Goal: Task Accomplishment & Management: Use online tool/utility

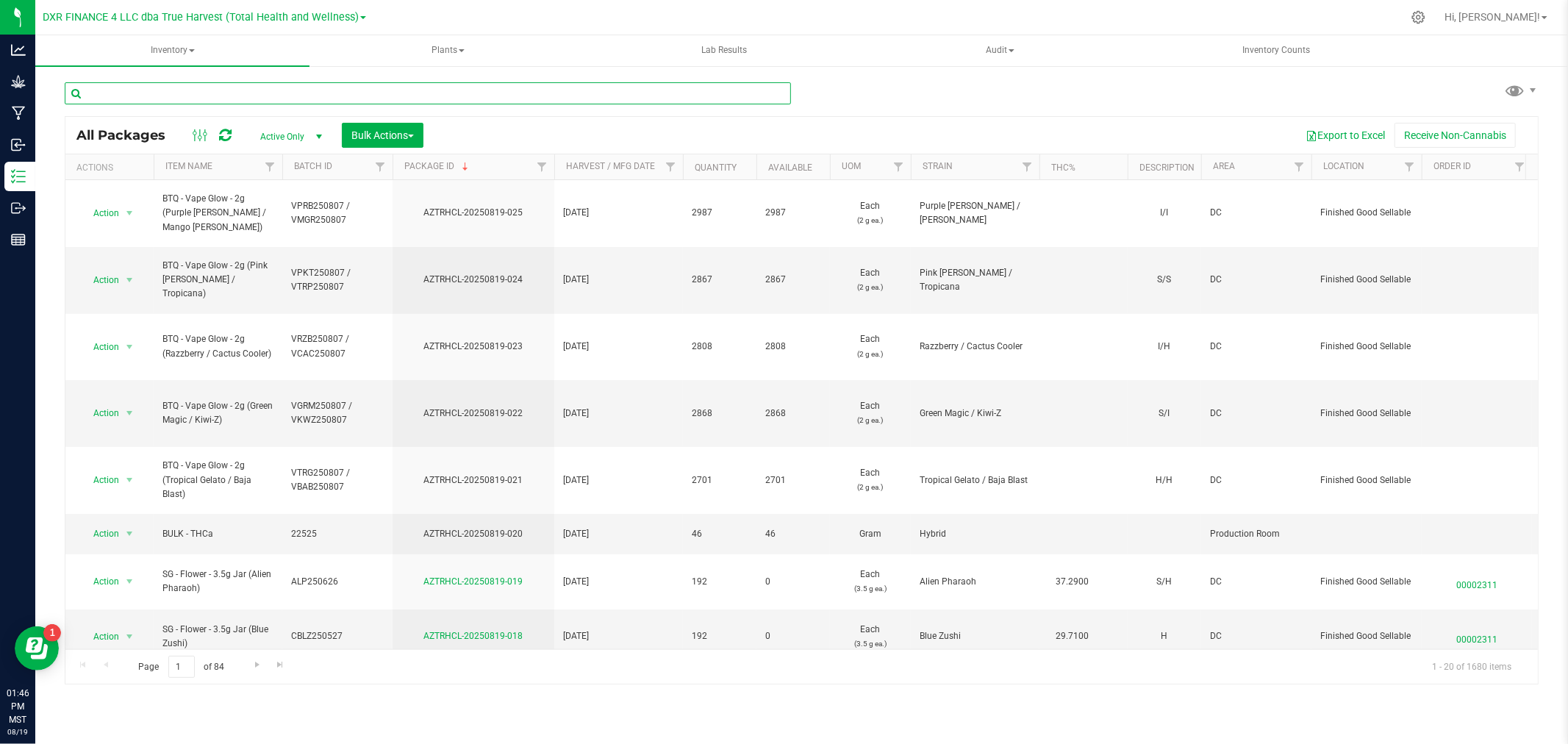
click at [155, 98] on input "text" at bounding box center [427, 93] width 726 height 22
paste input "AZTRHCL-20250808-047"
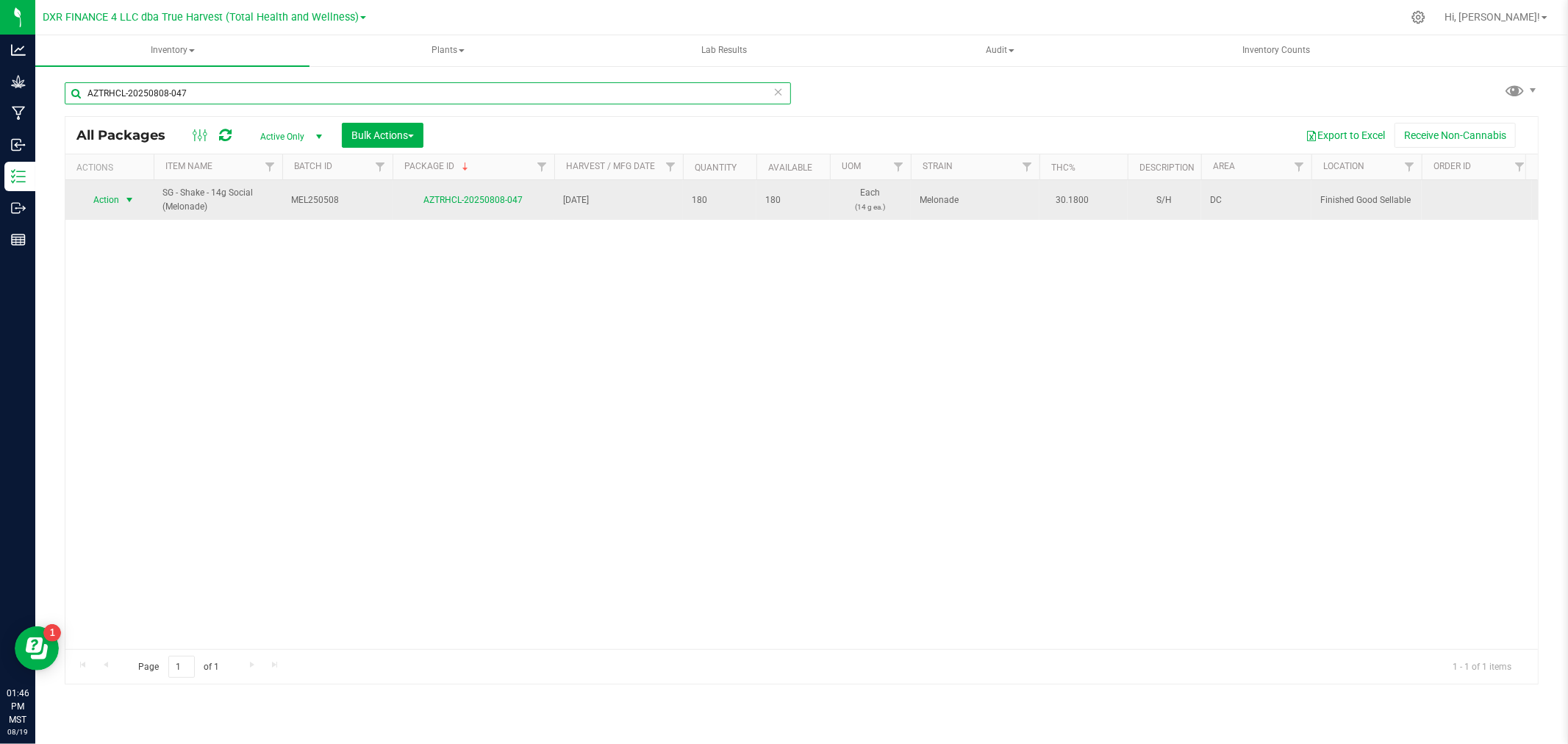
type input "AZTRHCL-20250808-047"
click at [116, 203] on span "Action" at bounding box center [99, 199] width 40 height 20
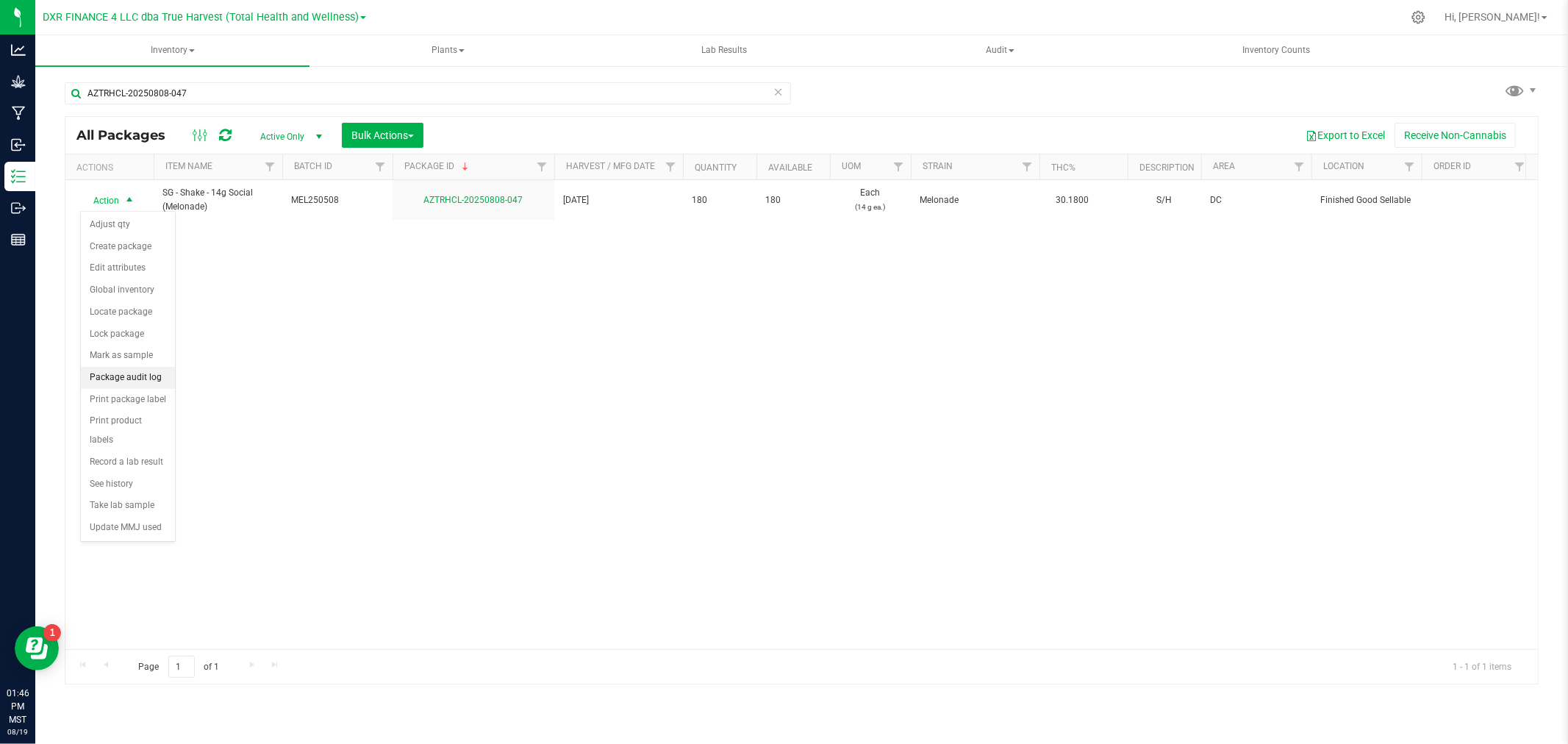
click at [142, 383] on li "Package audit log" at bounding box center [128, 378] width 94 height 22
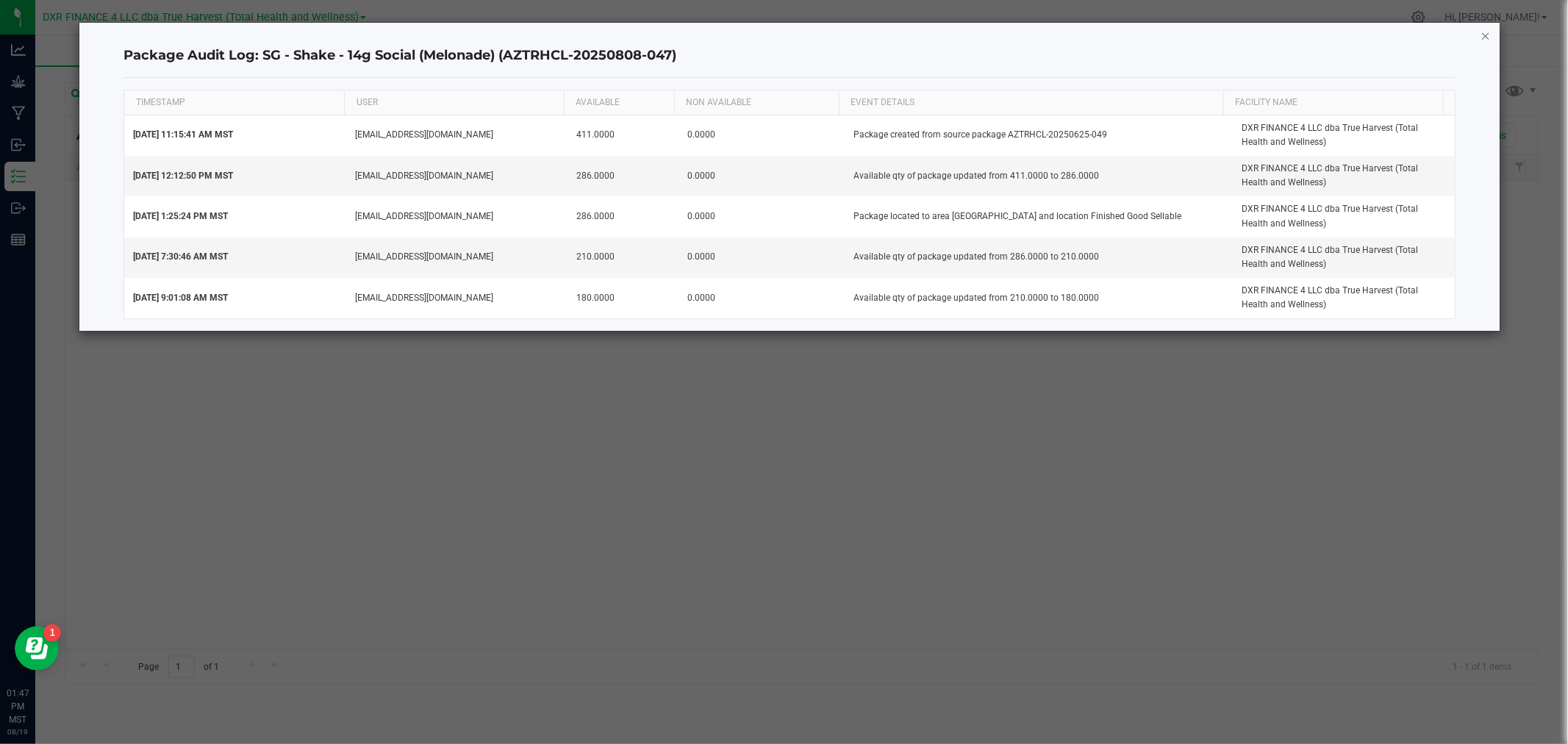
click at [1484, 32] on icon "button" at bounding box center [1485, 36] width 11 height 18
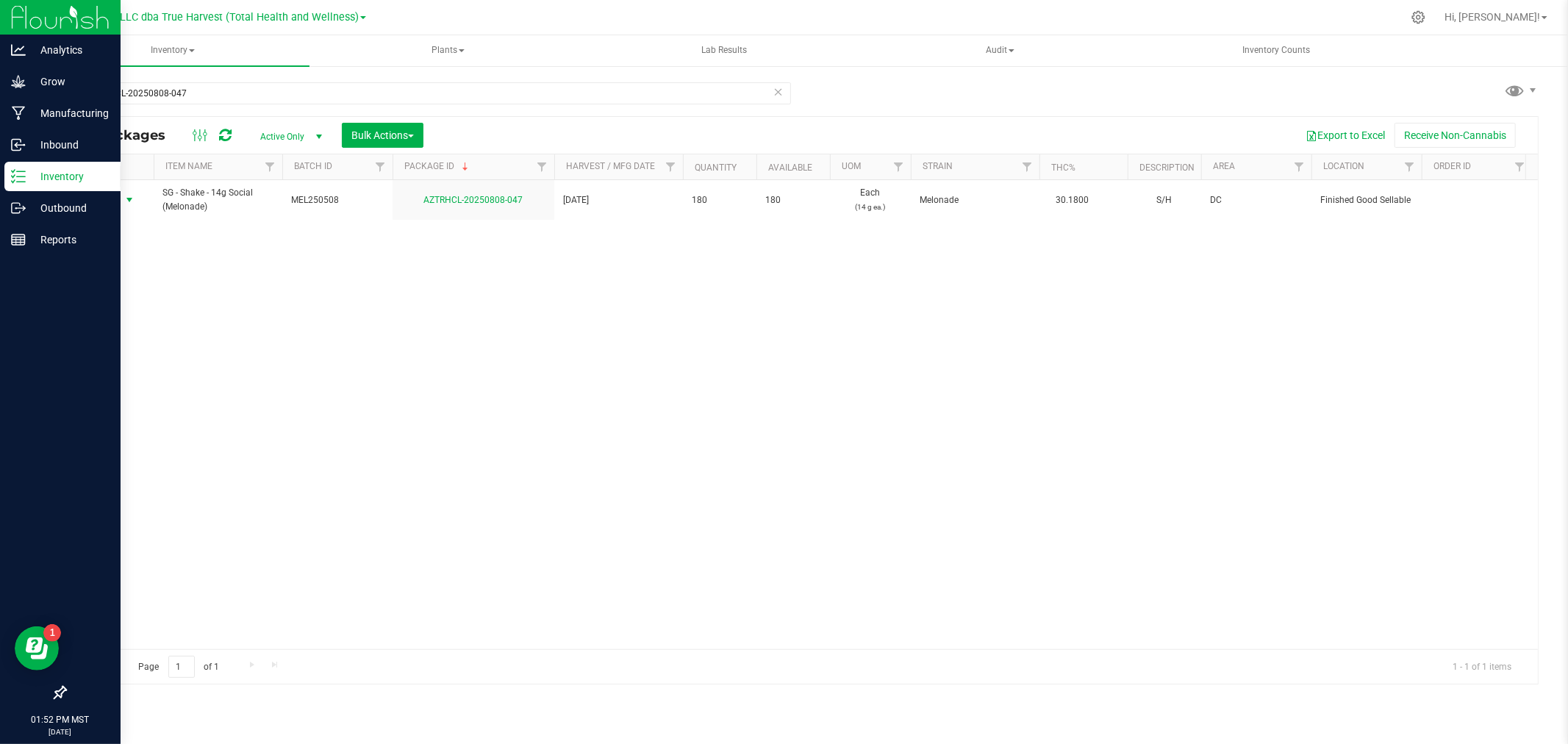
click at [60, 175] on p "Inventory" at bounding box center [69, 177] width 88 height 18
click at [54, 148] on p "Inbound" at bounding box center [69, 145] width 88 height 18
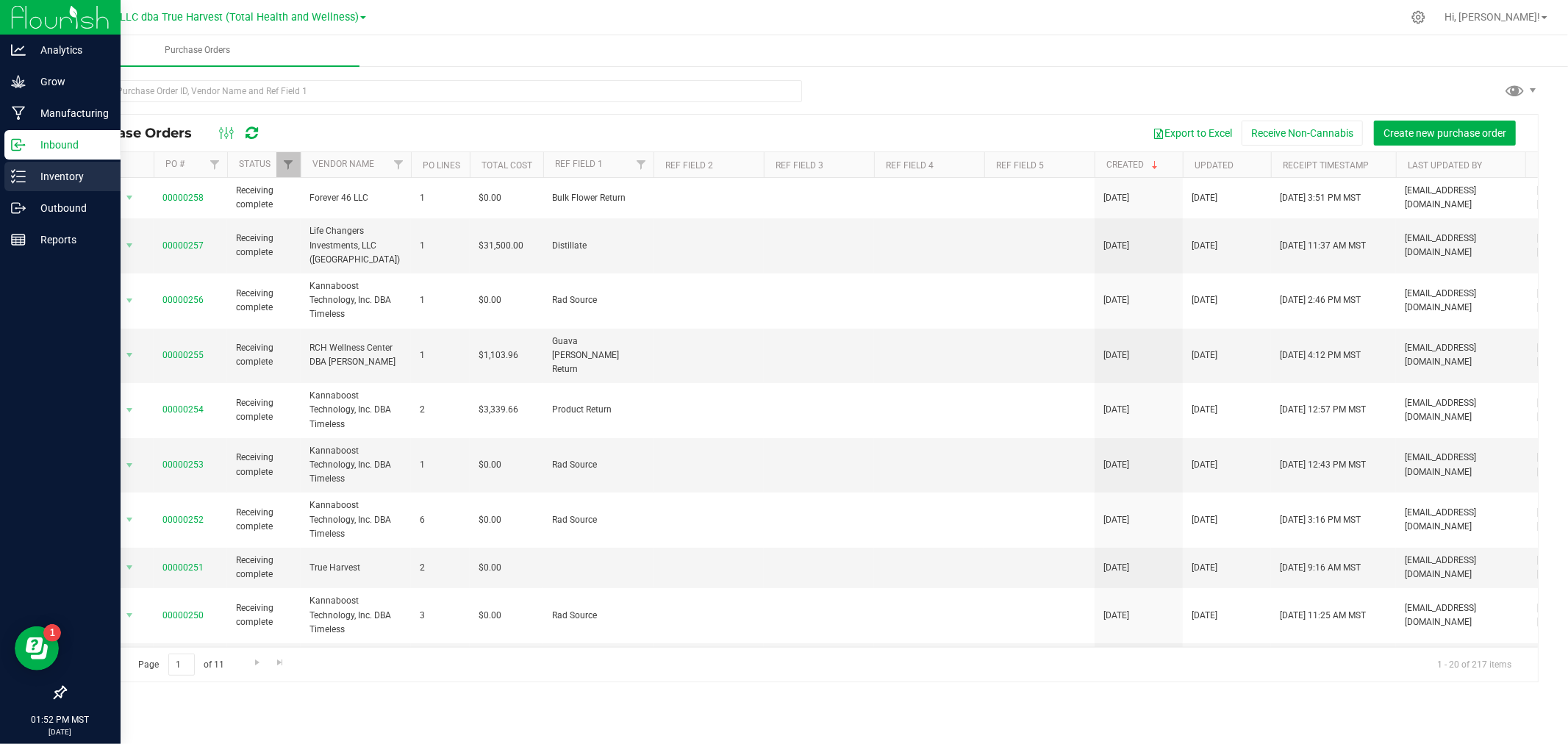
click at [64, 179] on p "Inventory" at bounding box center [69, 177] width 88 height 18
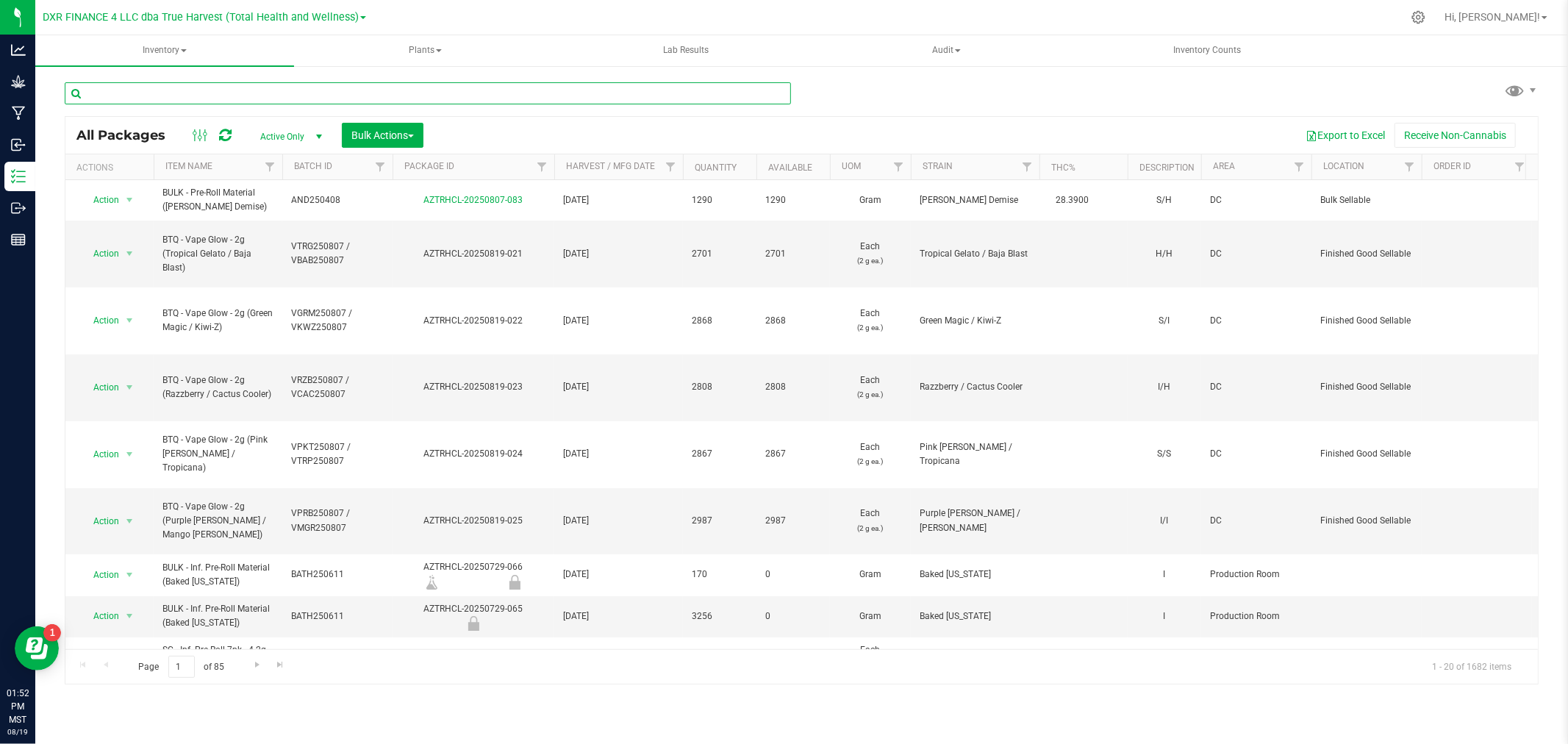
click at [186, 96] on input "text" at bounding box center [427, 93] width 726 height 22
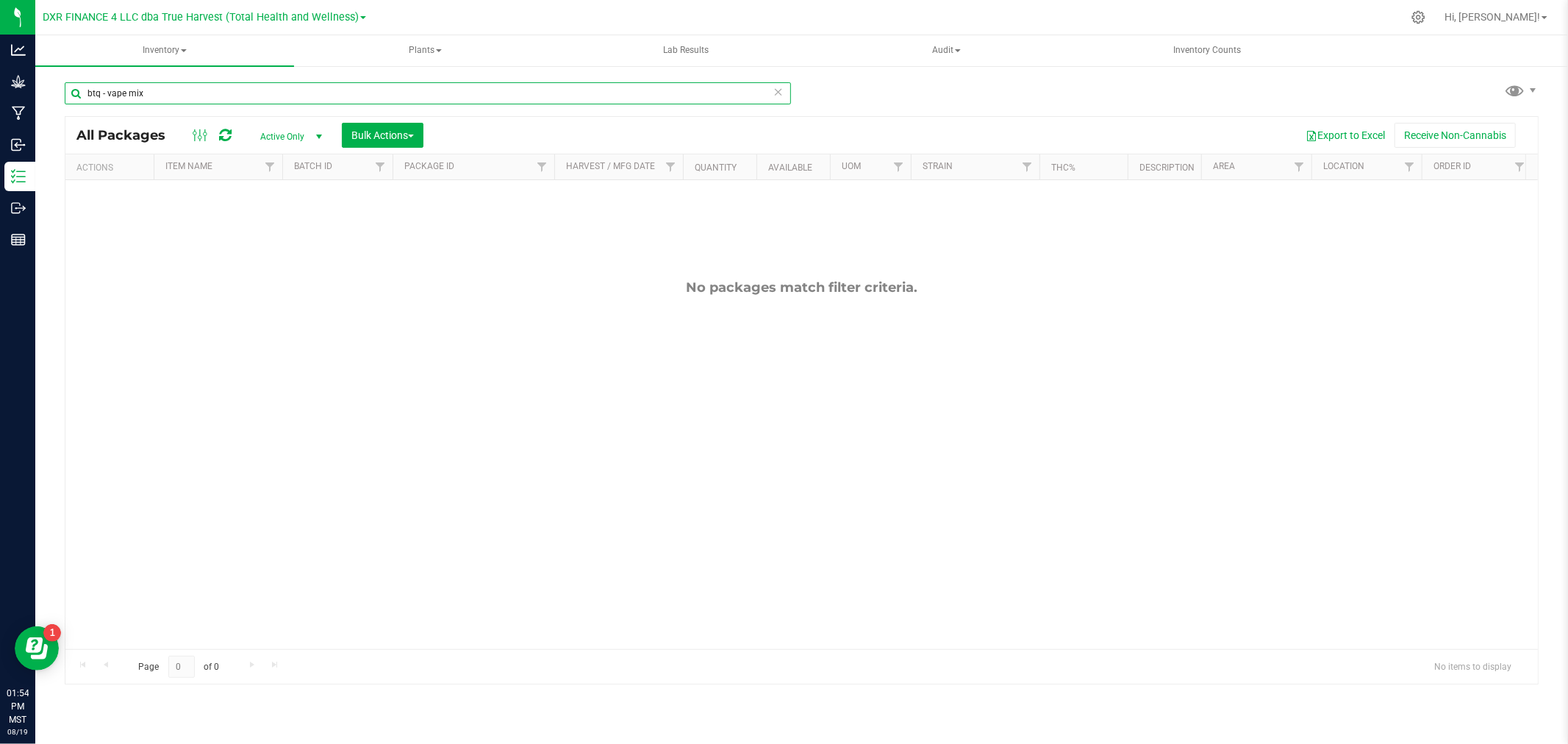
drag, startPoint x: 100, startPoint y: 92, endPoint x: 55, endPoint y: 90, distance: 45.0
click at [66, 92] on input "btq - vape mix" at bounding box center [427, 93] width 726 height 22
type input "Bulk - vape mix"
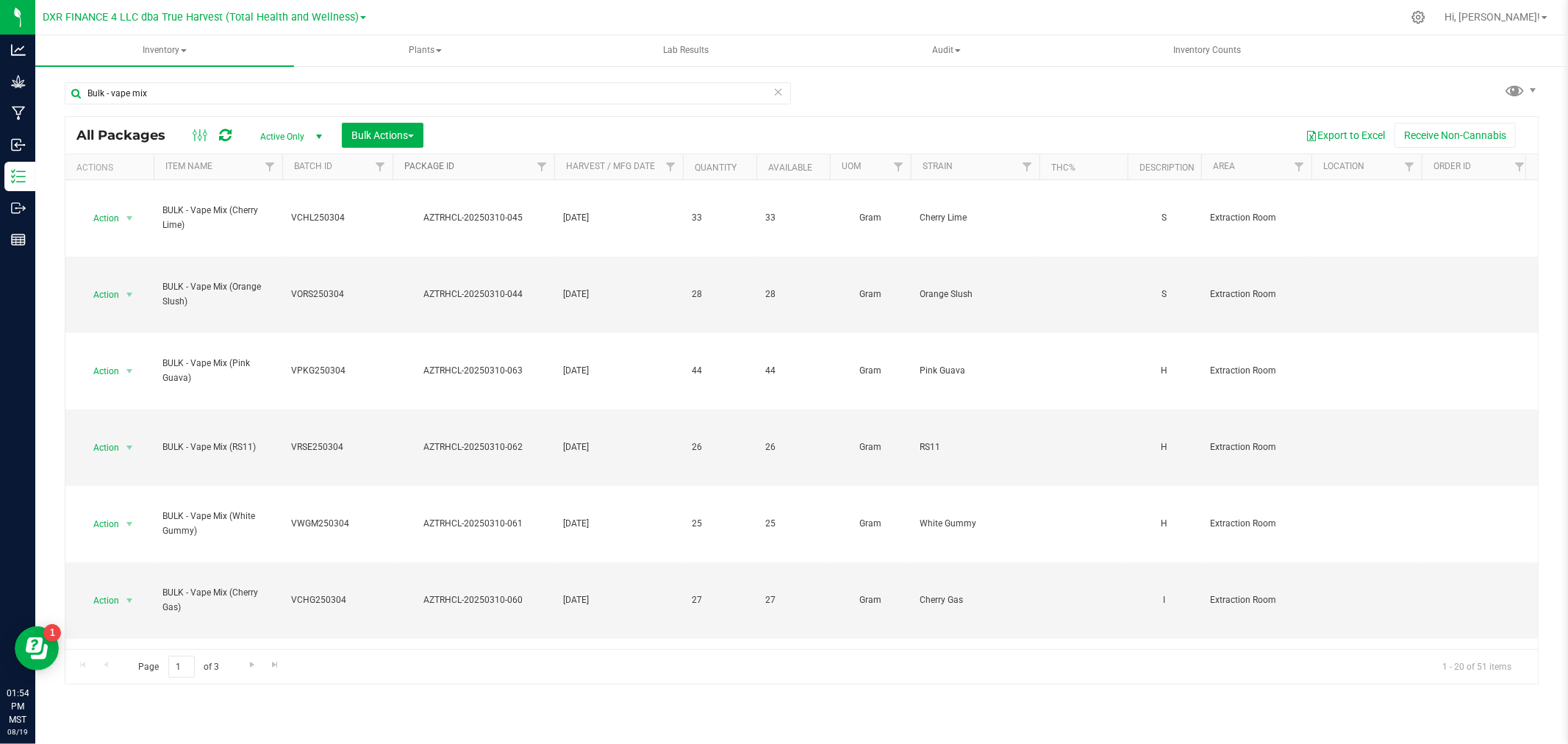
click at [422, 166] on link "Package ID" at bounding box center [429, 166] width 50 height 11
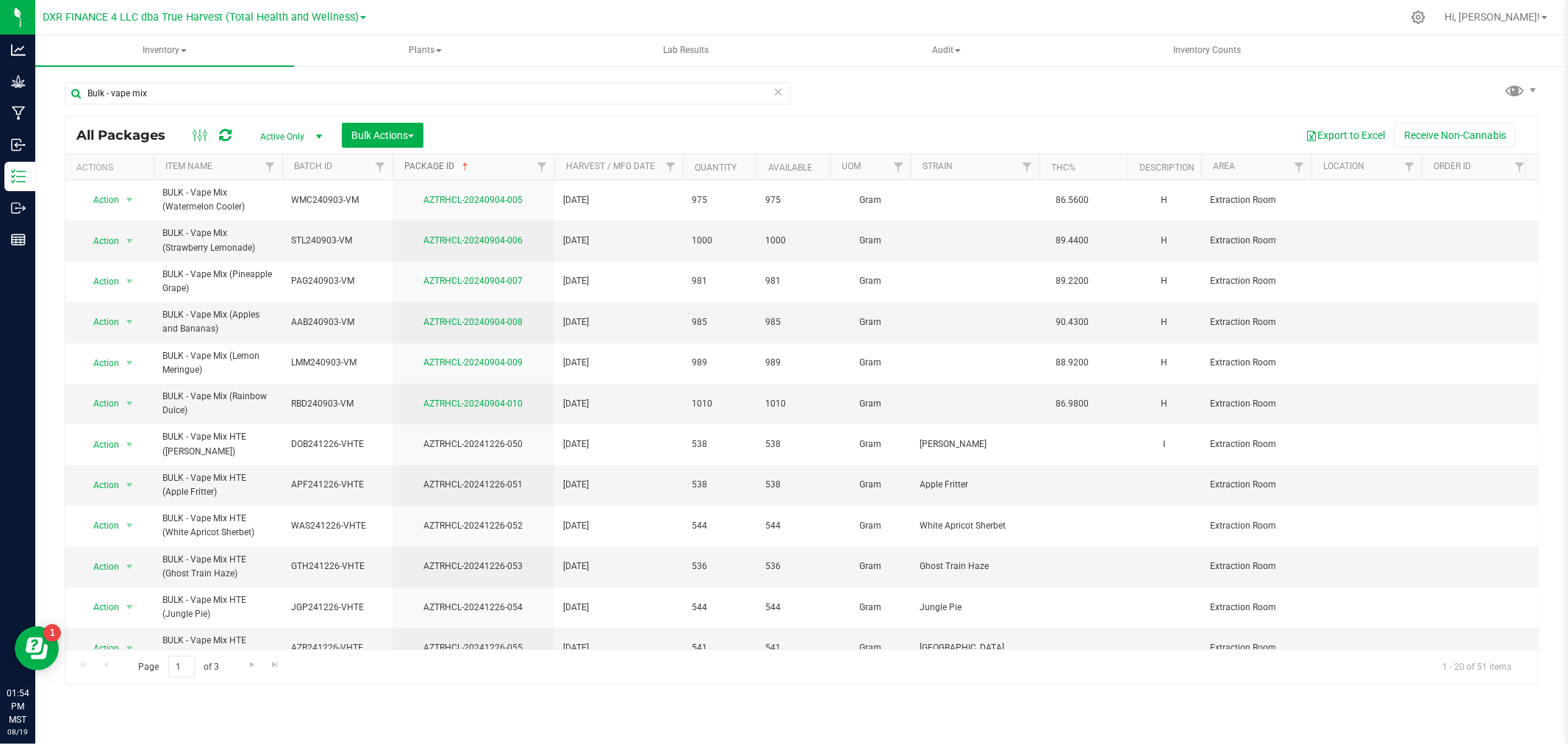
click at [422, 166] on link "Package ID" at bounding box center [437, 166] width 67 height 11
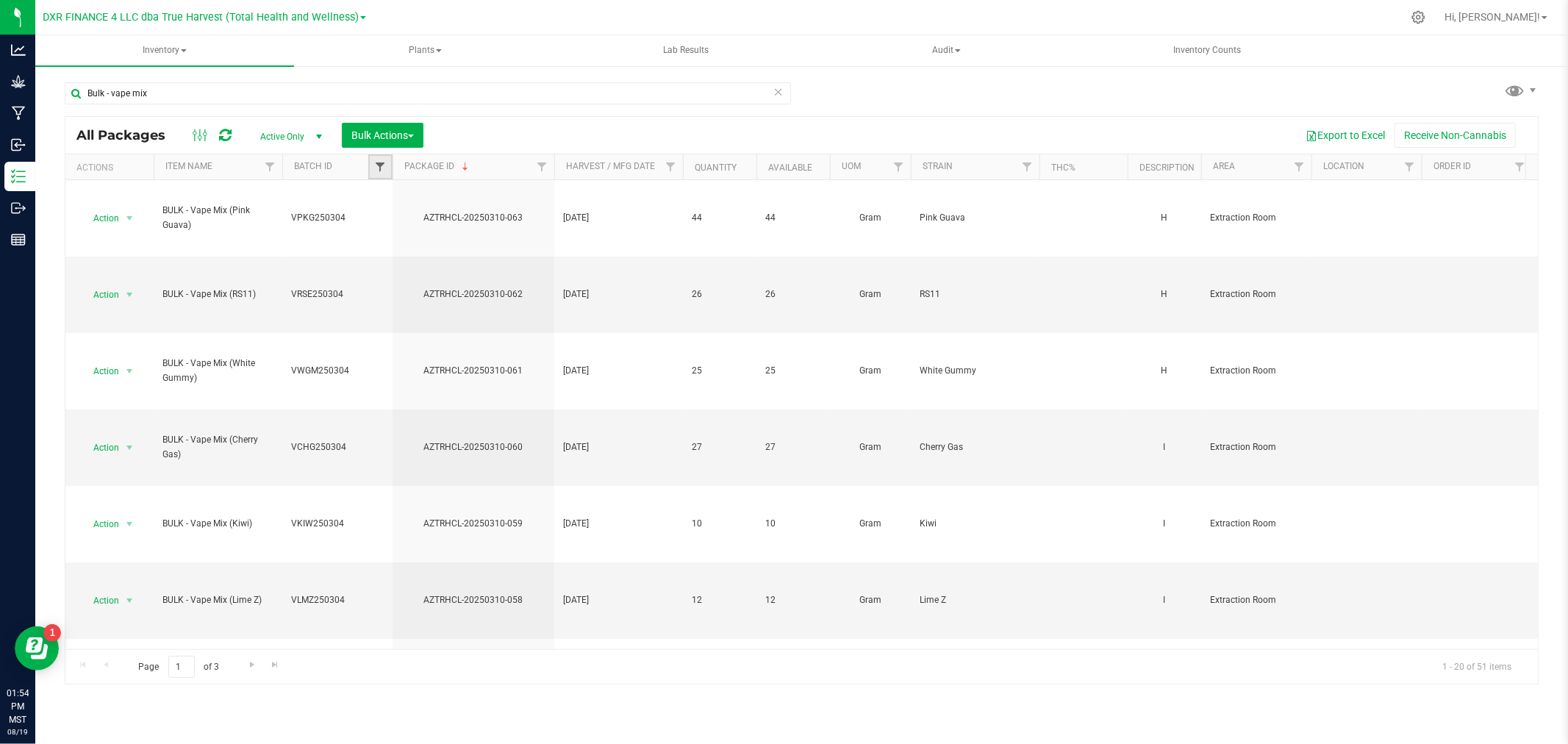
click at [379, 165] on span "Filter" at bounding box center [379, 166] width 12 height 12
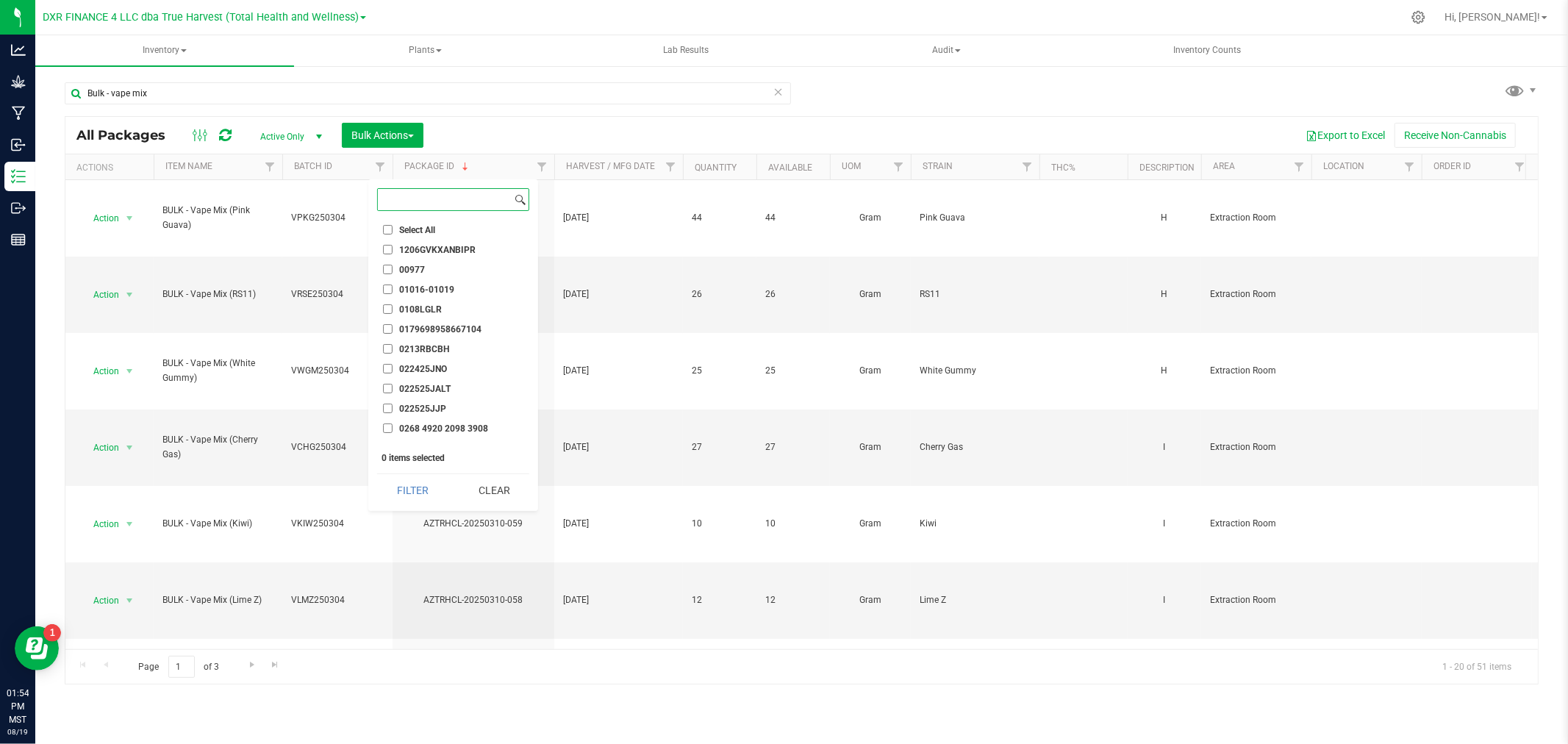
click at [421, 200] on input at bounding box center [444, 200] width 134 height 21
type input "250304"
click at [384, 236] on input "VCHG250304" at bounding box center [387, 234] width 10 height 10
checkbox input "true"
click at [388, 251] on input "VCHG250304 / VWGM250304" at bounding box center [387, 253] width 10 height 10
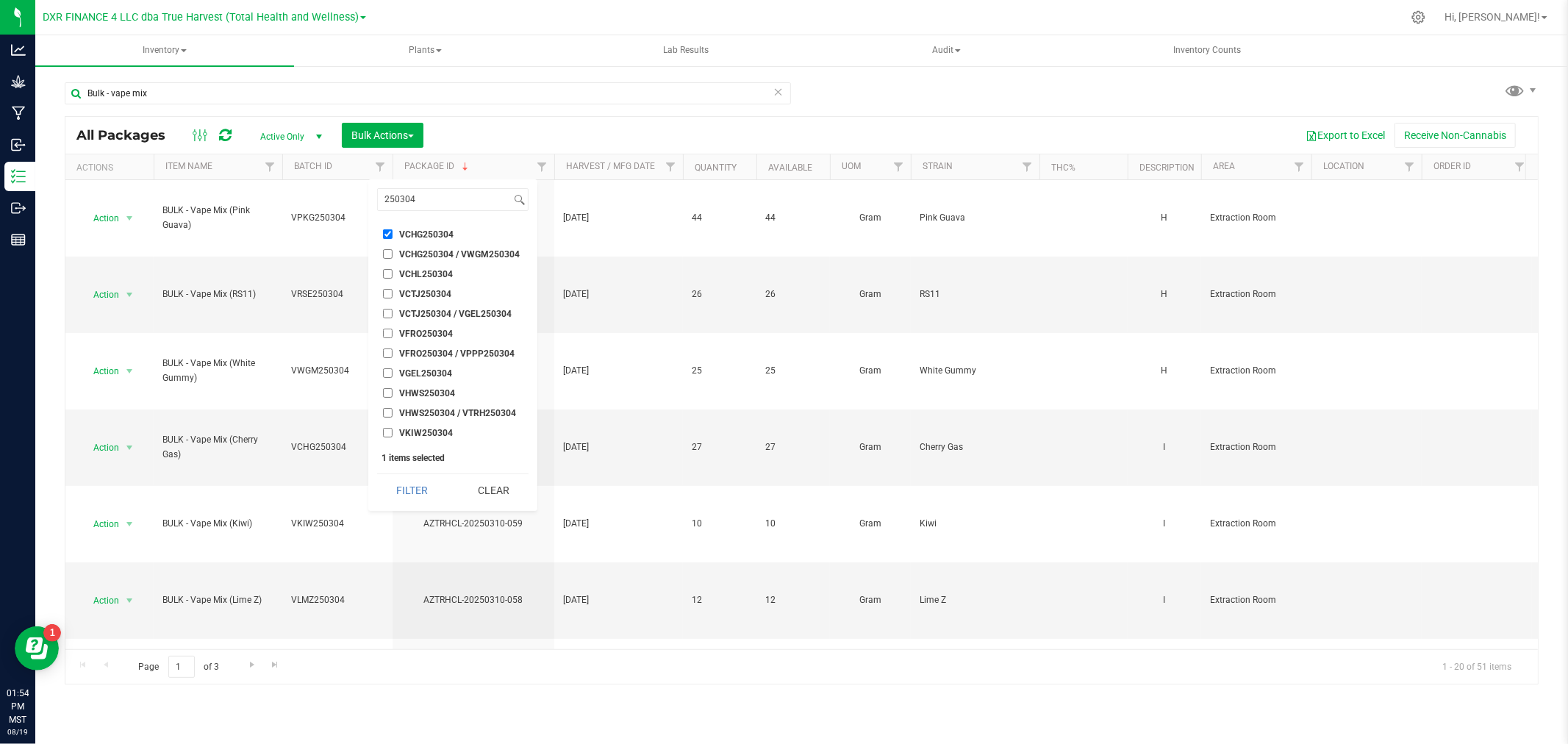
checkbox input "true"
click at [386, 269] on input "VCHL250304" at bounding box center [387, 274] width 10 height 10
checkbox input "true"
click at [390, 295] on input "VCTJ250304" at bounding box center [387, 293] width 10 height 10
checkbox input "true"
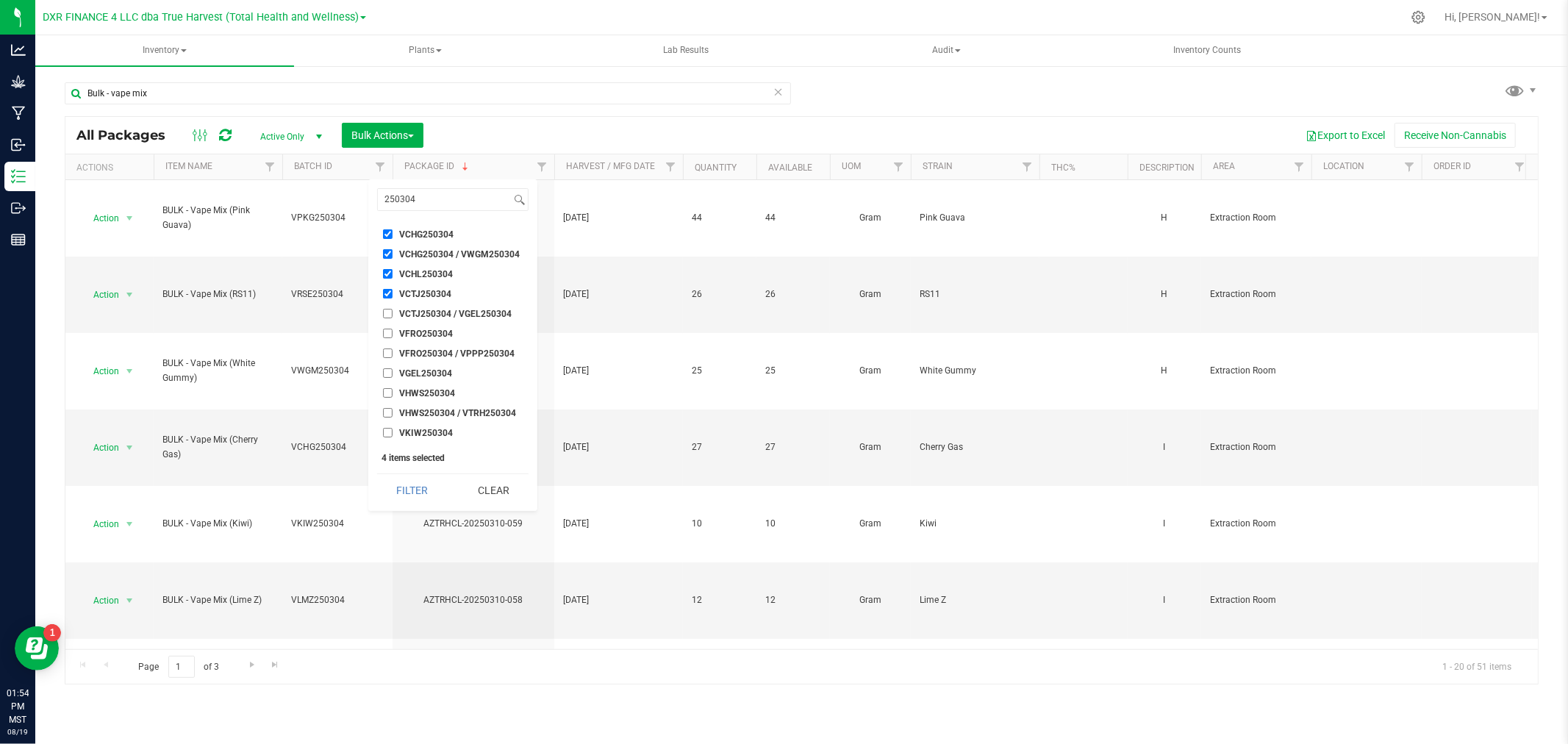
click at [388, 313] on input "VCTJ250304 / VGEL250304" at bounding box center [387, 314] width 10 height 10
checkbox input "true"
click at [388, 339] on input "VFRO250304" at bounding box center [387, 333] width 10 height 10
checkbox input "true"
click at [386, 356] on input "VFRO250304 / VPPP250304" at bounding box center [387, 353] width 10 height 10
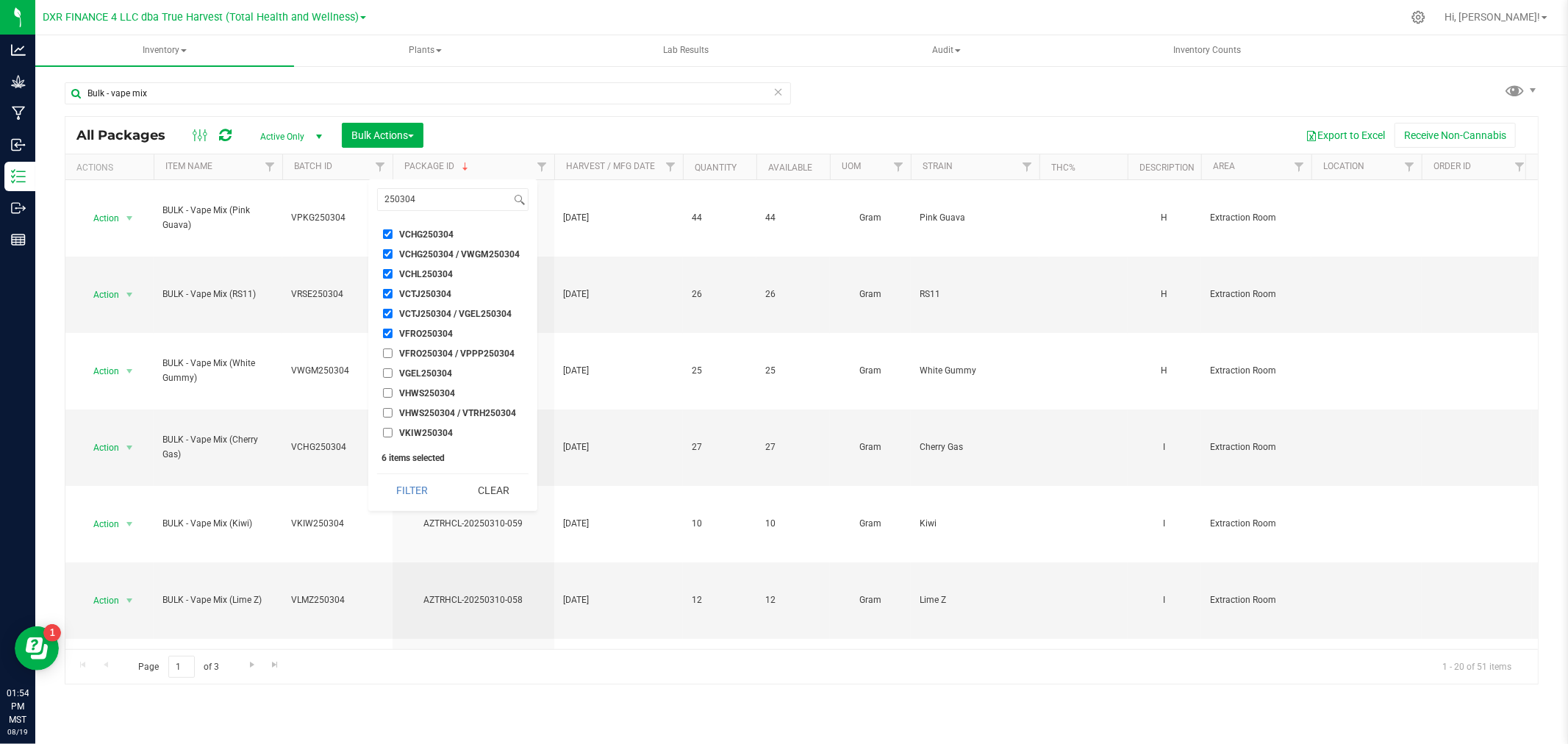
checkbox input "true"
click at [386, 376] on input "VGEL250304" at bounding box center [387, 373] width 10 height 10
checkbox input "true"
click at [386, 395] on input "VHWS250304" at bounding box center [387, 393] width 10 height 10
checkbox input "true"
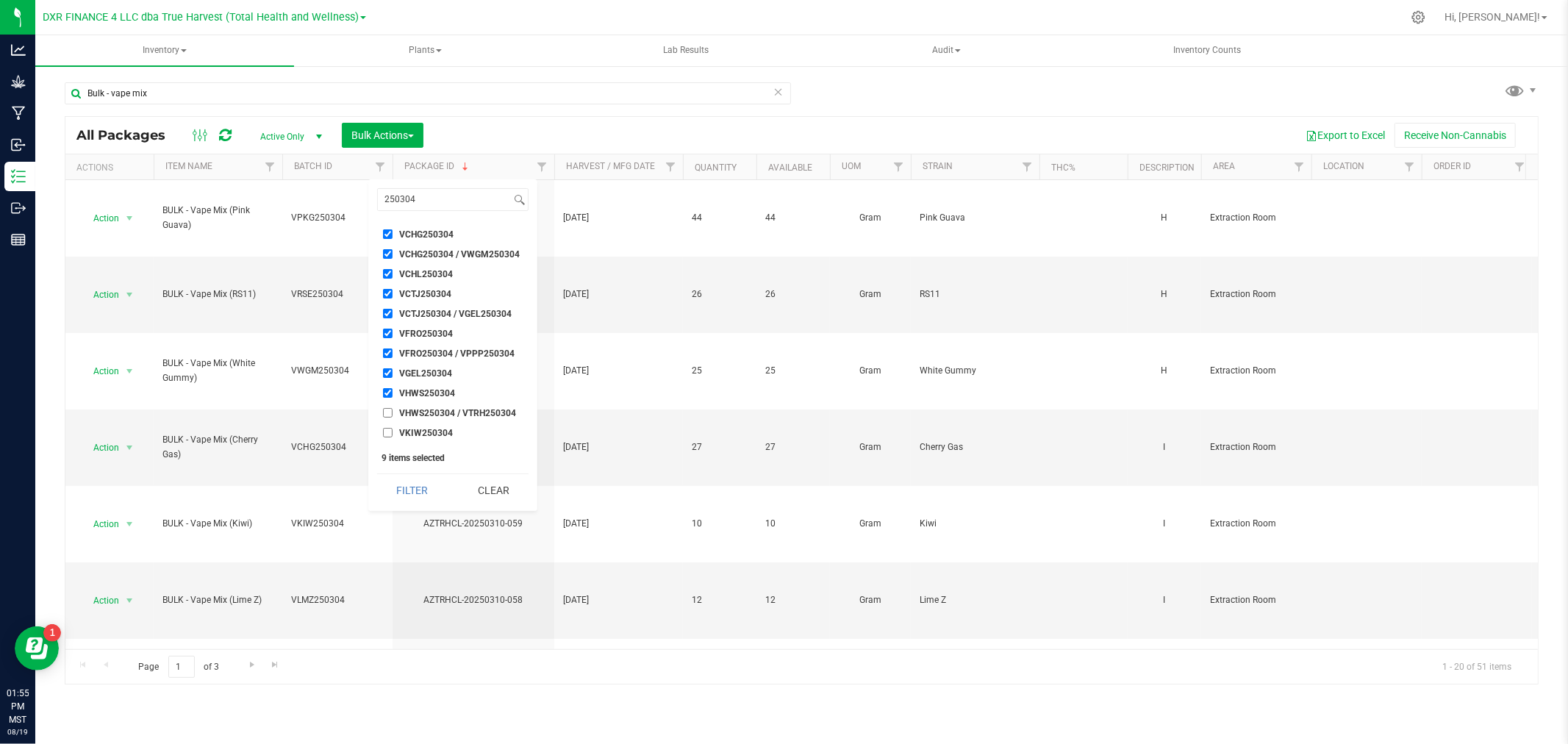
click at [386, 416] on input "VHWS250304 / VTRH250304" at bounding box center [387, 412] width 10 height 10
checkbox input "true"
click at [387, 431] on input "VKIW250304" at bounding box center [387, 433] width 10 height 10
checkbox input "true"
click at [415, 490] on button "Filter" at bounding box center [411, 491] width 70 height 32
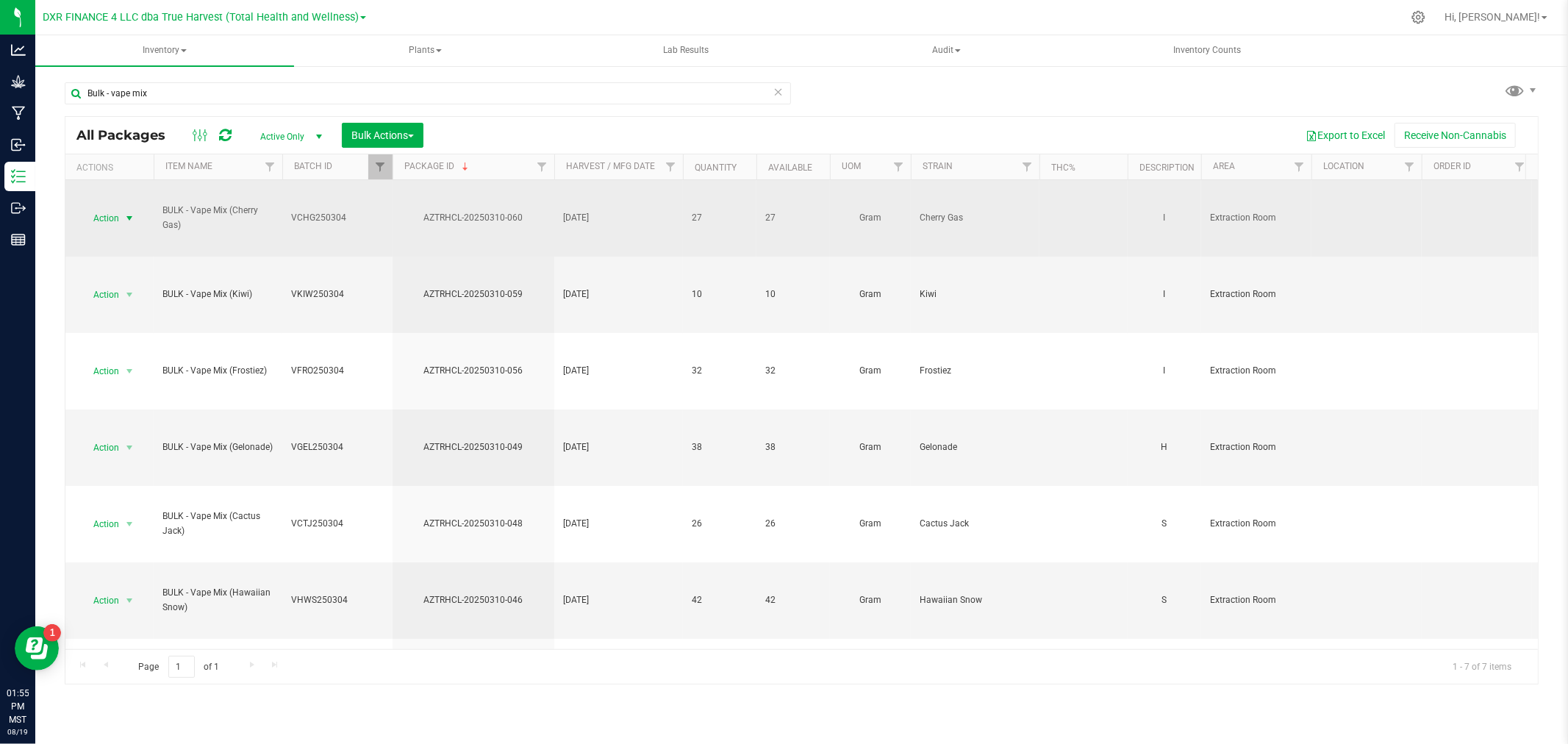
click at [127, 216] on span "select" at bounding box center [129, 218] width 12 height 12
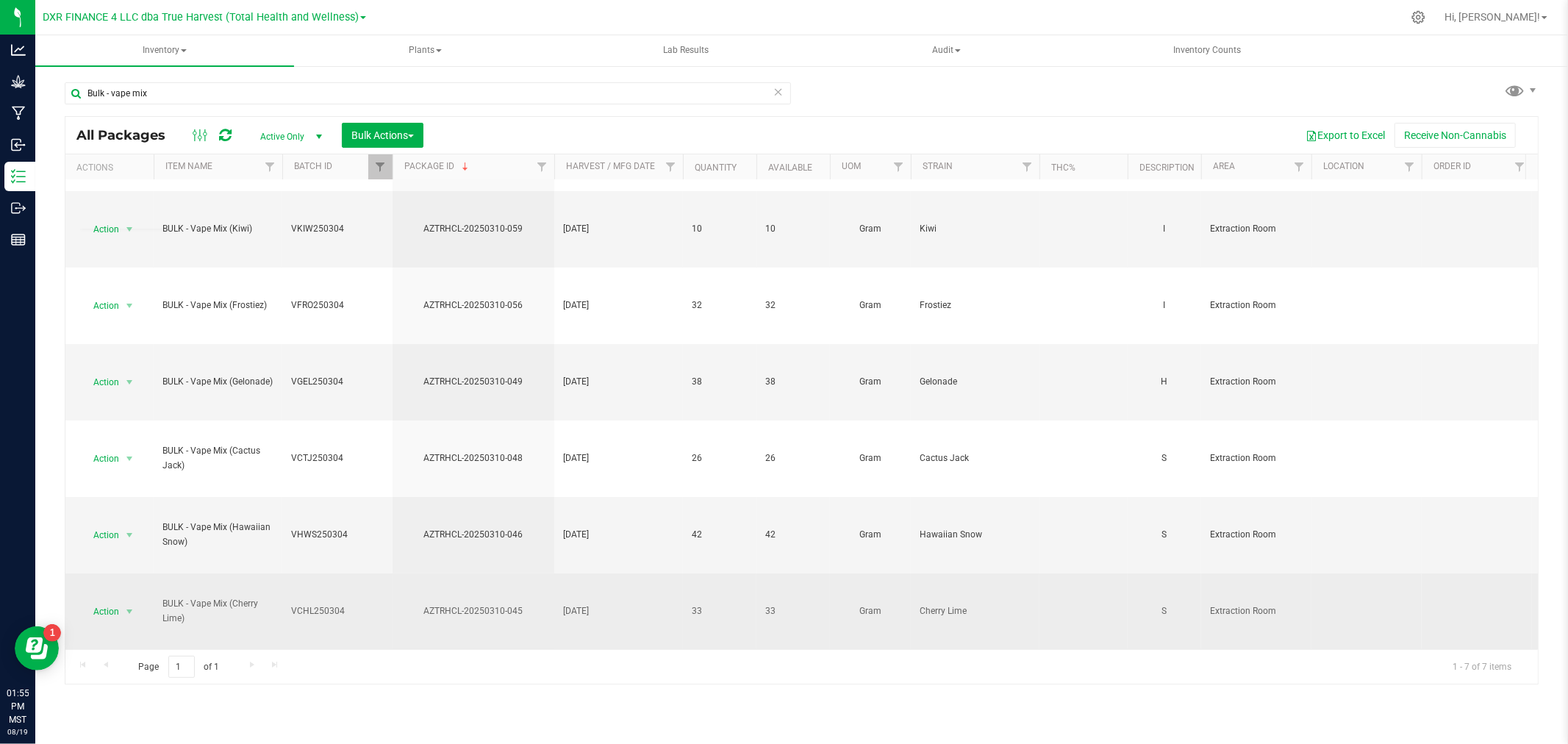
scroll to position [78, 0]
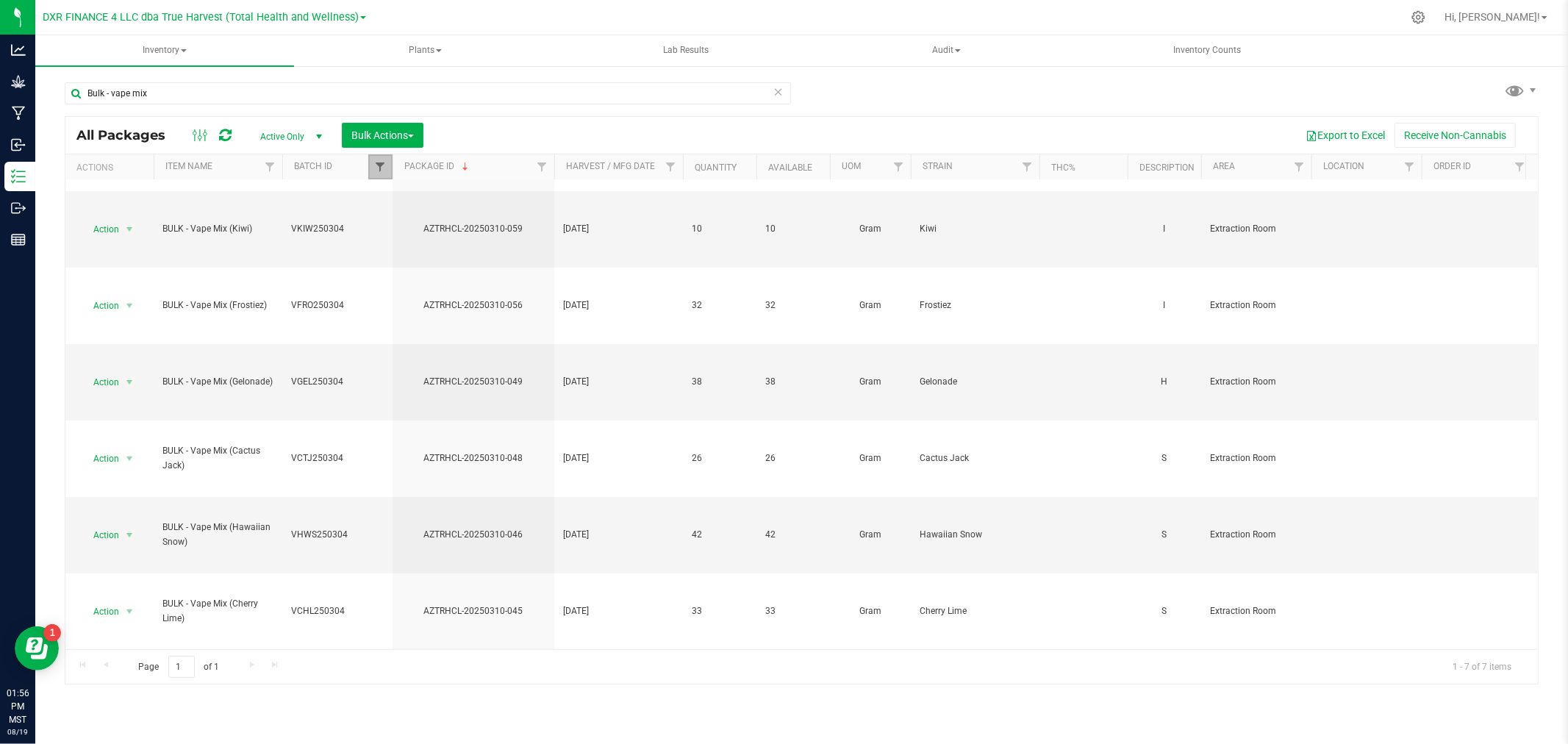
click at [379, 171] on span "Filter" at bounding box center [379, 166] width 12 height 12
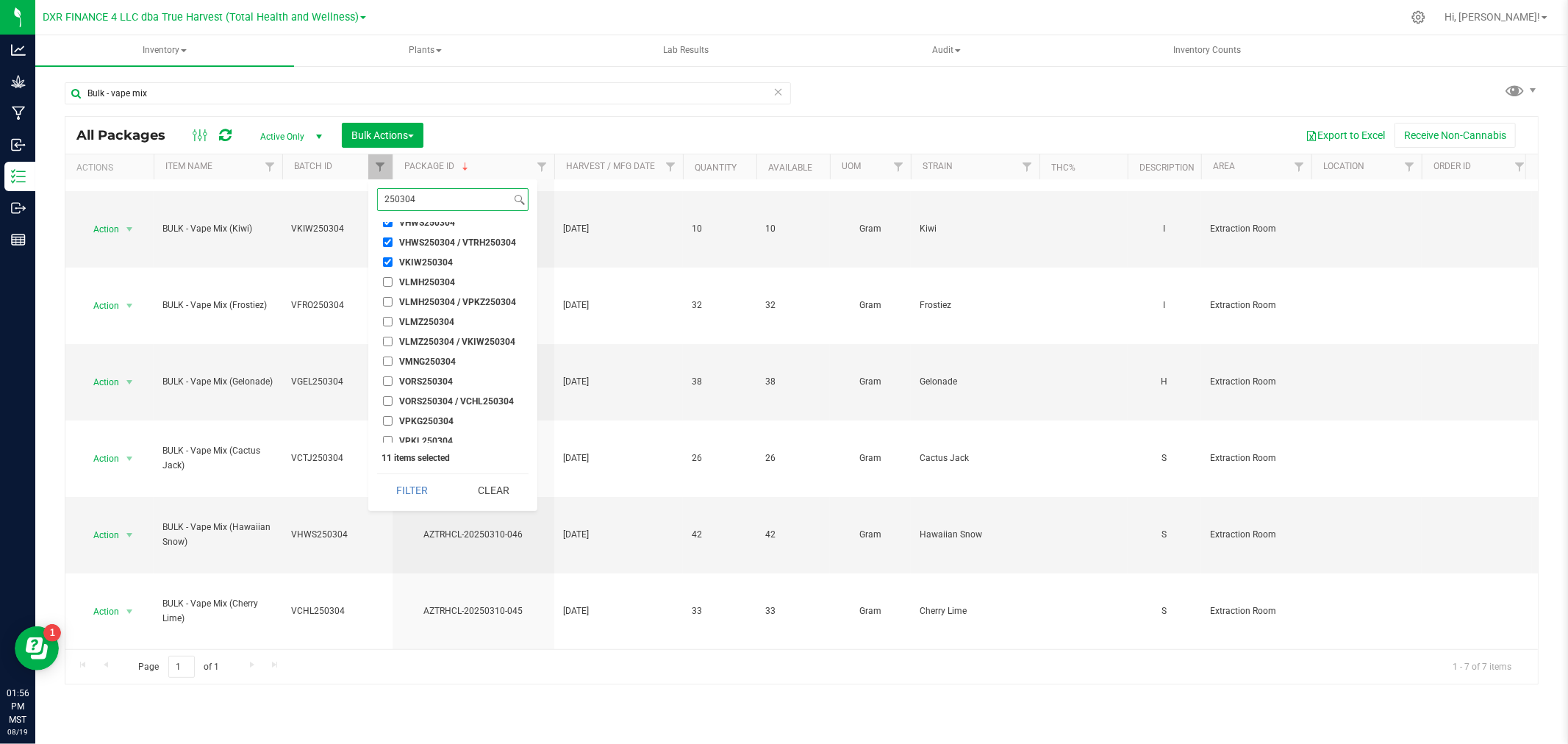
scroll to position [186, 0]
click at [383, 267] on input "VLMH250304" at bounding box center [387, 267] width 10 height 10
checkbox input "true"
click at [390, 289] on input "VLMH250304 / VPKZ250304" at bounding box center [387, 287] width 10 height 10
checkbox input "true"
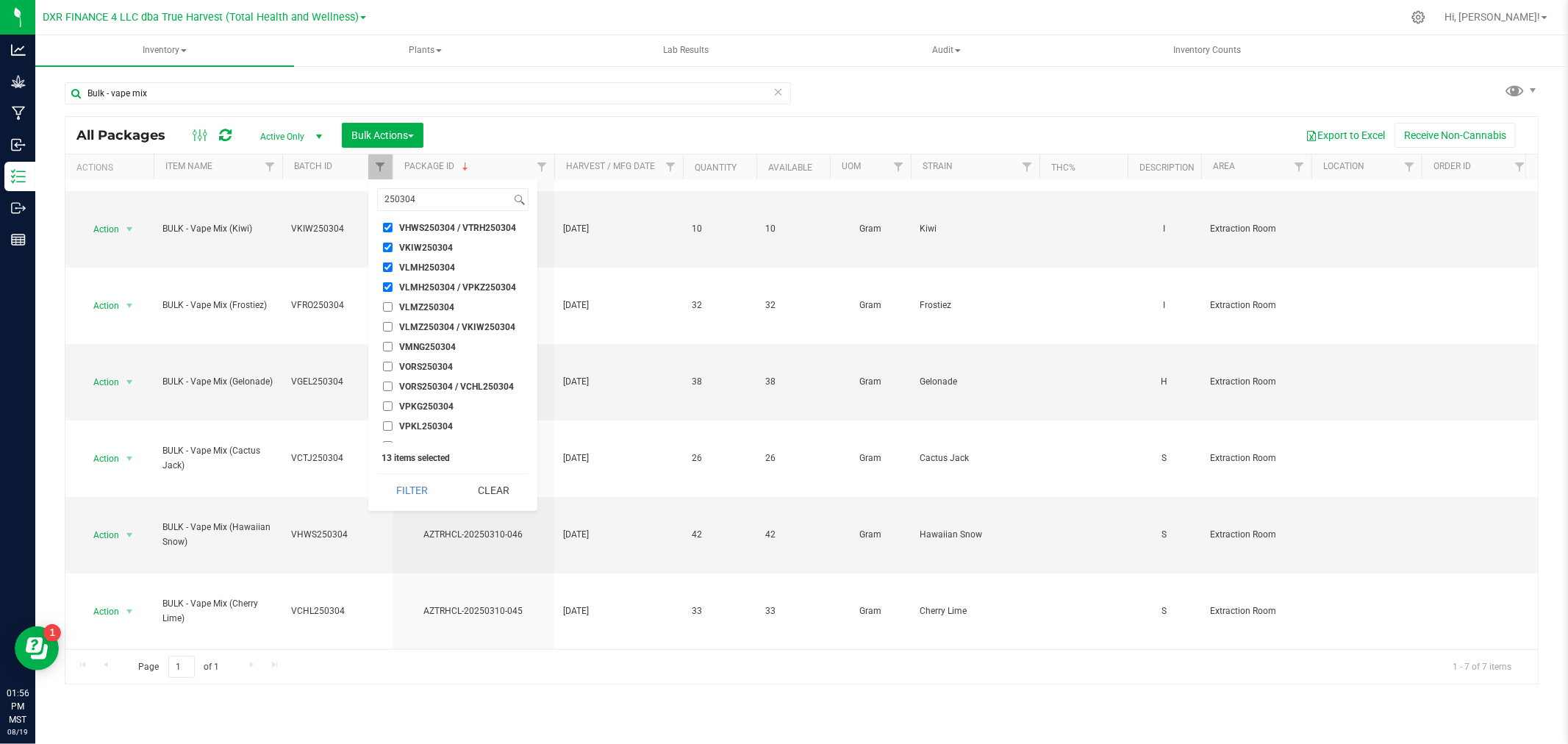
click at [386, 307] on input "VLMZ250304" at bounding box center [387, 307] width 10 height 10
checkbox input "true"
click at [390, 322] on input "VLMZ250304 / VKIW250304" at bounding box center [387, 326] width 10 height 10
checkbox input "true"
click at [387, 348] on input "VMNG250304" at bounding box center [387, 347] width 10 height 10
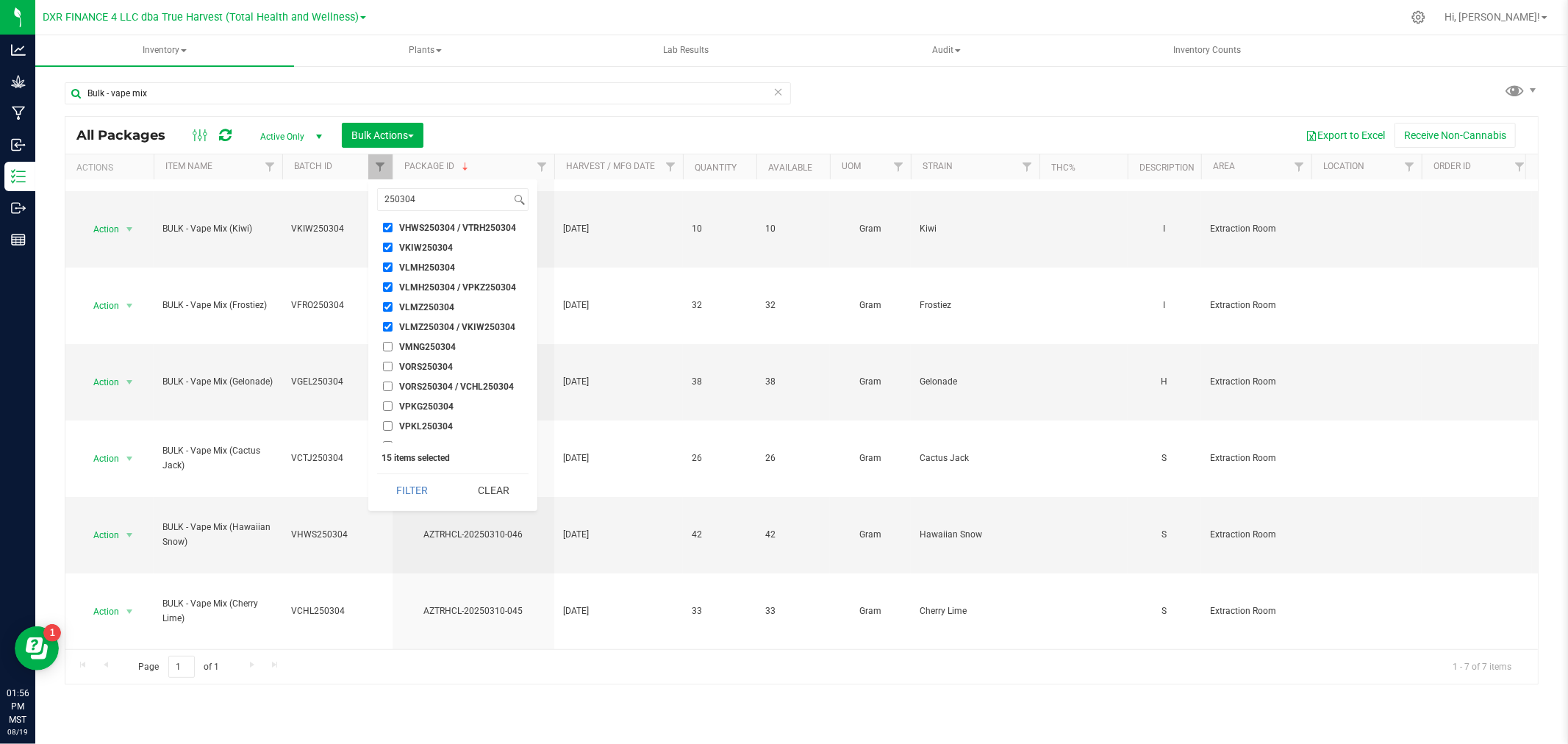
checkbox input "true"
click at [390, 364] on input "VORS250304" at bounding box center [387, 366] width 10 height 10
checkbox input "true"
click at [387, 386] on input "VORS250304 / VCHL250304" at bounding box center [387, 386] width 10 height 10
checkbox input "true"
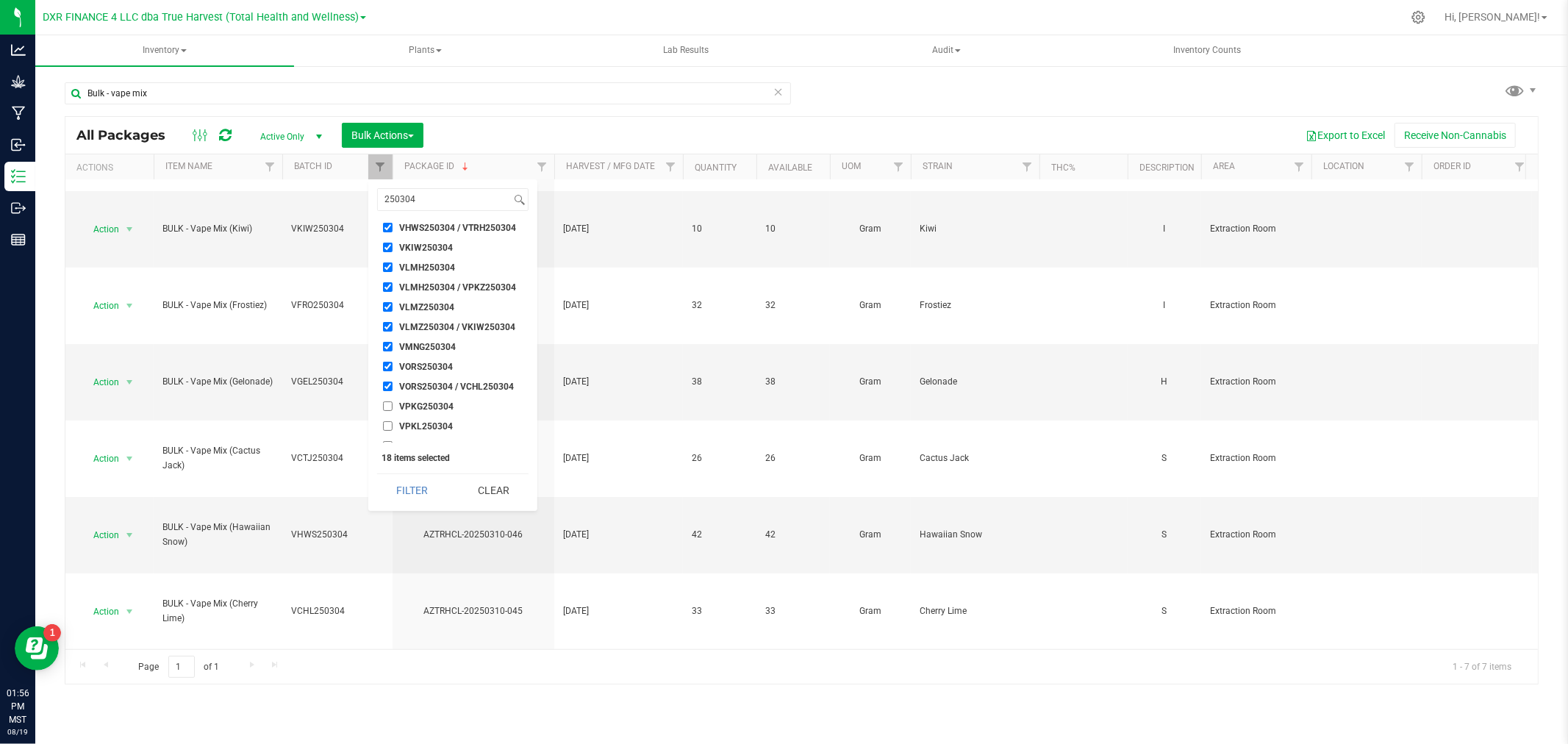
click at [387, 411] on li "VPKG250304" at bounding box center [452, 405] width 151 height 15
click at [386, 425] on input "VPKL250304" at bounding box center [387, 426] width 10 height 10
checkbox input "true"
click at [386, 402] on input "VPKG250304" at bounding box center [387, 406] width 10 height 10
checkbox input "true"
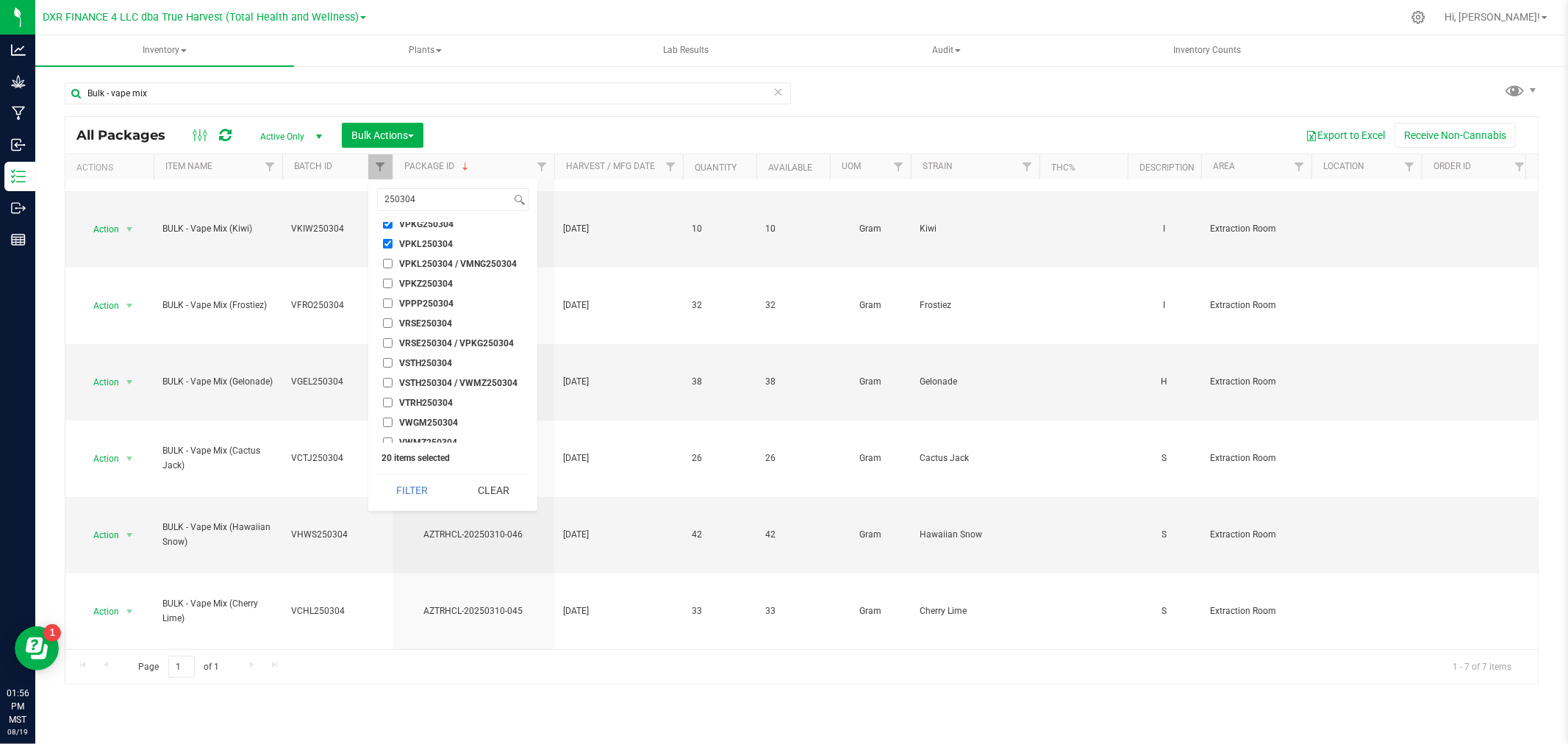
scroll to position [373, 0]
click at [387, 254] on input "VPKL250304 / VMNG250304" at bounding box center [387, 258] width 10 height 10
checkbox input "true"
click at [384, 280] on input "VPKZ250304" at bounding box center [387, 277] width 10 height 10
checkbox input "true"
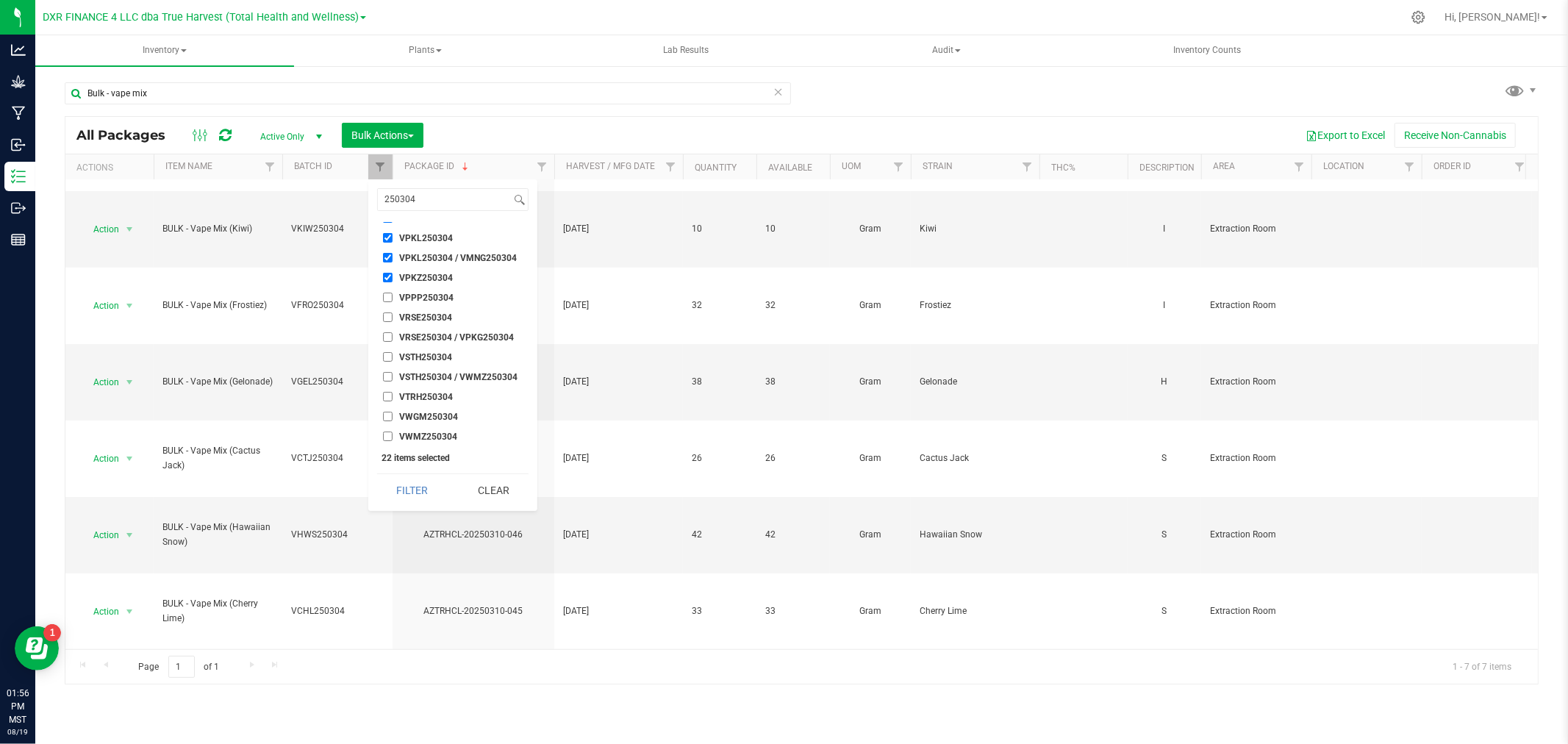
click at [391, 292] on input "VPPP250304" at bounding box center [387, 297] width 10 height 10
checkbox input "true"
click at [390, 315] on input "VRSE250304" at bounding box center [387, 317] width 10 height 10
checkbox input "true"
click at [390, 332] on input "VRSE250304 / VPKG250304" at bounding box center [387, 337] width 10 height 10
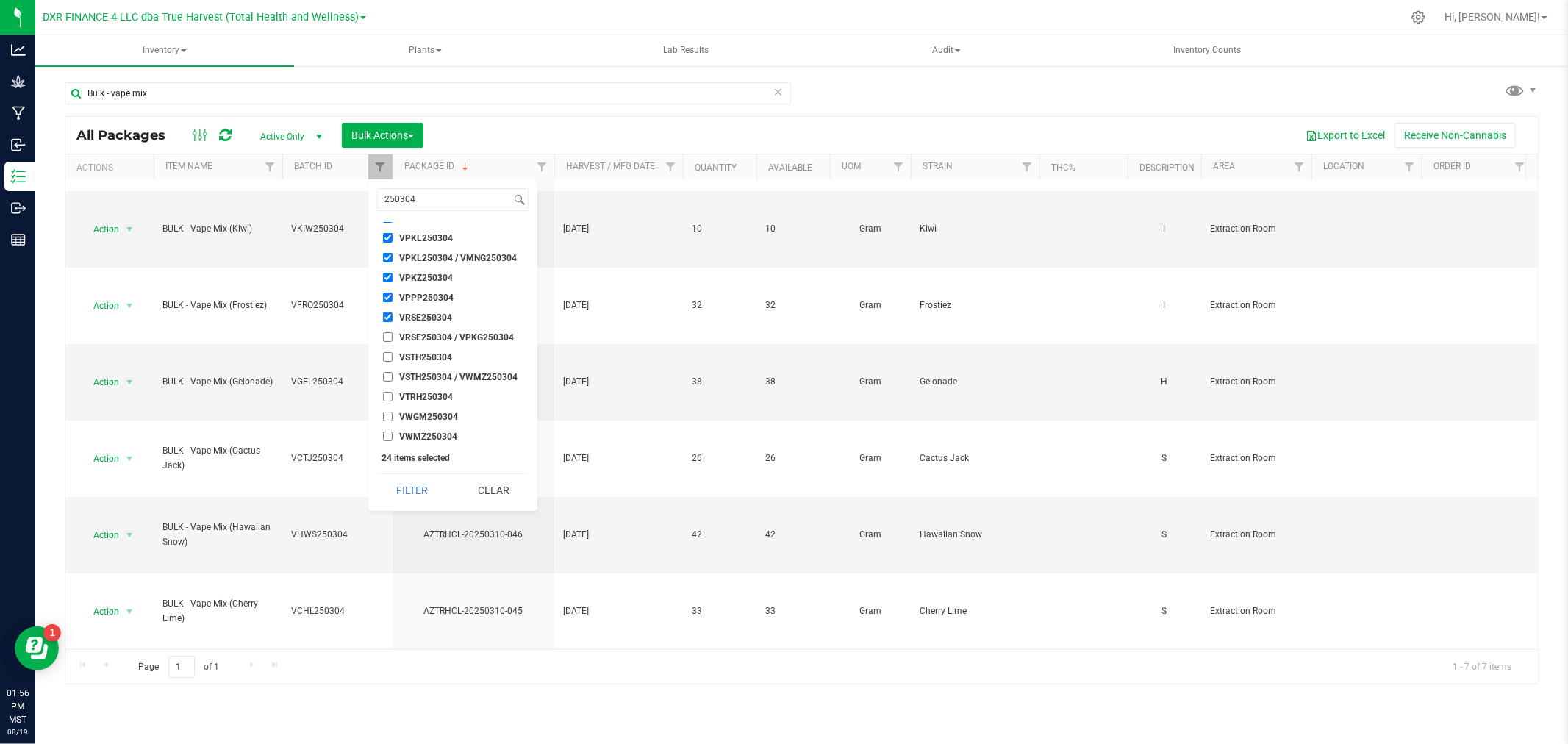
checkbox input "true"
click at [390, 353] on input "VSTH250304" at bounding box center [387, 356] width 10 height 10
checkbox input "true"
click at [390, 371] on li "VSTH250304 / VWMZ250304" at bounding box center [452, 376] width 151 height 15
click at [386, 378] on input "VSTH250304 / VWMZ250304" at bounding box center [387, 377] width 10 height 10
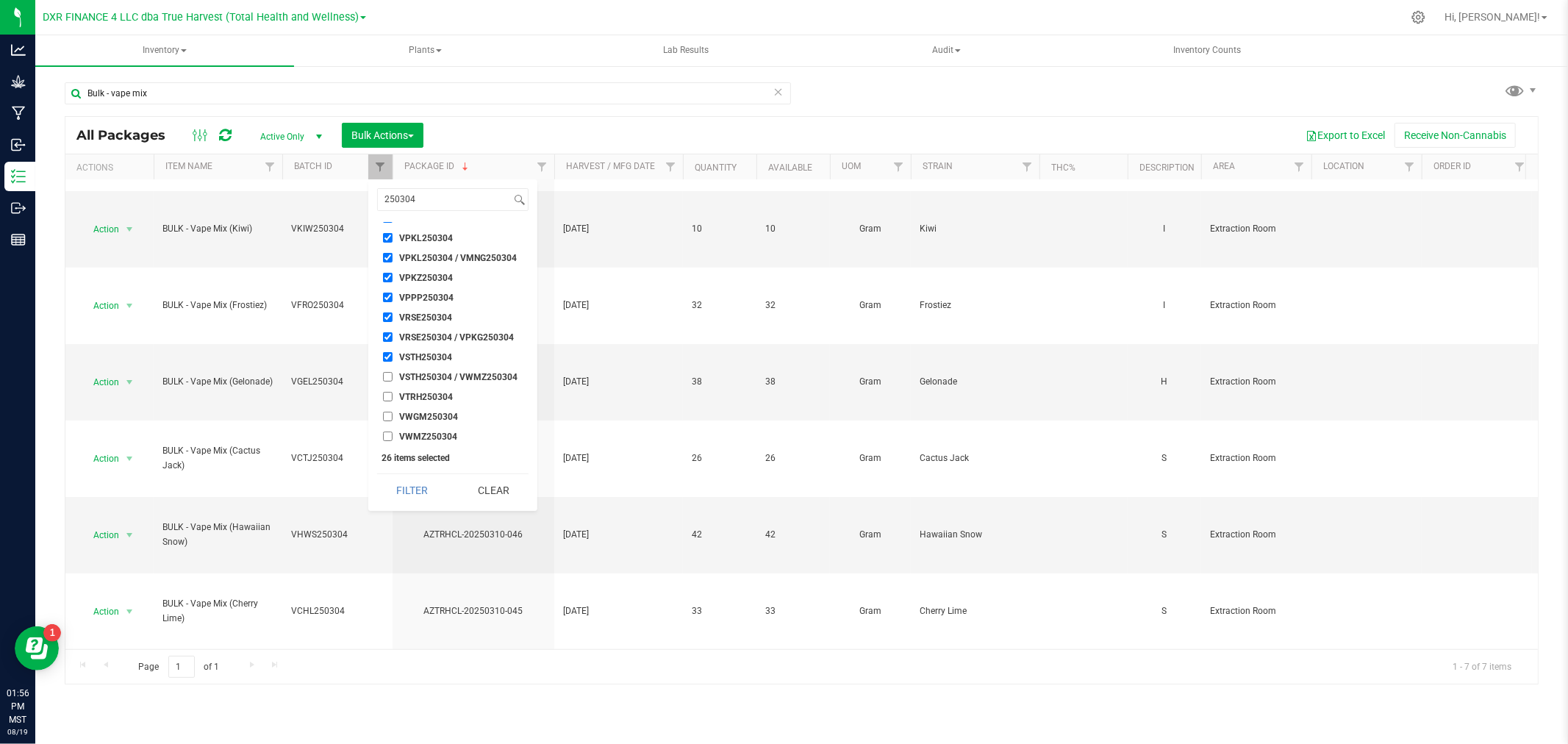
checkbox input "true"
click at [387, 395] on input "VTRH250304" at bounding box center [387, 396] width 10 height 10
checkbox input "true"
click at [387, 412] on input "VWGM250304" at bounding box center [387, 416] width 10 height 10
checkbox input "true"
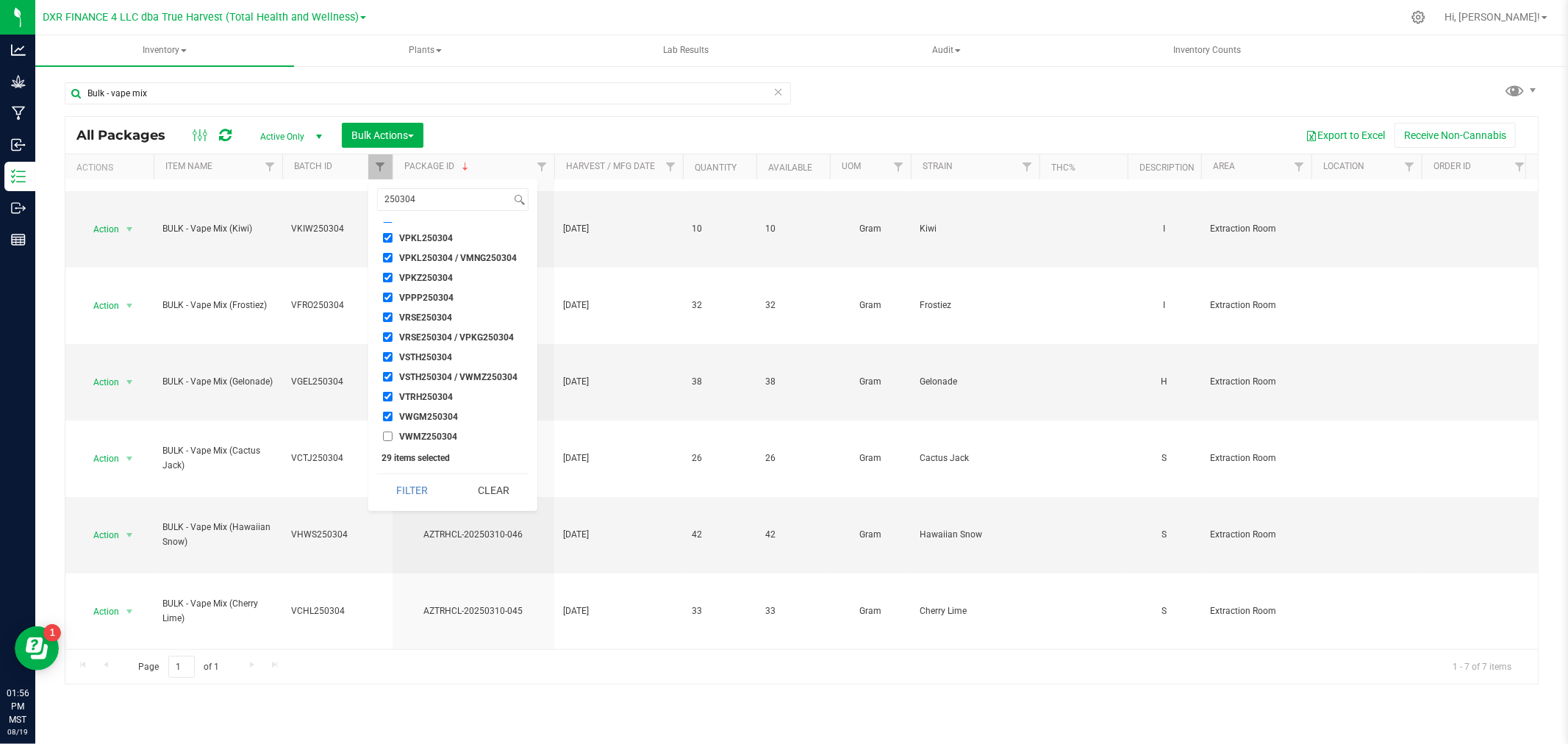
click at [387, 435] on input "VWMZ250304" at bounding box center [387, 436] width 10 height 10
checkbox input "true"
click at [410, 495] on button "Filter" at bounding box center [411, 491] width 70 height 32
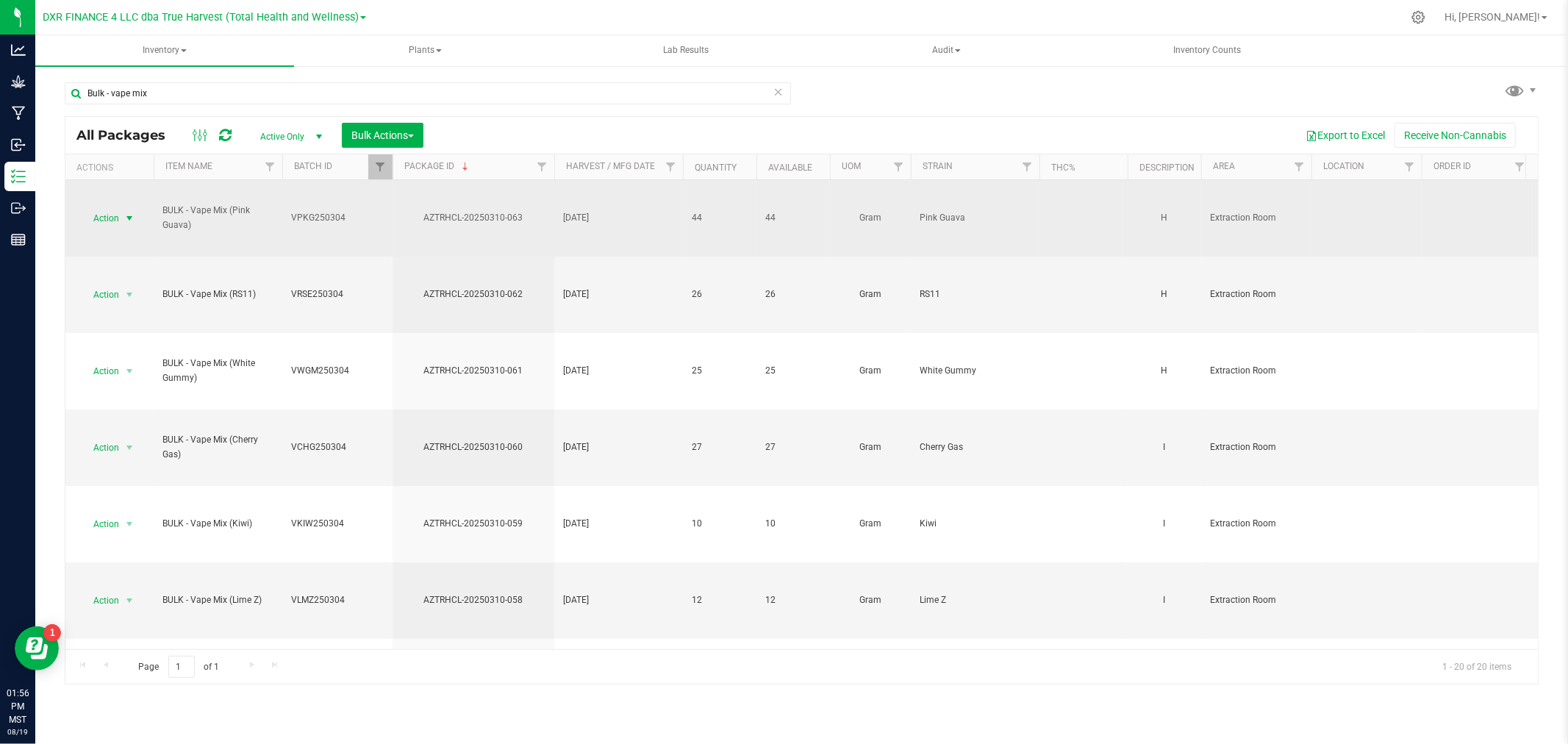
click at [104, 220] on span "Action" at bounding box center [99, 218] width 40 height 20
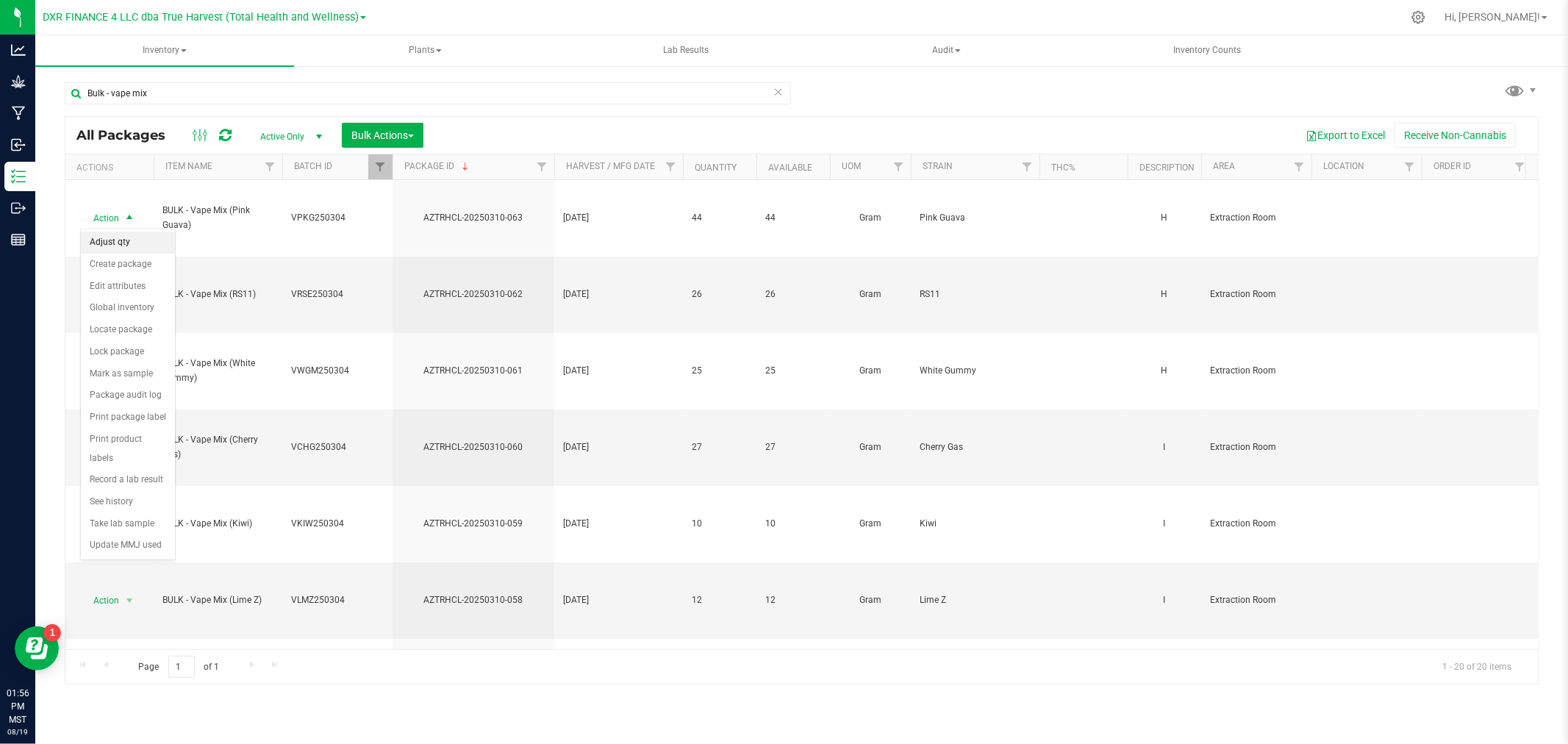
click at [123, 239] on li "Adjust qty" at bounding box center [128, 243] width 94 height 22
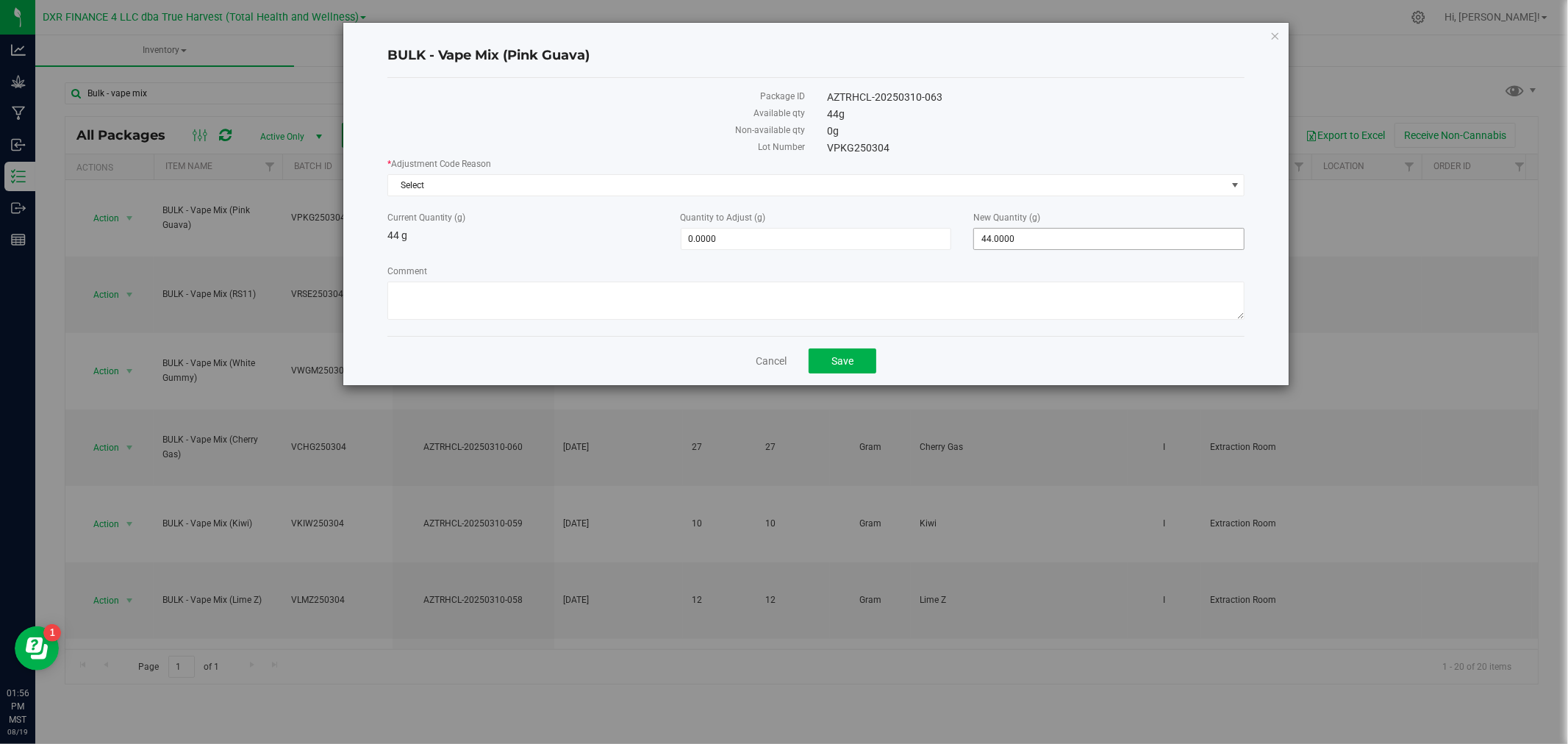
click at [1015, 241] on span "44.0000 44" at bounding box center [1108, 238] width 271 height 22
click at [1015, 241] on input "44" at bounding box center [1109, 238] width 270 height 20
type input "0"
type input "-44.0000"
type input "0.0000"
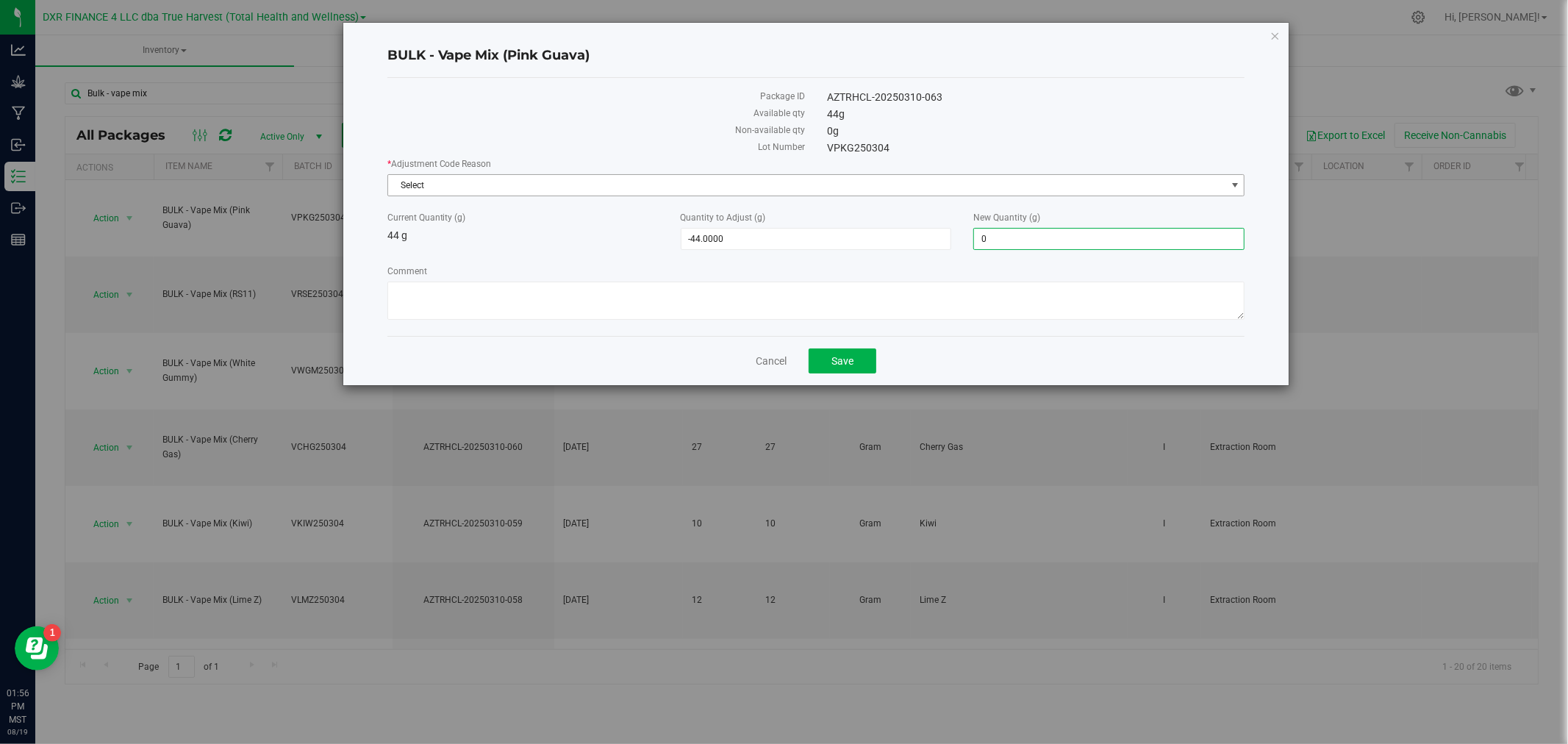
click at [790, 174] on span "Select" at bounding box center [816, 185] width 858 height 22
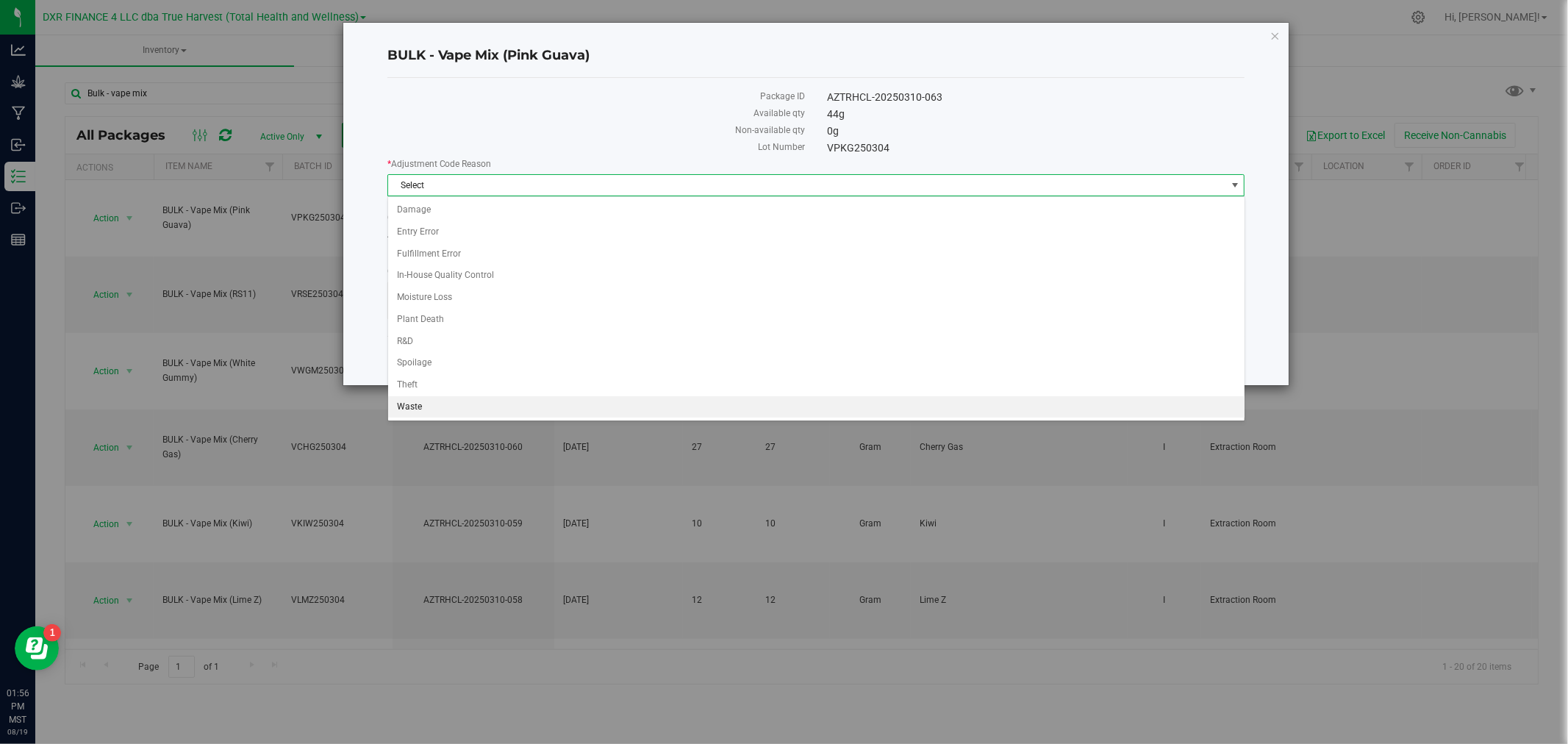
click at [417, 410] on li "Waste" at bounding box center [816, 407] width 856 height 22
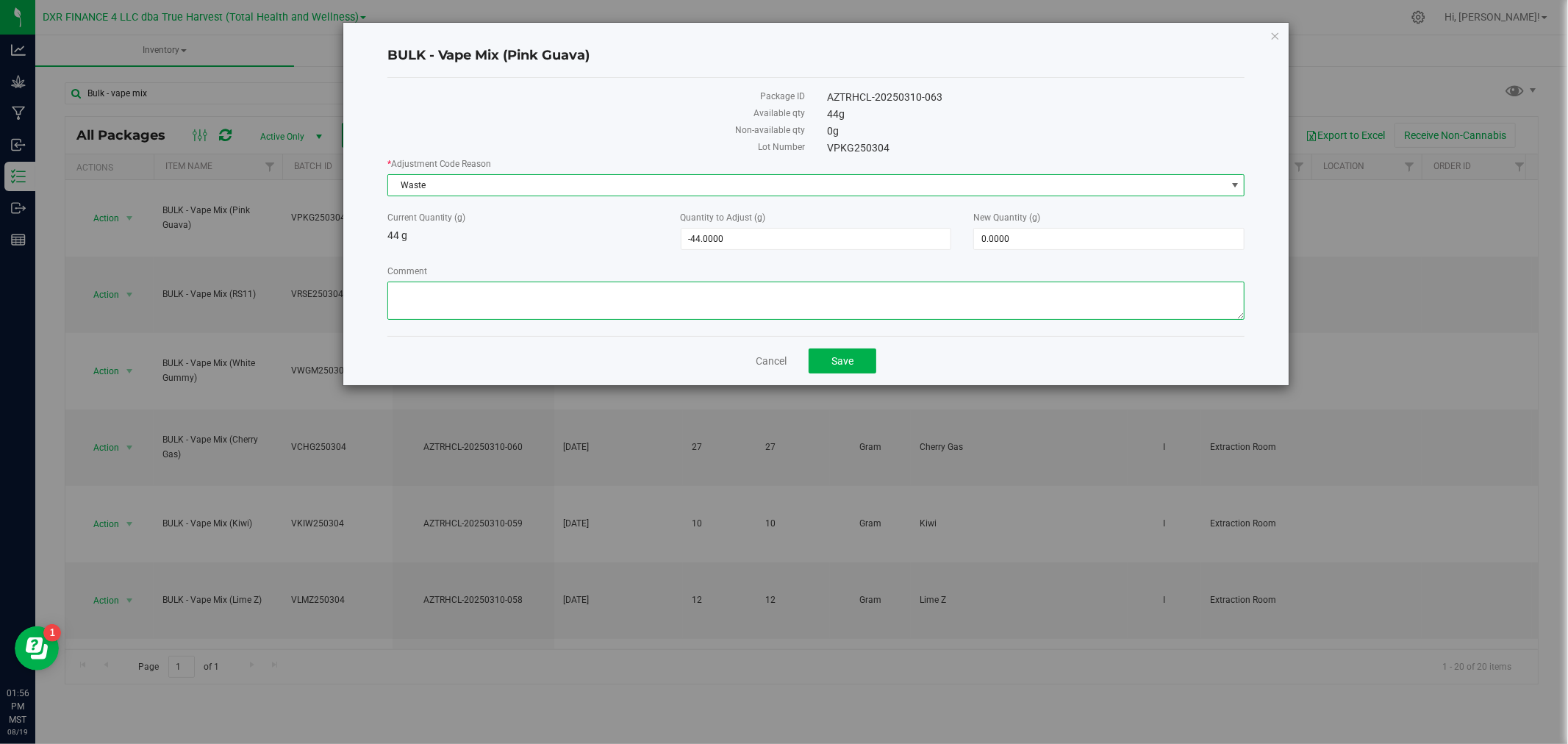
click at [454, 285] on textarea "Comment" at bounding box center [816, 300] width 858 height 38
drag, startPoint x: 534, startPoint y: 302, endPoint x: 377, endPoint y: 299, distance: 157.0
click at [379, 302] on div "BULK - Vape Mix (Pink Guava) Package ID AZTRHCL-20250310-063 Available qty 44 g…" at bounding box center [816, 204] width 946 height 363
type textarea "Qty too small to use. Wasted using bleach"
click at [850, 364] on span "Save" at bounding box center [842, 361] width 22 height 12
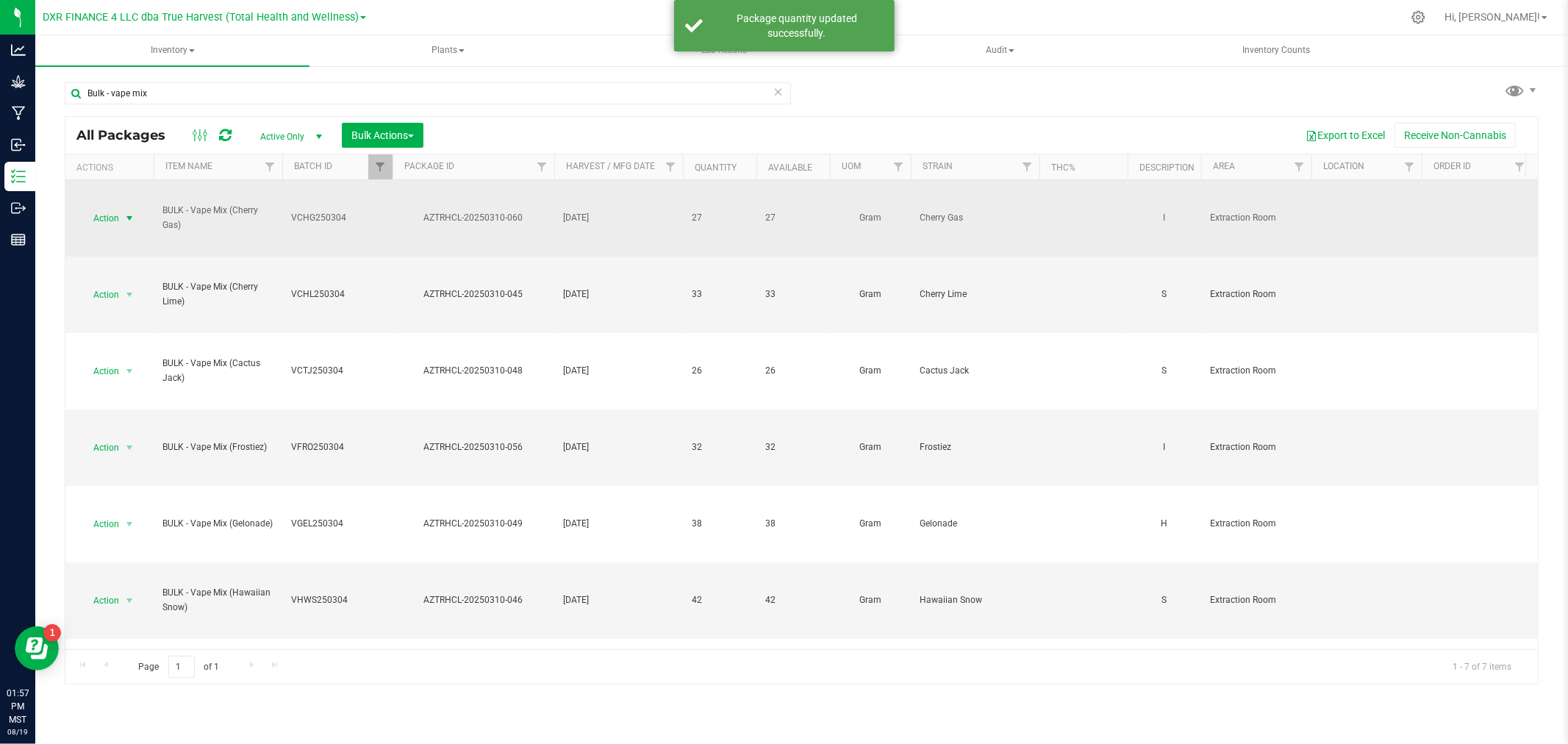
click at [121, 214] on span "select" at bounding box center [130, 218] width 19 height 20
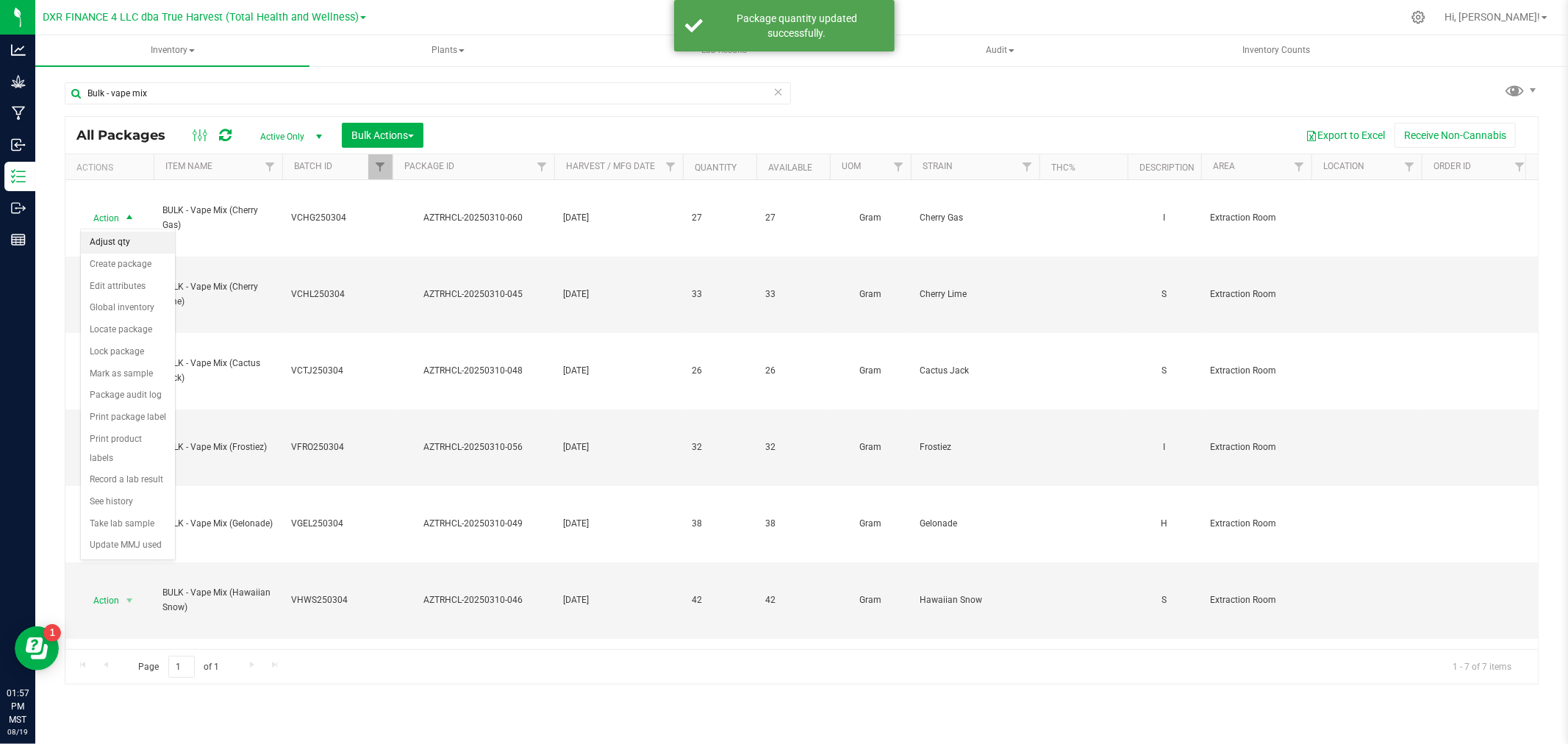
click at [123, 236] on li "Adjust qty" at bounding box center [128, 243] width 94 height 22
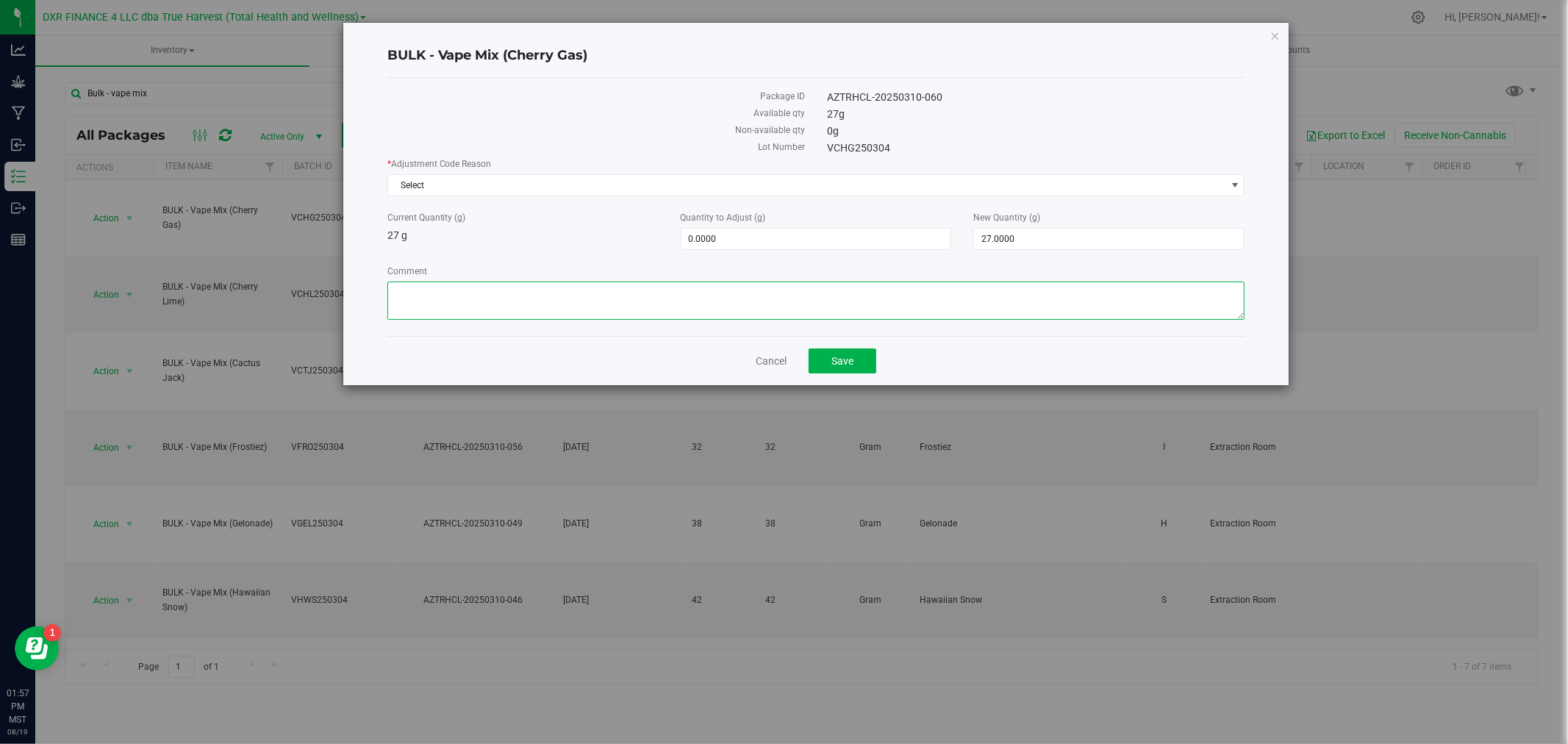
click at [435, 292] on textarea "Comment" at bounding box center [816, 300] width 858 height 38
paste textarea "Qty too small to use. Wasted using bleach"
type textarea "Qty too small to use. Wasted using bleach"
click at [453, 170] on label "* Adjustment Code Reason" at bounding box center [816, 164] width 858 height 13
click at [458, 186] on span "Select" at bounding box center [807, 185] width 838 height 20
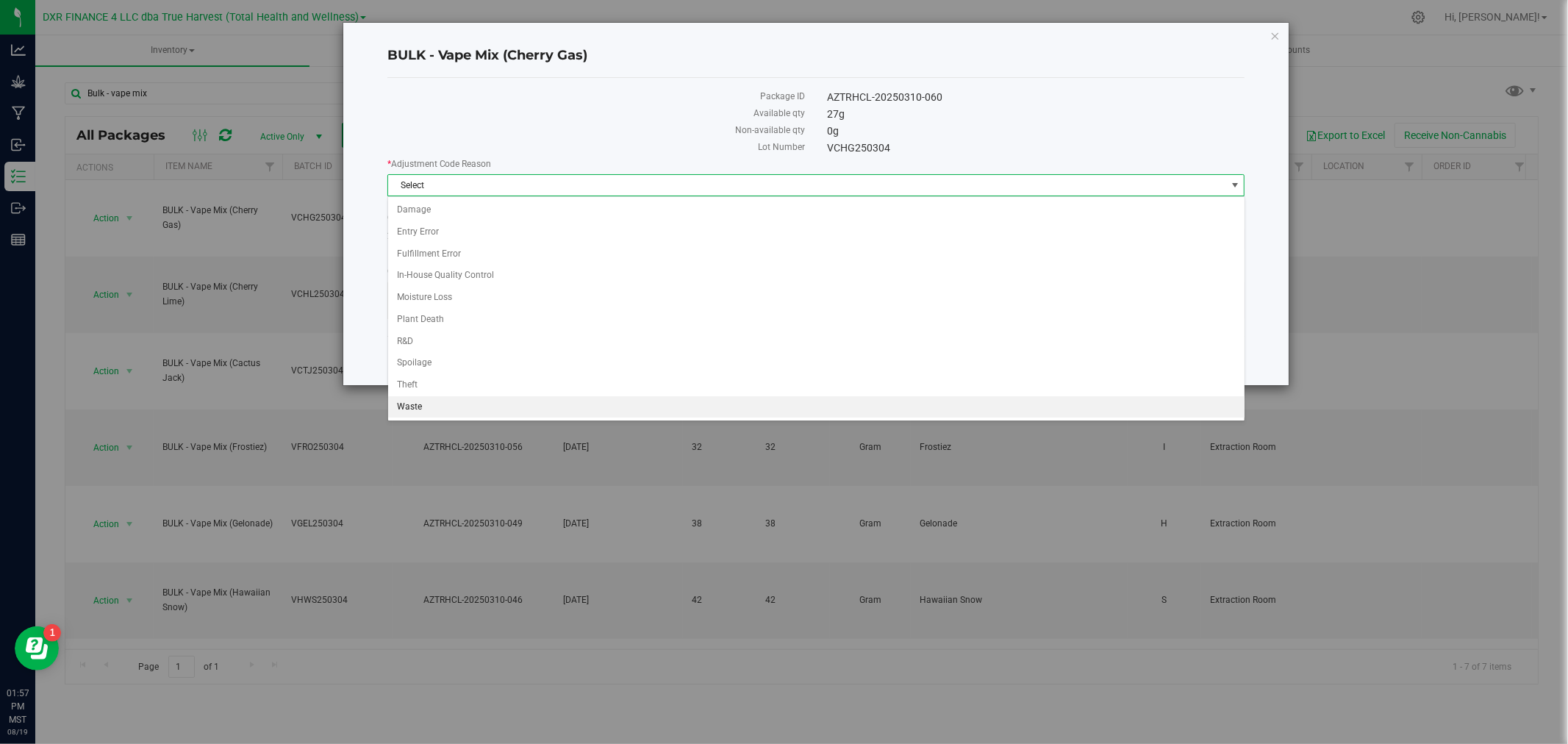
click at [435, 400] on li "Waste" at bounding box center [816, 407] width 856 height 22
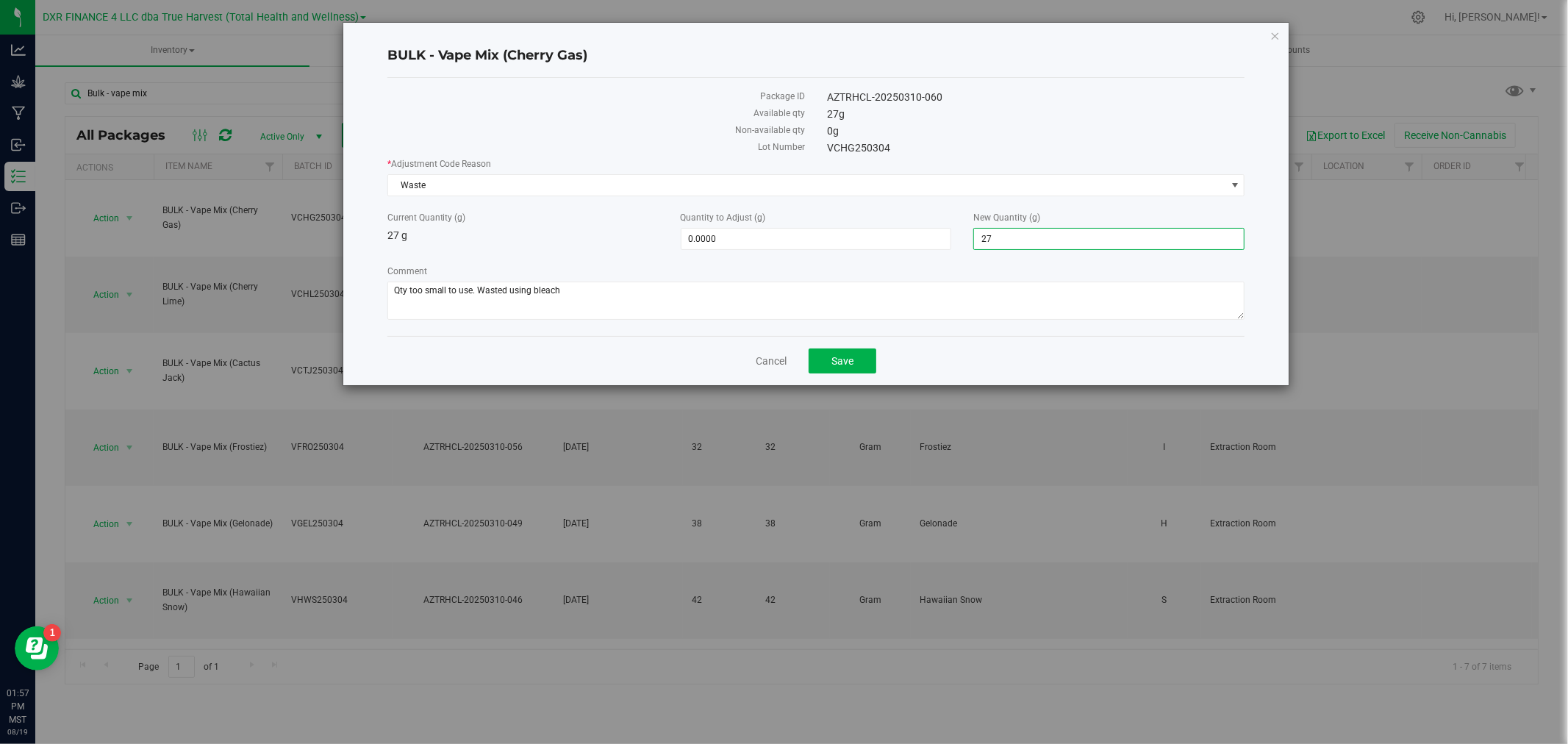
click at [1057, 236] on span "27.0000 27" at bounding box center [1108, 238] width 271 height 22
click at [1057, 236] on input "27" at bounding box center [1109, 238] width 270 height 20
type input "0"
type input "-27.0000"
type input "0.0000"
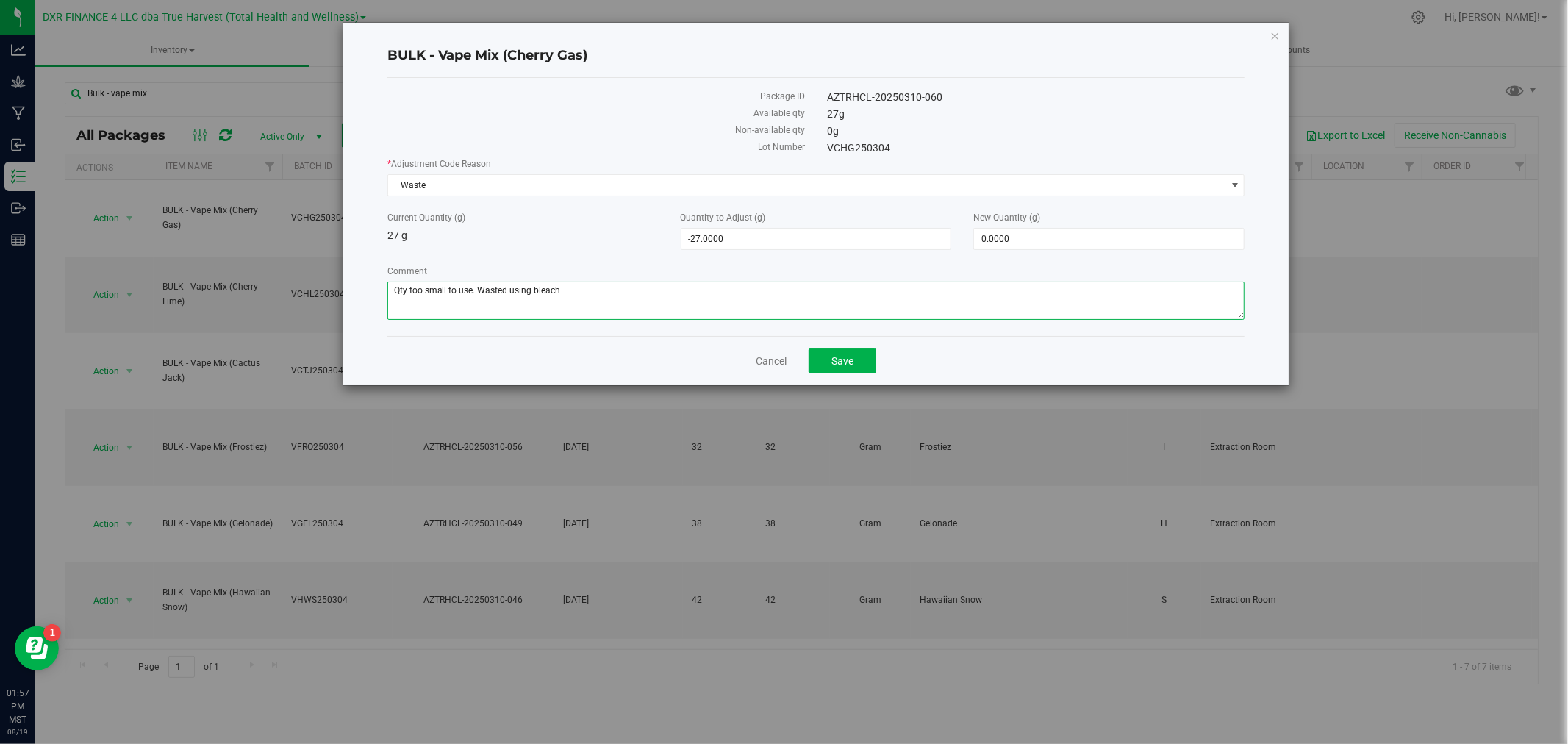
click at [828, 299] on textarea "Comment" at bounding box center [816, 300] width 858 height 38
click at [842, 363] on span "Save" at bounding box center [842, 361] width 22 height 12
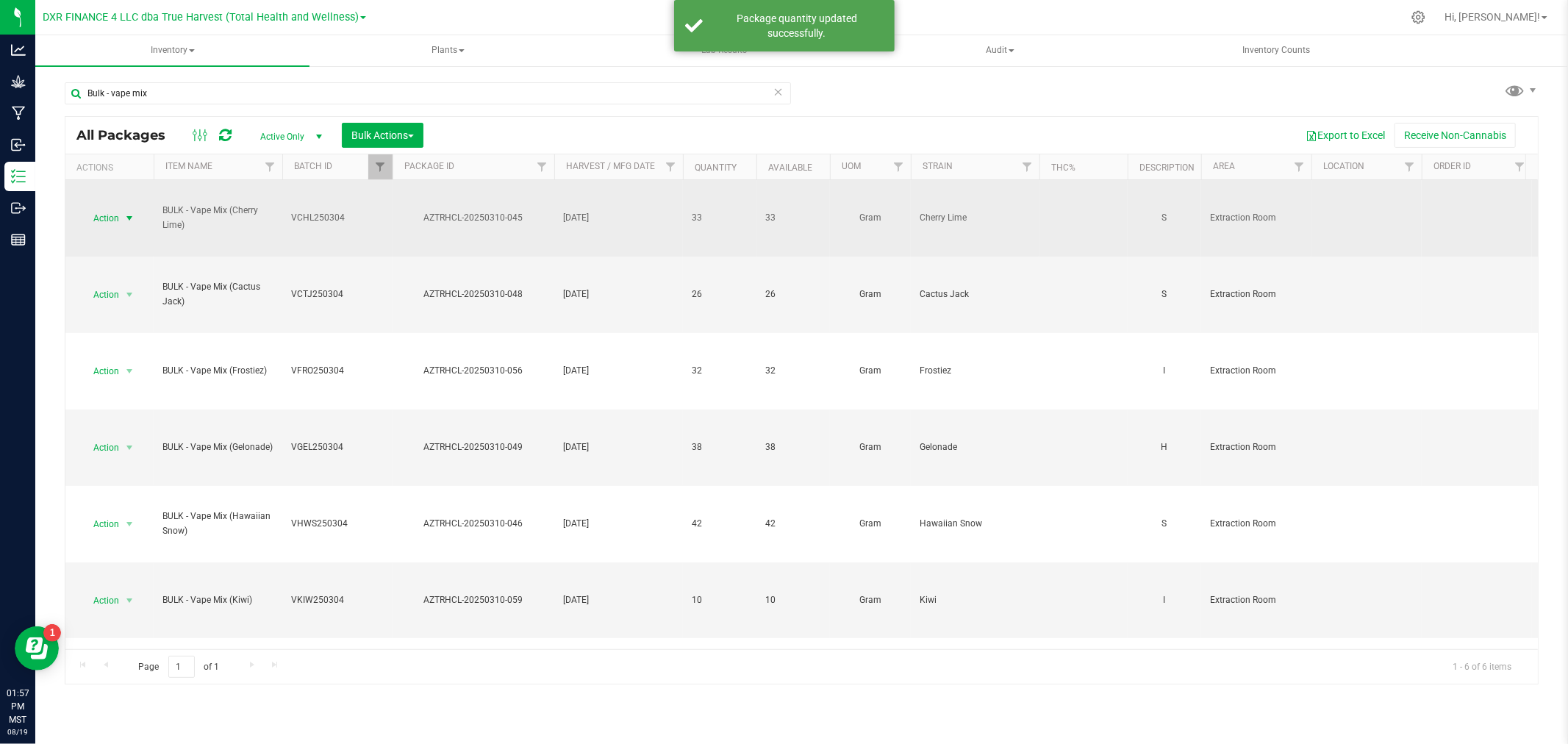
click at [117, 214] on span "Action" at bounding box center [99, 218] width 40 height 20
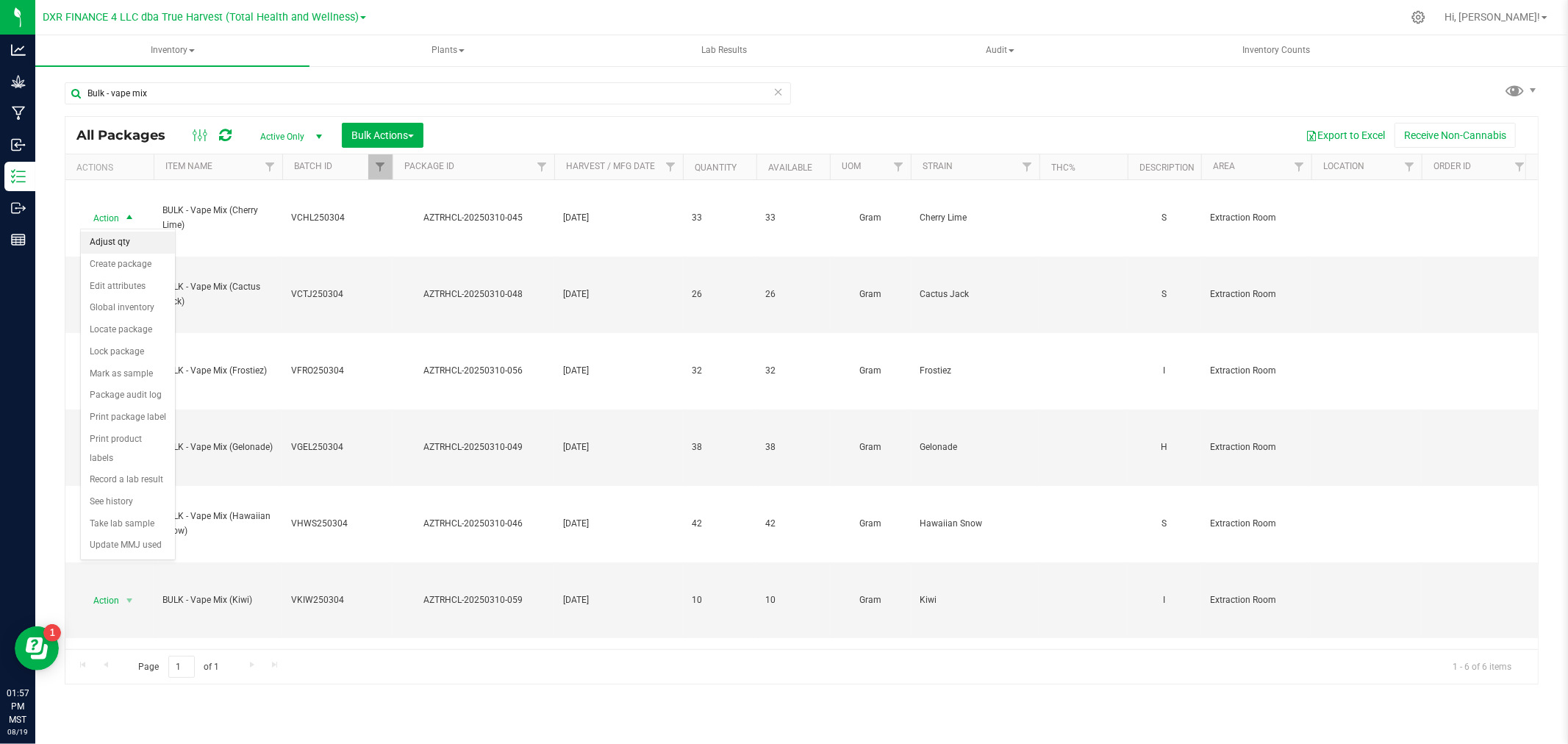
click at [113, 247] on li "Adjust qty" at bounding box center [128, 243] width 94 height 22
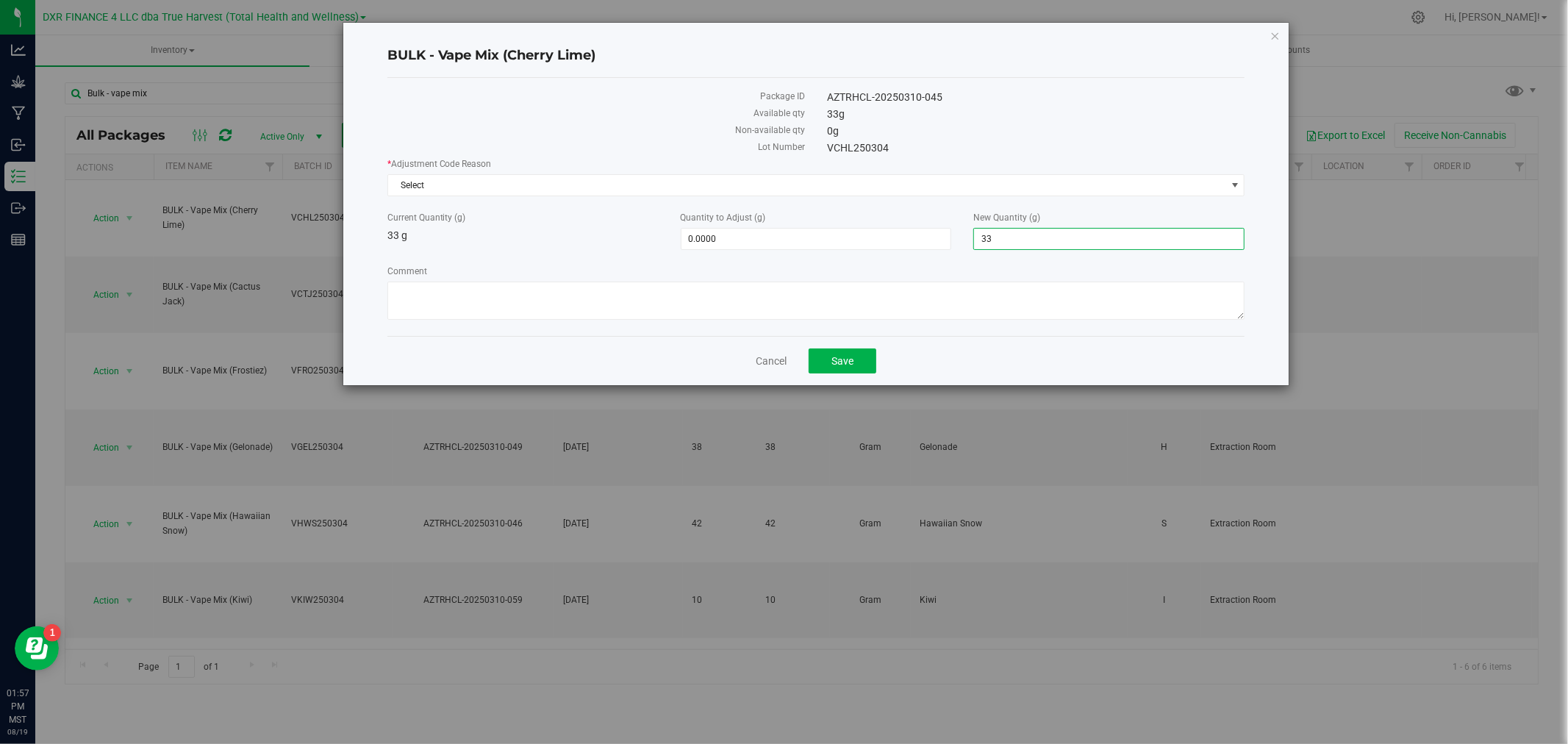
click at [1016, 237] on span "33.0000 33" at bounding box center [1108, 238] width 271 height 22
click at [1017, 237] on input "33" at bounding box center [1109, 238] width 270 height 20
type input "0"
type input "-33.0000"
type input "0.0000"
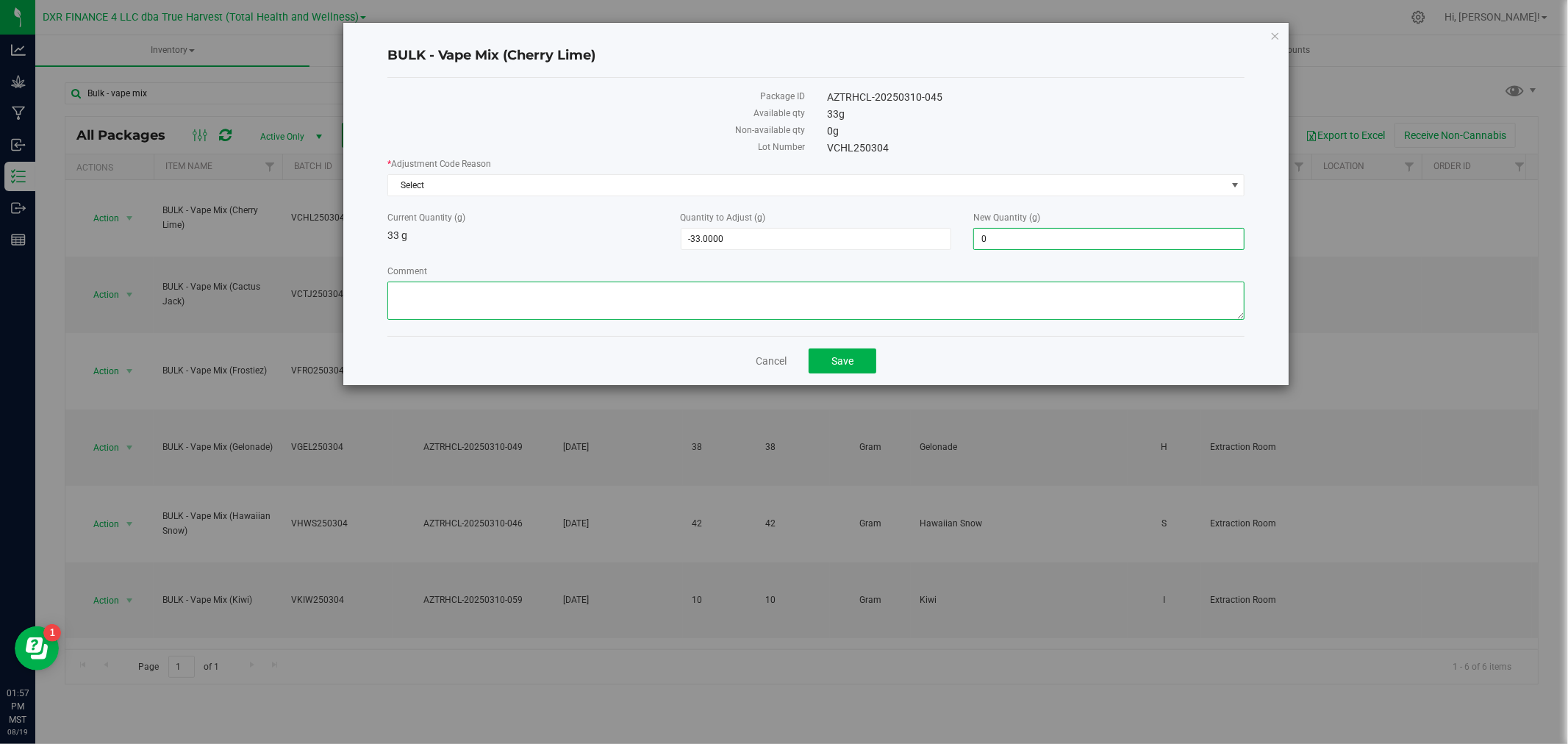
click at [792, 296] on textarea "Comment" at bounding box center [816, 300] width 858 height 38
paste textarea "Qty too small to use. Wasted using bleach"
type textarea "Qty too small to use. Wasted using bleach"
click at [627, 174] on span "Select" at bounding box center [816, 185] width 858 height 22
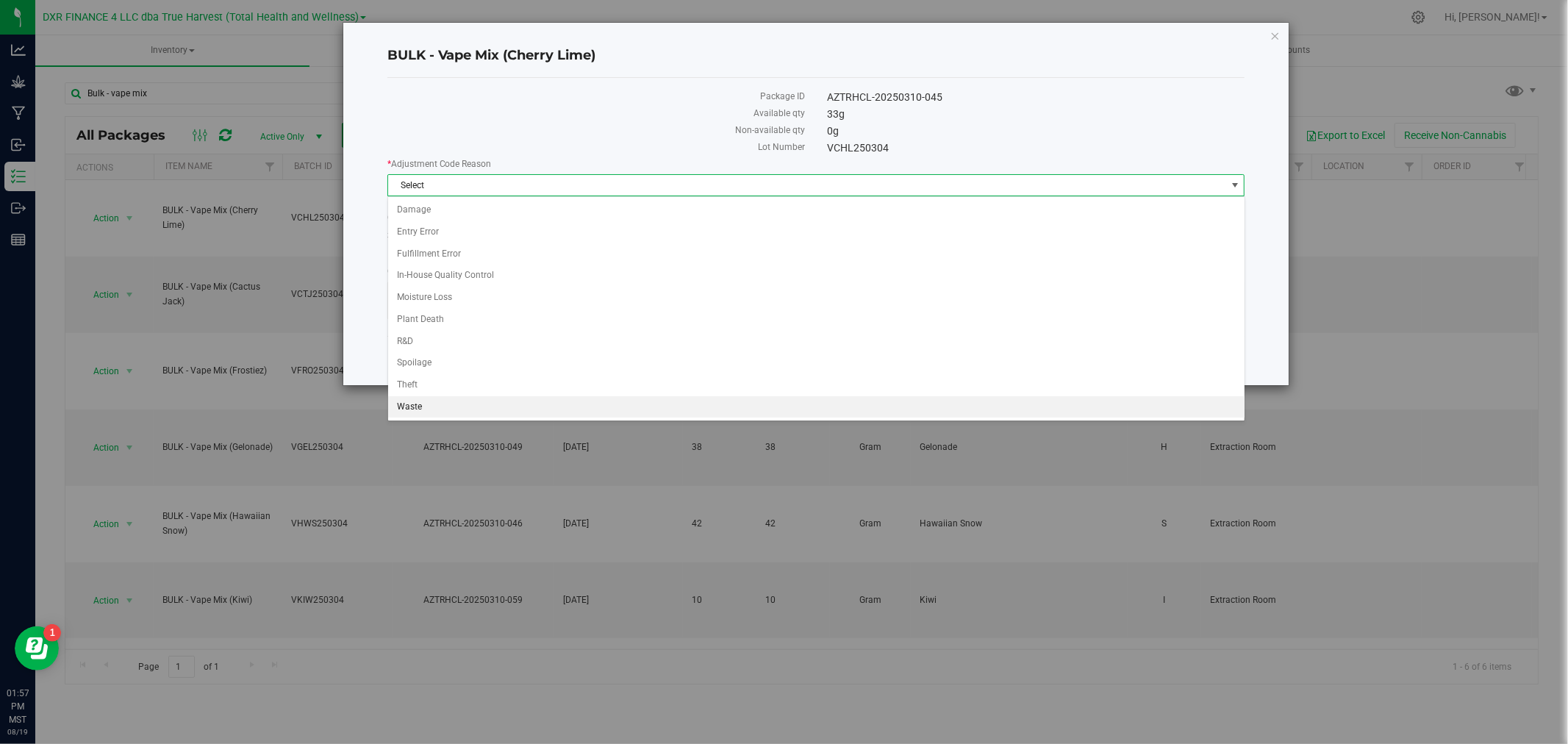
click at [449, 412] on li "Waste" at bounding box center [816, 407] width 856 height 22
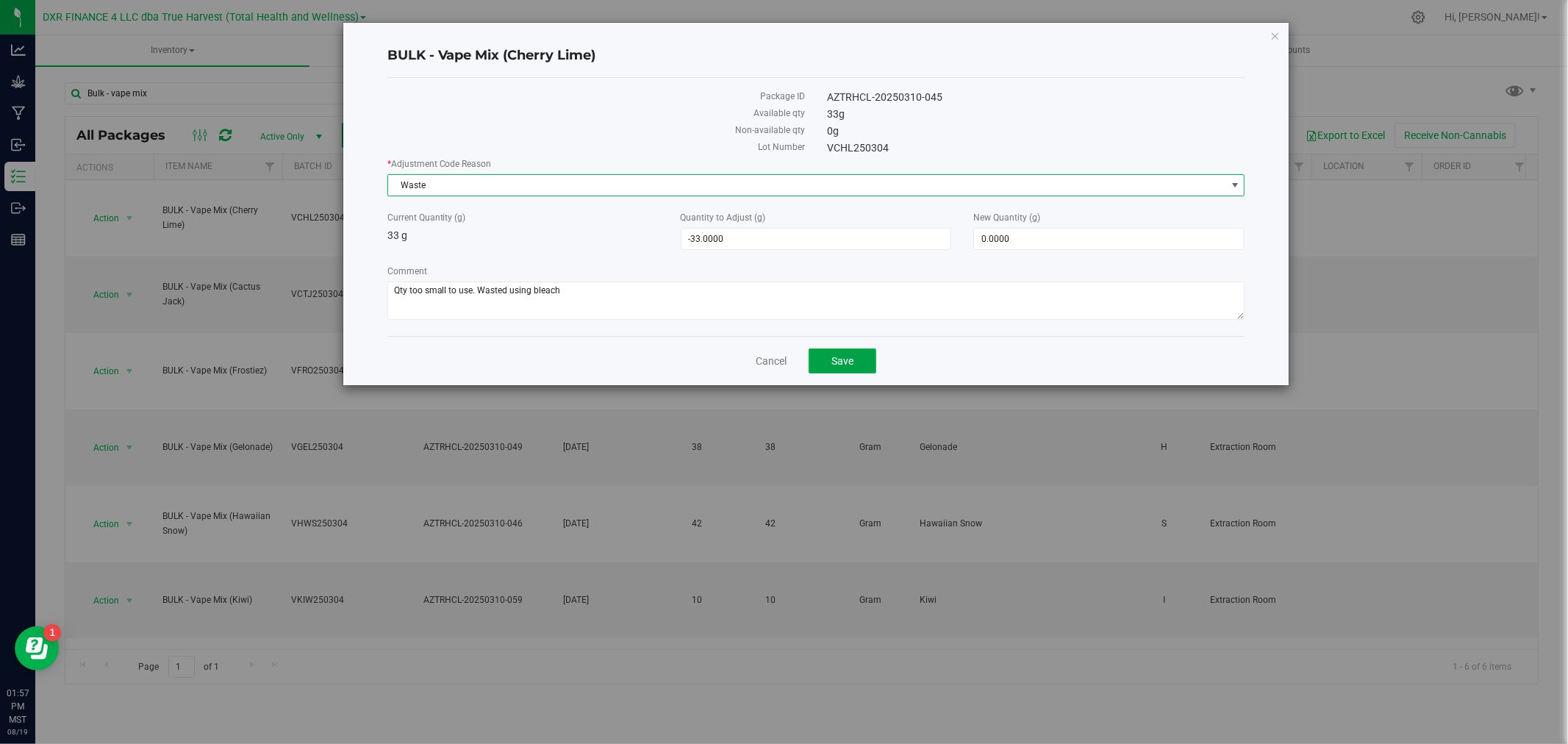
click at [834, 361] on span "Save" at bounding box center [842, 361] width 22 height 12
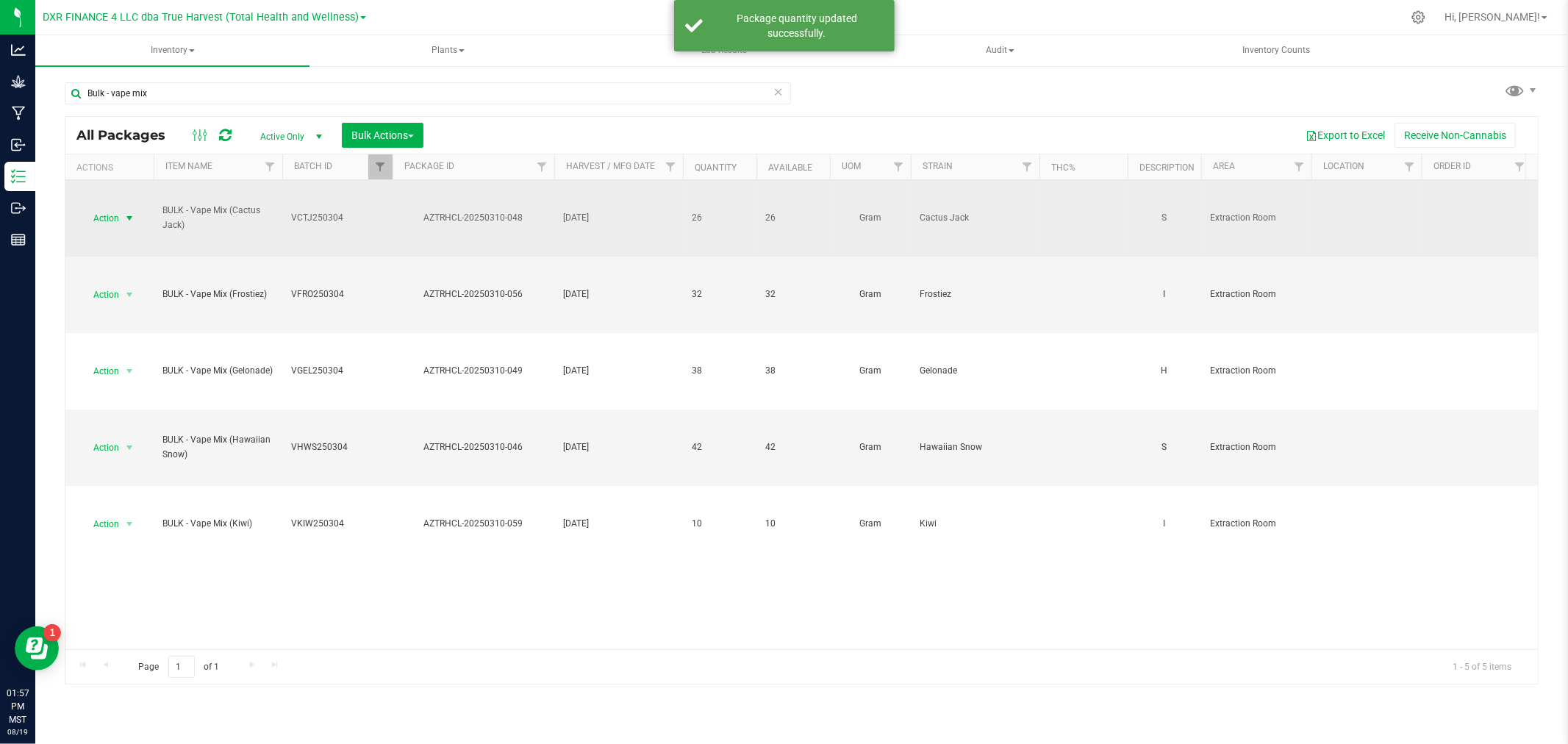
click at [123, 220] on span "select" at bounding box center [129, 218] width 12 height 12
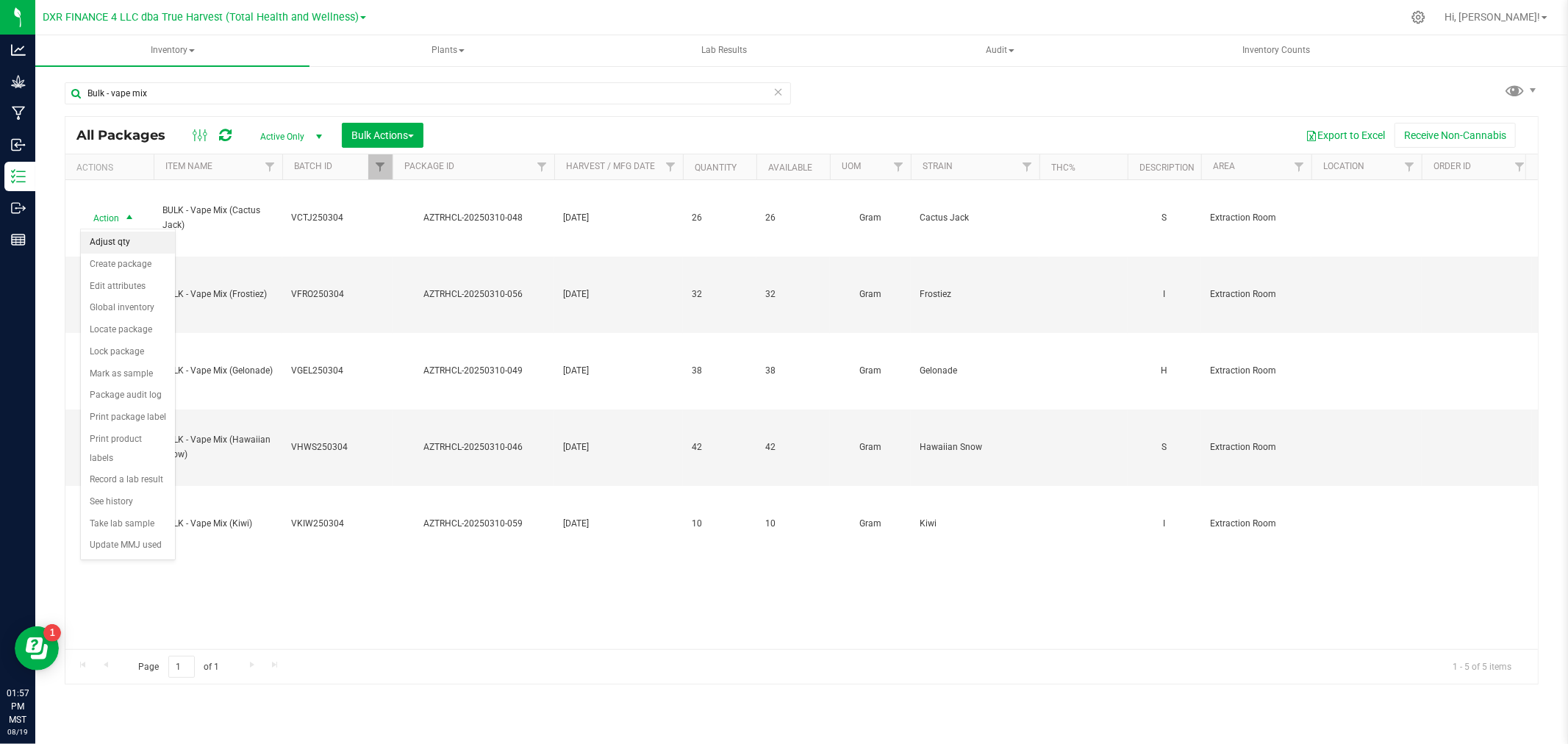
click at [116, 243] on li "Adjust qty" at bounding box center [128, 243] width 94 height 22
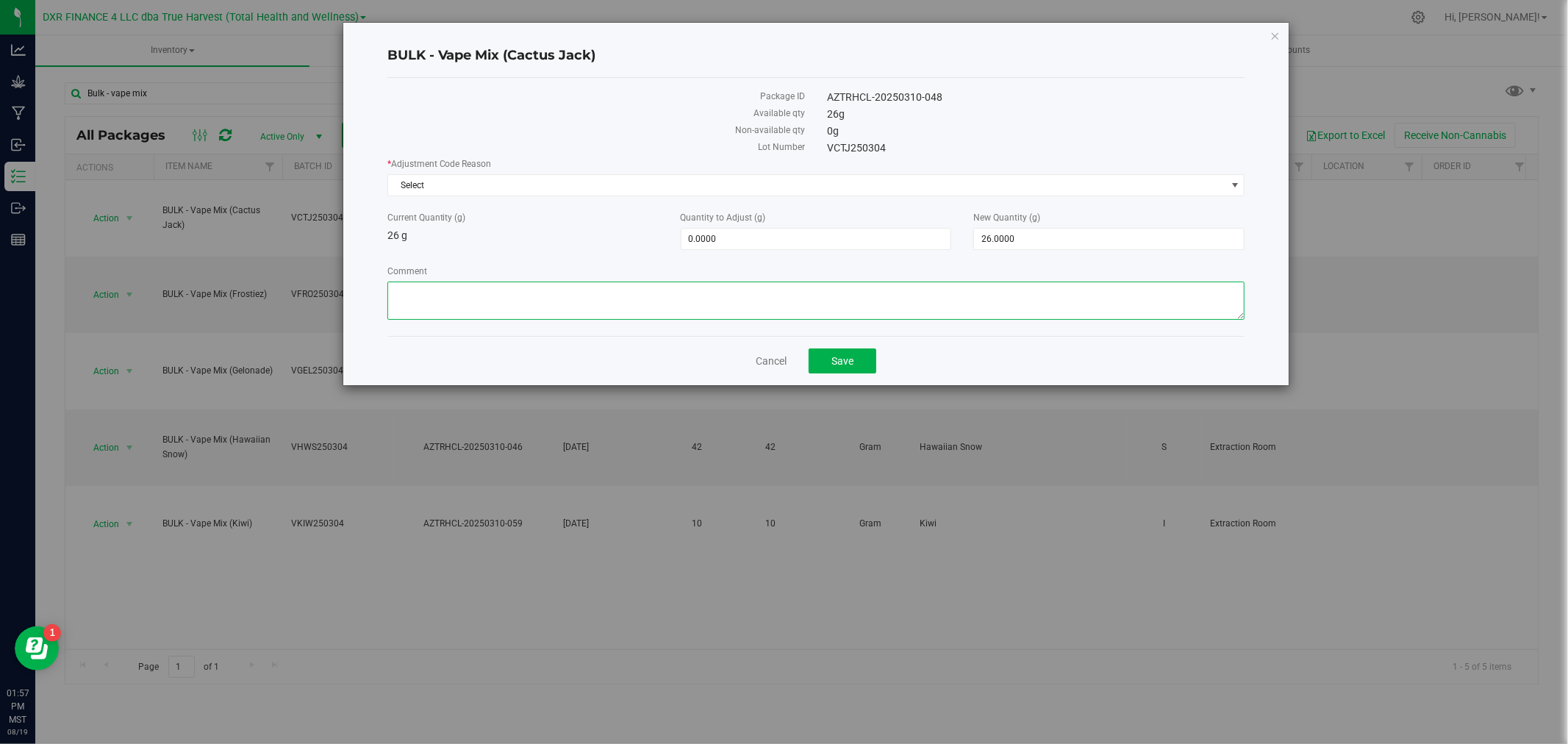
click at [507, 309] on textarea "Comment" at bounding box center [816, 300] width 858 height 38
paste textarea "Qty too small to use. Wasted using bleach"
type textarea "Qty too small to use. Wasted using bleach"
click at [479, 184] on span "Select" at bounding box center [807, 185] width 838 height 20
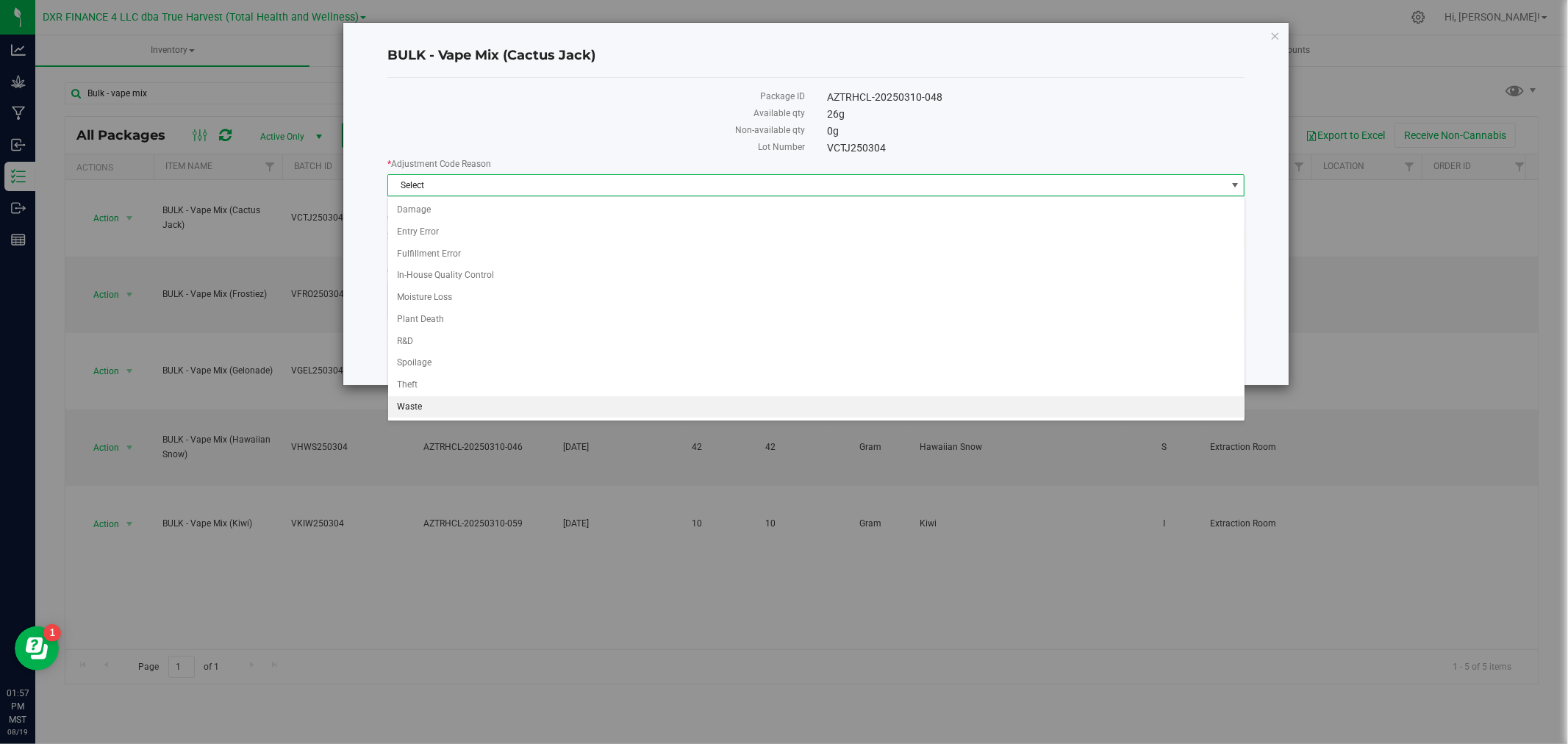
click at [433, 403] on li "Waste" at bounding box center [816, 407] width 856 height 22
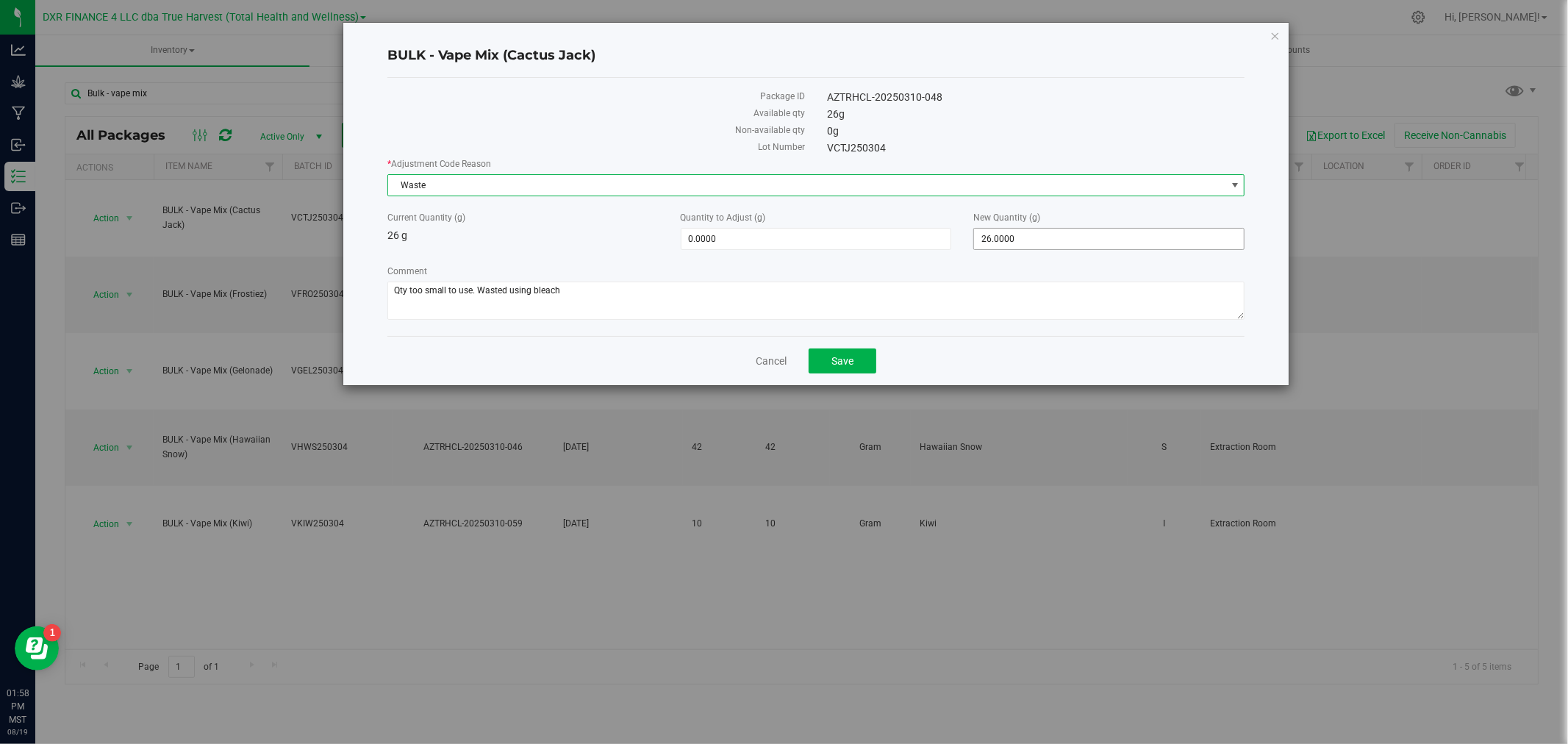
click at [1031, 233] on span "26.0000 26" at bounding box center [1108, 238] width 271 height 22
click at [1031, 233] on input "26" at bounding box center [1109, 238] width 270 height 20
type input "0"
type input "-26.0000"
type input "0.0000"
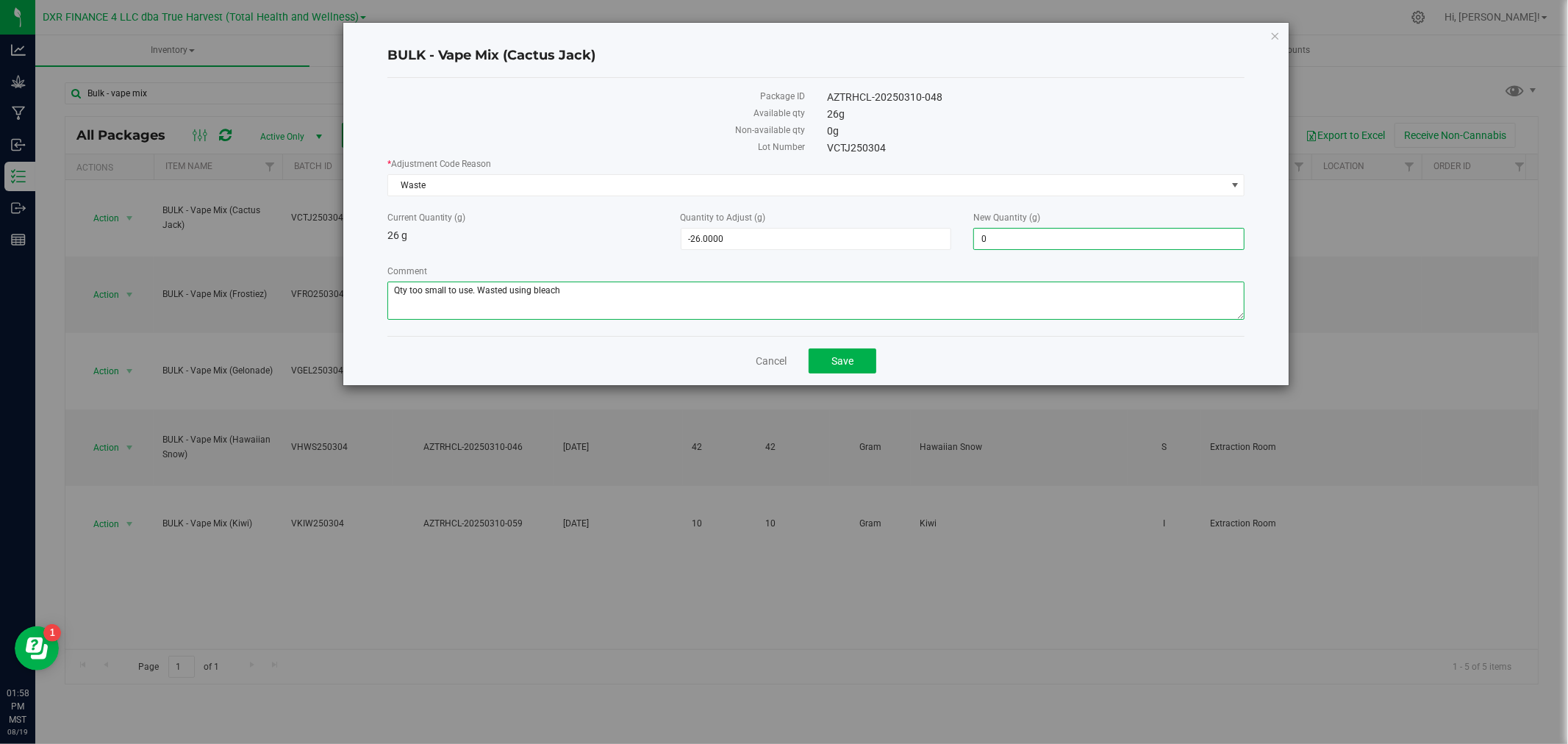
click at [1010, 288] on textarea "Comment" at bounding box center [816, 300] width 858 height 38
click at [832, 358] on span "Save" at bounding box center [842, 361] width 22 height 12
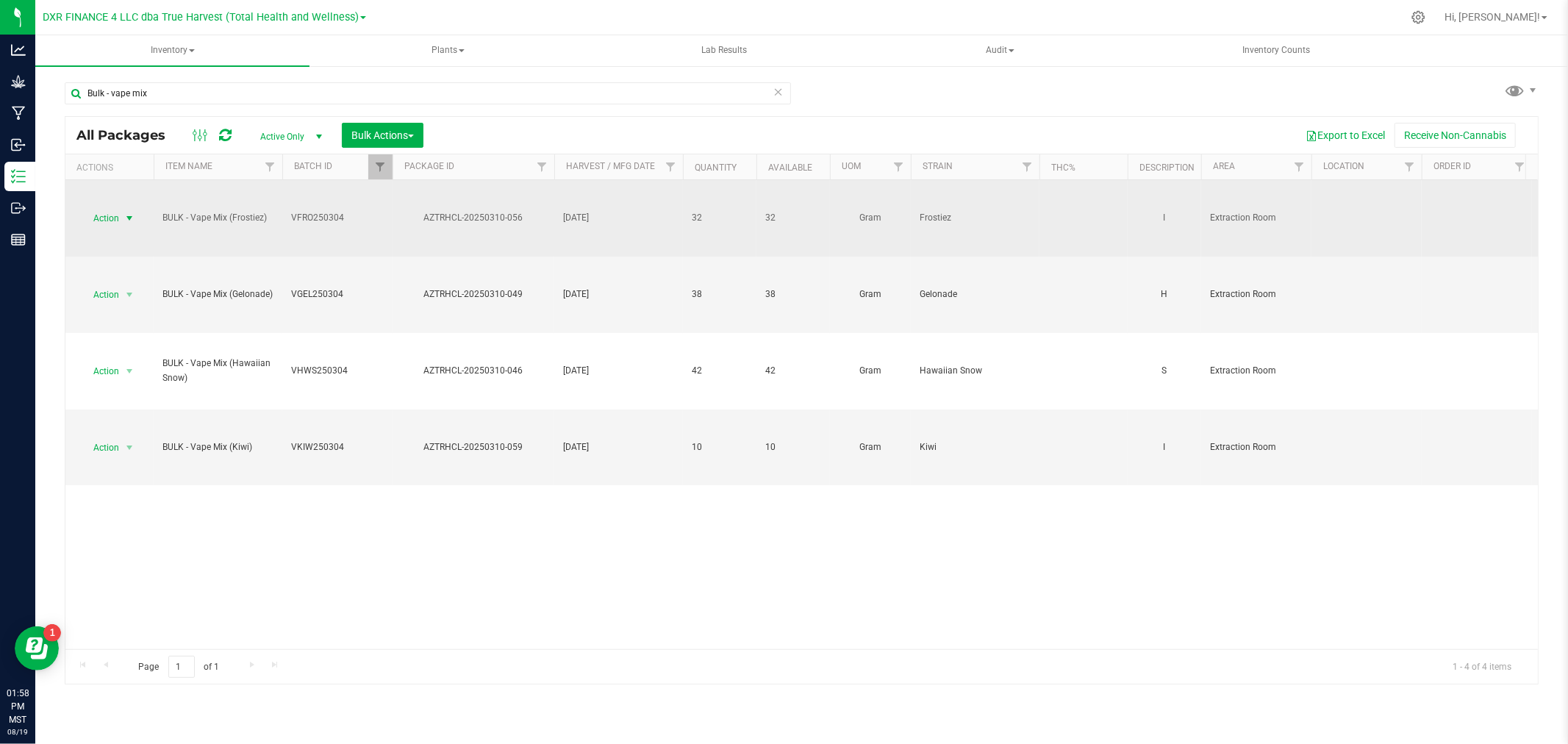
click at [121, 224] on span "select" at bounding box center [130, 218] width 19 height 20
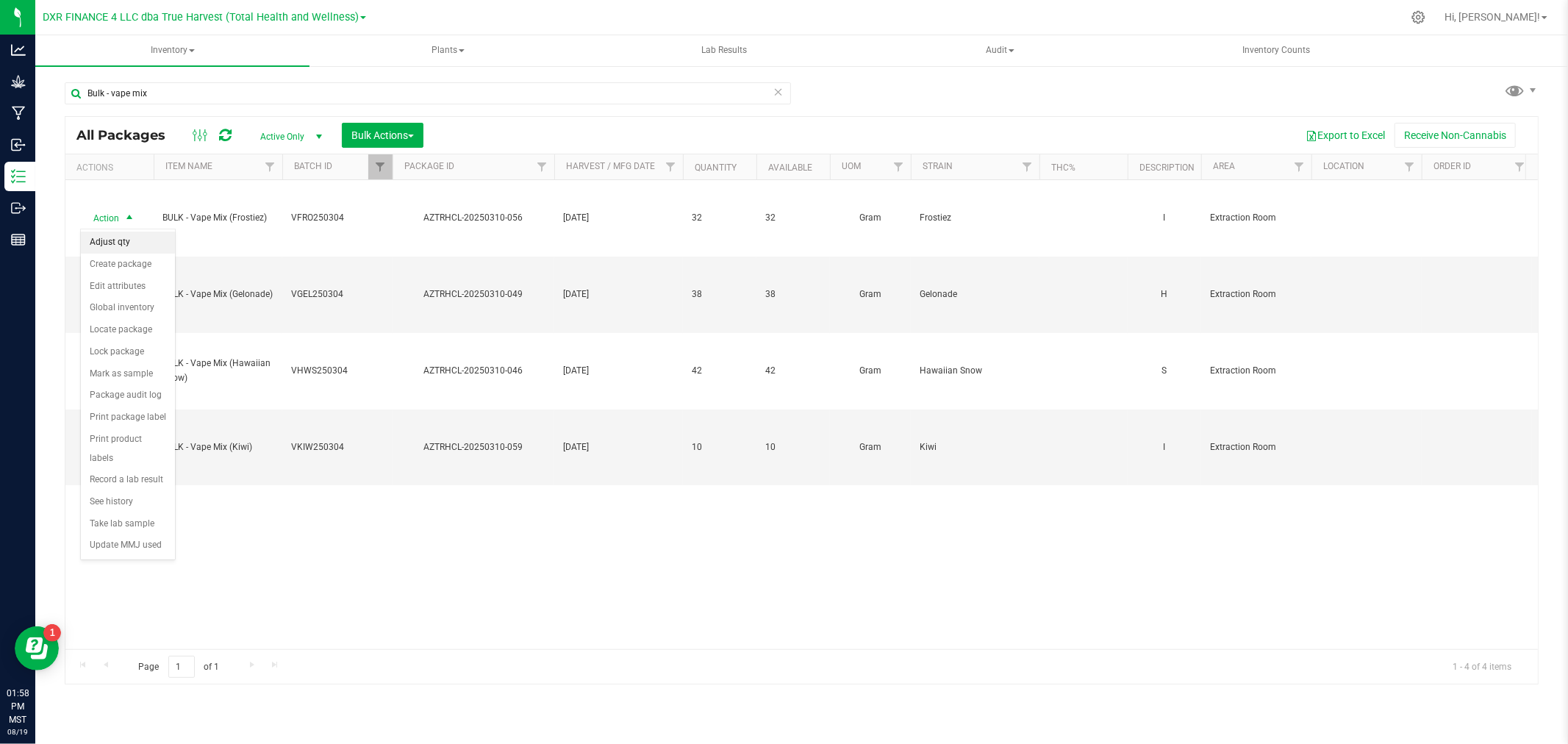
click at [113, 247] on li "Adjust qty" at bounding box center [128, 243] width 94 height 22
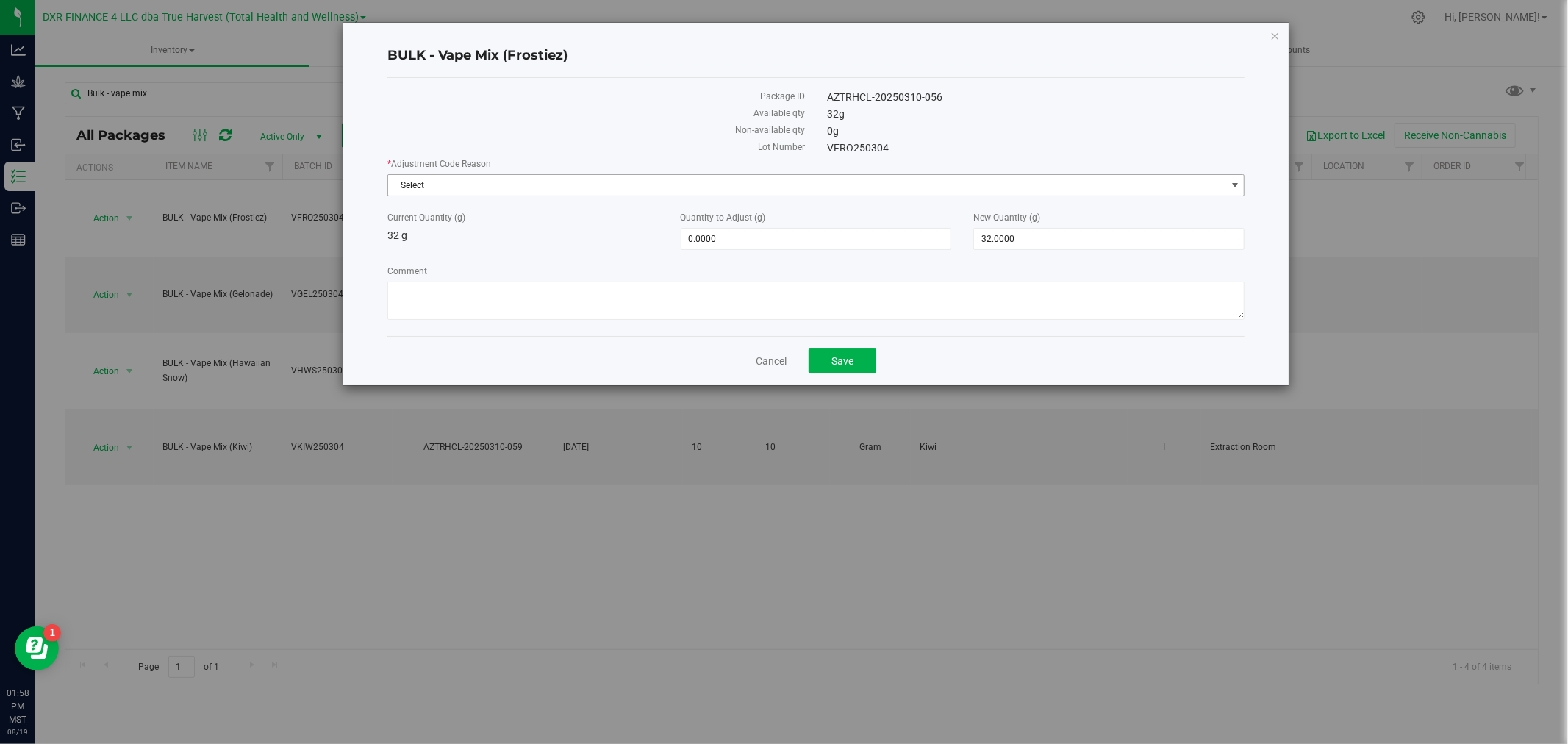
click at [606, 189] on span "Select" at bounding box center [807, 185] width 838 height 20
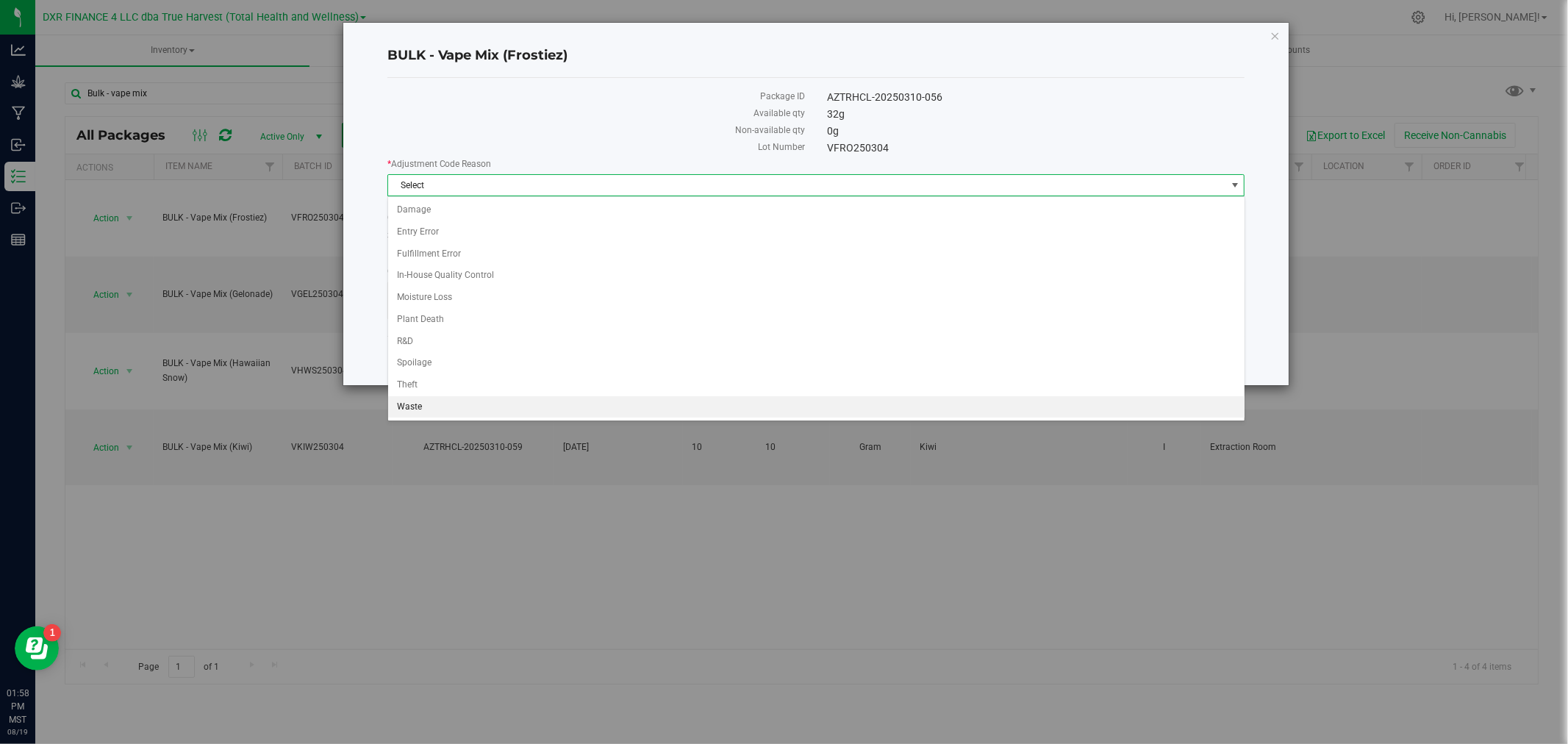
click at [416, 417] on li "Waste" at bounding box center [816, 407] width 856 height 22
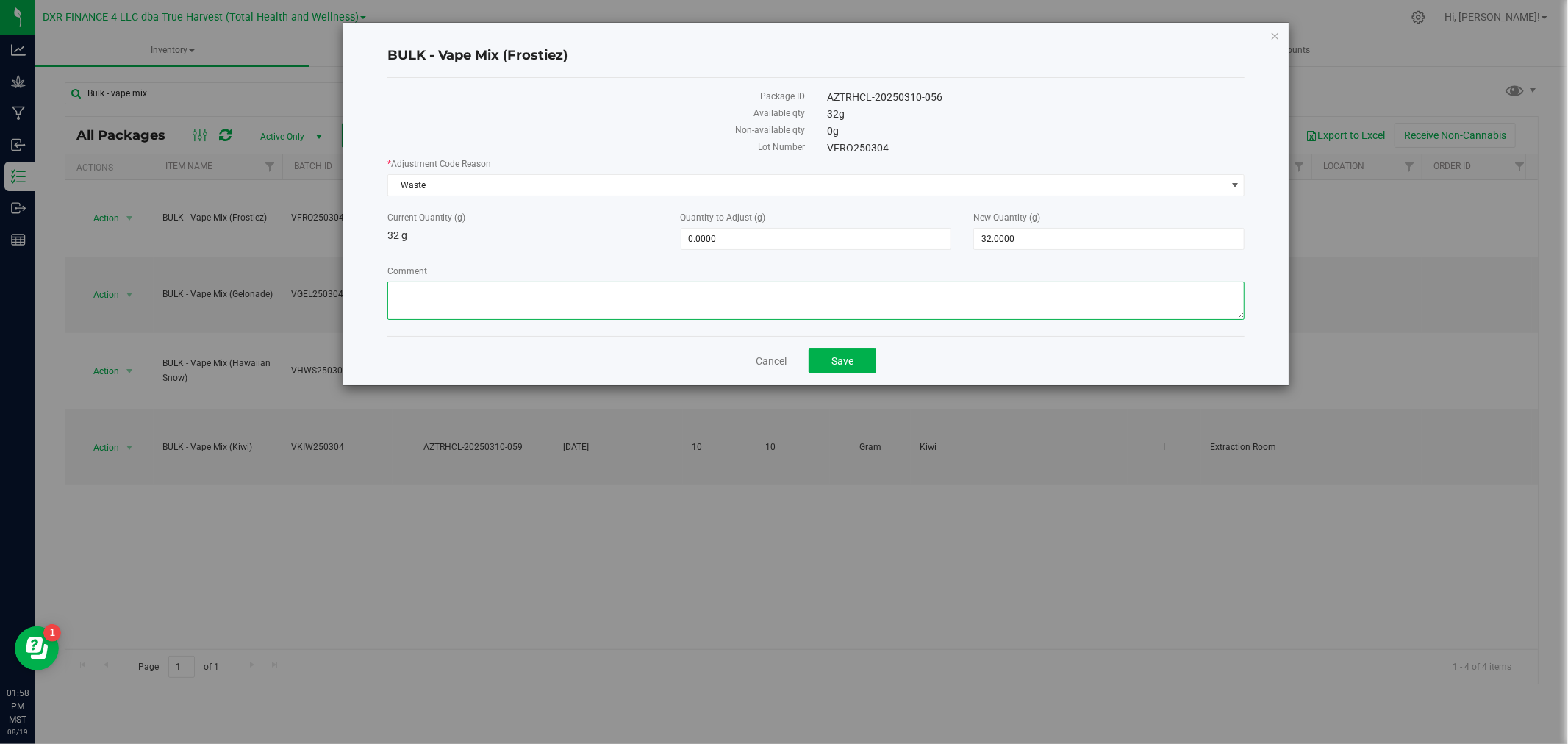
click at [456, 296] on textarea "Comment" at bounding box center [816, 300] width 858 height 38
paste textarea "Qty too small to use. Wasted using bleach"
type textarea "Qty too small to use. Wasted using bleach"
click at [991, 250] on span "32.0000 32" at bounding box center [1108, 238] width 271 height 22
click at [996, 244] on span "32.0000 32" at bounding box center [1108, 238] width 271 height 22
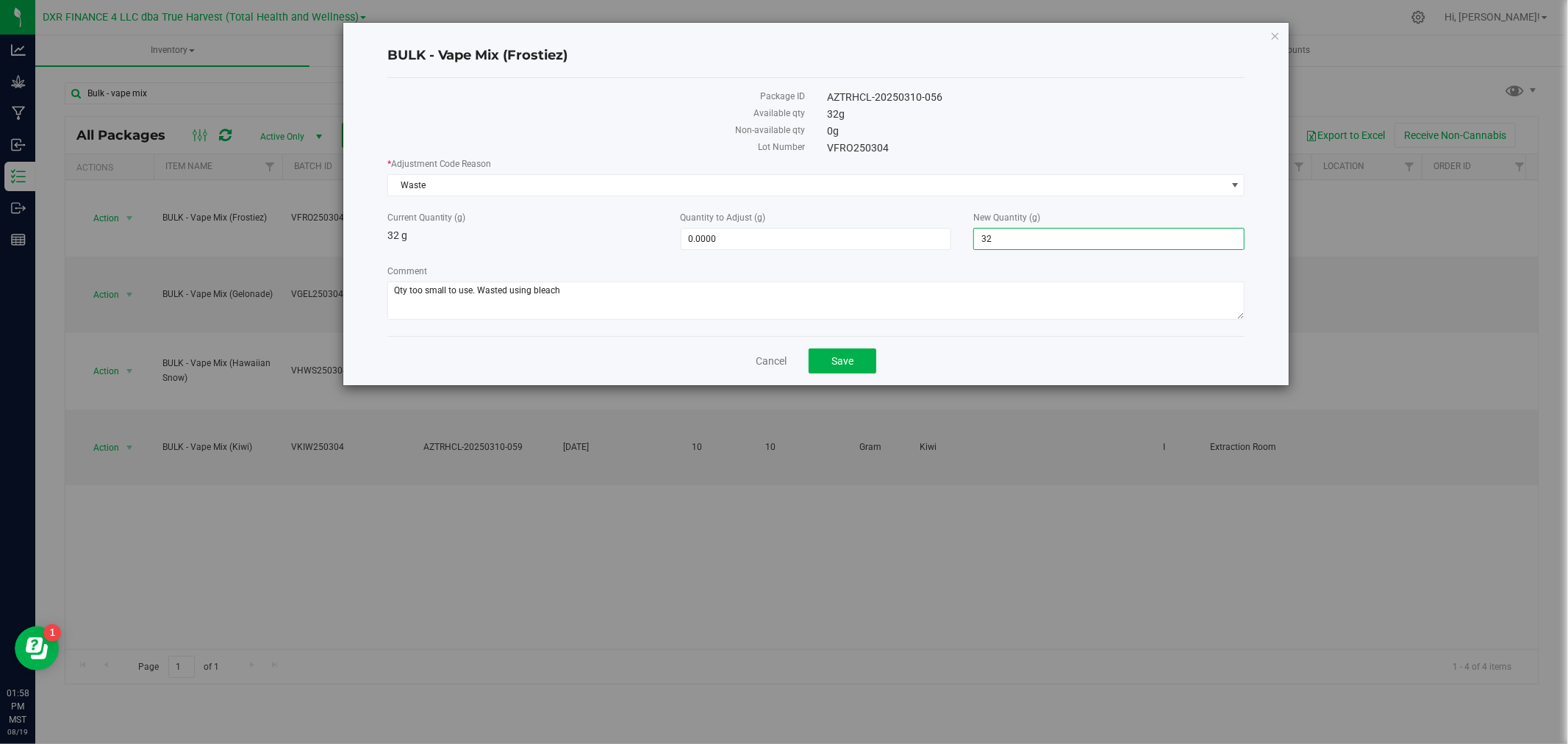
click at [996, 244] on input "32" at bounding box center [1109, 238] width 270 height 20
type input "0"
type input "-32.0000"
type input "0.0000"
click at [846, 300] on textarea "Comment" at bounding box center [816, 300] width 858 height 38
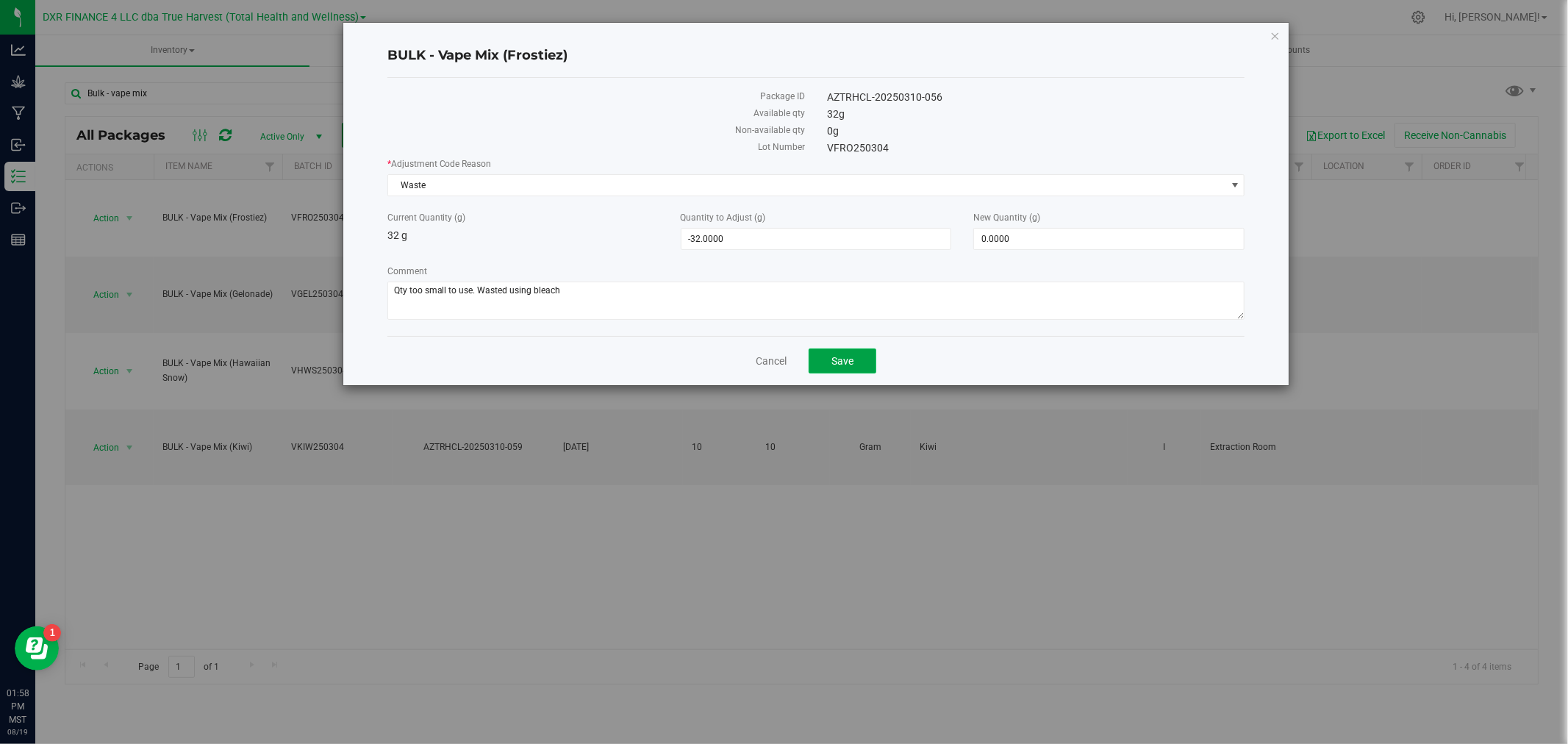
click at [847, 364] on span "Save" at bounding box center [842, 361] width 22 height 12
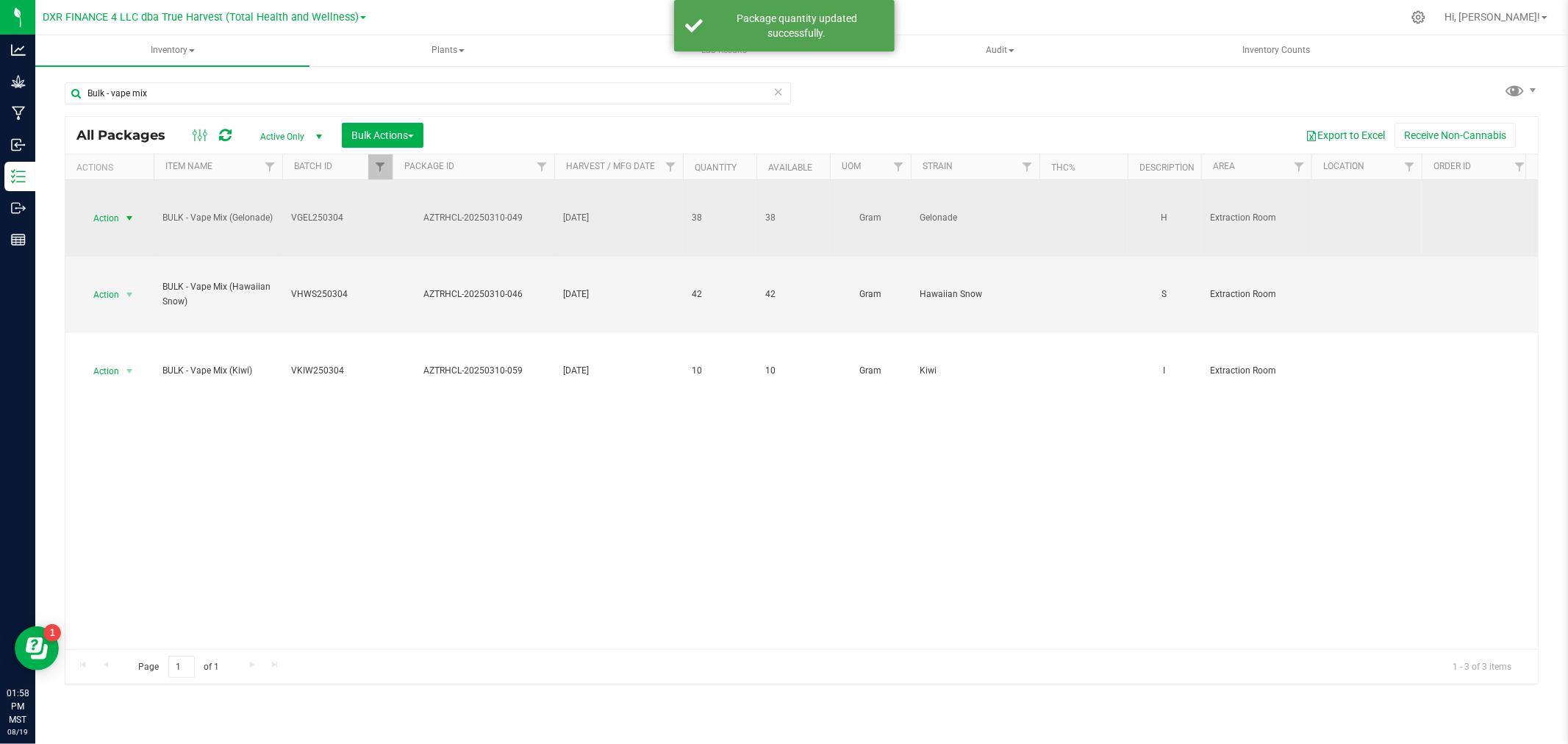
click at [104, 216] on span "Action" at bounding box center [99, 218] width 40 height 20
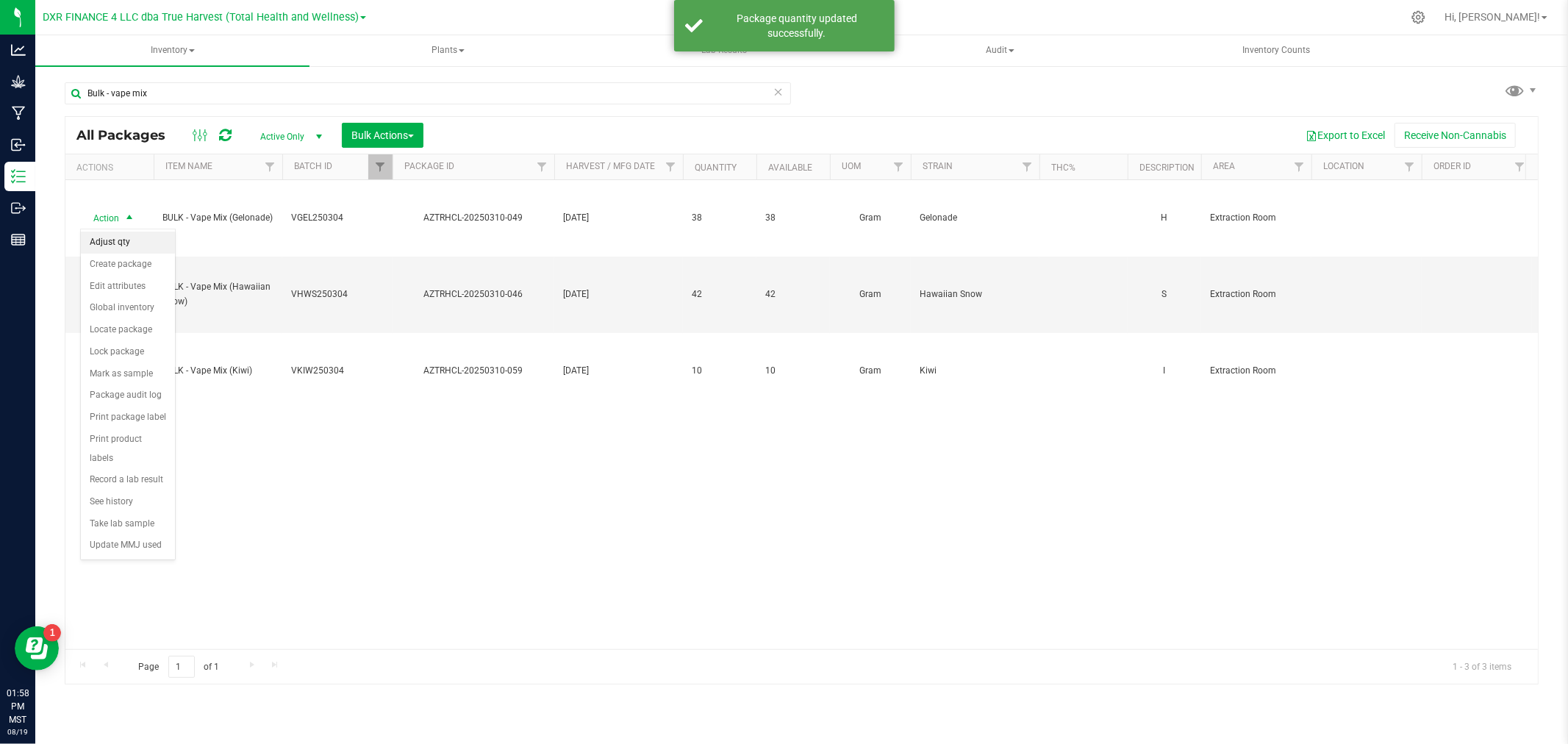
click at [117, 241] on li "Adjust qty" at bounding box center [128, 243] width 94 height 22
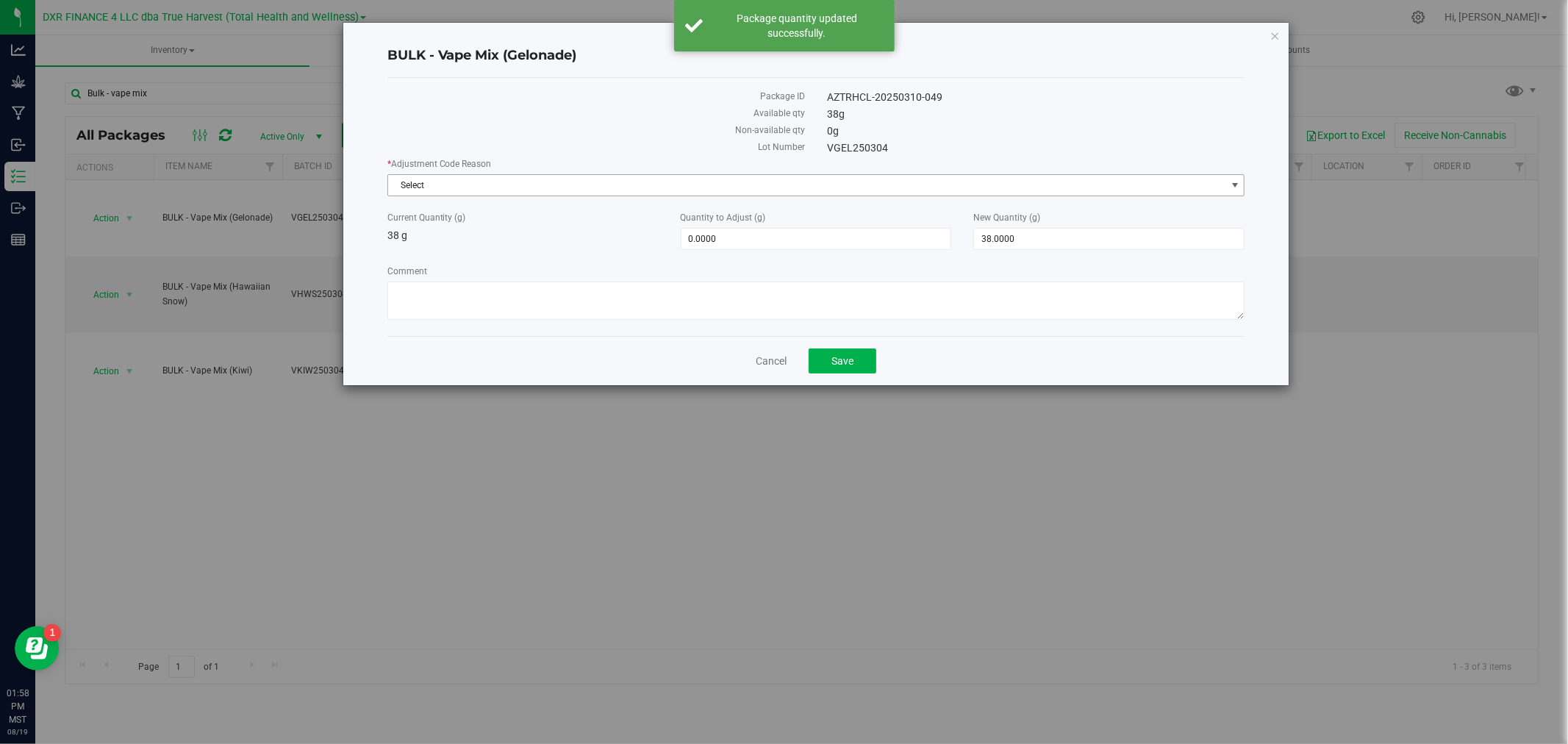
click at [493, 185] on span "Select" at bounding box center [807, 185] width 838 height 20
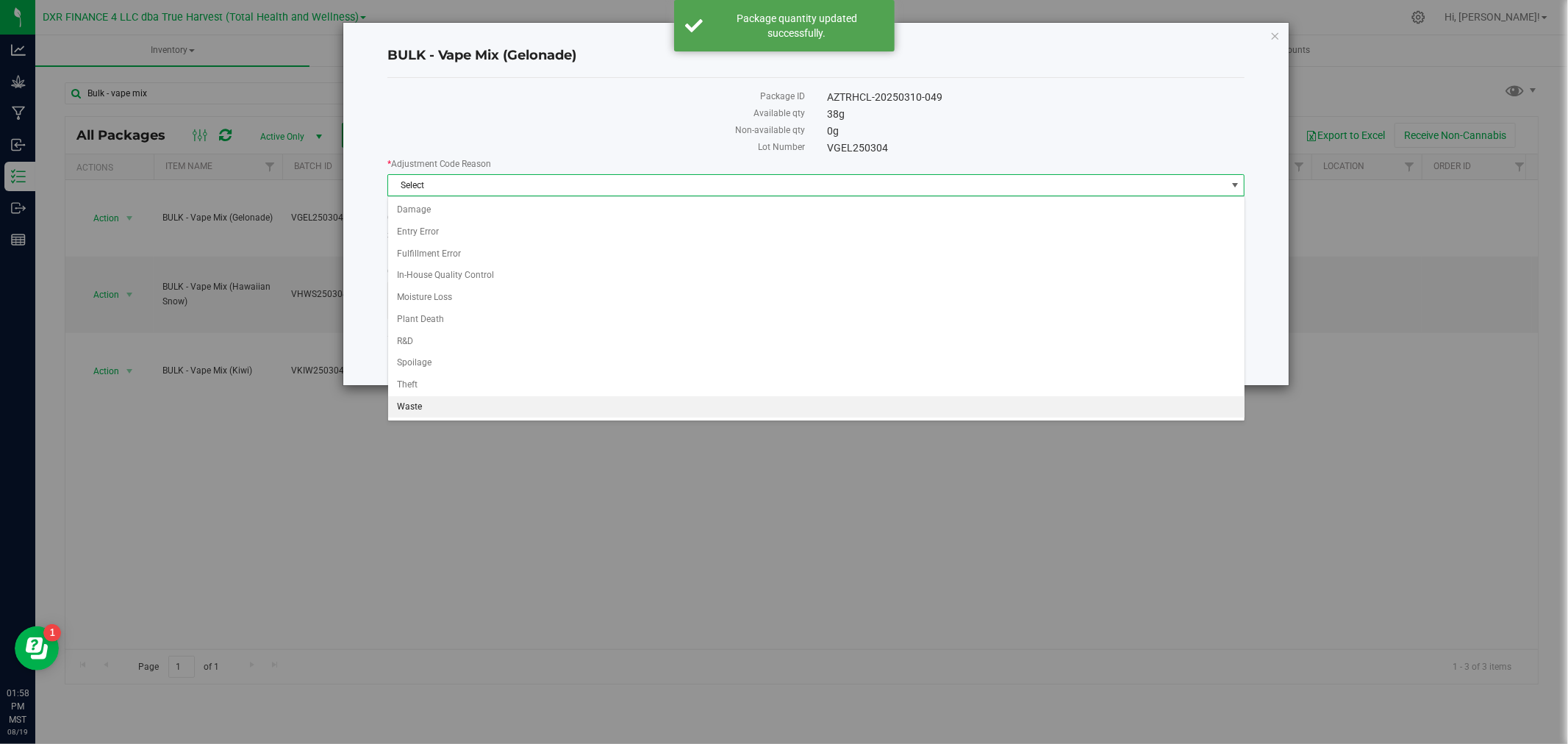
click at [423, 404] on li "Waste" at bounding box center [816, 407] width 856 height 22
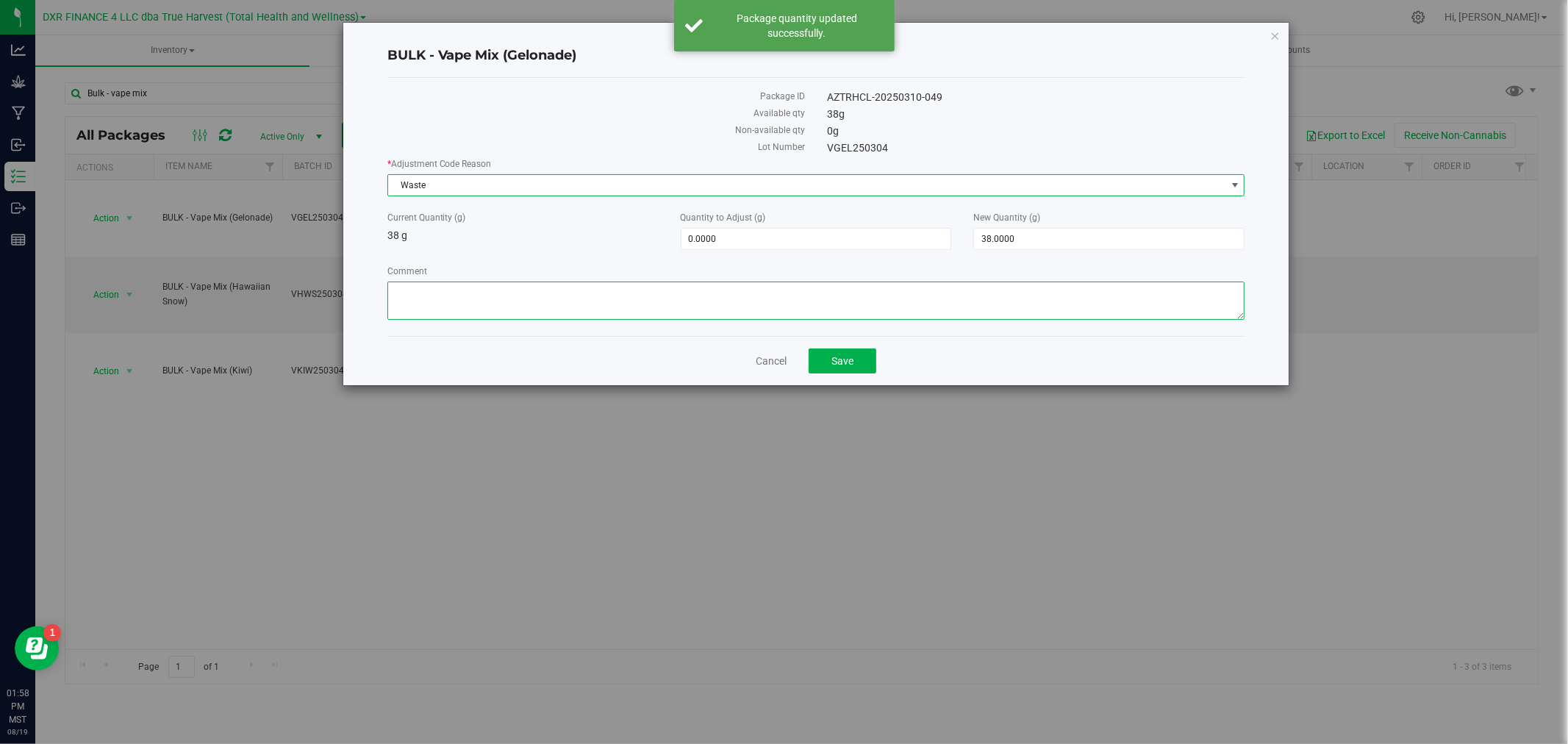
click at [433, 305] on textarea "Comment" at bounding box center [816, 300] width 858 height 38
paste textarea "Qty too small to use. Wasted using bleach"
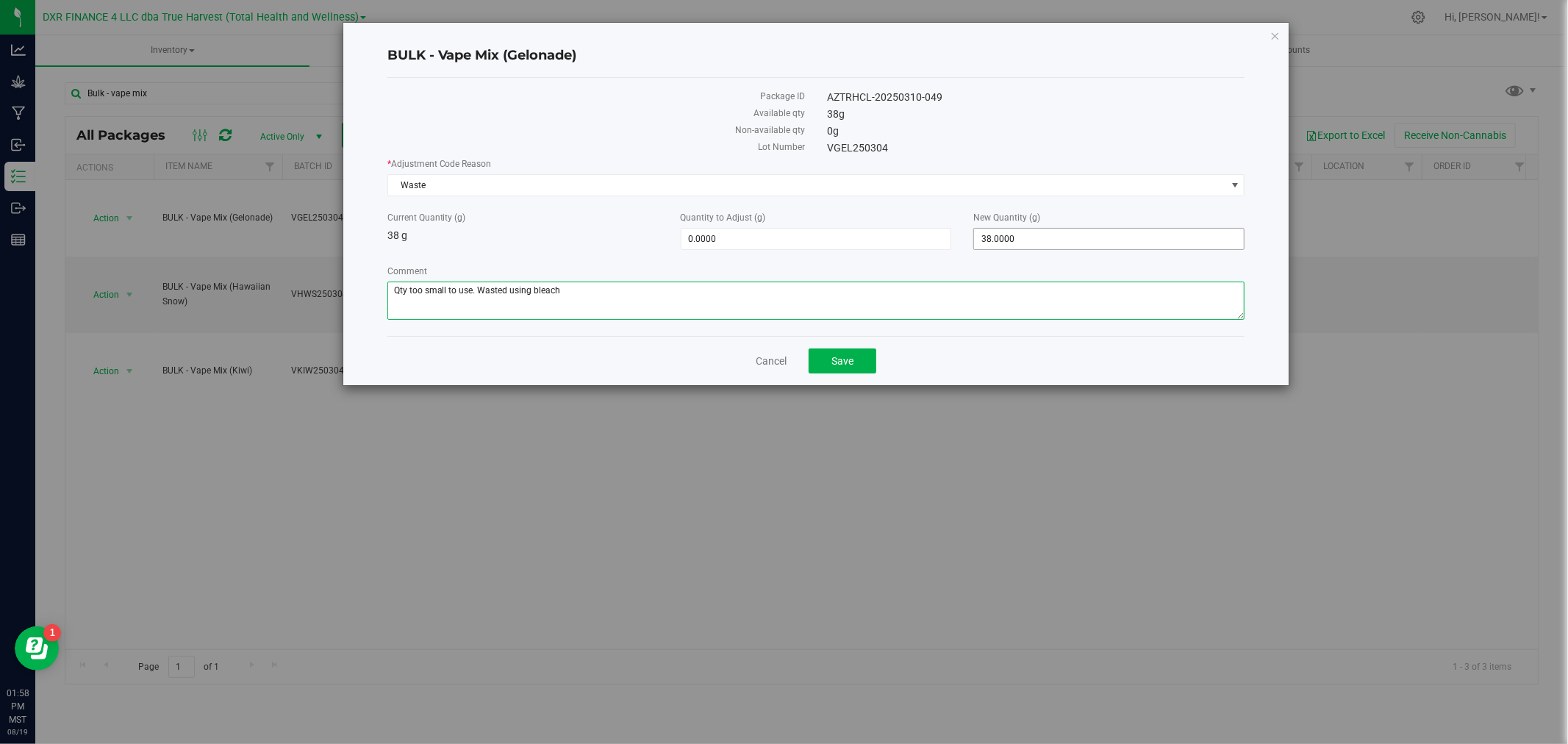
type textarea "Qty too small to use. Wasted using bleach"
click at [990, 236] on span "38.0000 38" at bounding box center [1108, 238] width 271 height 22
click at [990, 236] on input "38" at bounding box center [1109, 238] width 270 height 20
type input "0"
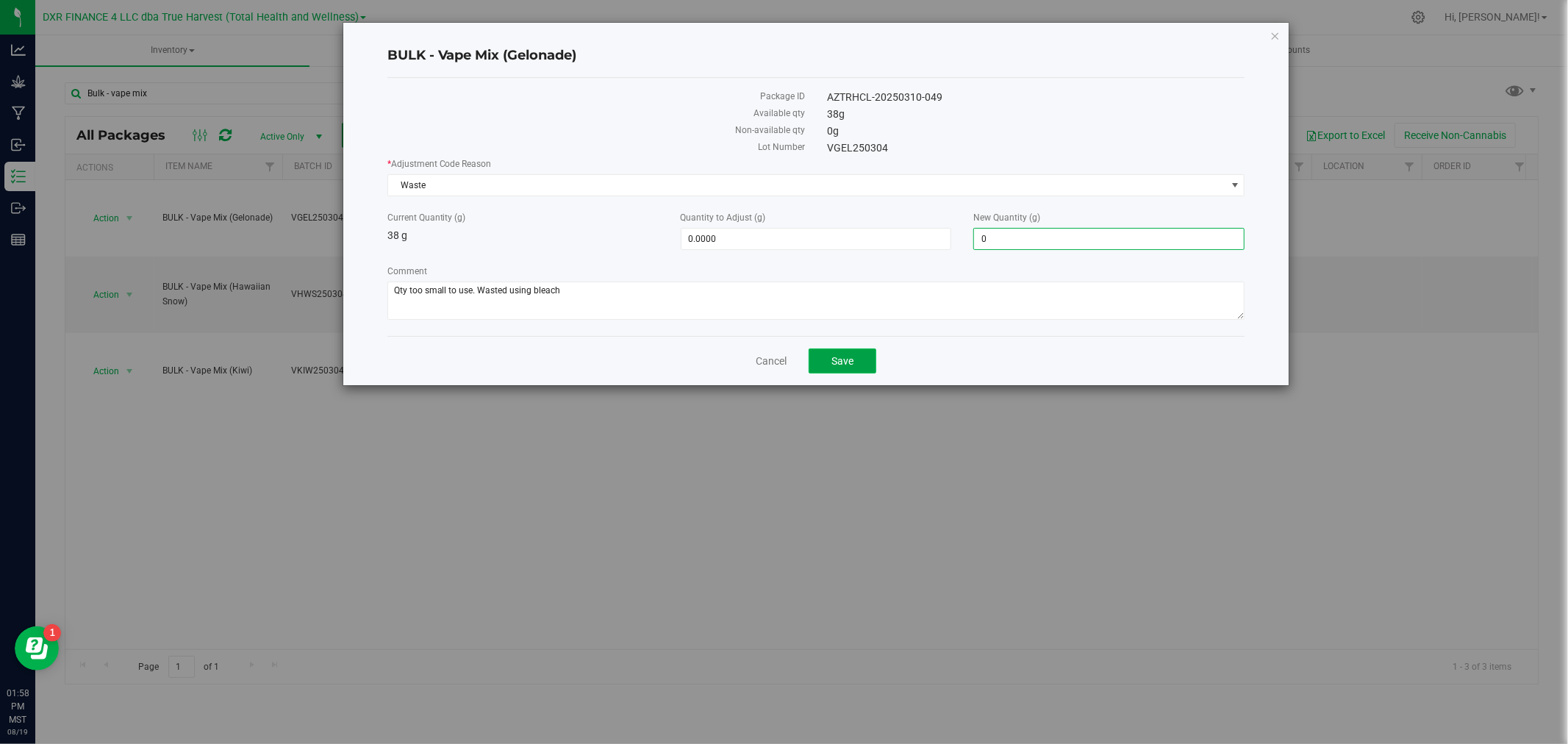
type input "-38.0000"
type input "0.0000"
click at [847, 356] on span "Save" at bounding box center [842, 361] width 22 height 12
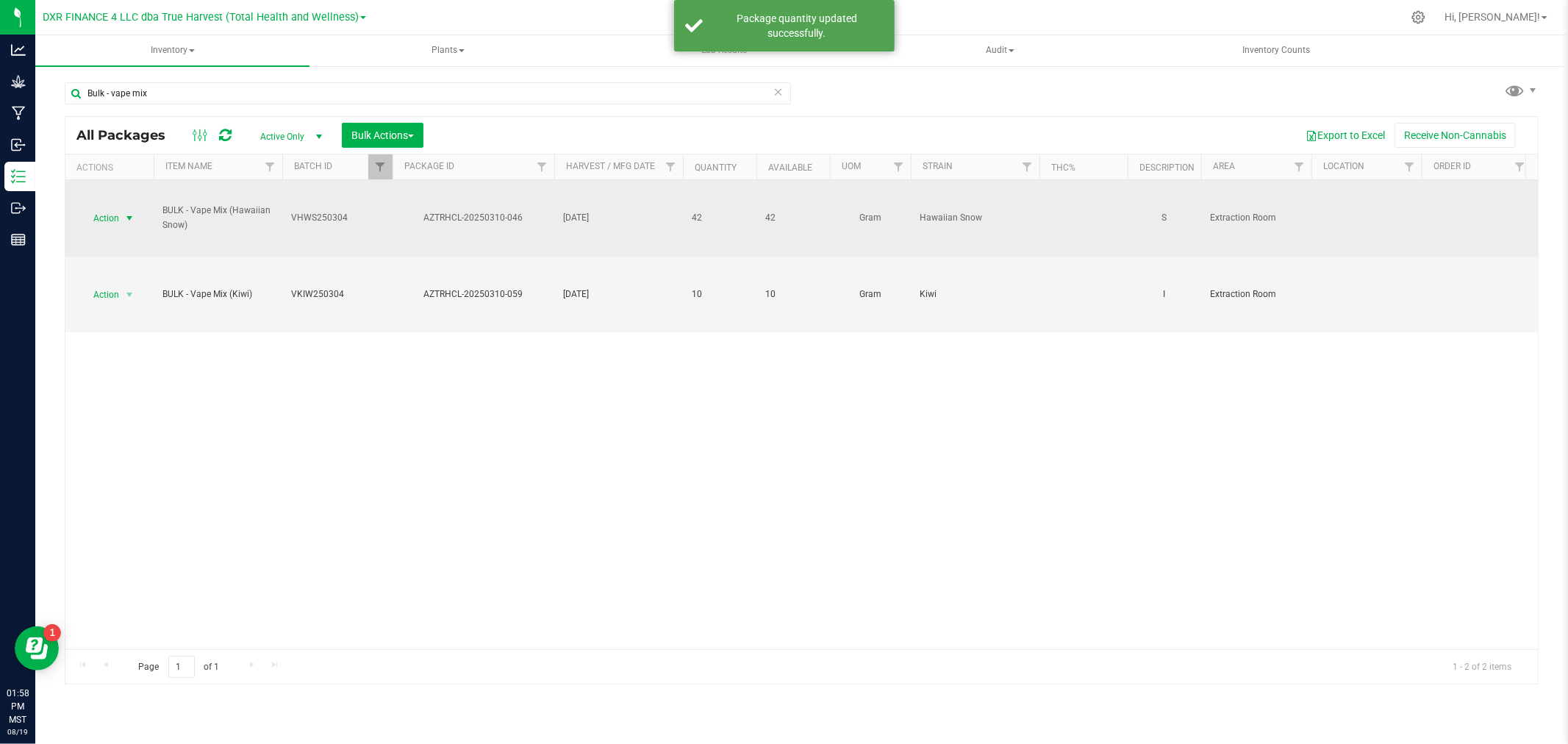
click at [128, 215] on span "select" at bounding box center [129, 218] width 12 height 12
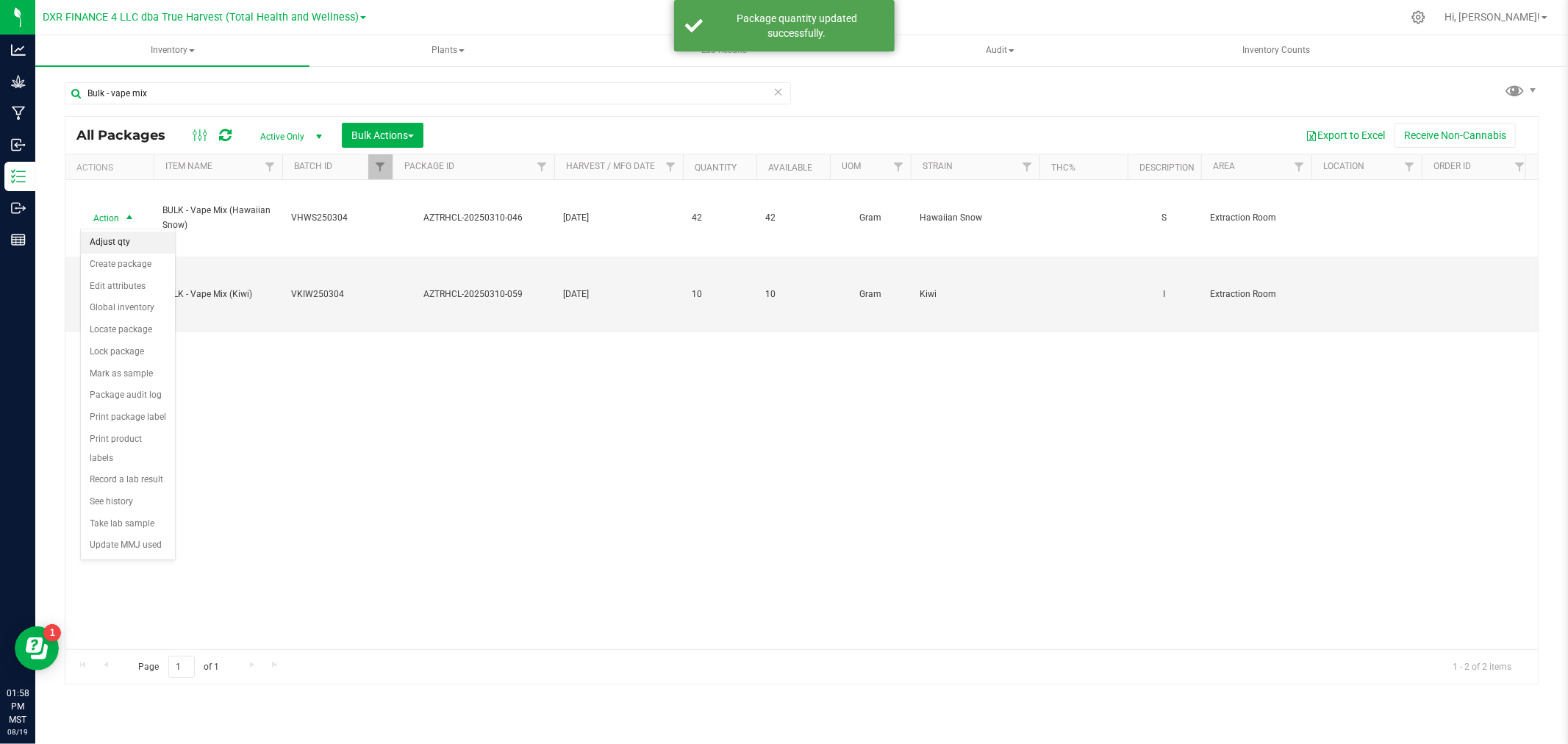
click at [129, 245] on li "Adjust qty" at bounding box center [128, 243] width 94 height 22
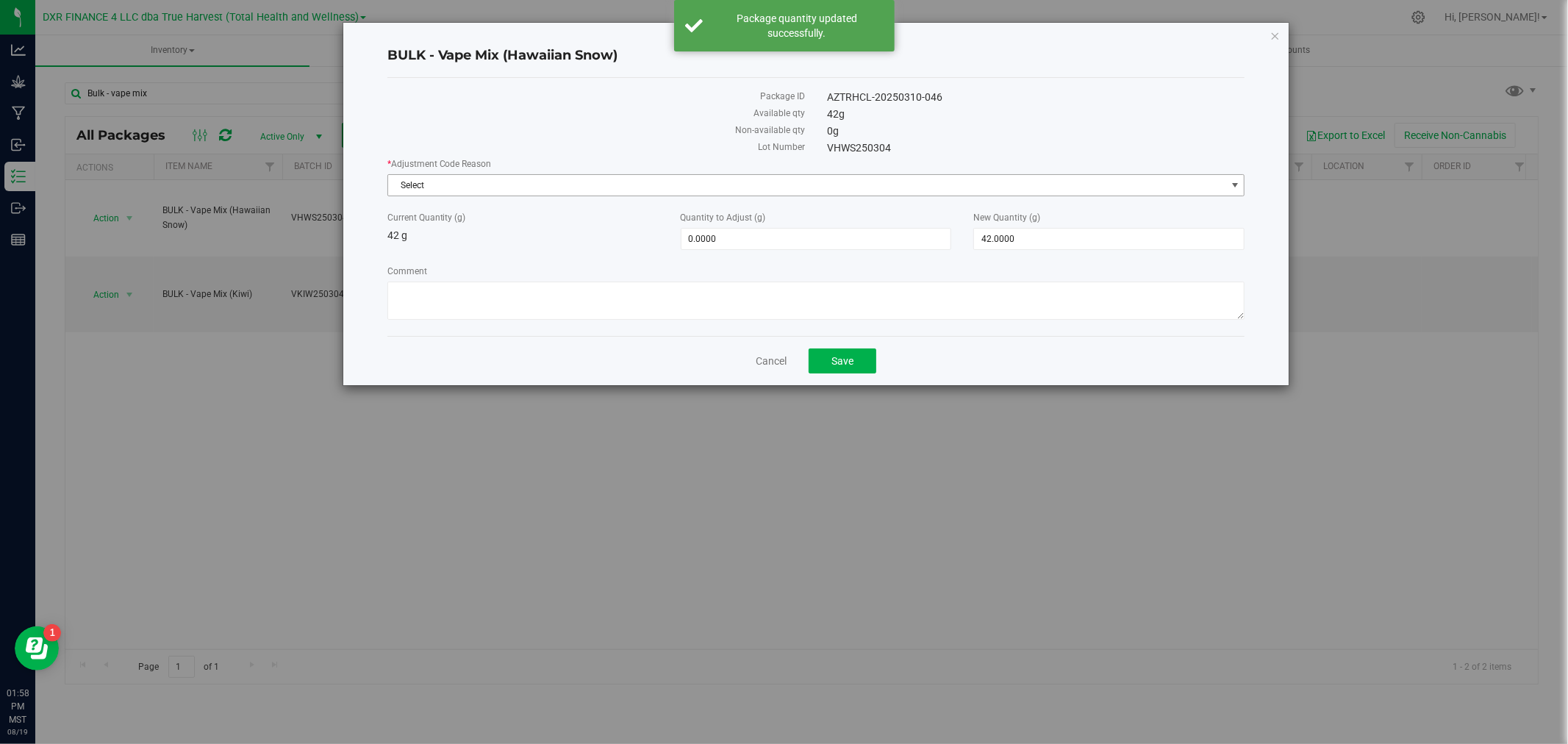
click at [521, 191] on span "Select" at bounding box center [807, 185] width 838 height 20
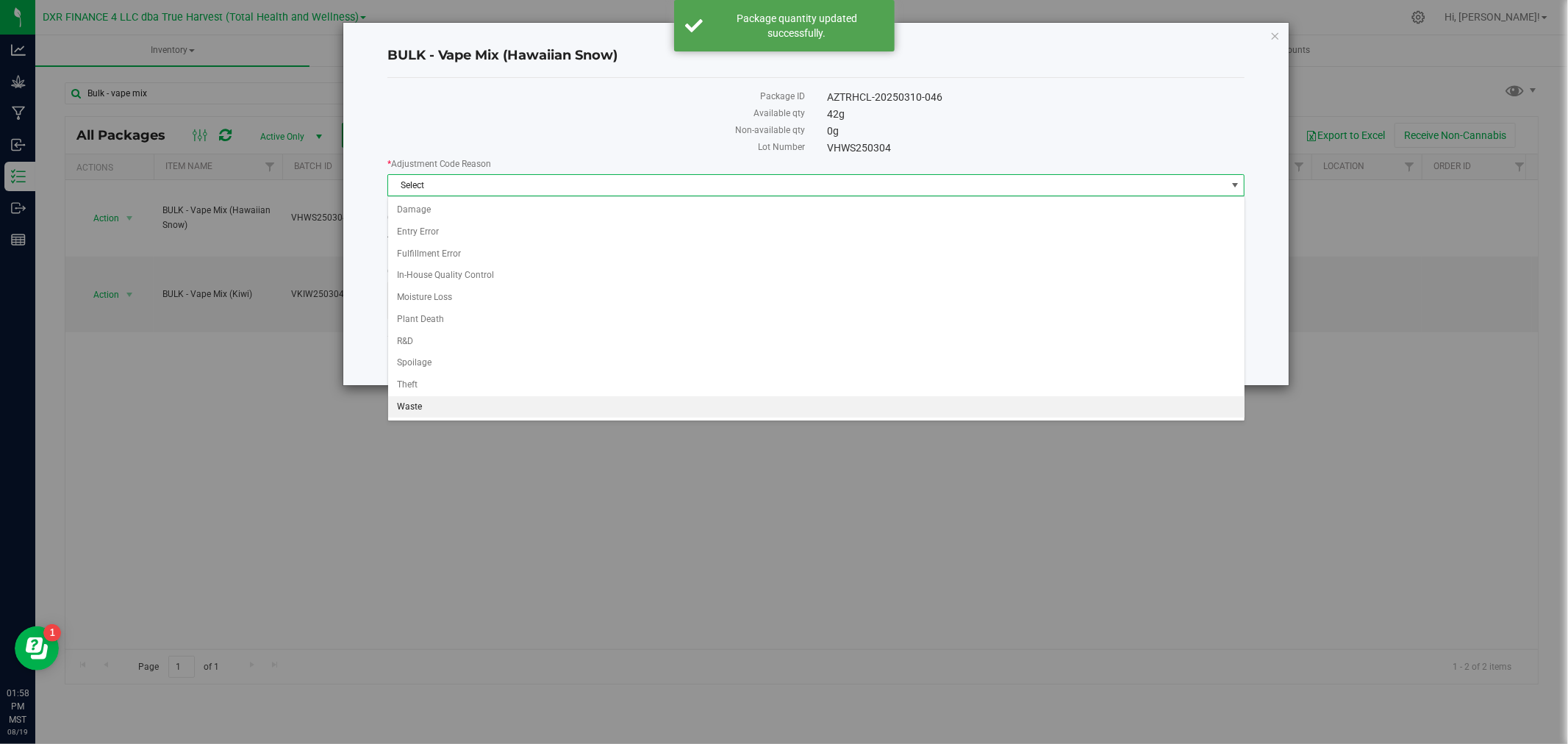
click at [419, 408] on li "Waste" at bounding box center [816, 407] width 856 height 22
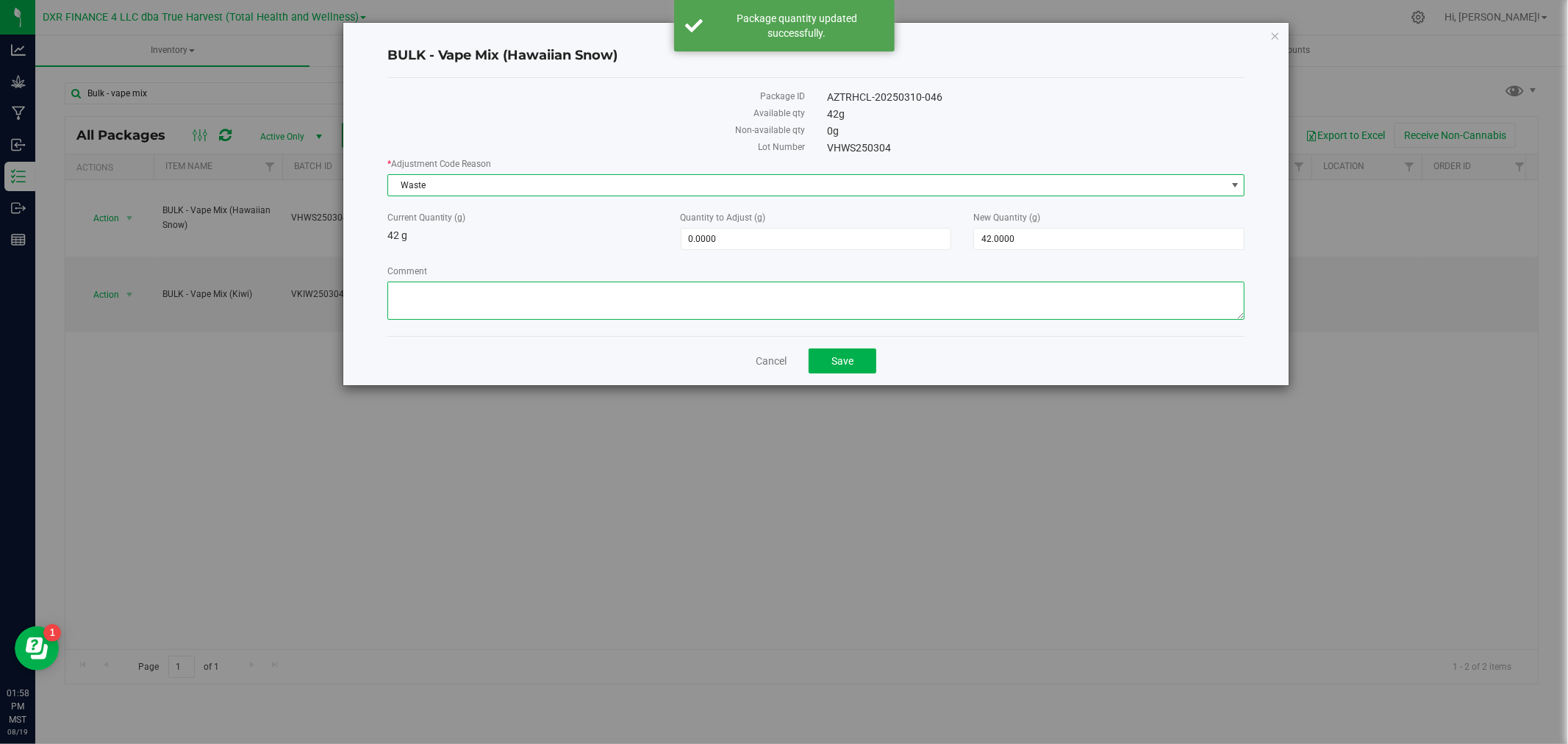
click at [450, 300] on textarea "Comment" at bounding box center [816, 300] width 858 height 38
paste textarea "Qty too small to use. Wasted using bleach"
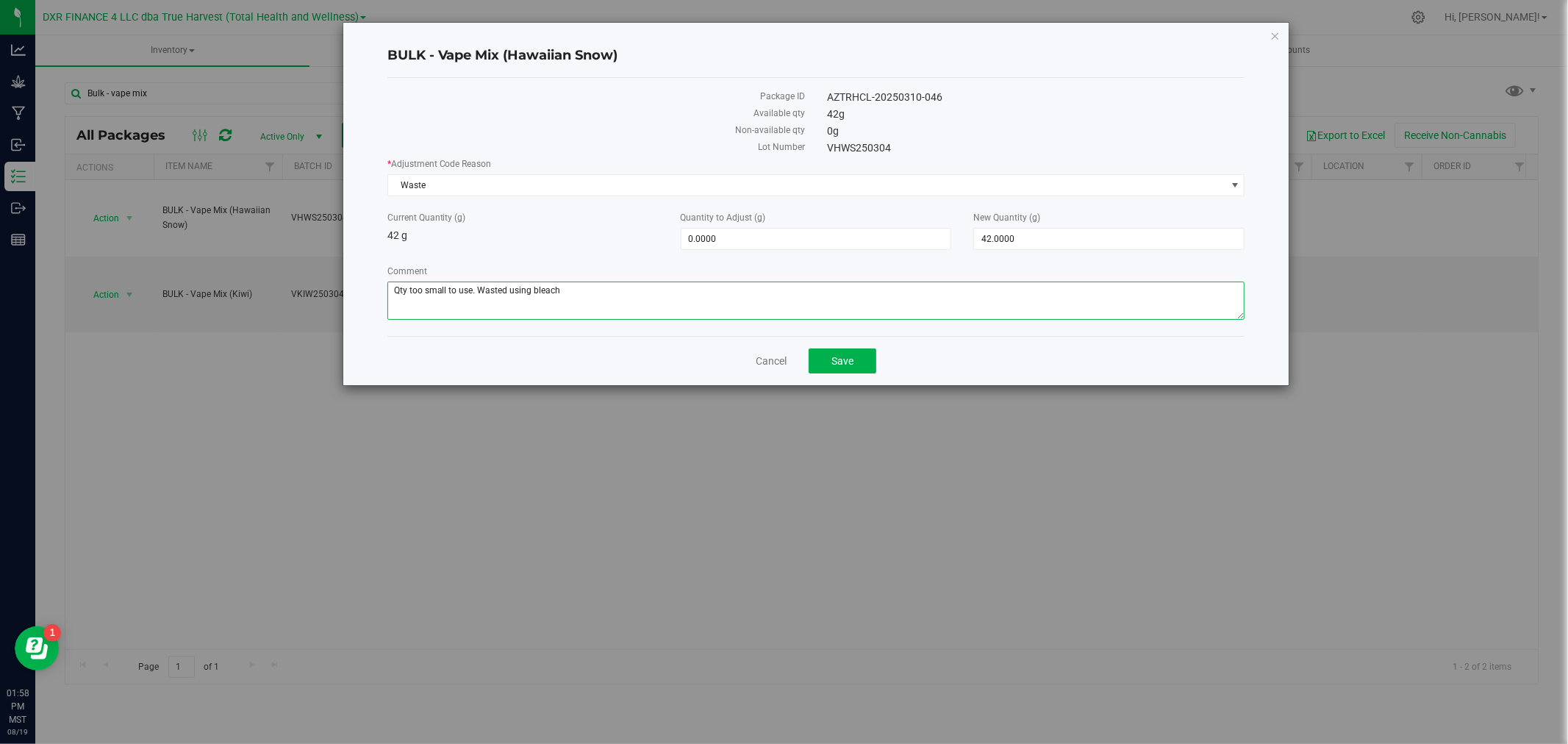
type textarea "Qty too small to use. Wasted using bleach"
click at [1096, 216] on label "New Quantity (g)" at bounding box center [1108, 217] width 271 height 13
click at [0, 0] on input "42" at bounding box center [0, 0] width 0 height 0
click at [1088, 236] on span "42.0000 42" at bounding box center [1108, 238] width 271 height 22
click at [1088, 236] on input "42" at bounding box center [1109, 238] width 270 height 20
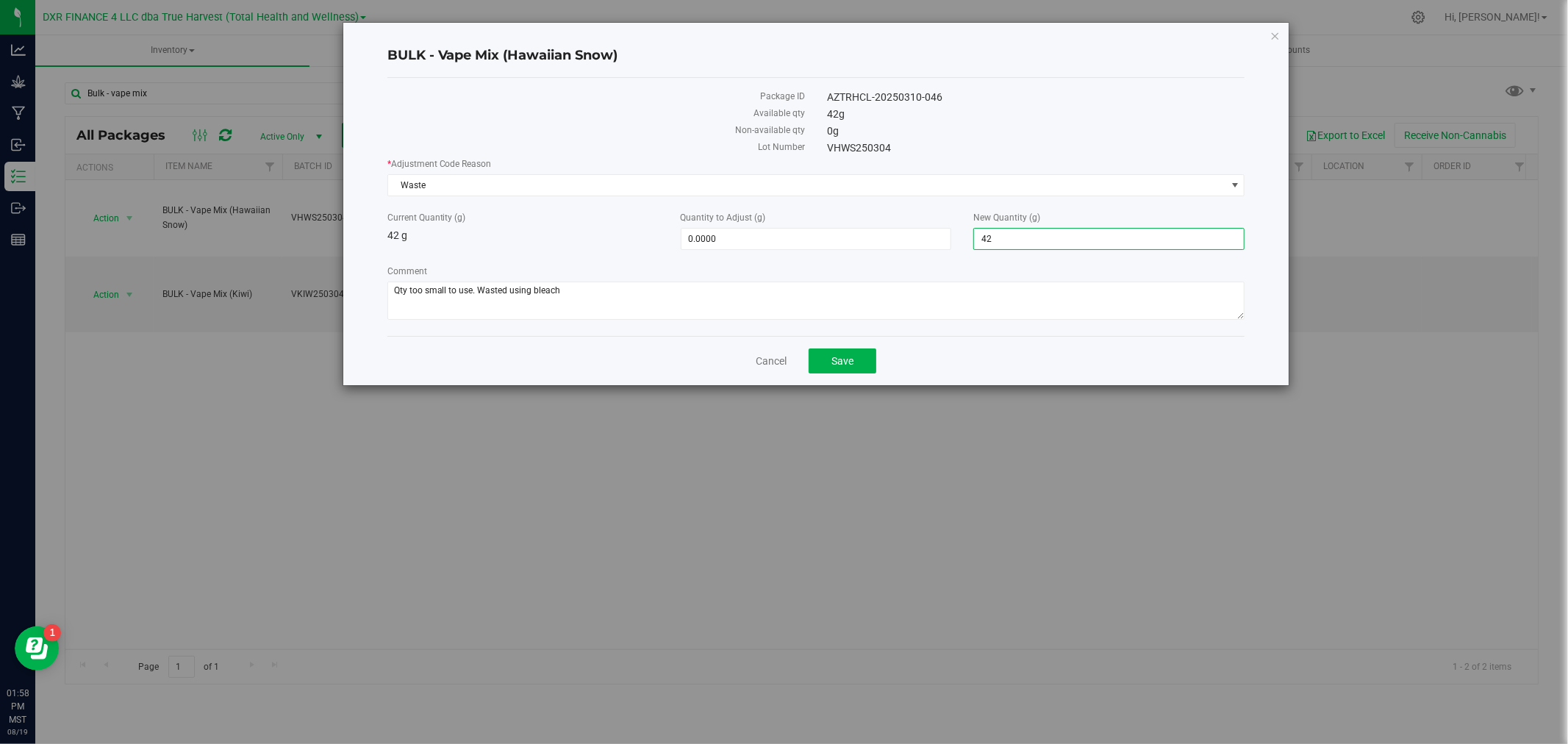
type input "0"
type input "-42.0000"
type input "0.0000"
click at [967, 318] on textarea "Comment" at bounding box center [816, 300] width 858 height 38
click at [829, 351] on button "Save" at bounding box center [842, 361] width 68 height 25
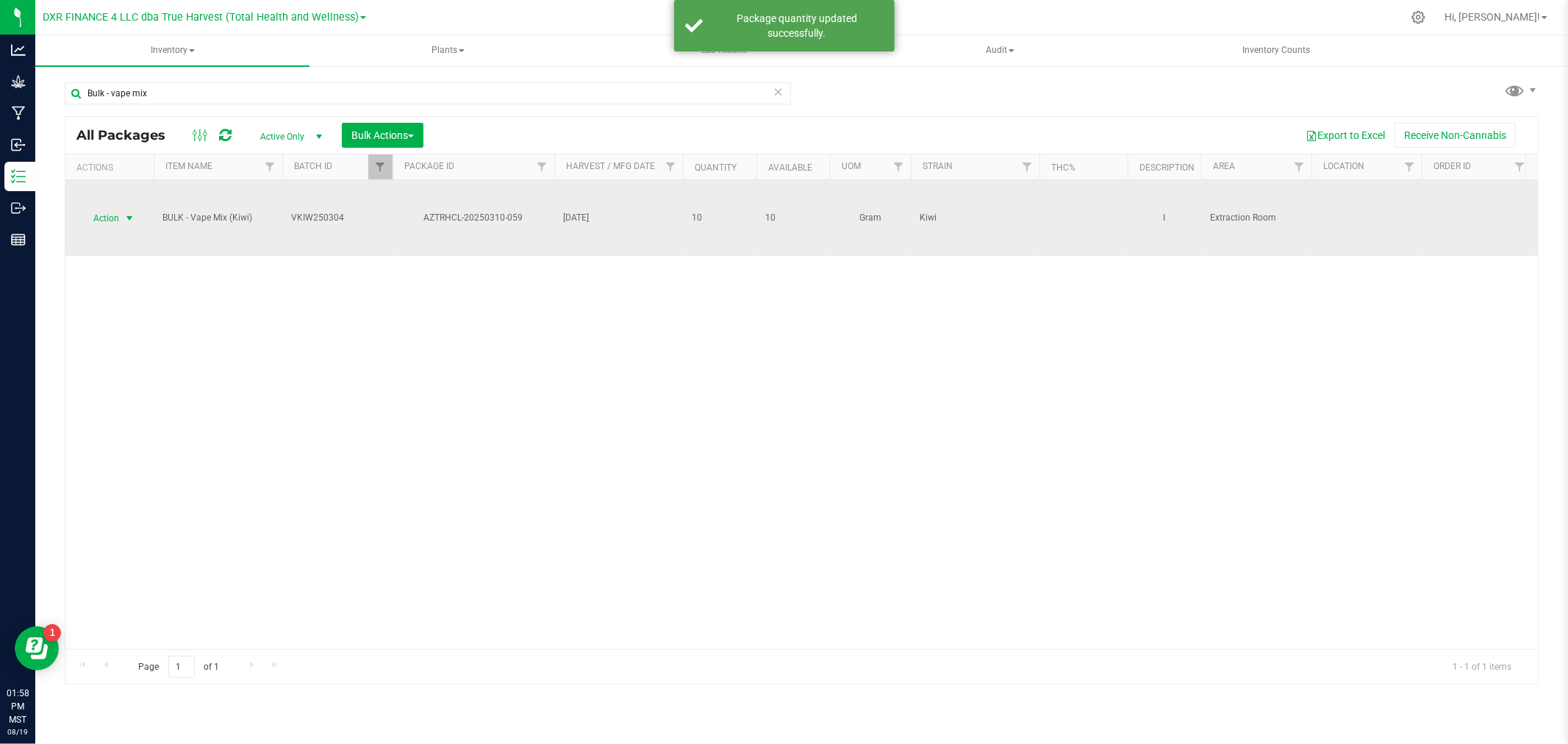
click at [112, 215] on span "Action" at bounding box center [99, 218] width 40 height 20
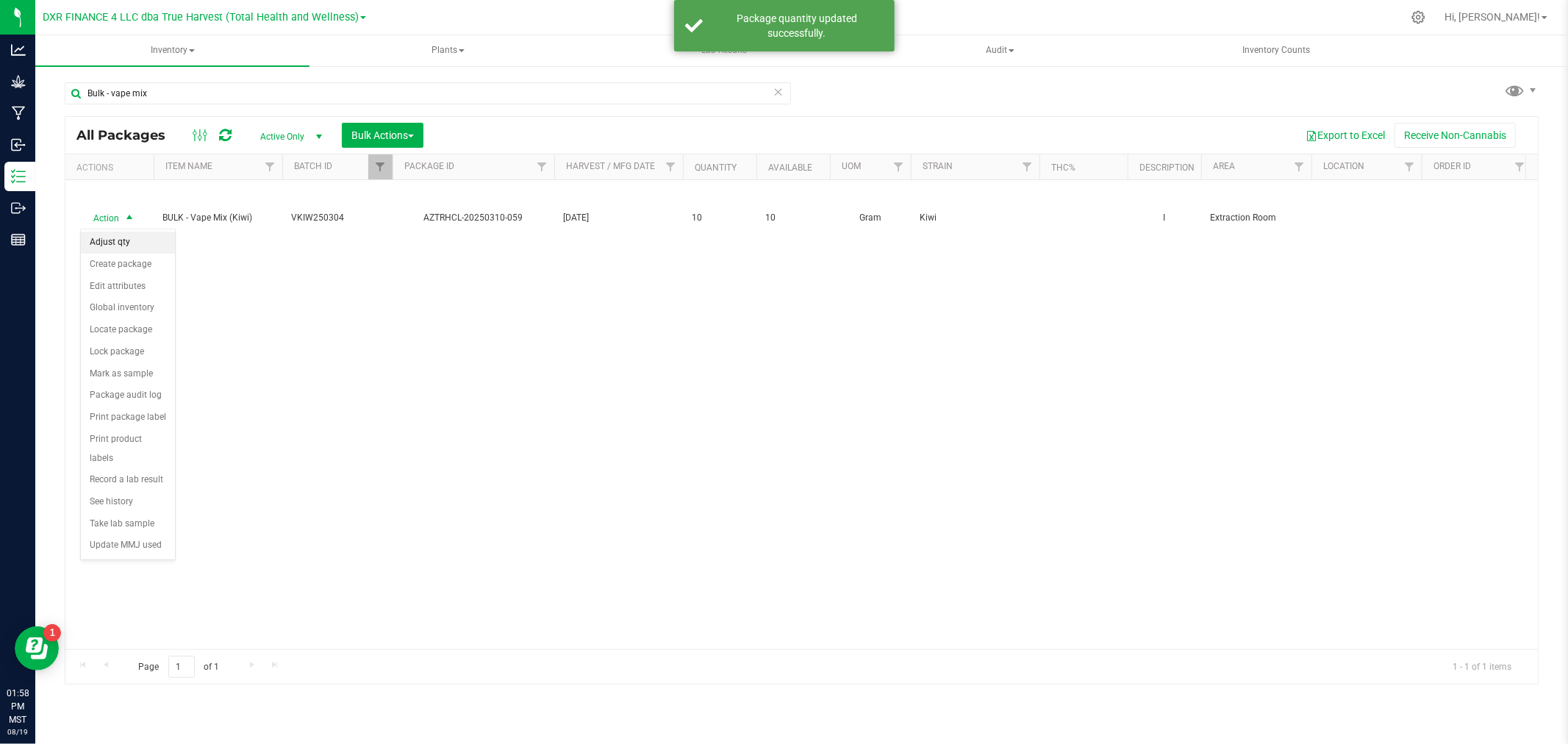
click at [135, 243] on li "Adjust qty" at bounding box center [128, 243] width 94 height 22
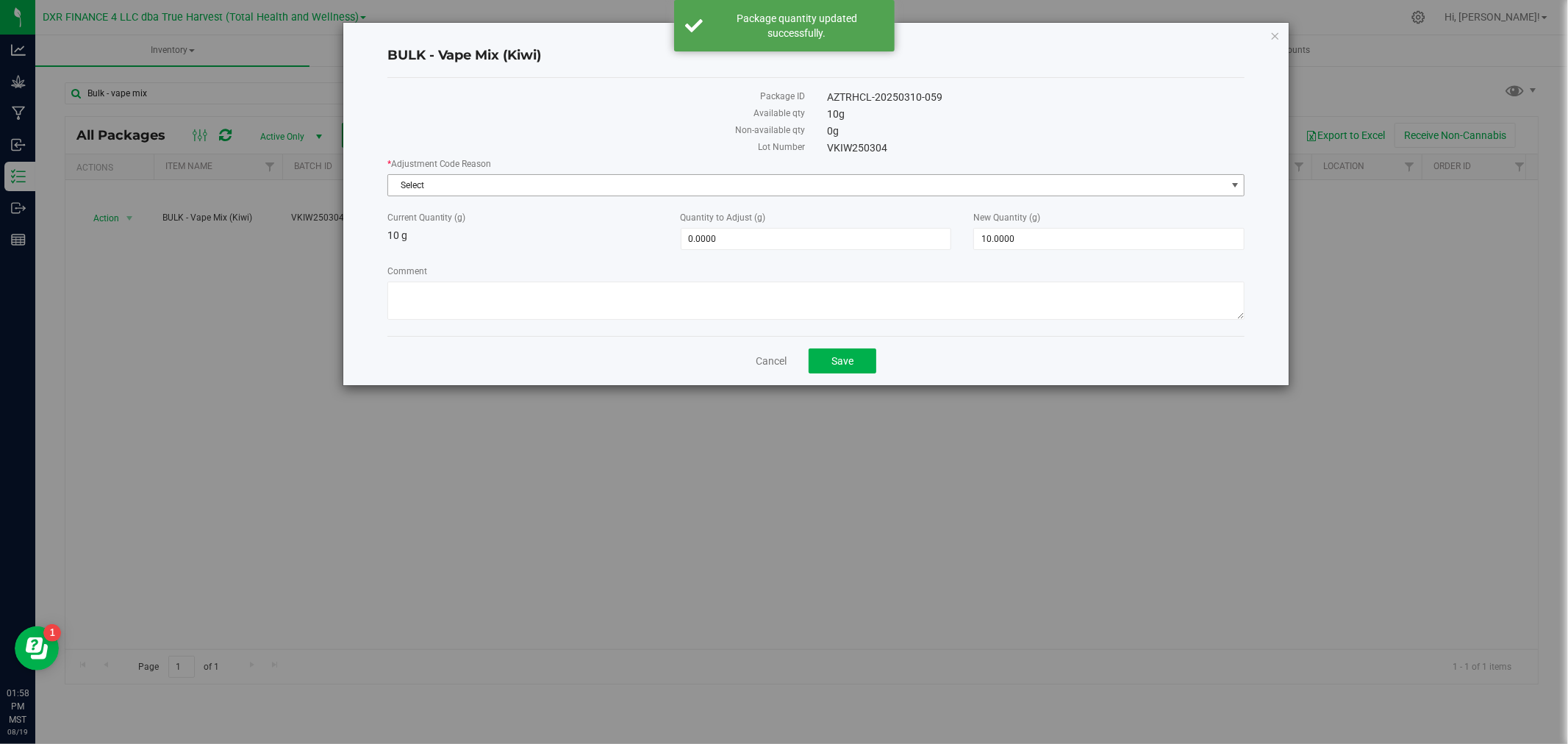
click at [617, 189] on span "Select" at bounding box center [807, 185] width 838 height 20
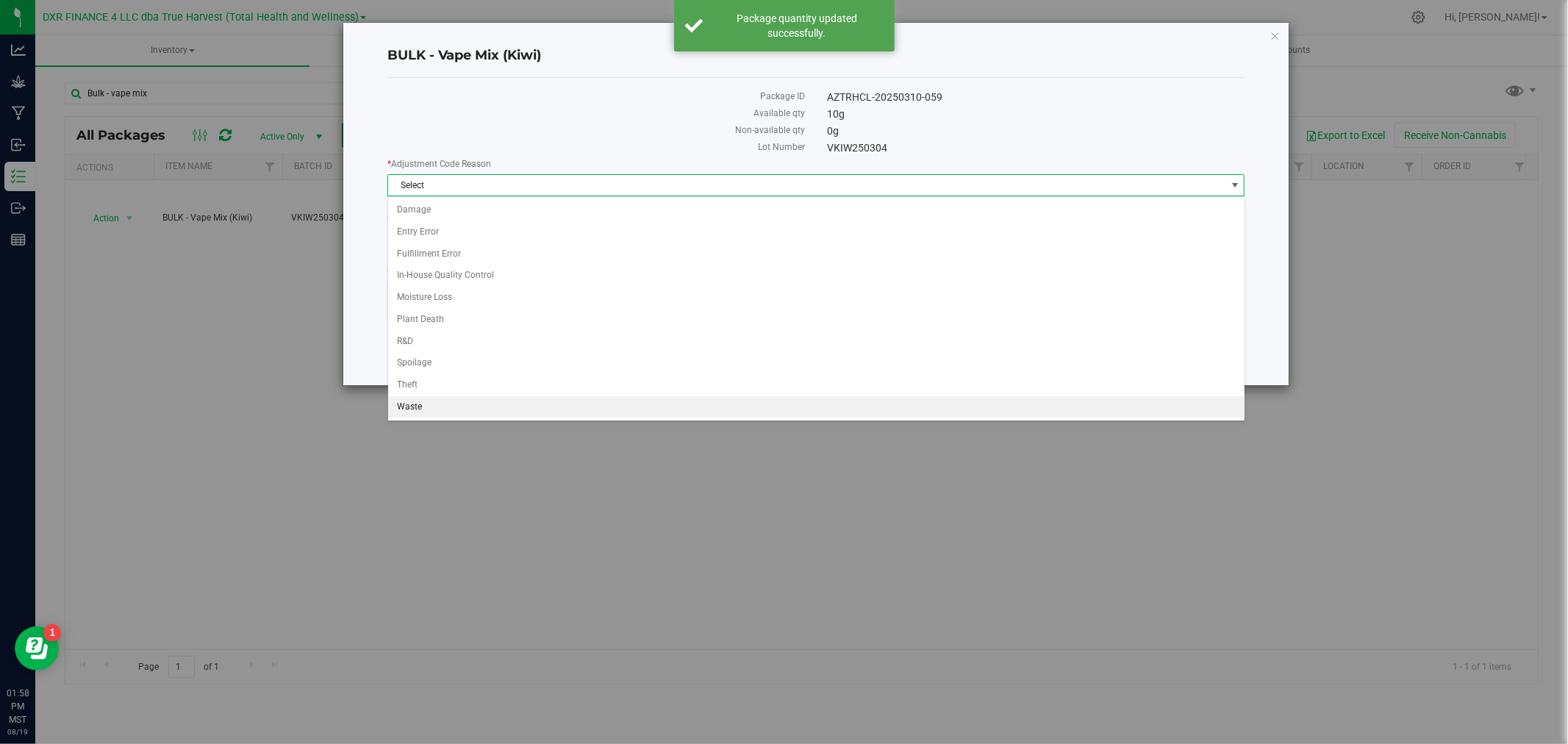
drag, startPoint x: 472, startPoint y: 413, endPoint x: 473, endPoint y: 376, distance: 37.0
click at [472, 414] on li "Waste" at bounding box center [816, 407] width 856 height 22
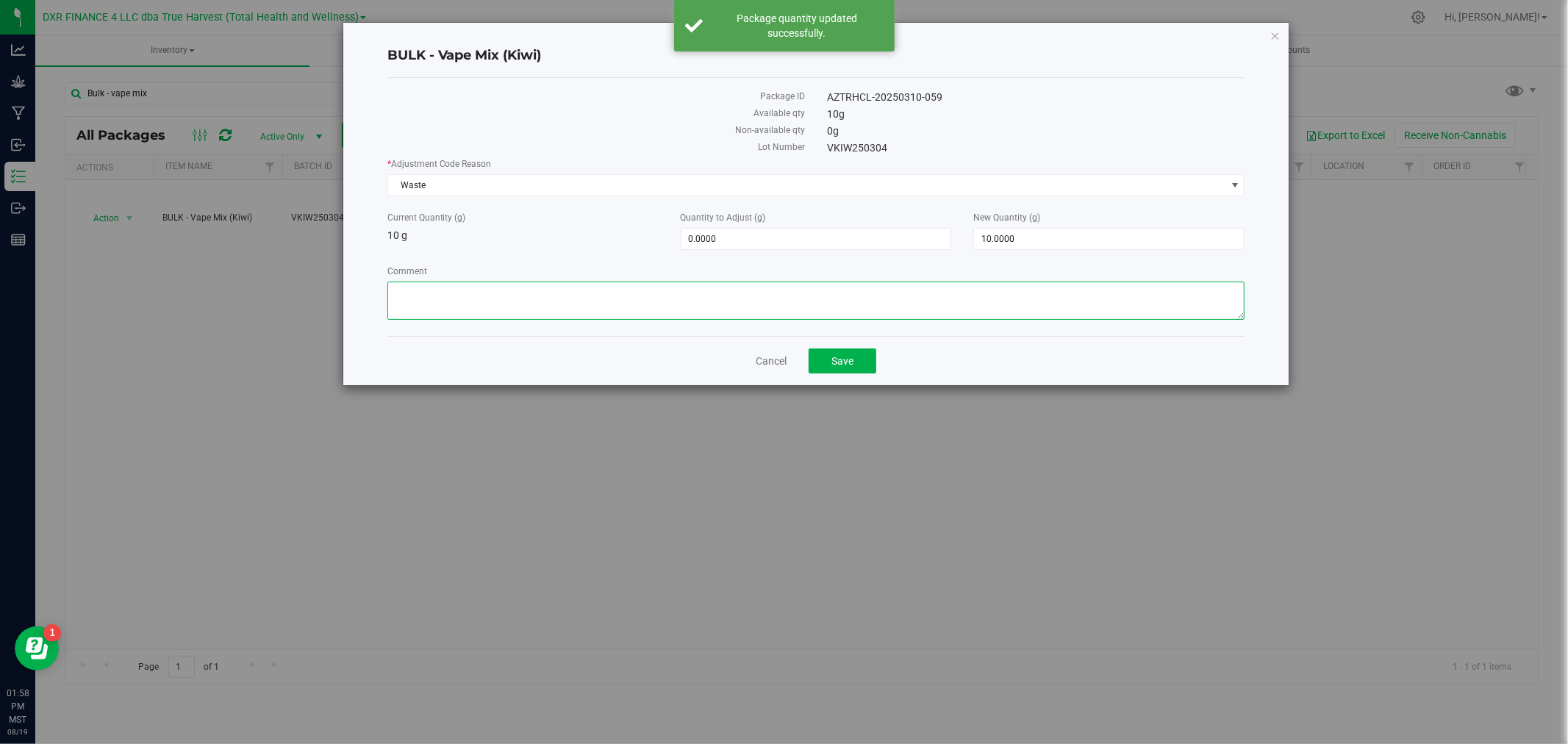
click at [471, 305] on textarea "Comment" at bounding box center [816, 300] width 858 height 38
type textarea "v"
paste textarea "Qty too small to use. Wasted using bleach"
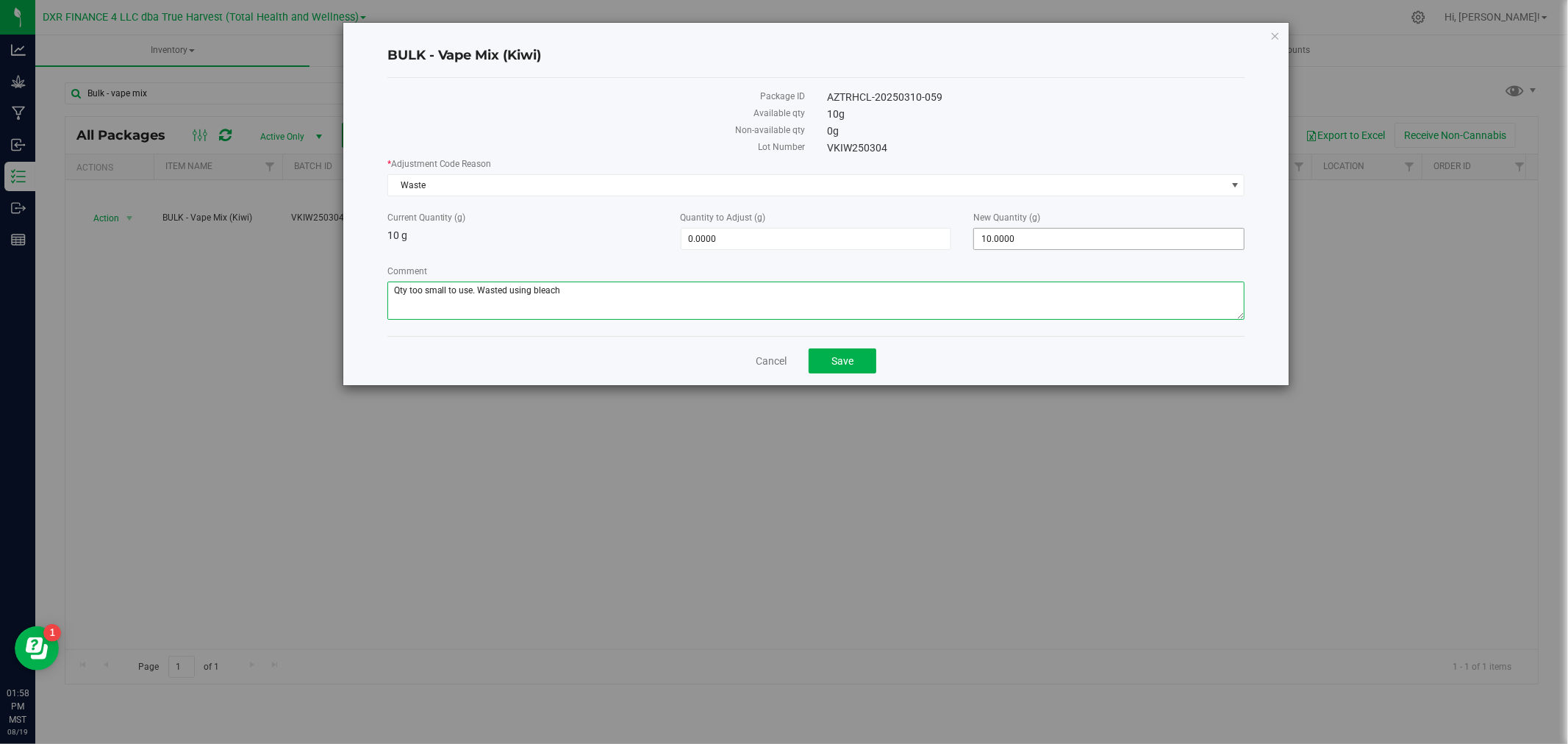
type textarea "Qty too small to use. Wasted using bleach"
click at [1046, 248] on span "10.0000 10" at bounding box center [1108, 238] width 271 height 22
click at [1045, 248] on input "10" at bounding box center [1109, 238] width 270 height 20
type input "0"
type input "-10.0000"
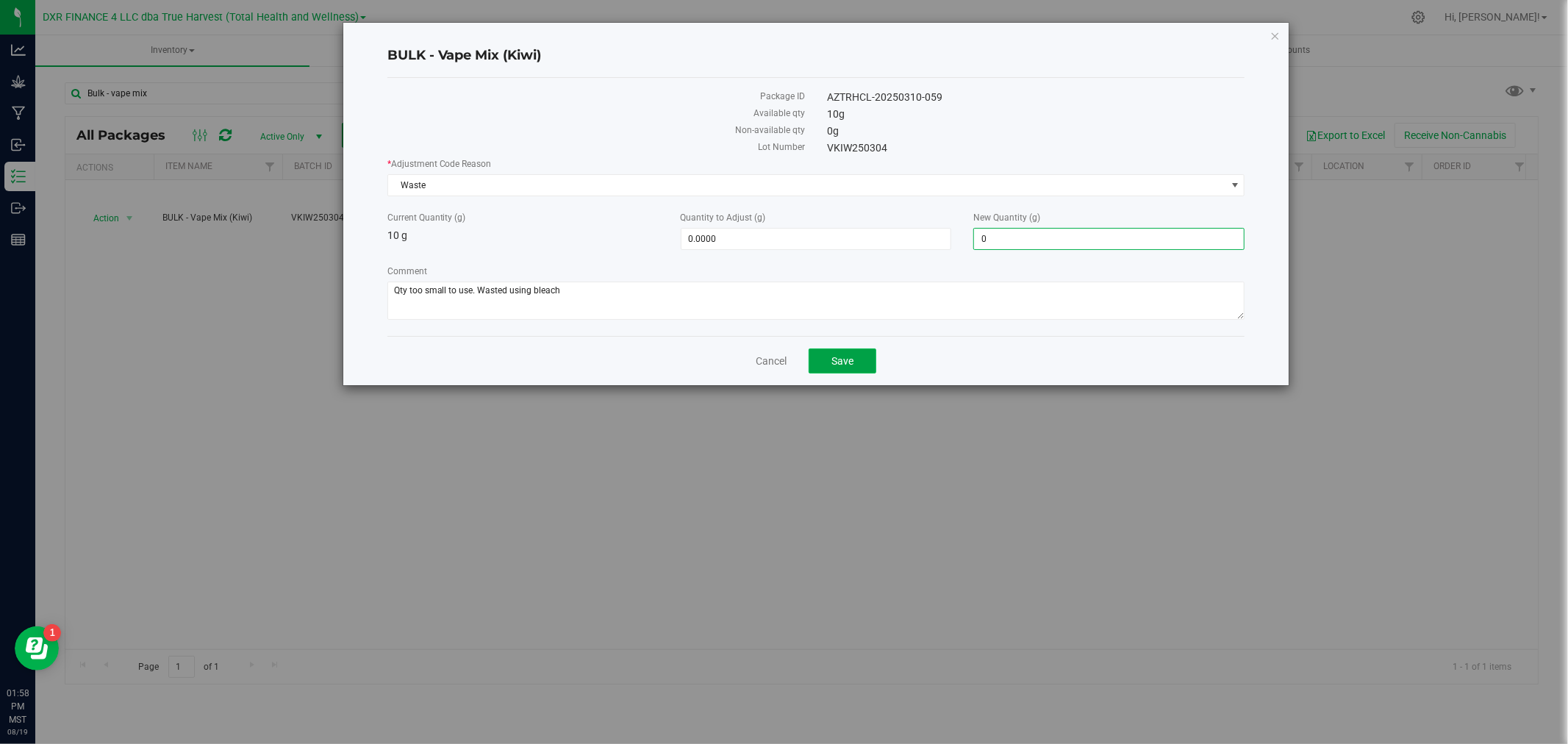
type input "0.0000"
click at [843, 356] on span "Save" at bounding box center [842, 361] width 22 height 12
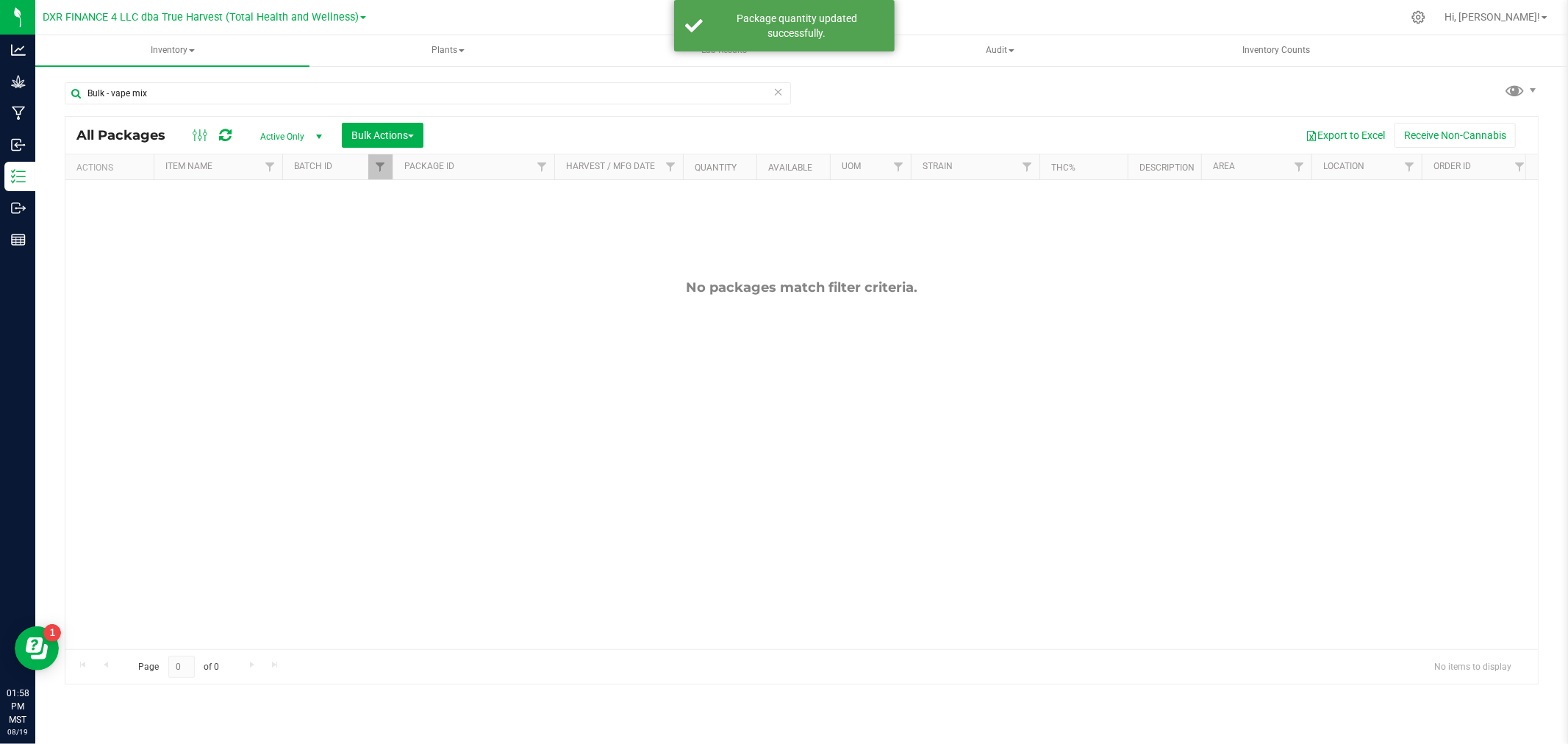
click at [275, 258] on div "No packages match filter criteria." at bounding box center [801, 465] width 1472 height 569
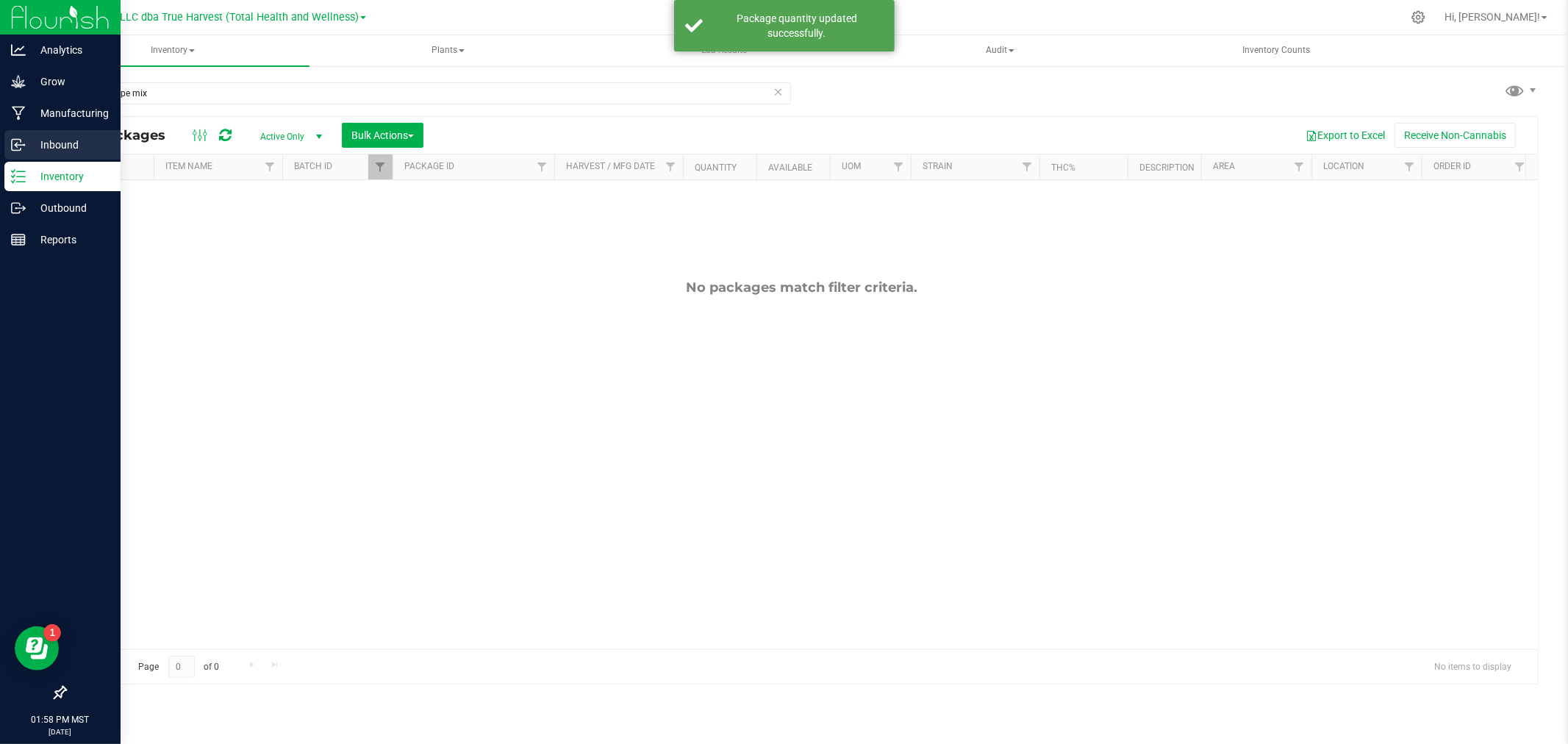
click at [34, 142] on div "Analytics Grow Manufacturing Inbound Inventory Outbound Reports 01:58 PM MST 08…" at bounding box center [784, 372] width 1568 height 744
click at [28, 142] on p "Inbound" at bounding box center [69, 145] width 88 height 18
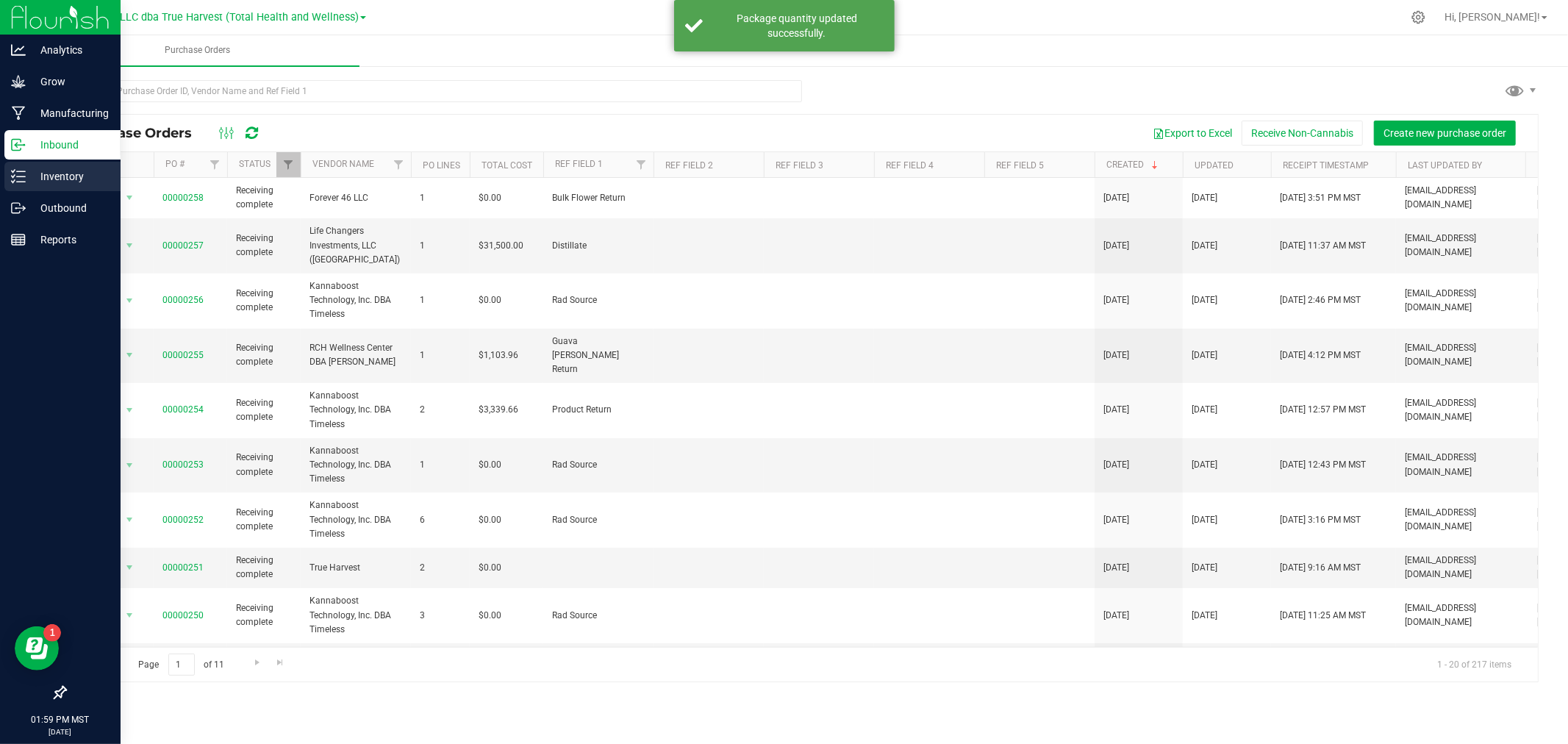
click at [37, 181] on p "Inventory" at bounding box center [69, 177] width 88 height 18
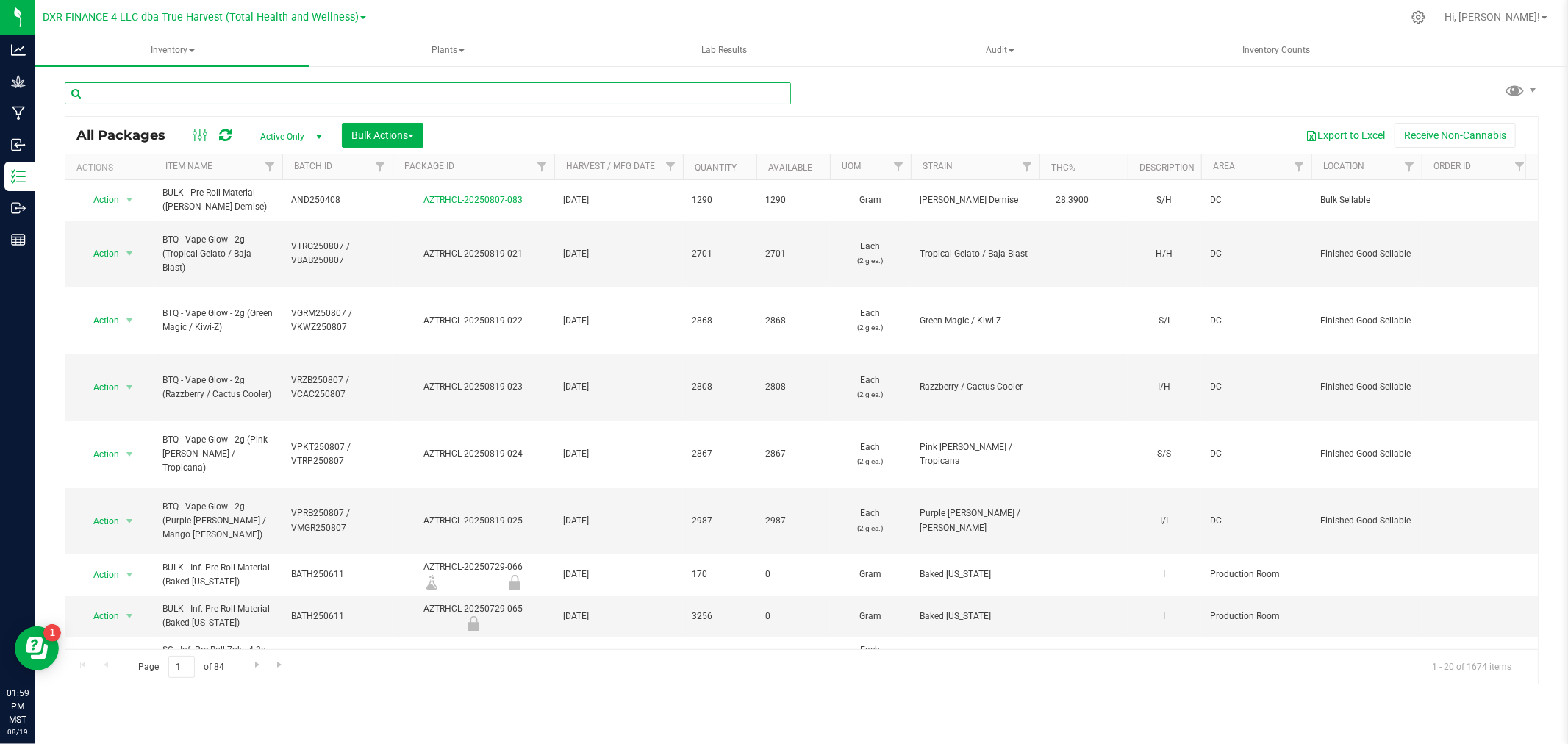
click at [217, 92] on input "text" at bounding box center [427, 93] width 726 height 22
type input "bulk - vape mix"
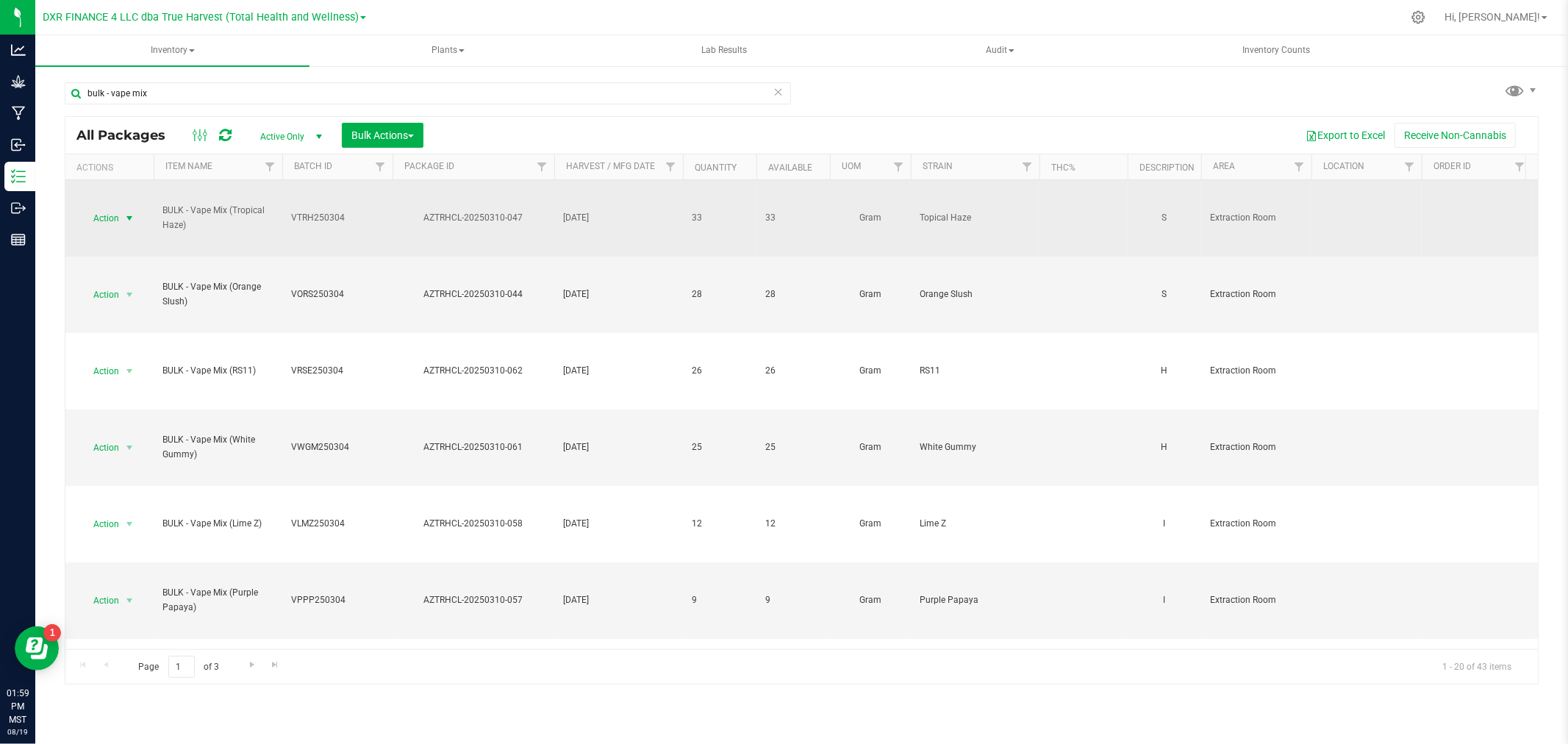
click at [118, 220] on span "Action" at bounding box center [99, 218] width 40 height 20
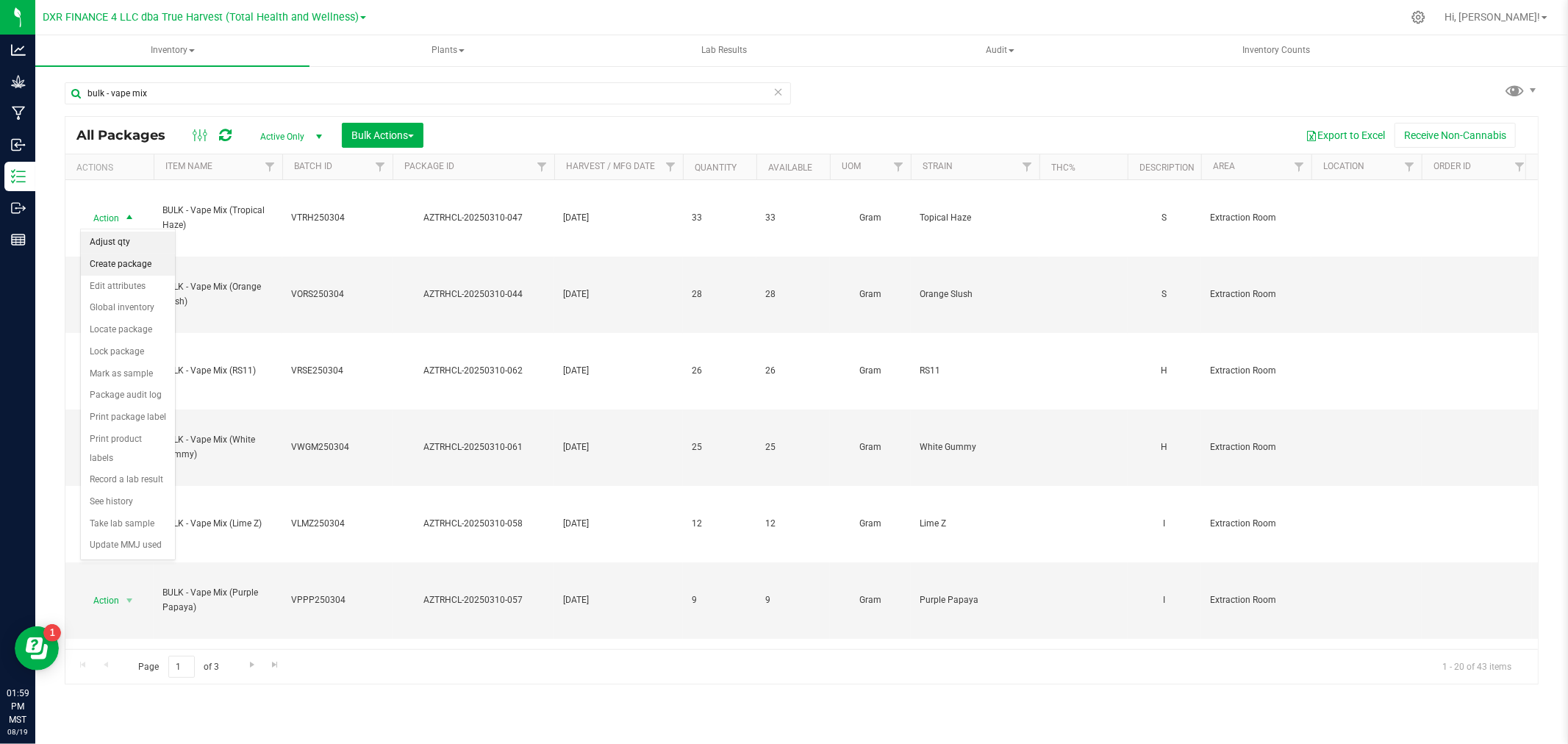
click at [122, 255] on li "Create package" at bounding box center [128, 264] width 94 height 22
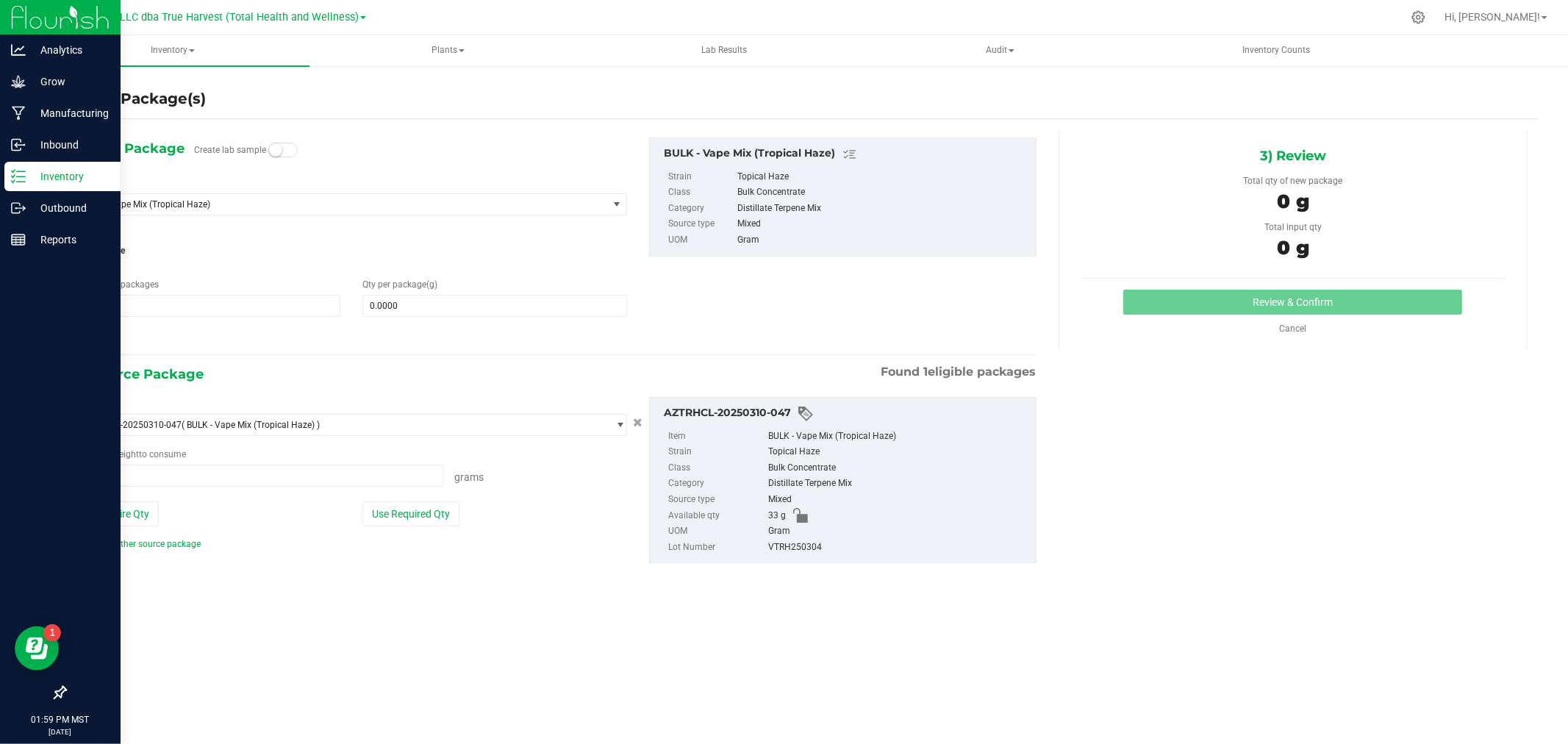
type input "0.0000 g"
click at [28, 180] on p "Inventory" at bounding box center [69, 177] width 88 height 18
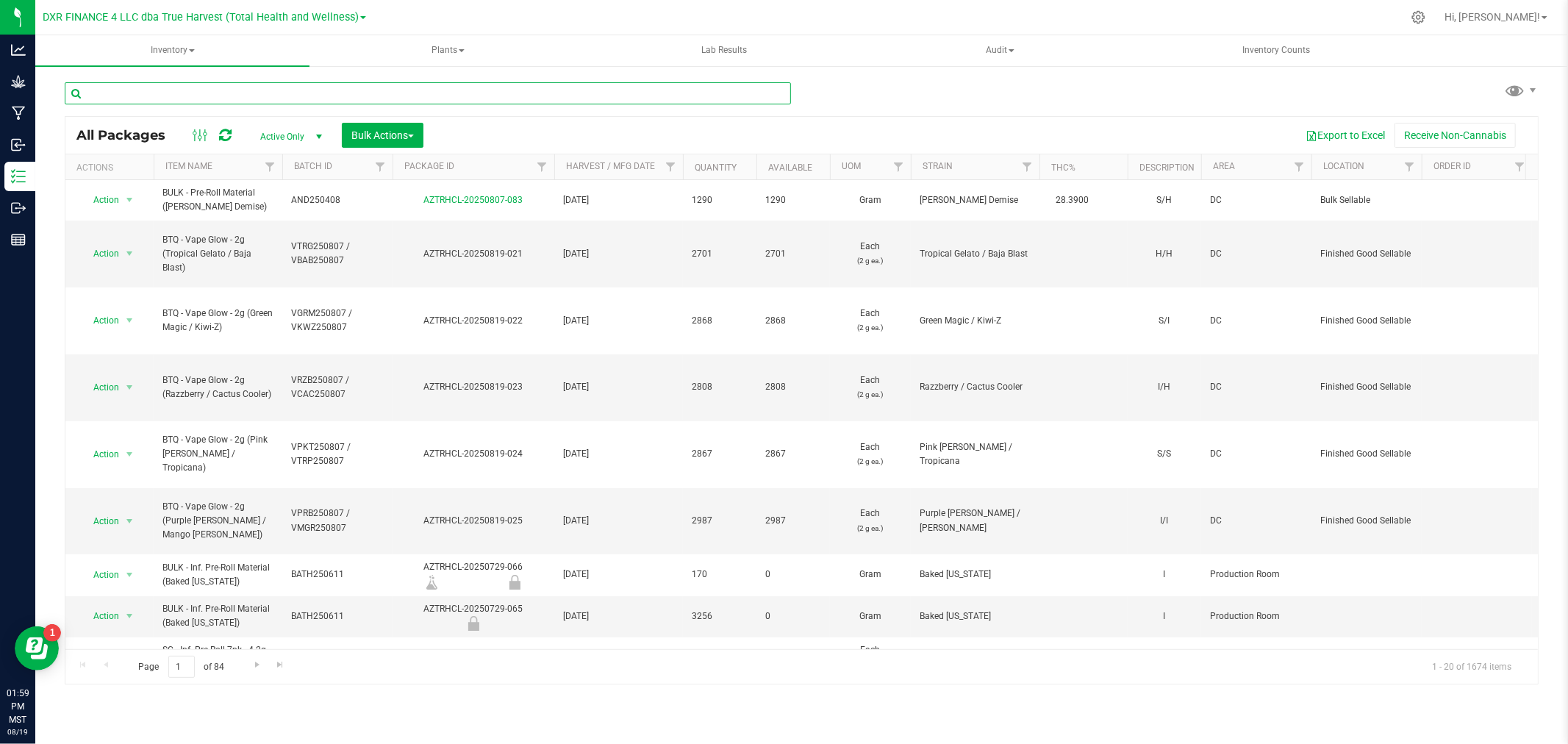
click at [224, 94] on input "text" at bounding box center [427, 93] width 726 height 22
type input "bulk - vape mix"
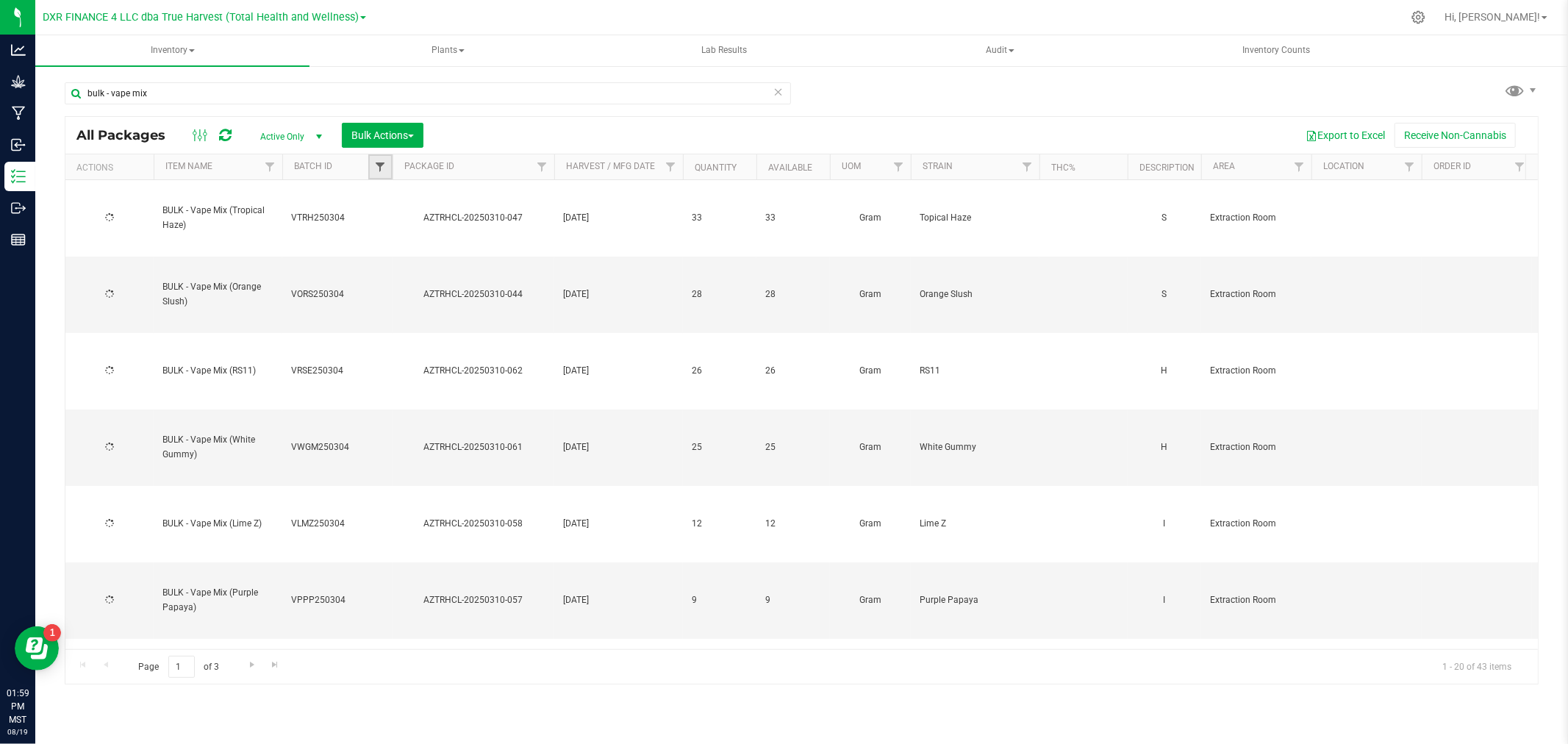
click at [381, 172] on span "Filter" at bounding box center [379, 166] width 12 height 12
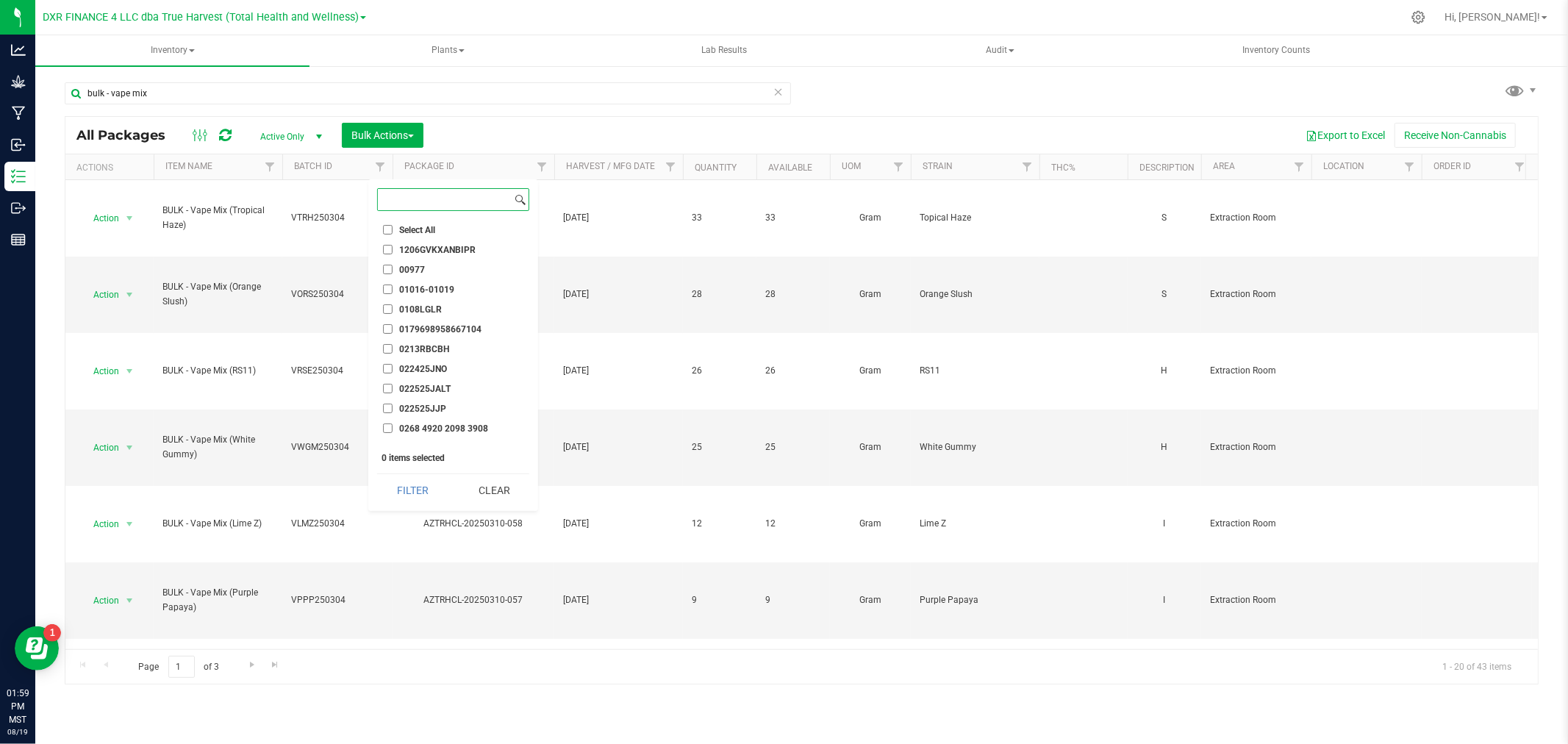
click at [402, 191] on input at bounding box center [444, 200] width 134 height 21
type input "250304"
click at [393, 229] on label "VCHG250304" at bounding box center [418, 234] width 70 height 10
click at [393, 229] on input "VCHG250304" at bounding box center [387, 234] width 10 height 10
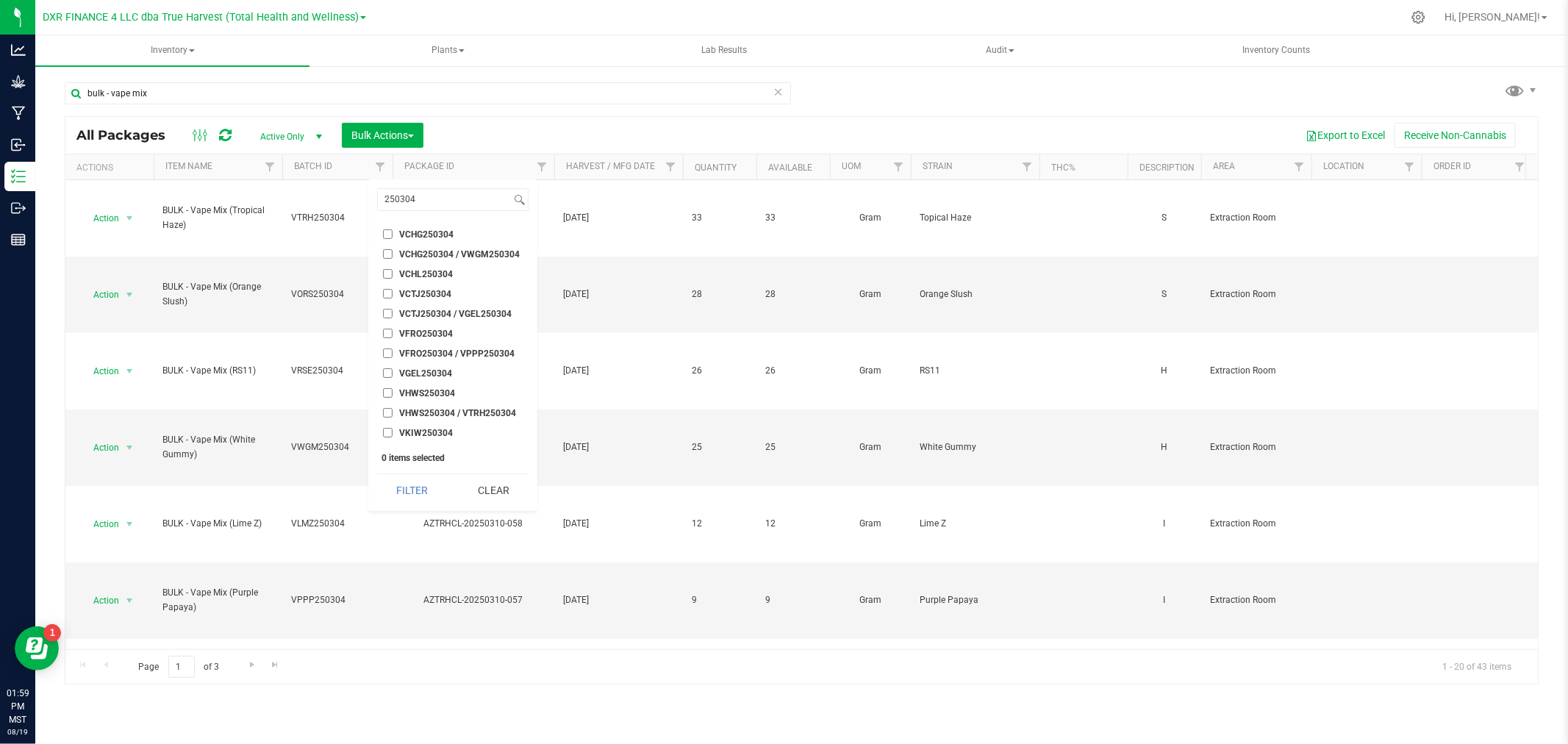
checkbox input "true"
click at [390, 274] on input "VCHL250304" at bounding box center [387, 274] width 10 height 10
checkbox input "true"
click at [388, 295] on input "VCTJ250304" at bounding box center [387, 293] width 10 height 10
checkbox input "true"
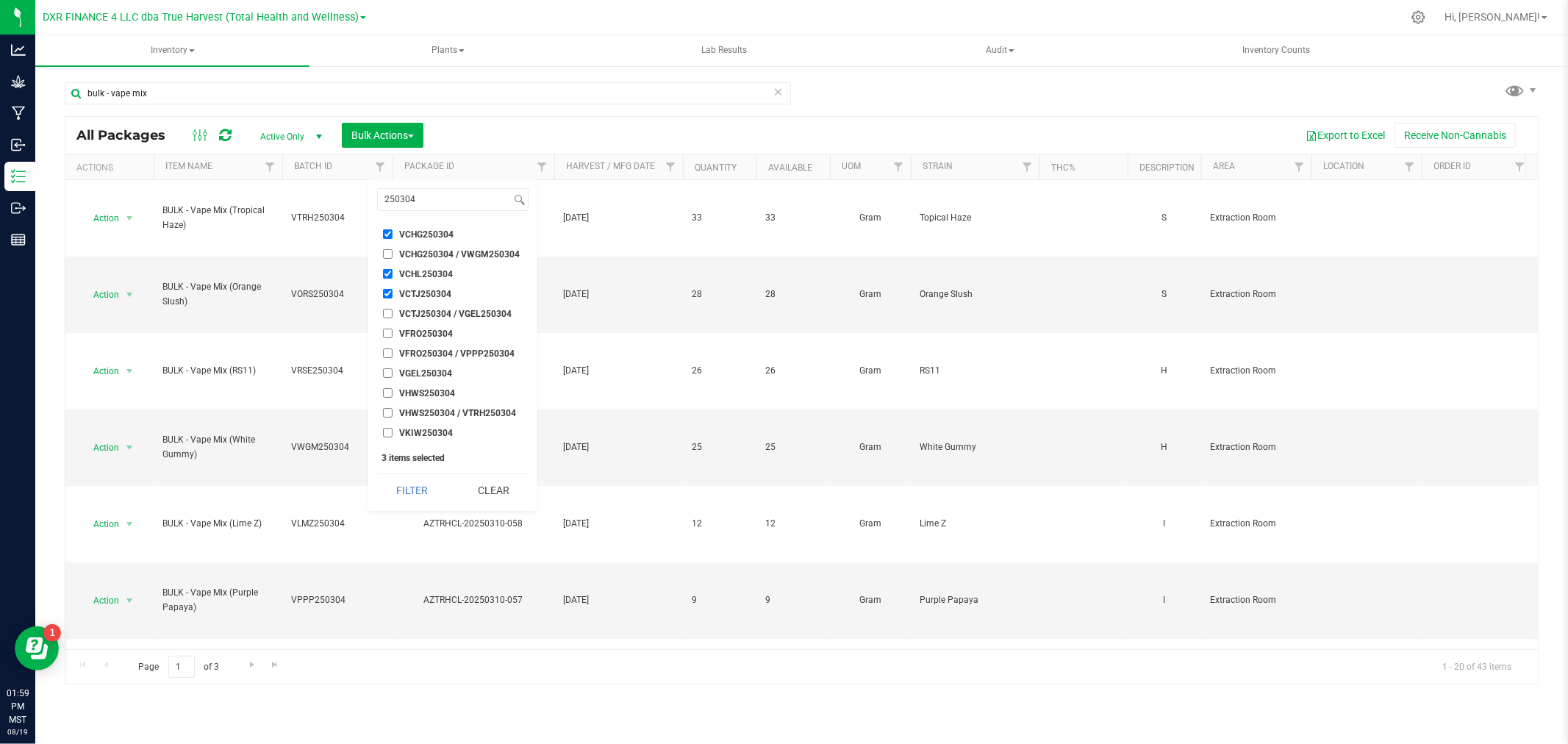
click at [386, 334] on input "VFRO250304" at bounding box center [387, 333] width 10 height 10
checkbox input "true"
click at [382, 375] on li "VGEL250304" at bounding box center [452, 372] width 151 height 15
click at [385, 375] on input "VGEL250304" at bounding box center [387, 373] width 10 height 10
checkbox input "true"
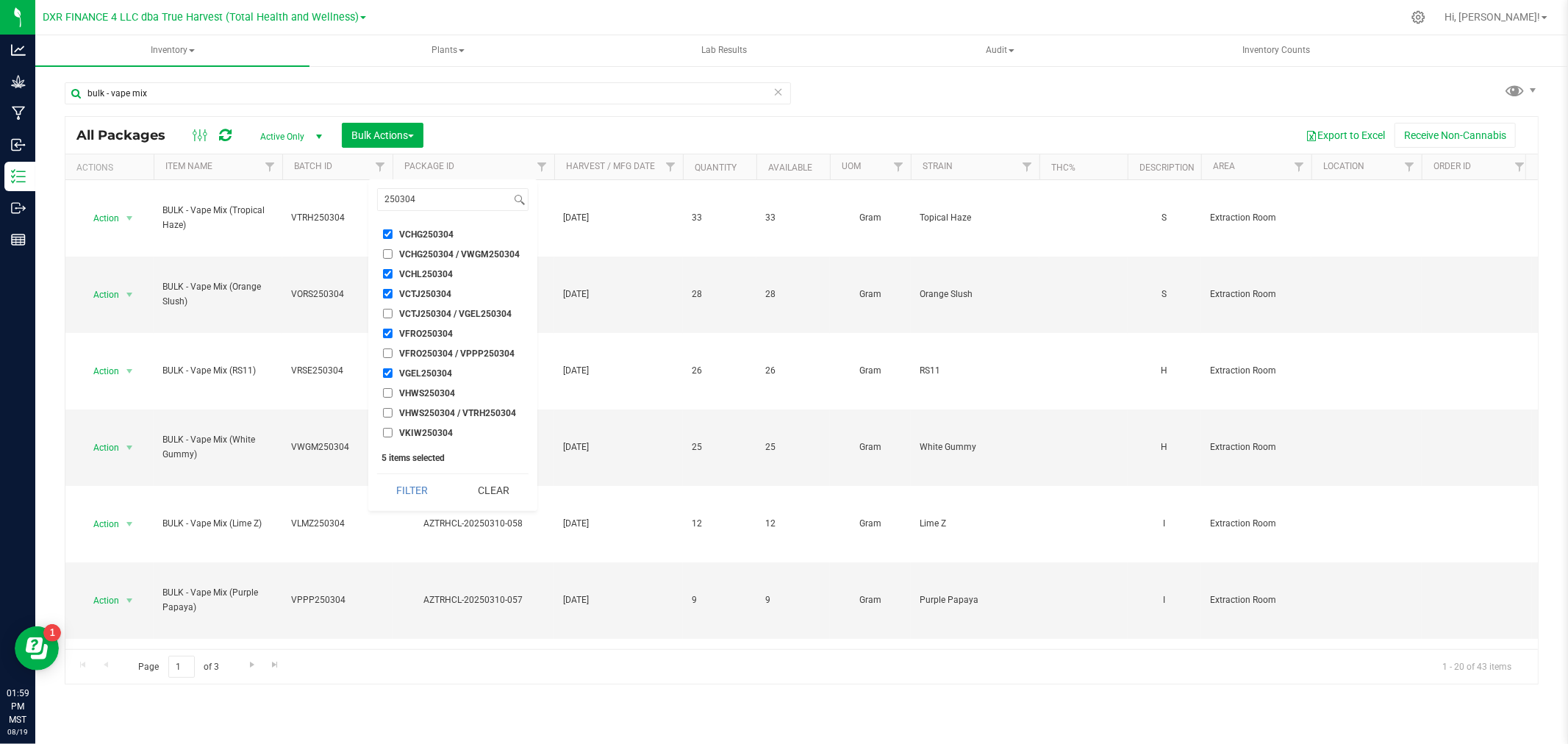
click at [386, 394] on input "VHWS250304" at bounding box center [387, 393] width 10 height 10
checkbox input "true"
click at [386, 270] on input "VKIW250304" at bounding box center [387, 269] width 10 height 10
checkbox input "true"
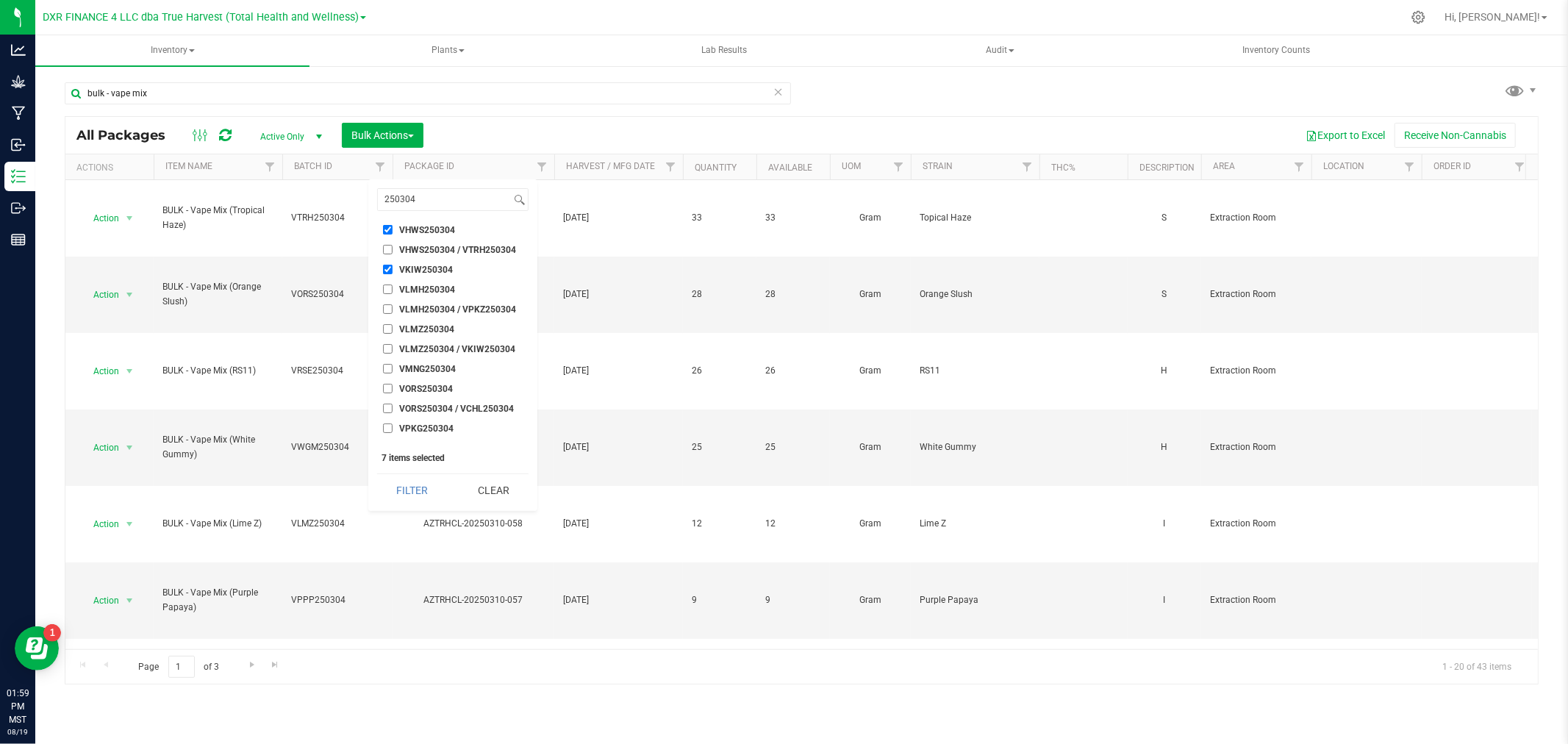
click at [390, 292] on input "VLMH250304" at bounding box center [387, 289] width 10 height 10
checkbox input "true"
click at [388, 328] on input "VLMZ250304" at bounding box center [387, 329] width 10 height 10
checkbox input "true"
click at [384, 369] on input "VMNG250304" at bounding box center [387, 369] width 10 height 10
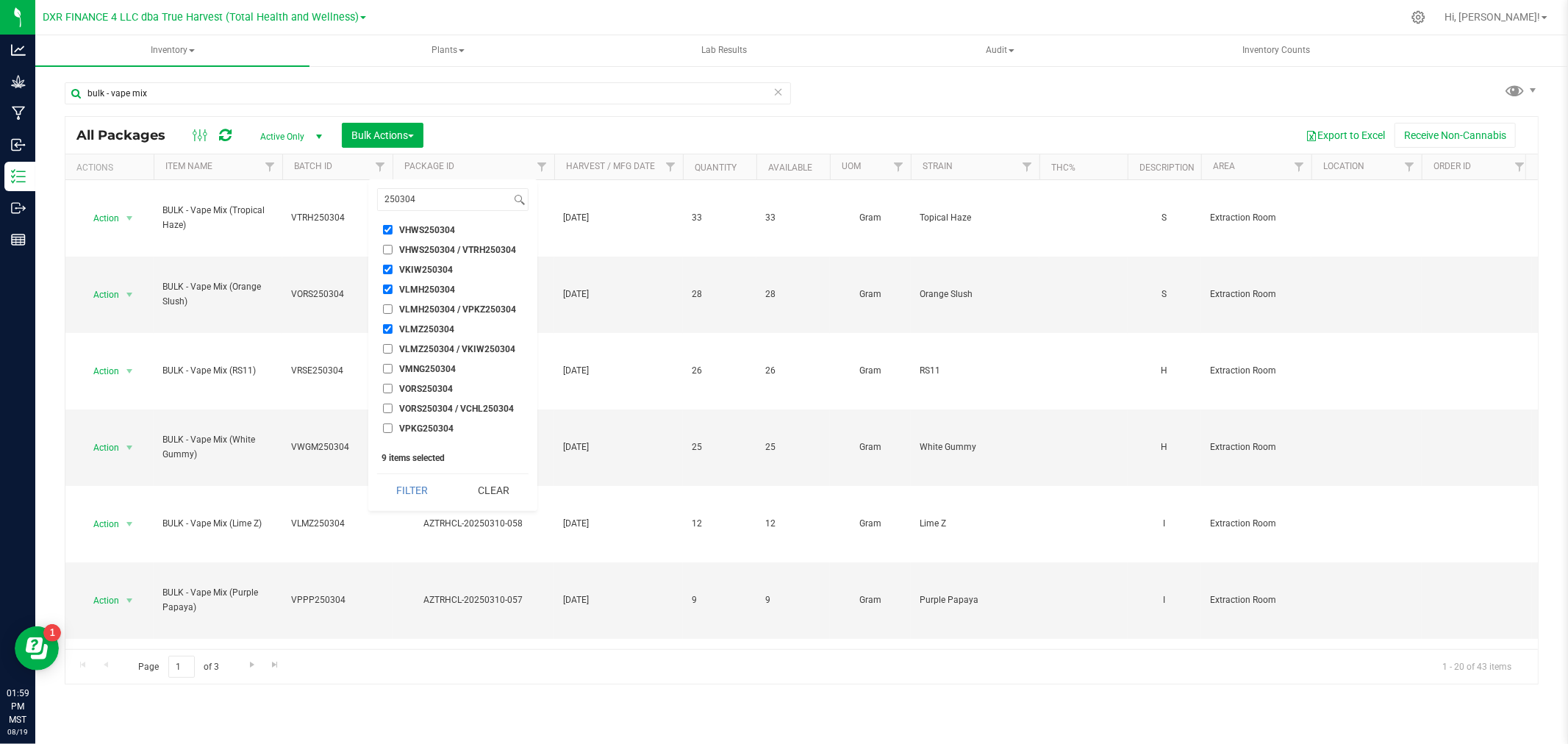
checkbox input "true"
click at [384, 388] on input "VORS250304" at bounding box center [387, 388] width 10 height 10
checkbox input "true"
click at [386, 424] on input "VPKG250304" at bounding box center [387, 428] width 10 height 10
checkbox input "true"
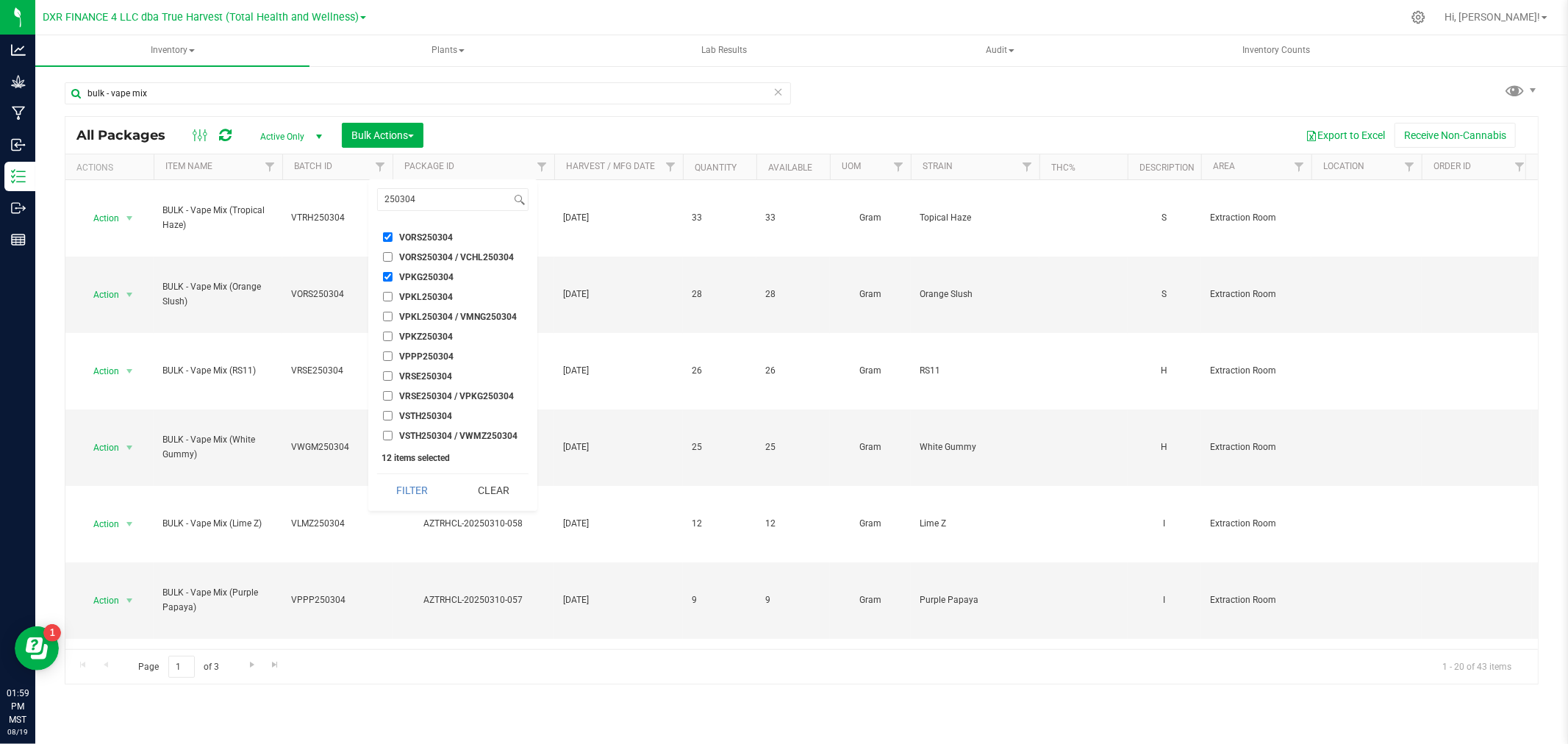
scroll to position [292, 0]
click at [385, 317] on input "VPKL250304" at bounding box center [387, 319] width 10 height 10
checkbox input "true"
click at [385, 360] on input "VPKZ250304" at bounding box center [387, 359] width 10 height 10
checkbox input "true"
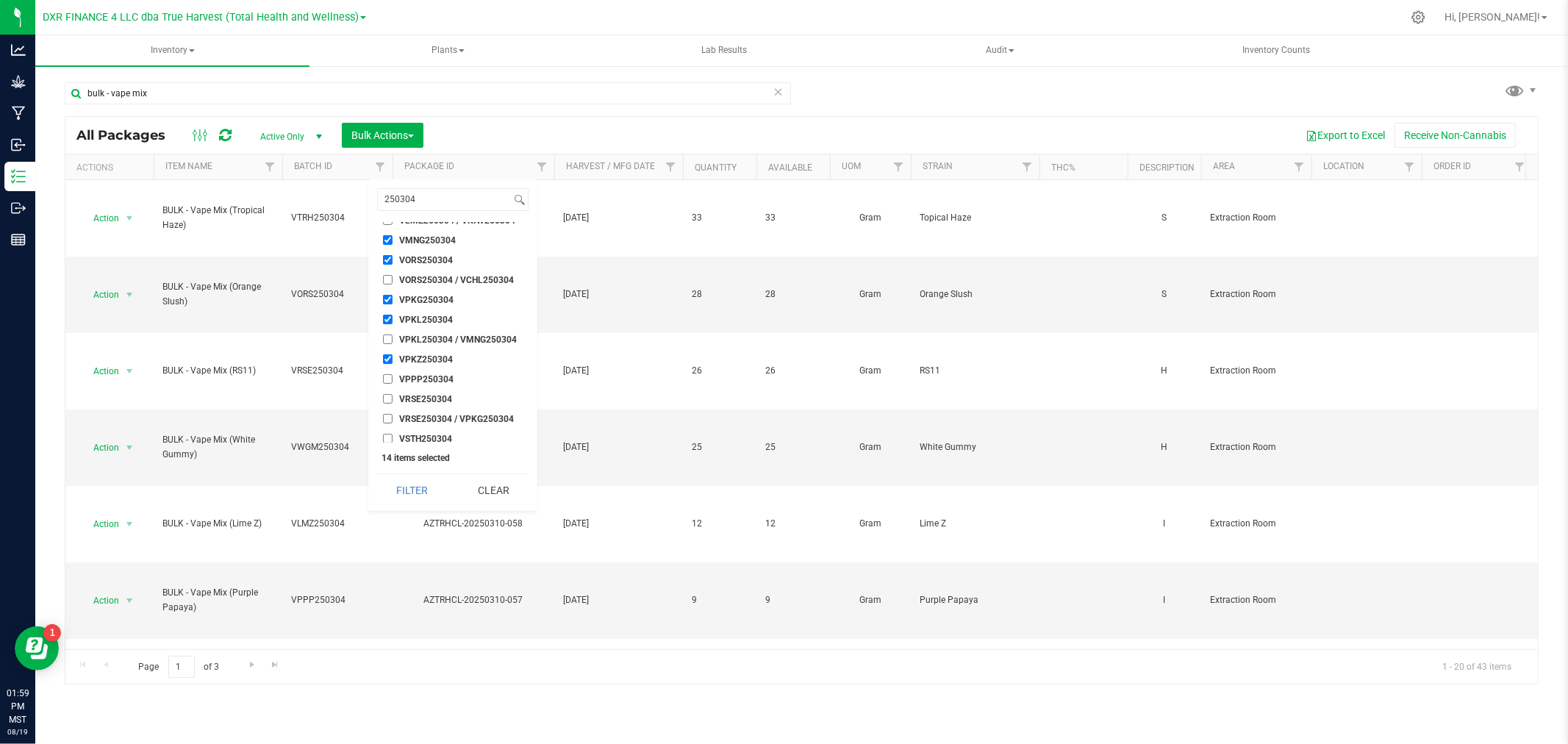
click at [385, 377] on input "VPPP250304" at bounding box center [387, 379] width 10 height 10
checkbox input "true"
drag, startPoint x: 385, startPoint y: 396, endPoint x: 385, endPoint y: 405, distance: 9.0
click at [385, 397] on input "VRSE250304" at bounding box center [387, 398] width 10 height 10
checkbox input "true"
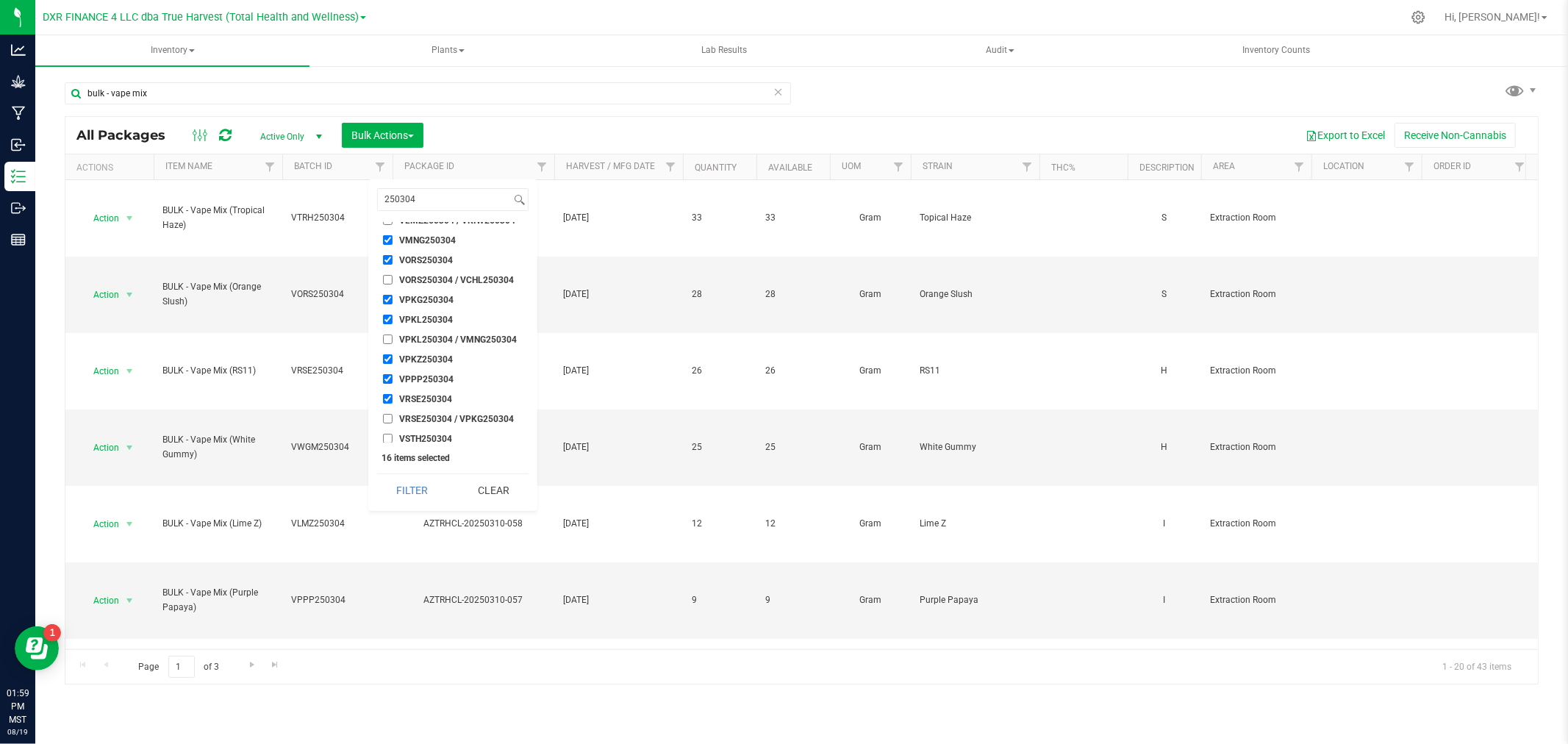
click at [386, 435] on input "VSTH250304" at bounding box center [387, 438] width 10 height 10
checkbox input "true"
click at [386, 398] on input "VTRH250304" at bounding box center [387, 396] width 10 height 10
checkbox input "true"
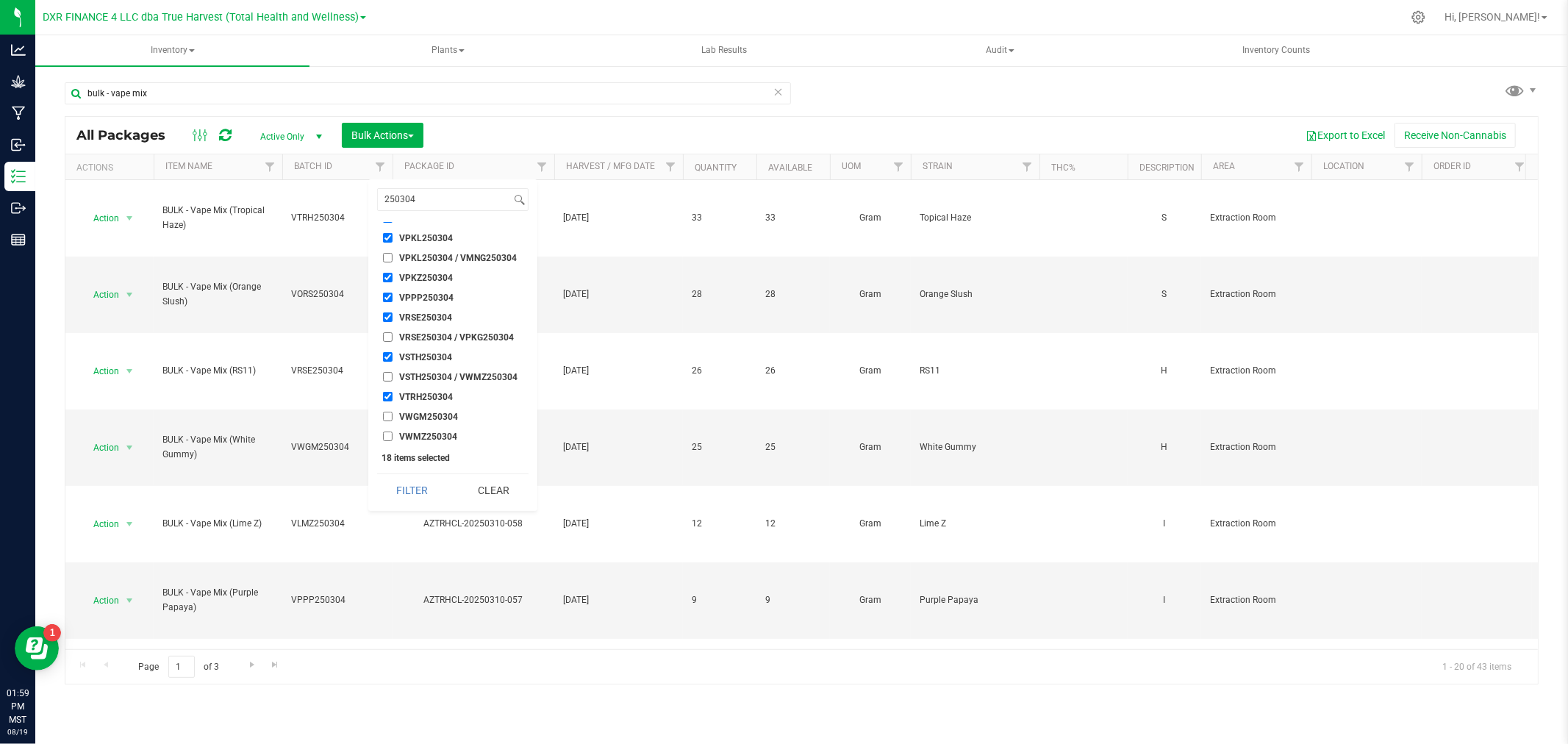
click at [386, 412] on input "VWGM250304" at bounding box center [387, 416] width 10 height 10
checkbox input "true"
click at [386, 436] on input "VWMZ250304" at bounding box center [387, 436] width 10 height 10
checkbox input "true"
click at [418, 482] on button "Filter" at bounding box center [411, 491] width 70 height 32
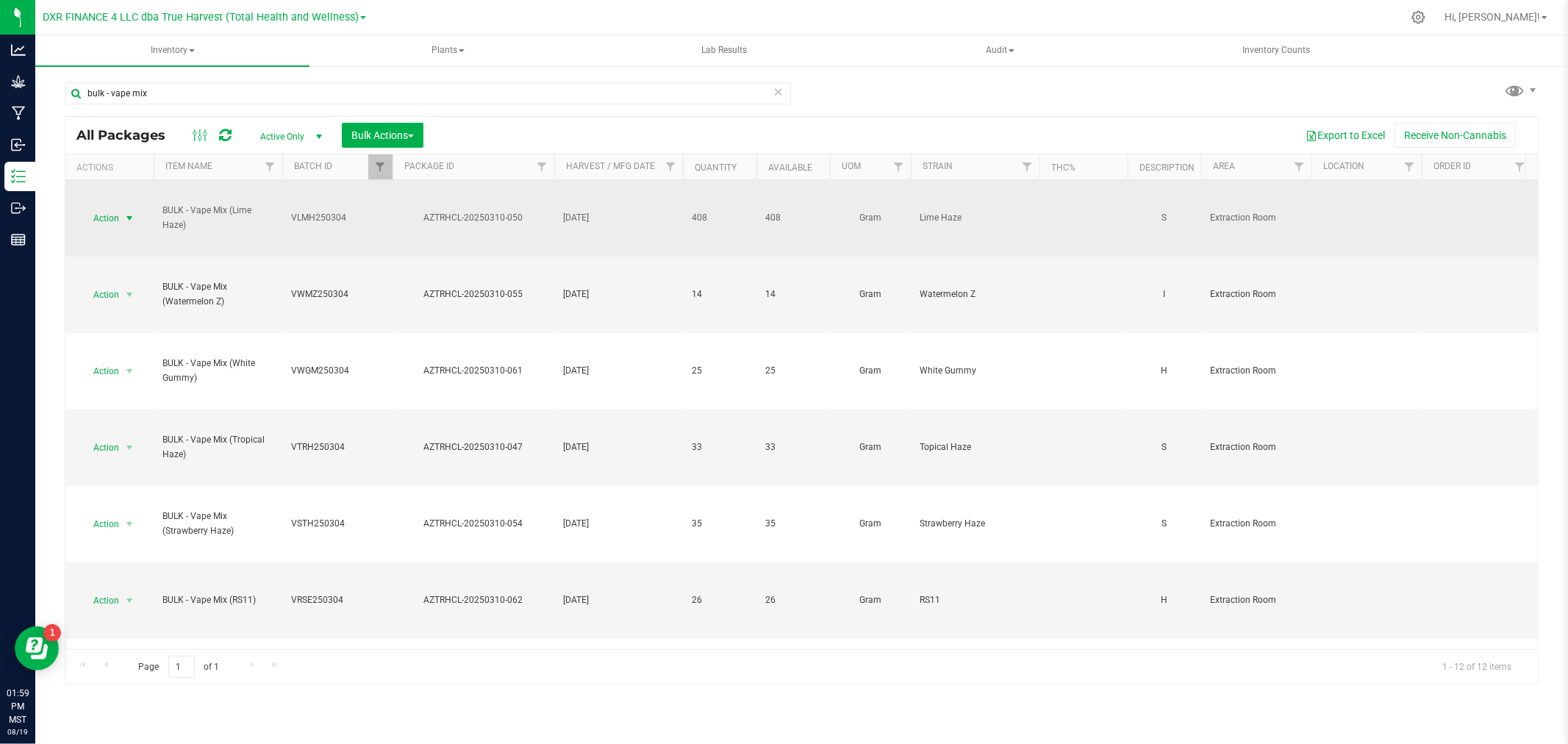
click at [122, 216] on span "select" at bounding box center [130, 218] width 19 height 20
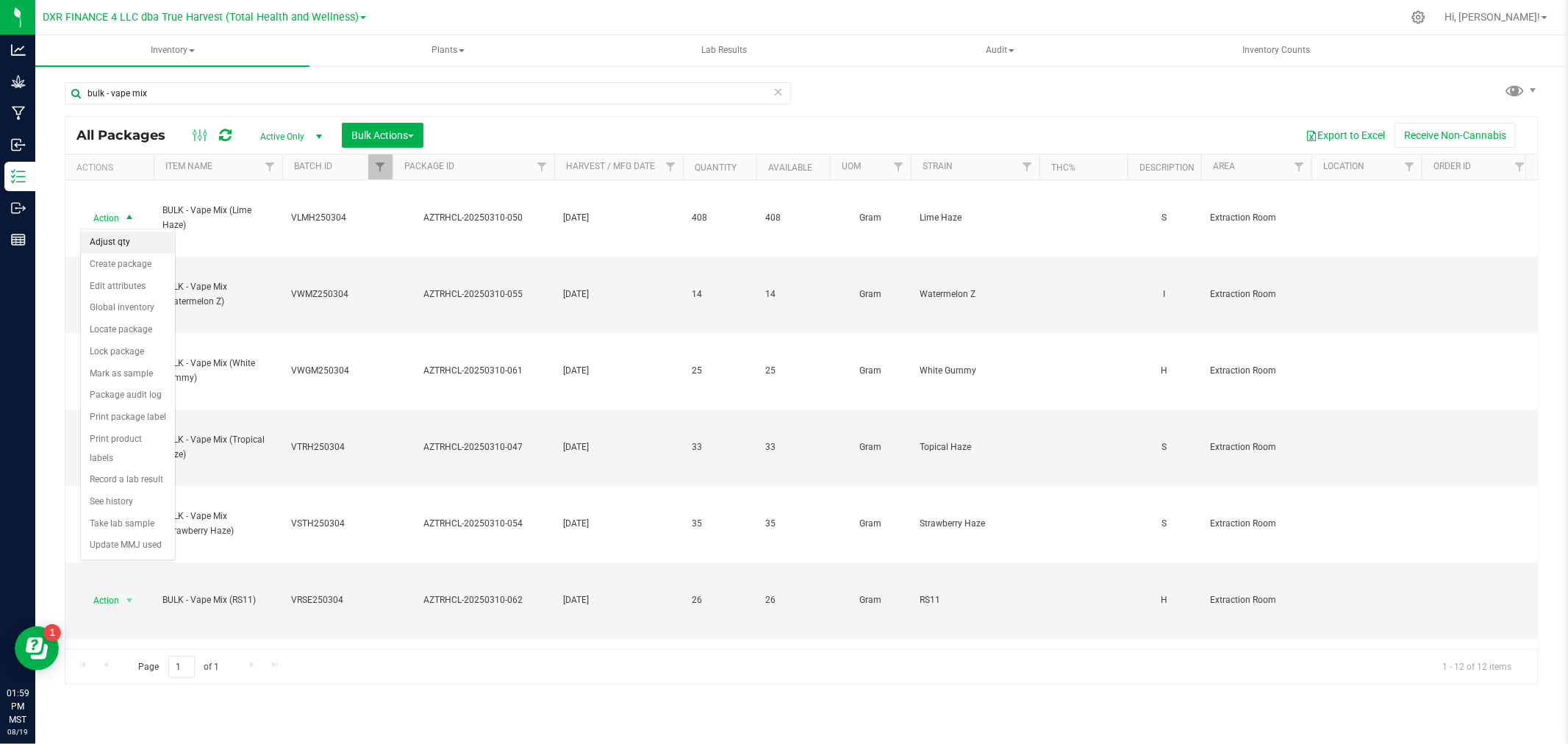
click at [117, 244] on li "Adjust qty" at bounding box center [128, 243] width 94 height 22
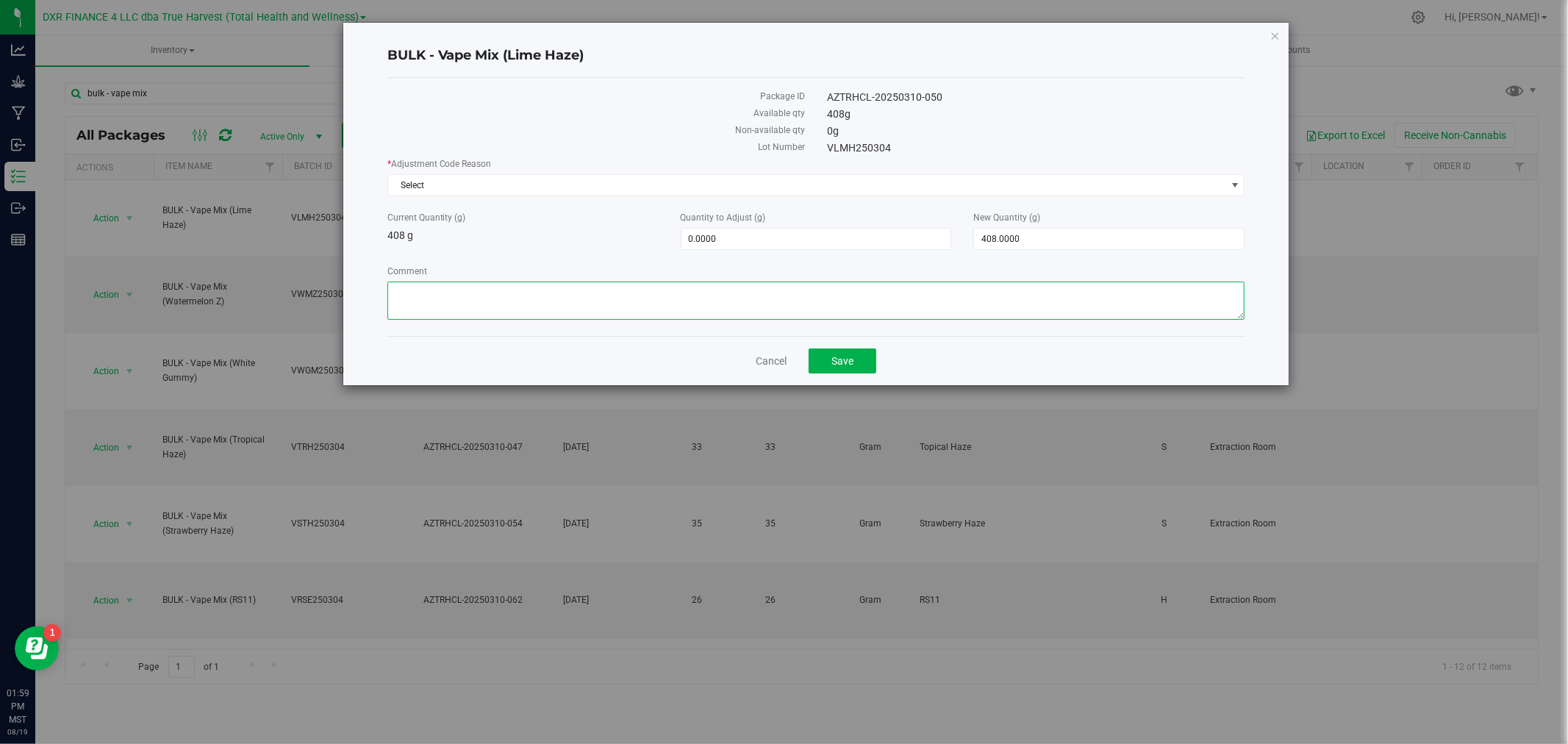
drag, startPoint x: 480, startPoint y: 311, endPoint x: 483, endPoint y: 295, distance: 16.3
click at [480, 312] on textarea "Comment" at bounding box center [816, 300] width 858 height 38
paste textarea "Qty too small to use. Wasted using bleach"
type textarea "Qty too small to use. Wasted using bleach"
click at [495, 171] on div "* Adjustment Code Reason Select Select Damage Entry Error Fulfillment Error In-…" at bounding box center [816, 177] width 858 height 39
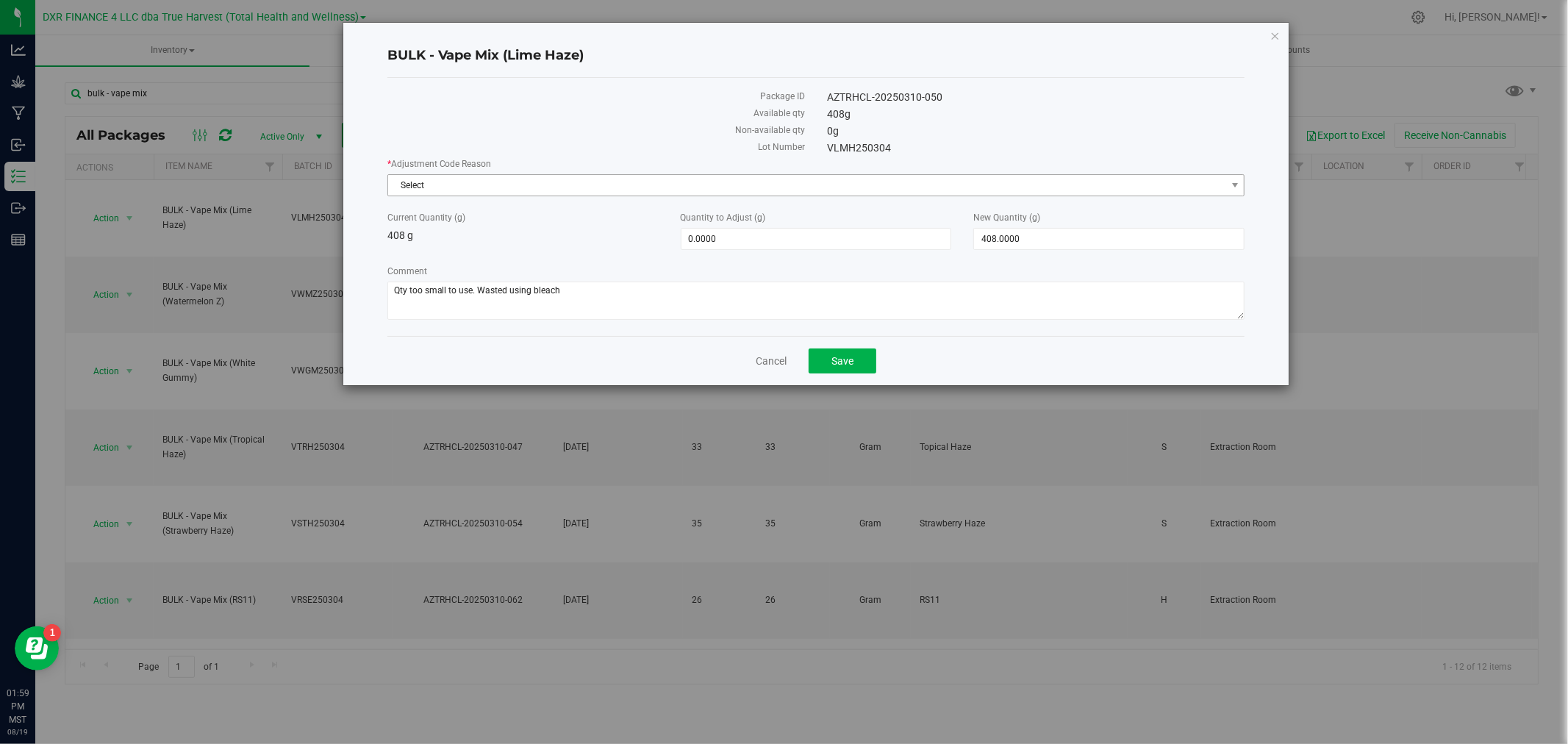
click at [496, 174] on span "Select" at bounding box center [816, 185] width 858 height 22
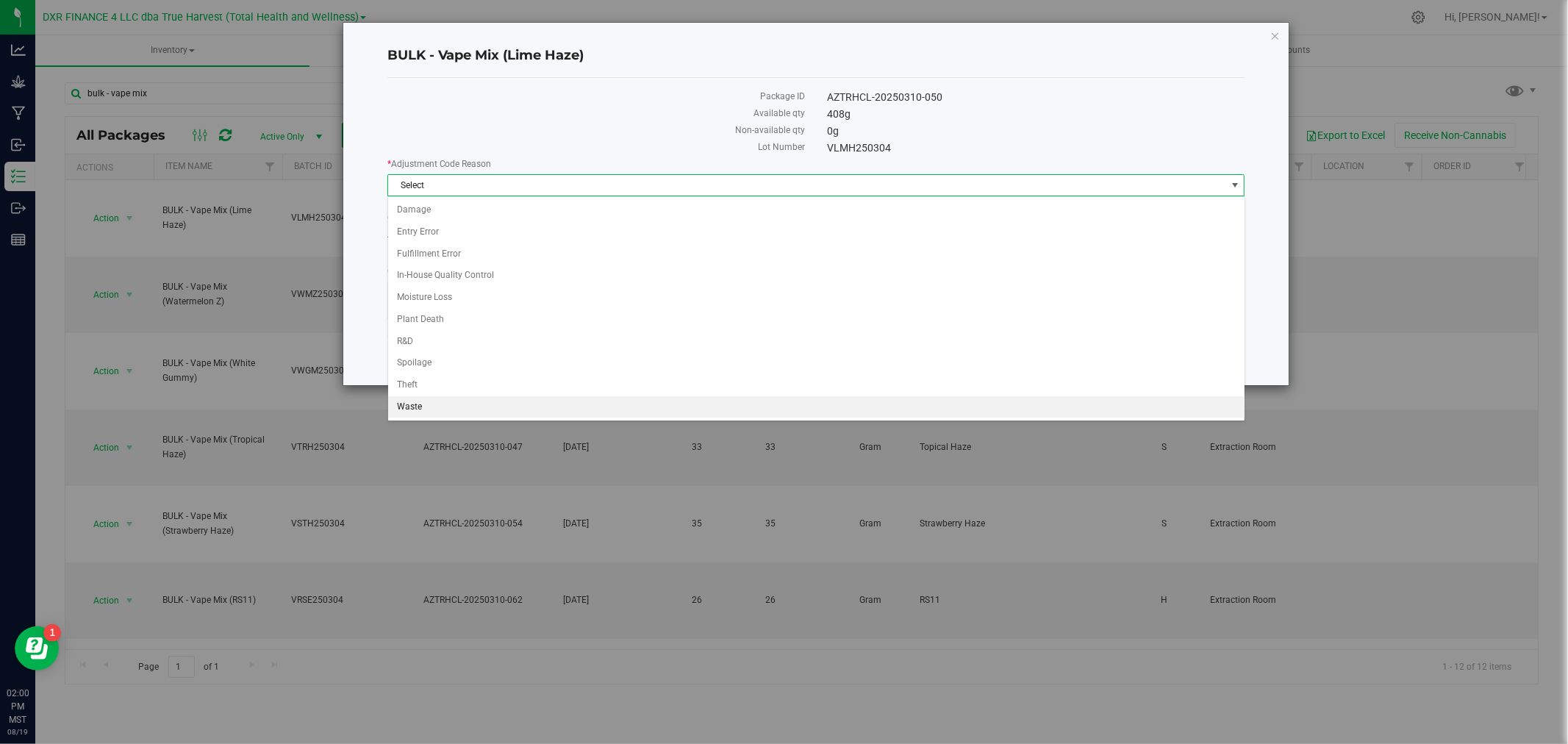
click at [401, 412] on li "Waste" at bounding box center [816, 407] width 856 height 22
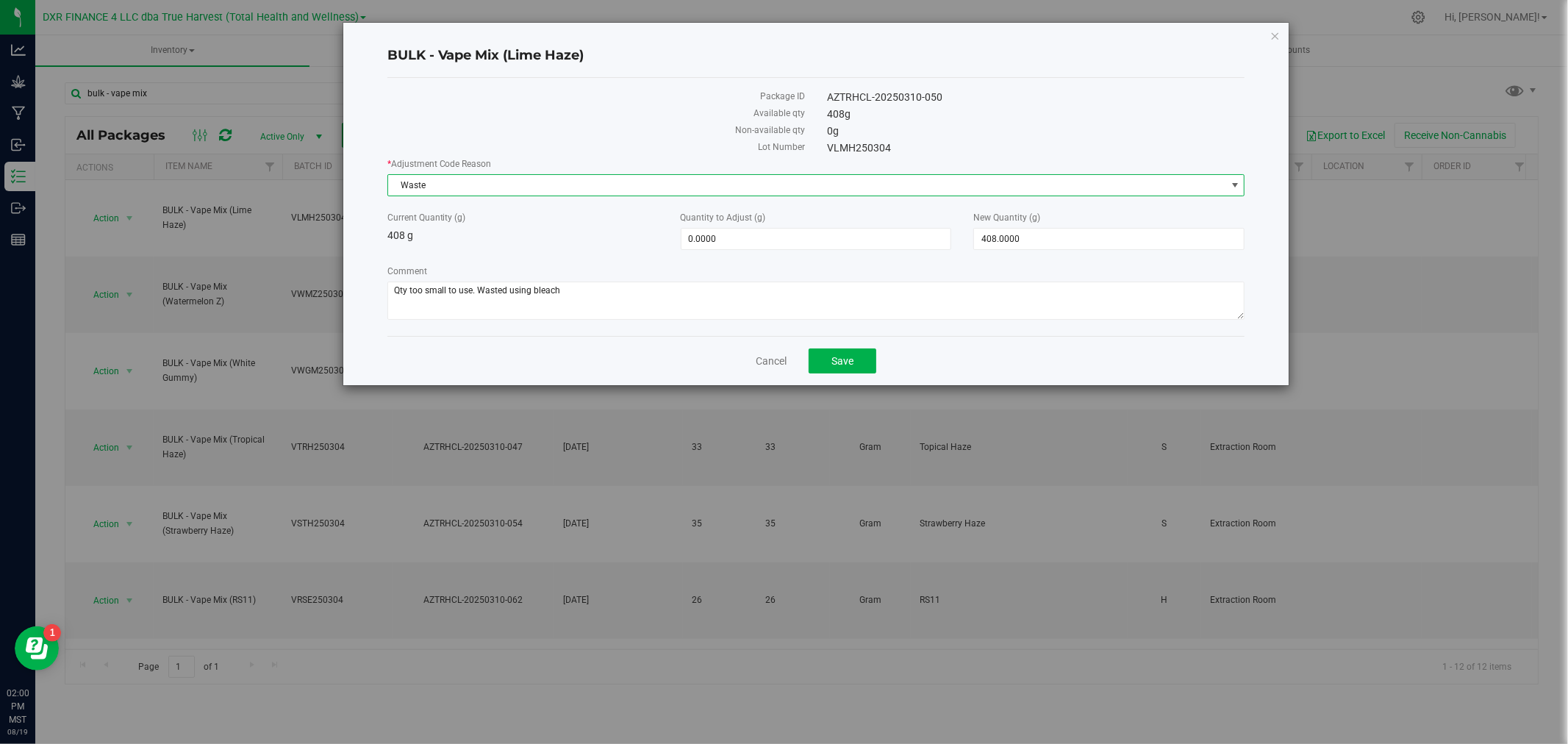
click at [1062, 227] on div "New Quantity (g) 408.0000 408" at bounding box center [1109, 230] width 293 height 39
click at [1062, 229] on span "408.0000 408" at bounding box center [1108, 238] width 271 height 22
click at [1062, 229] on input "408" at bounding box center [1109, 238] width 270 height 20
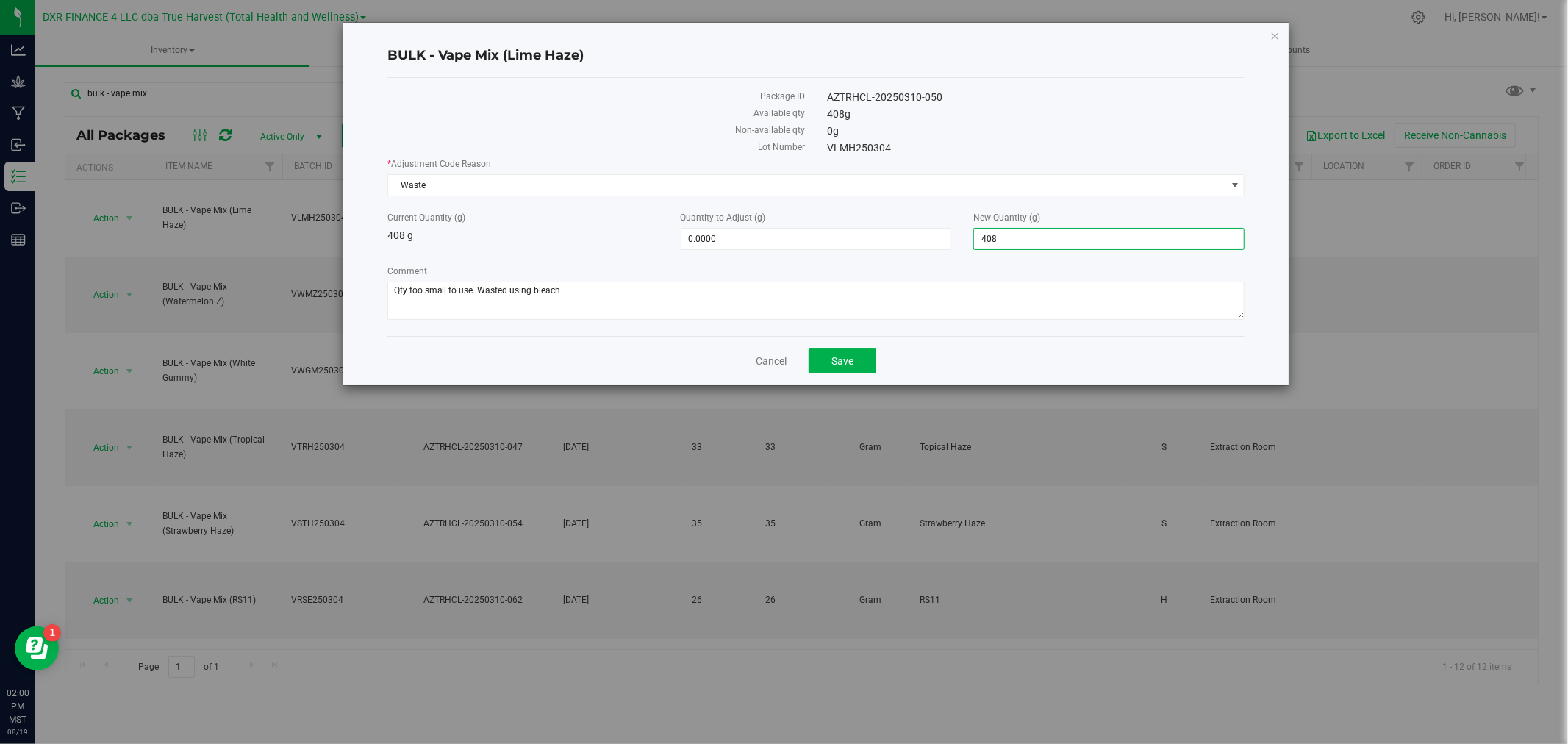
type input "0"
type input "-408.0000"
type input "0.0000"
click at [860, 363] on button "Save" at bounding box center [842, 361] width 68 height 25
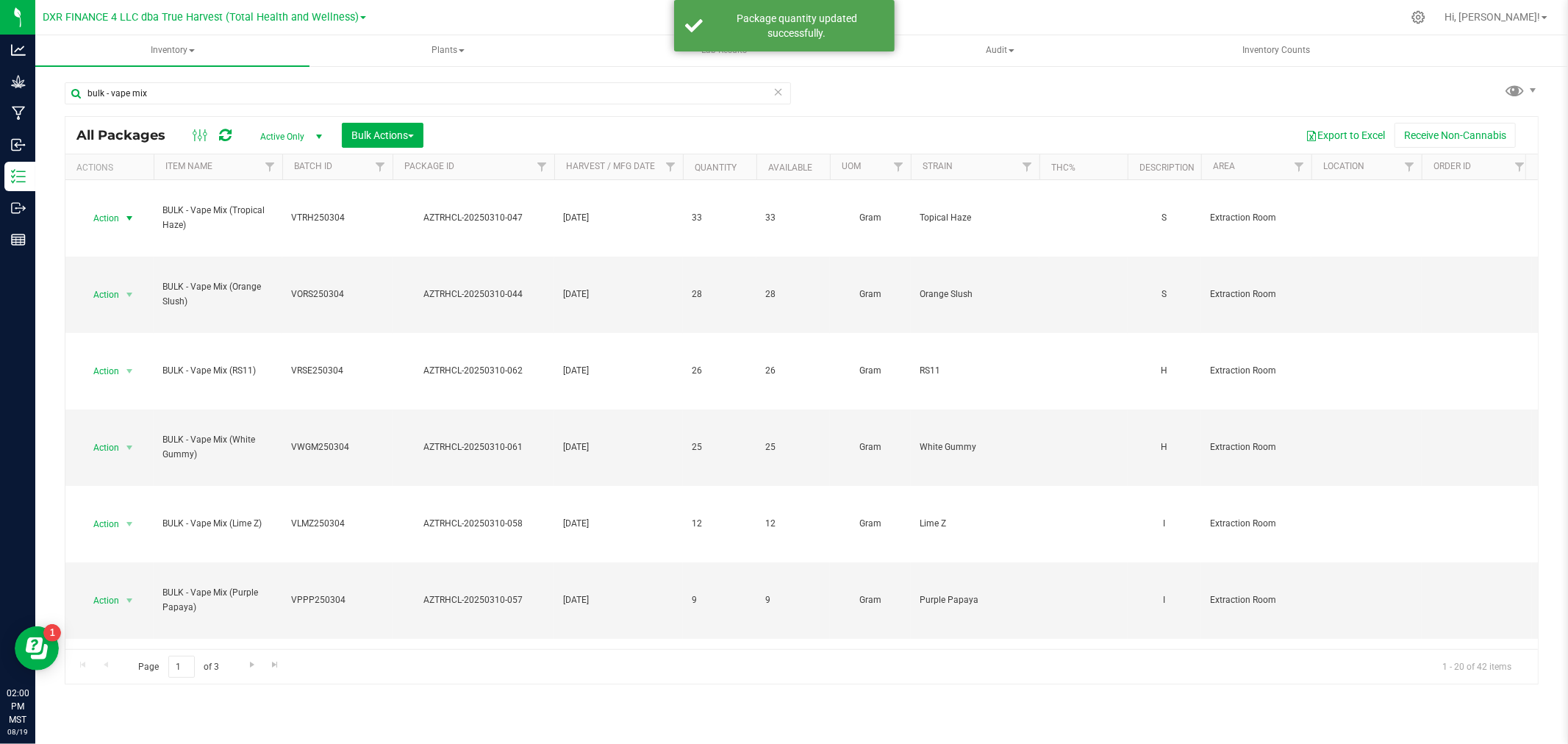
click at [119, 215] on span "Action" at bounding box center [99, 218] width 40 height 20
click at [123, 245] on li "Adjust qty" at bounding box center [128, 243] width 94 height 22
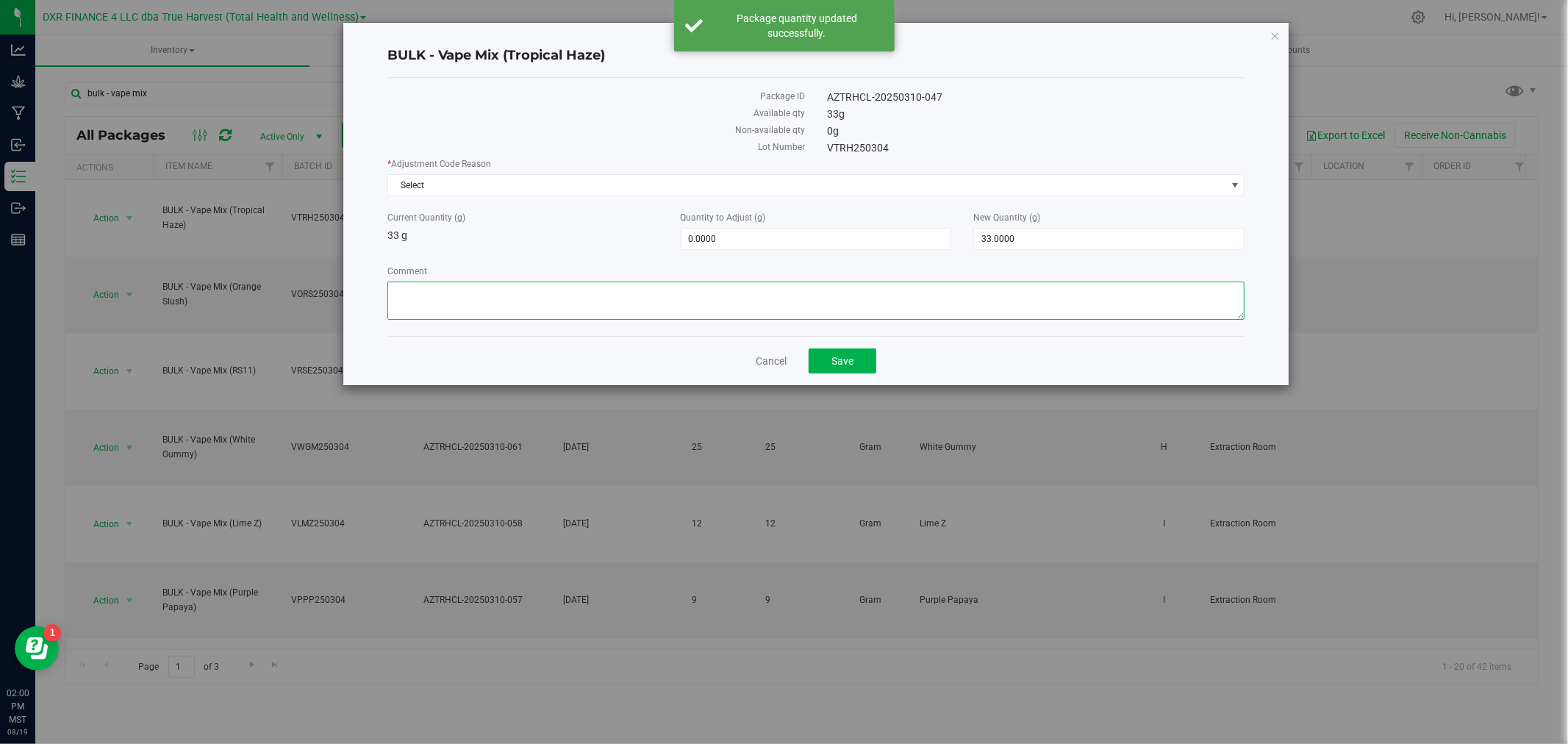
click at [428, 307] on textarea "Comment" at bounding box center [816, 300] width 858 height 38
paste textarea "Qty too small to use. Wasted using bleach"
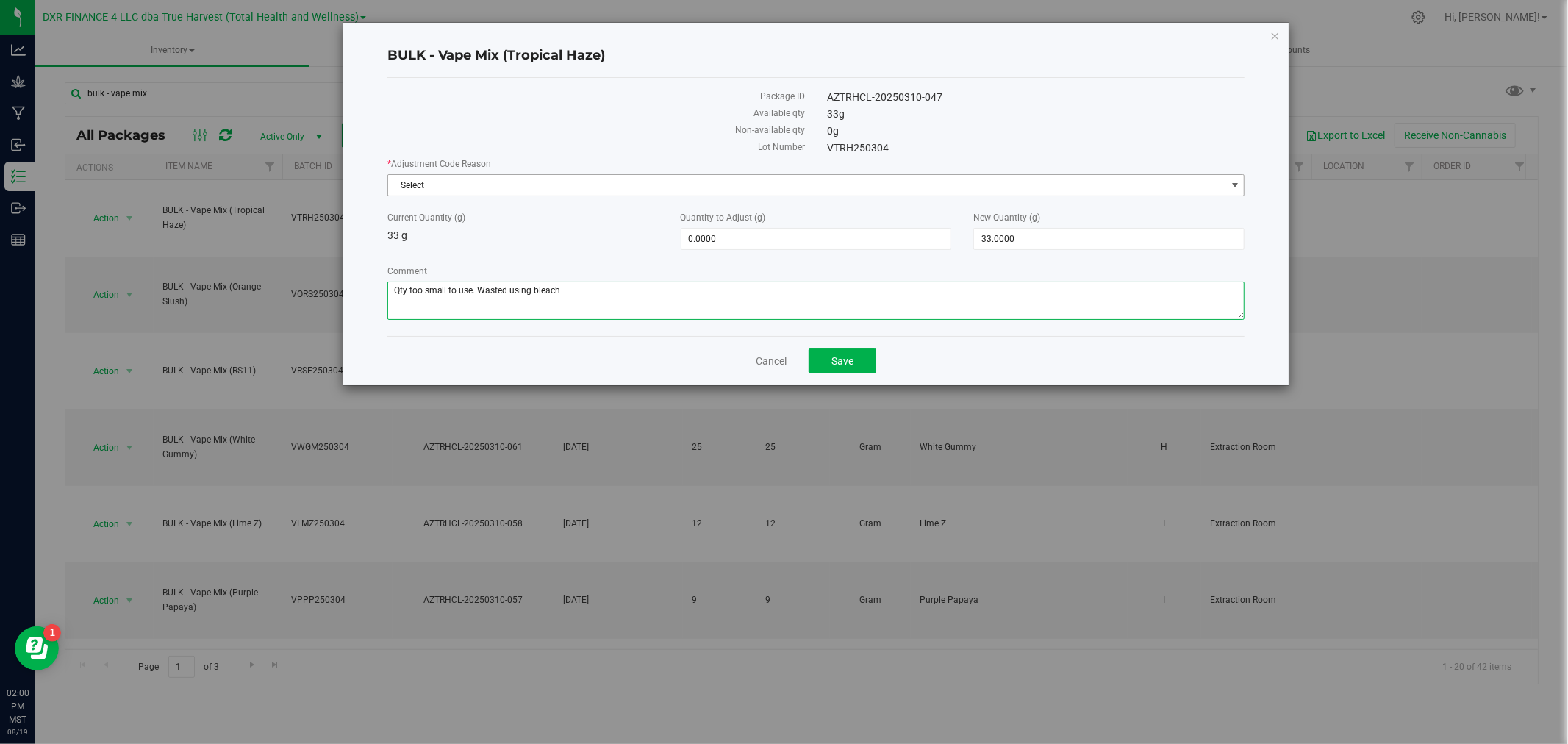
type textarea "Qty too small to use. Wasted using bleach"
click at [454, 180] on span "Select" at bounding box center [807, 185] width 838 height 20
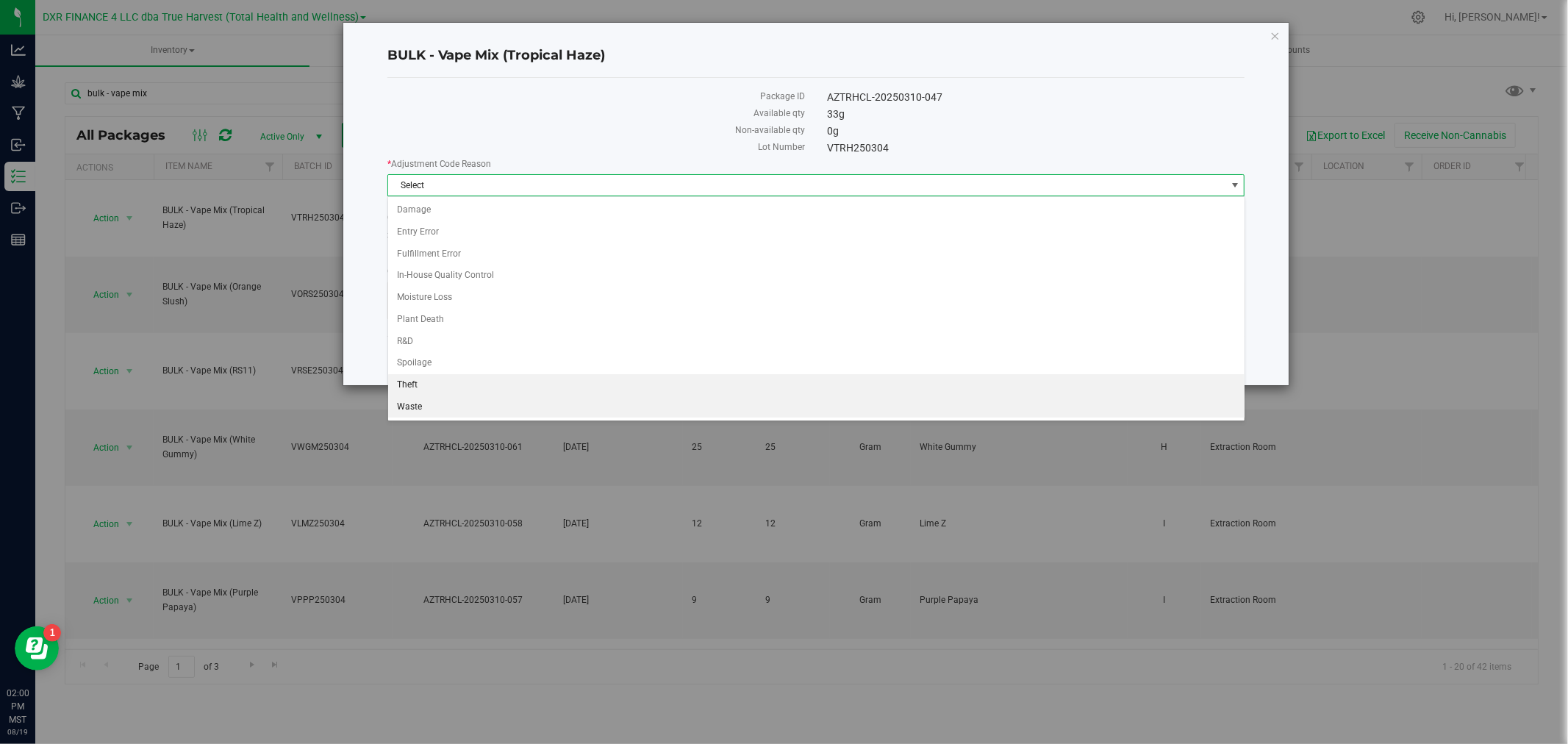
click at [423, 405] on li "Waste" at bounding box center [816, 407] width 856 height 22
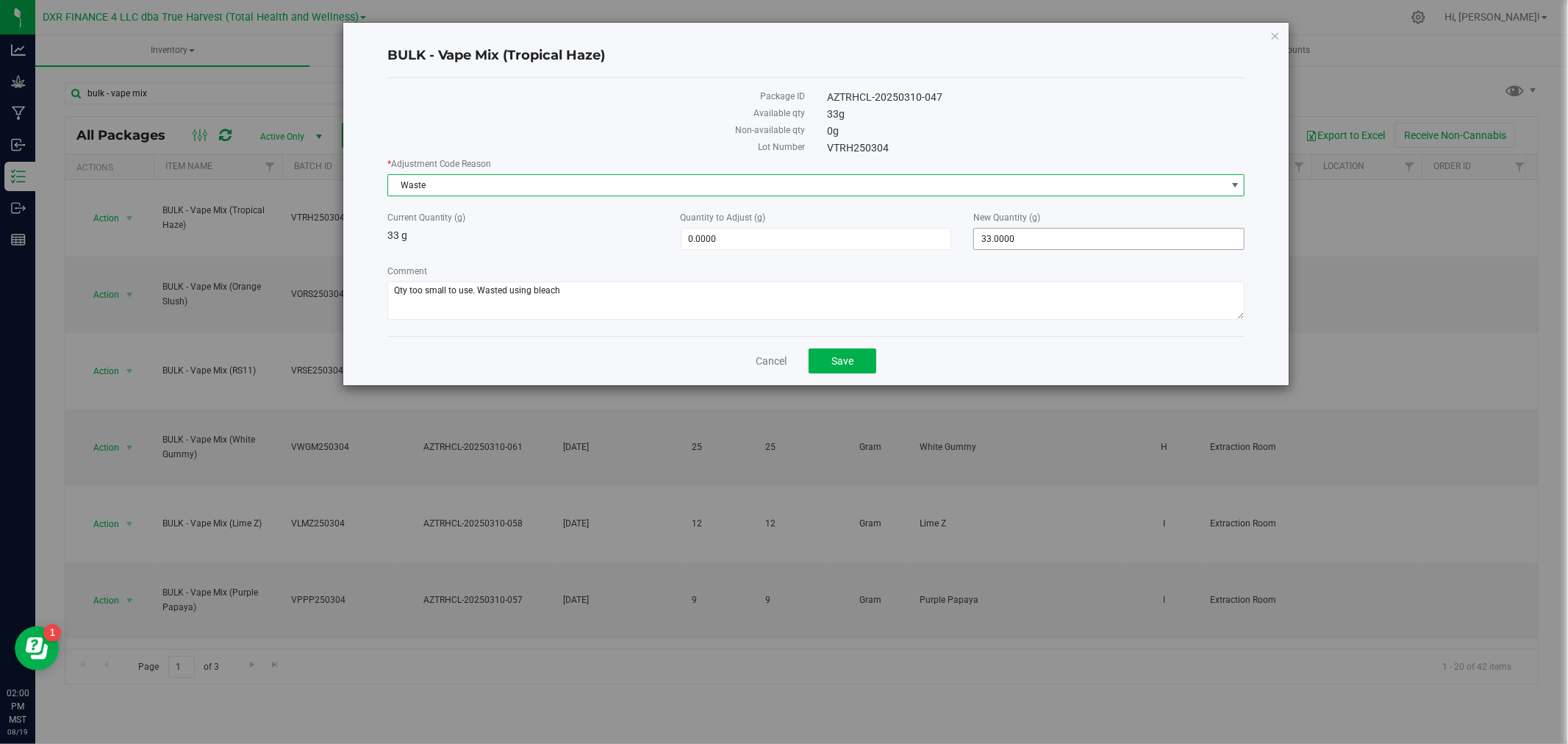
click at [1073, 225] on div "New Quantity (g) 33.0000 33" at bounding box center [1109, 230] width 293 height 39
click at [1074, 236] on span "33.0000 33" at bounding box center [1108, 238] width 271 height 22
click at [1073, 236] on input "33" at bounding box center [1109, 238] width 270 height 20
type input "0"
type input "-33.0000"
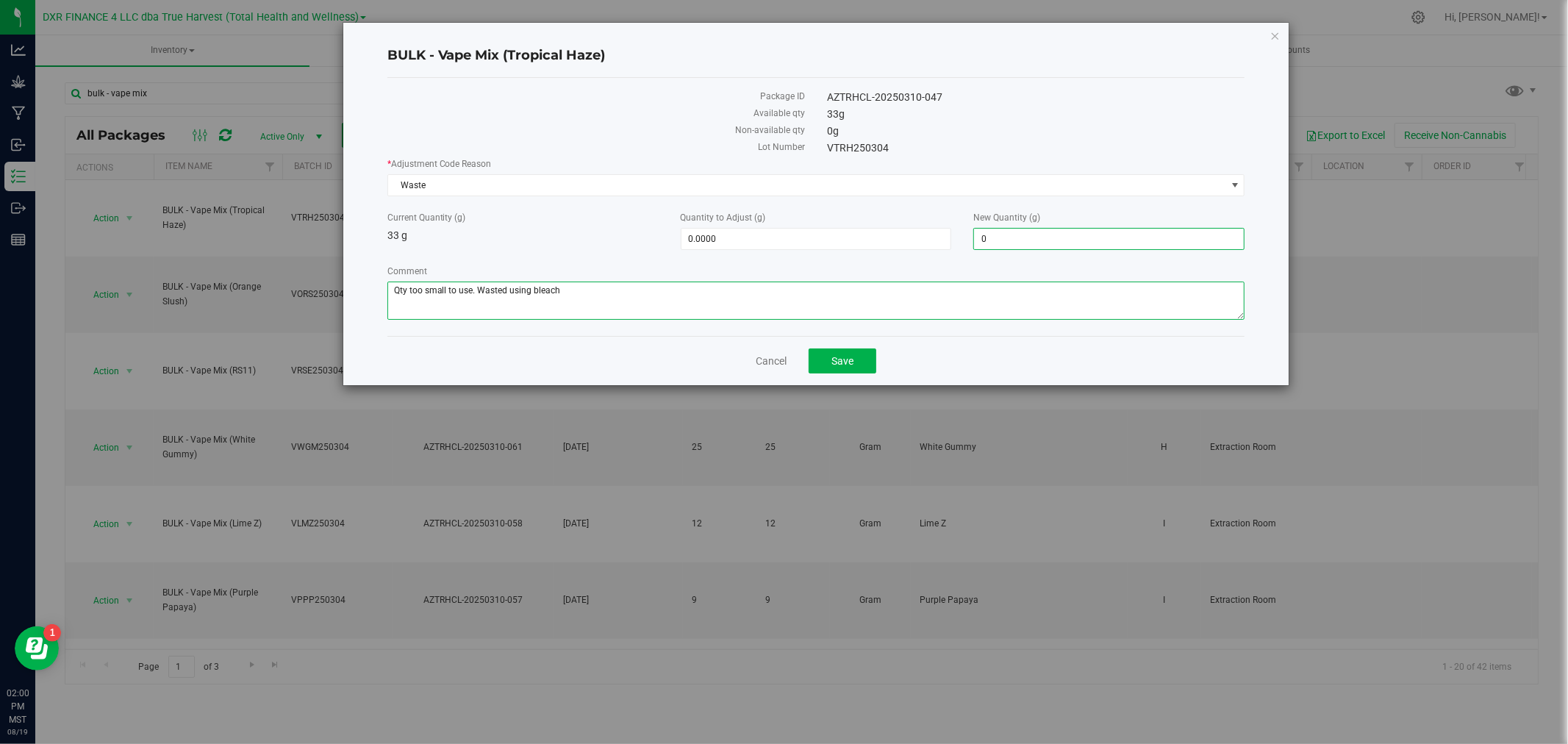
type input "0.0000"
click at [900, 291] on textarea "Comment" at bounding box center [816, 300] width 858 height 38
click at [834, 370] on button "Save" at bounding box center [842, 361] width 68 height 25
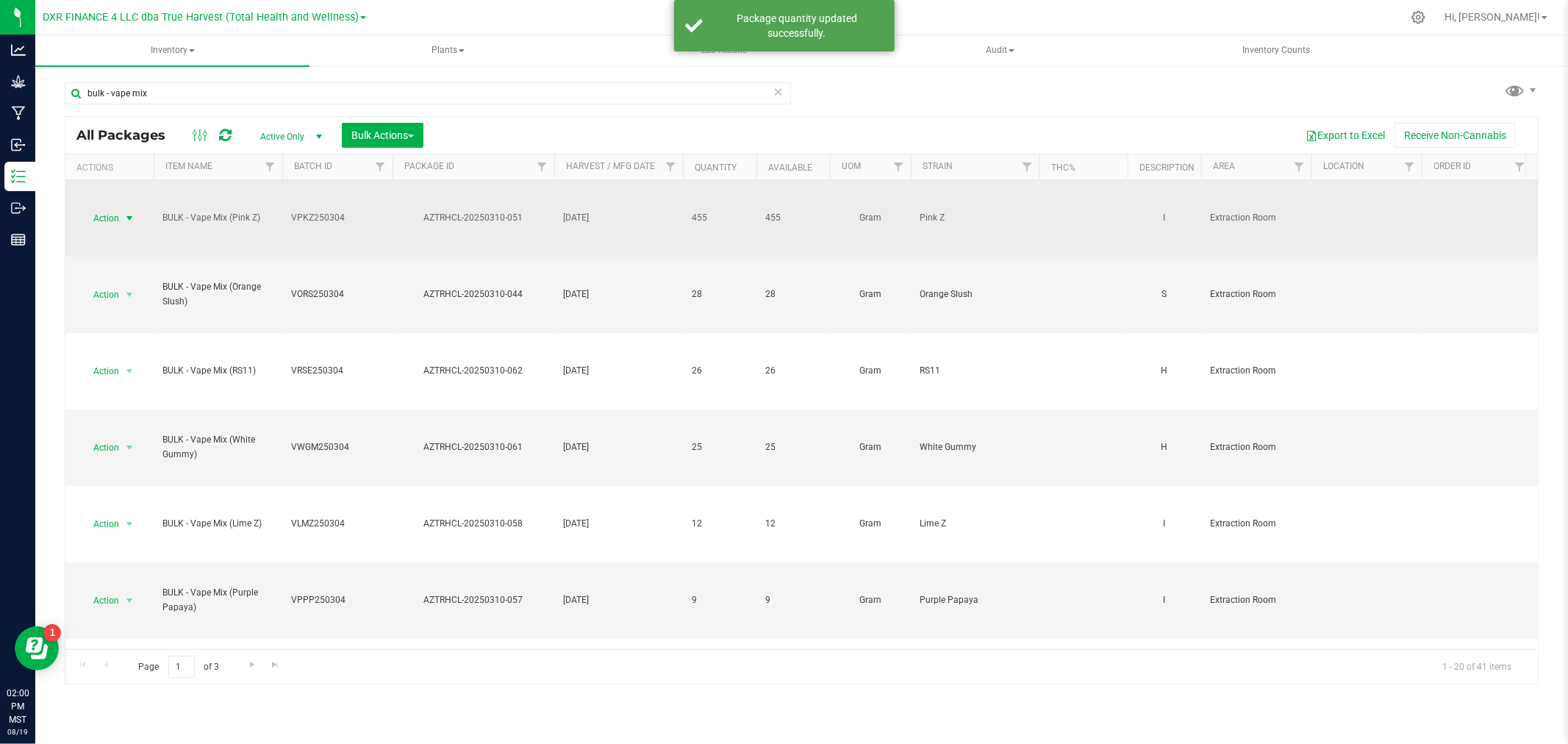
click at [107, 220] on span "Action" at bounding box center [99, 218] width 40 height 20
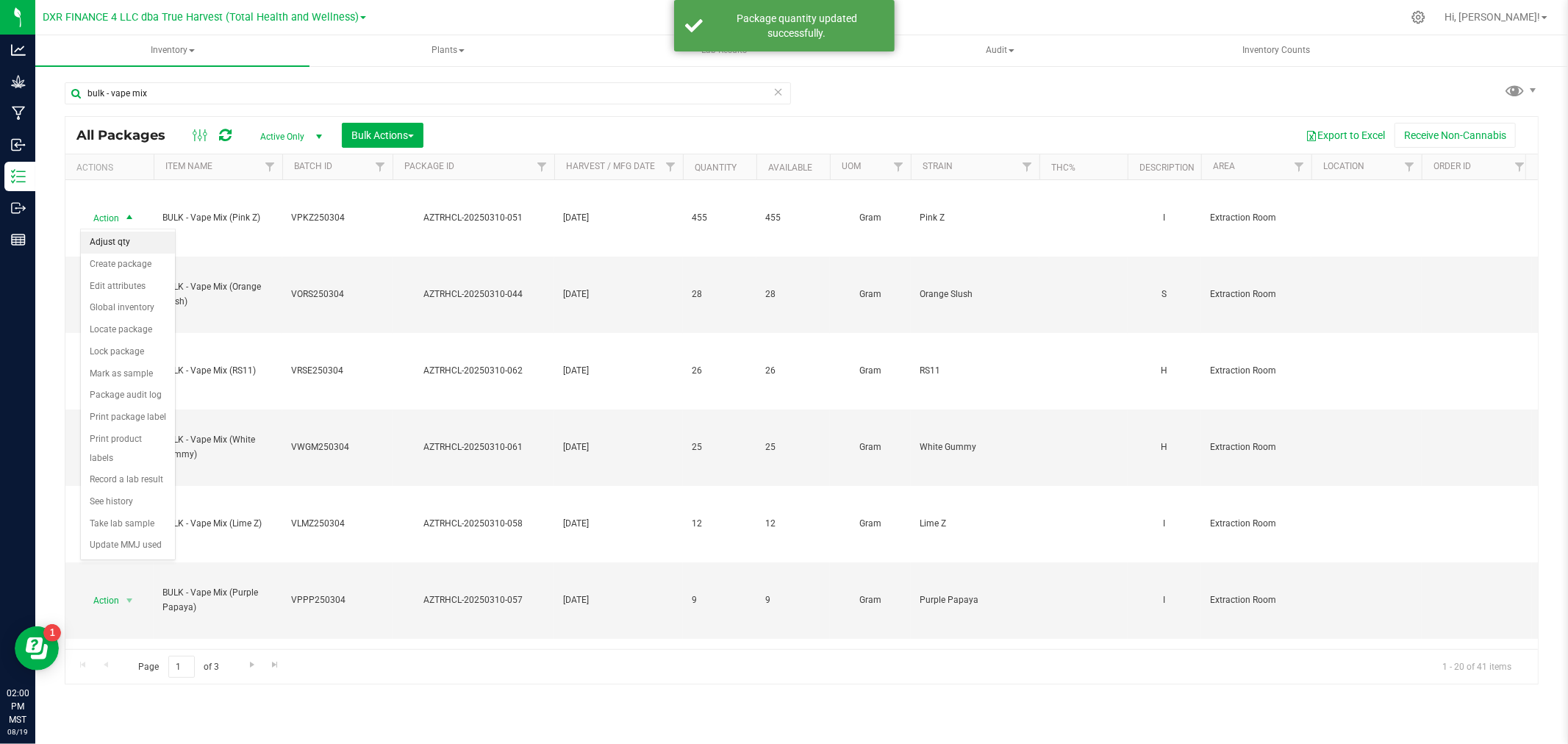
click at [130, 244] on li "Adjust qty" at bounding box center [128, 243] width 94 height 22
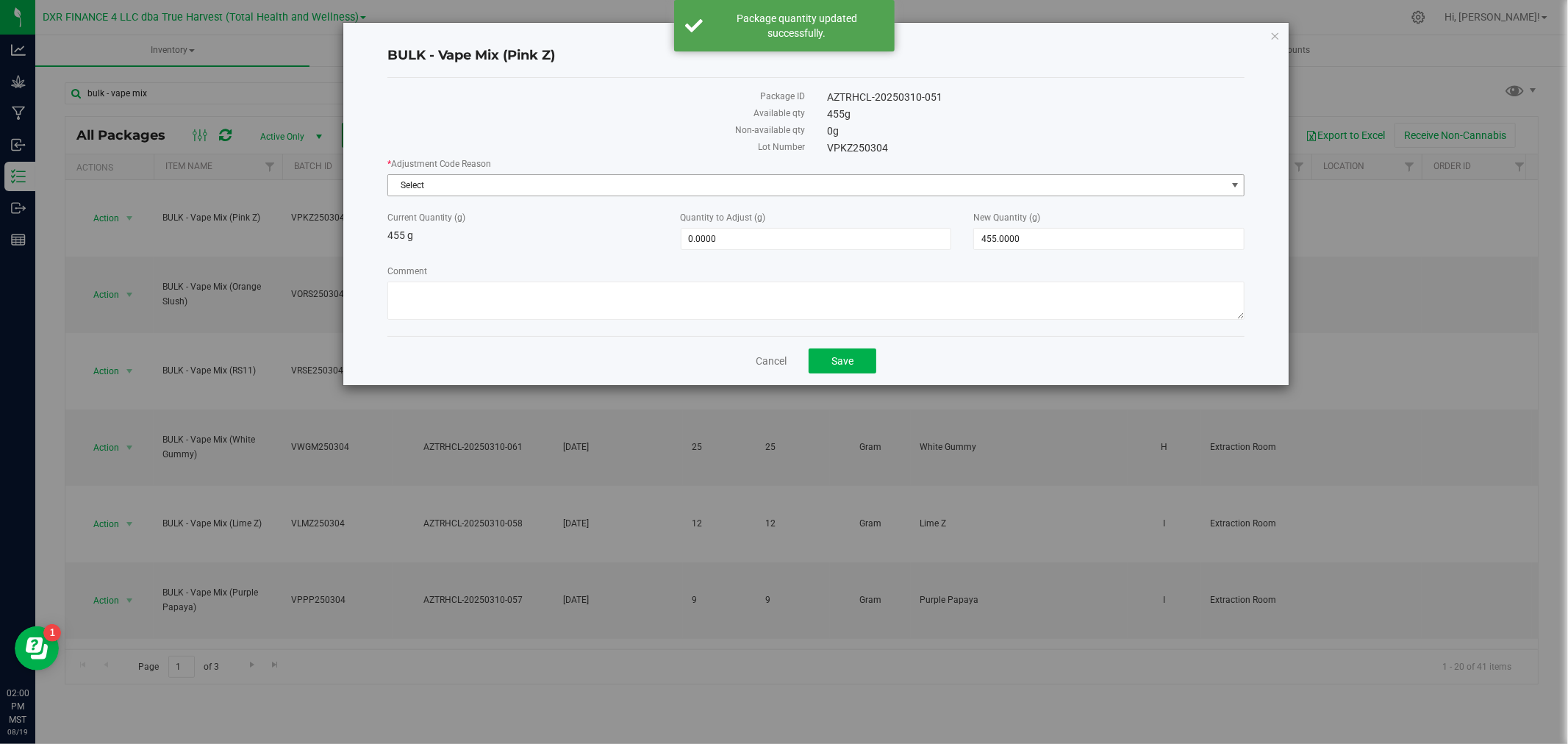
click at [637, 187] on span "Select" at bounding box center [807, 185] width 838 height 20
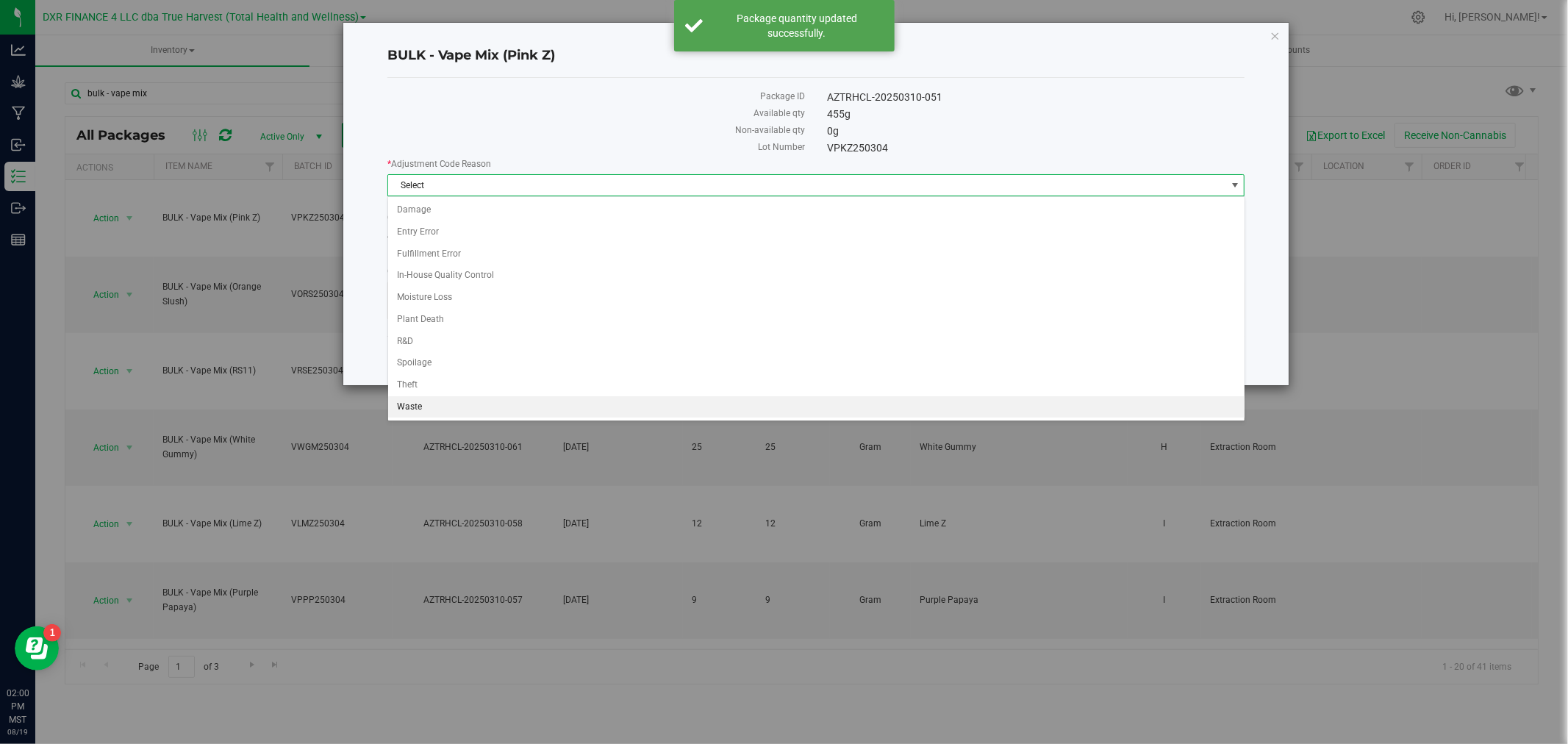
drag, startPoint x: 472, startPoint y: 403, endPoint x: 466, endPoint y: 369, distance: 34.5
click at [472, 403] on li "Waste" at bounding box center [816, 407] width 856 height 22
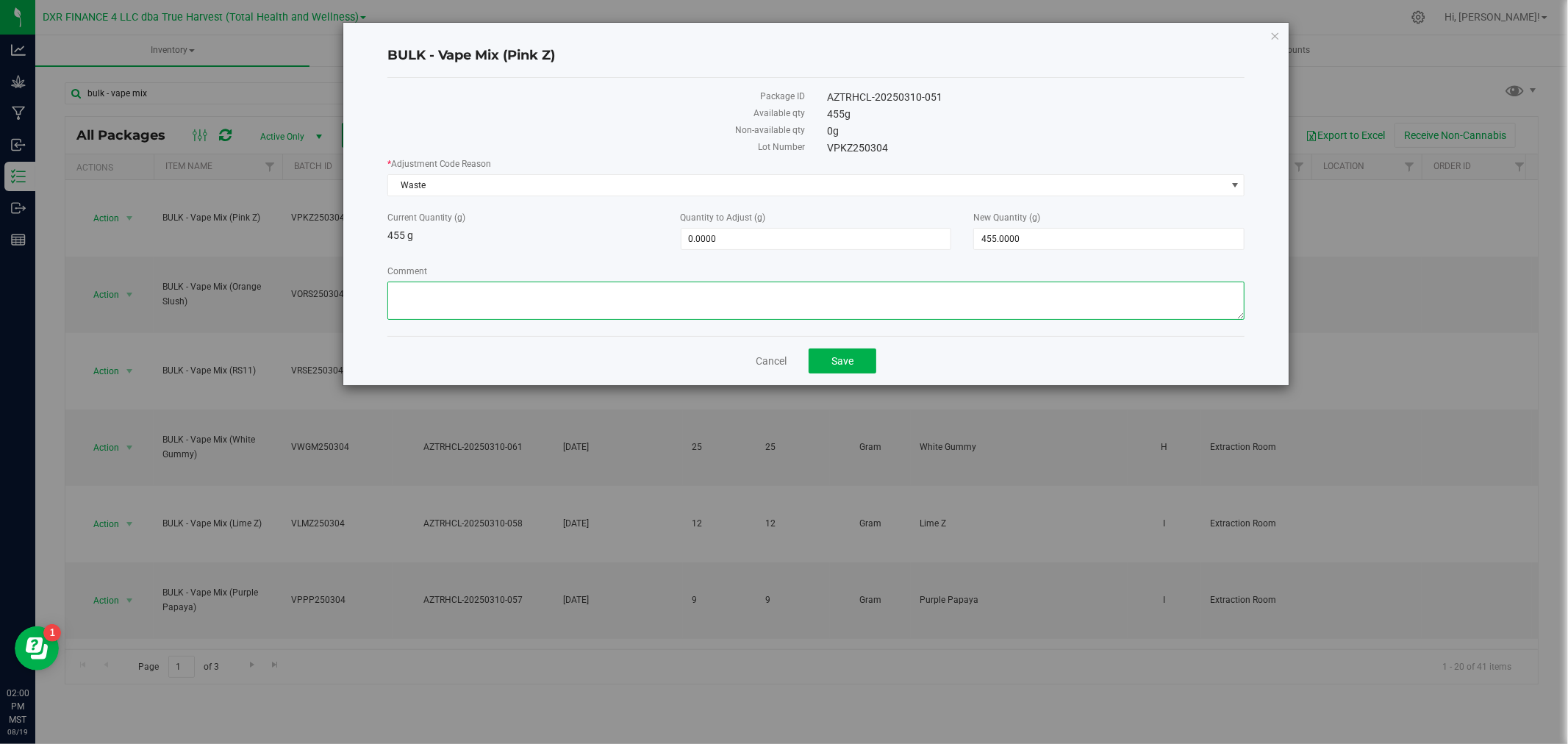
click at [473, 300] on textarea "Comment" at bounding box center [816, 300] width 858 height 38
paste textarea "Qty too small to use. Wasted using bleach"
type textarea "Qty too small to use. Wasted using bleach"
click at [1022, 245] on span "455.0000 455" at bounding box center [1108, 238] width 271 height 22
click at [1020, 244] on input "455" at bounding box center [1109, 238] width 270 height 20
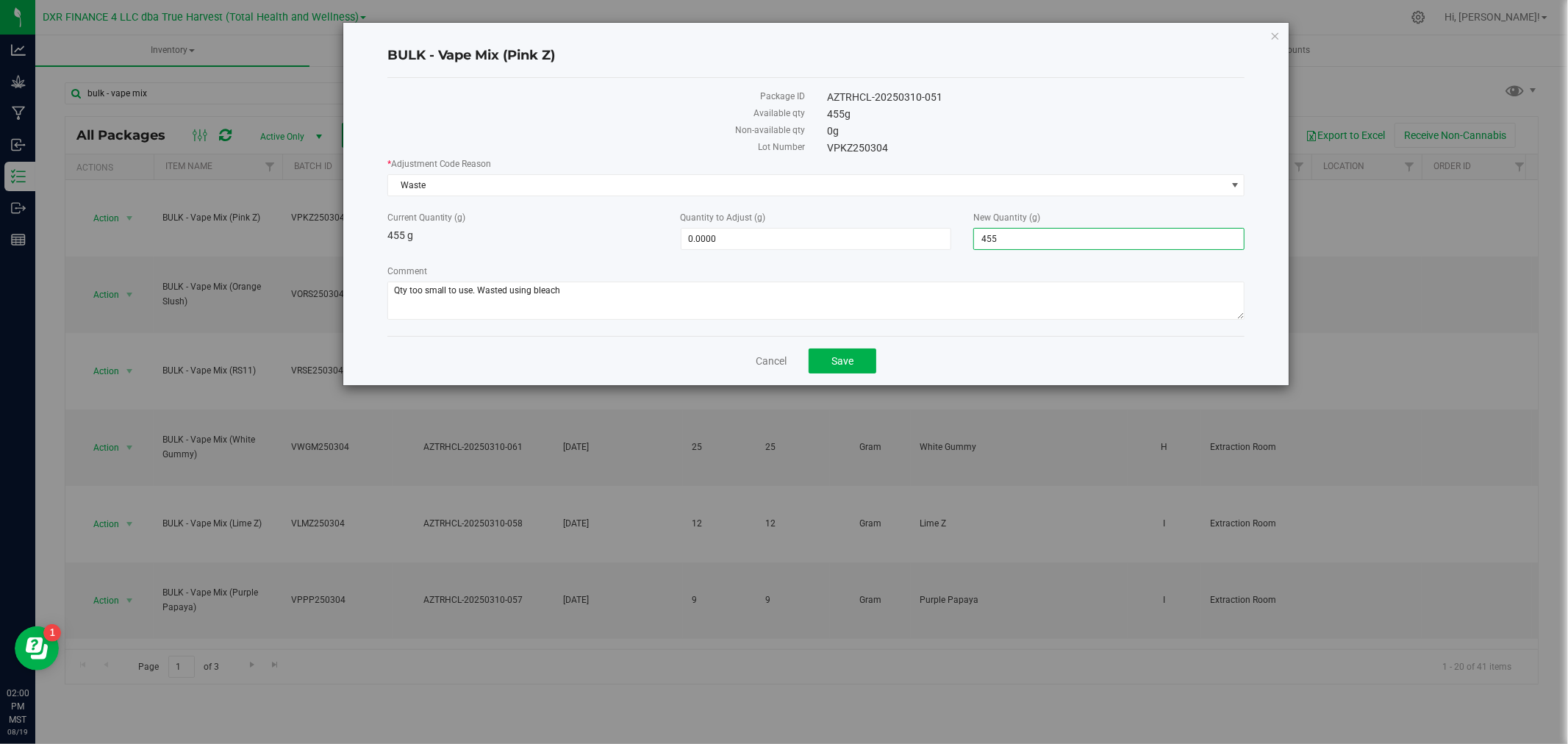
type input "0"
type input "-455.0000"
type input "0.0000"
click at [1049, 277] on label "Comment" at bounding box center [816, 271] width 858 height 13
click at [1049, 282] on textarea "Comment" at bounding box center [816, 300] width 858 height 38
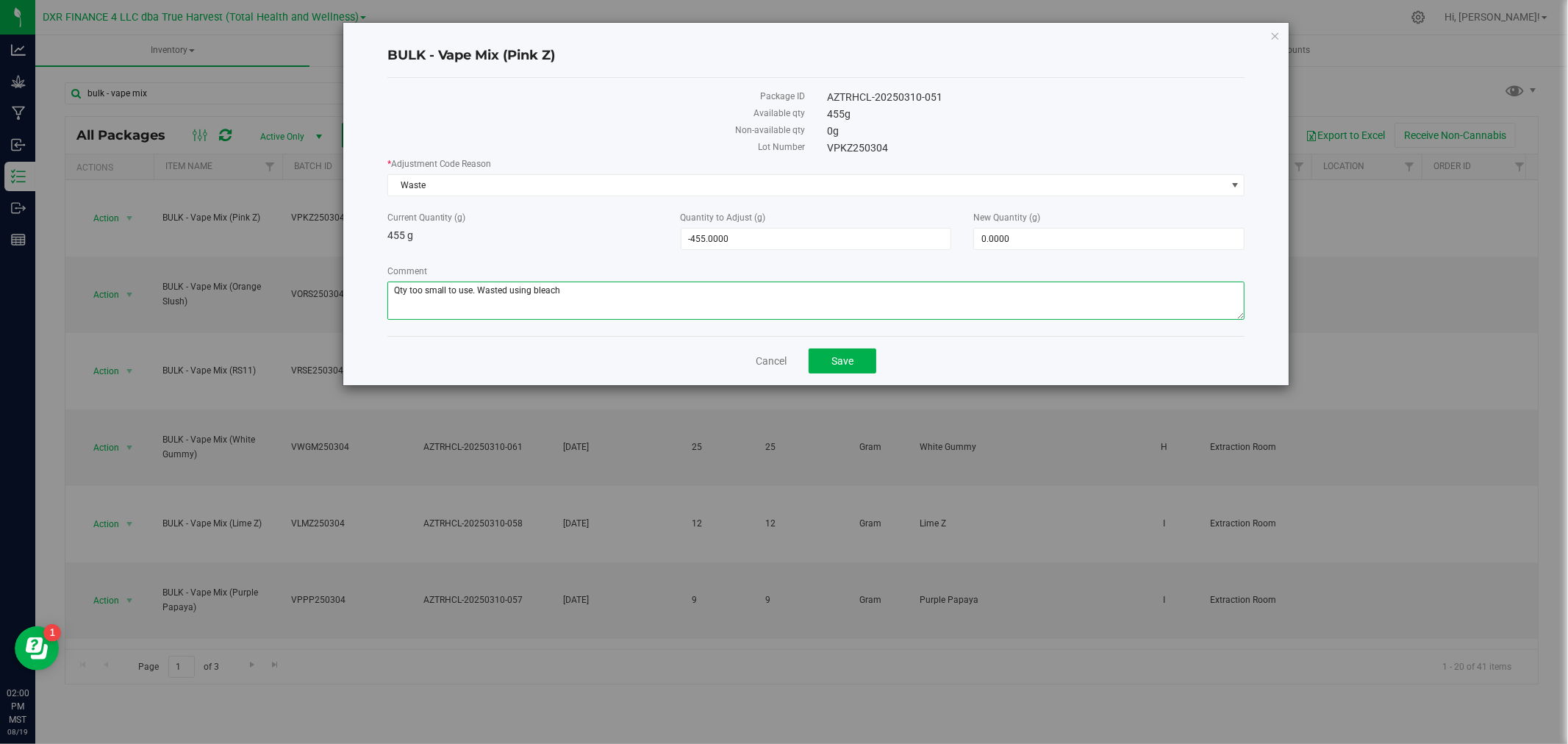
click at [961, 320] on textarea "Comment" at bounding box center [816, 300] width 858 height 38
click at [849, 361] on span "Save" at bounding box center [842, 361] width 22 height 12
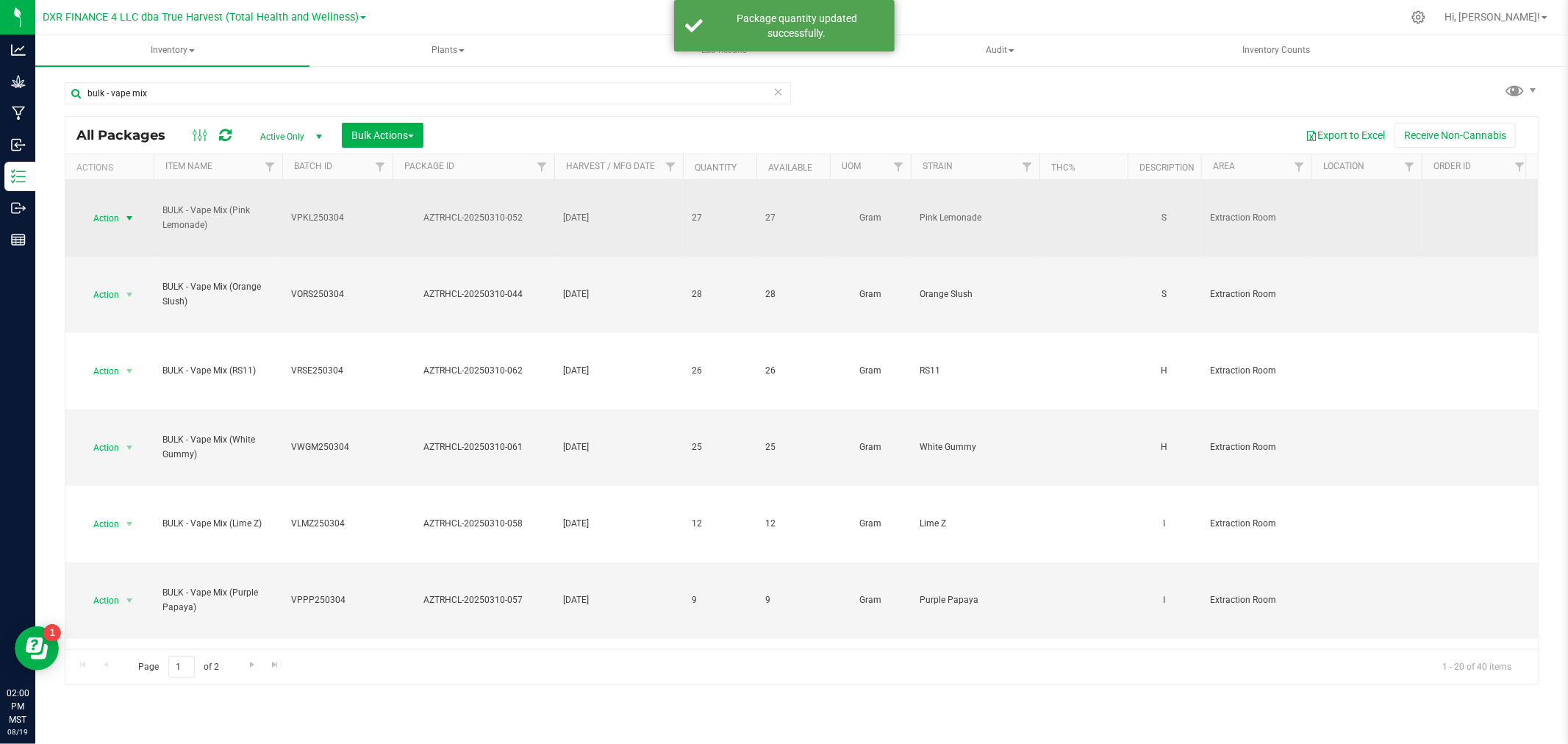
click at [107, 220] on span "Action" at bounding box center [99, 218] width 40 height 20
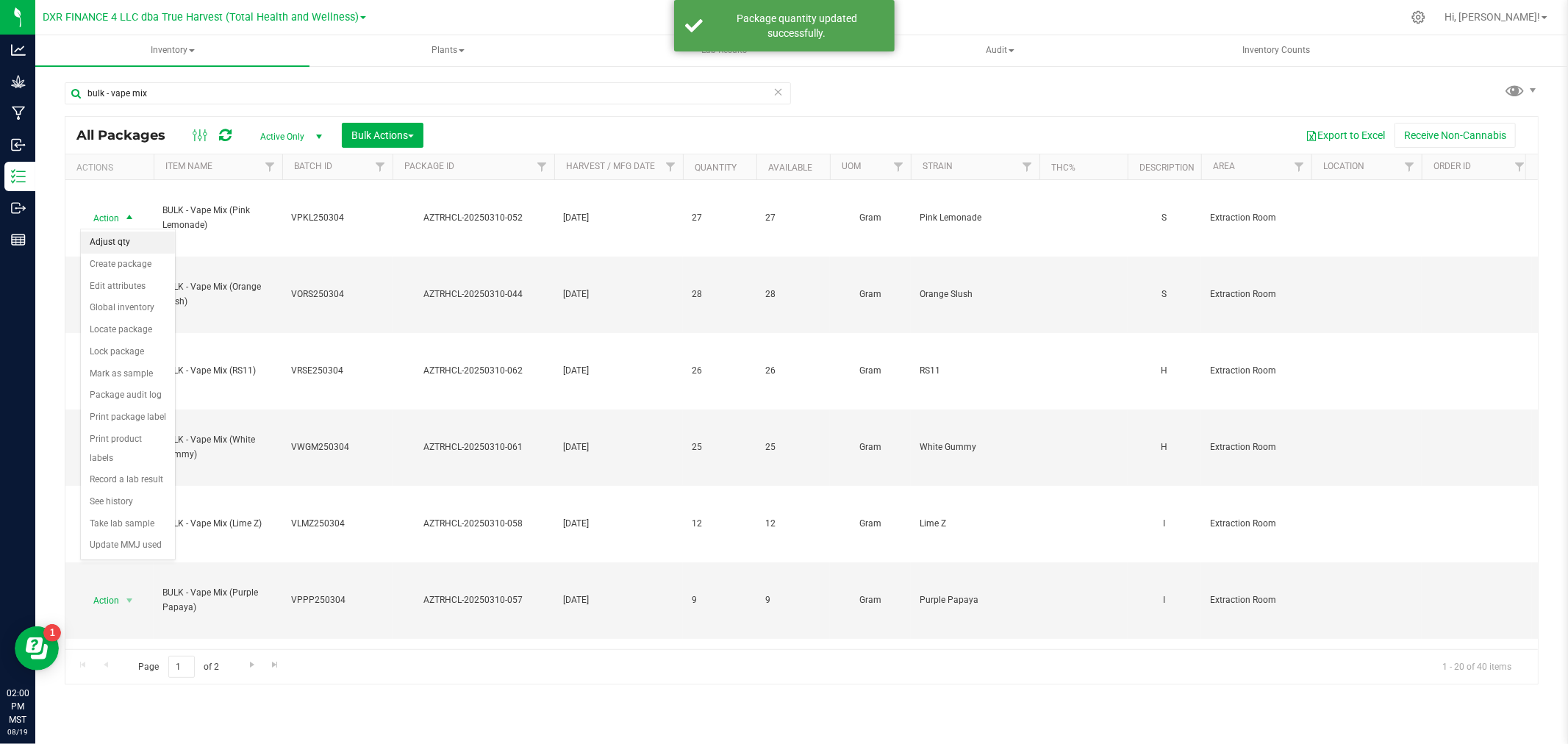
click at [131, 249] on li "Adjust qty" at bounding box center [128, 243] width 94 height 22
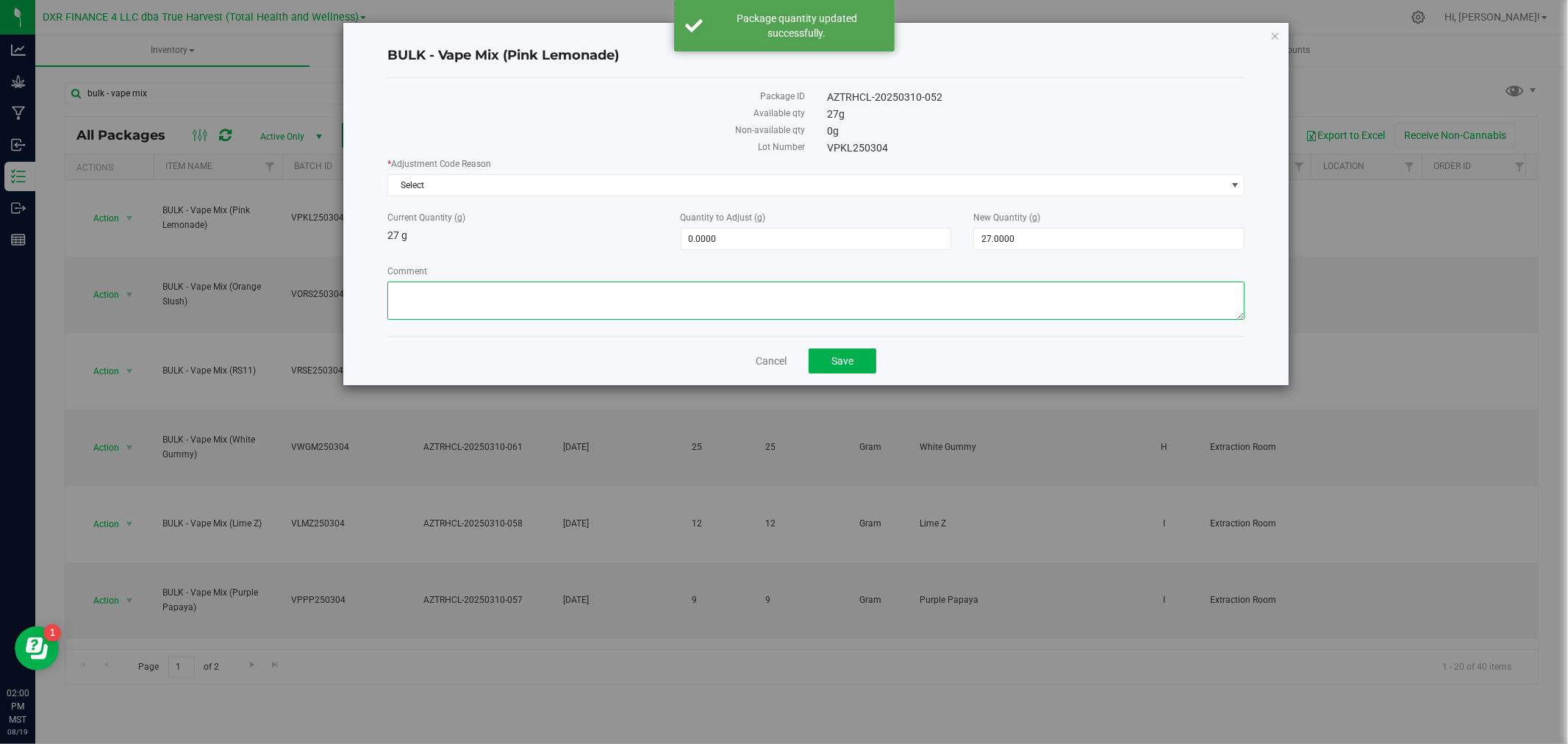
click at [520, 312] on textarea "Comment" at bounding box center [816, 300] width 858 height 38
paste textarea "Qty too small to use. Wasted using bleach"
type textarea "Qty too small to use. Wasted using bleach"
click at [513, 175] on span "Select" at bounding box center [807, 185] width 838 height 20
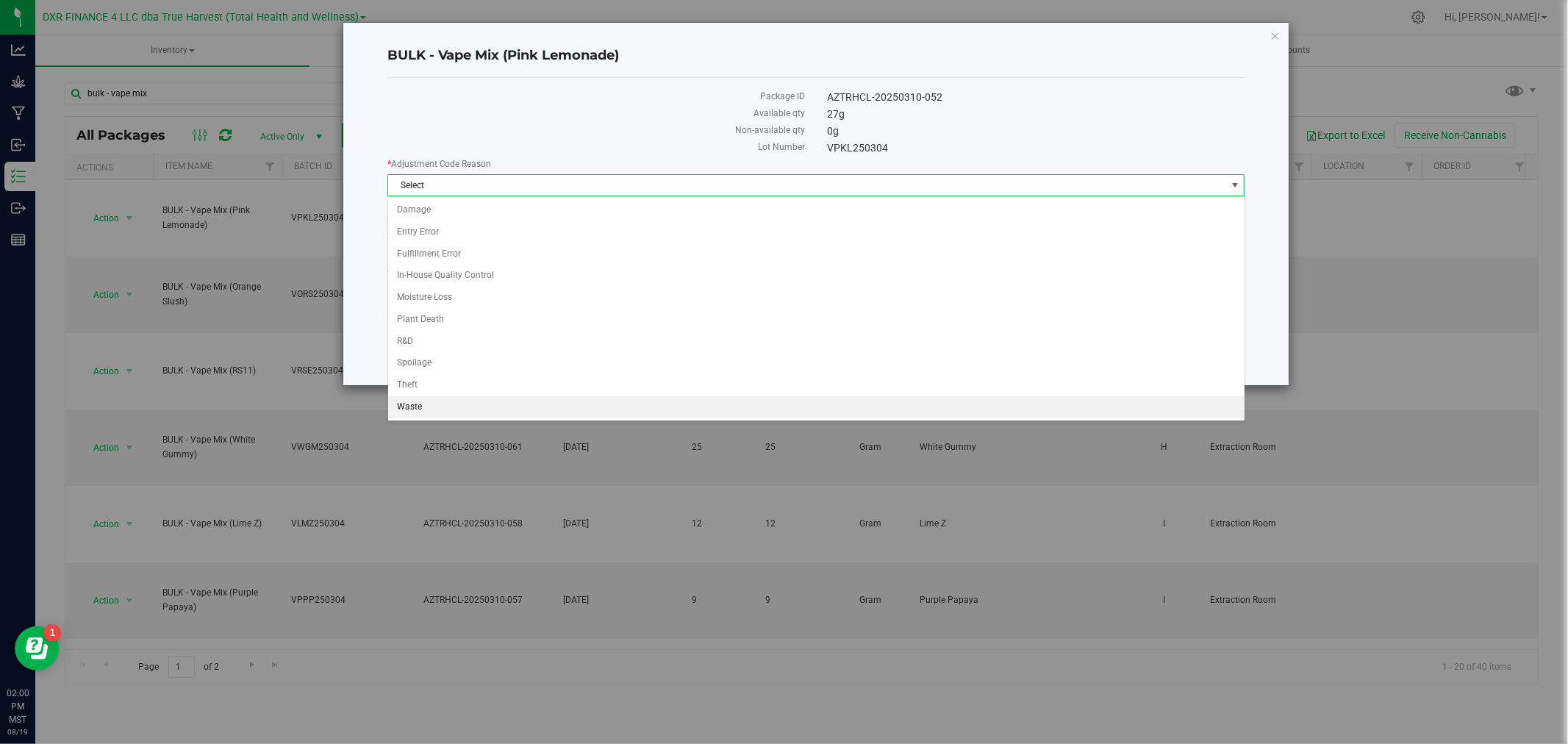
click at [454, 403] on li "Waste" at bounding box center [816, 407] width 856 height 22
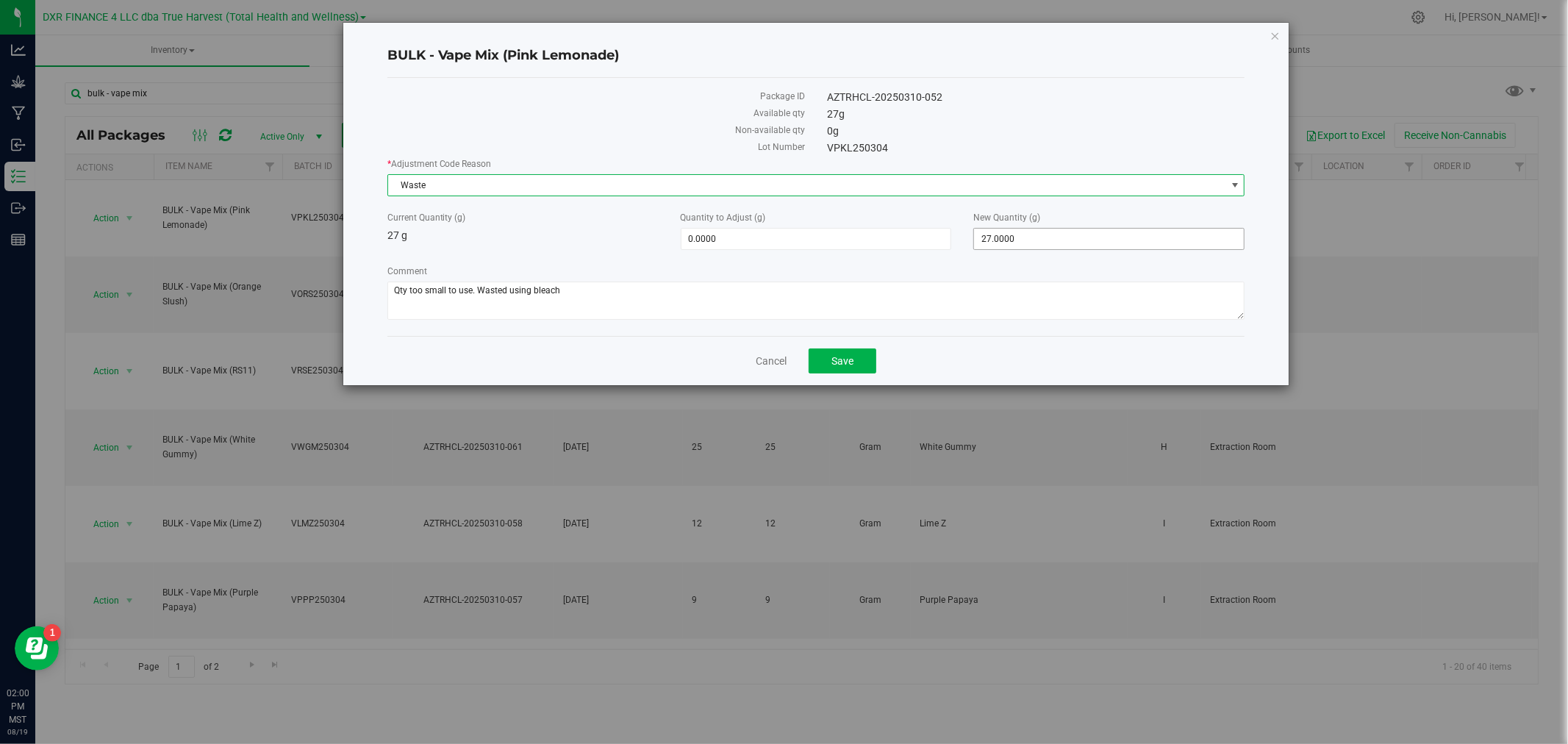
click at [1012, 236] on span "27.0000 27" at bounding box center [1108, 238] width 271 height 22
click at [1010, 236] on input "27" at bounding box center [1109, 238] width 270 height 20
click at [1008, 234] on input "27" at bounding box center [1109, 238] width 270 height 20
type input "0"
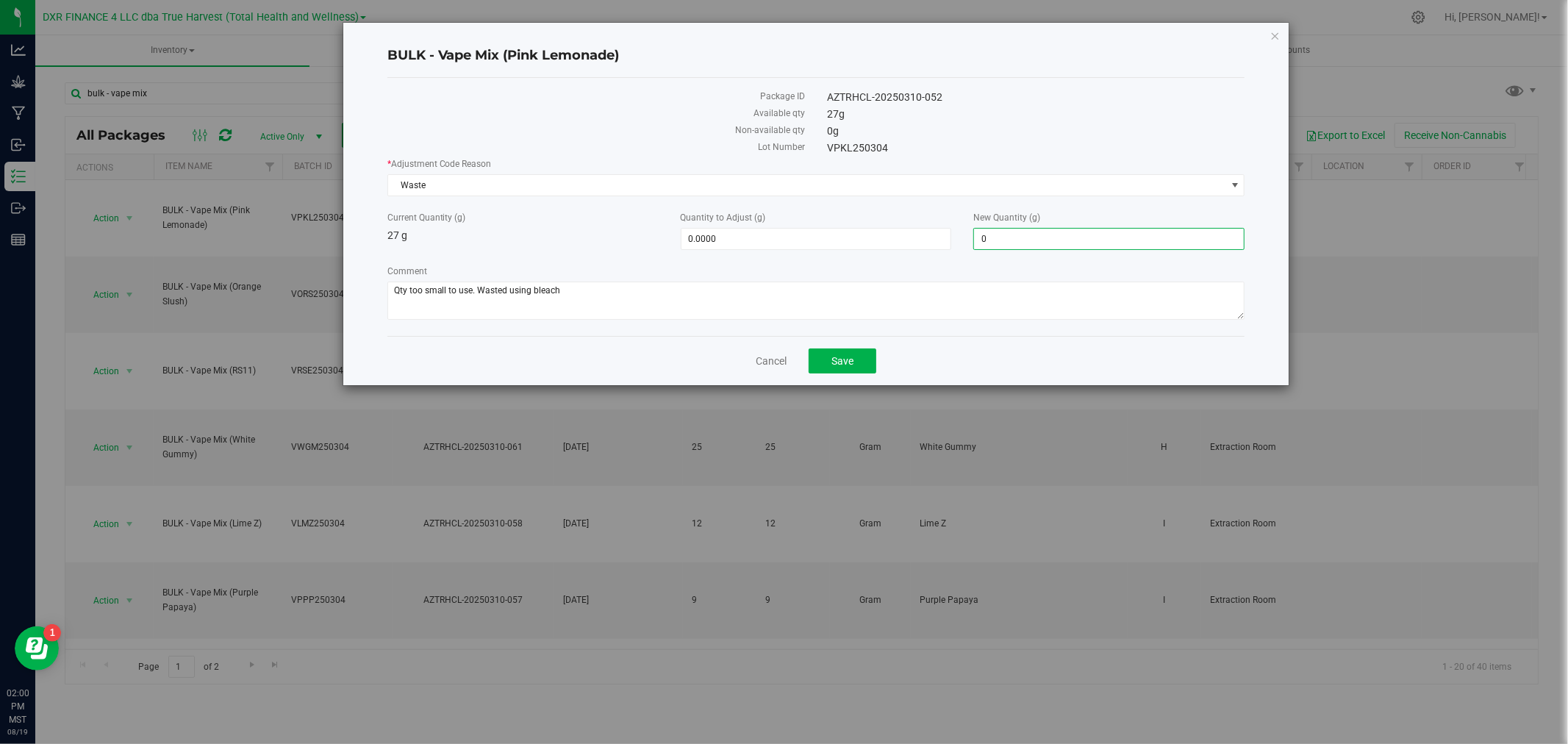
type input "-27.0000"
type input "0.0000"
click at [993, 265] on div "* Adjustment Code Reason Waste Select Damage Entry Error Fulfillment Error In-H…" at bounding box center [816, 241] width 858 height 167
click at [856, 361] on button "Save" at bounding box center [842, 361] width 68 height 25
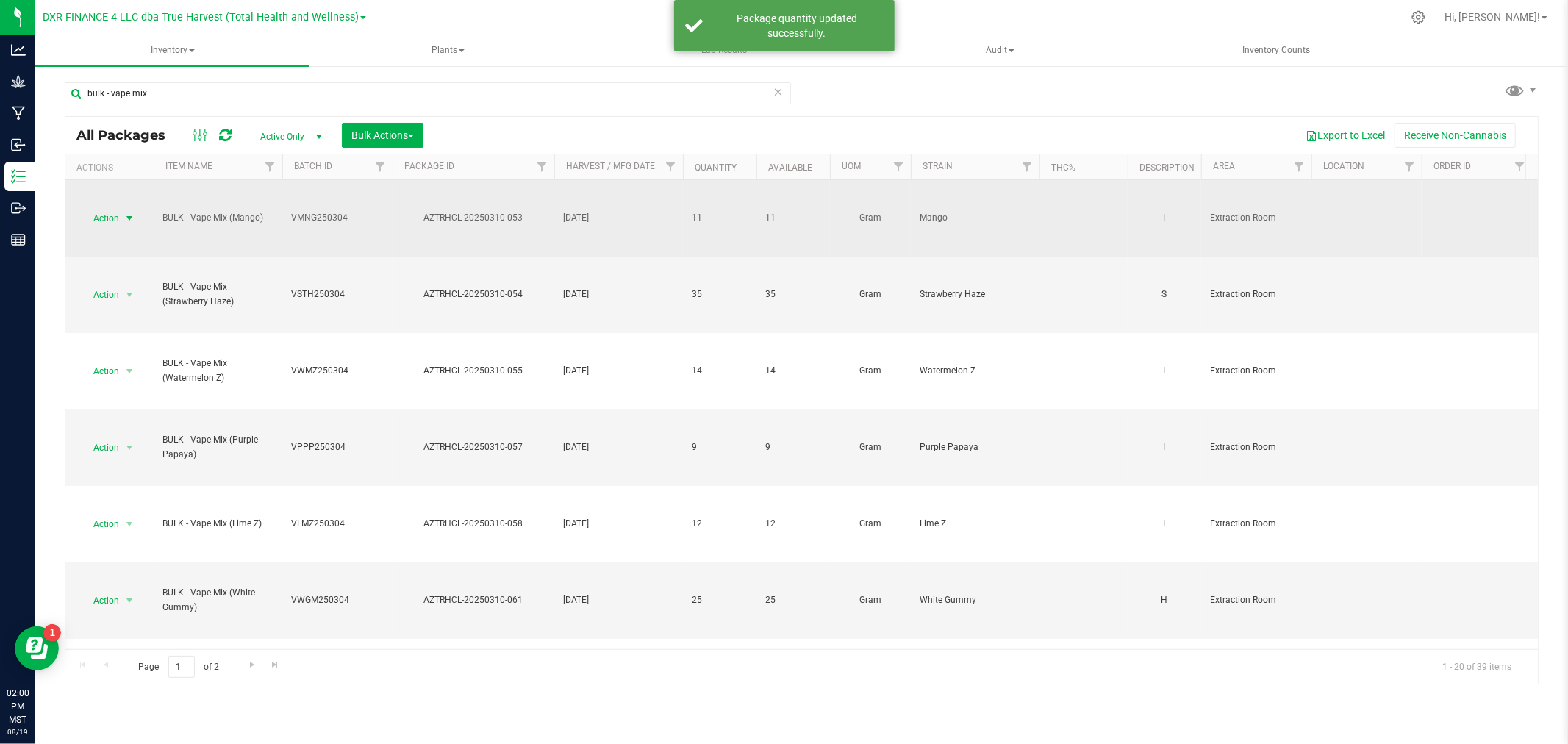
click at [99, 219] on span "Action" at bounding box center [99, 218] width 40 height 20
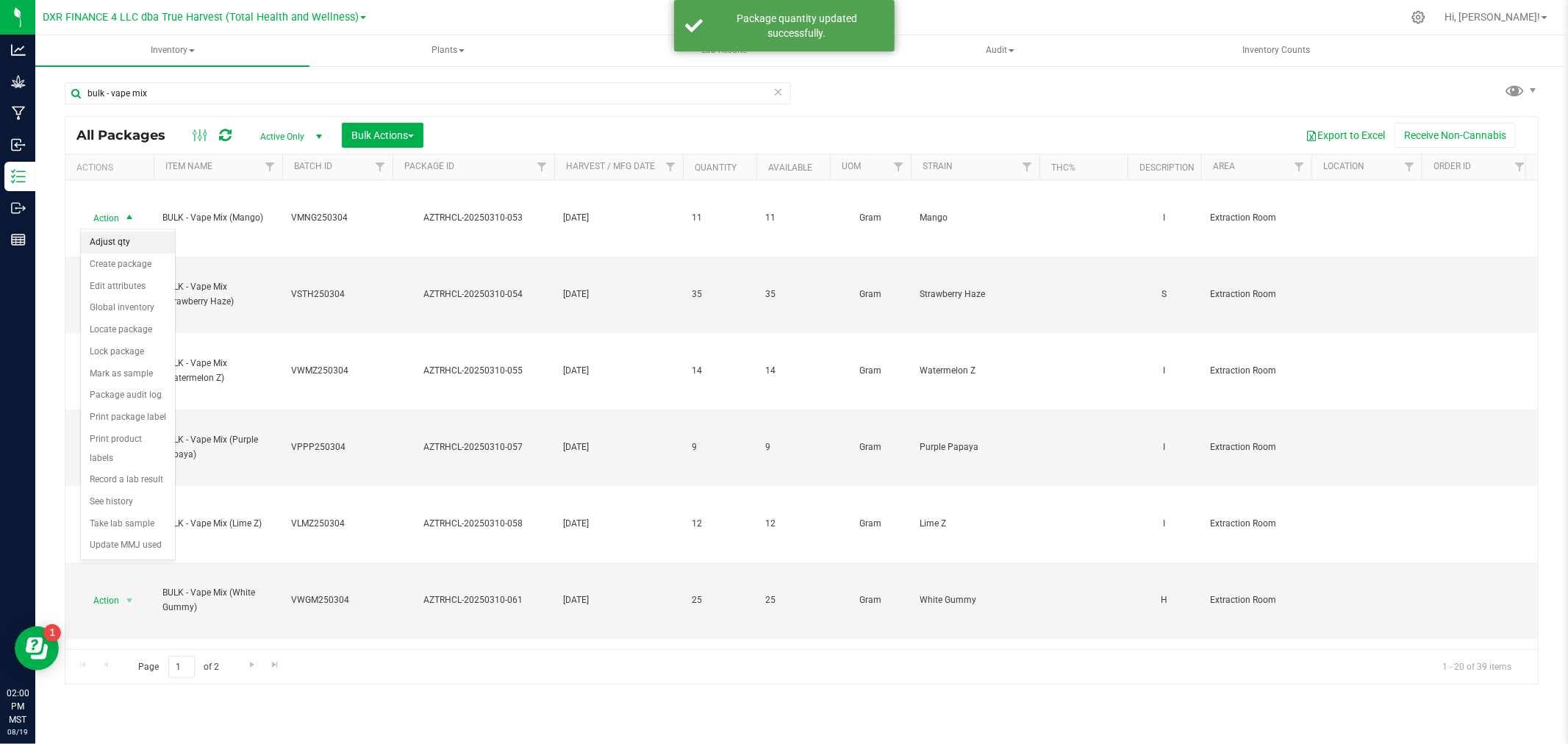
click at [113, 237] on li "Adjust qty" at bounding box center [128, 243] width 94 height 22
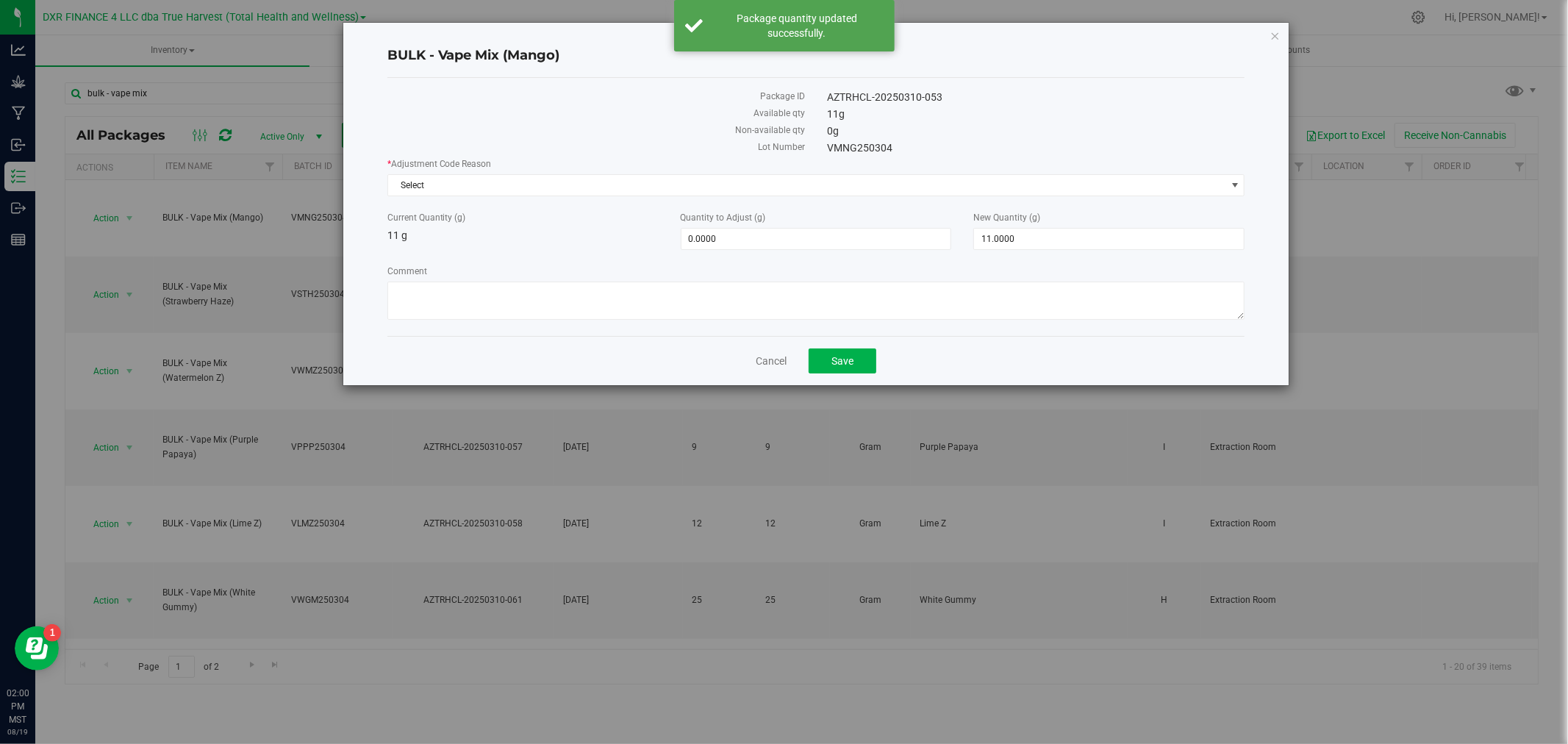
click at [570, 200] on div "* Adjustment Code Reason Select Select Damage Entry Error Fulfillment Error In-…" at bounding box center [816, 241] width 858 height 167
click at [569, 196] on span "Select" at bounding box center [816, 185] width 858 height 22
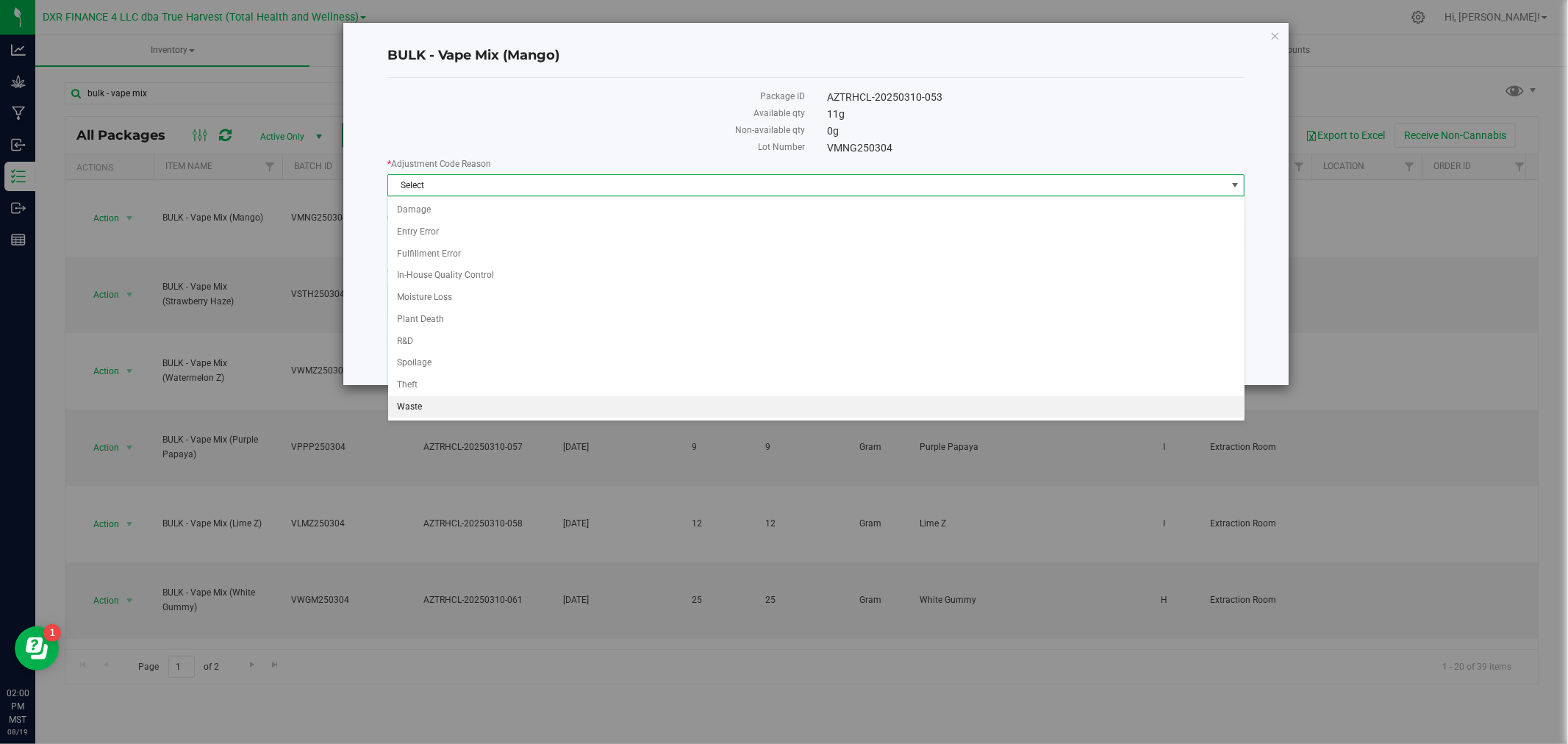
click at [435, 410] on li "Waste" at bounding box center [816, 407] width 856 height 22
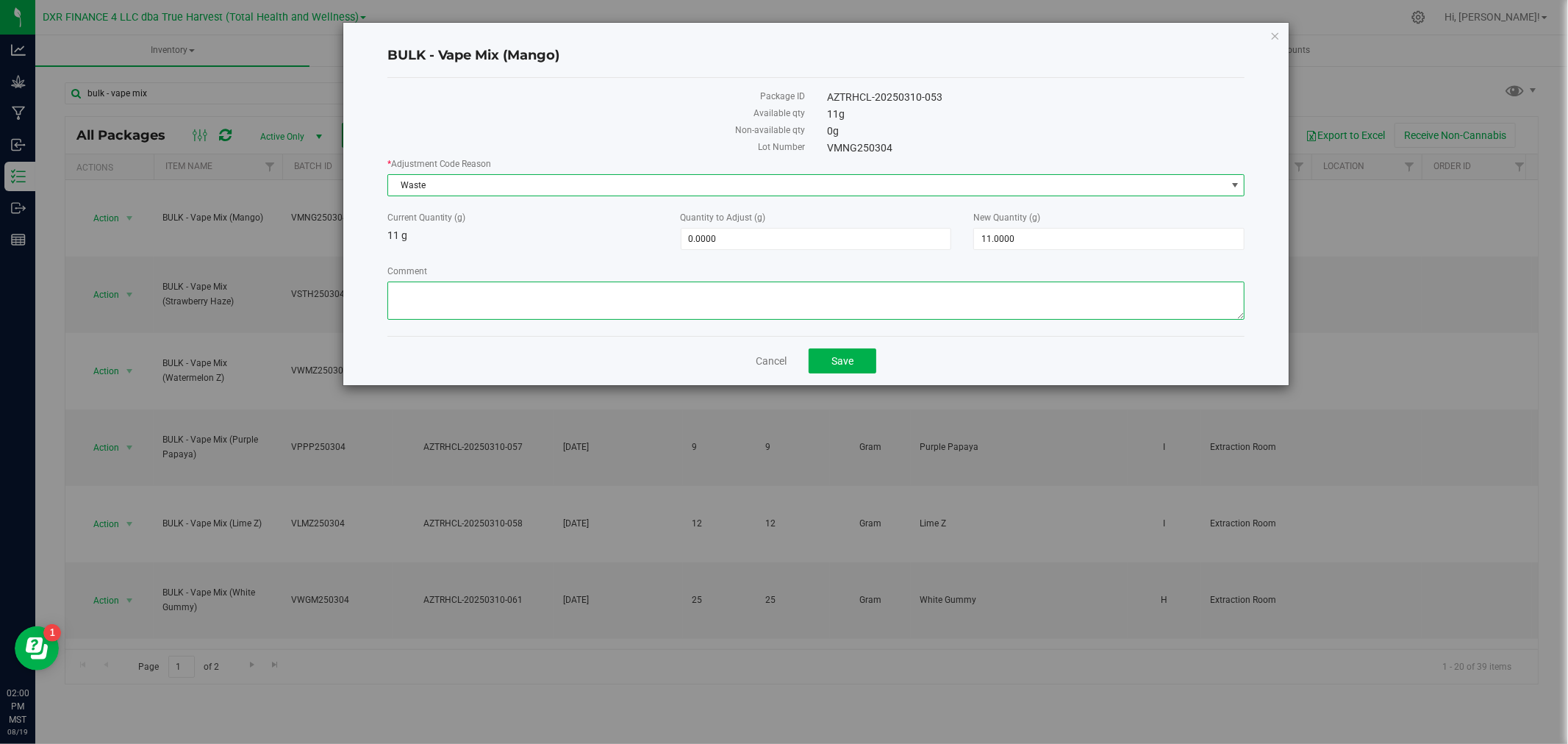
click at [458, 306] on textarea "Comment" at bounding box center [816, 300] width 858 height 38
paste textarea "Qty too small to use. Wasted using bleach"
type textarea "Qty too small to use. Wasted using bleach"
click at [998, 237] on span "11.0000 11" at bounding box center [1108, 238] width 271 height 22
click at [1007, 246] on input "11" at bounding box center [1109, 238] width 270 height 20
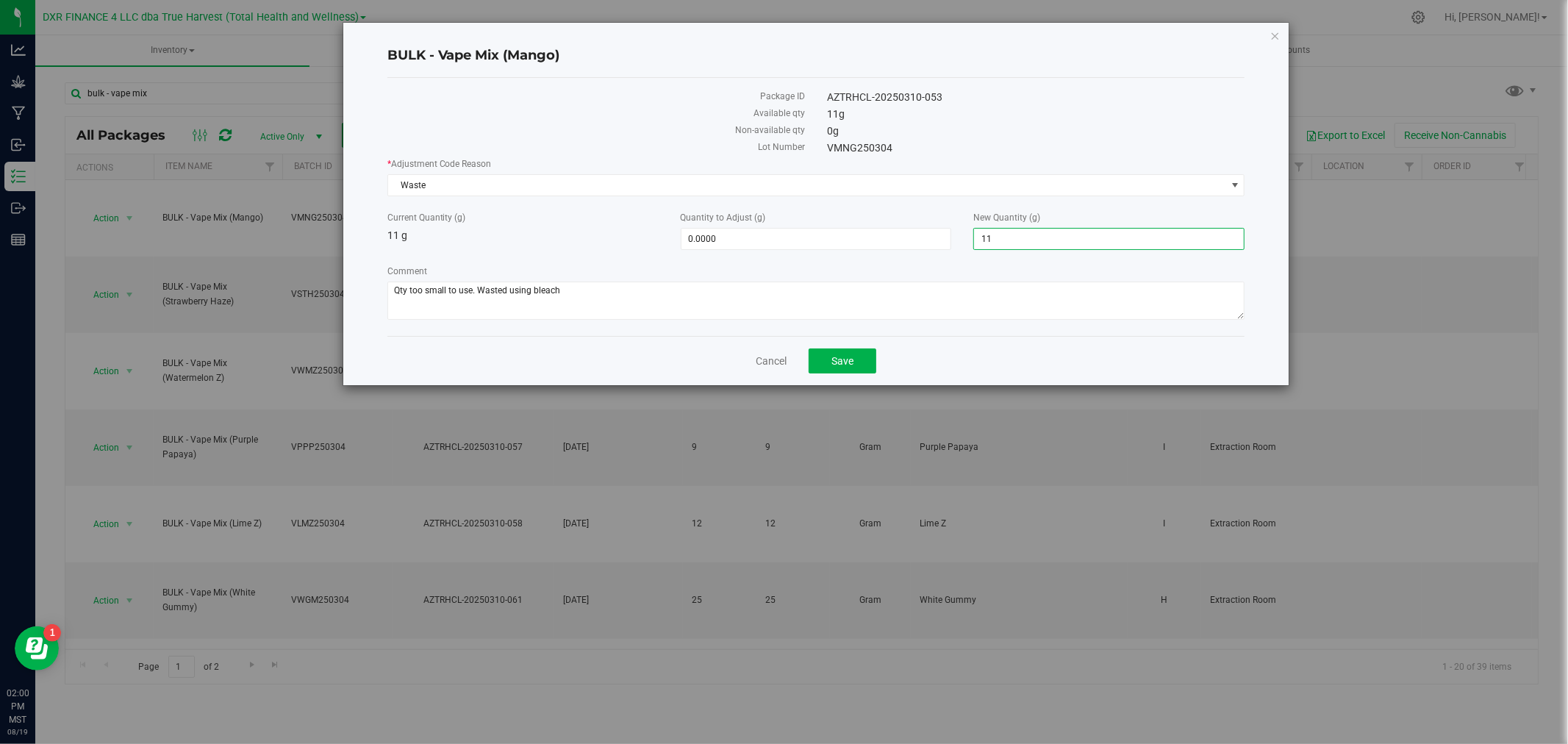
click at [1007, 246] on input "11" at bounding box center [1109, 238] width 270 height 20
type input "0"
type input "-11.0000"
type input "0.0000"
click at [1007, 292] on textarea "Comment" at bounding box center [816, 300] width 858 height 38
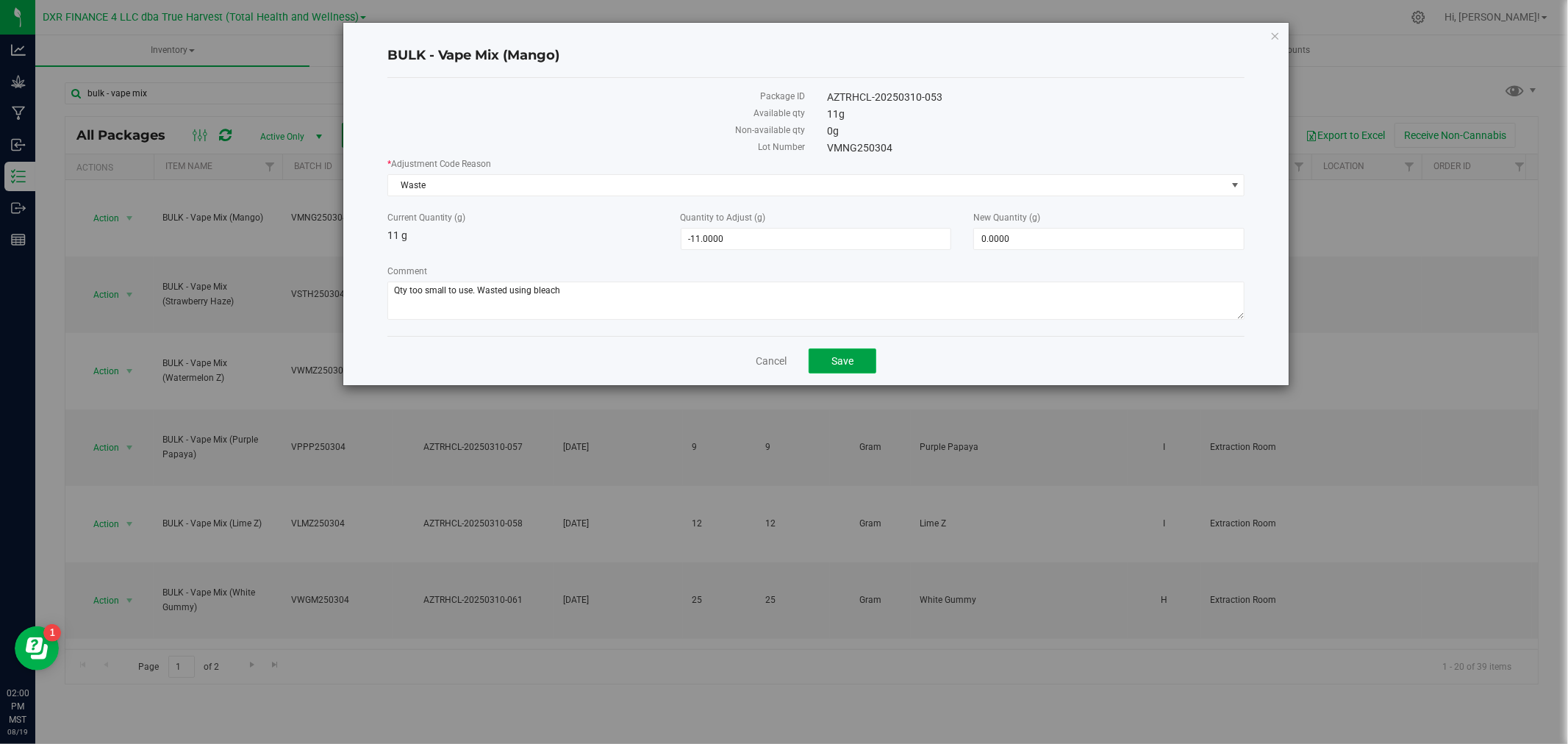
click at [821, 360] on button "Save" at bounding box center [842, 361] width 68 height 25
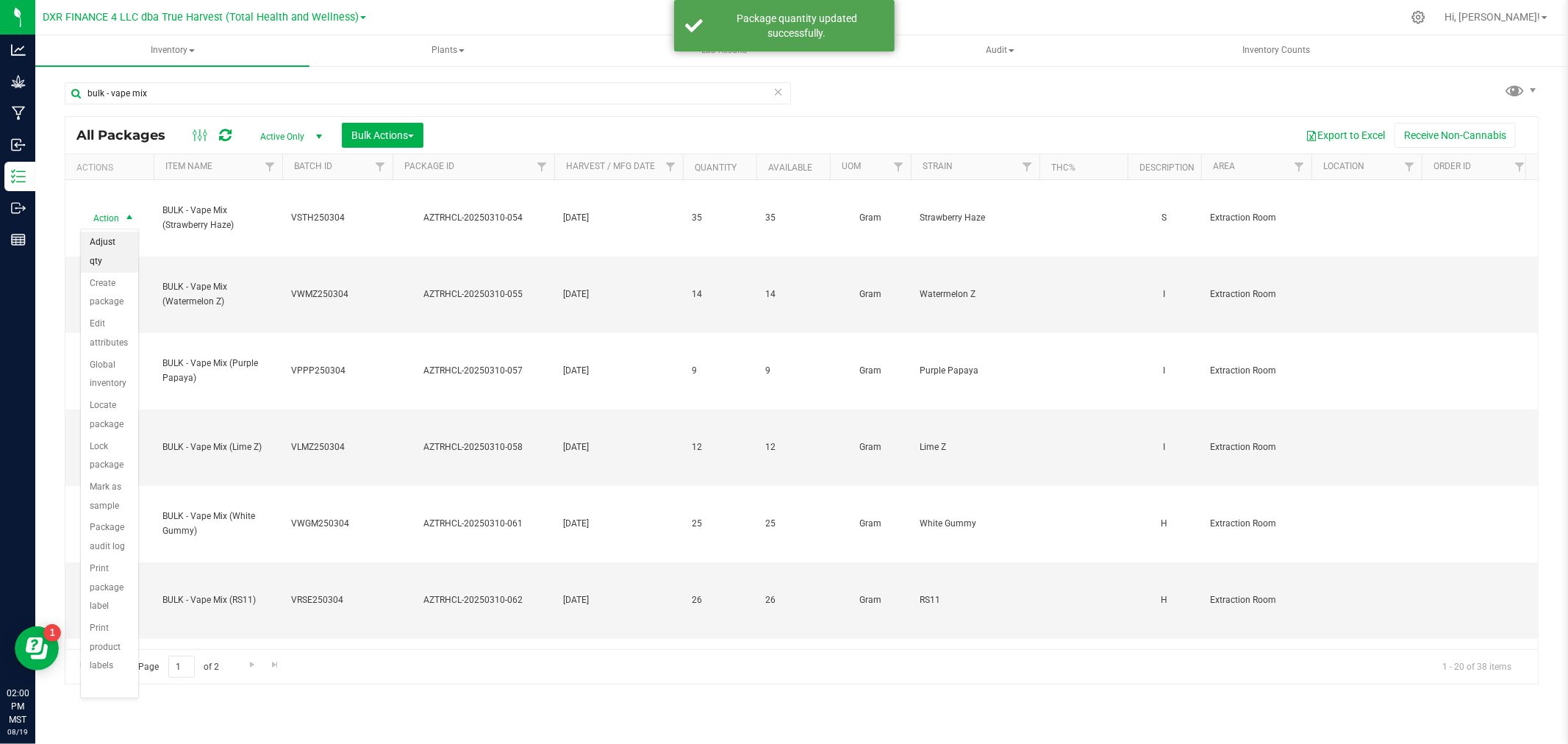
click at [107, 245] on li "Adjust qty" at bounding box center [109, 252] width 58 height 41
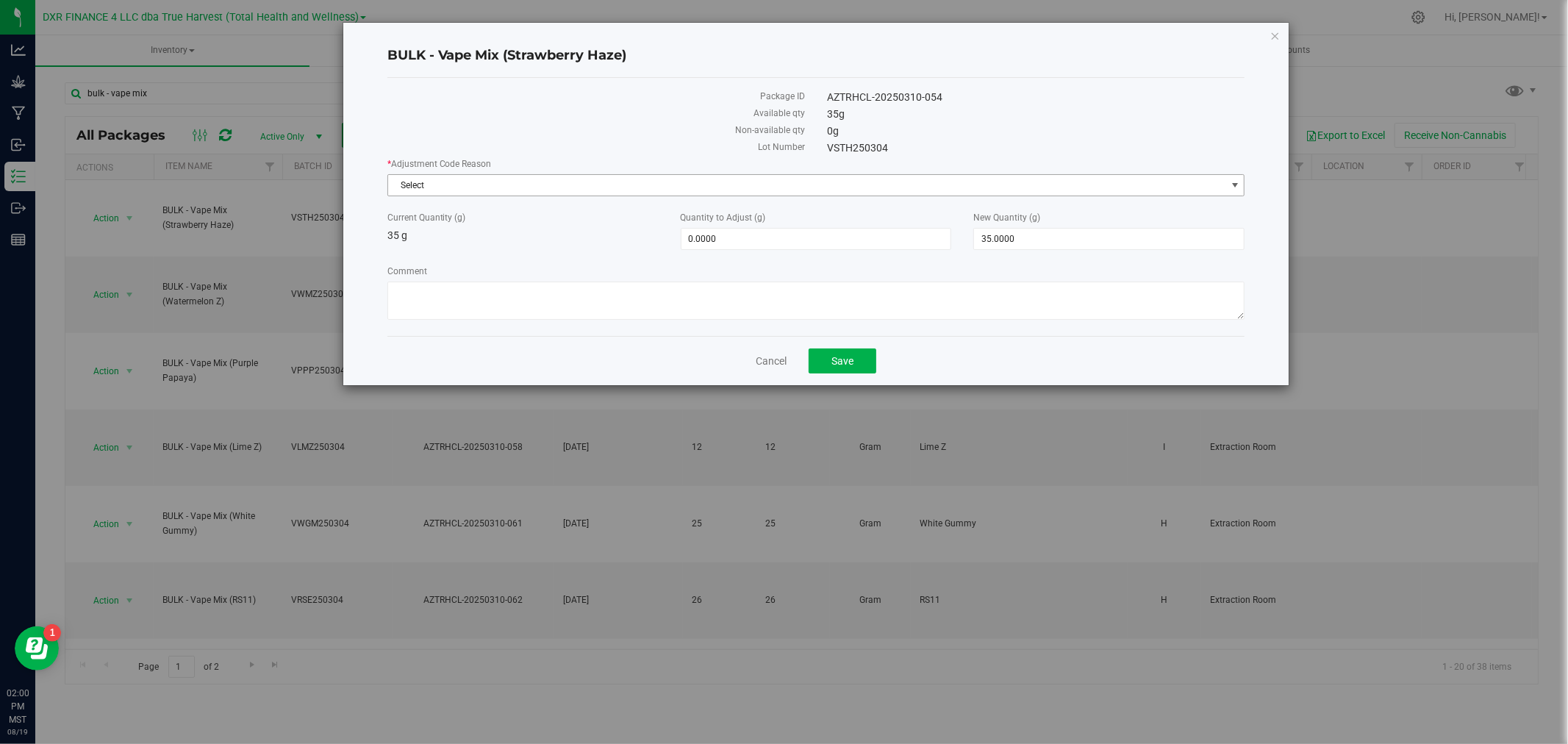
click at [428, 182] on span "Select" at bounding box center [807, 185] width 838 height 20
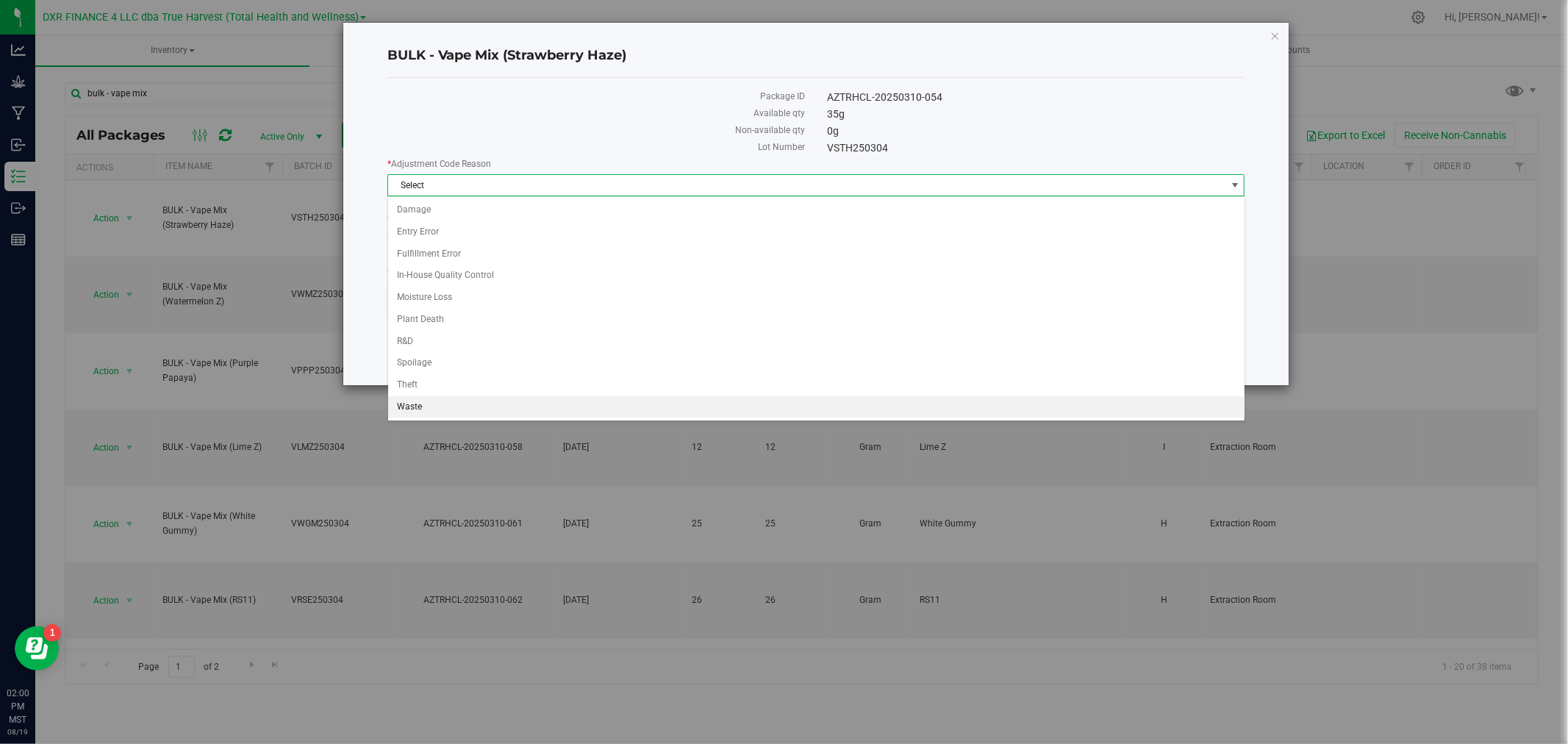
click at [434, 407] on li "Waste" at bounding box center [816, 407] width 856 height 22
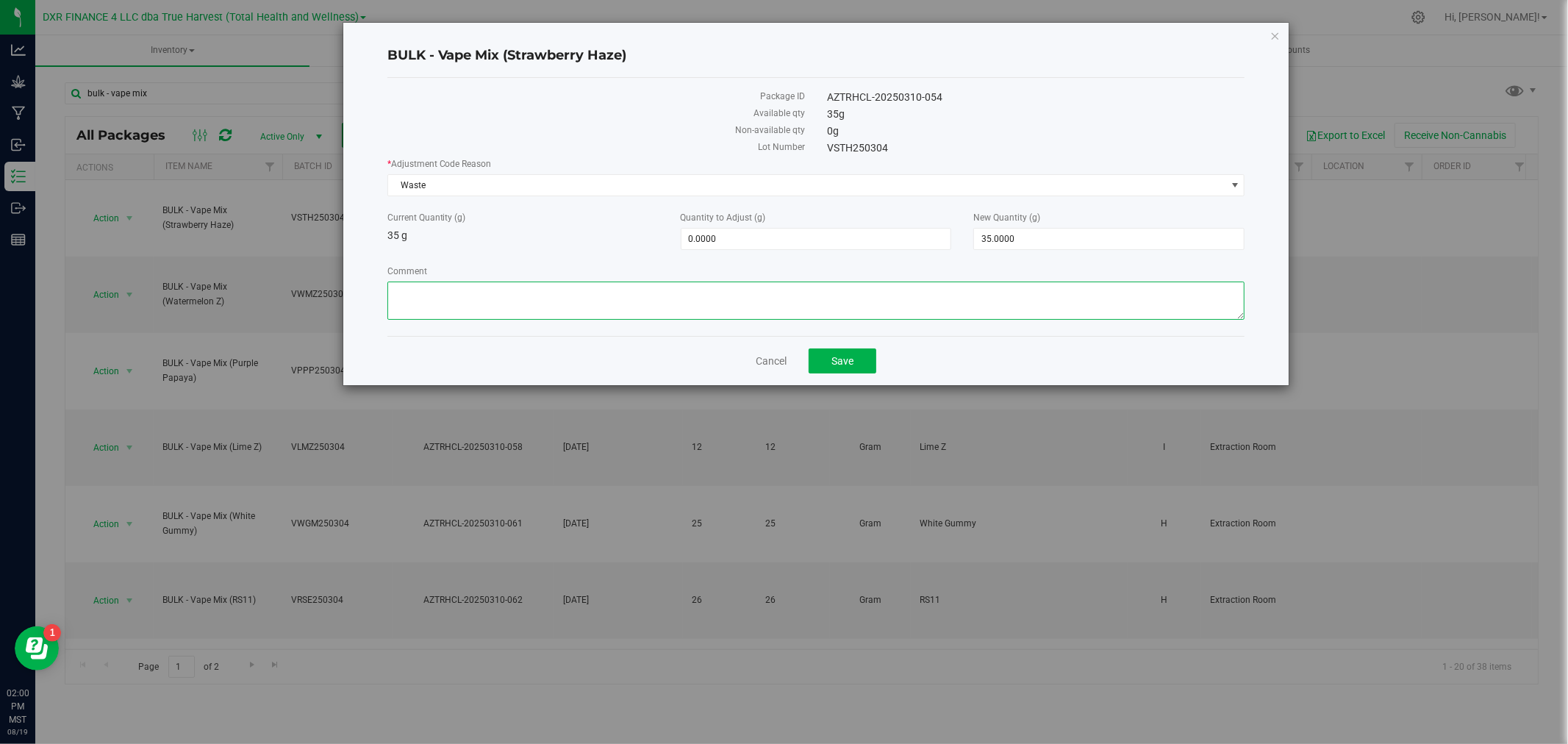
click at [491, 296] on textarea "Comment" at bounding box center [816, 300] width 858 height 38
paste textarea "Qty too small to use. Wasted using bleach"
type textarea "Qty too small to use. Wasted using bleach"
click at [985, 241] on span "35.0000 35" at bounding box center [1108, 238] width 271 height 22
click at [985, 241] on input "35" at bounding box center [1109, 238] width 270 height 20
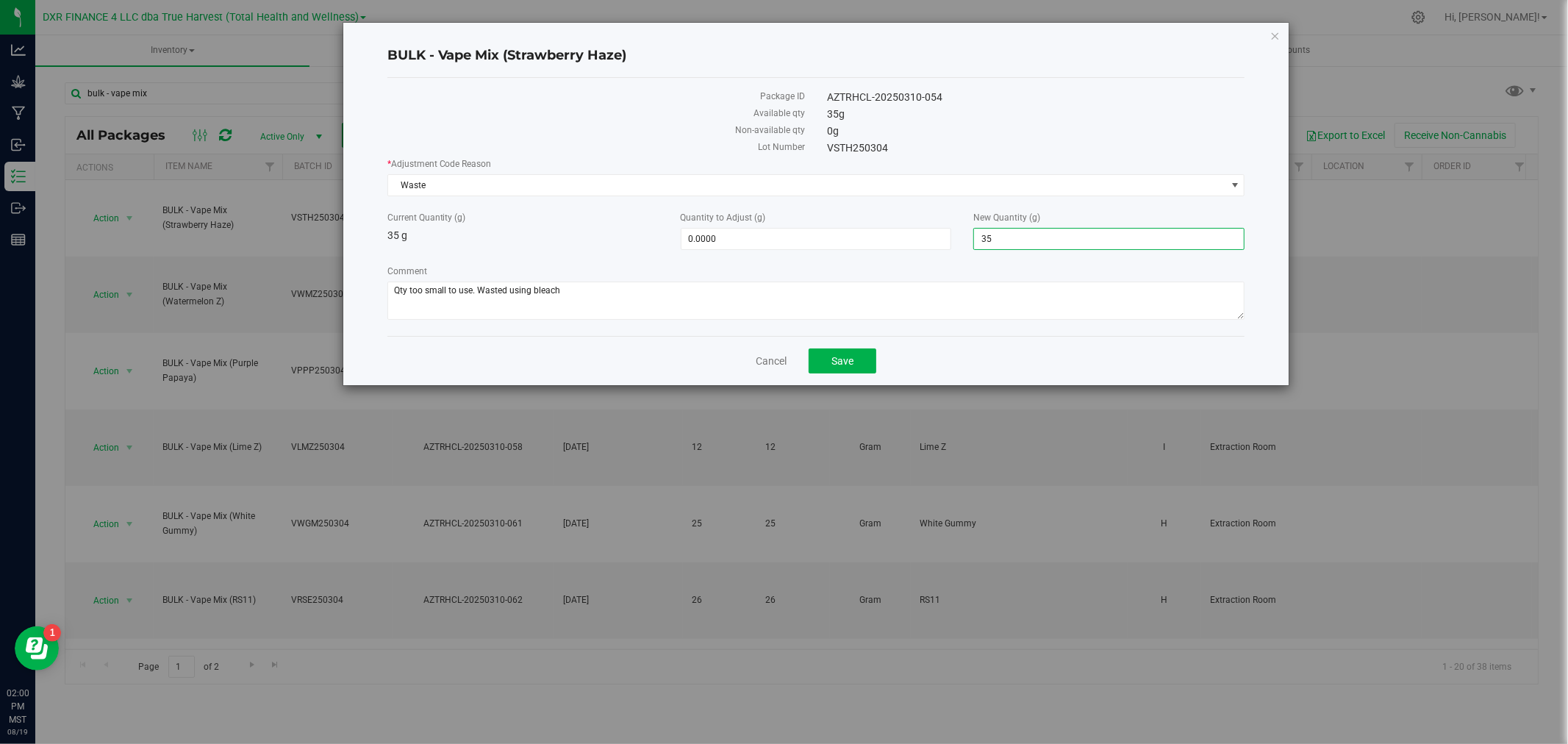
type input "0"
type input "-35.0000"
type input "0.0000"
click at [855, 357] on button "Save" at bounding box center [842, 361] width 68 height 25
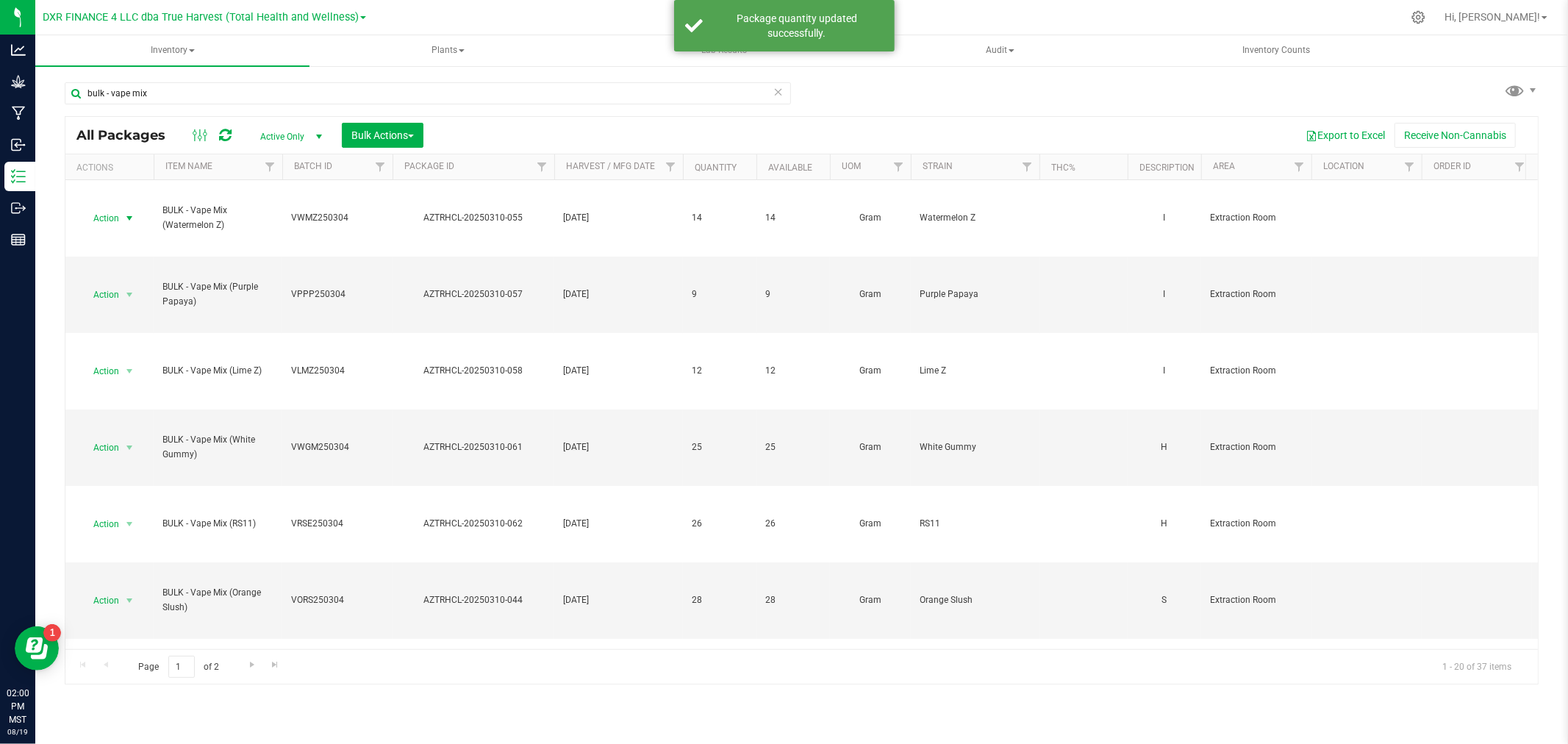
click at [118, 224] on span "Action" at bounding box center [99, 218] width 40 height 20
click at [123, 248] on li "Adjust qty" at bounding box center [128, 243] width 94 height 22
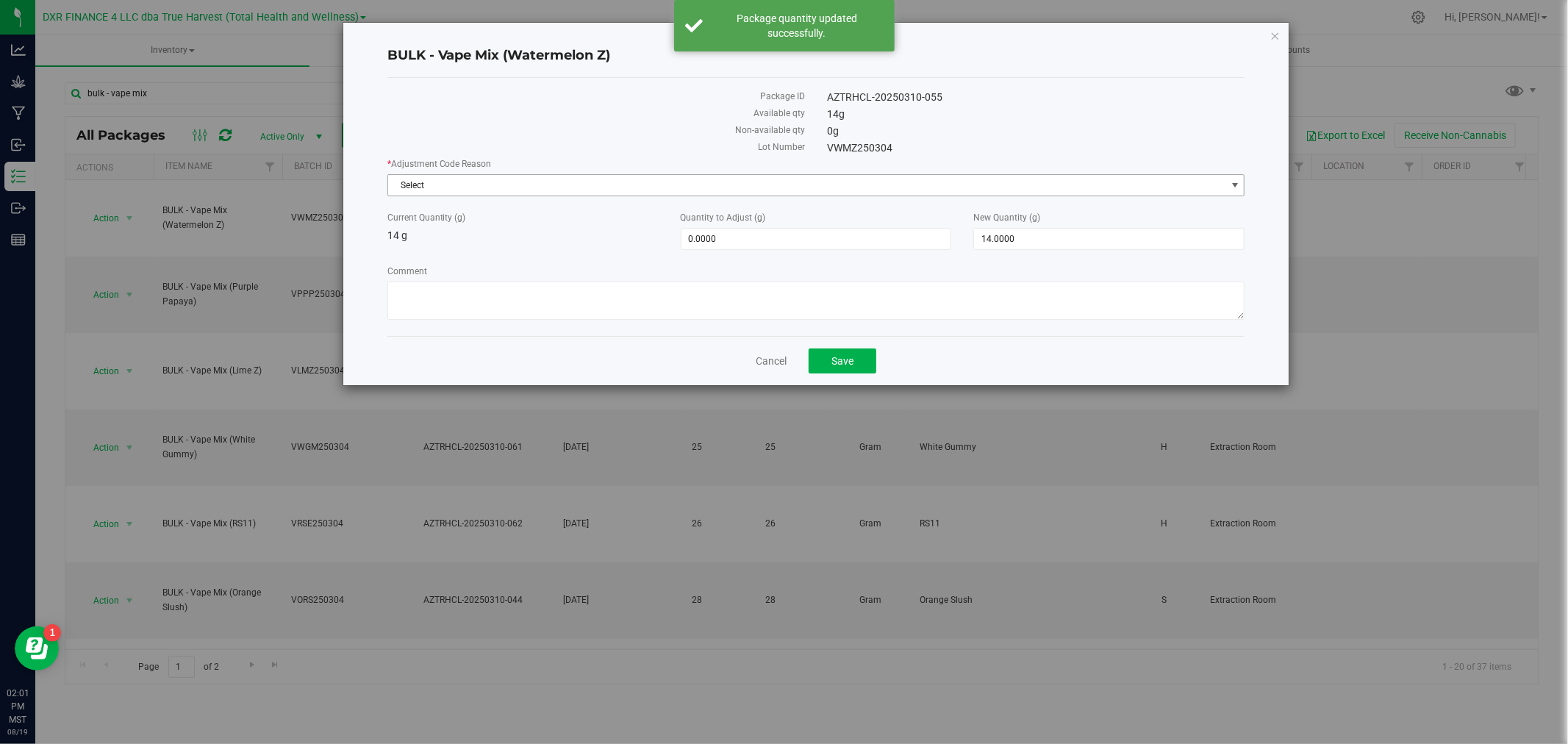
click at [502, 187] on span "Select" at bounding box center [807, 185] width 838 height 20
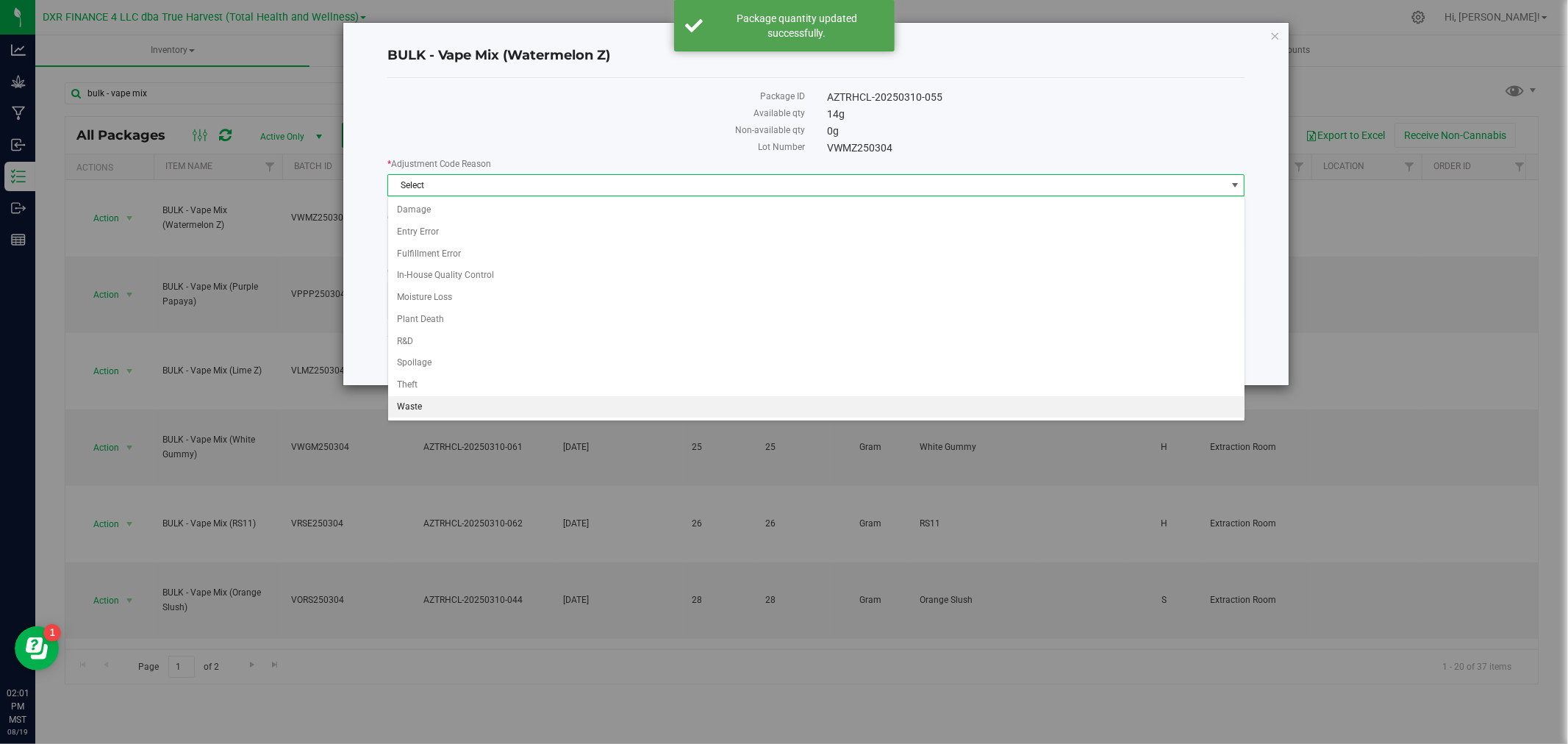
click at [441, 403] on li "Waste" at bounding box center [816, 407] width 856 height 22
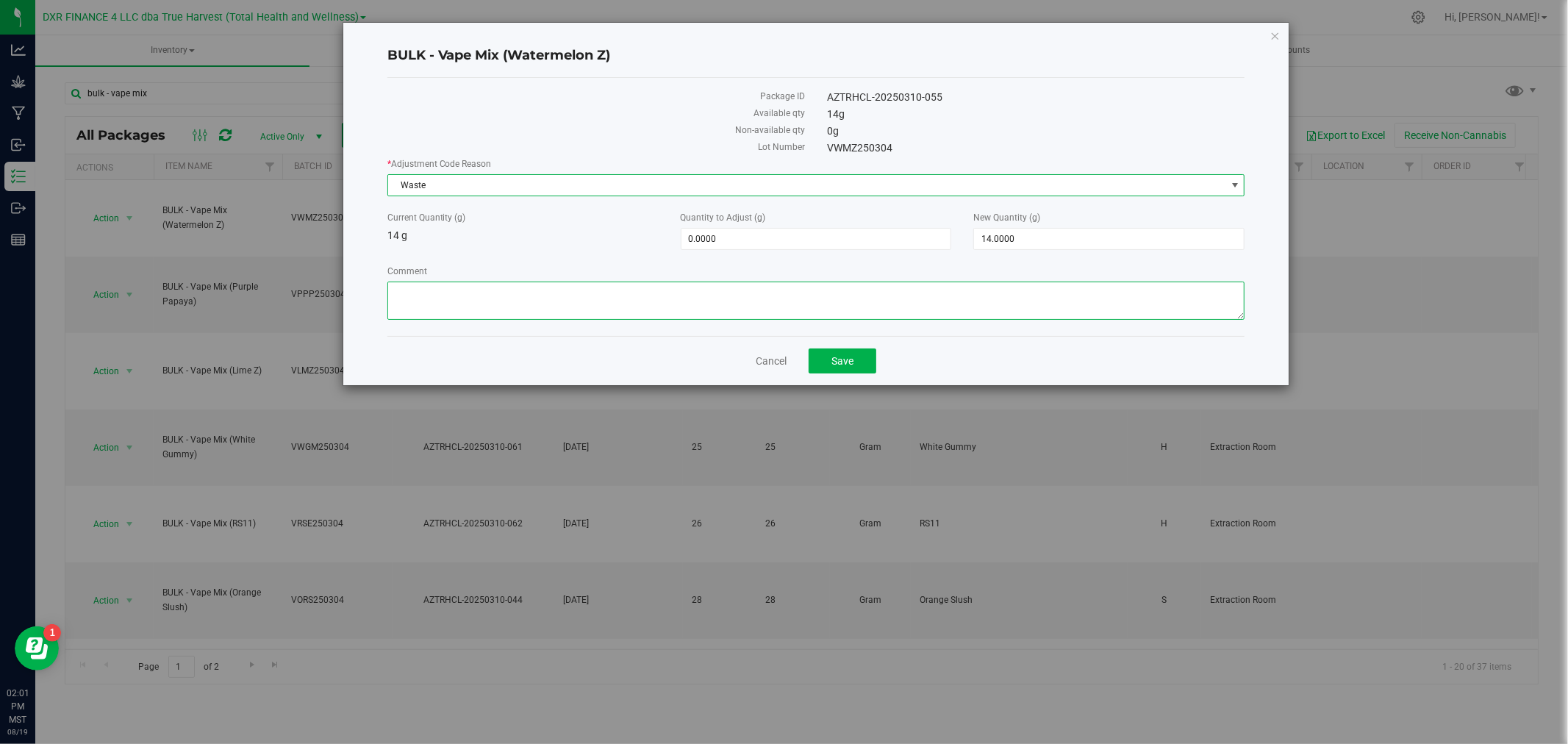
click at [471, 320] on textarea "Comment" at bounding box center [816, 300] width 858 height 38
paste textarea "Qty too small to use. Wasted using bleach"
type textarea "Qty too small to use. Wasted using bleach"
click at [1034, 239] on span "14.0000 14" at bounding box center [1108, 238] width 271 height 22
click at [1034, 239] on input "14" at bounding box center [1109, 238] width 270 height 20
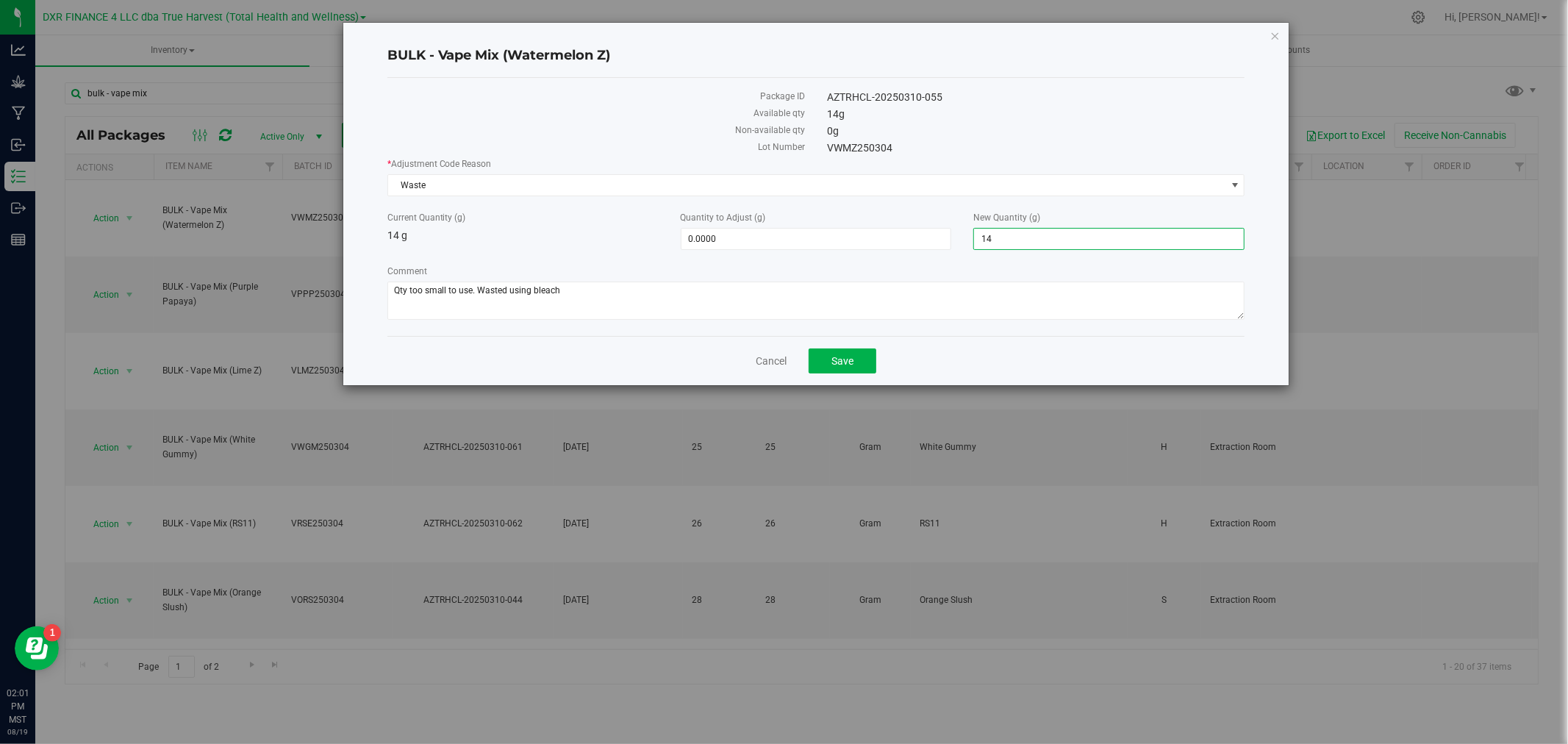
type input "0"
type input "-14.0000"
type input "0.0000"
click at [932, 322] on div "Comment" at bounding box center [816, 294] width 858 height 60
click at [824, 353] on button "Save" at bounding box center [842, 361] width 68 height 25
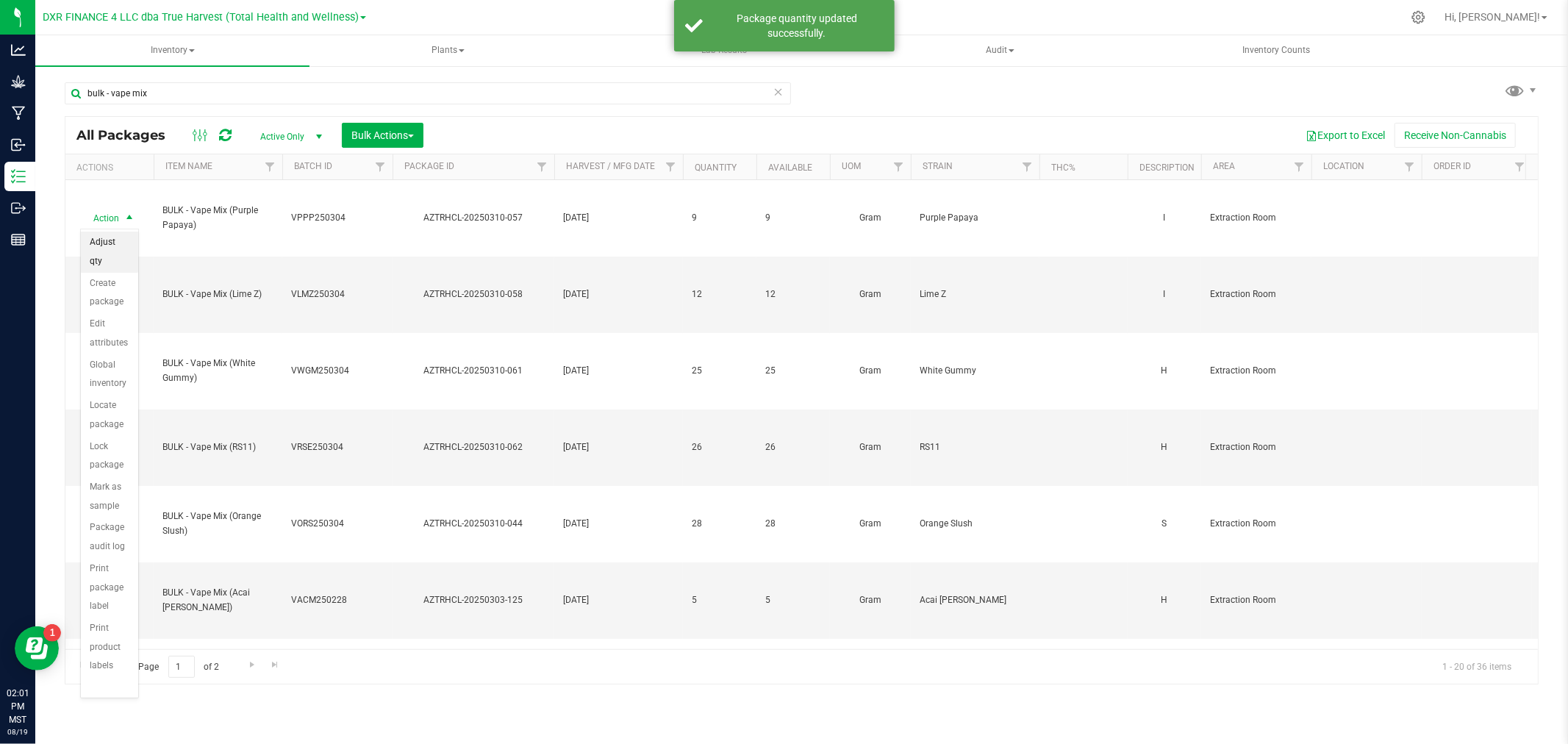
click at [115, 241] on li "Adjust qty" at bounding box center [109, 252] width 58 height 41
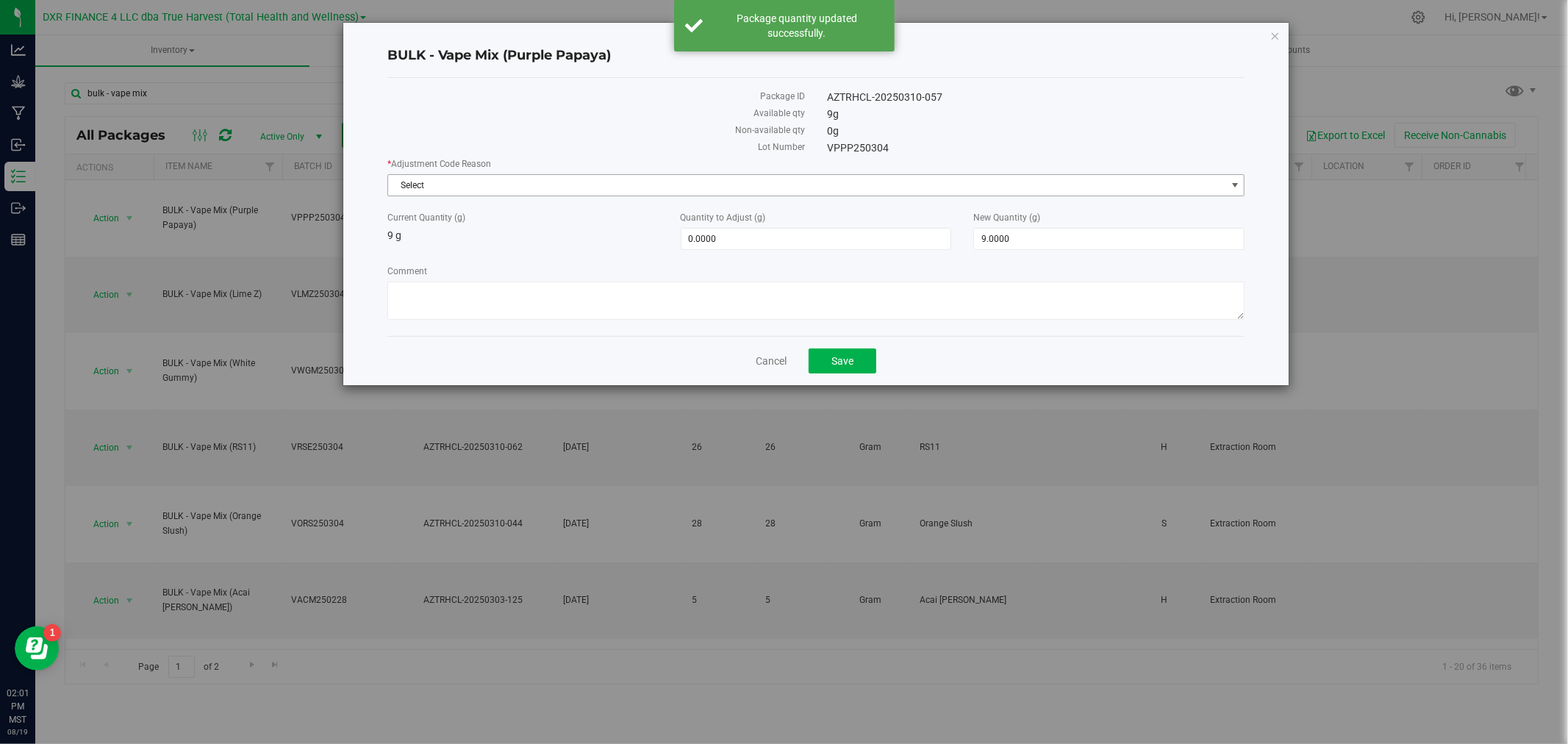
click at [634, 186] on span "Select" at bounding box center [807, 185] width 838 height 20
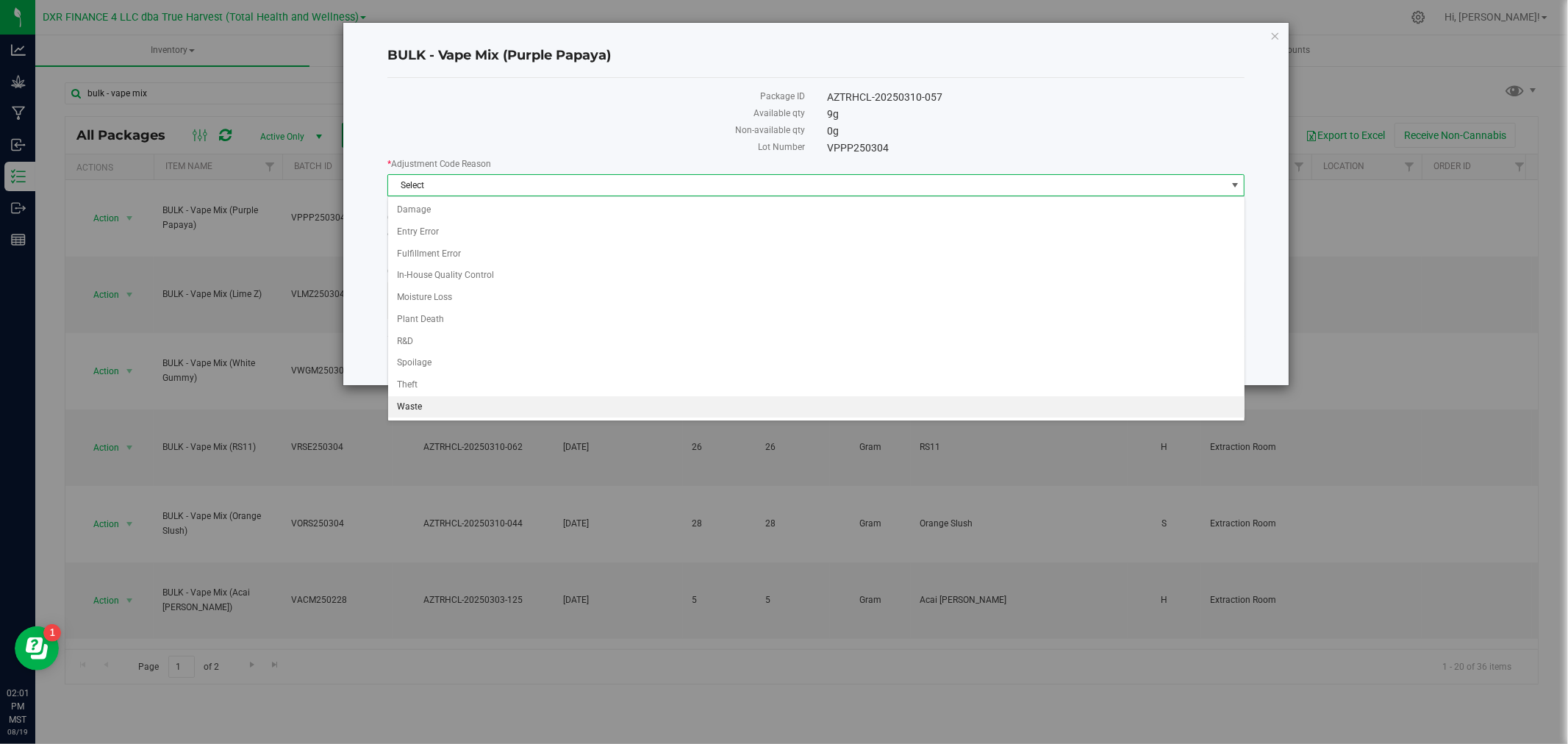
click at [446, 410] on li "Waste" at bounding box center [816, 407] width 856 height 22
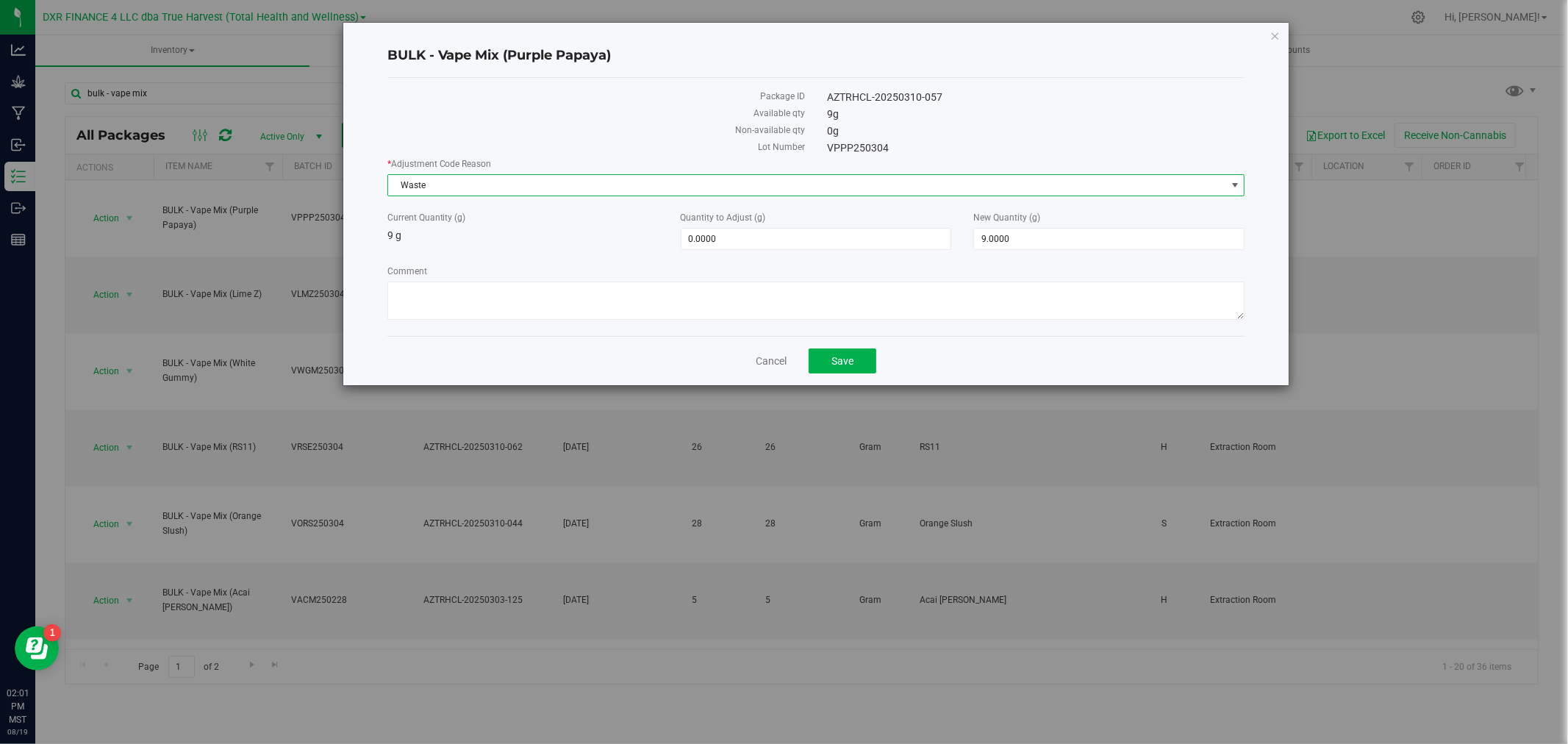
click at [471, 324] on div "Comment" at bounding box center [816, 294] width 858 height 60
click at [478, 305] on textarea "Comment" at bounding box center [816, 300] width 858 height 38
paste textarea "Qty too small to use. Wasted using bleach"
type textarea "Qty too small to use. Wasted using bleach"
click at [1015, 239] on span "9.0000 9" at bounding box center [1108, 238] width 271 height 22
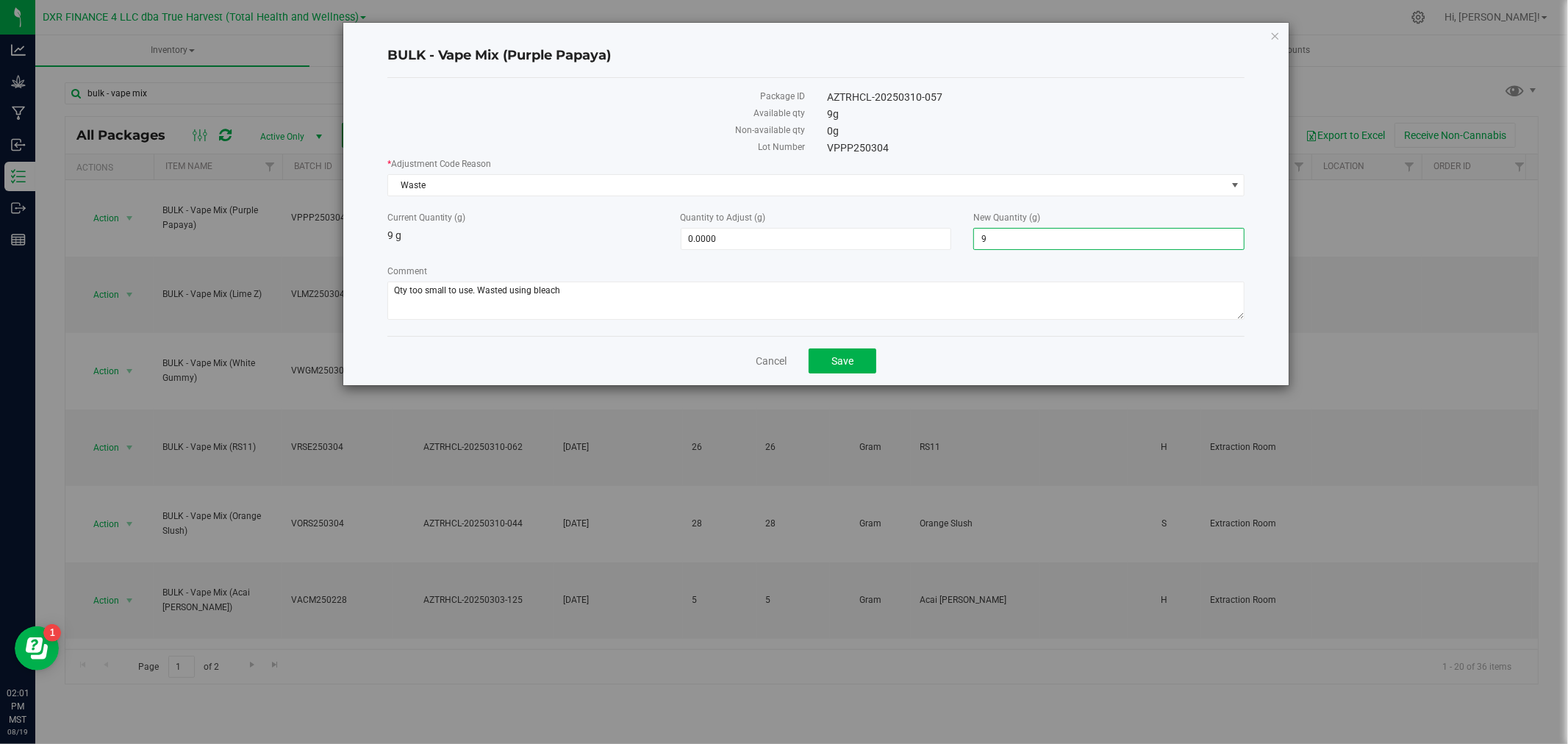
click at [1015, 239] on input "9" at bounding box center [1109, 238] width 270 height 20
type input "0"
type input "-9.0000"
type input "0.0000"
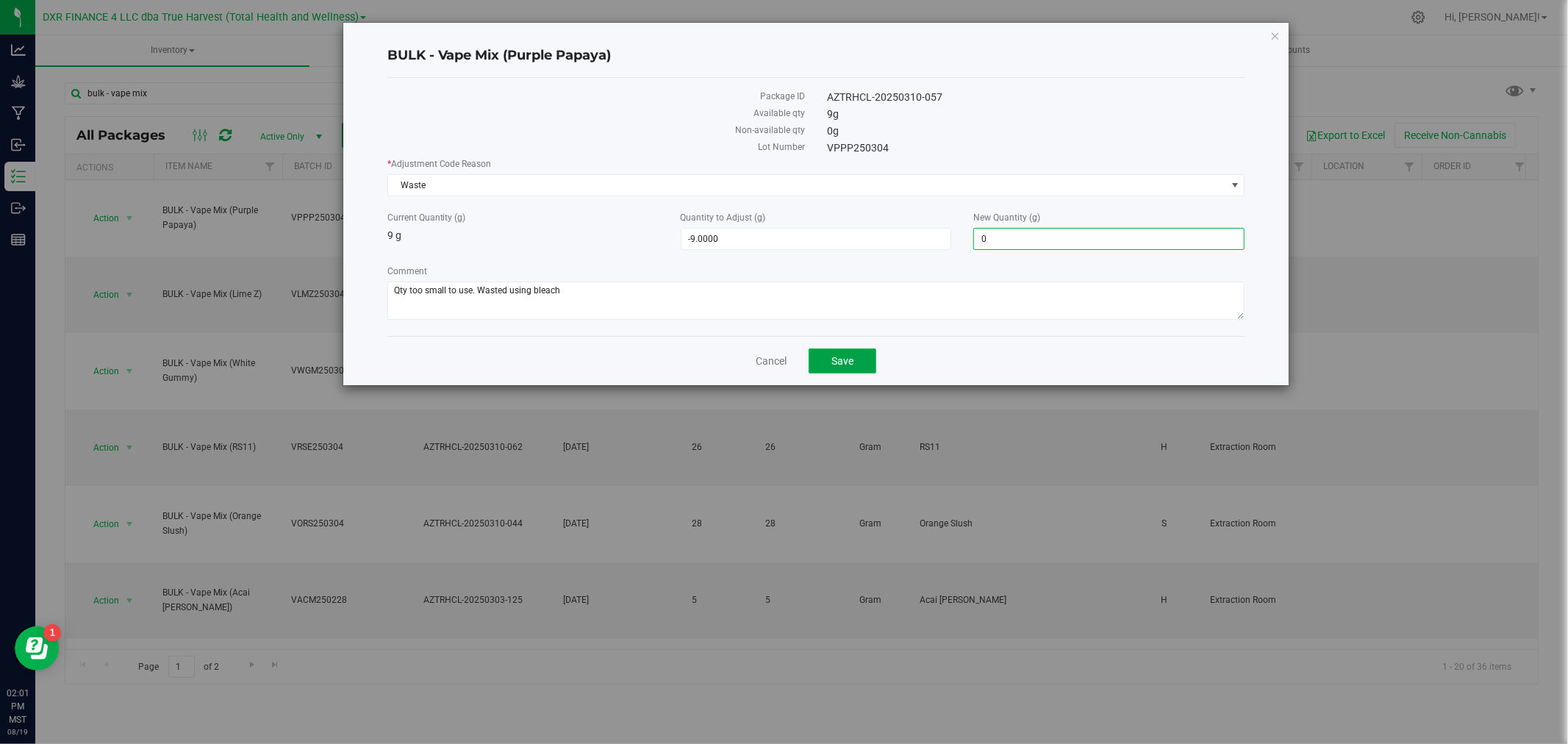
click at [841, 356] on button "Save" at bounding box center [842, 361] width 68 height 25
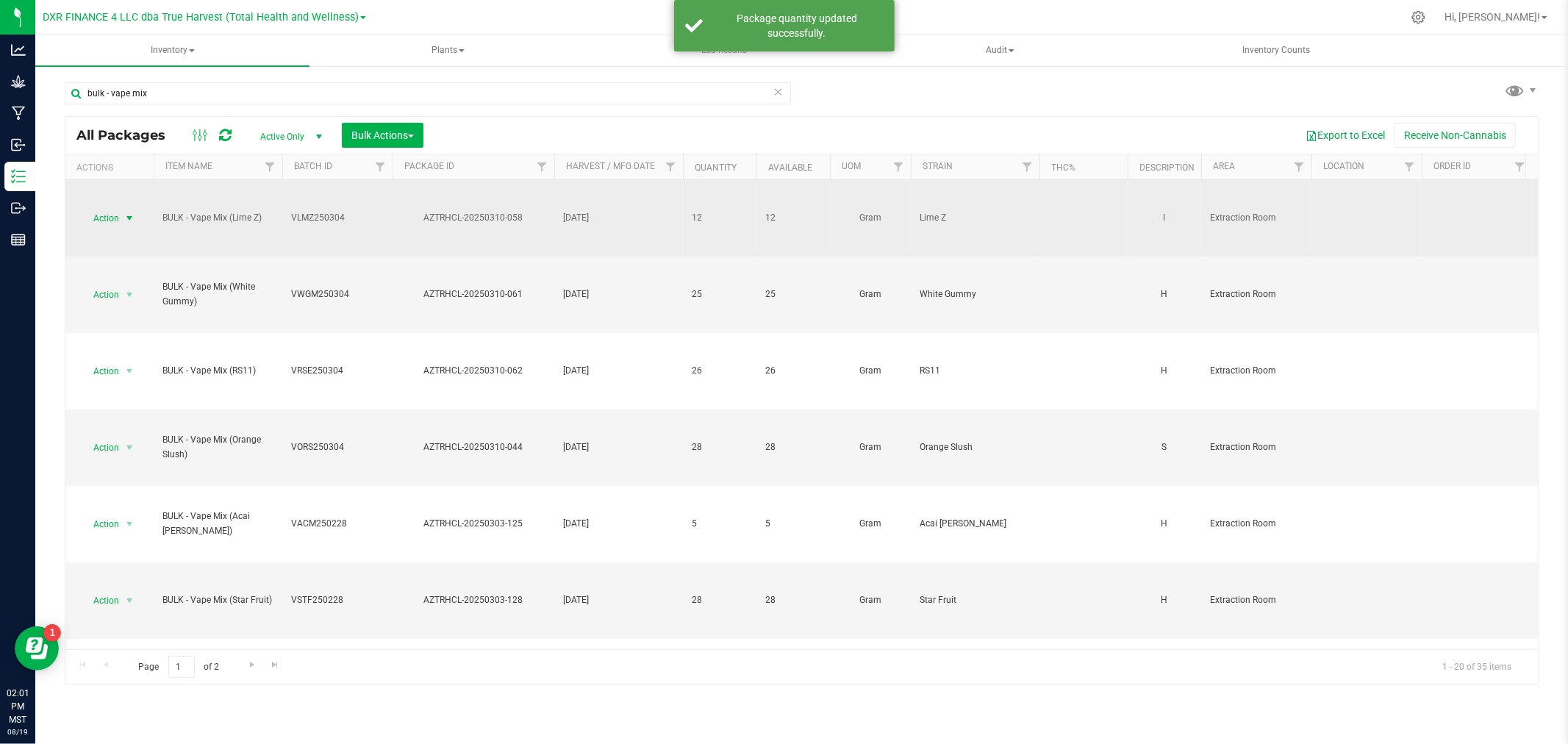
click at [118, 217] on span "Action" at bounding box center [99, 218] width 40 height 20
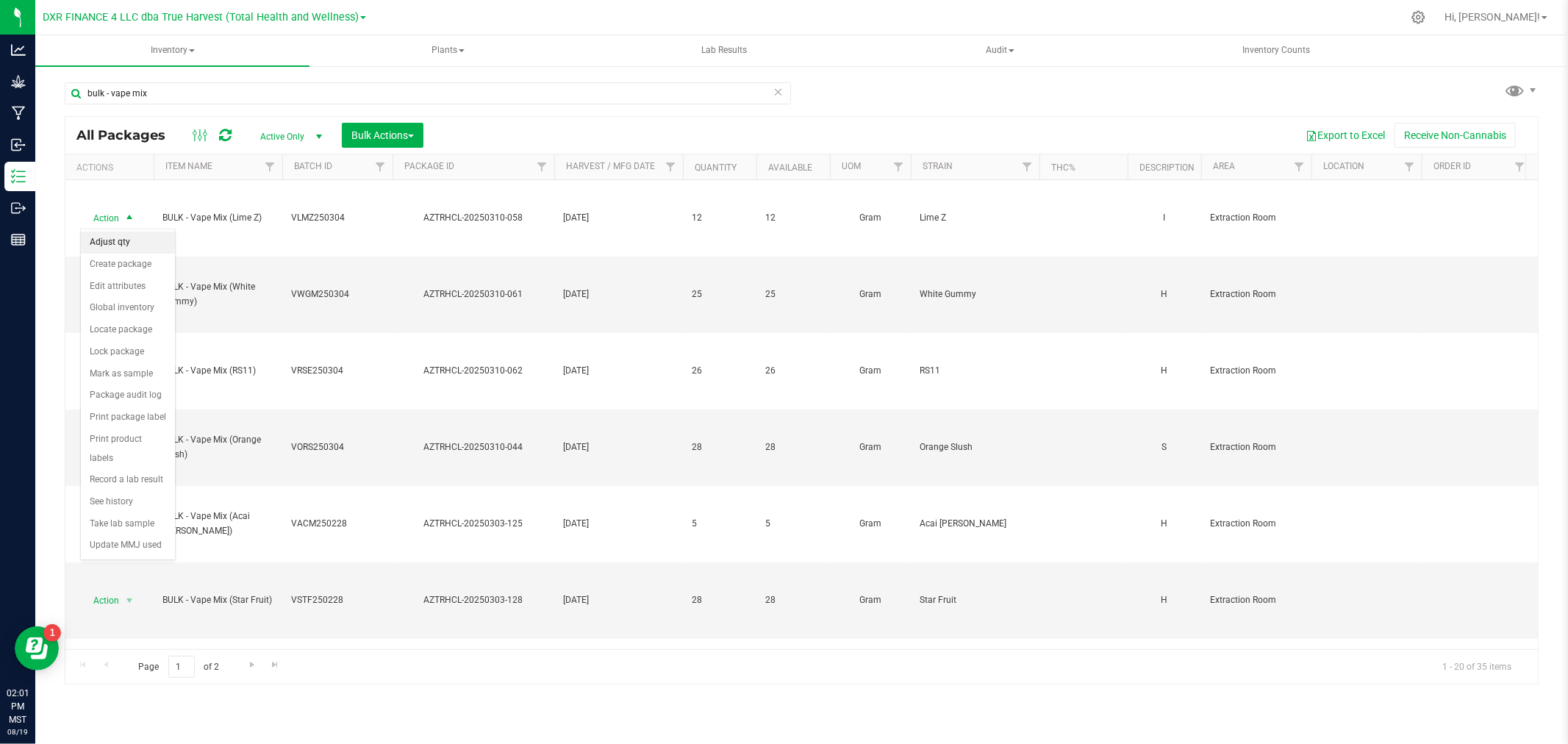
click at [121, 247] on li "Adjust qty" at bounding box center [128, 243] width 94 height 22
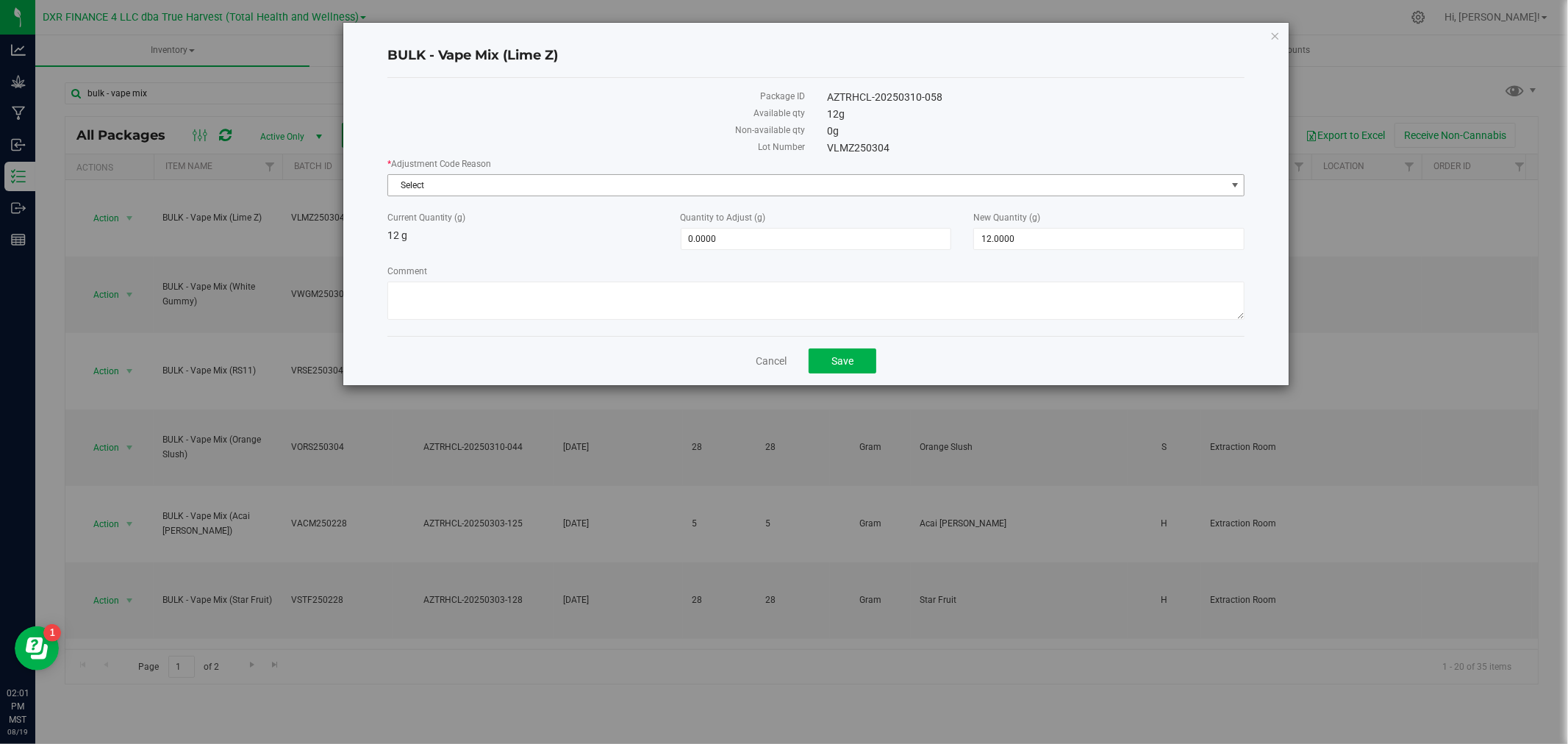
click at [418, 175] on span "Select" at bounding box center [807, 185] width 838 height 20
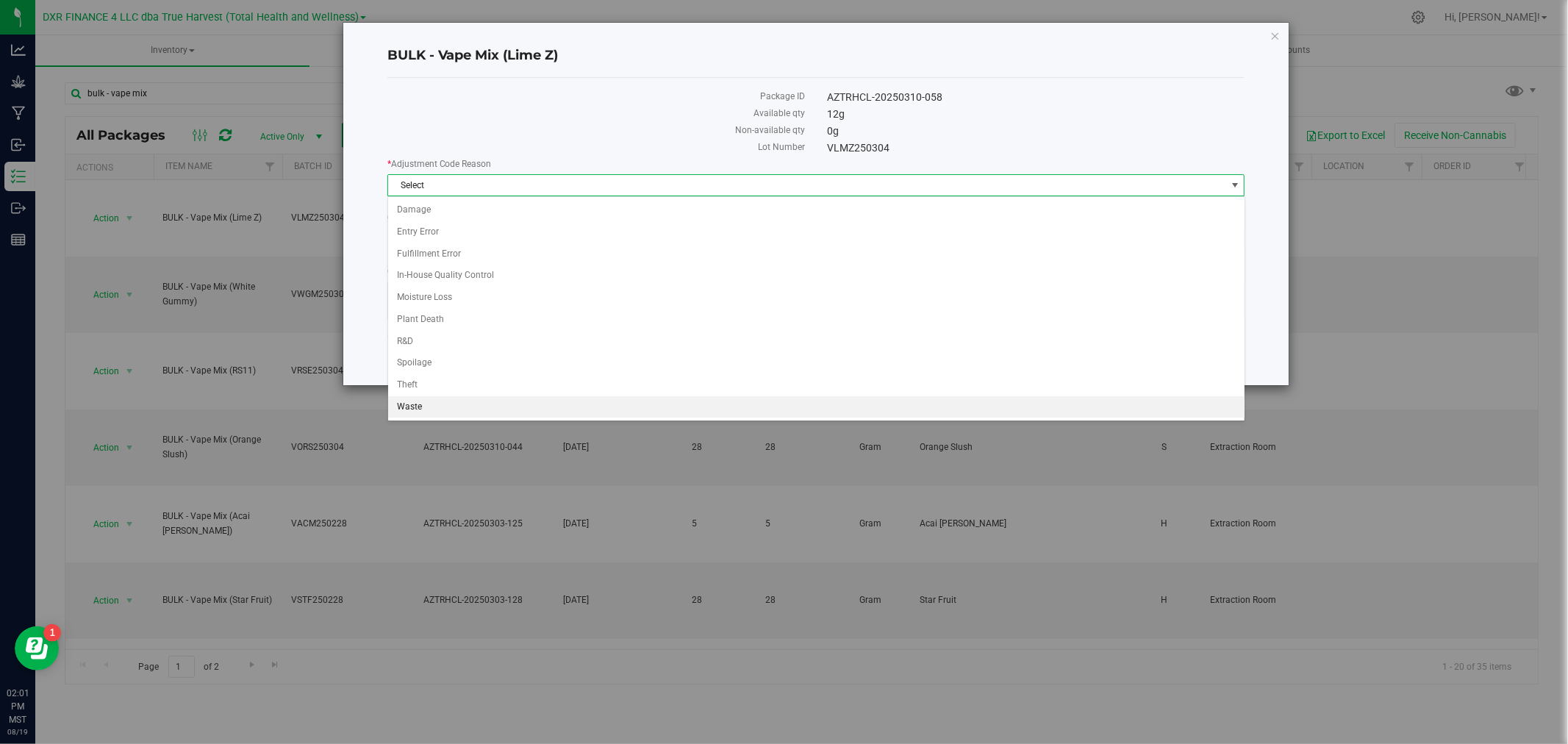
click at [427, 411] on li "Waste" at bounding box center [816, 407] width 856 height 22
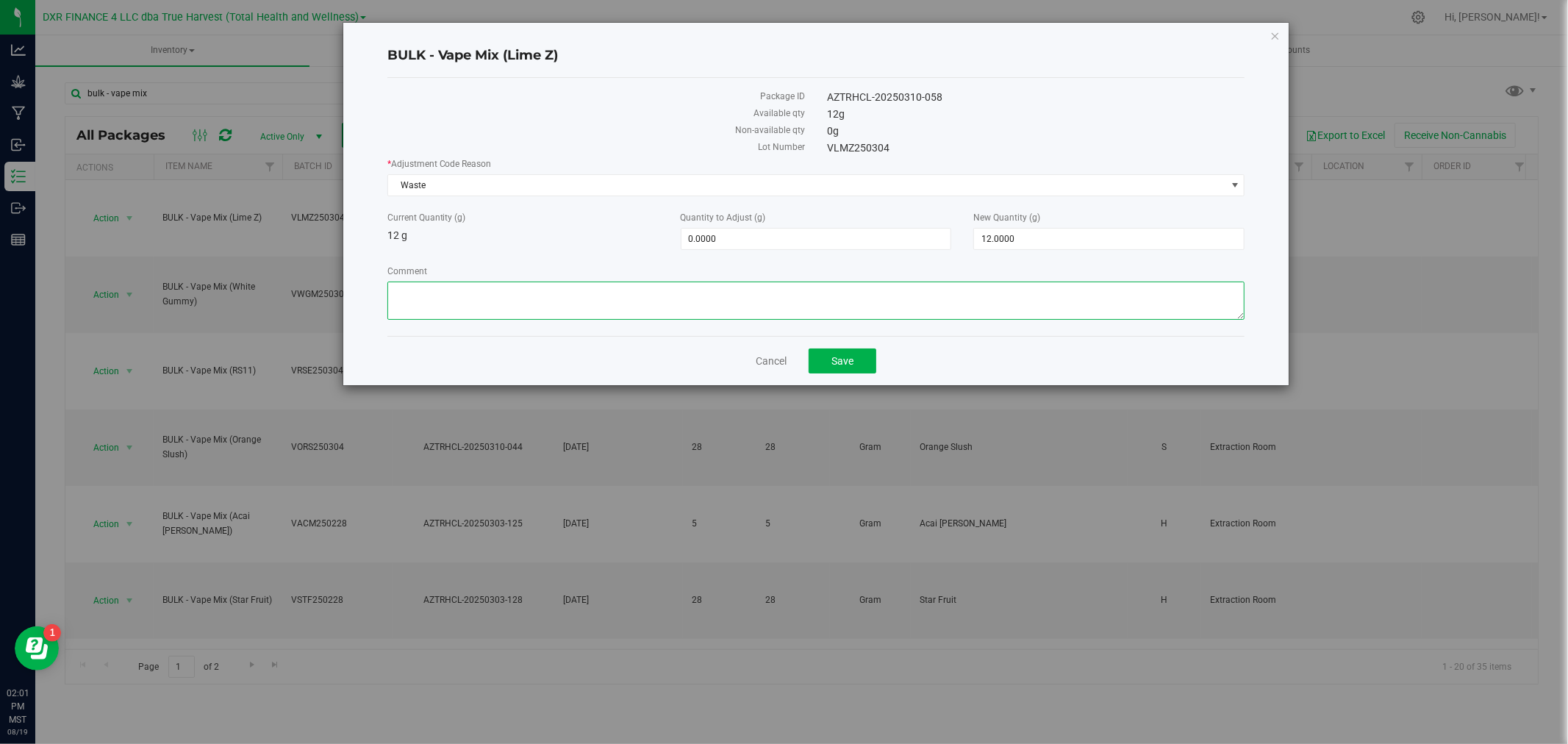
click at [479, 299] on textarea "Comment" at bounding box center [816, 300] width 858 height 38
paste textarea "Qty too small to use. Wasted using bleach"
type textarea "Qty too small to use. Wasted using bleach"
click at [1003, 234] on span "12.0000 12" at bounding box center [1108, 238] width 271 height 22
click at [1003, 233] on input "12" at bounding box center [1109, 238] width 270 height 20
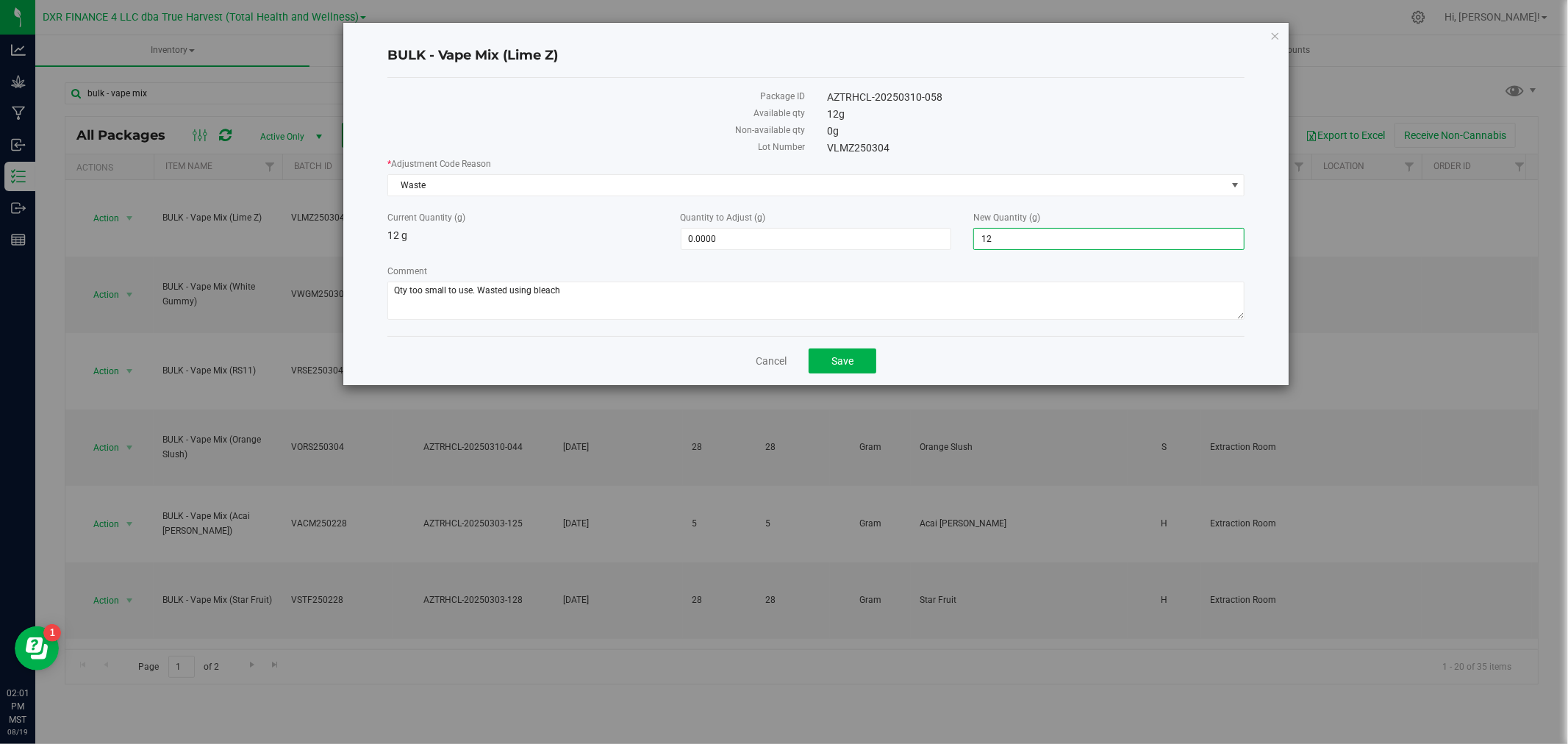
type input "0"
type input "-12.0000"
type input "0.0000"
click at [871, 363] on button "Save" at bounding box center [842, 361] width 68 height 25
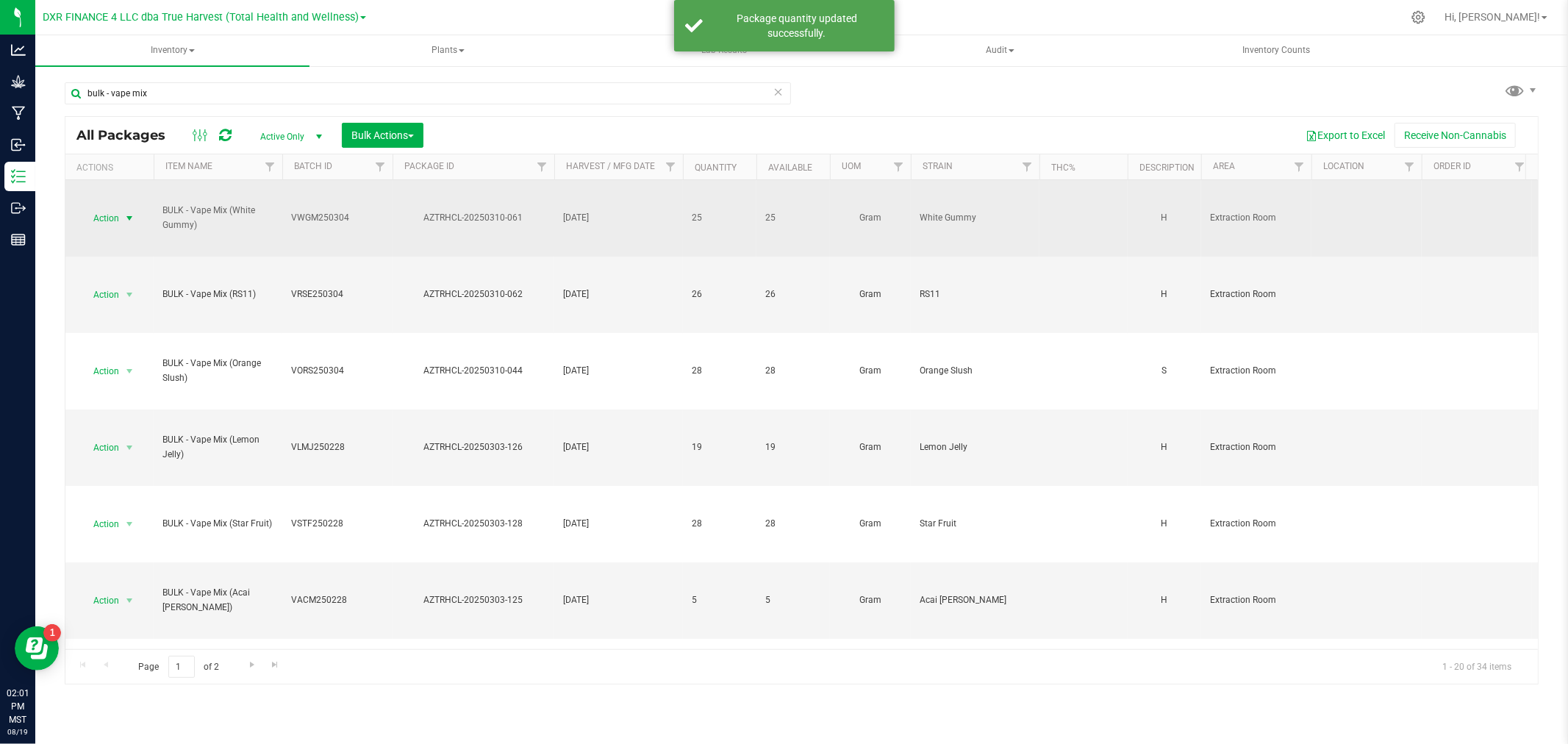
click at [97, 220] on span "Action" at bounding box center [99, 218] width 40 height 20
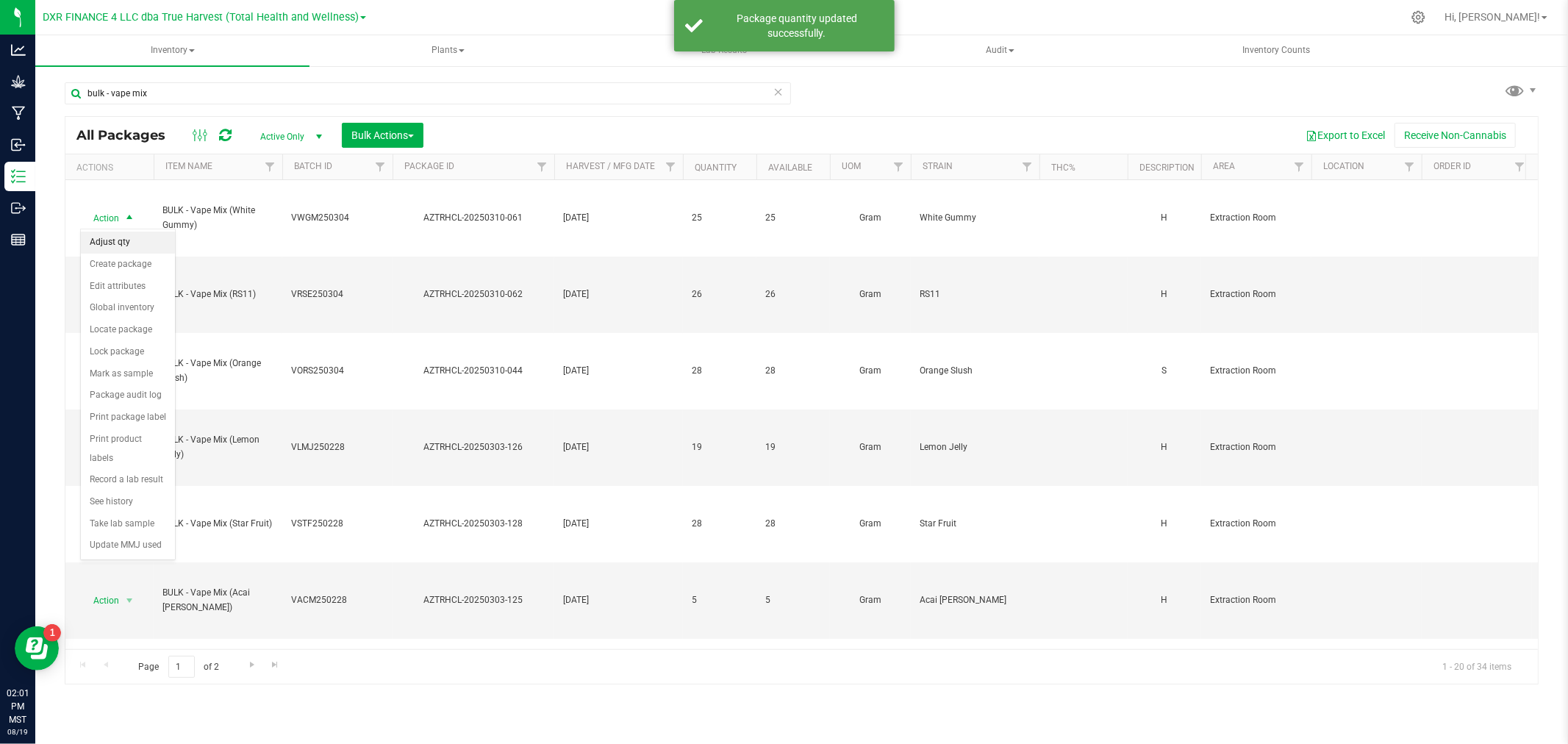
click at [155, 240] on li "Adjust qty" at bounding box center [128, 243] width 94 height 22
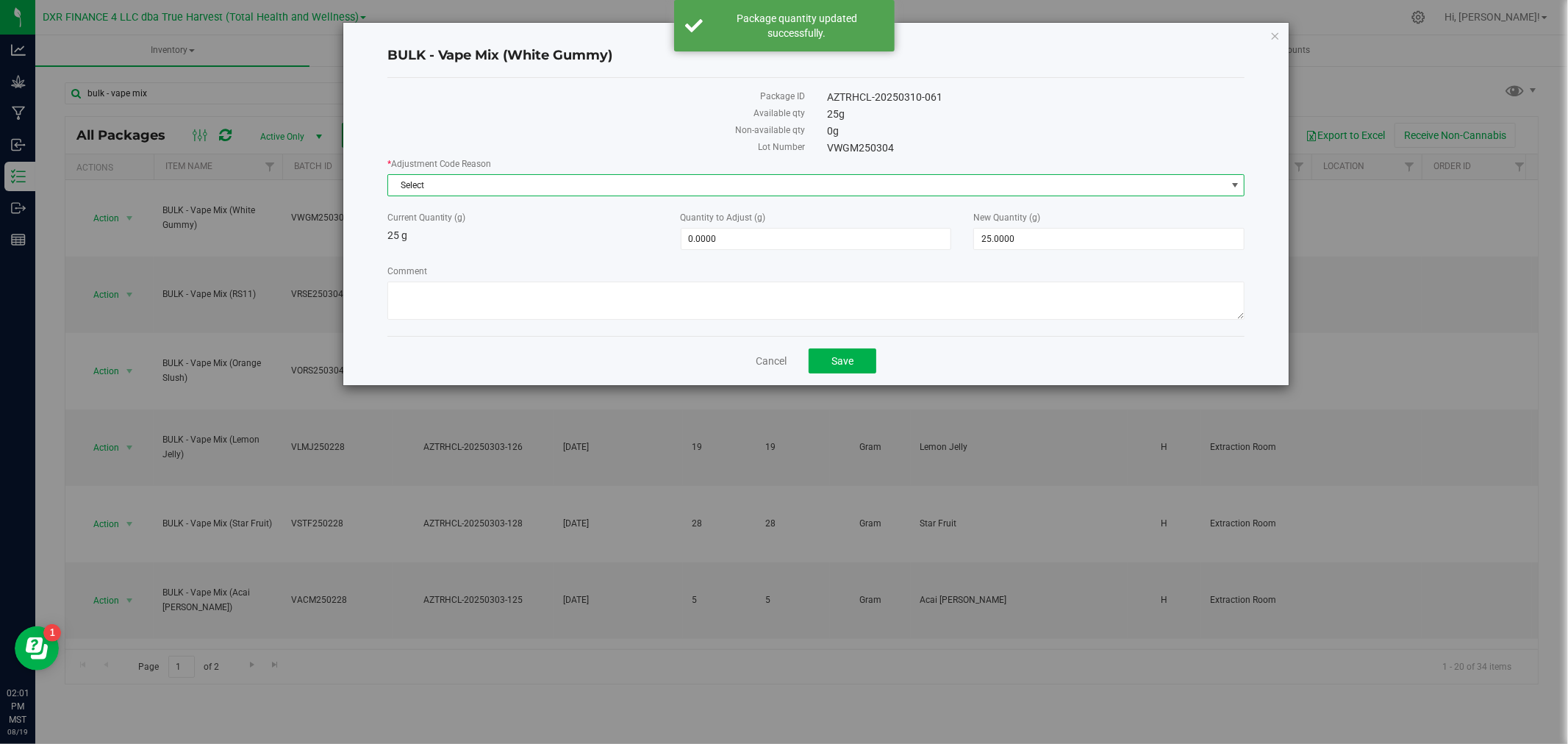
click at [398, 186] on span "Select" at bounding box center [807, 185] width 838 height 20
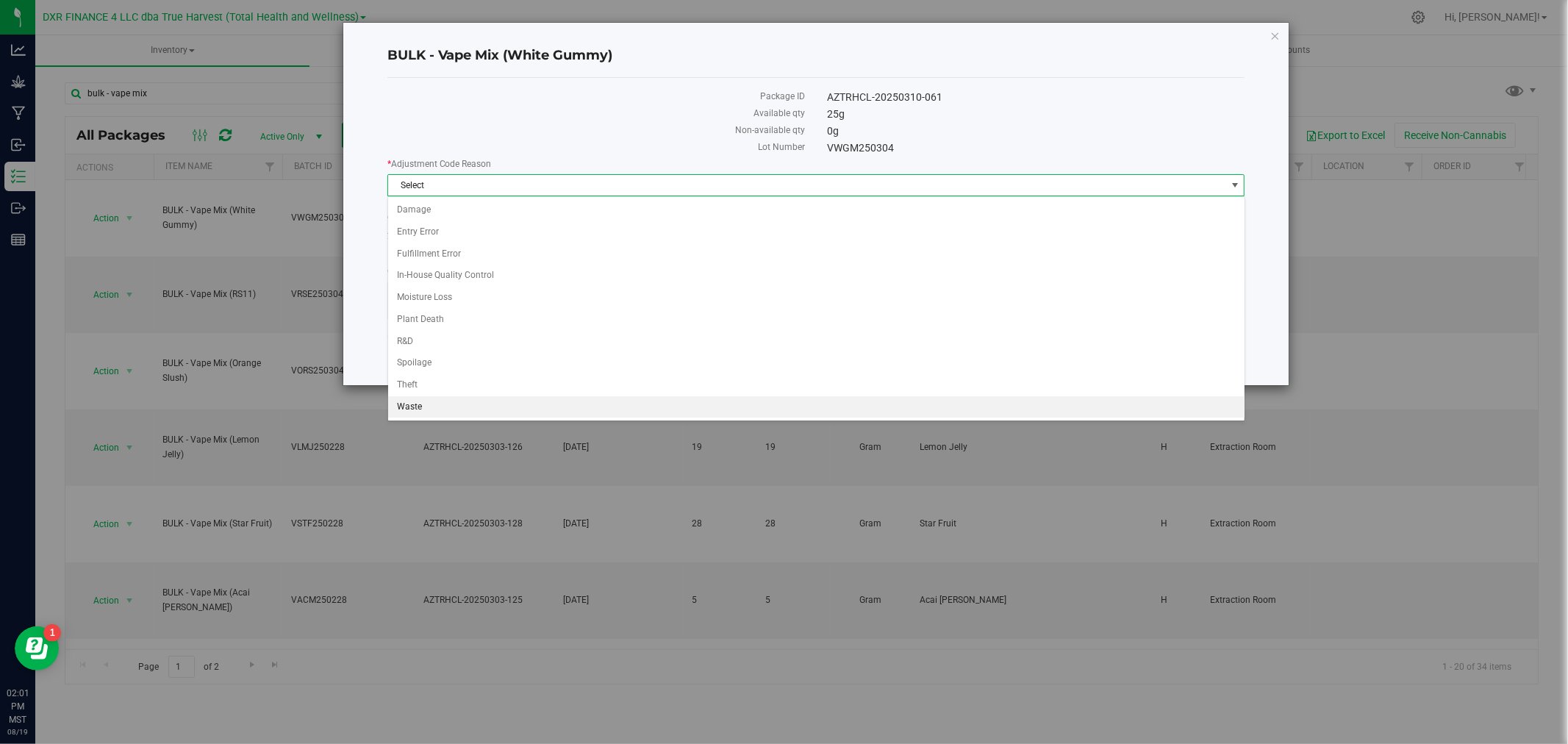
drag, startPoint x: 416, startPoint y: 403, endPoint x: 419, endPoint y: 390, distance: 13.3
click at [417, 404] on li "Waste" at bounding box center [816, 407] width 856 height 22
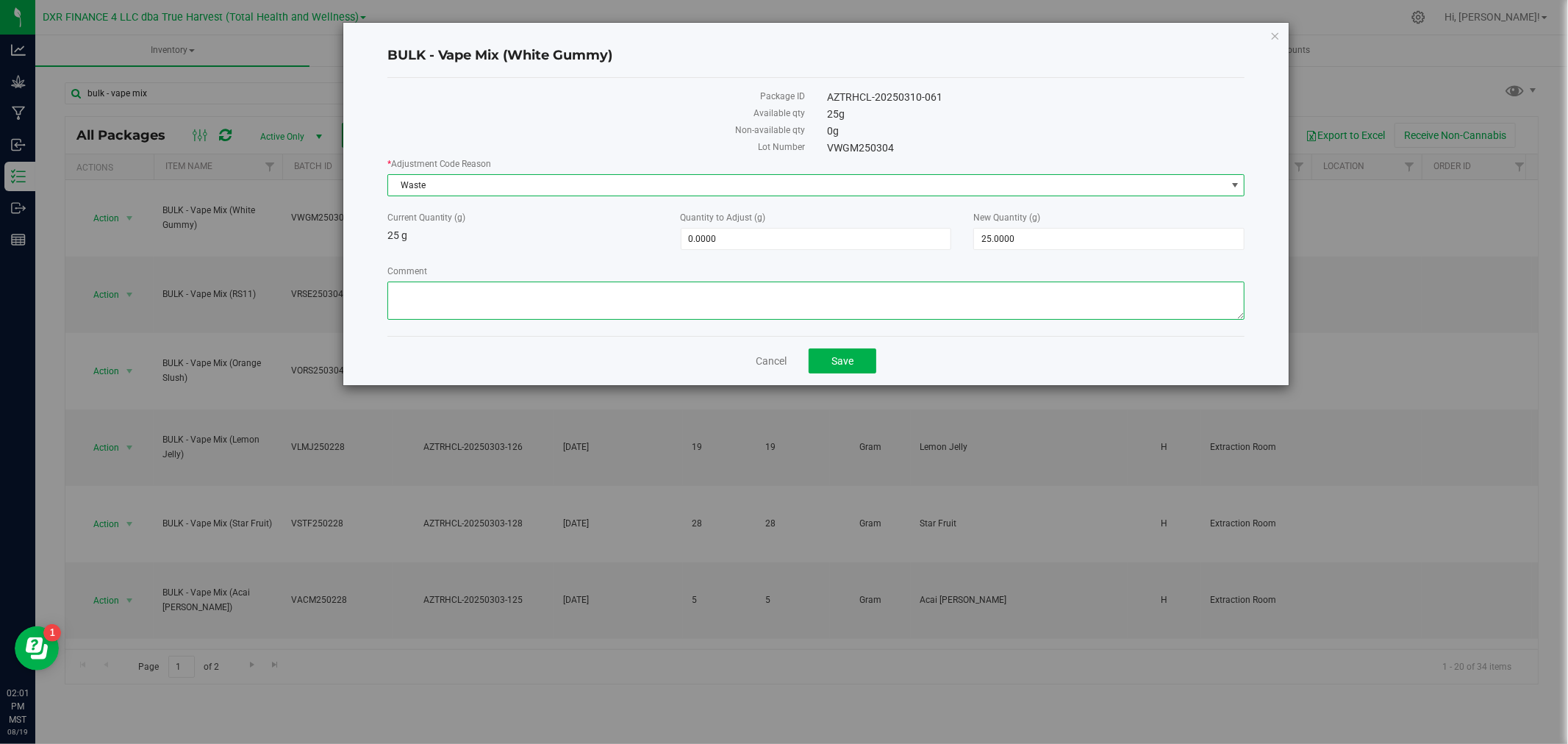
click at [433, 298] on textarea "Comment" at bounding box center [816, 300] width 858 height 38
paste textarea "Qty too small to use. Wasted using bleach"
type textarea "Qty too small to use. Wasted using bleach"
click at [1015, 241] on span "25.0000 25" at bounding box center [1108, 238] width 271 height 22
click at [1016, 241] on input "25" at bounding box center [1109, 238] width 270 height 20
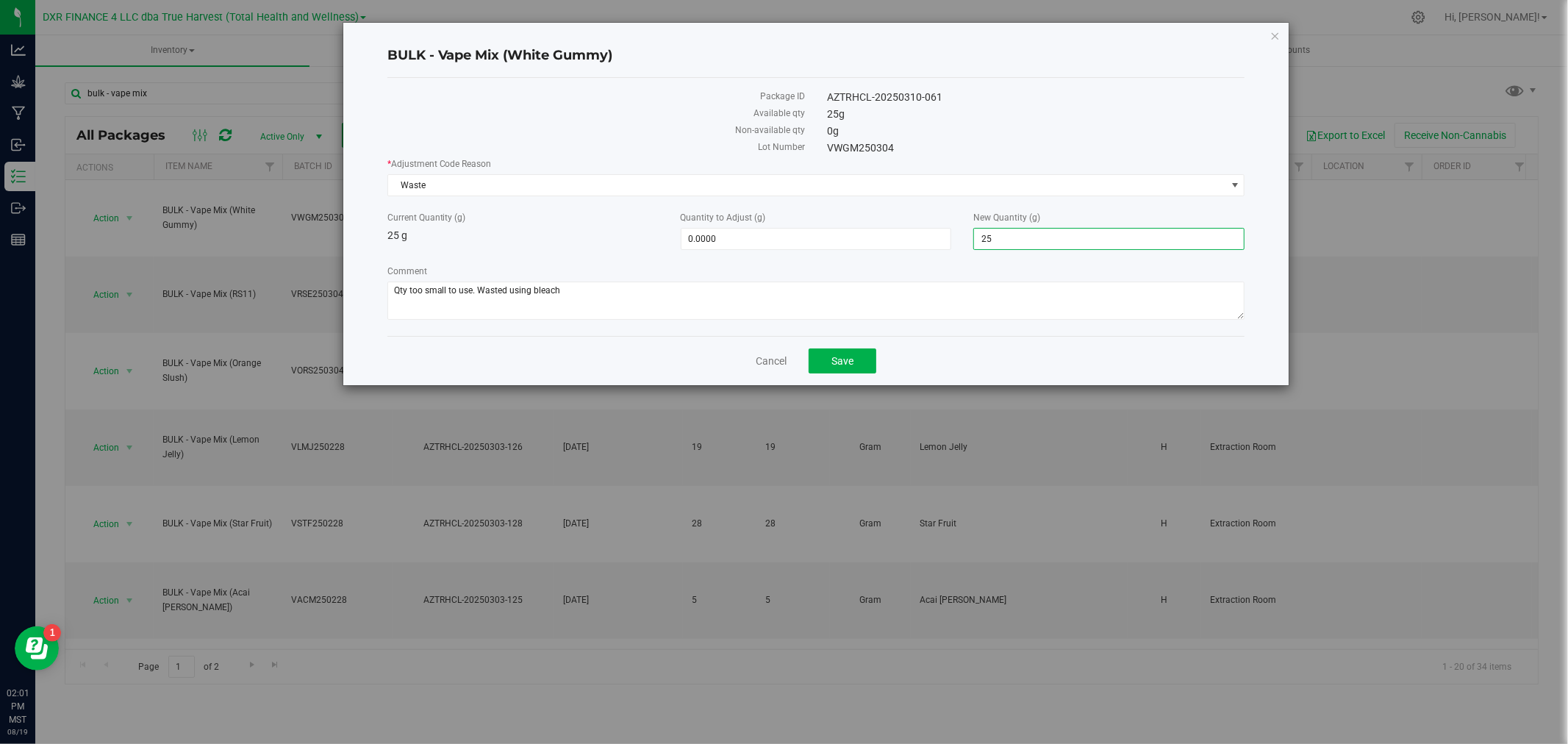
type input "0"
type input "-25.0000"
type input "0.0000"
click at [844, 326] on div "Package ID AZTRHCL-20250310-061 Available qty 25 g Non-available qty 0 g Lot Nu…" at bounding box center [816, 207] width 858 height 258
click at [827, 368] on button "Save" at bounding box center [842, 361] width 68 height 25
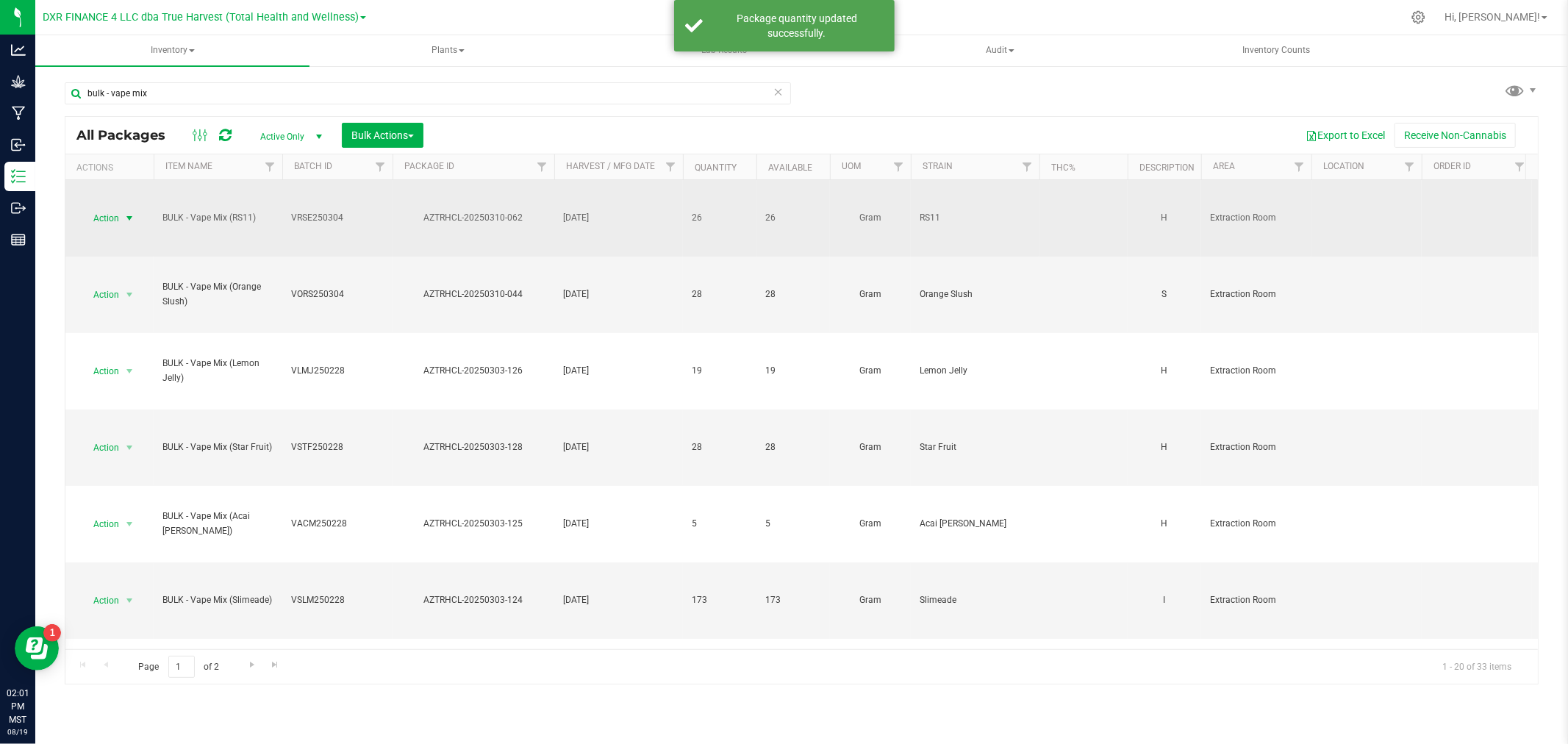
click at [108, 223] on span "Action" at bounding box center [99, 218] width 40 height 20
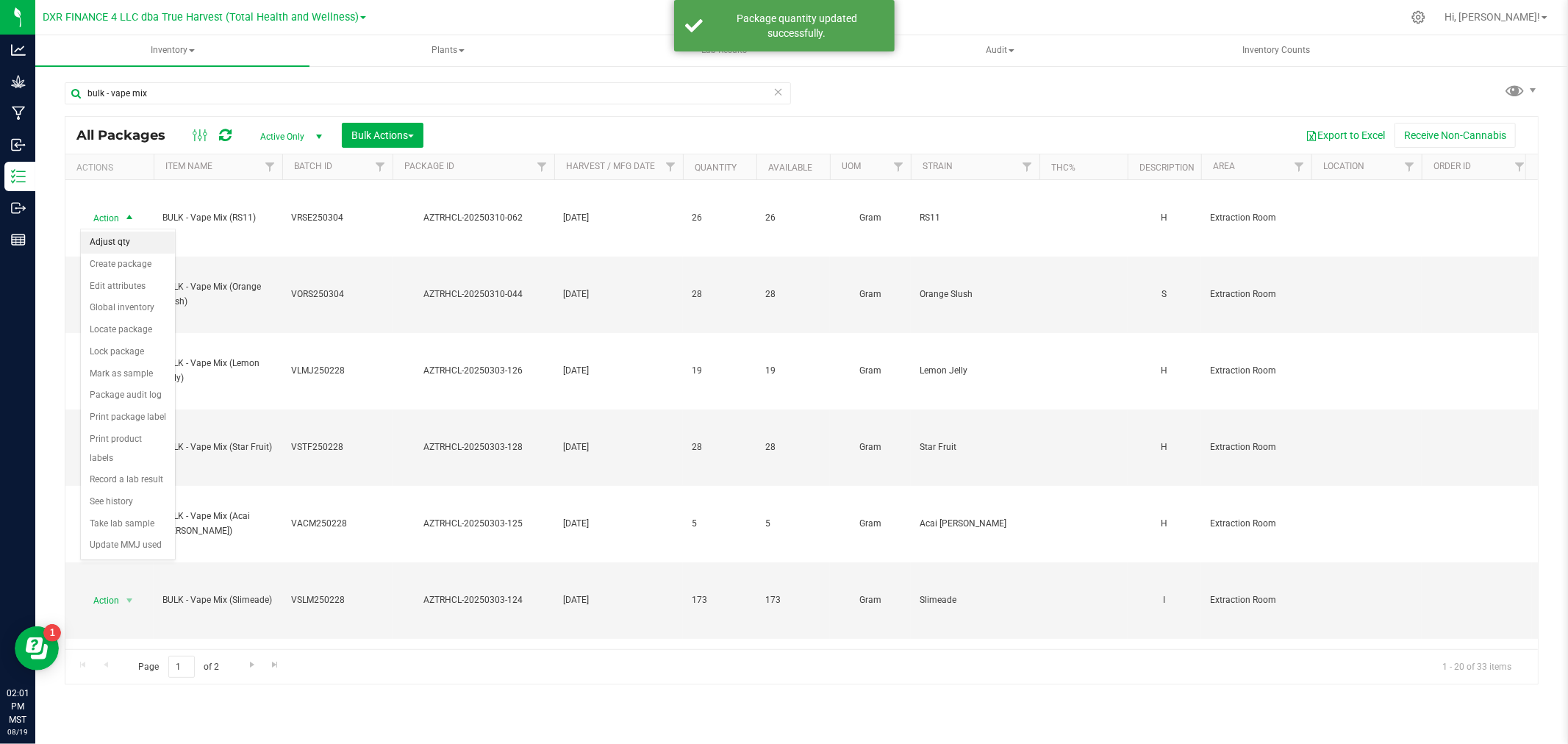
click at [108, 247] on li "Adjust qty" at bounding box center [128, 243] width 94 height 22
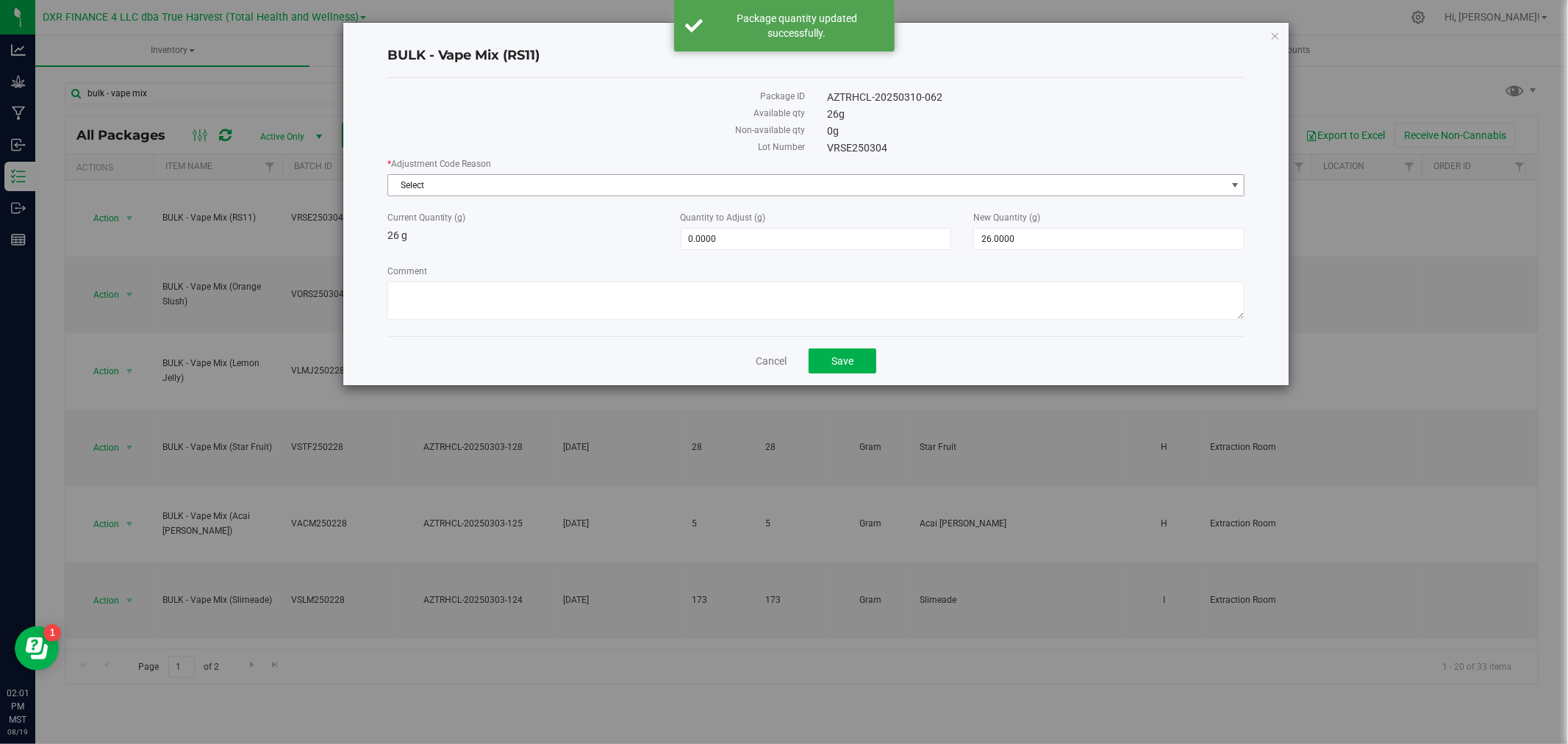
click at [418, 187] on span "Select" at bounding box center [807, 185] width 838 height 20
click at [434, 184] on span "Select" at bounding box center [807, 185] width 838 height 20
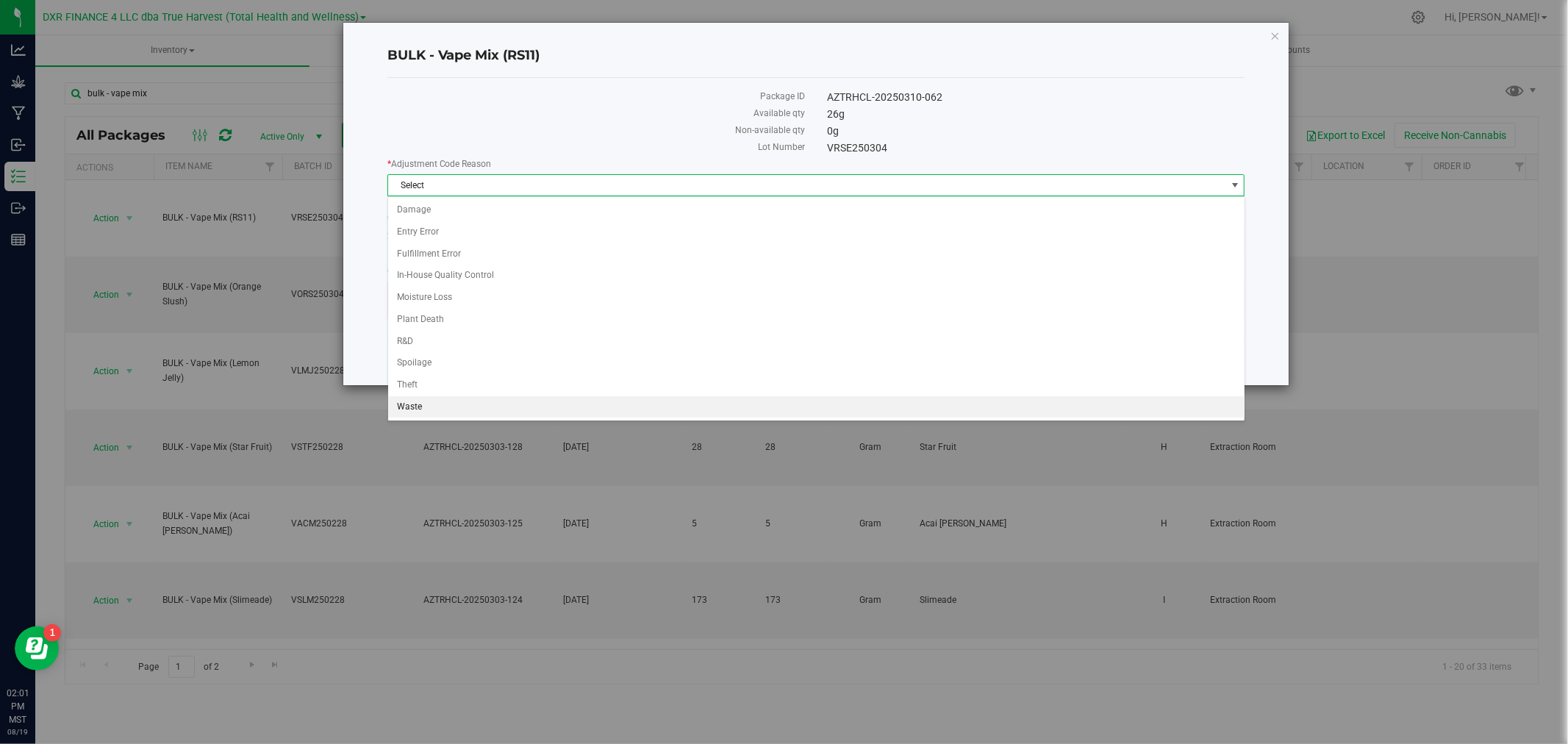
click at [433, 404] on li "Waste" at bounding box center [816, 407] width 856 height 22
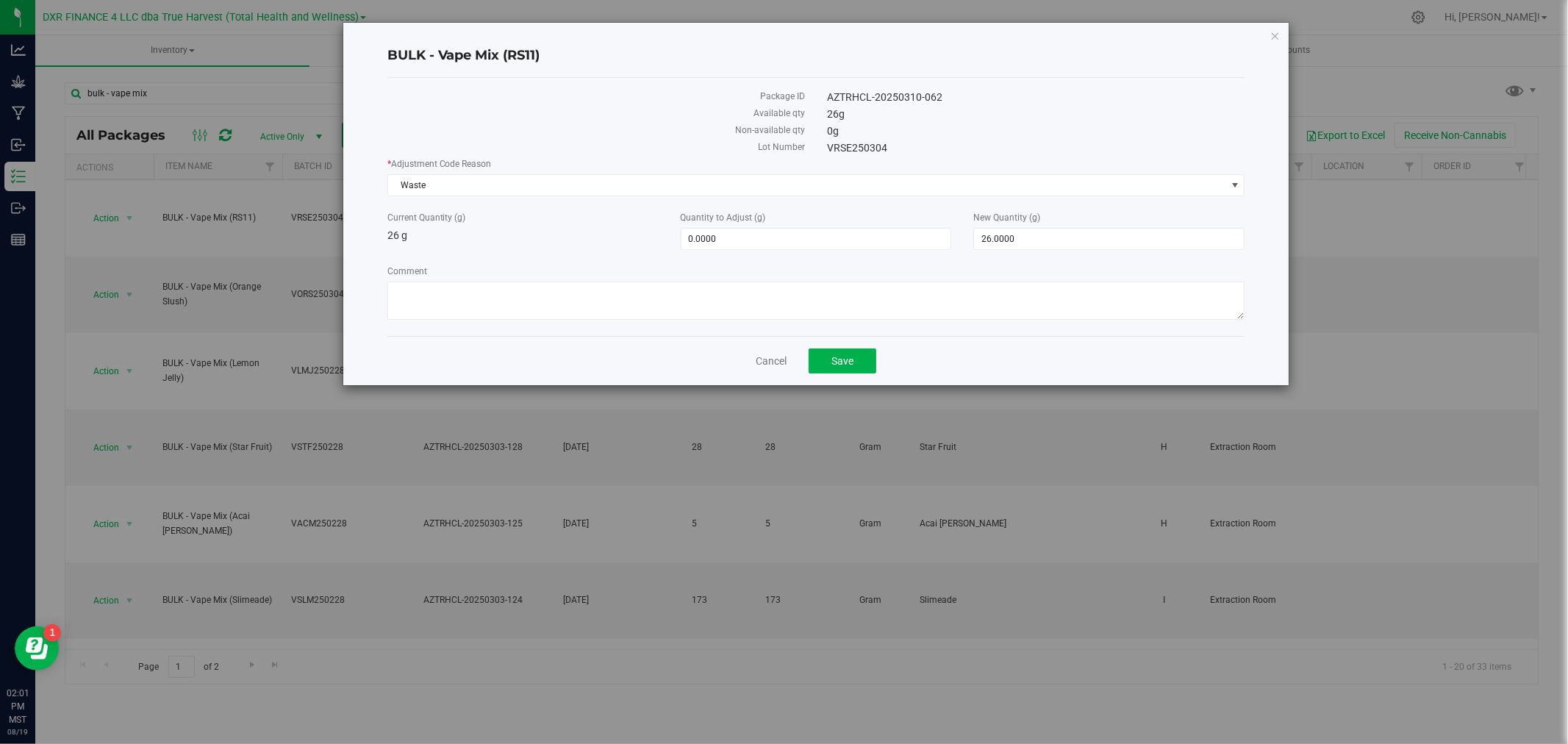
click at [441, 327] on div "Package ID AZTRHCL-20250310-062 Available qty 26 g Non-available qty 0 g Lot Nu…" at bounding box center [816, 207] width 858 height 258
click at [458, 292] on textarea "Comment" at bounding box center [816, 300] width 858 height 38
paste textarea "Qty too small to use. Wasted using bleach"
type textarea "Qty too small to use. Wasted using bleach"
click at [998, 234] on span "26.0000 26" at bounding box center [1108, 238] width 271 height 22
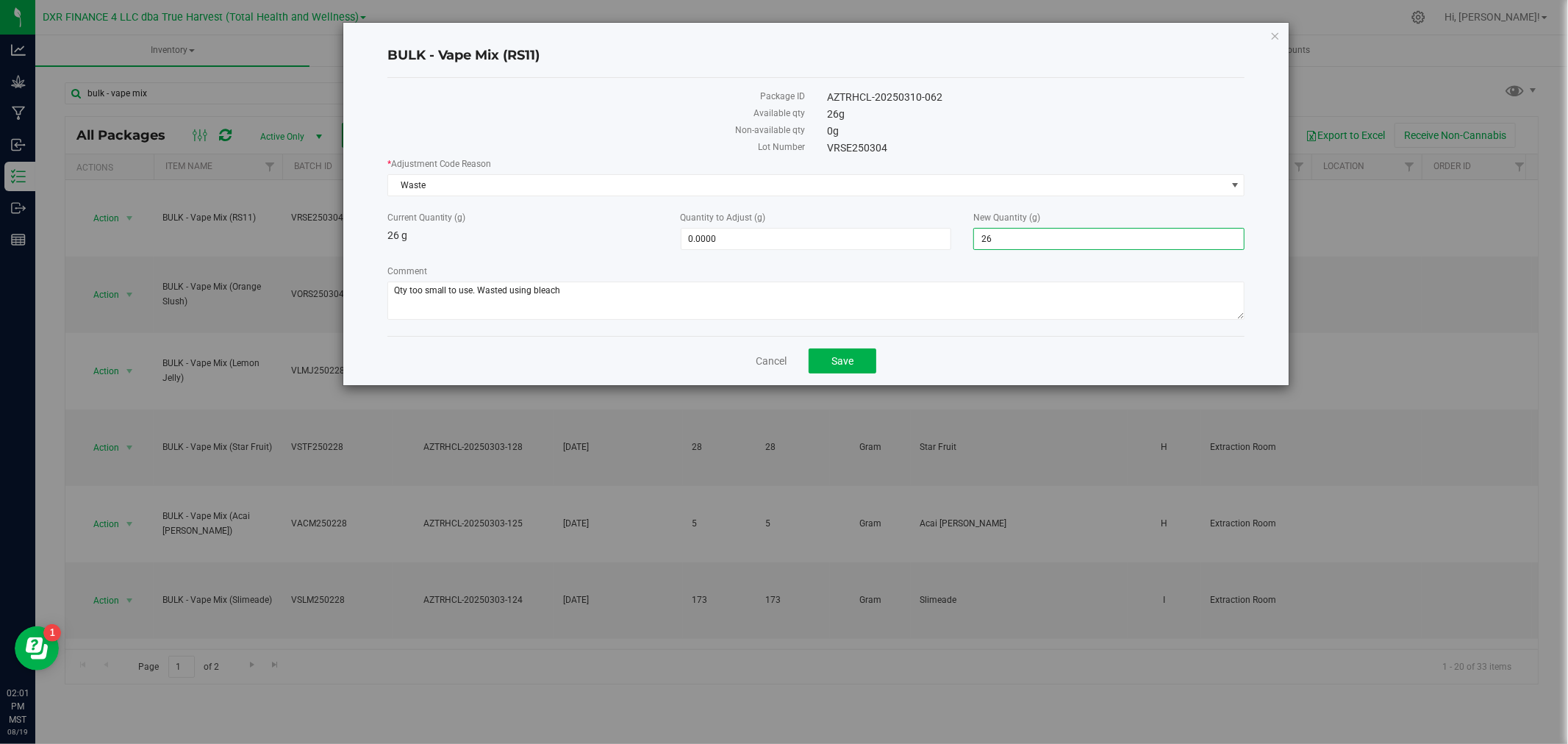
click at [998, 234] on input "26" at bounding box center [1109, 238] width 270 height 20
type input "-26.0000"
click at [963, 283] on div "Comment" at bounding box center [816, 294] width 858 height 60
click at [828, 356] on button "Save" at bounding box center [842, 361] width 68 height 25
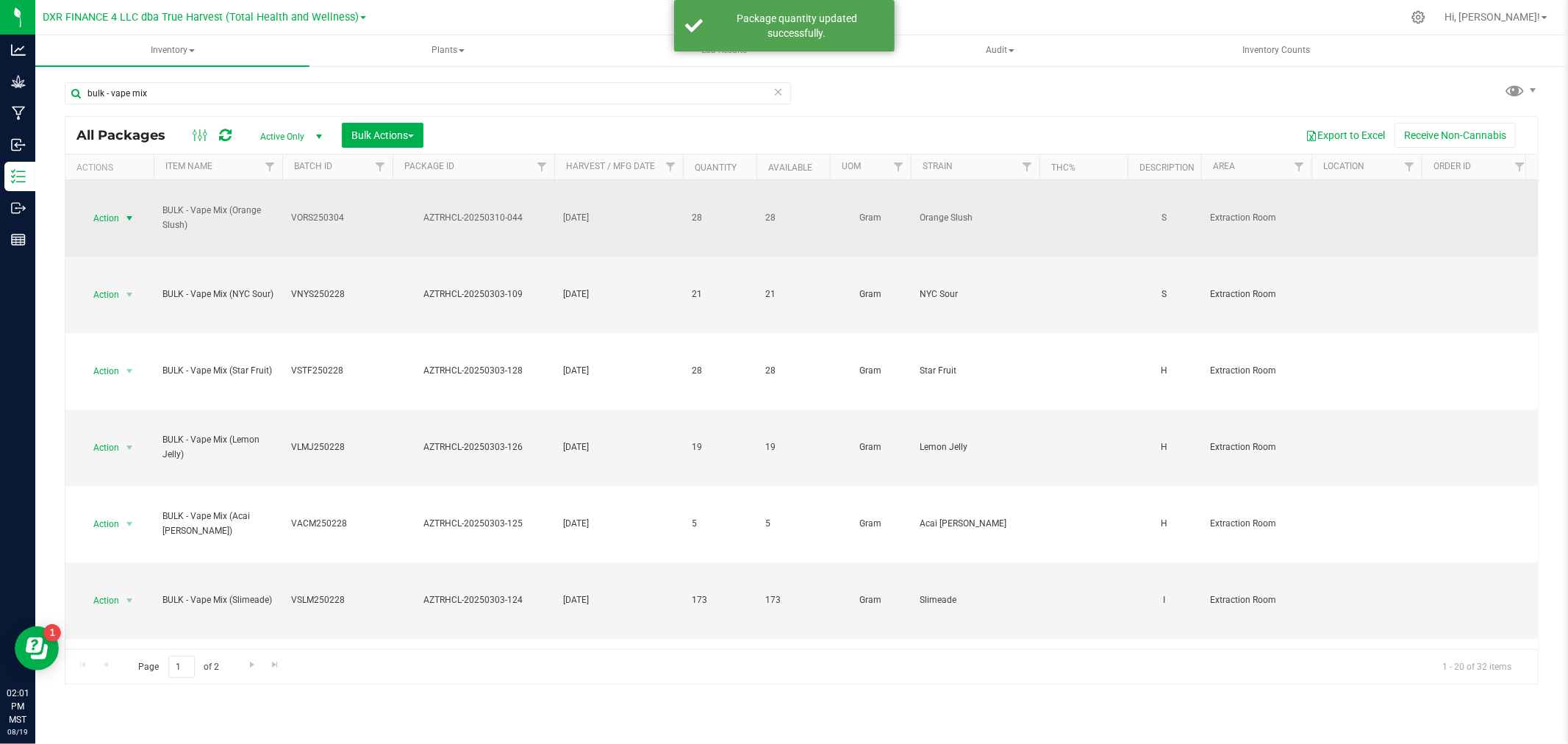
click at [105, 224] on span "Action" at bounding box center [99, 218] width 40 height 20
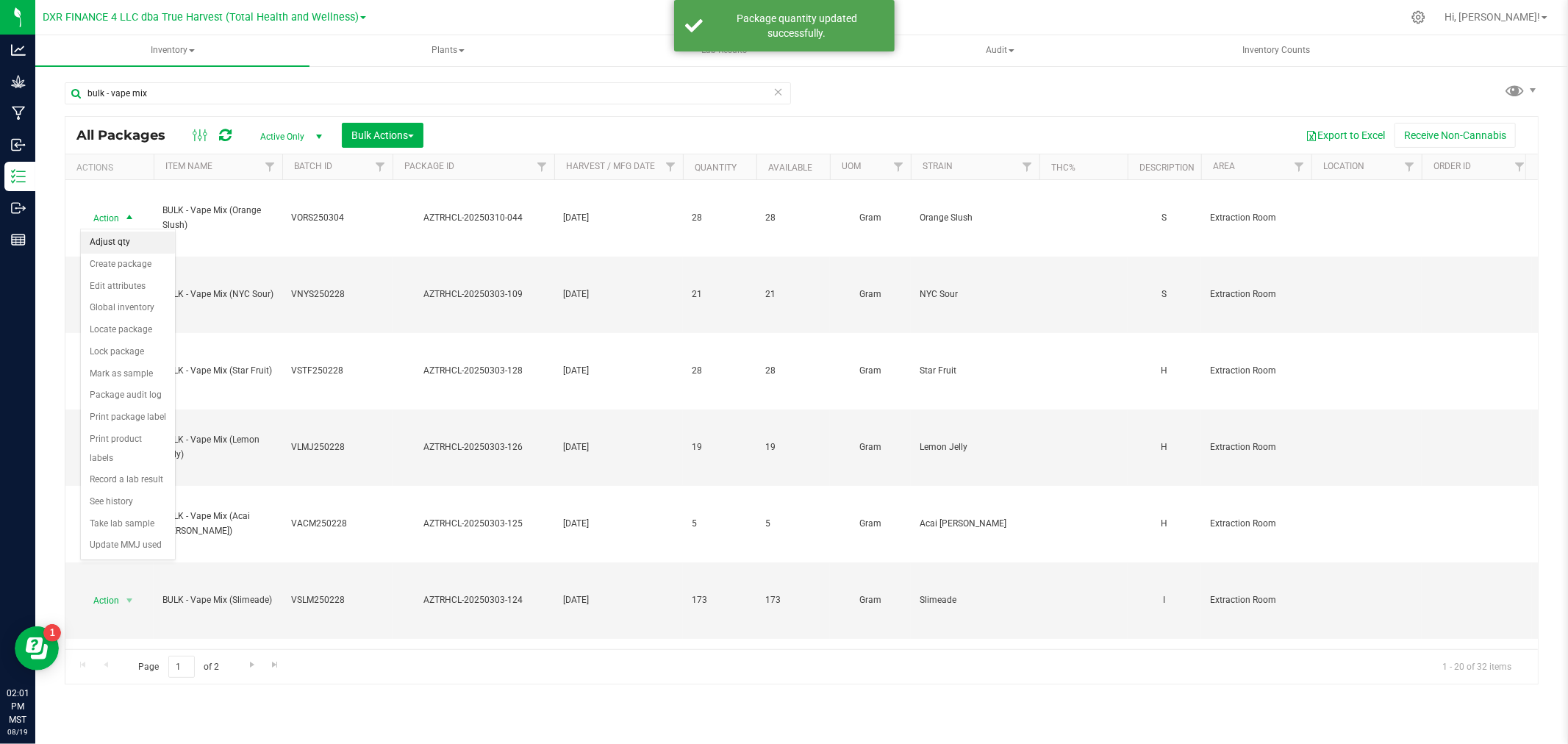
click at [129, 241] on li "Adjust qty" at bounding box center [128, 243] width 94 height 22
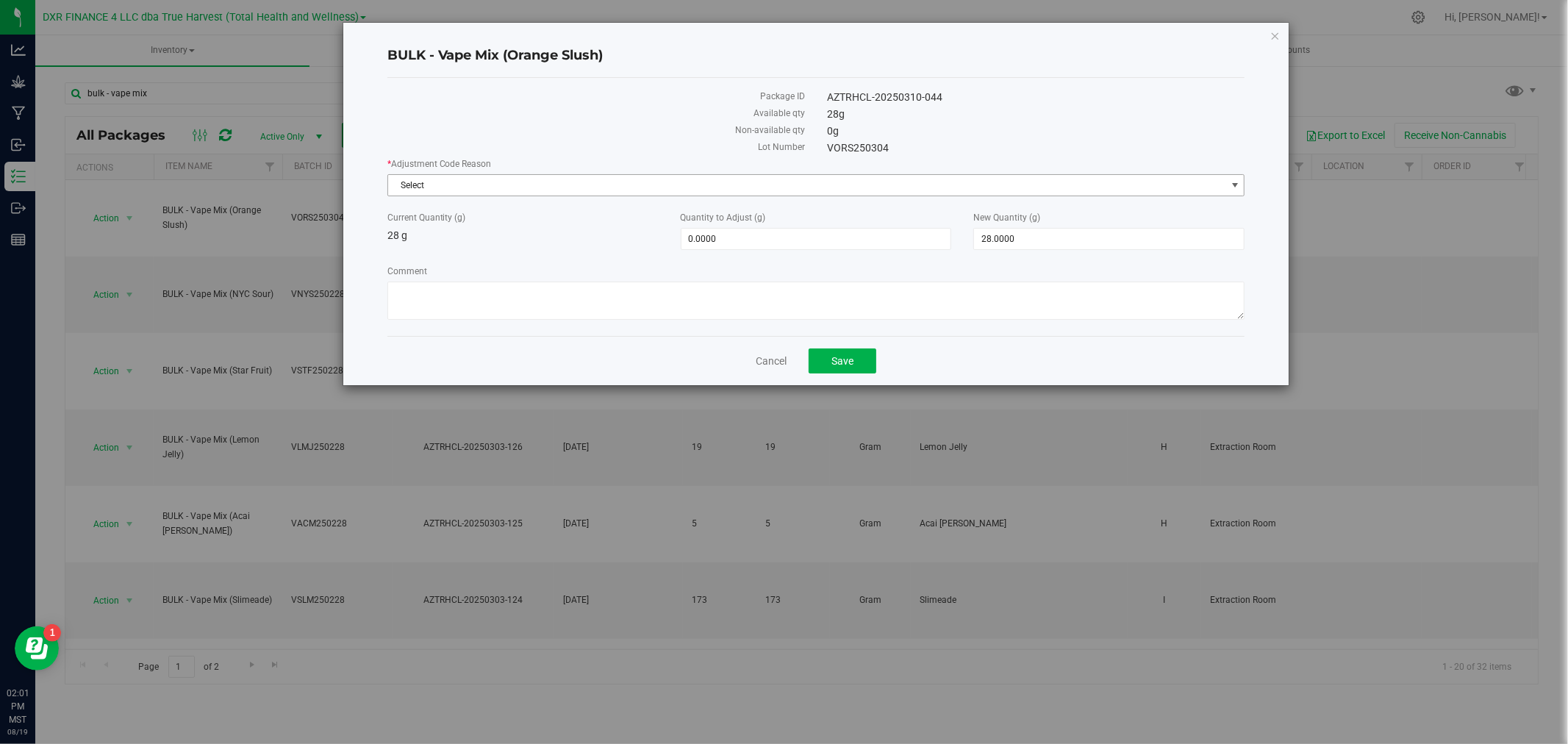
click at [479, 200] on div "* Adjustment Code Reason Select Select Damage Entry Error Fulfillment Error In-…" at bounding box center [816, 241] width 858 height 167
click at [469, 195] on span "Select" at bounding box center [807, 185] width 838 height 20
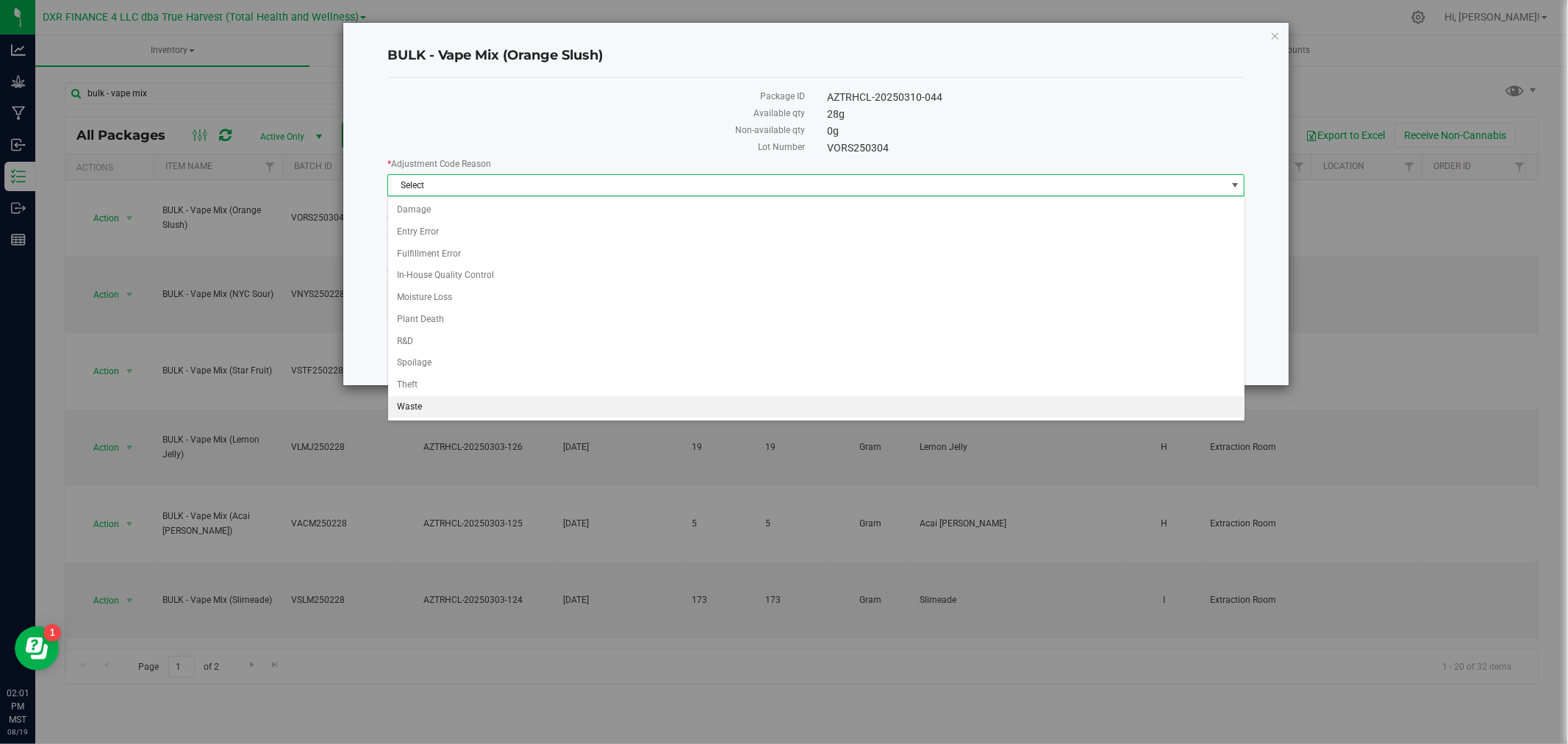
click at [432, 405] on li "Waste" at bounding box center [816, 407] width 856 height 22
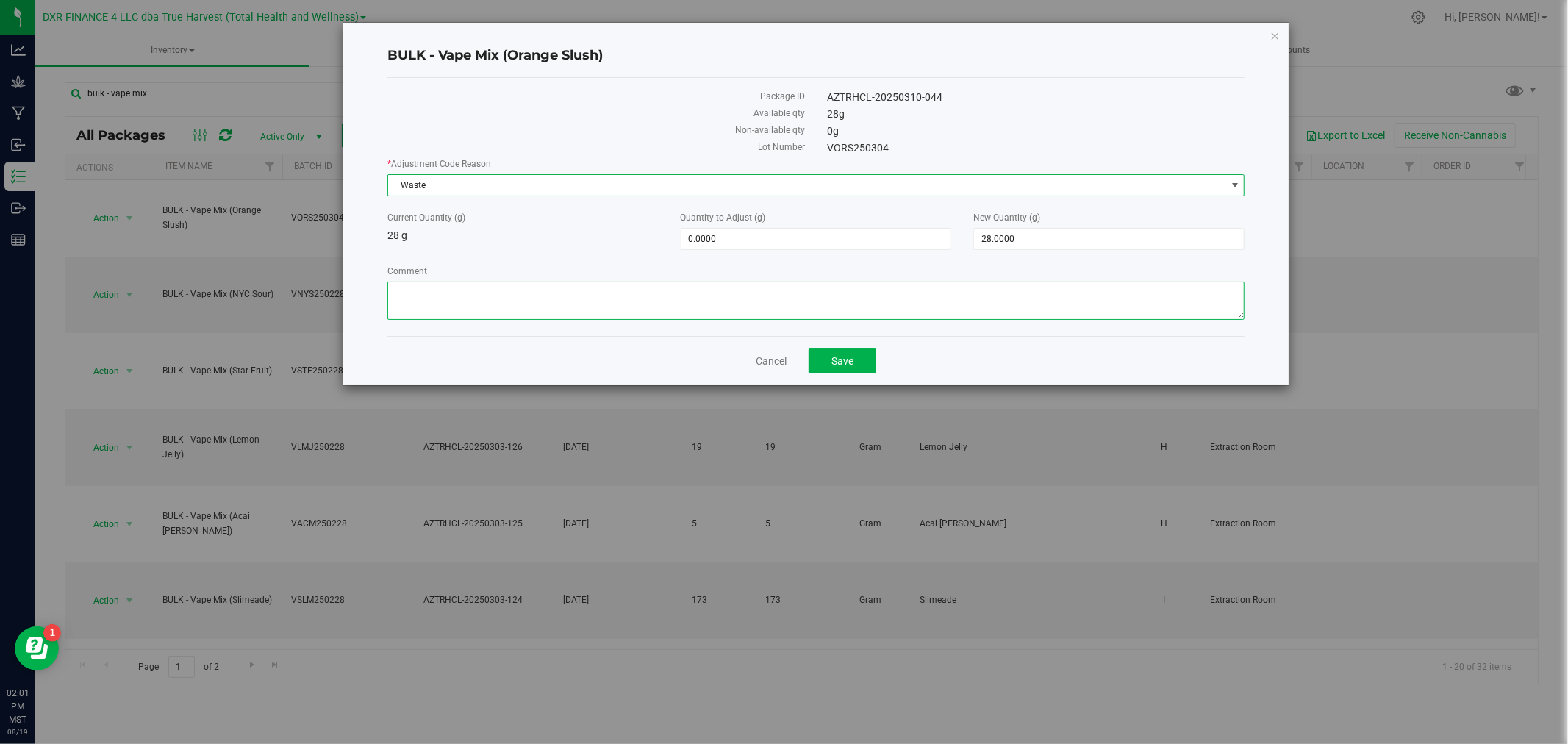
drag, startPoint x: 458, startPoint y: 304, endPoint x: 458, endPoint y: 296, distance: 8.0
click at [459, 304] on textarea "Comment" at bounding box center [816, 300] width 858 height 38
paste textarea "Qty too small to use. Wasted using bleach"
type textarea "Qty too small to use. Wasted using bleach"
click at [1022, 234] on span "28.0000 28" at bounding box center [1108, 238] width 271 height 22
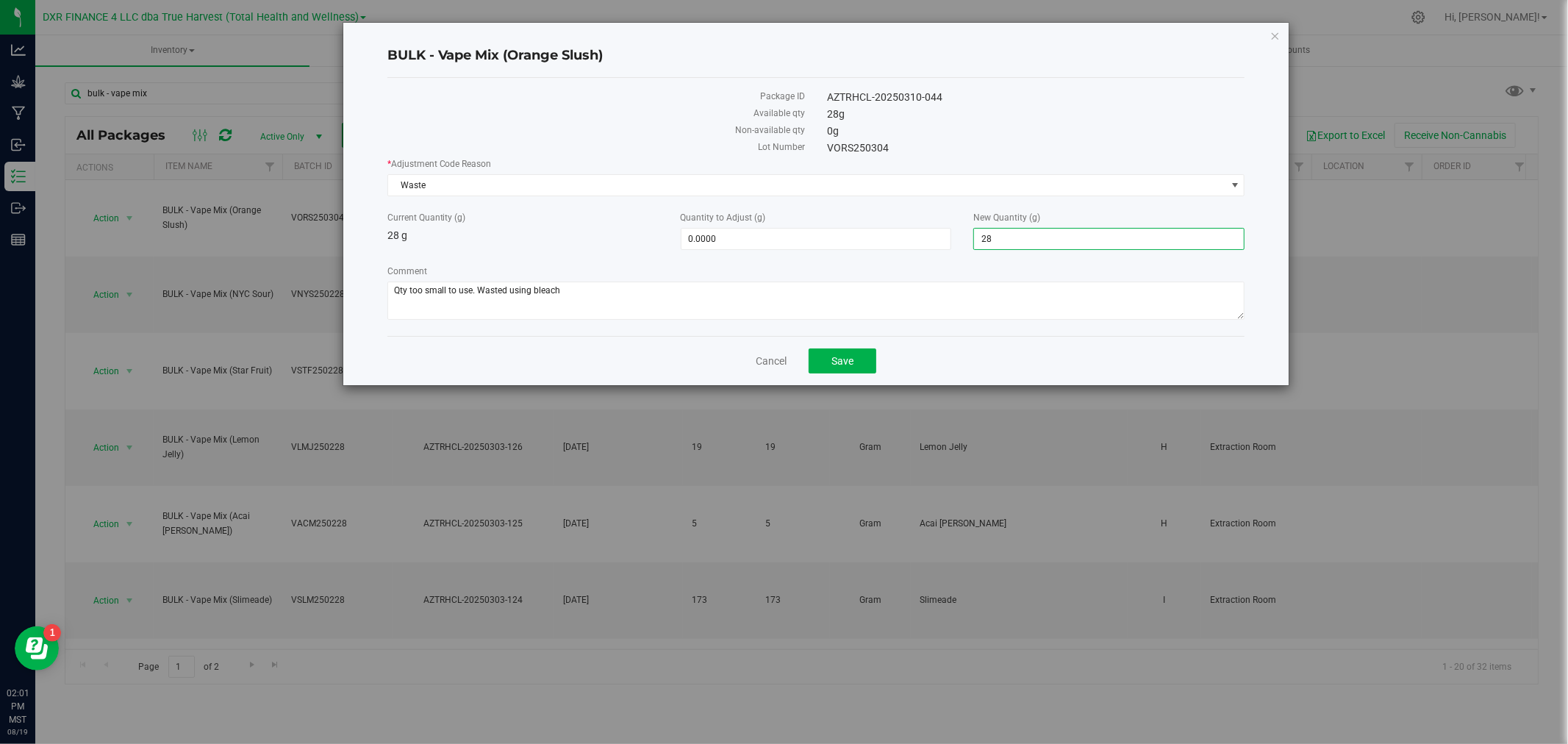
click at [922, 324] on div "Comment" at bounding box center [816, 294] width 858 height 60
click at [1025, 232] on span "28.0000 28" at bounding box center [1108, 238] width 271 height 22
click at [1024, 232] on input "28" at bounding box center [1109, 238] width 270 height 20
click at [1031, 241] on input "New Quantity (g)" at bounding box center [1109, 238] width 270 height 20
type input "-28.0000"
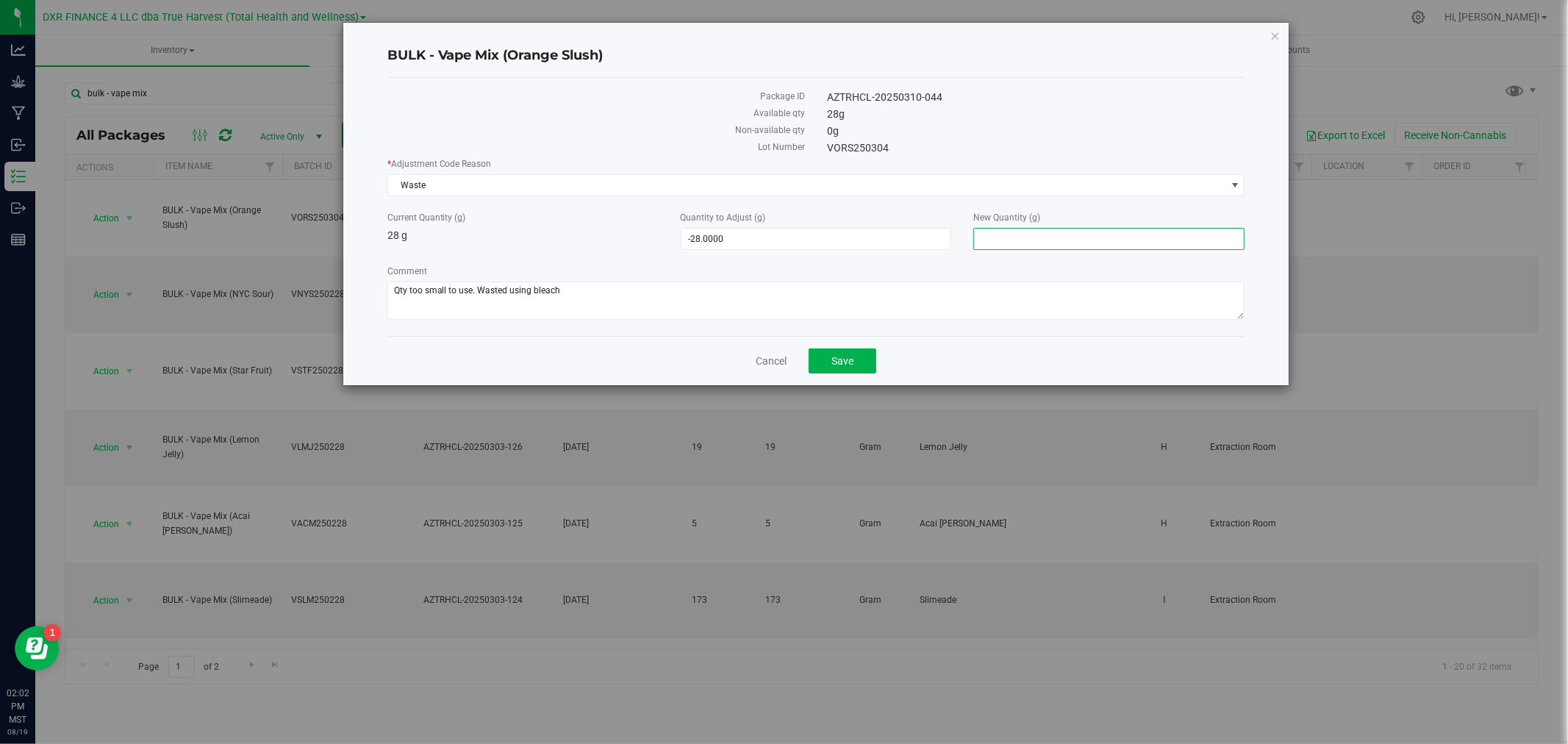
drag, startPoint x: 912, startPoint y: 325, endPoint x: 905, endPoint y: 326, distance: 7.1
click at [910, 326] on div "Package ID AZTRHCL-20250310-044 Available qty 28 g Non-available qty 0 g Lot Nu…" at bounding box center [816, 207] width 858 height 258
click at [847, 357] on span "Save" at bounding box center [842, 361] width 22 height 12
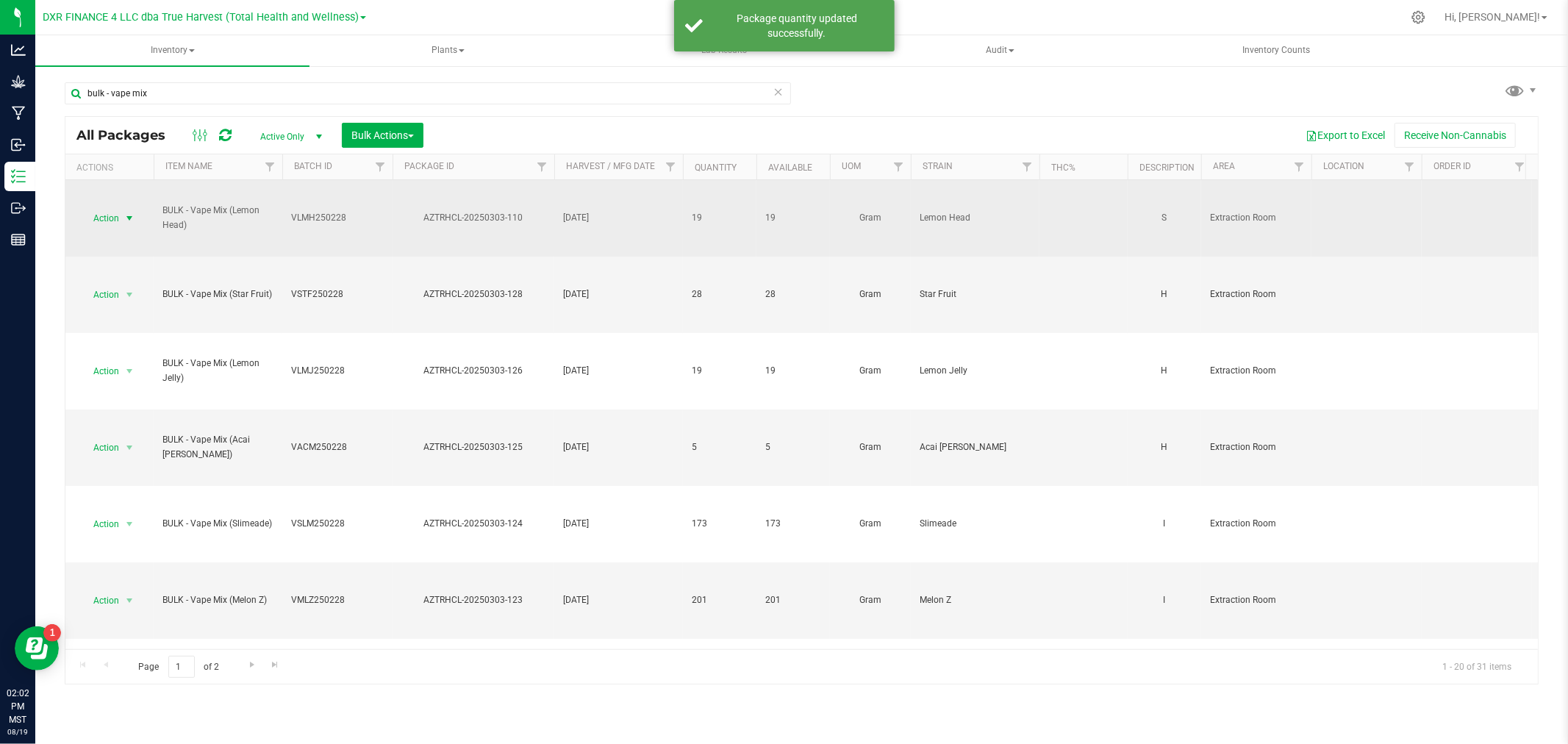
click at [101, 225] on span "Action" at bounding box center [99, 218] width 40 height 20
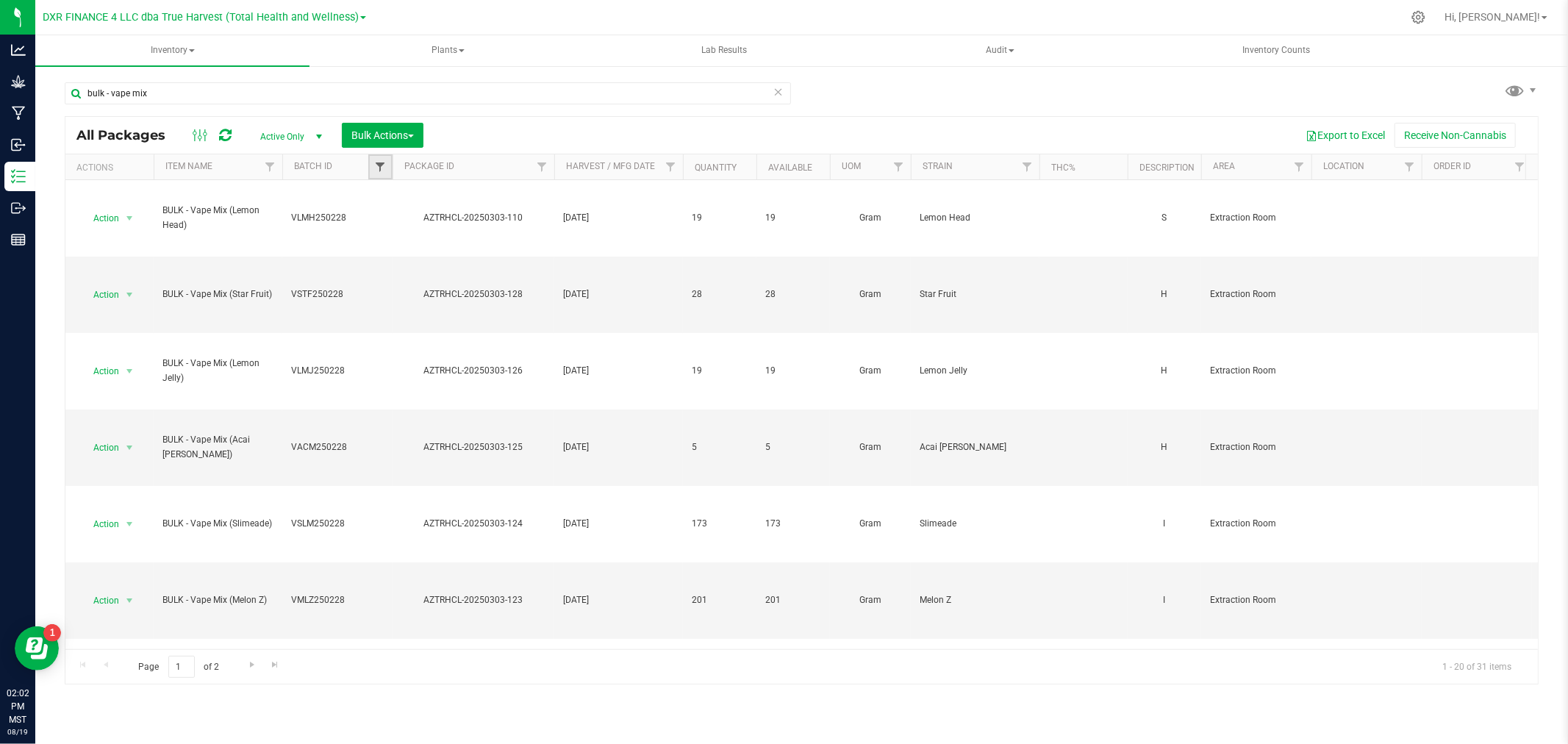
click at [380, 170] on span "Filter" at bounding box center [379, 166] width 12 height 12
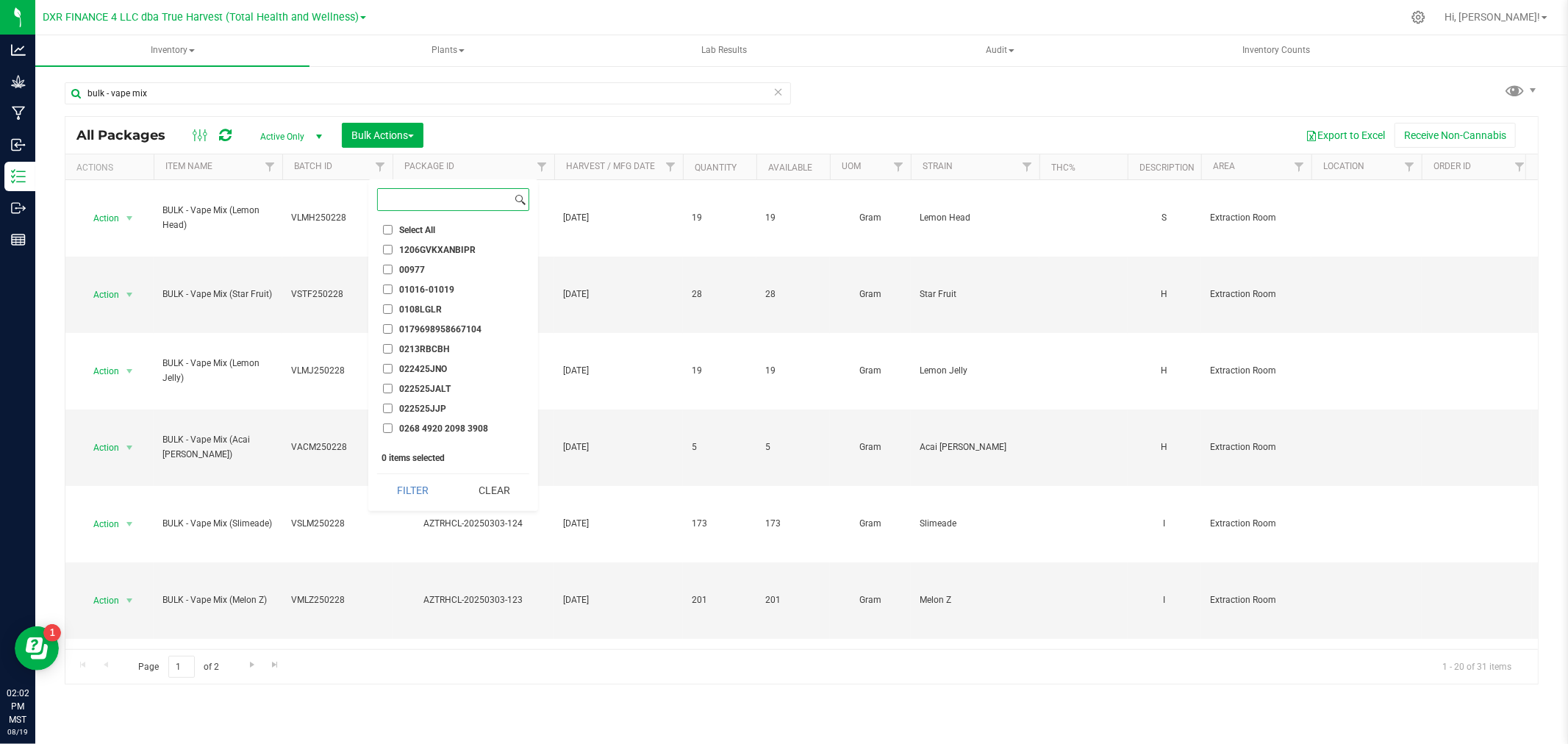
click at [406, 201] on input at bounding box center [444, 200] width 134 height 21
type input "250304"
drag, startPoint x: 481, startPoint y: 390, endPoint x: 490, endPoint y: 441, distance: 51.8
click at [490, 427] on ul "Select All 1206GVKXANBIPR 00977 01016-01019 0108LGLR 0179698958667104 0213RBCBH…" at bounding box center [452, 332] width 151 height 220
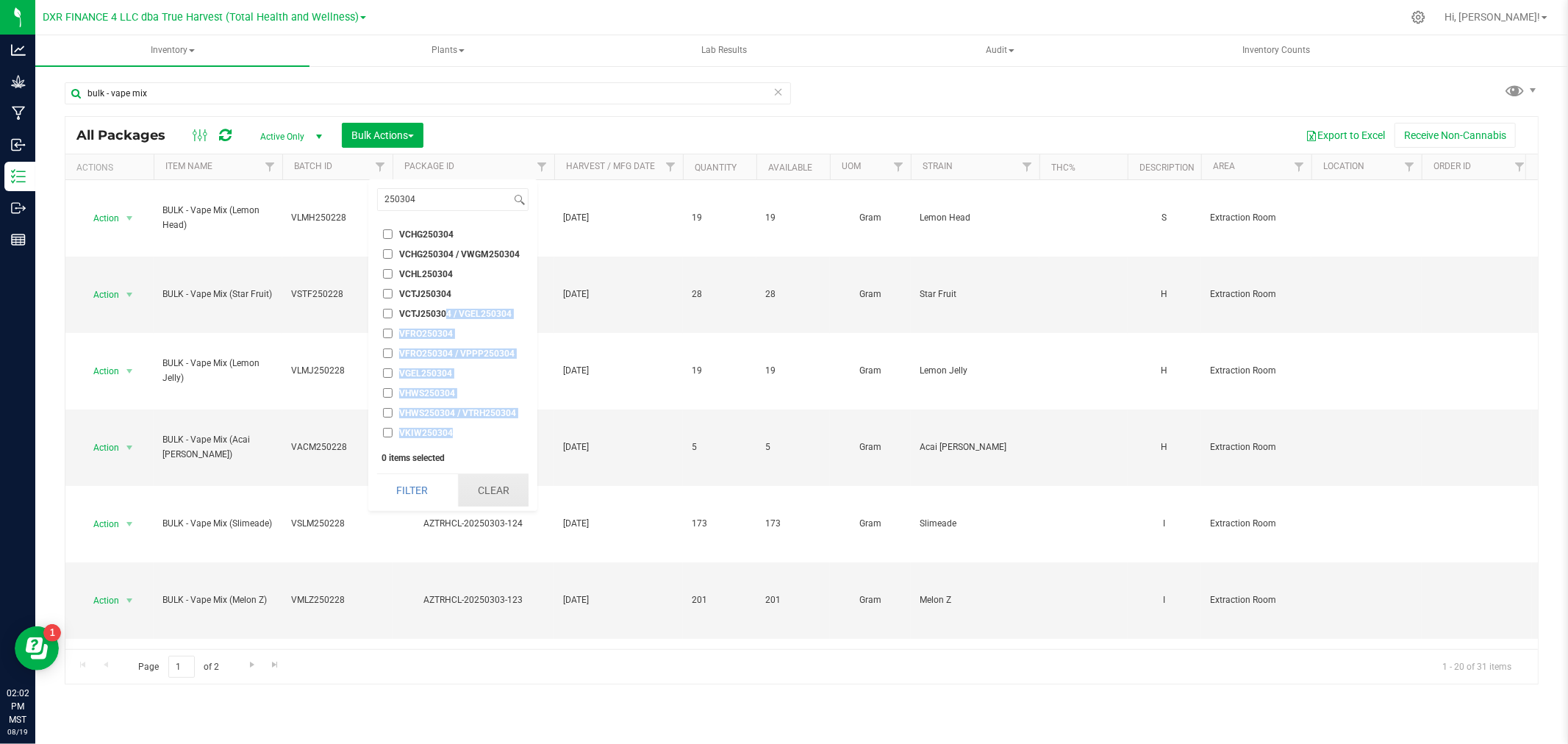
click at [507, 496] on button "Clear" at bounding box center [492, 491] width 70 height 32
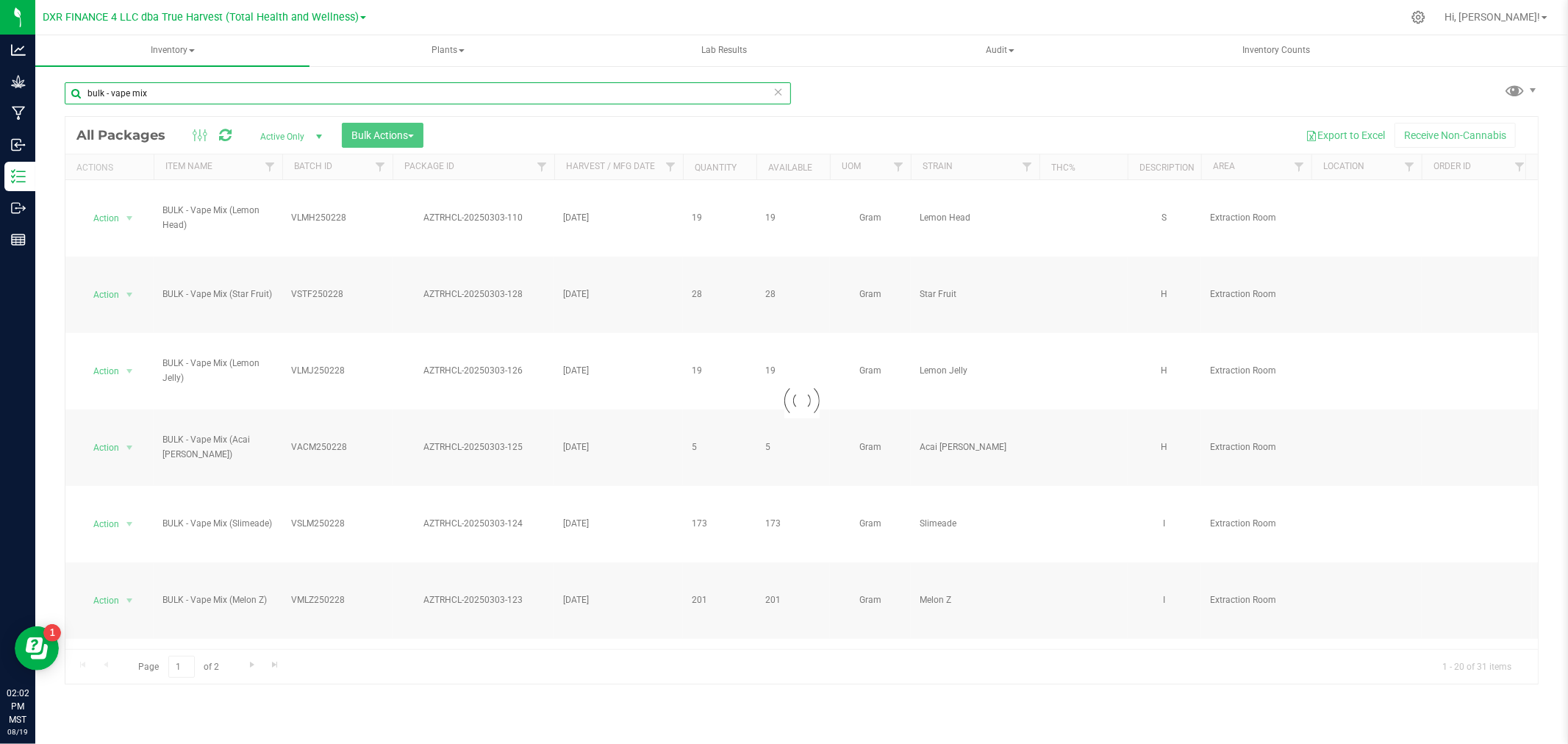
click at [150, 96] on input "bulk - vape mix" at bounding box center [427, 93] width 726 height 22
click at [149, 92] on input "bulk - vape mix" at bounding box center [427, 93] width 726 height 22
click at [148, 92] on input "bulk - vape mix" at bounding box center [427, 93] width 726 height 22
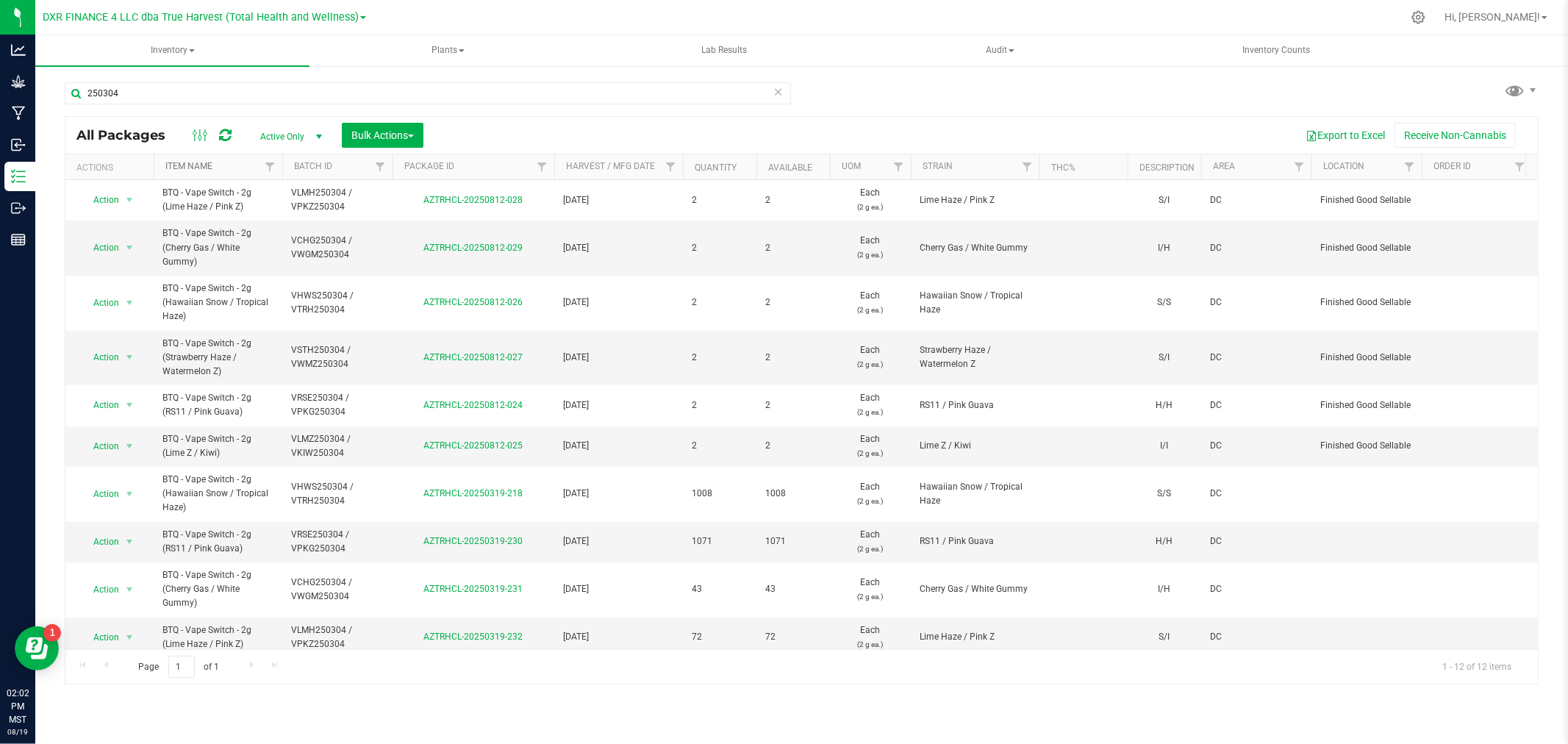
click at [186, 167] on link "Item Name" at bounding box center [188, 166] width 47 height 11
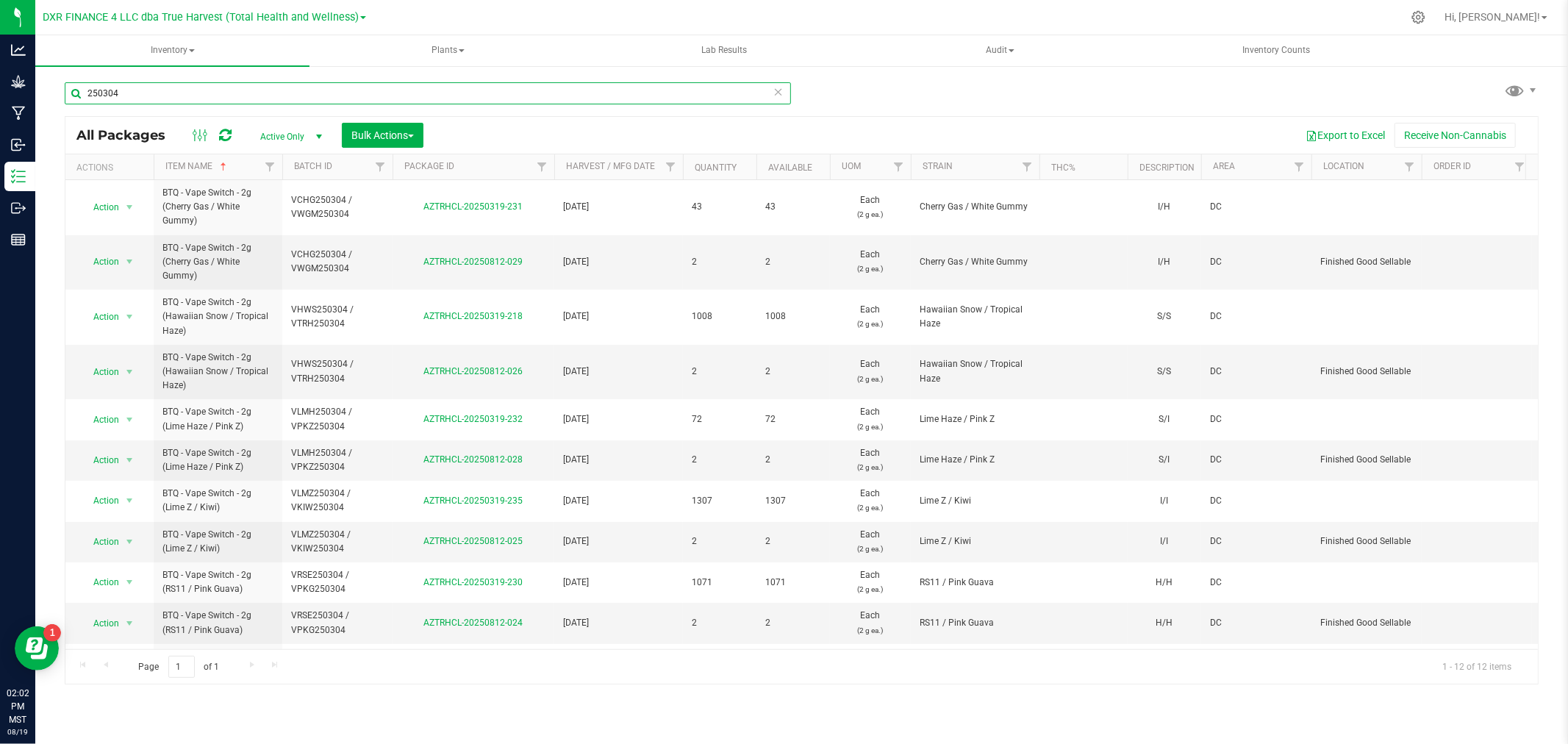
click at [159, 85] on input "250304" at bounding box center [427, 93] width 726 height 22
type input "bulk - vape mix"
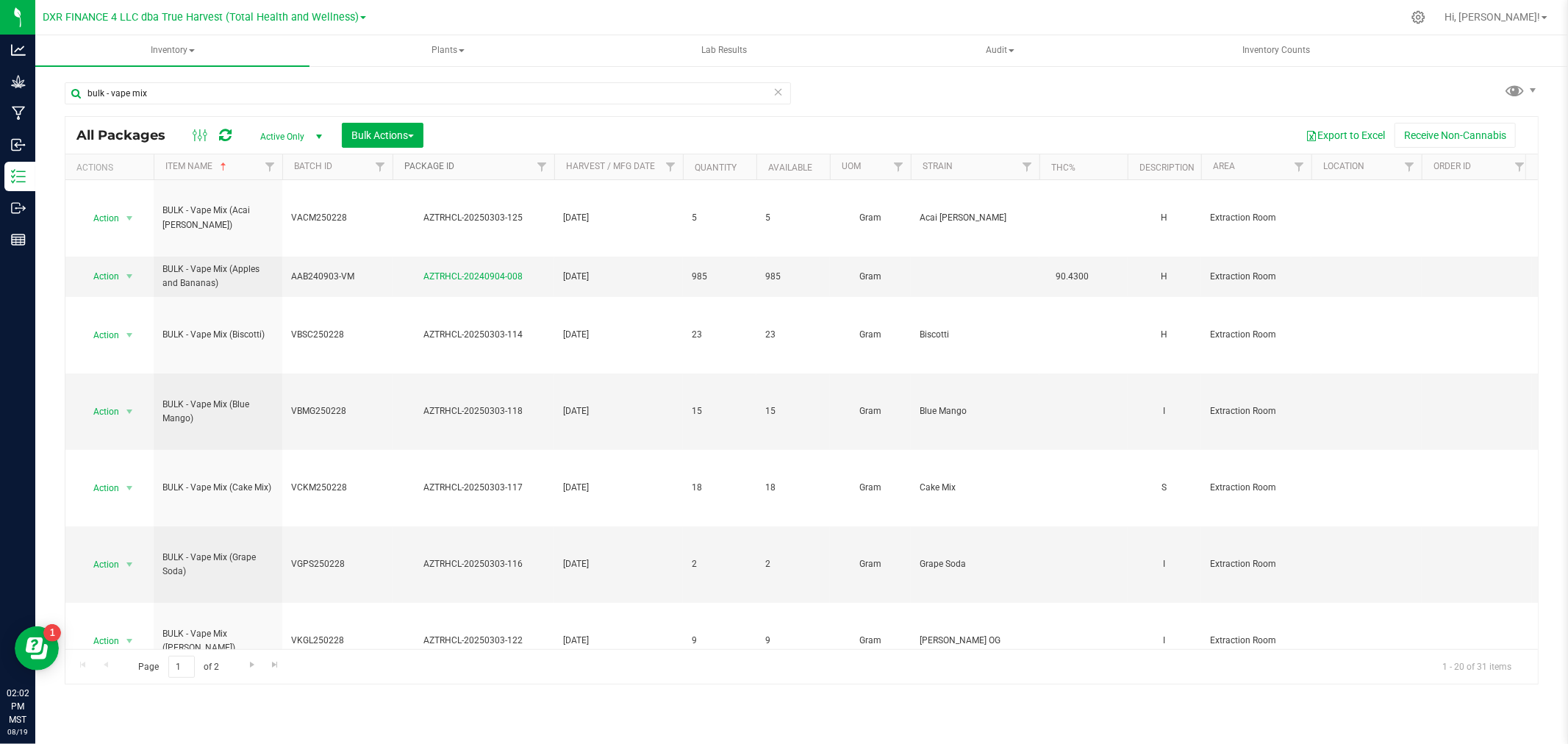
click at [449, 161] on link "Package ID" at bounding box center [429, 166] width 50 height 11
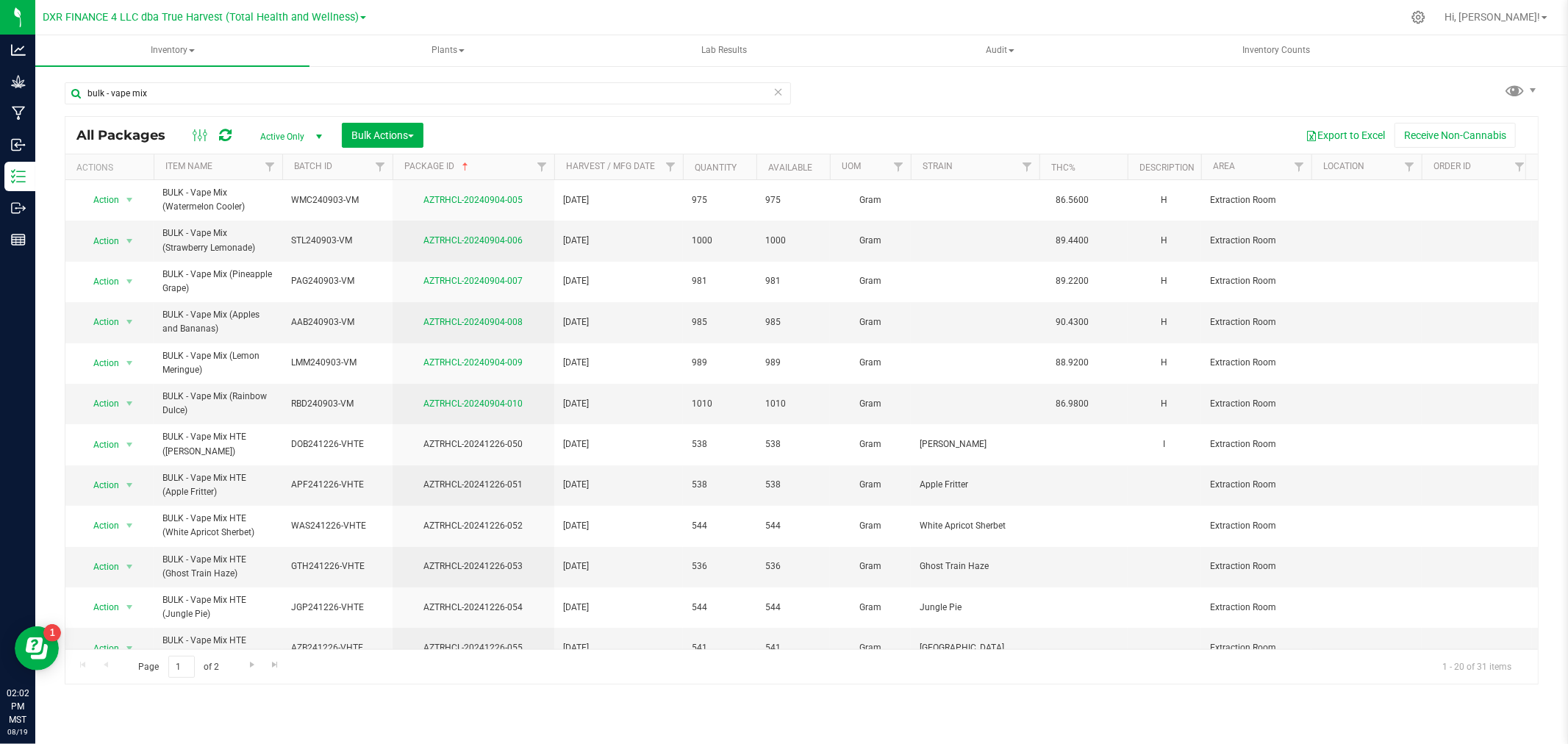
click at [419, 160] on th "Package ID" at bounding box center [474, 167] width 162 height 26
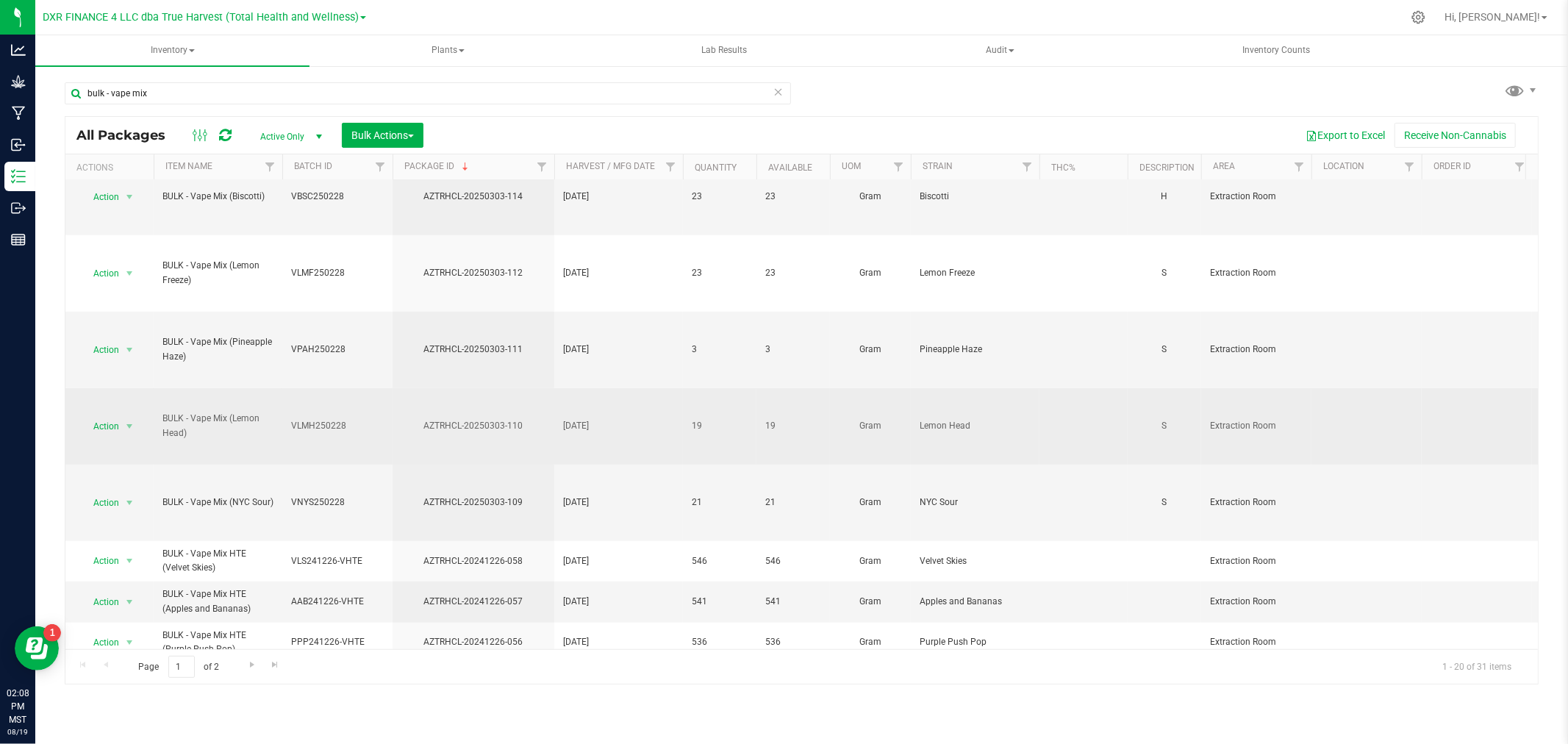
scroll to position [931, 0]
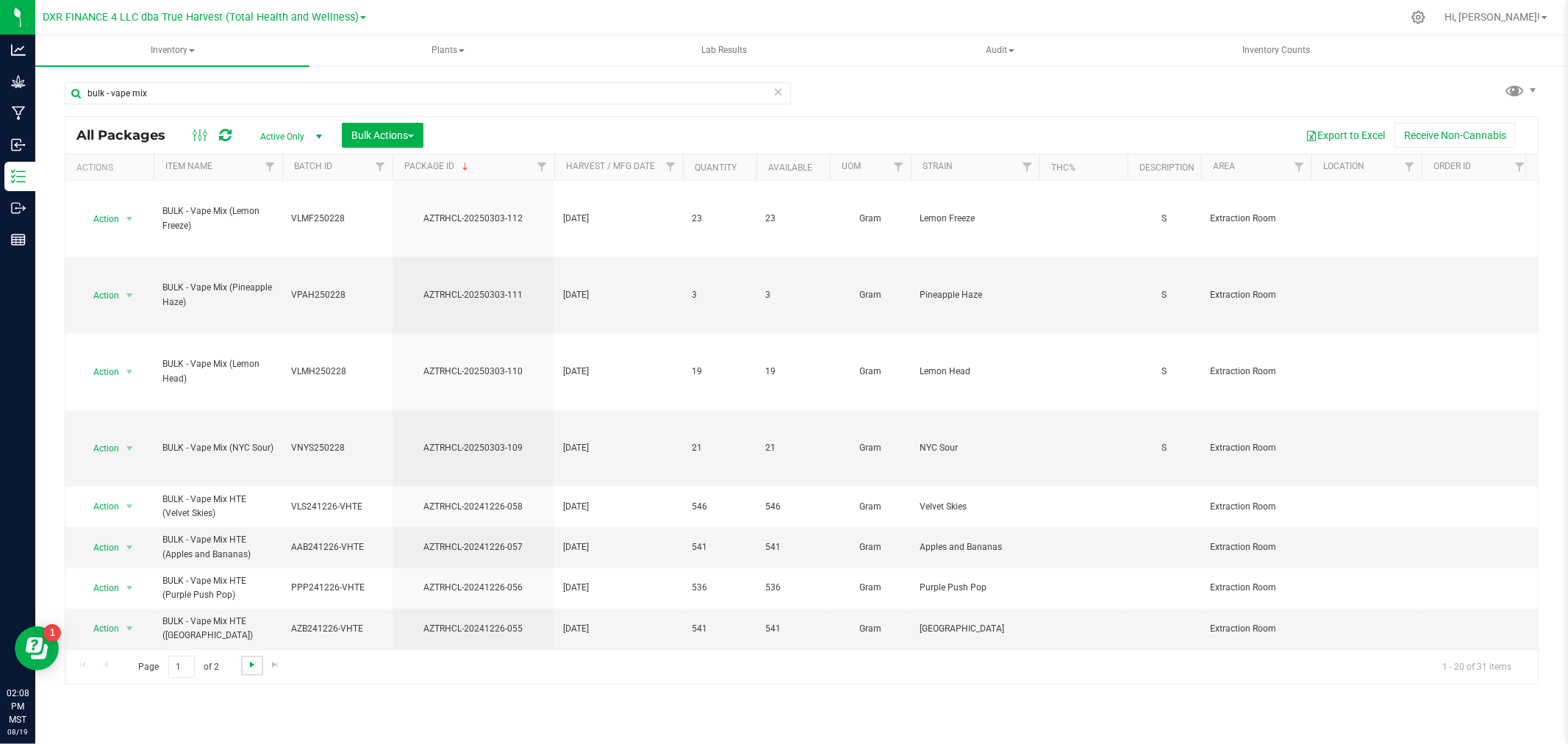
click at [252, 669] on span "Go to the next page" at bounding box center [251, 664] width 12 height 12
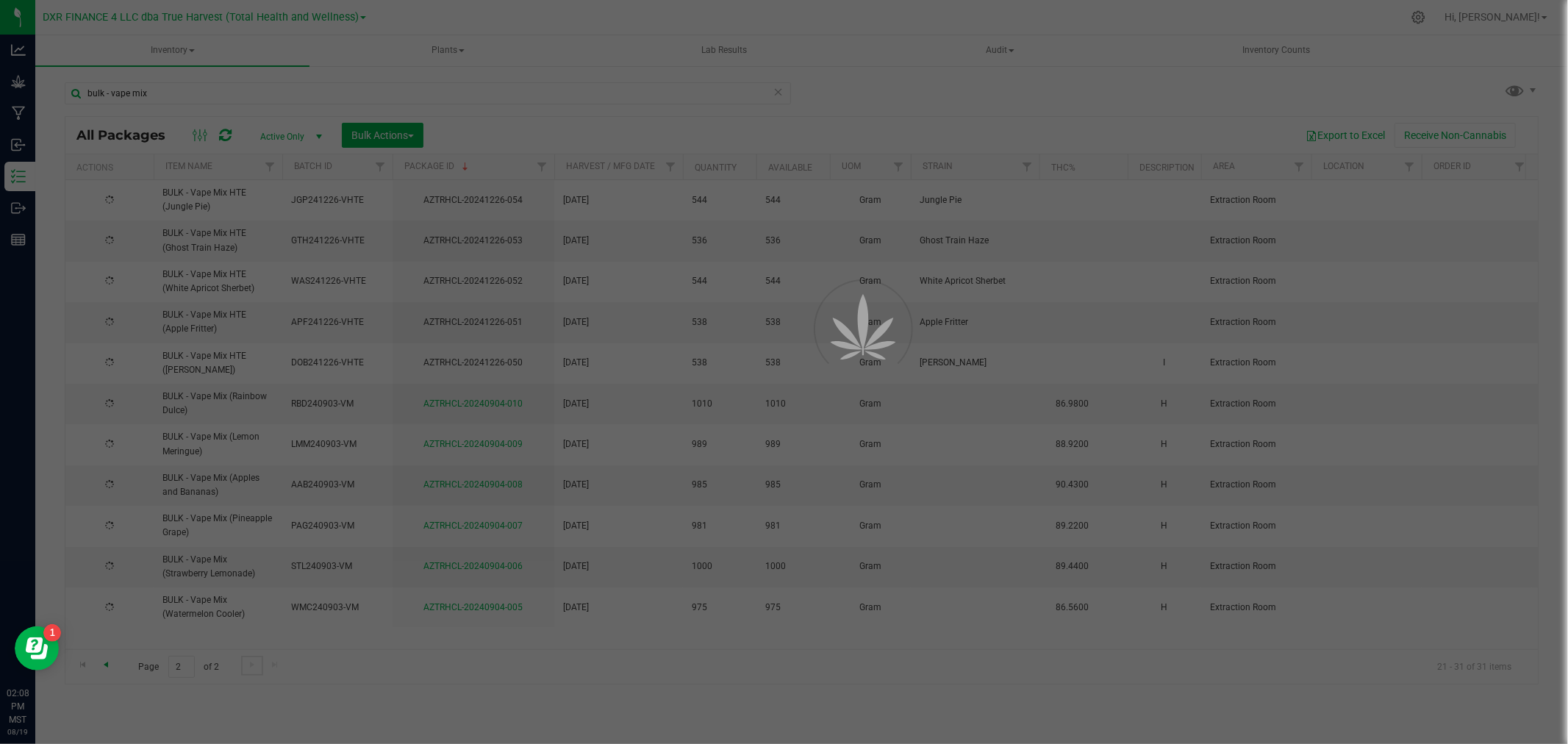
scroll to position [0, 0]
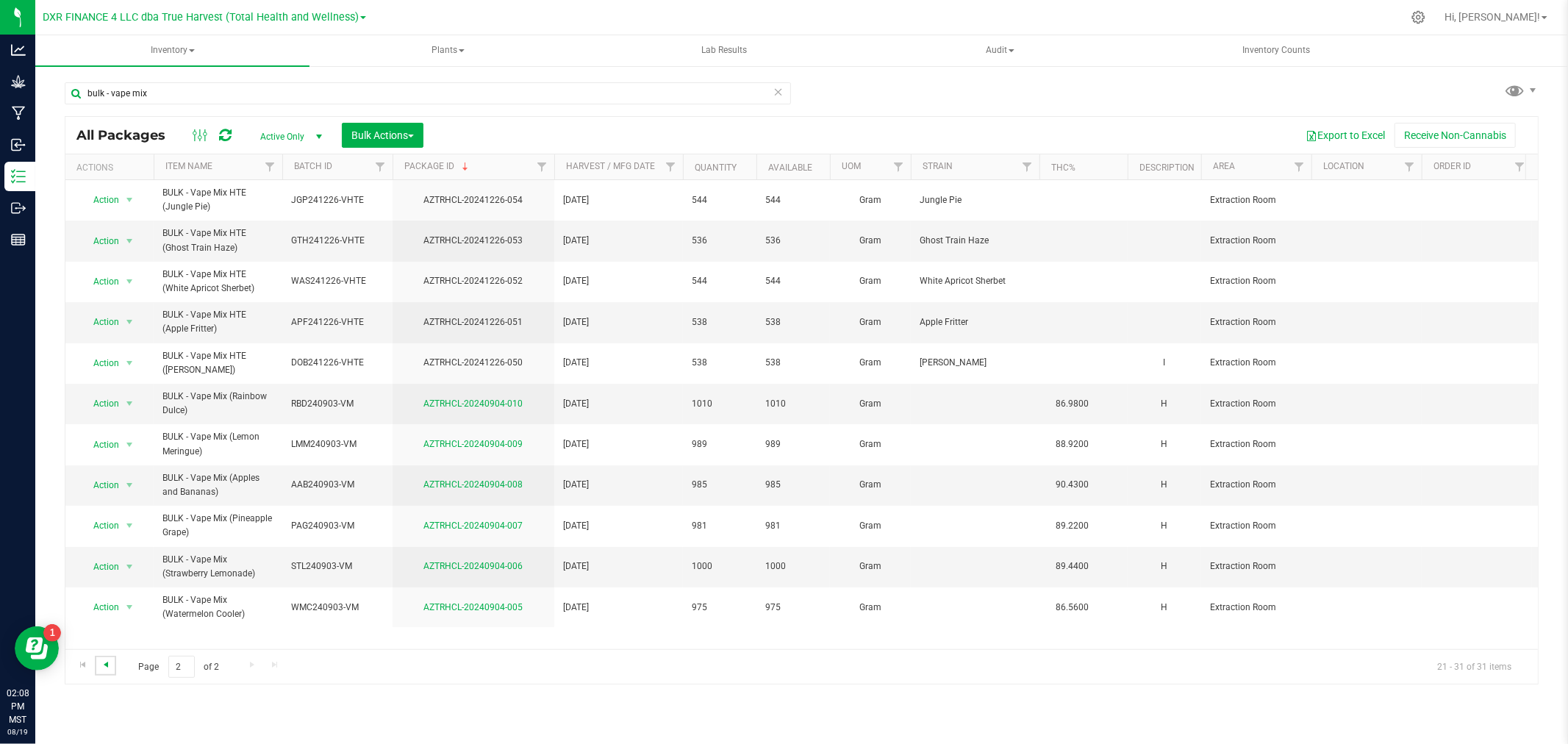
click at [107, 667] on span "Go to the previous page" at bounding box center [106, 664] width 12 height 12
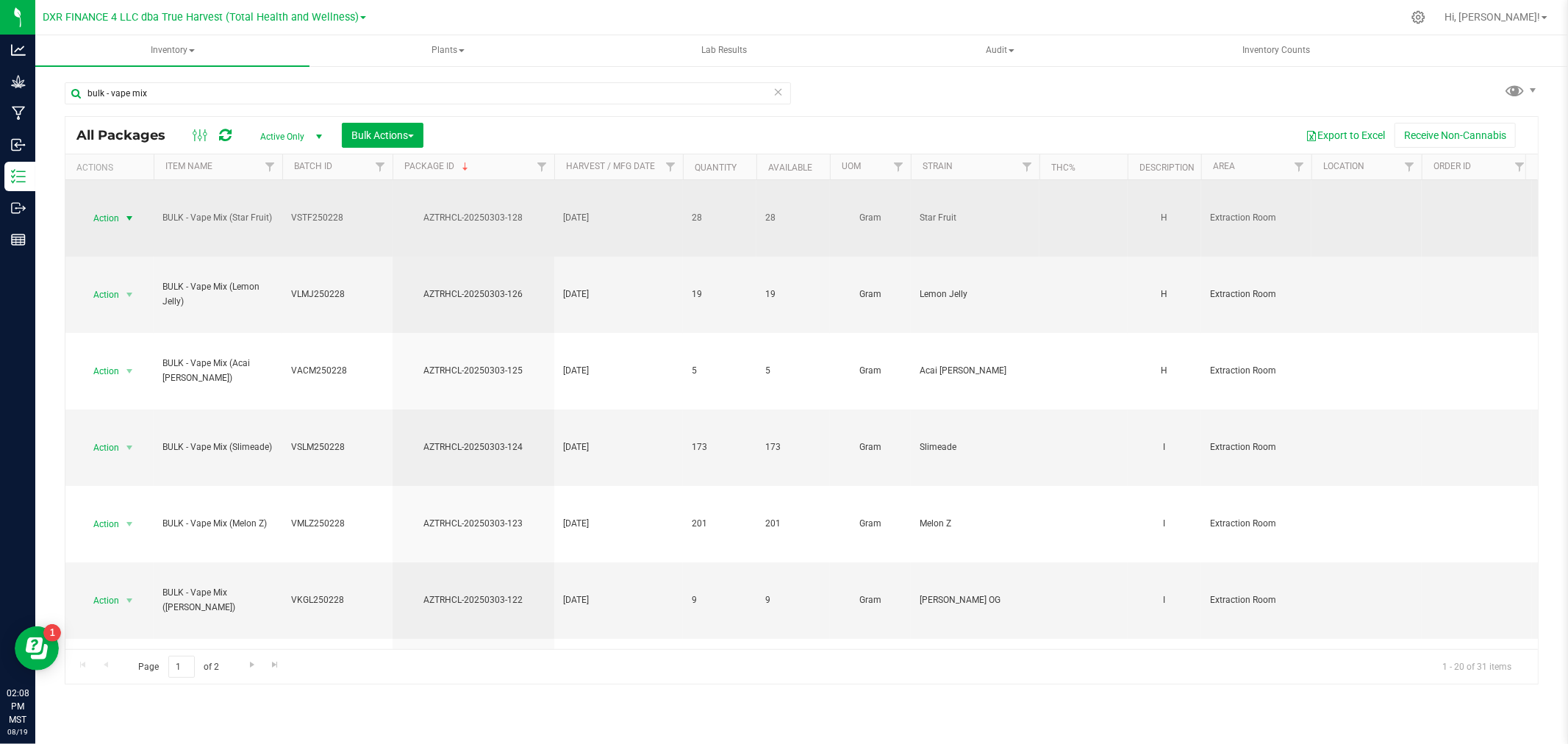
click at [100, 215] on span "Action" at bounding box center [99, 218] width 40 height 20
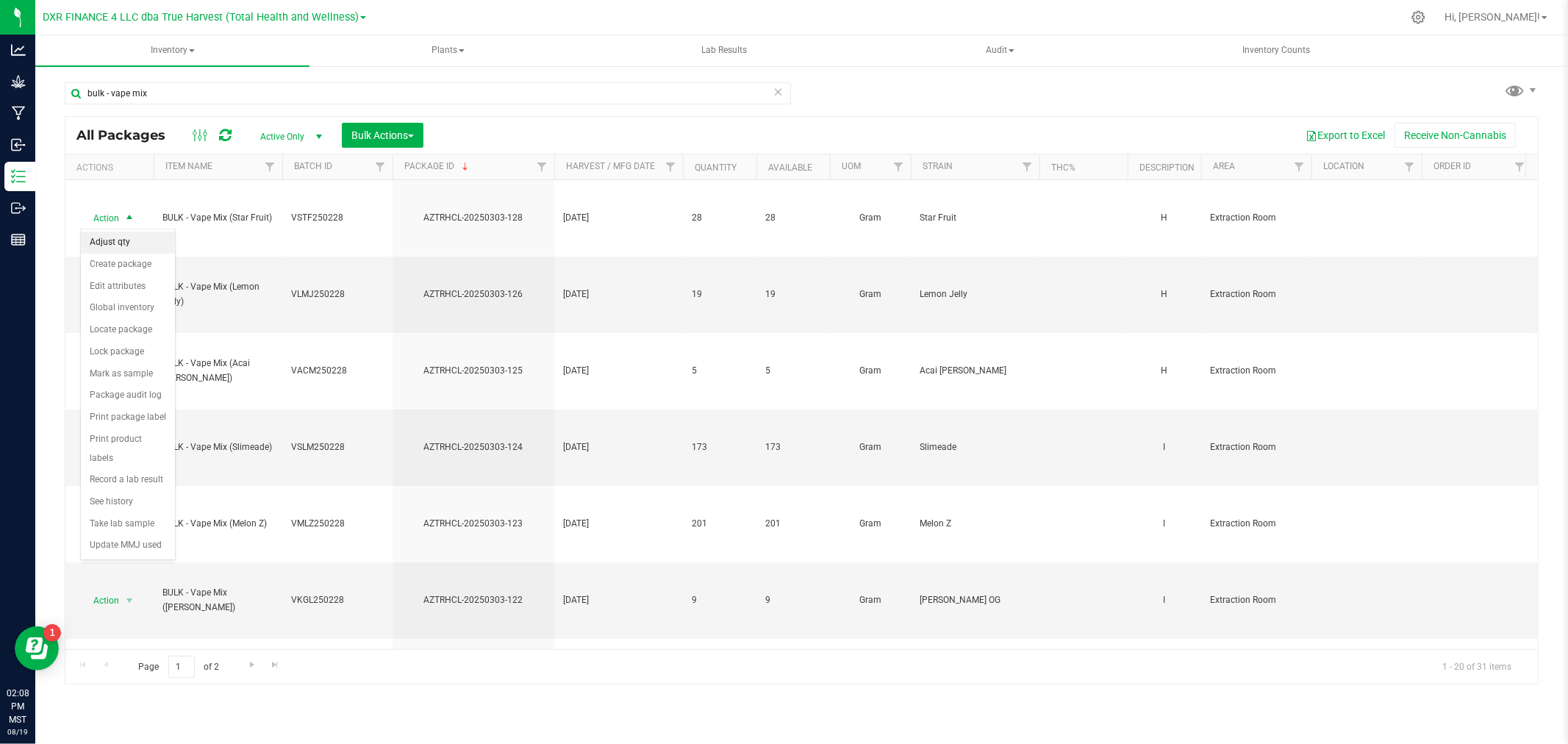
click at [123, 239] on li "Adjust qty" at bounding box center [128, 243] width 94 height 22
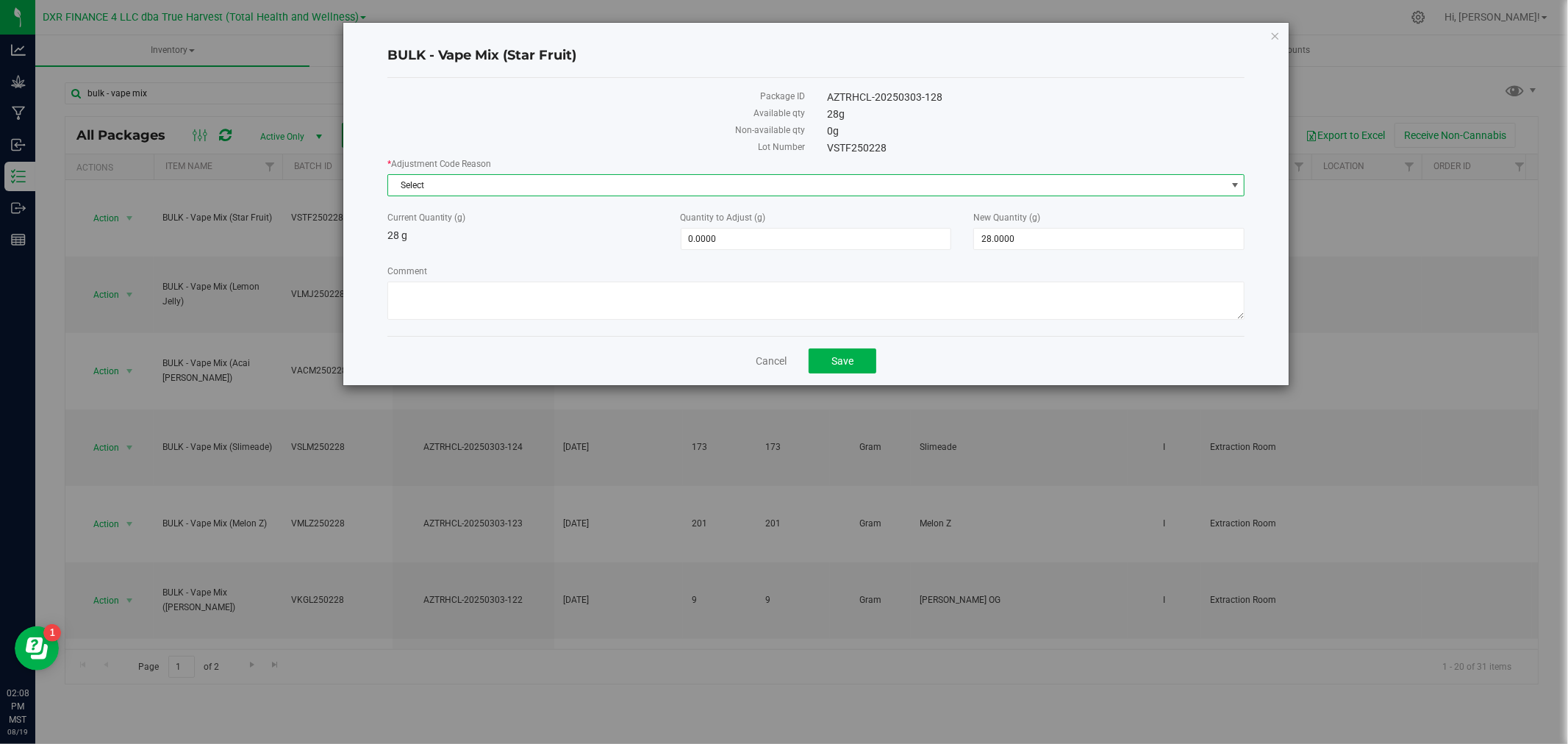
click at [492, 184] on span "Select" at bounding box center [807, 185] width 838 height 20
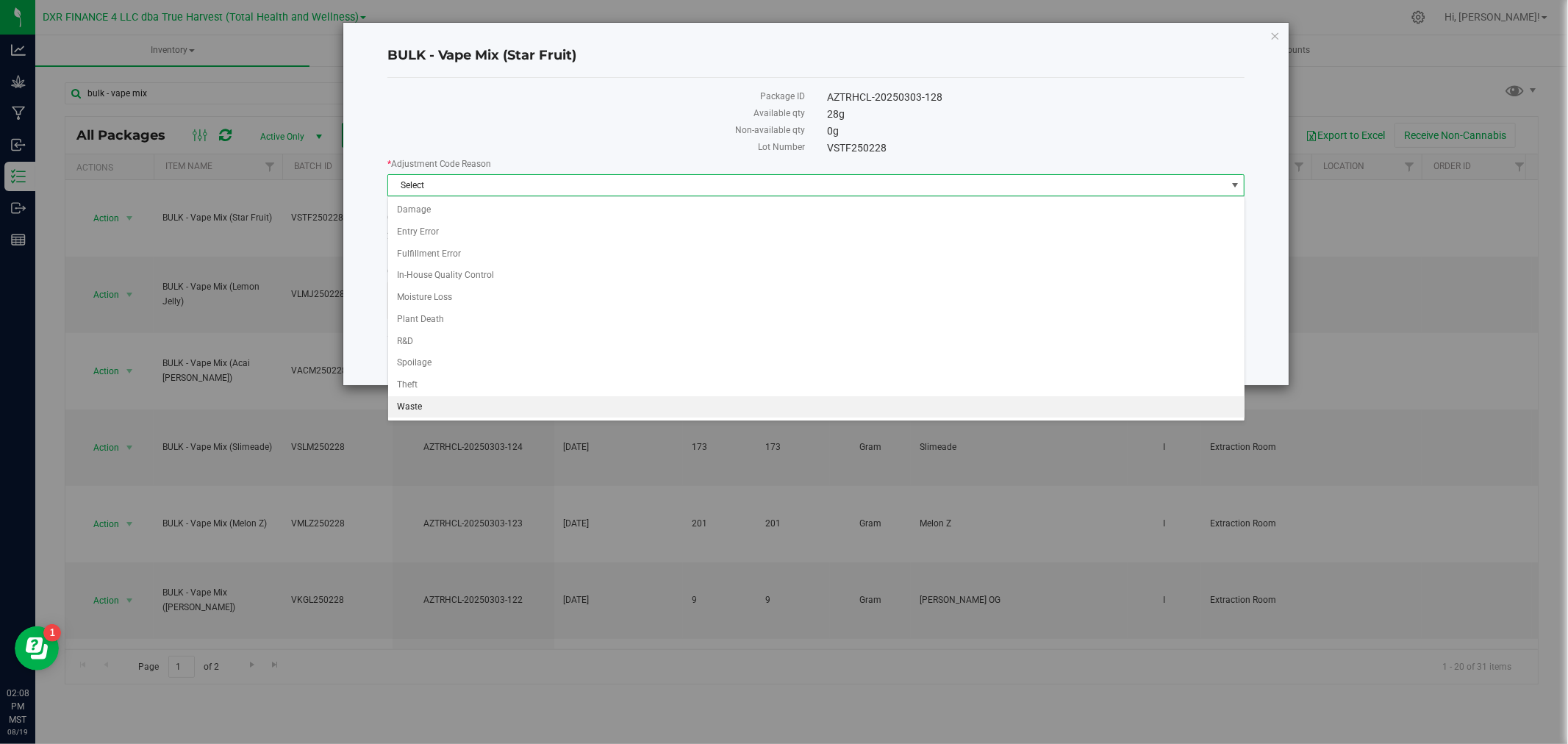
click at [426, 408] on li "Waste" at bounding box center [816, 407] width 856 height 22
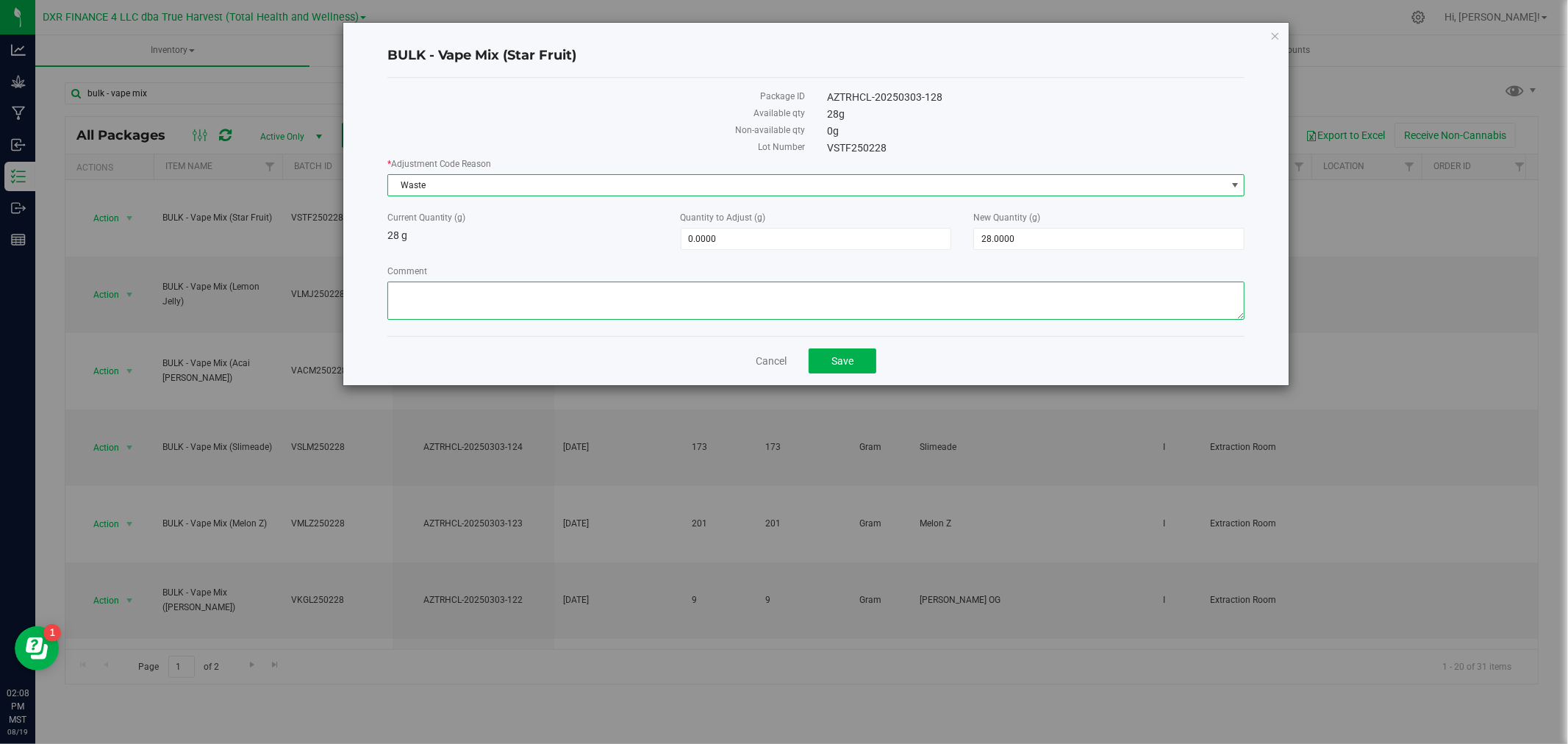
click at [452, 301] on textarea "Comment" at bounding box center [816, 300] width 858 height 38
paste textarea "Qty too small to use. Wasted using bleach"
type textarea "Qty too small to use. Wasted using bleach"
click at [982, 246] on span "28.0000 28" at bounding box center [1108, 238] width 271 height 22
click at [0, 0] on input "28" at bounding box center [0, 0] width 0 height 0
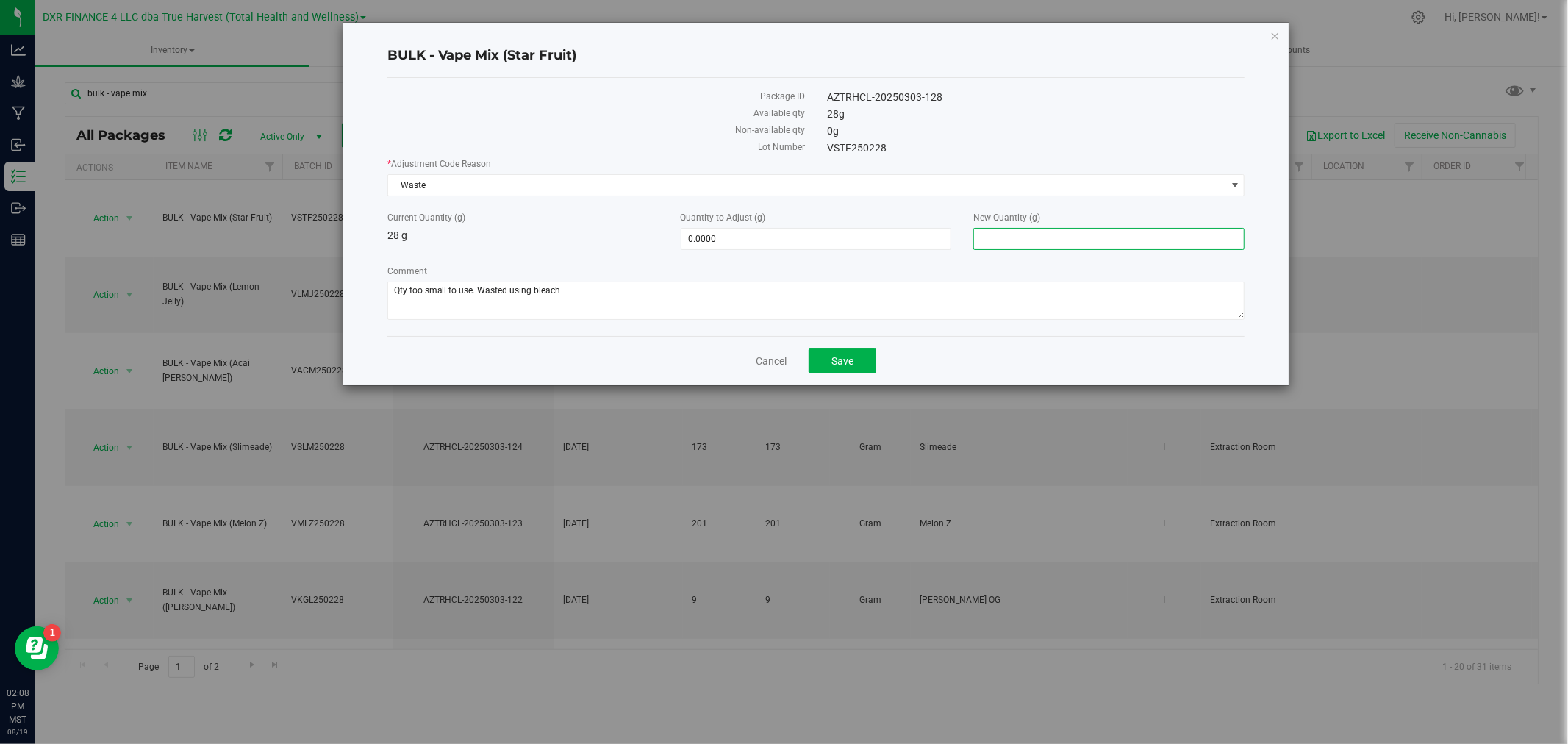
type input "-28.0000"
click at [911, 335] on div "Package ID AZTRHCL-20250303-128 Available qty 28 g Non-available qty 0 g Lot Nu…" at bounding box center [816, 207] width 858 height 258
click at [860, 364] on button "Save" at bounding box center [842, 361] width 68 height 25
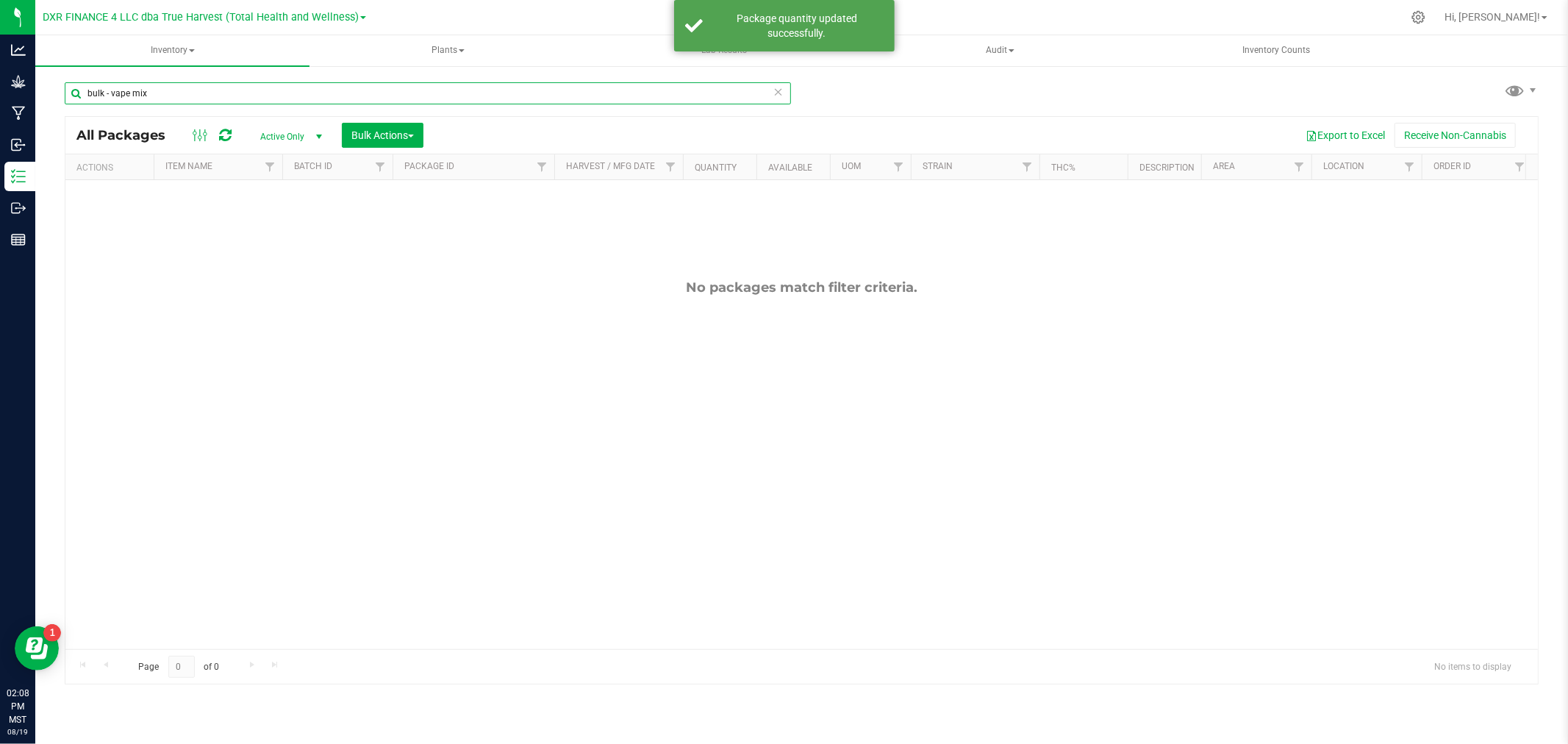
click at [130, 91] on input "bulk - vape mix" at bounding box center [427, 93] width 726 height 22
click at [140, 92] on input "bulk - vape mix" at bounding box center [427, 93] width 726 height 22
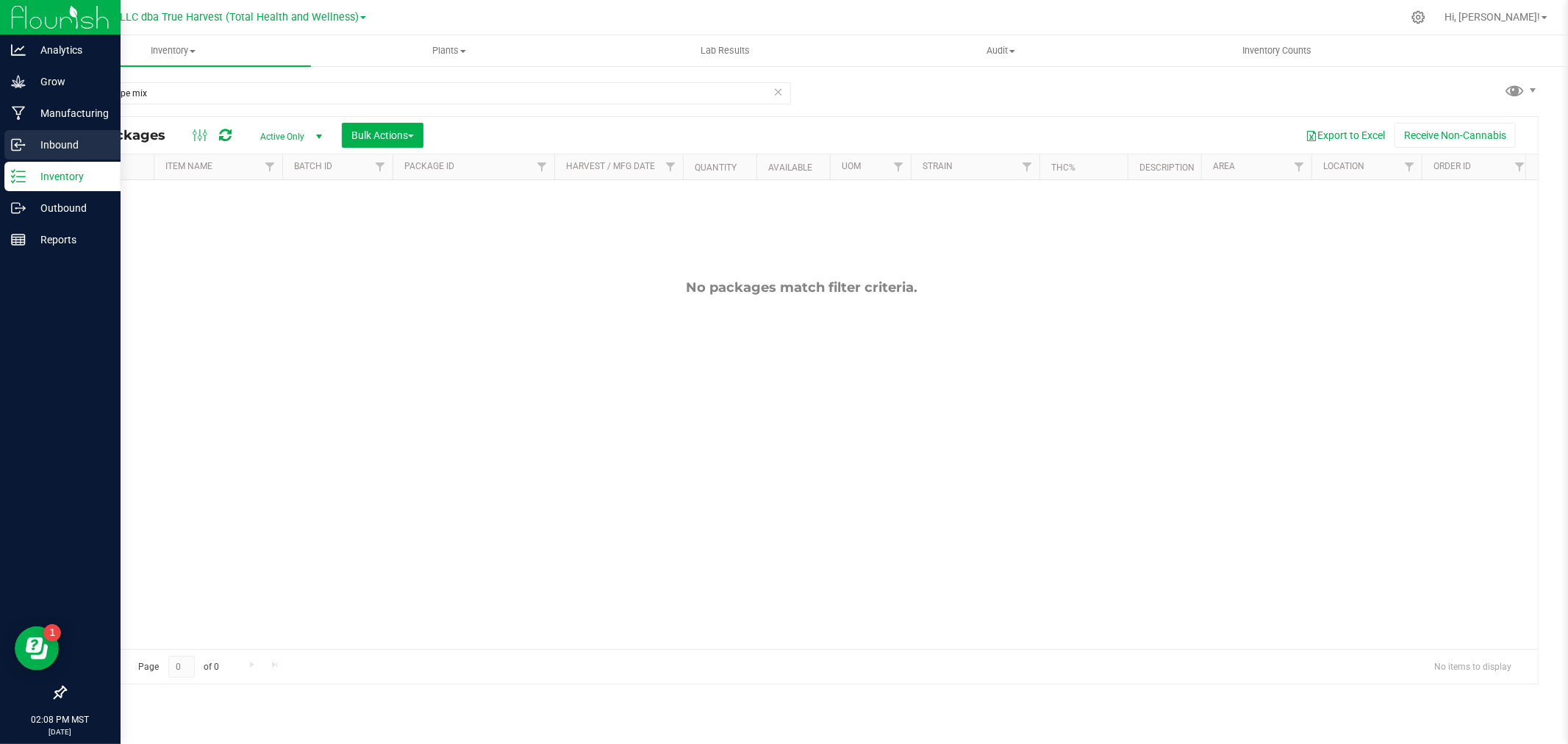
click at [11, 148] on div "Inbound" at bounding box center [62, 144] width 116 height 29
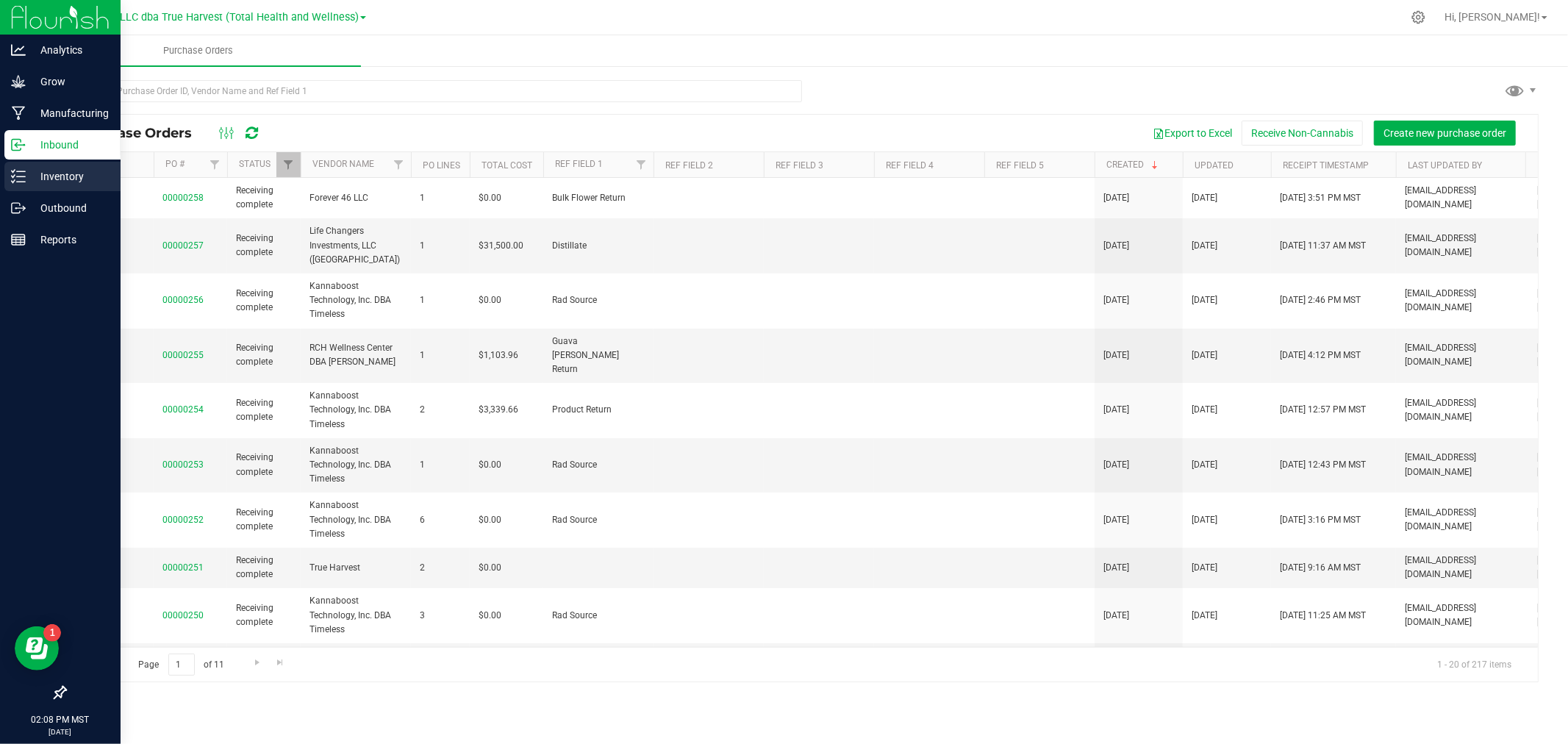
click at [33, 180] on p "Inventory" at bounding box center [69, 177] width 88 height 18
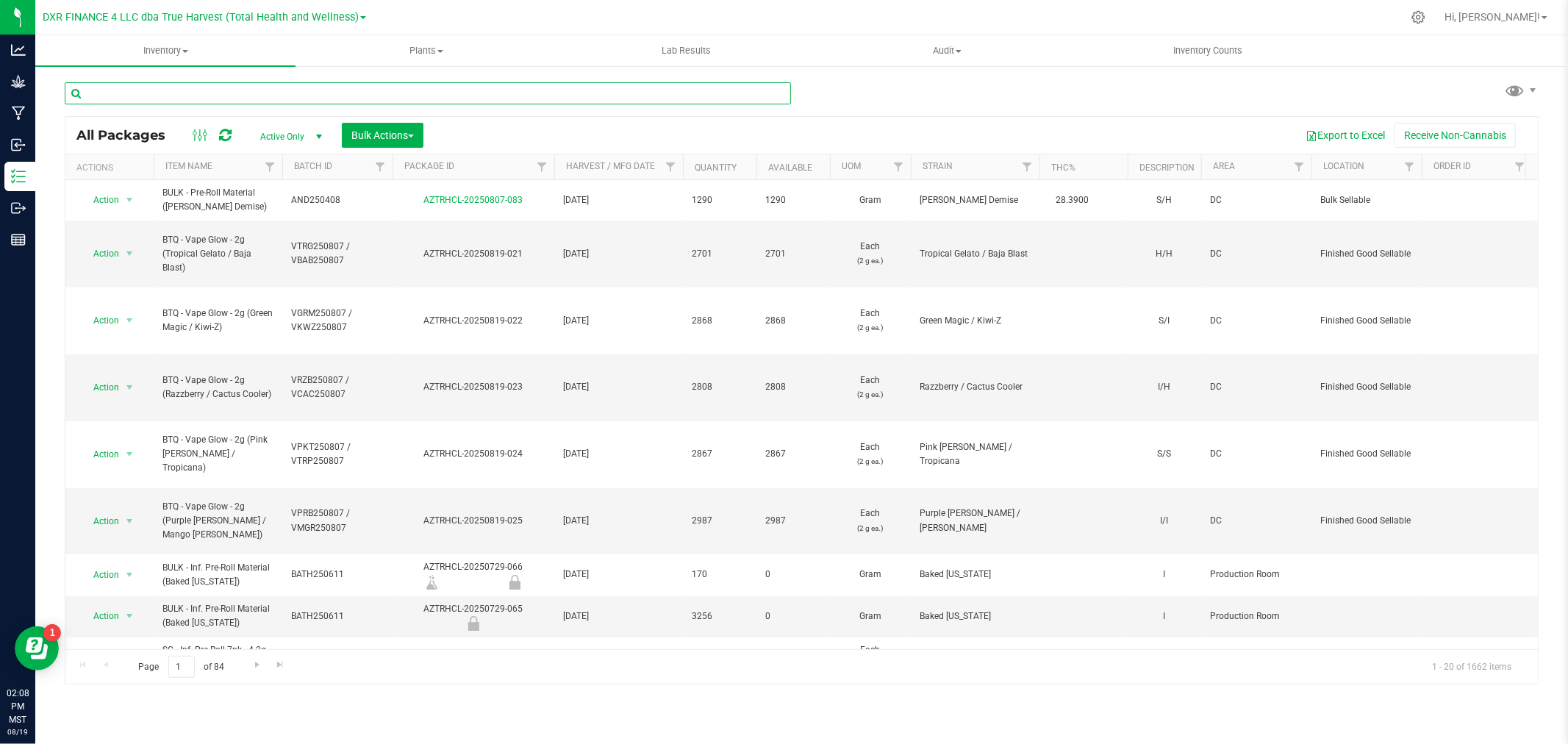
click at [164, 96] on input "text" at bounding box center [427, 93] width 726 height 22
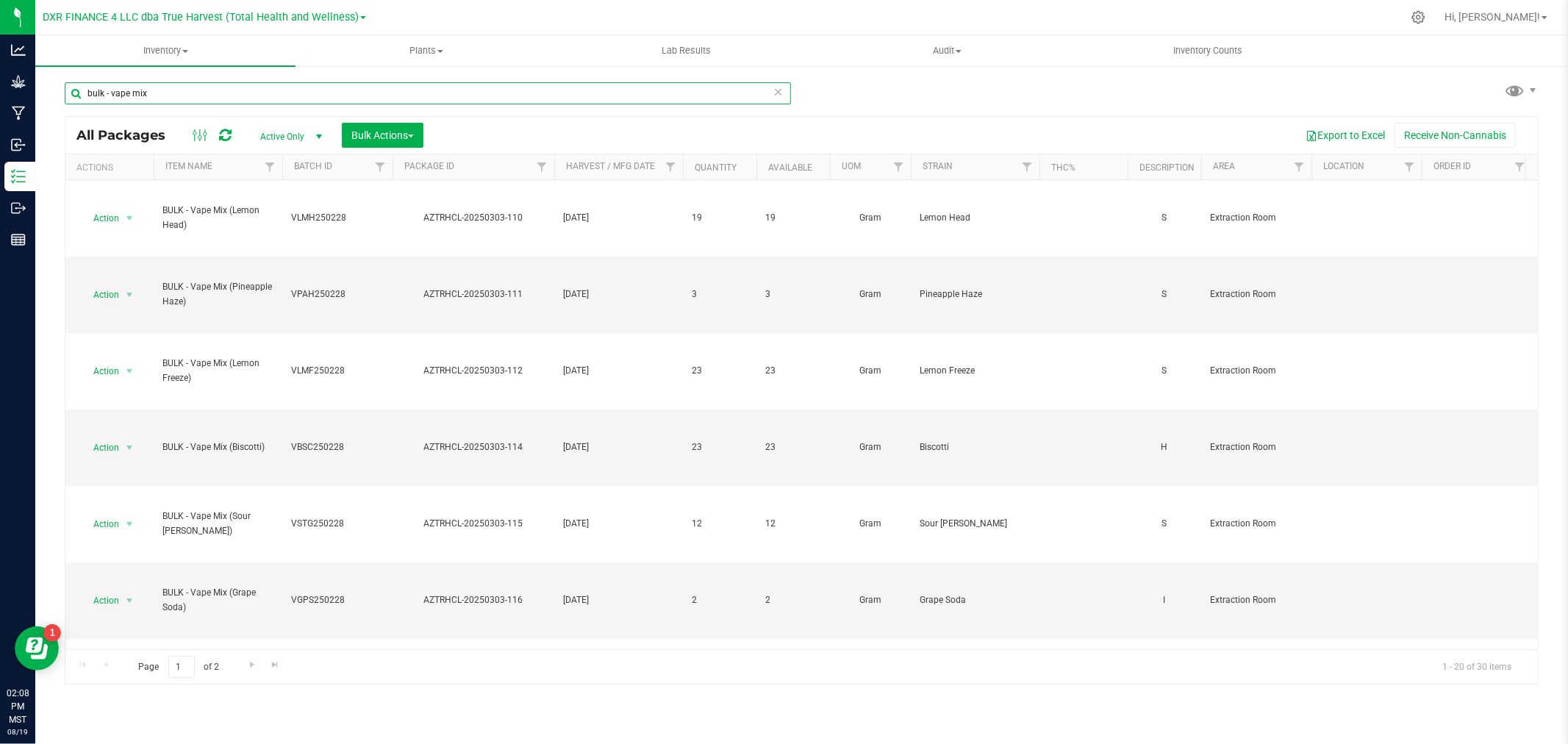
click at [195, 91] on input "bulk - vape mix" at bounding box center [427, 93] width 726 height 22
type input "bulk - vape mix ("
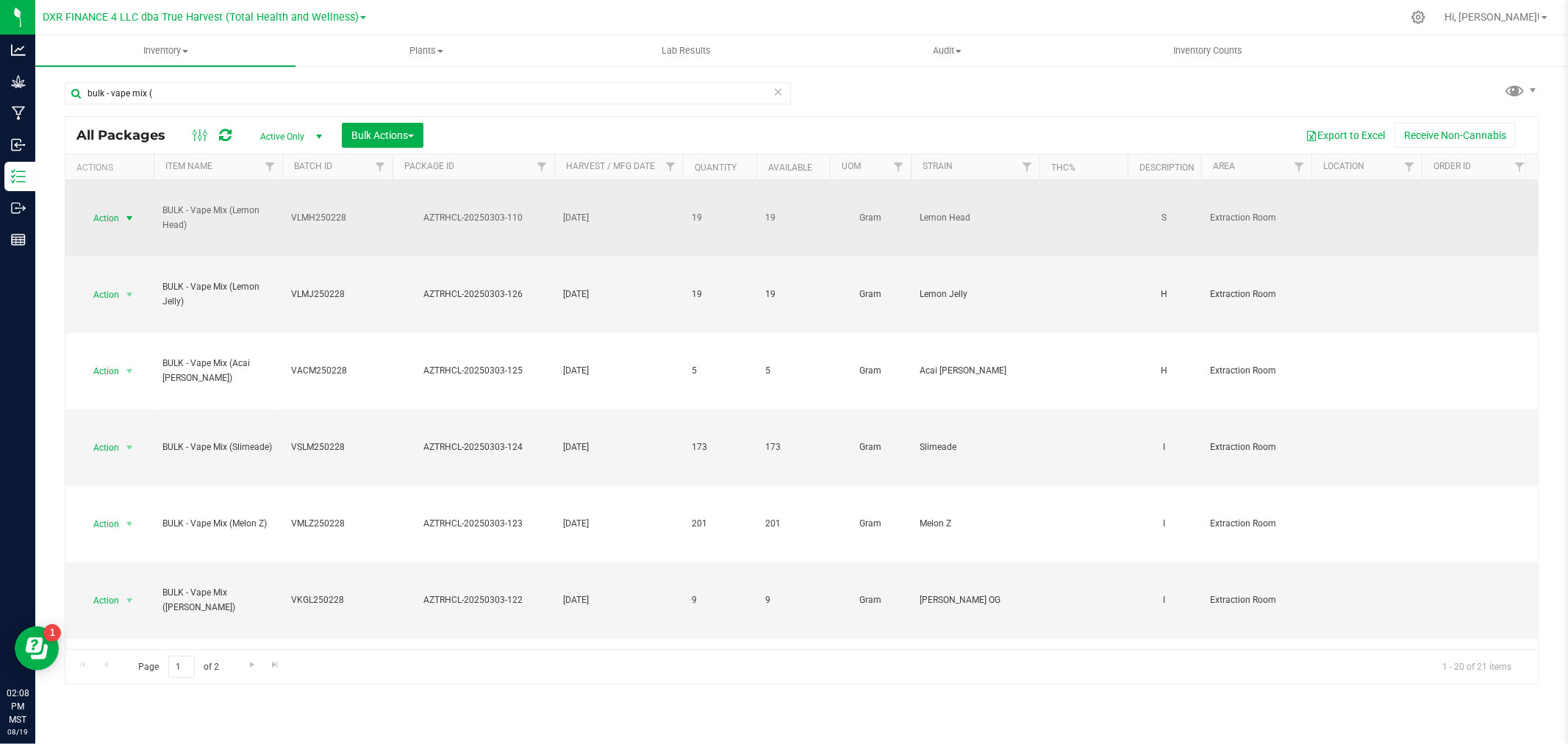
click at [112, 216] on span "Action" at bounding box center [99, 218] width 40 height 20
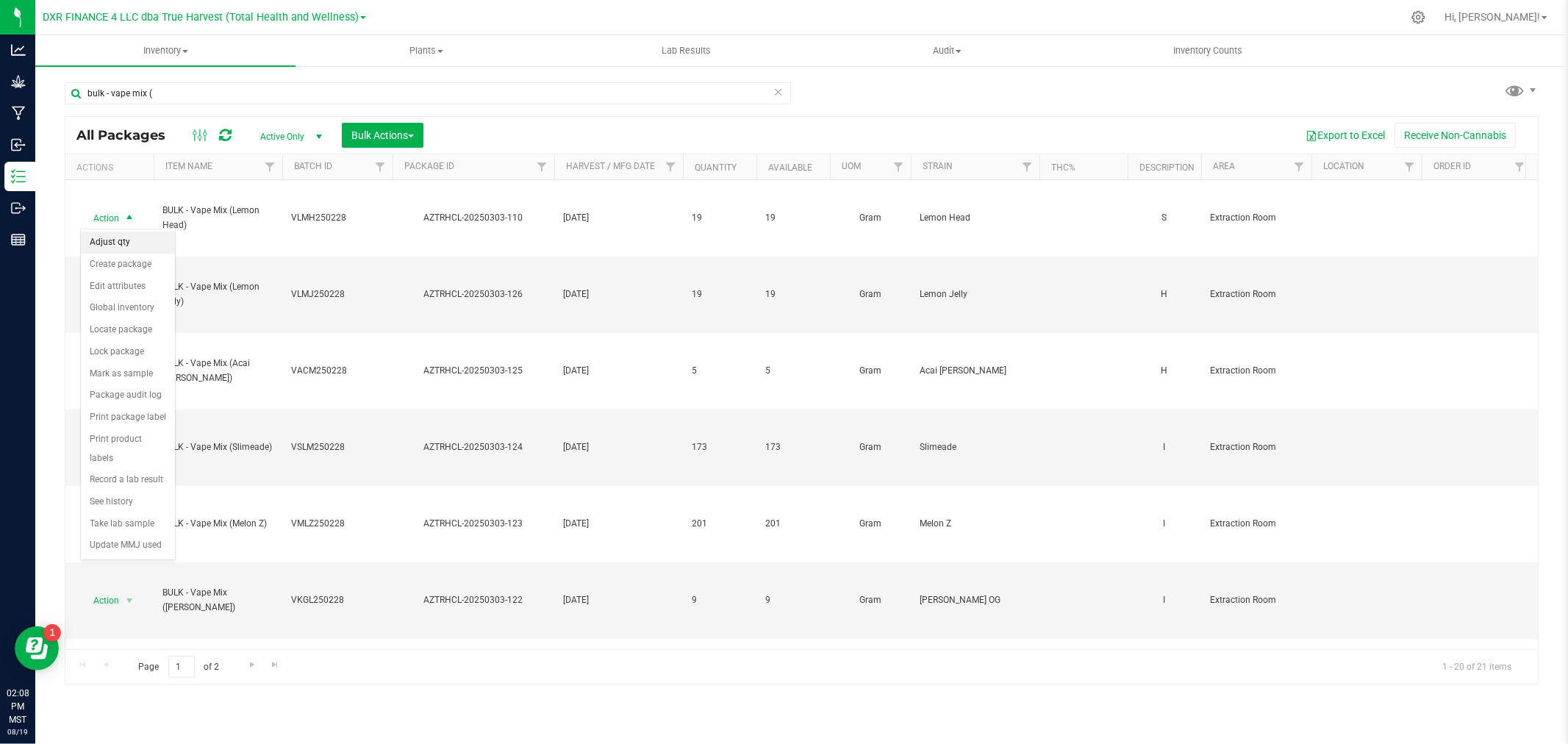
click at [125, 232] on li "Adjust qty" at bounding box center [128, 243] width 94 height 22
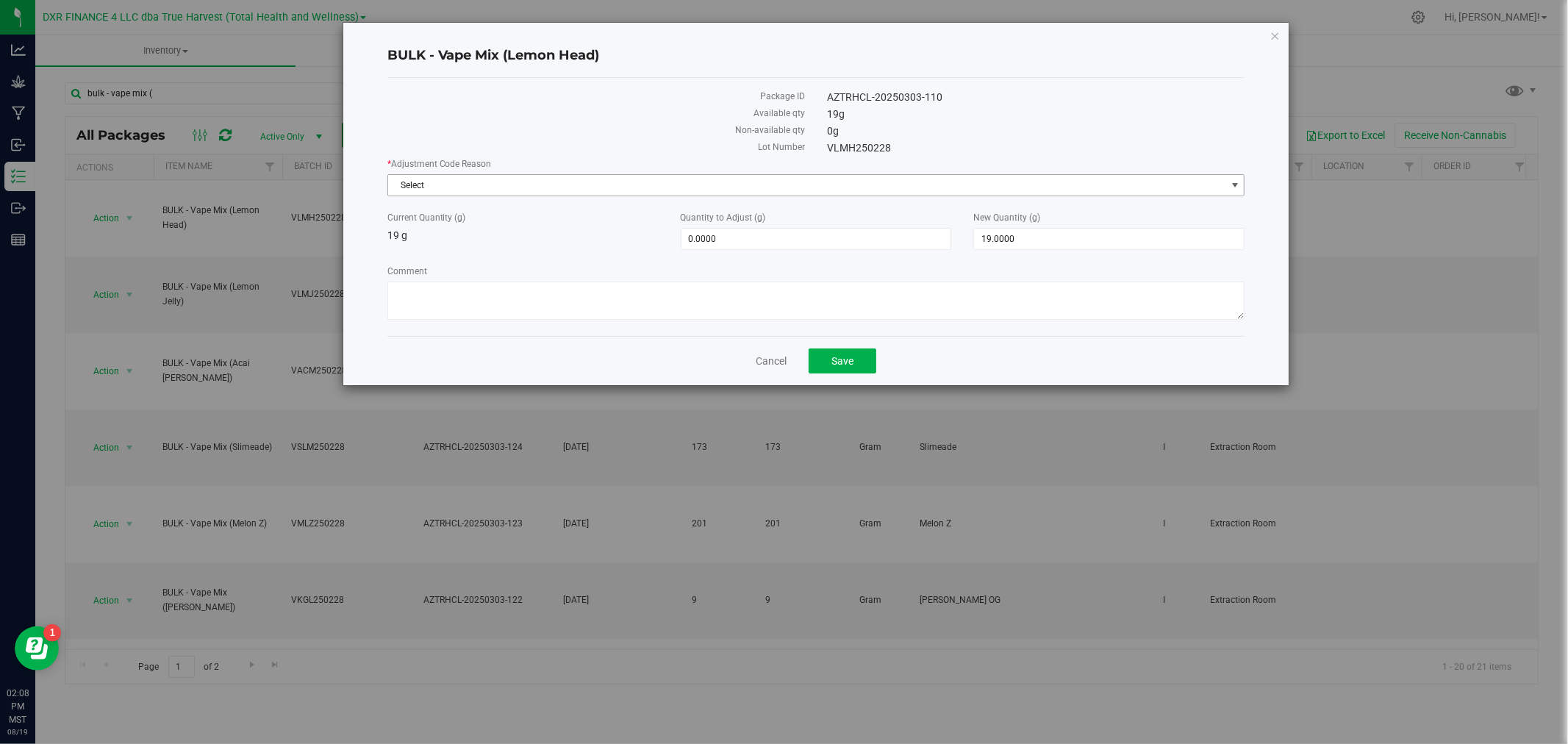
click at [445, 179] on span "Select" at bounding box center [807, 185] width 838 height 20
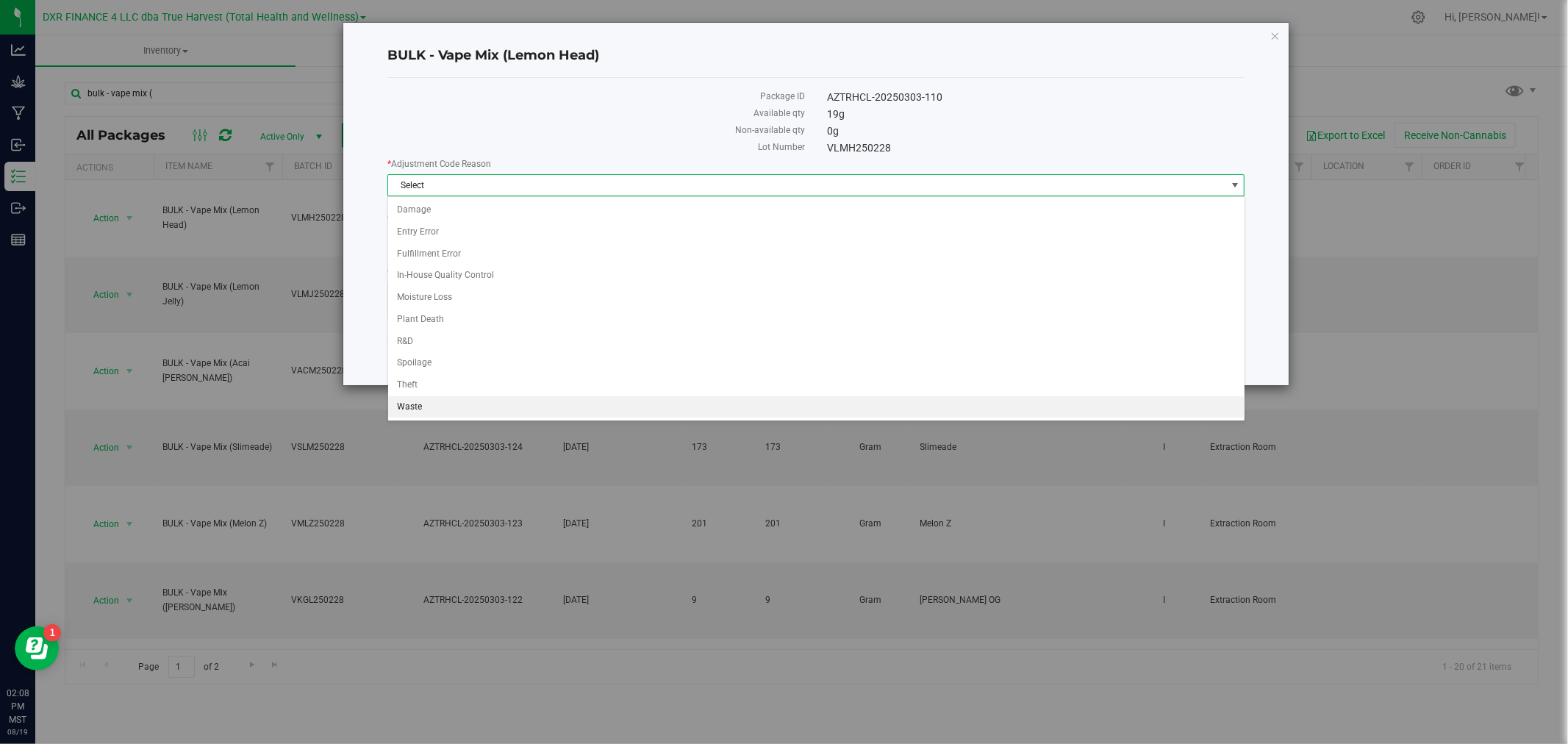
click at [429, 407] on li "Waste" at bounding box center [816, 407] width 856 height 22
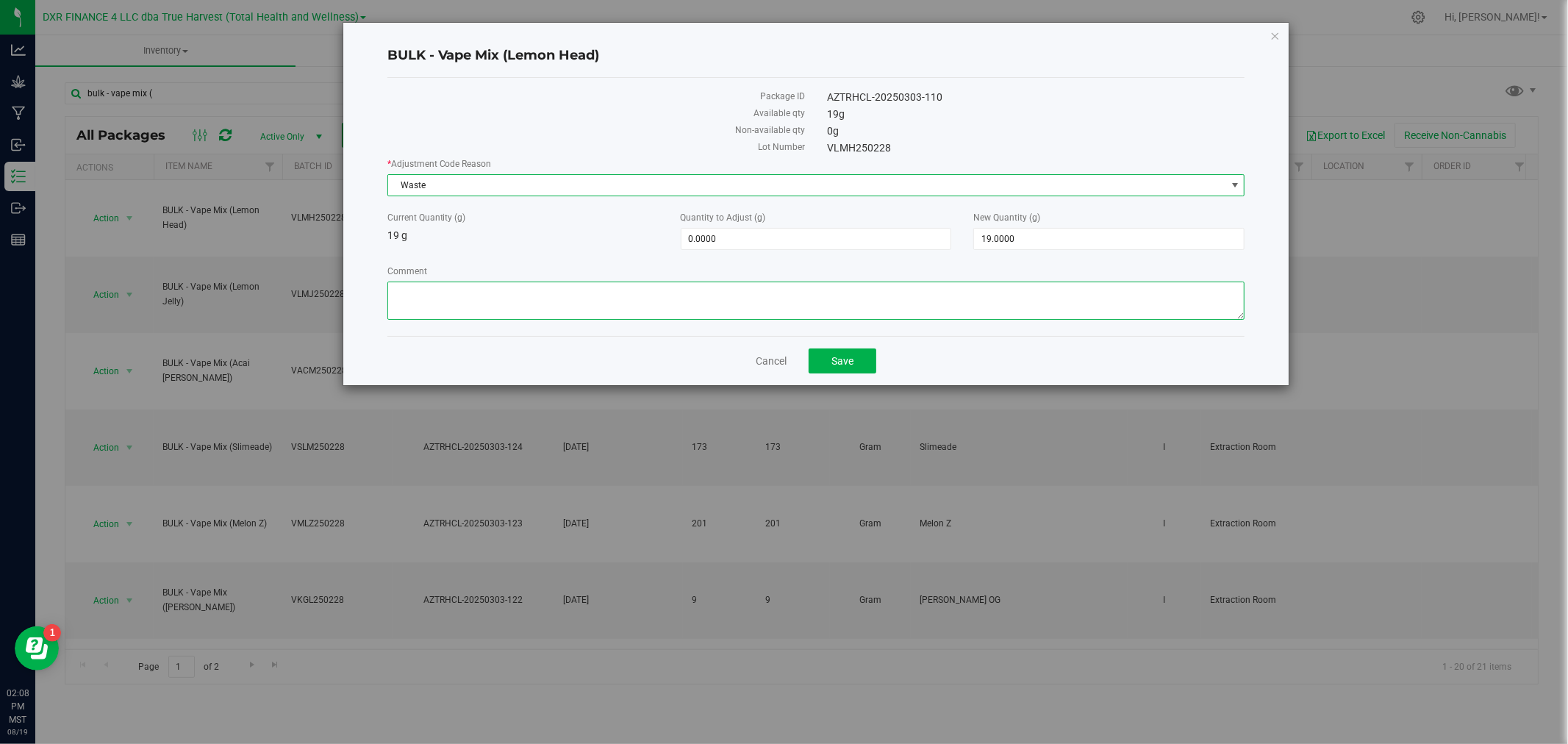
click at [473, 316] on textarea "Comment" at bounding box center [816, 300] width 858 height 38
paste textarea "Qty too small to use. Wasted using bleach"
type textarea "Qty too small to use. Wasted using bleach"
click at [1015, 236] on span "19.0000 19" at bounding box center [1108, 238] width 271 height 22
click at [1015, 236] on input "19" at bounding box center [1109, 238] width 270 height 20
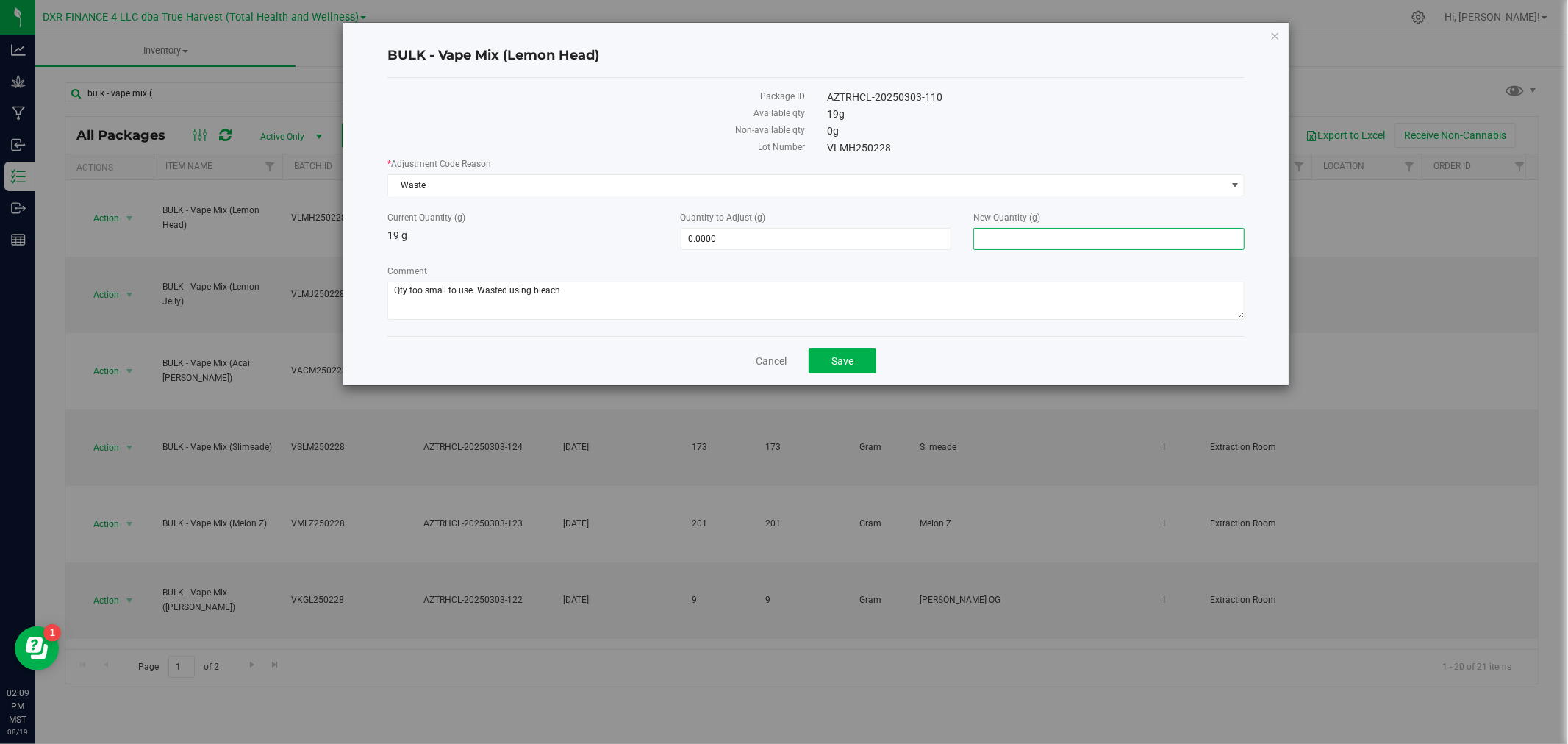
type input "-19.0000"
click at [922, 339] on div "Cancel Save" at bounding box center [816, 360] width 858 height 49
click at [854, 356] on span "Save" at bounding box center [842, 361] width 22 height 12
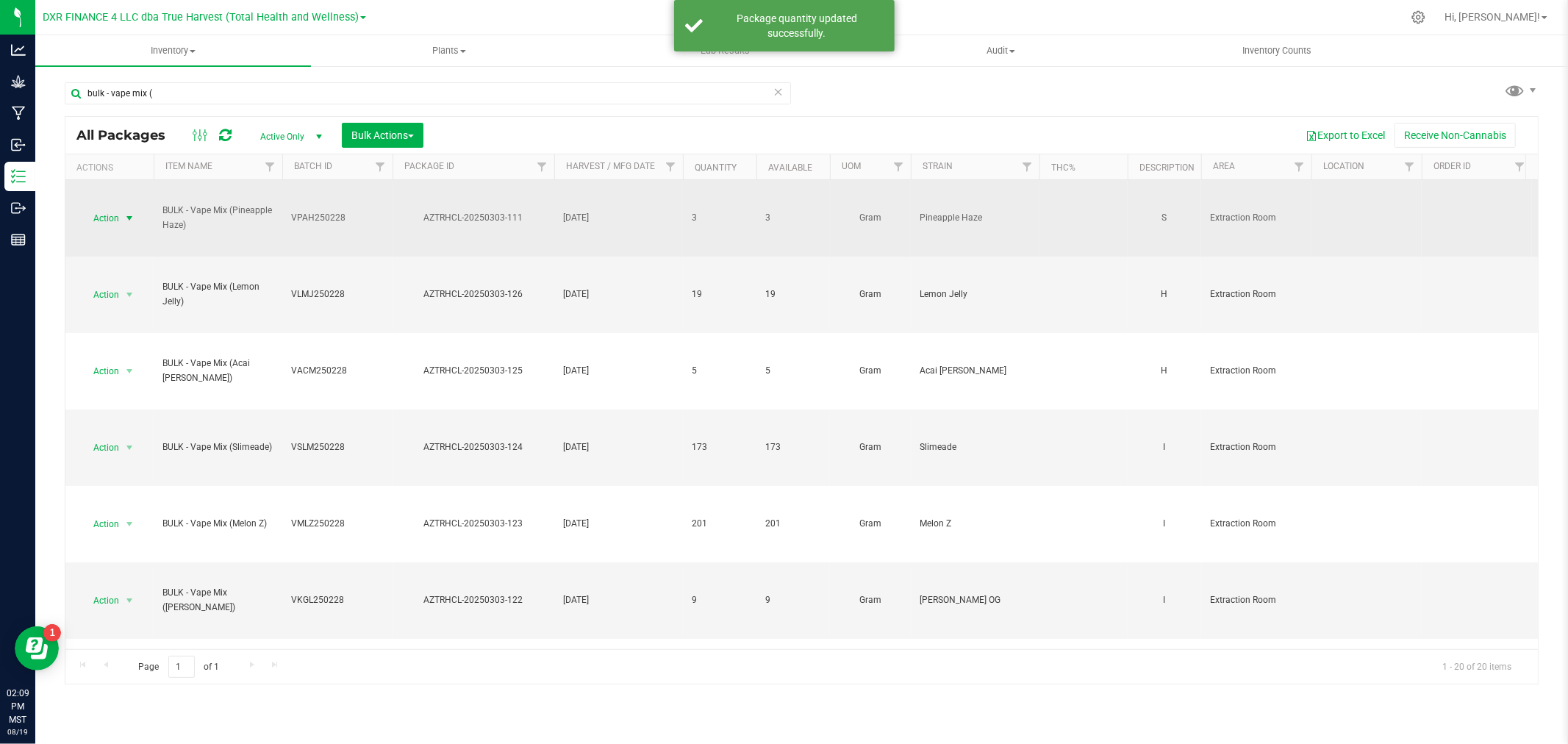
click at [126, 212] on span "select" at bounding box center [129, 218] width 12 height 12
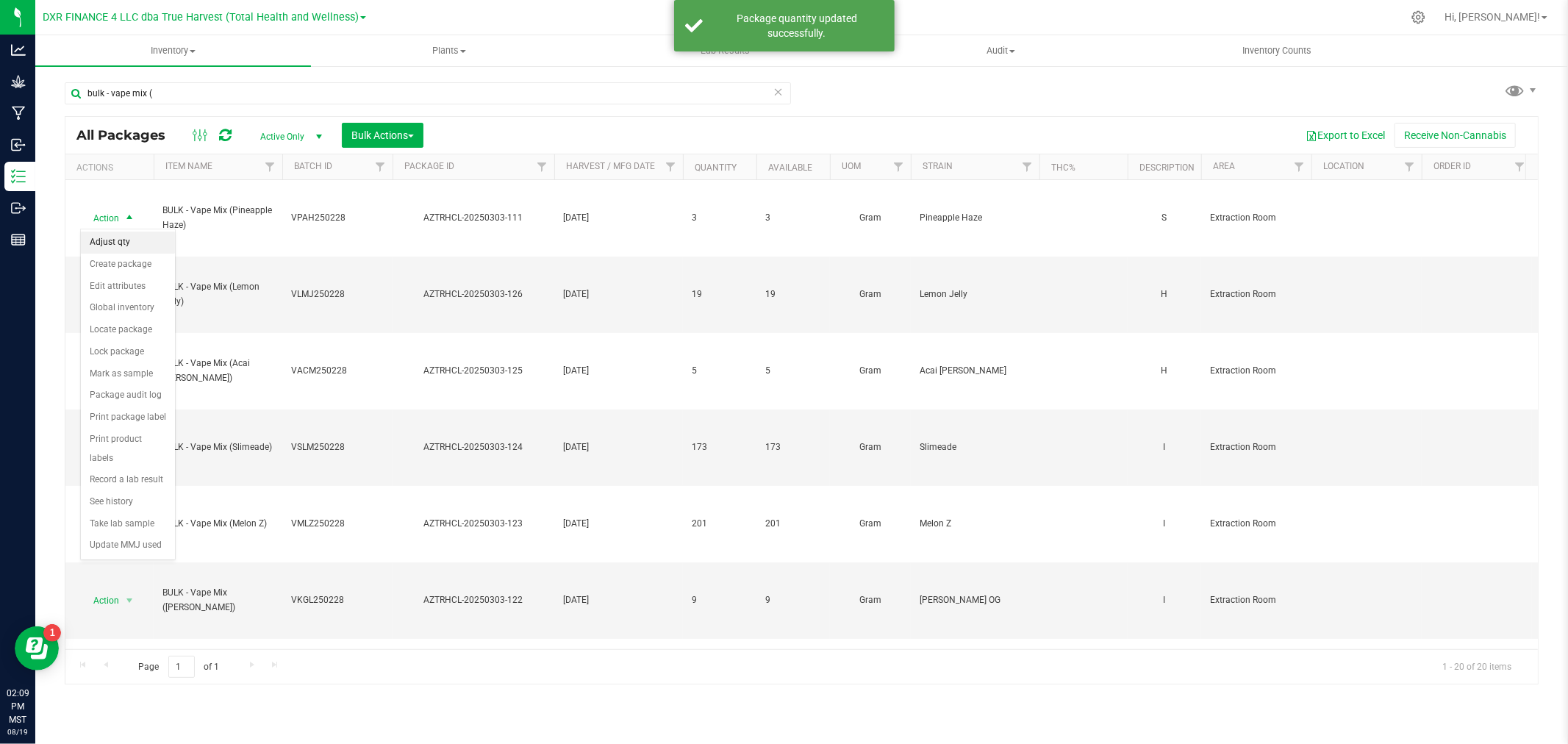
click at [125, 236] on li "Adjust qty" at bounding box center [128, 243] width 94 height 22
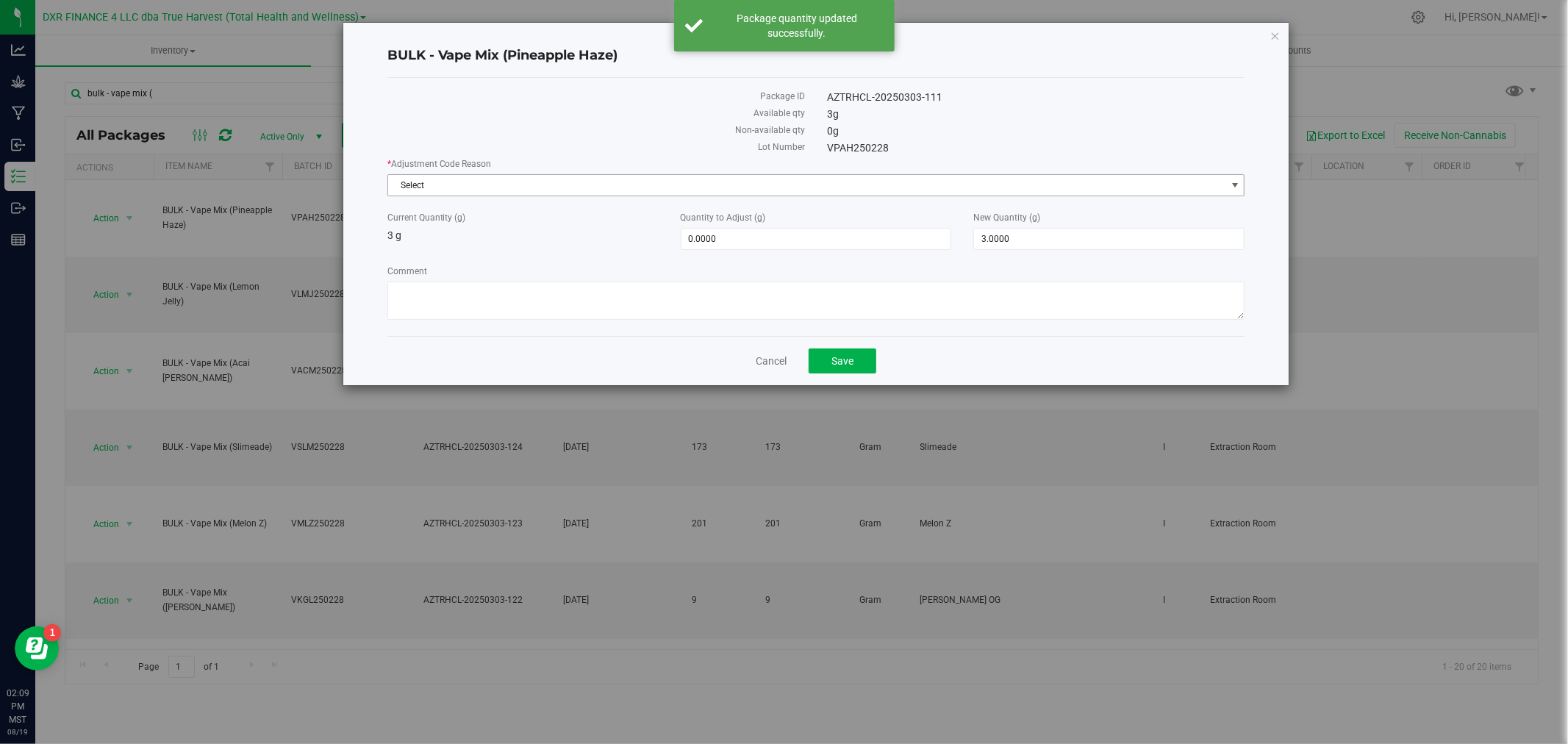
click at [527, 188] on span "Select" at bounding box center [807, 185] width 838 height 20
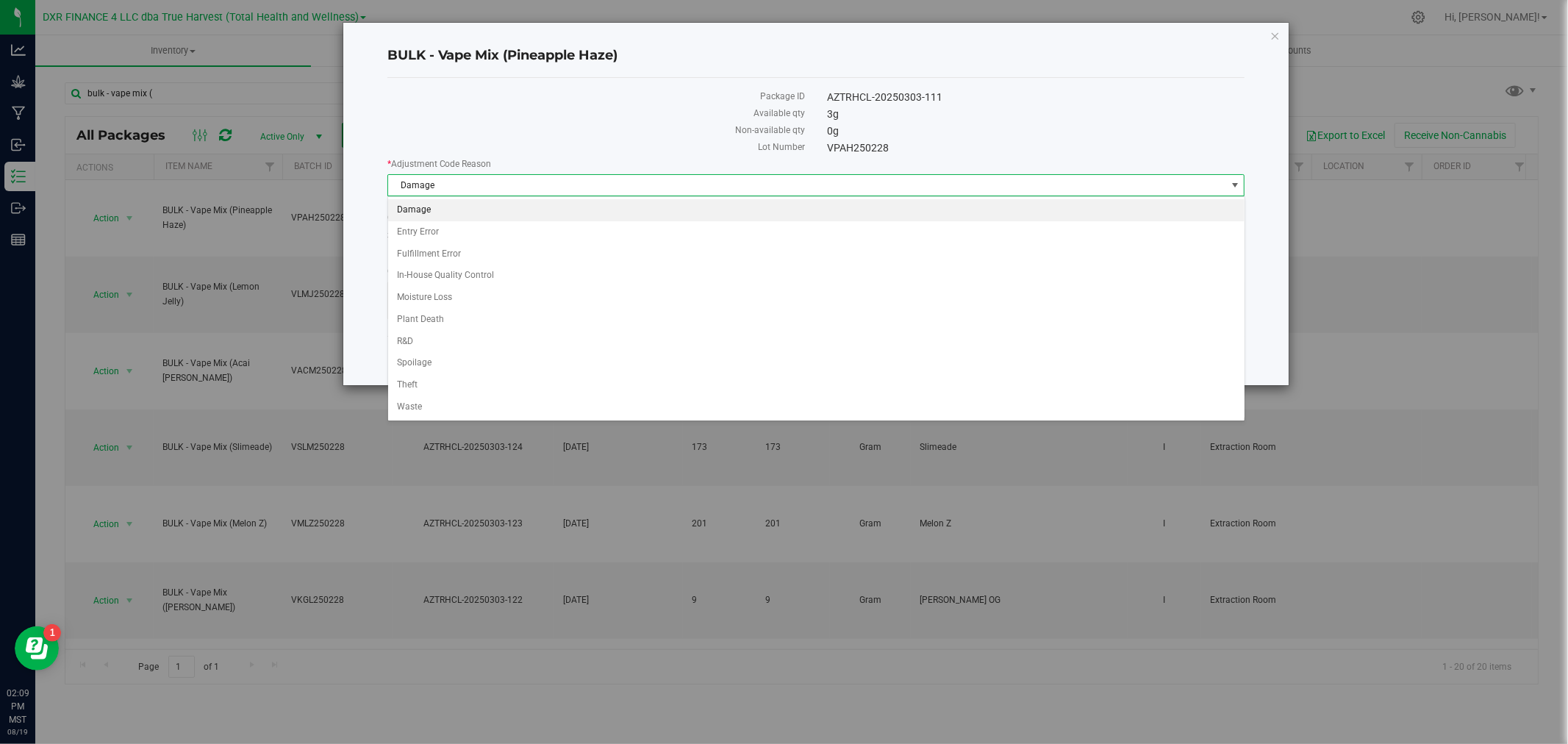
click at [418, 421] on div "Select Damage Entry Error Fulfillment Error In-House Quality Control Moisture L…" at bounding box center [816, 308] width 858 height 225
click at [417, 412] on li "Waste" at bounding box center [816, 407] width 856 height 22
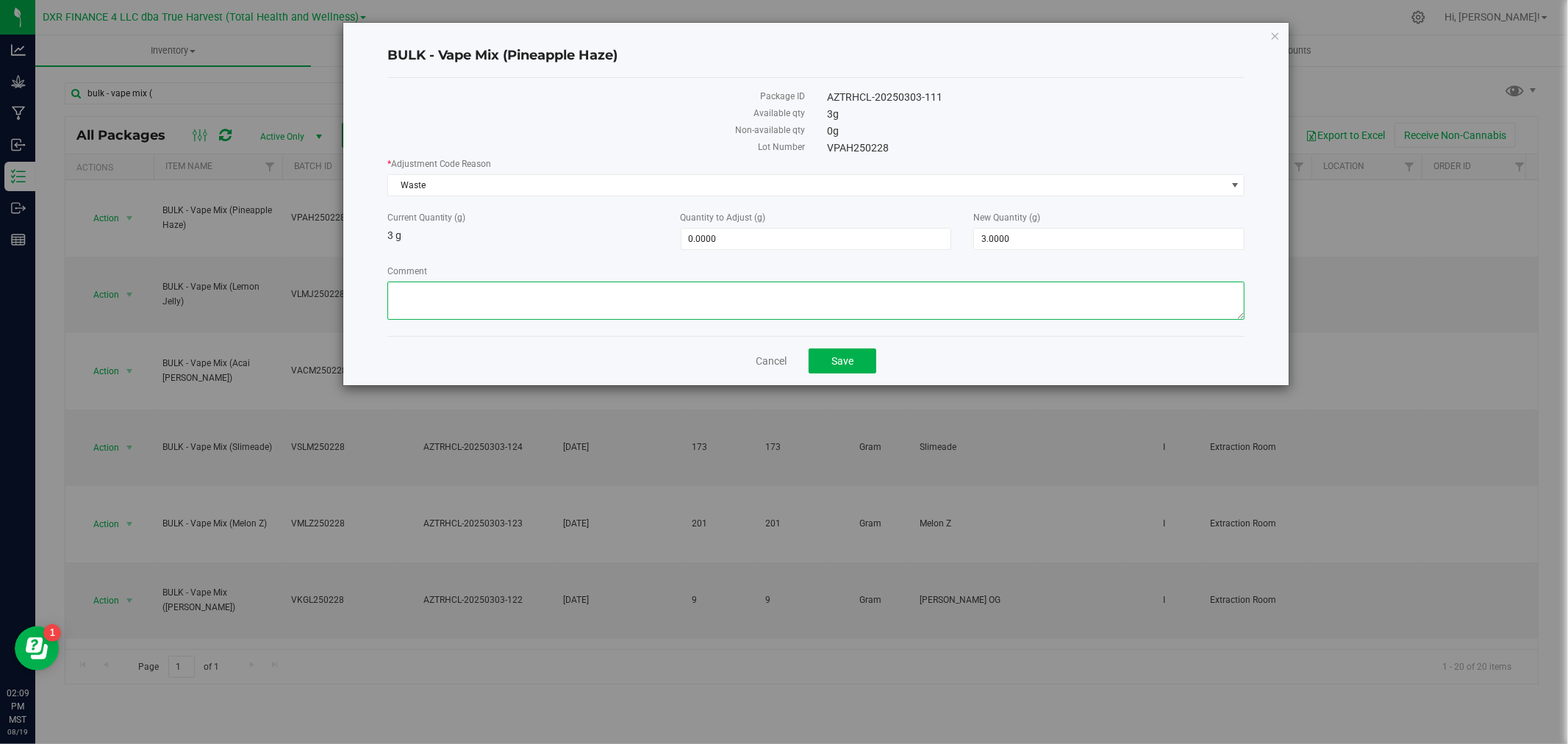
click at [429, 312] on textarea "Comment" at bounding box center [816, 300] width 858 height 38
paste textarea "Qty too small to use. Wasted using bleach"
type textarea "Qty too small to use. Wasted using bleach"
click at [1006, 250] on span "3.0000 3" at bounding box center [1108, 238] width 271 height 22
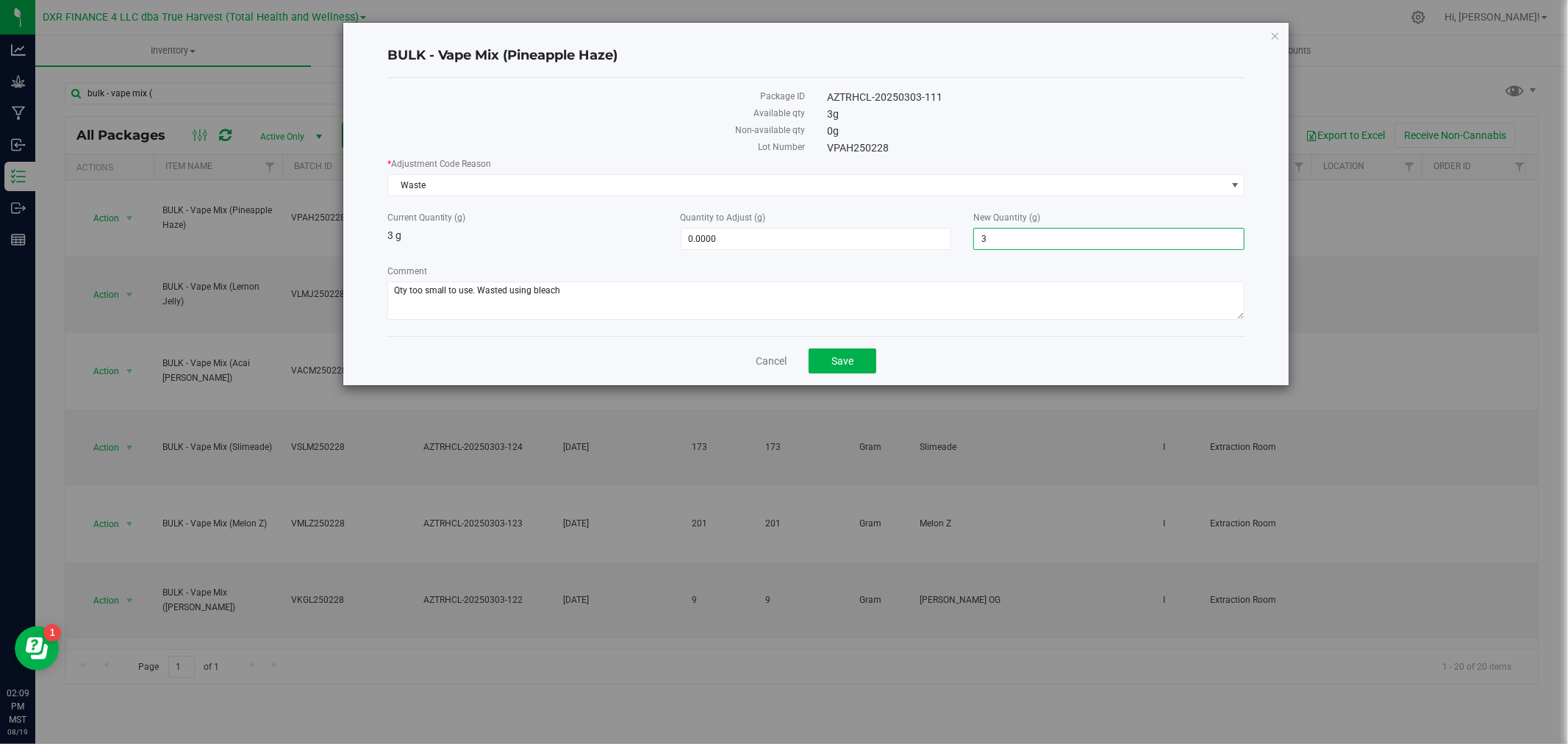
click at [1005, 245] on span "3.0000 3" at bounding box center [1108, 238] width 271 height 22
click at [1005, 245] on input "3" at bounding box center [1109, 238] width 270 height 20
type input "-3.0000"
click at [849, 292] on textarea "Comment" at bounding box center [816, 300] width 858 height 38
click at [835, 357] on span "Save" at bounding box center [842, 361] width 22 height 12
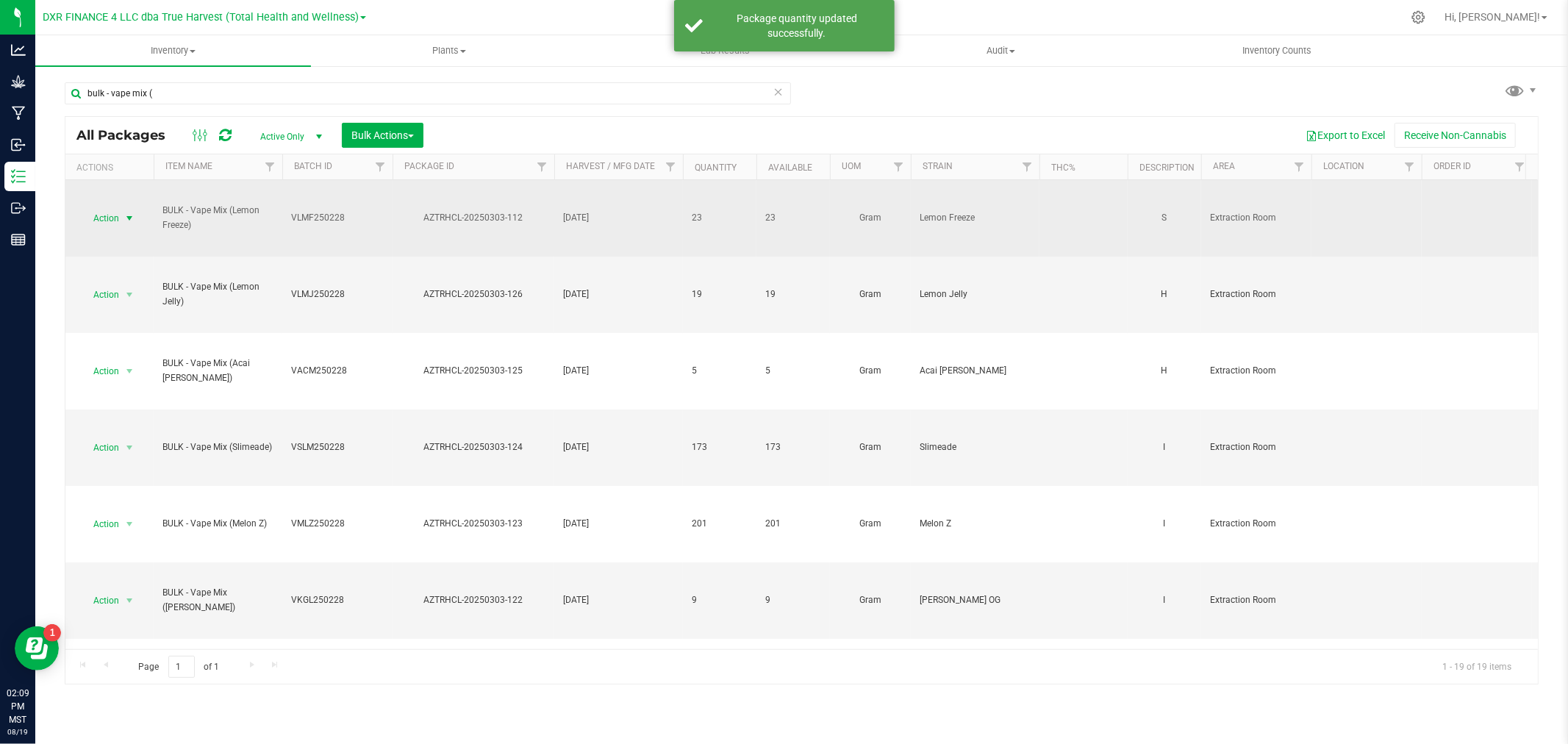
click at [110, 213] on span "Action" at bounding box center [99, 218] width 40 height 20
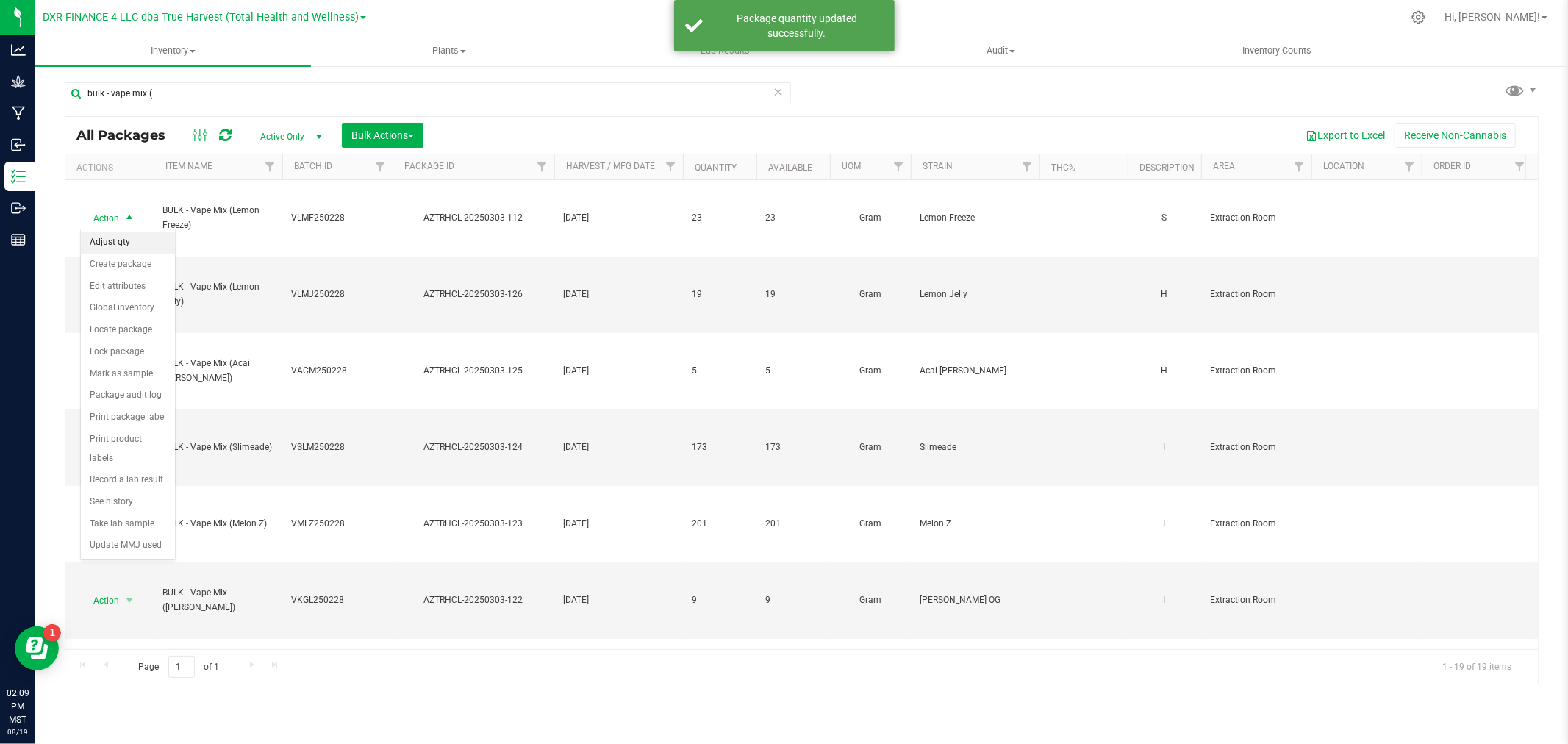
click at [130, 250] on li "Adjust qty" at bounding box center [128, 243] width 94 height 22
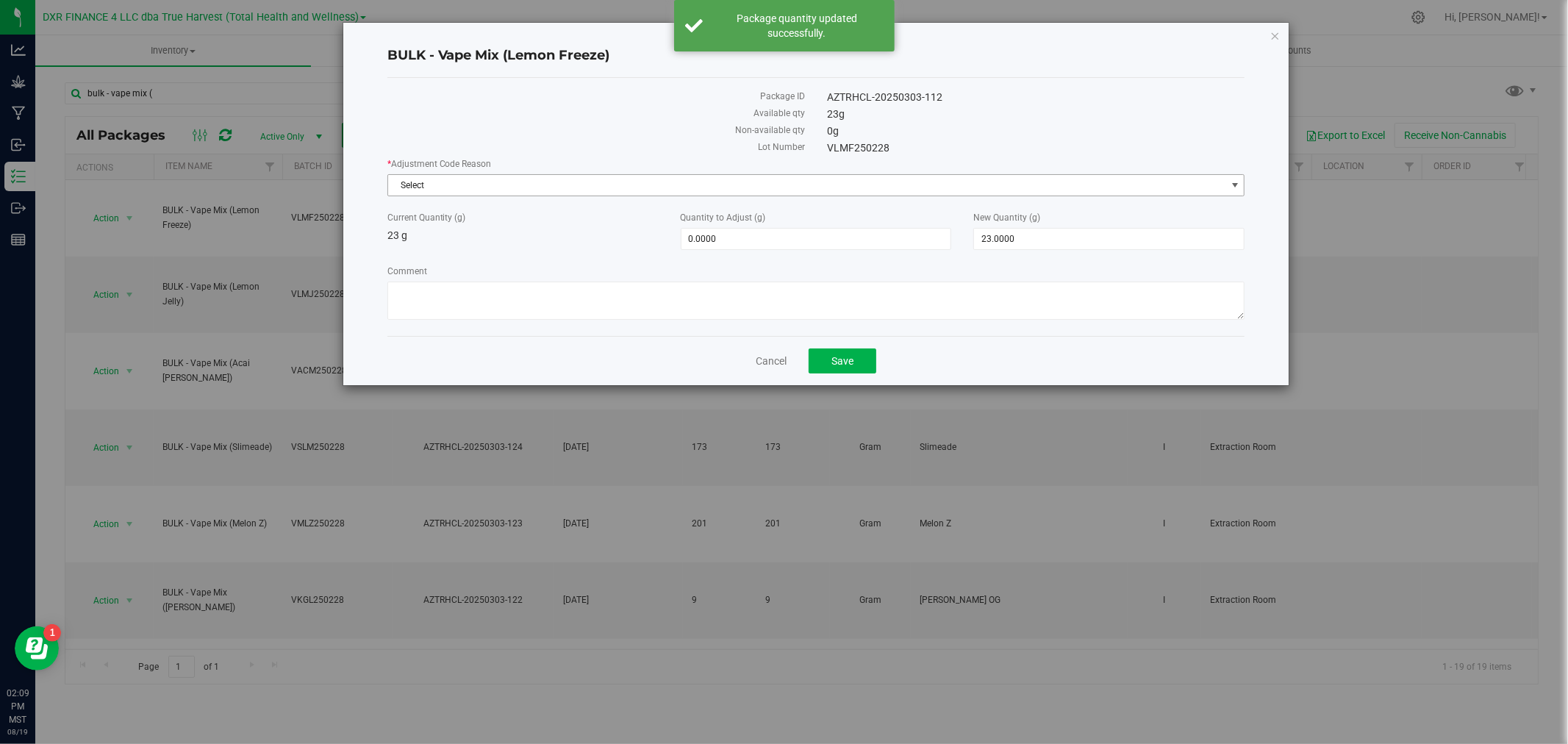
click at [567, 188] on span "Select" at bounding box center [807, 185] width 838 height 20
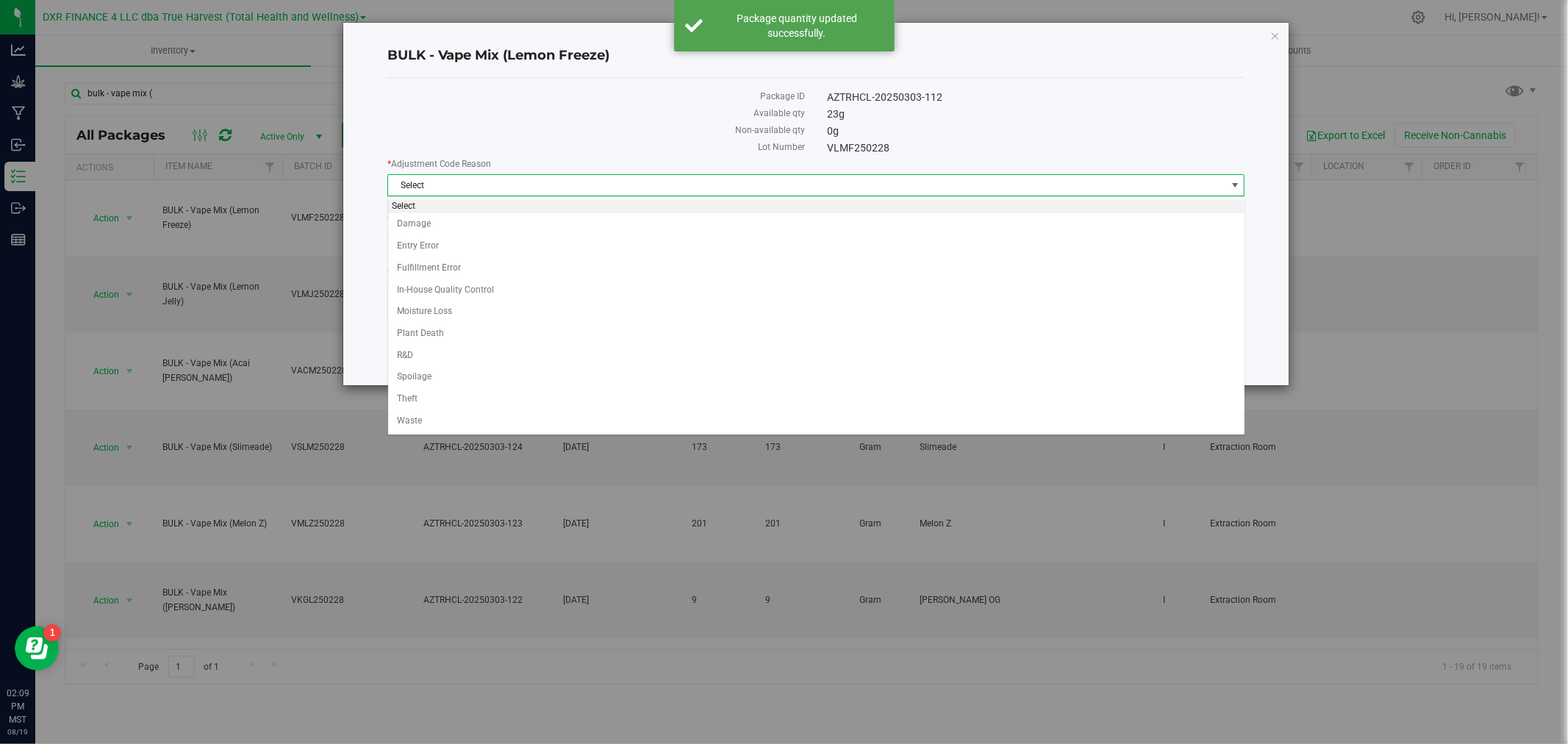
click at [566, 187] on span "Select" at bounding box center [807, 185] width 838 height 20
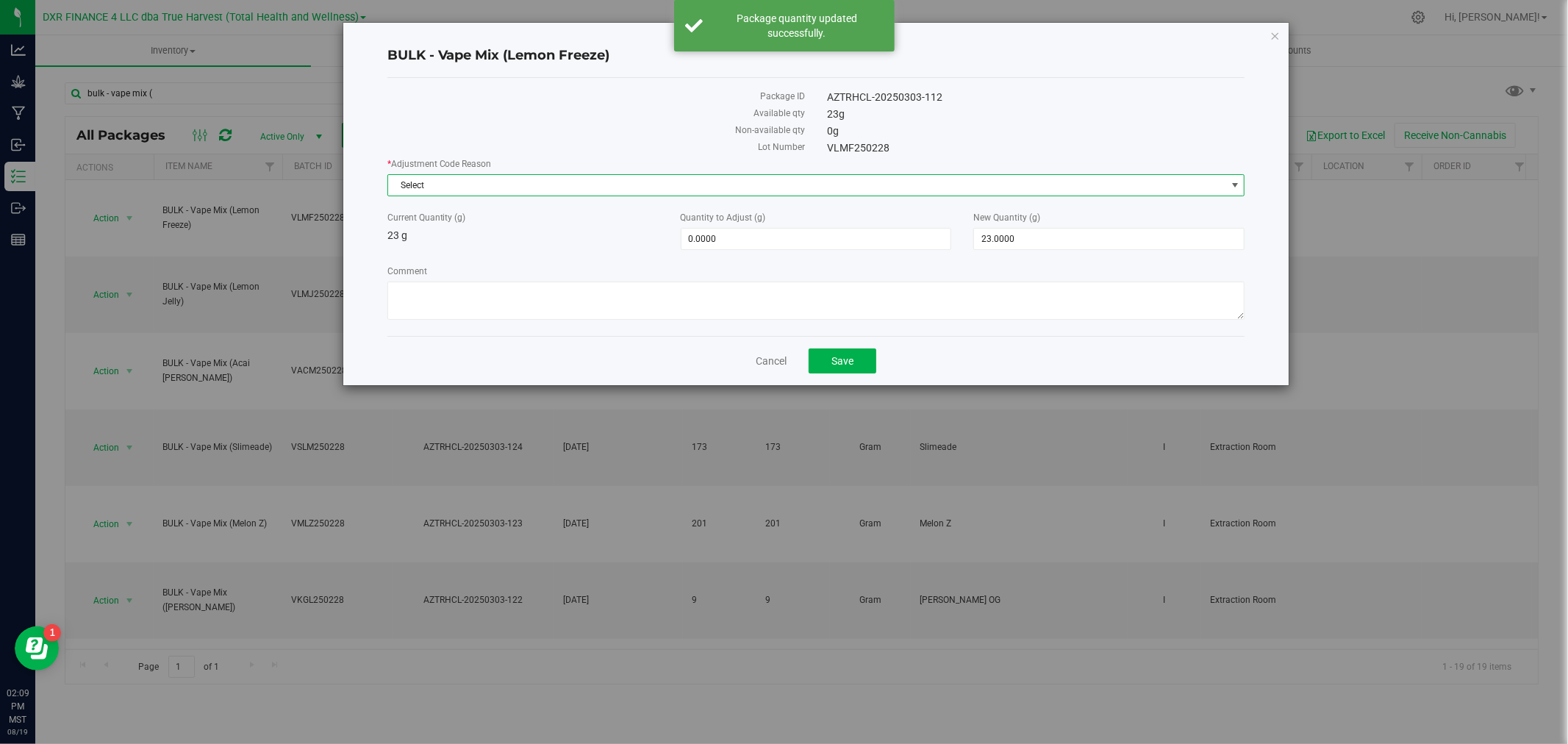
click at [513, 187] on span "Select" at bounding box center [807, 185] width 838 height 20
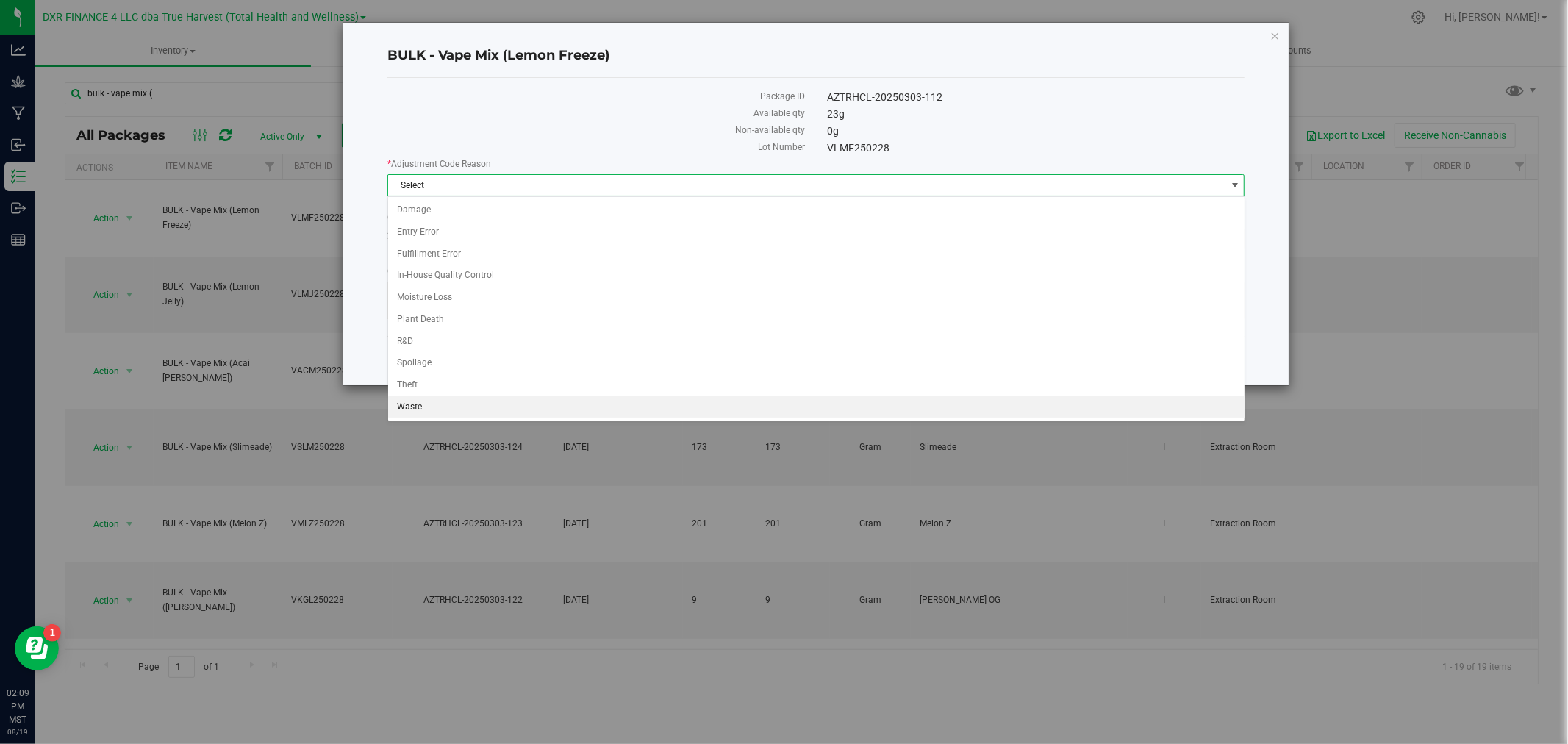
click at [434, 415] on li "Waste" at bounding box center [816, 407] width 856 height 22
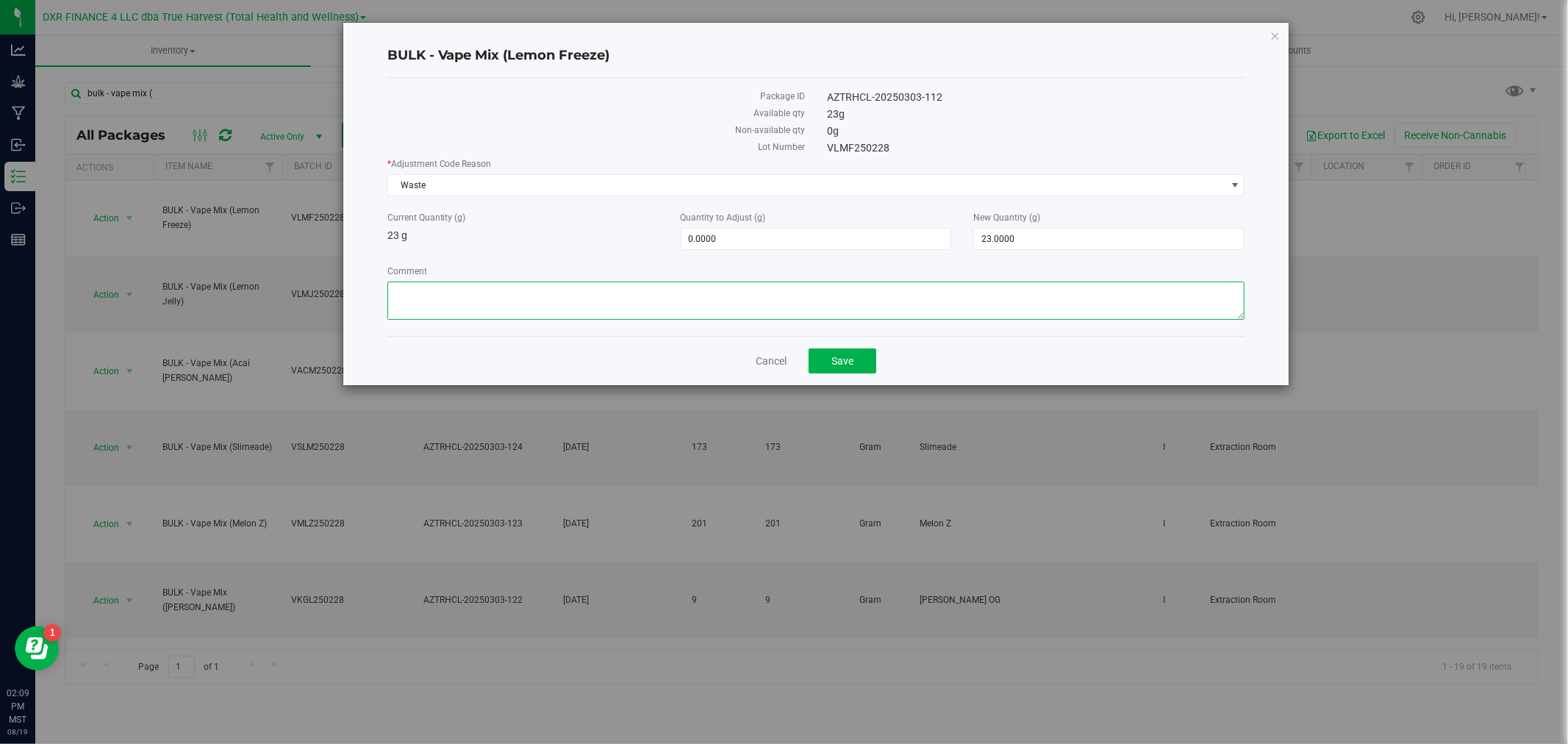
click at [429, 302] on textarea "Comment" at bounding box center [816, 300] width 858 height 38
paste textarea "Qty too small to use. Wasted using bleach"
type textarea "Qty too small to use. Wasted using bleach"
click at [988, 236] on span "23.0000 23" at bounding box center [1108, 238] width 271 height 22
click at [988, 236] on input "23" at bounding box center [1109, 238] width 270 height 20
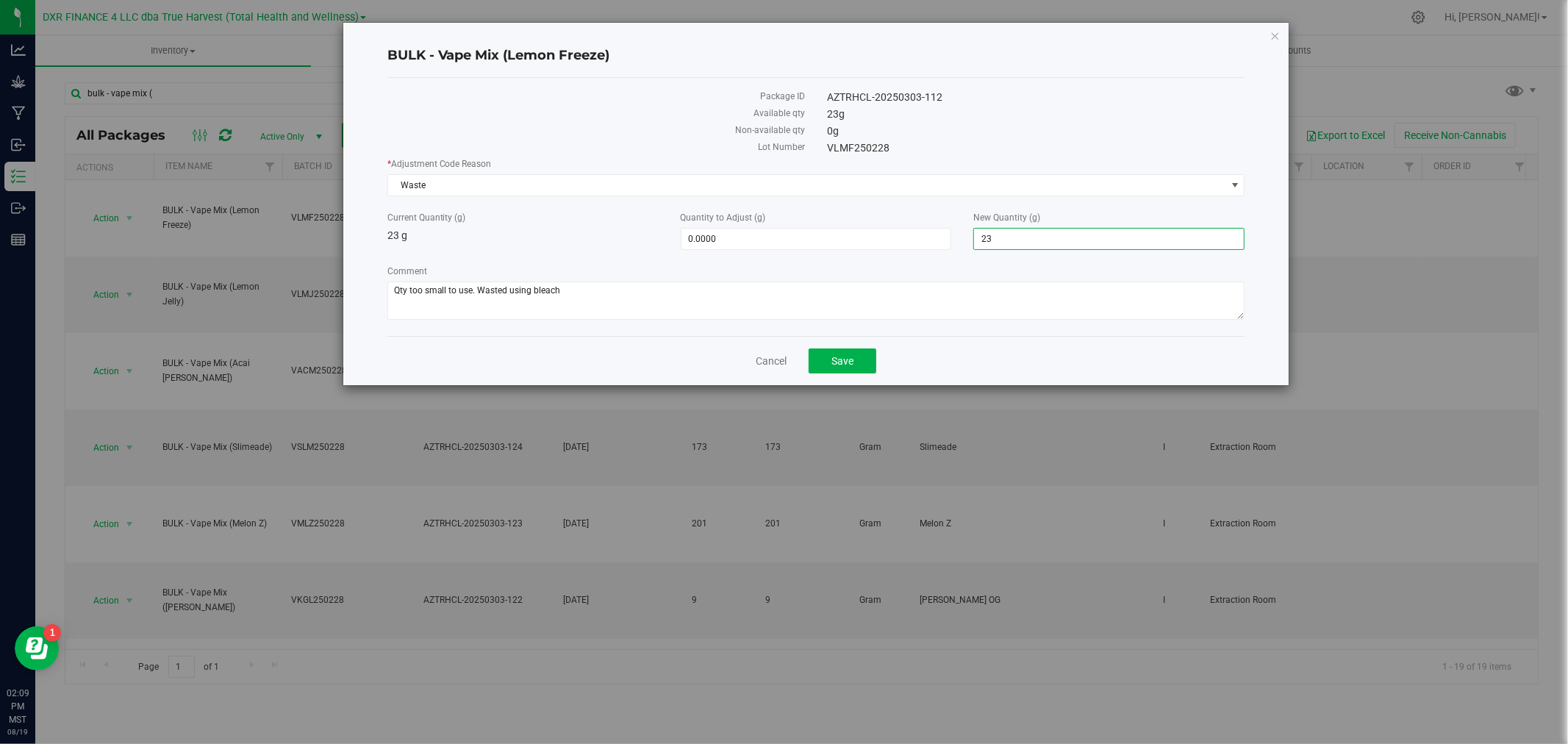
type input "0"
type input "-23.0000"
type input "0.0000"
click at [853, 356] on span "Save" at bounding box center [842, 361] width 22 height 12
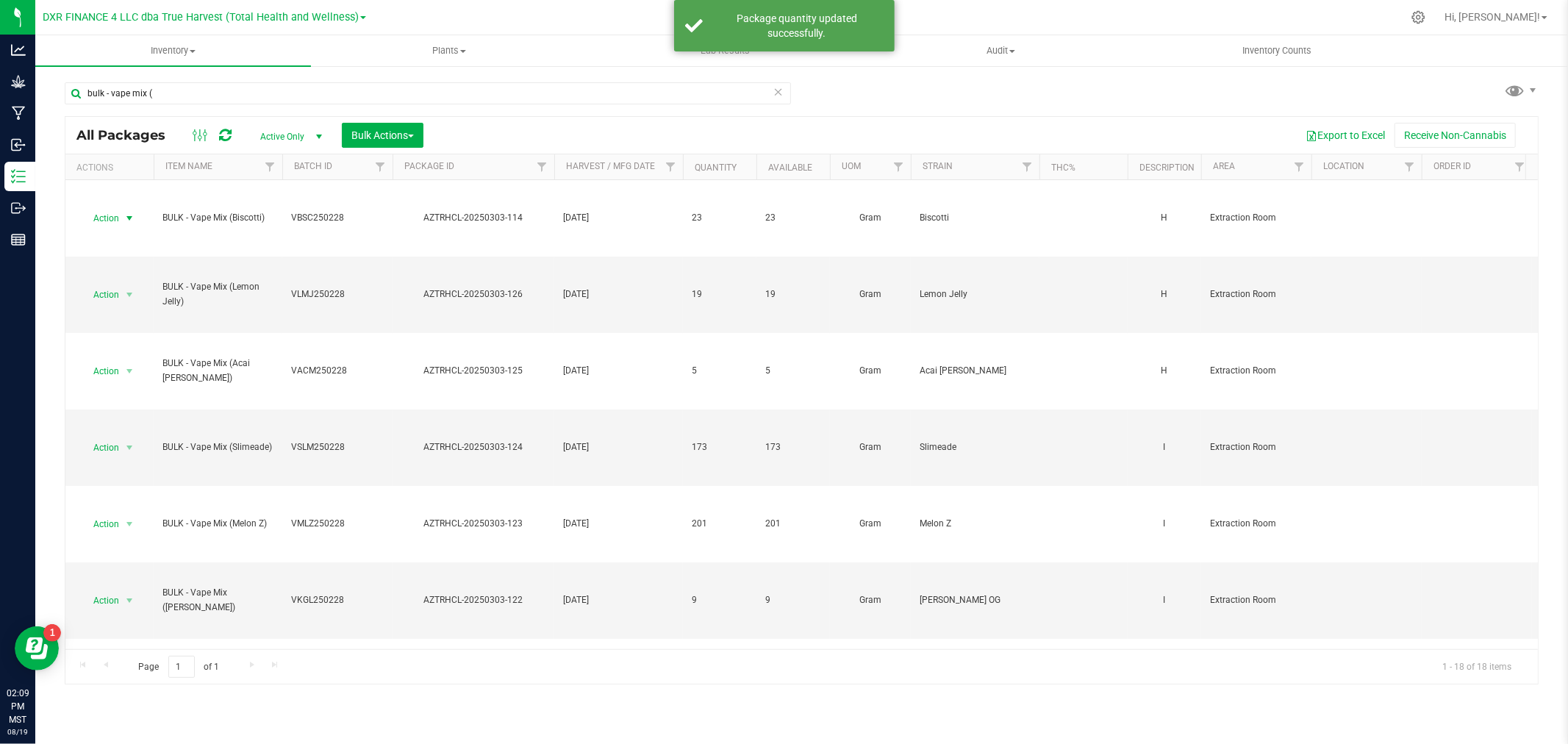
click at [119, 219] on span "Action" at bounding box center [99, 218] width 40 height 20
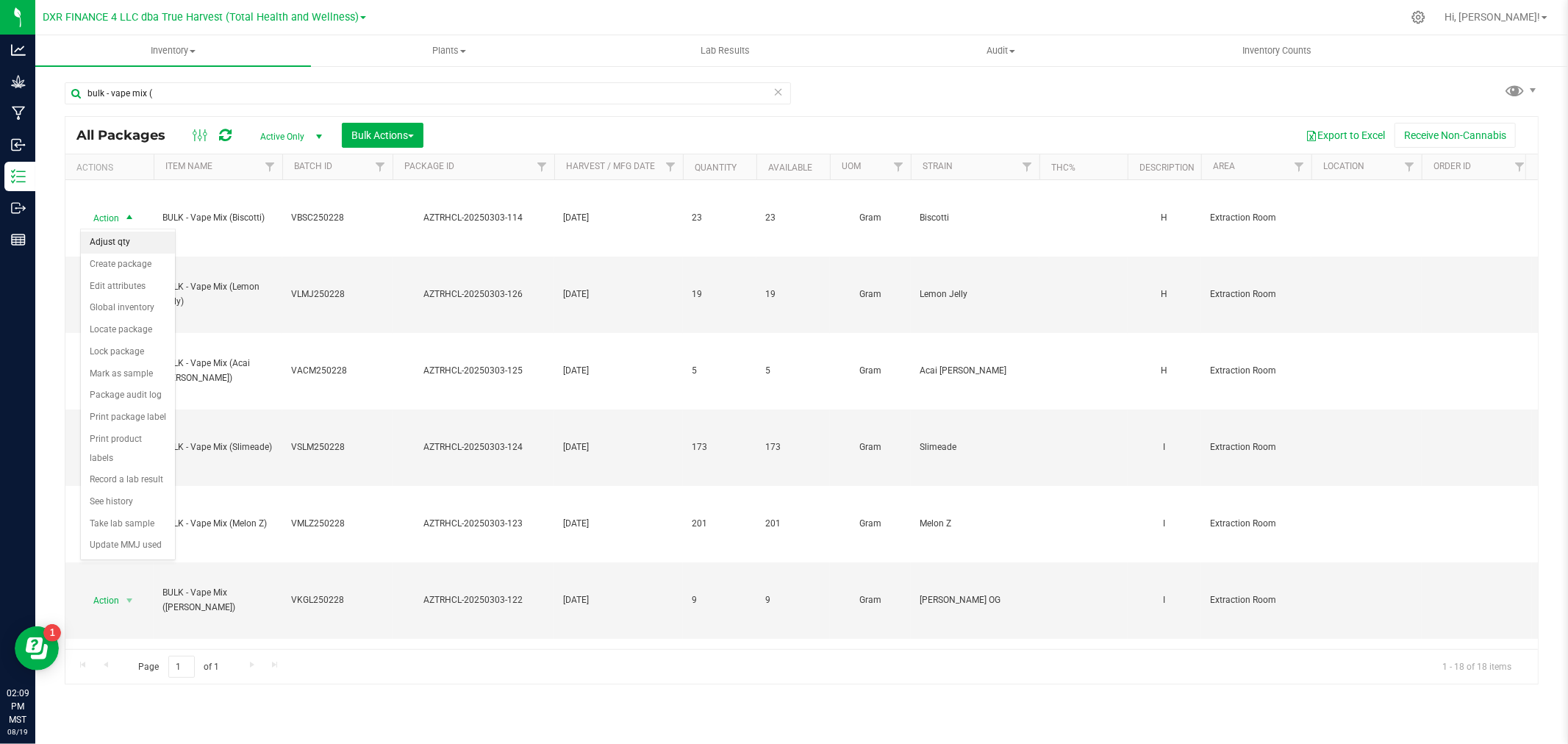
click at [130, 241] on li "Adjust qty" at bounding box center [128, 243] width 94 height 22
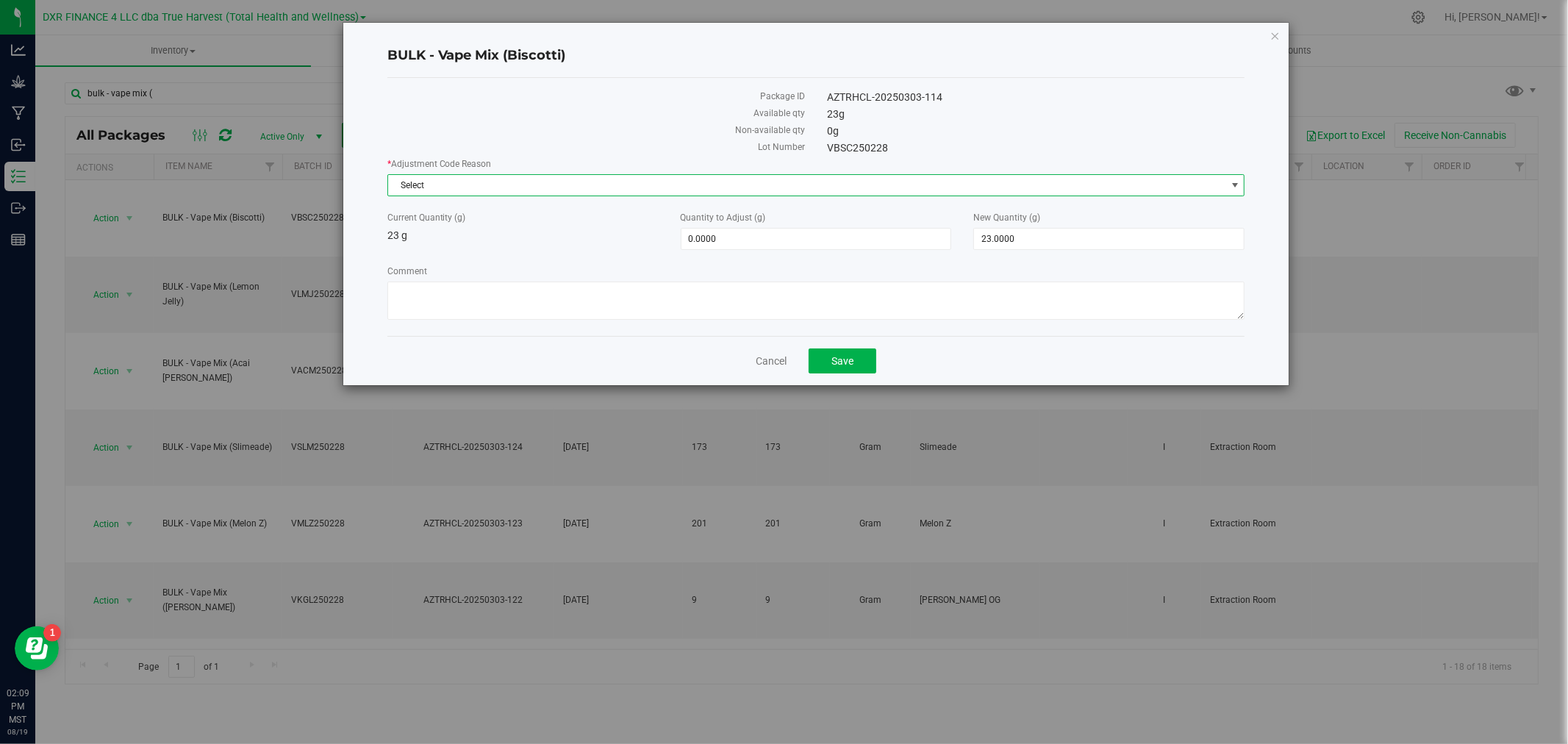
click at [432, 186] on span "Select" at bounding box center [807, 185] width 838 height 20
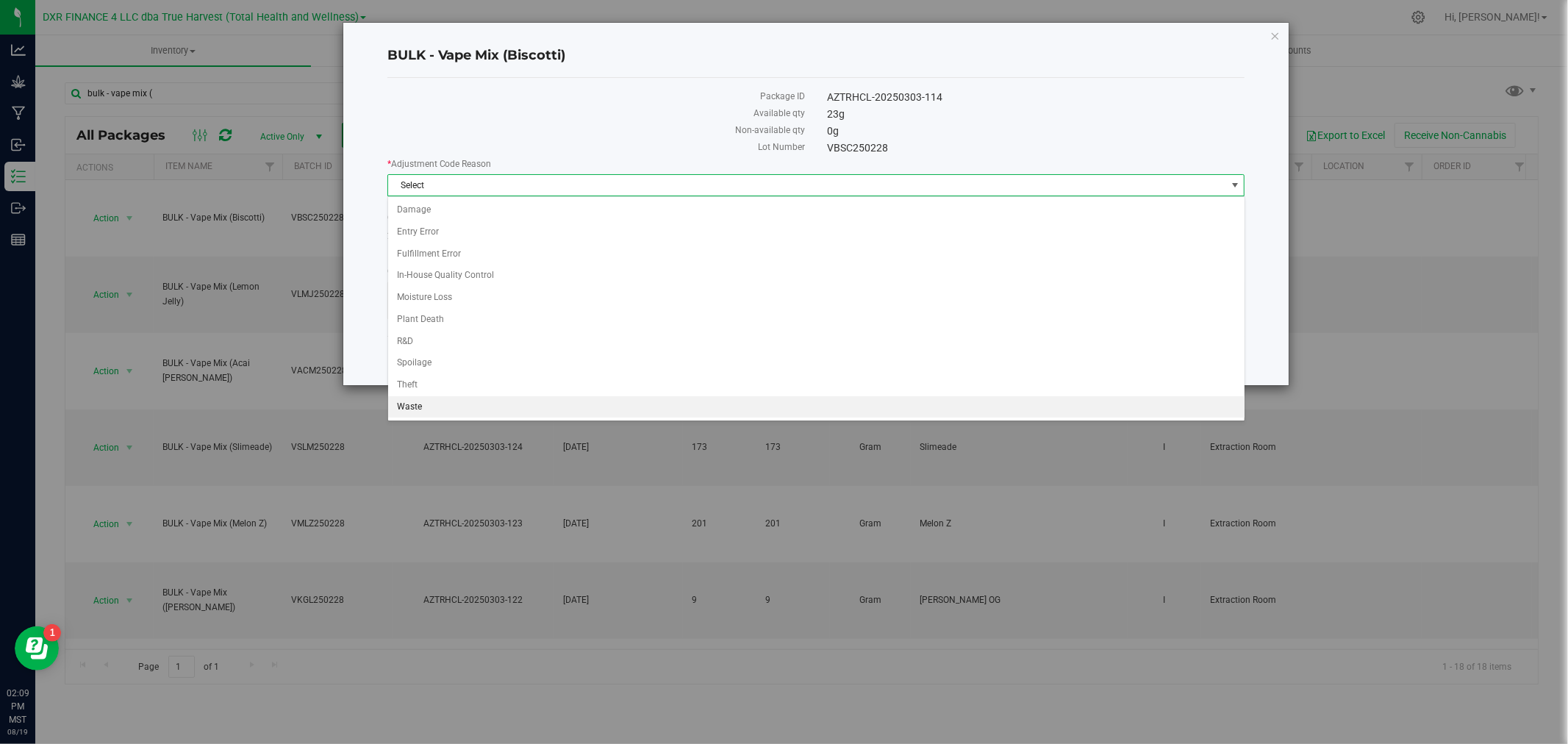
click at [407, 412] on li "Waste" at bounding box center [816, 407] width 856 height 22
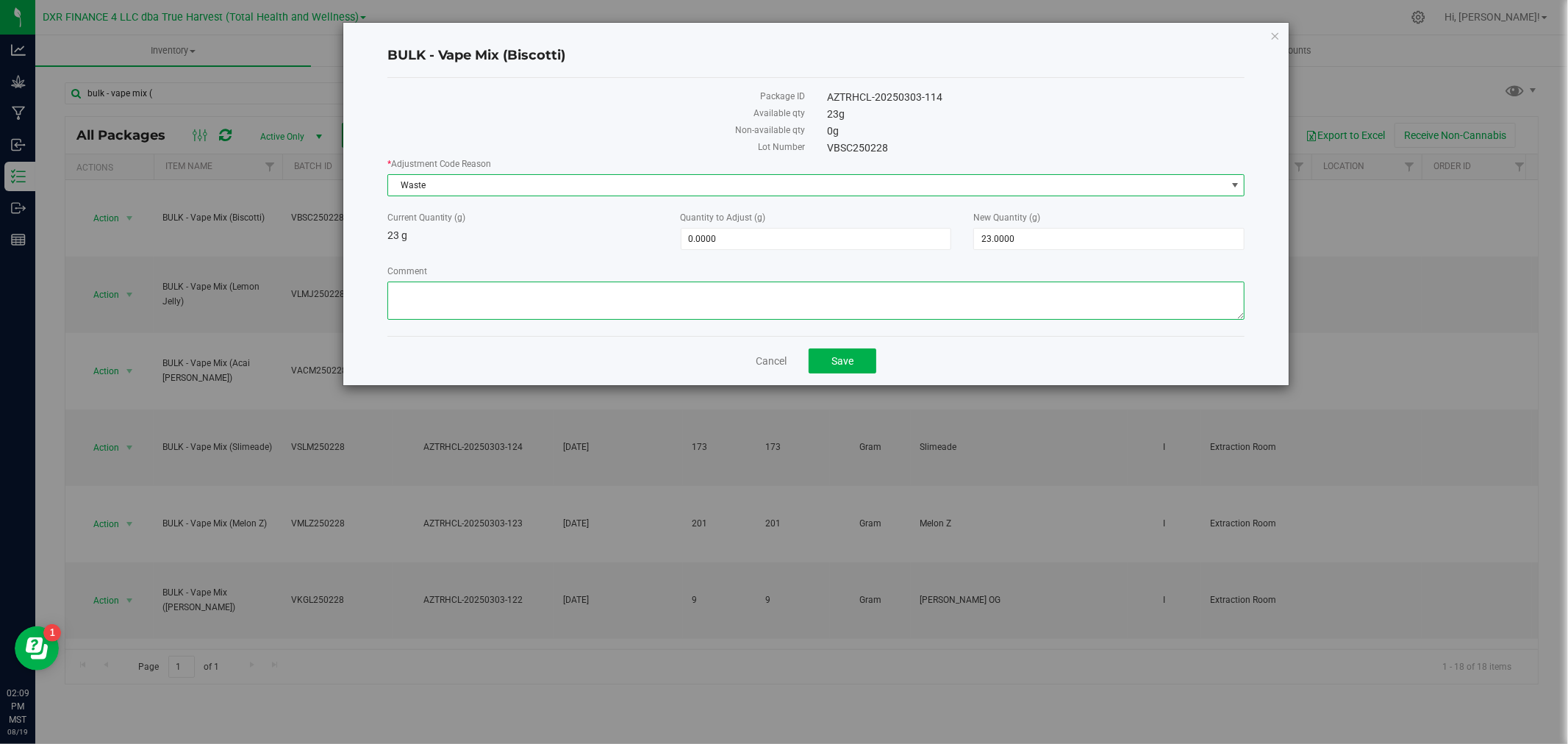
click at [458, 302] on textarea "Comment" at bounding box center [816, 300] width 858 height 38
paste textarea "Qty too small to use. Wasted using bleach"
type textarea "Qty too small to use. Wasted using bleach"
click at [985, 240] on span "23.0000 23" at bounding box center [1108, 238] width 271 height 22
click at [985, 240] on input "23" at bounding box center [1109, 238] width 270 height 20
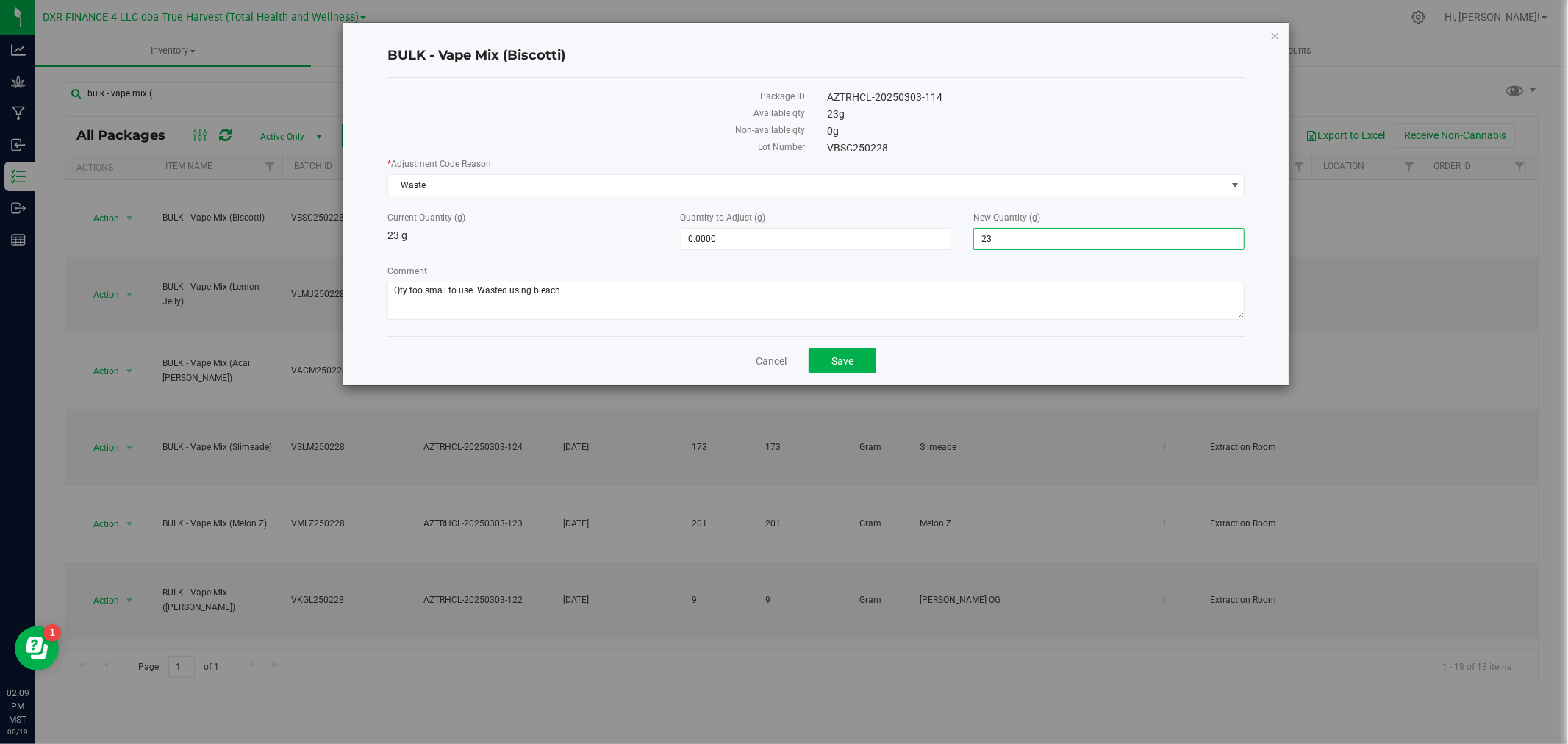
type input "0"
type input "-23.0000"
type input "0.0000"
click at [857, 371] on button "Save" at bounding box center [842, 361] width 68 height 25
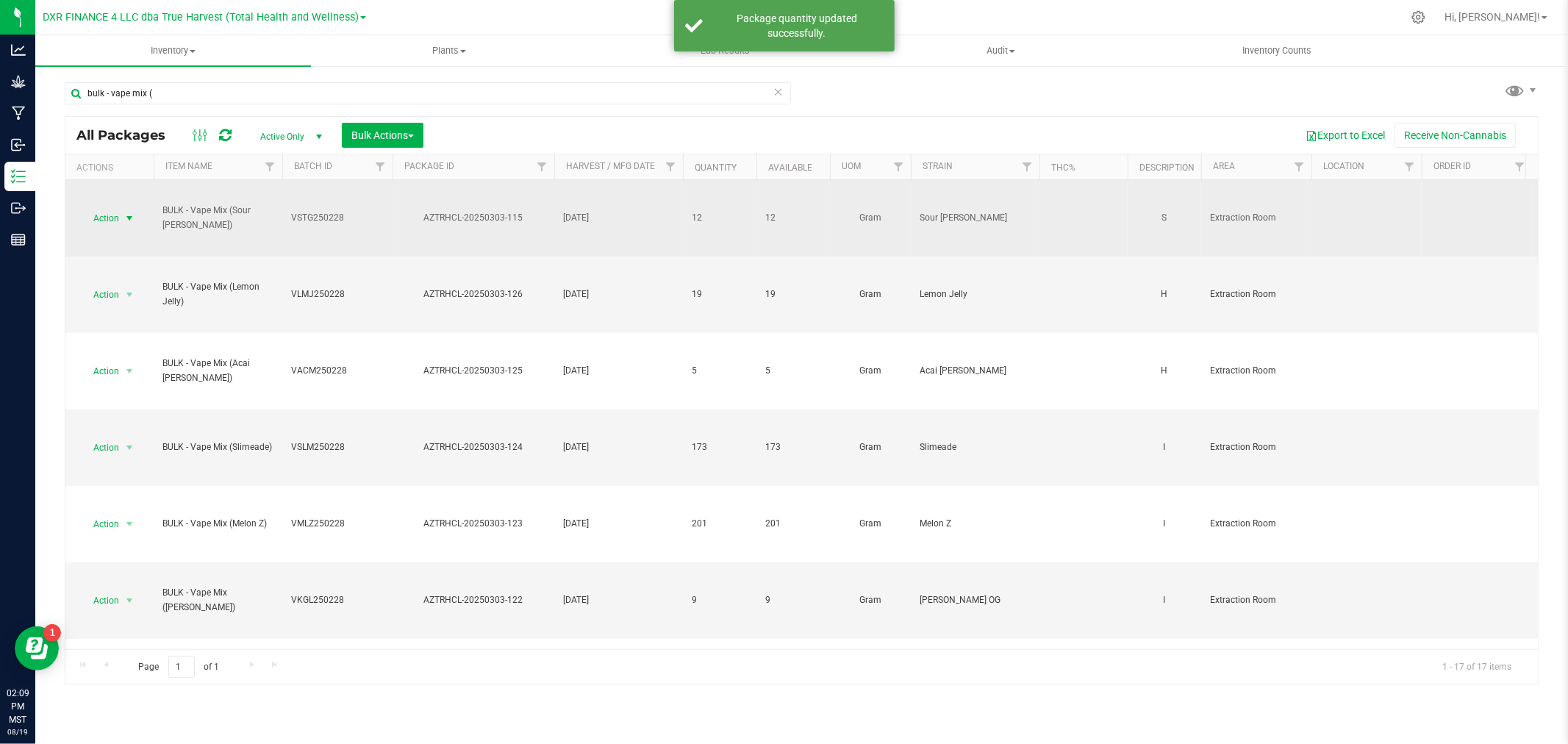
click at [121, 212] on span "select" at bounding box center [130, 218] width 19 height 20
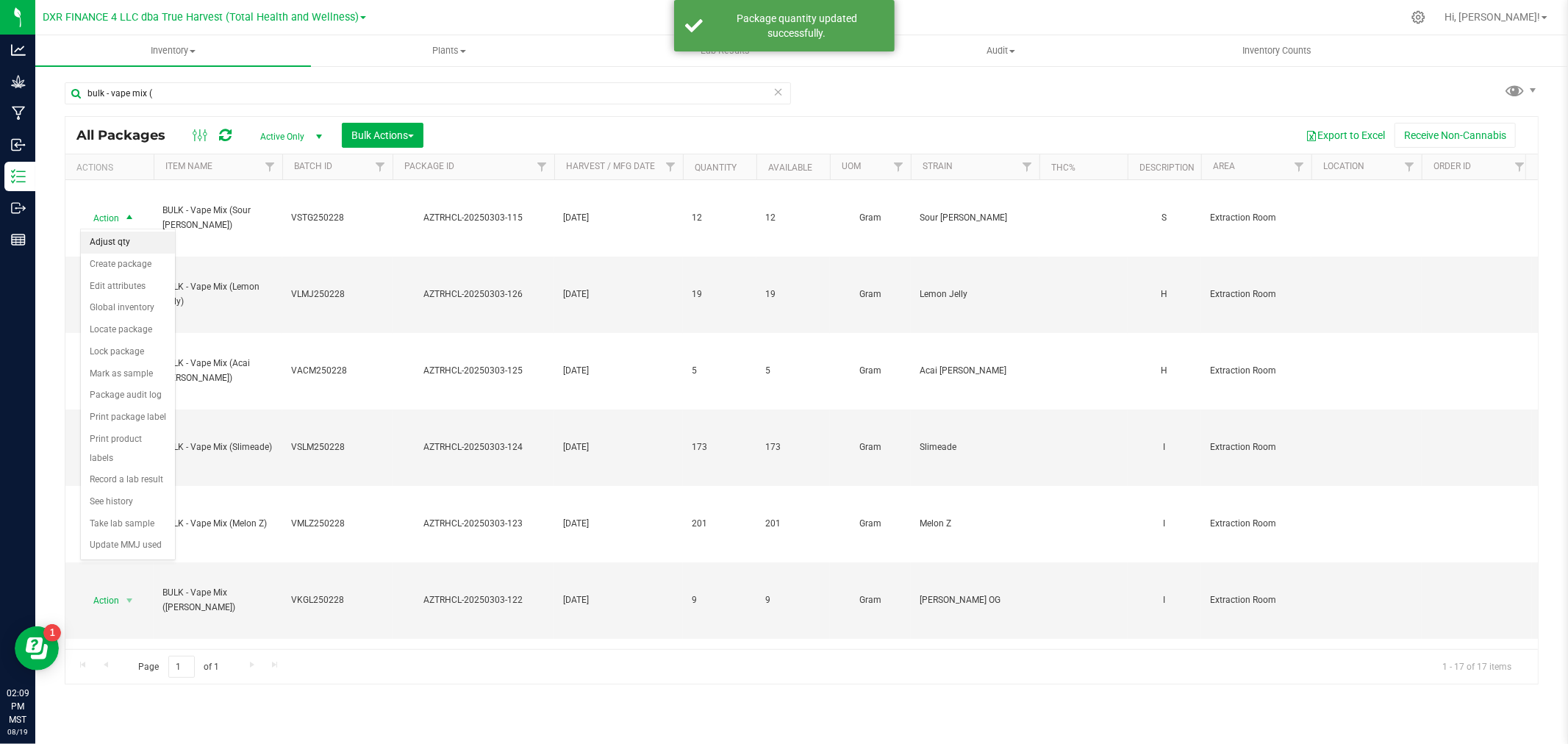
click at [128, 239] on li "Adjust qty" at bounding box center [128, 243] width 94 height 22
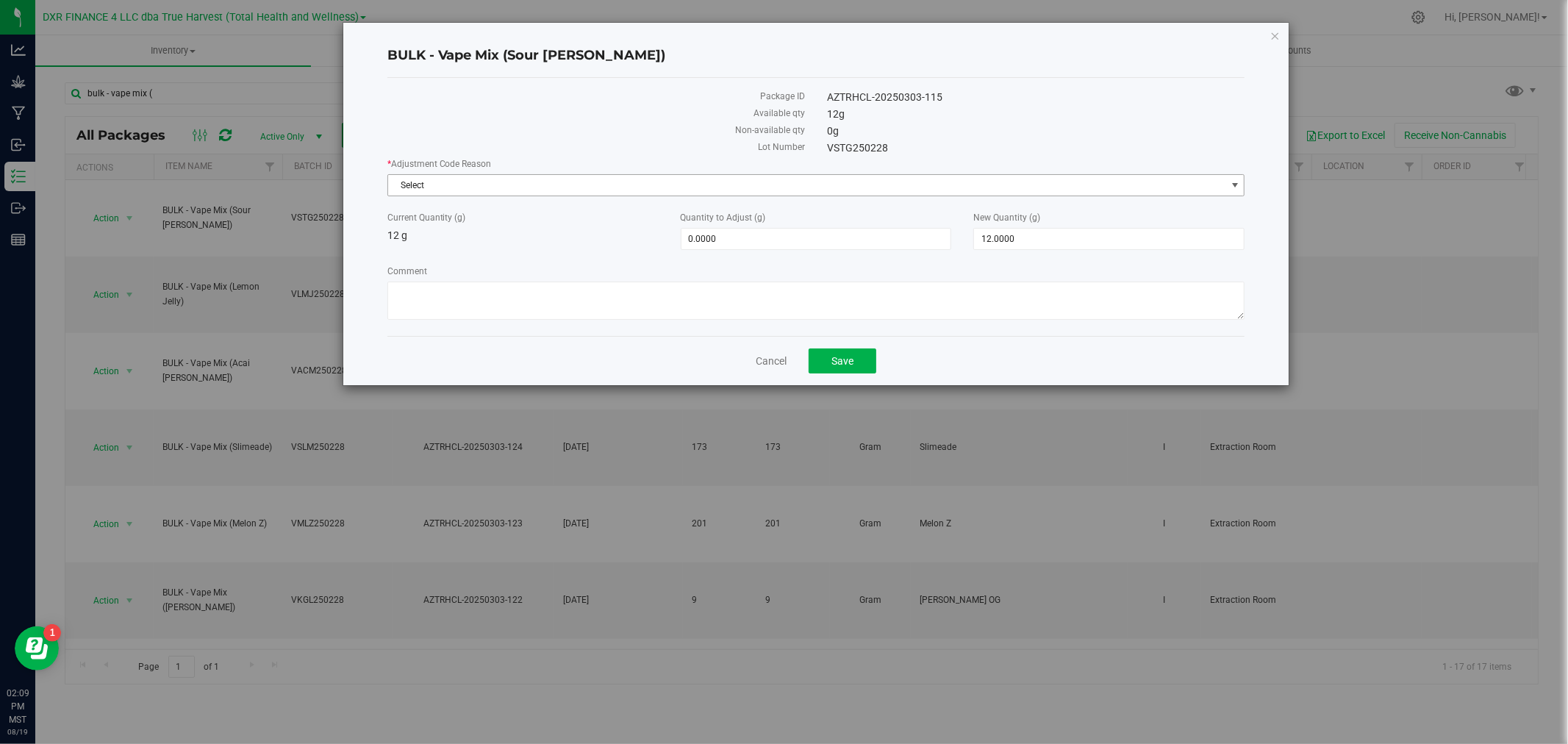
click at [456, 181] on span "Select" at bounding box center [807, 185] width 838 height 20
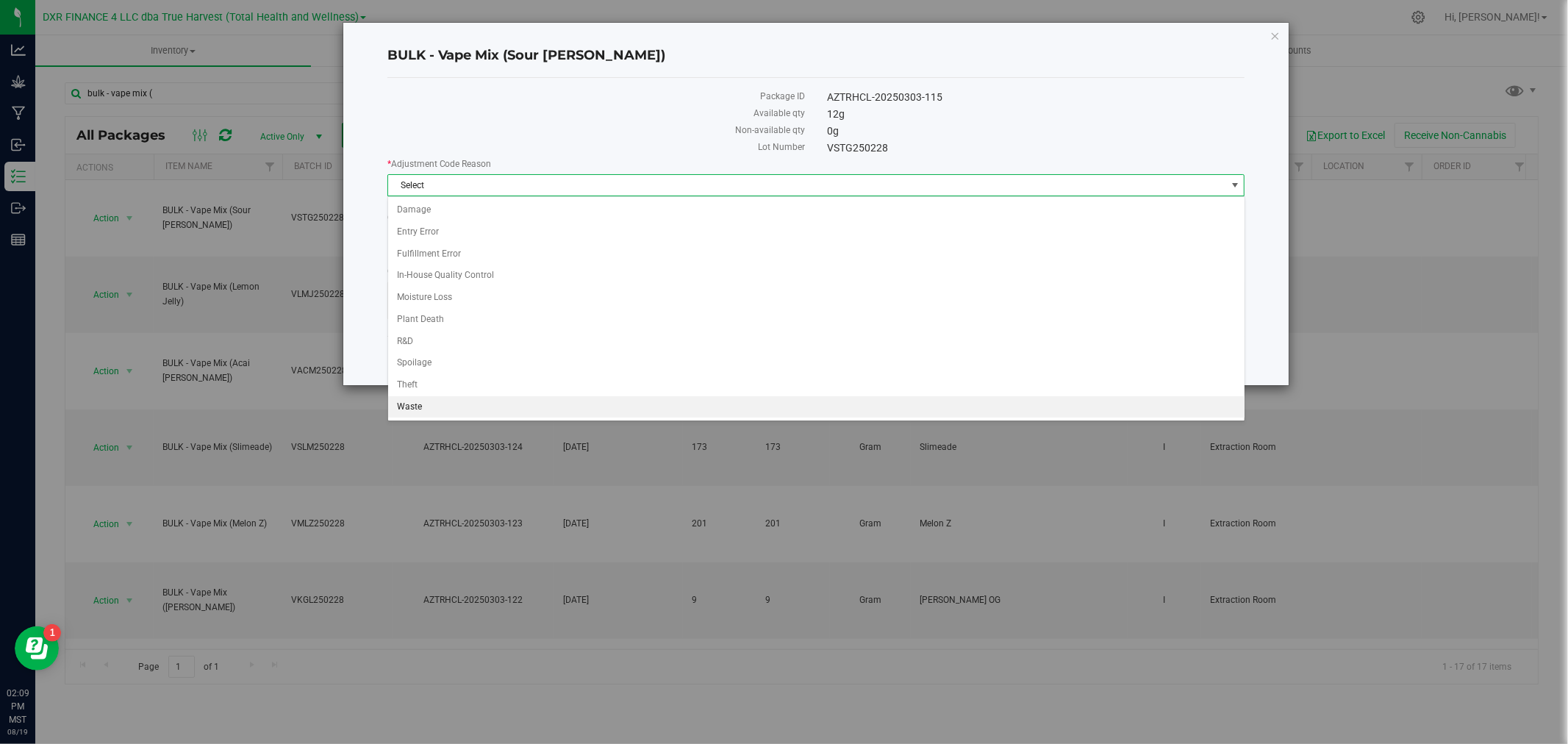
click at [417, 408] on li "Waste" at bounding box center [816, 407] width 856 height 22
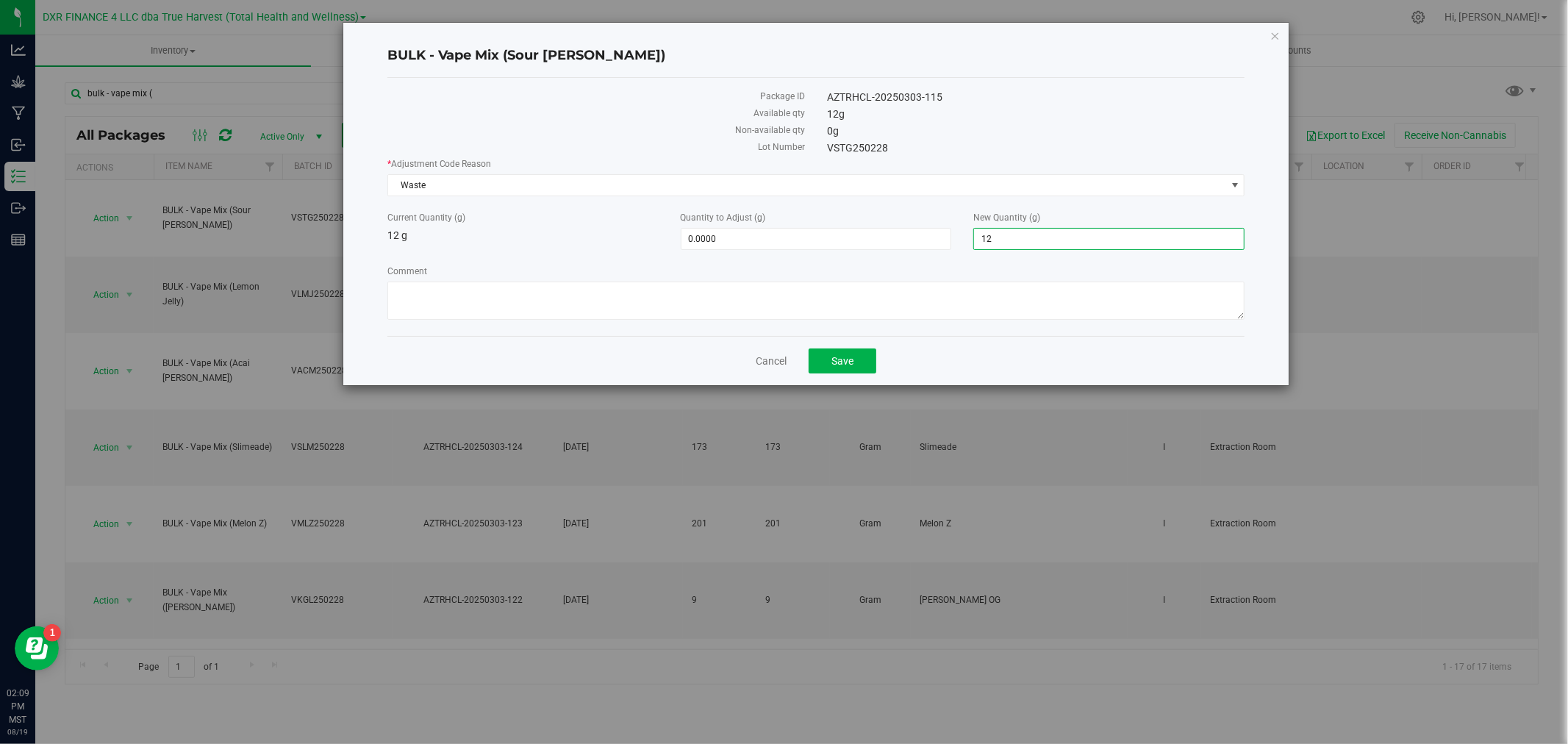
click at [1040, 240] on span "12.0000 12" at bounding box center [1108, 238] width 271 height 22
click at [1040, 240] on input "12" at bounding box center [1109, 238] width 270 height 20
type input "0"
type input "-12.0000"
type input "0.0000"
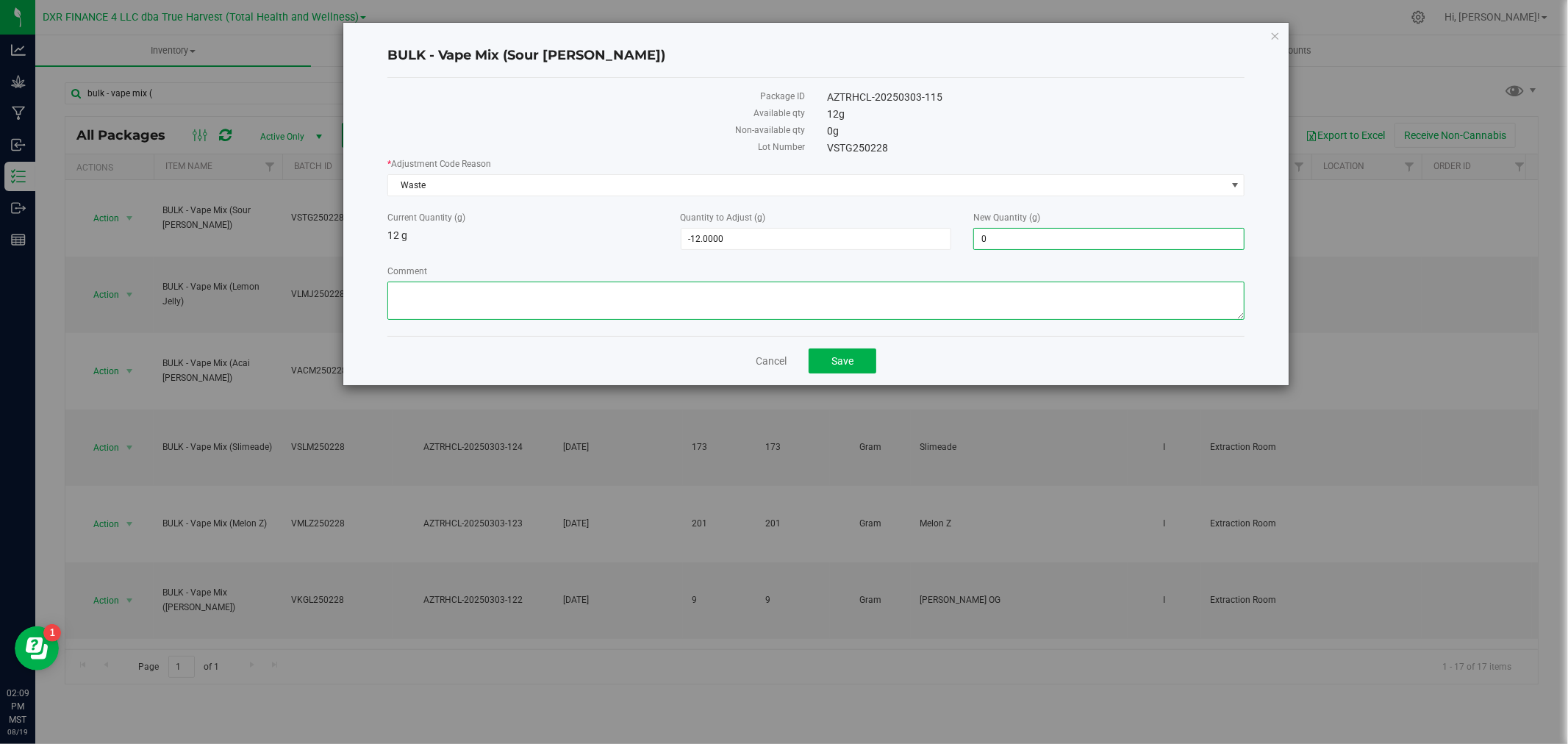
click at [922, 306] on textarea "Comment" at bounding box center [816, 300] width 858 height 38
paste textarea "Qty too small to use. Wasted using bleach"
type textarea "Qty too small to use. Wasted using bleach"
click at [848, 367] on span "Save" at bounding box center [842, 361] width 22 height 12
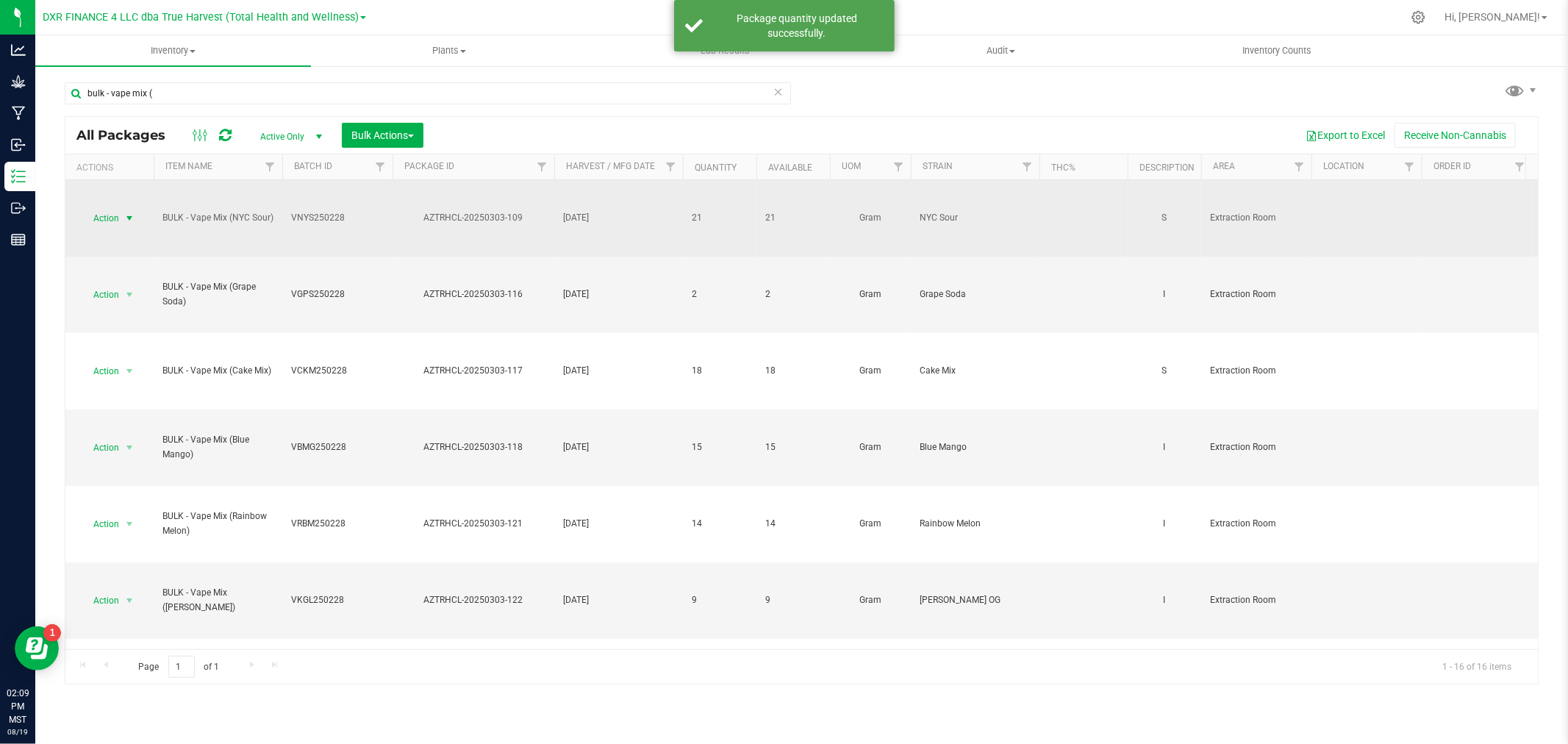
click at [125, 221] on span "select" at bounding box center [129, 218] width 12 height 12
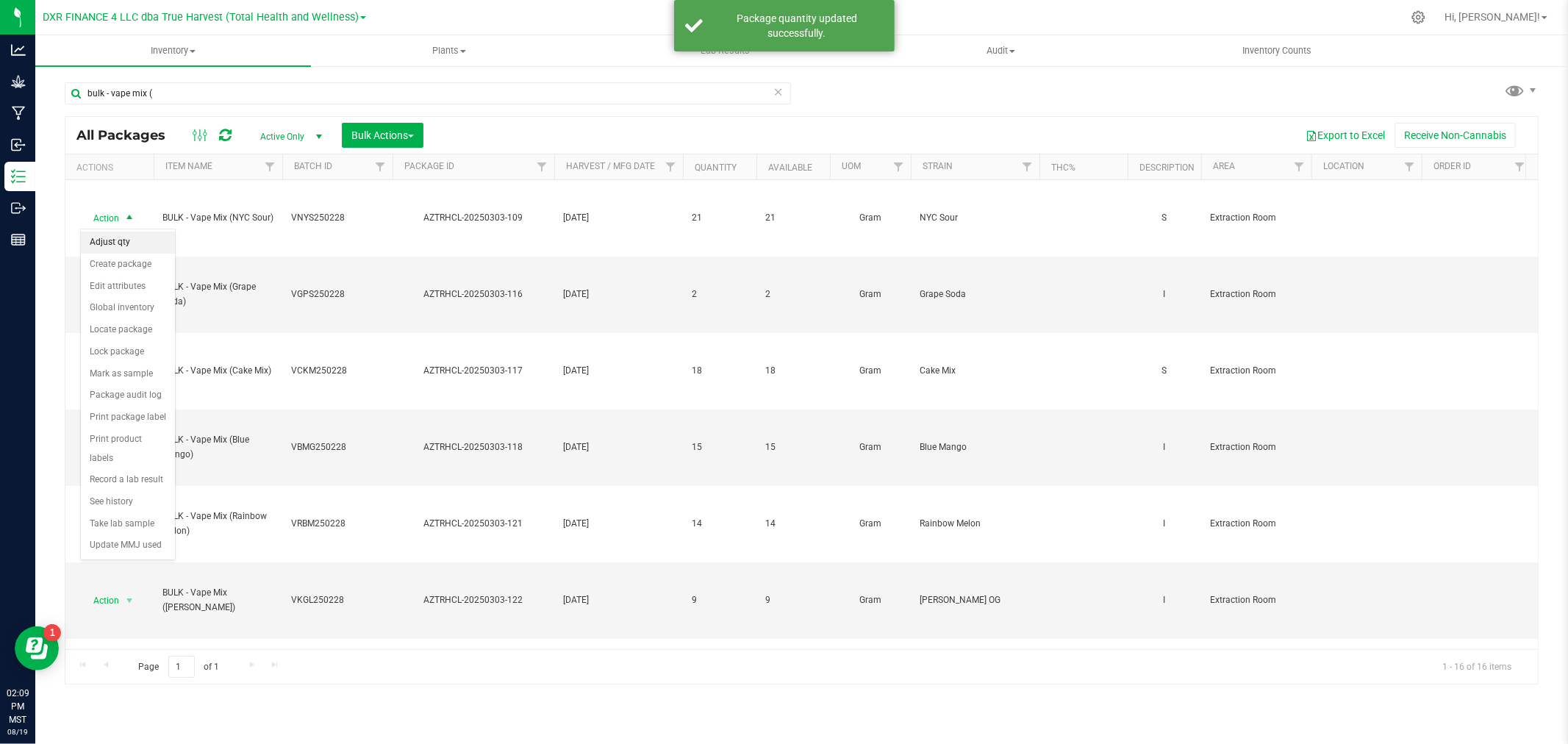
click at [123, 250] on li "Adjust qty" at bounding box center [128, 243] width 94 height 22
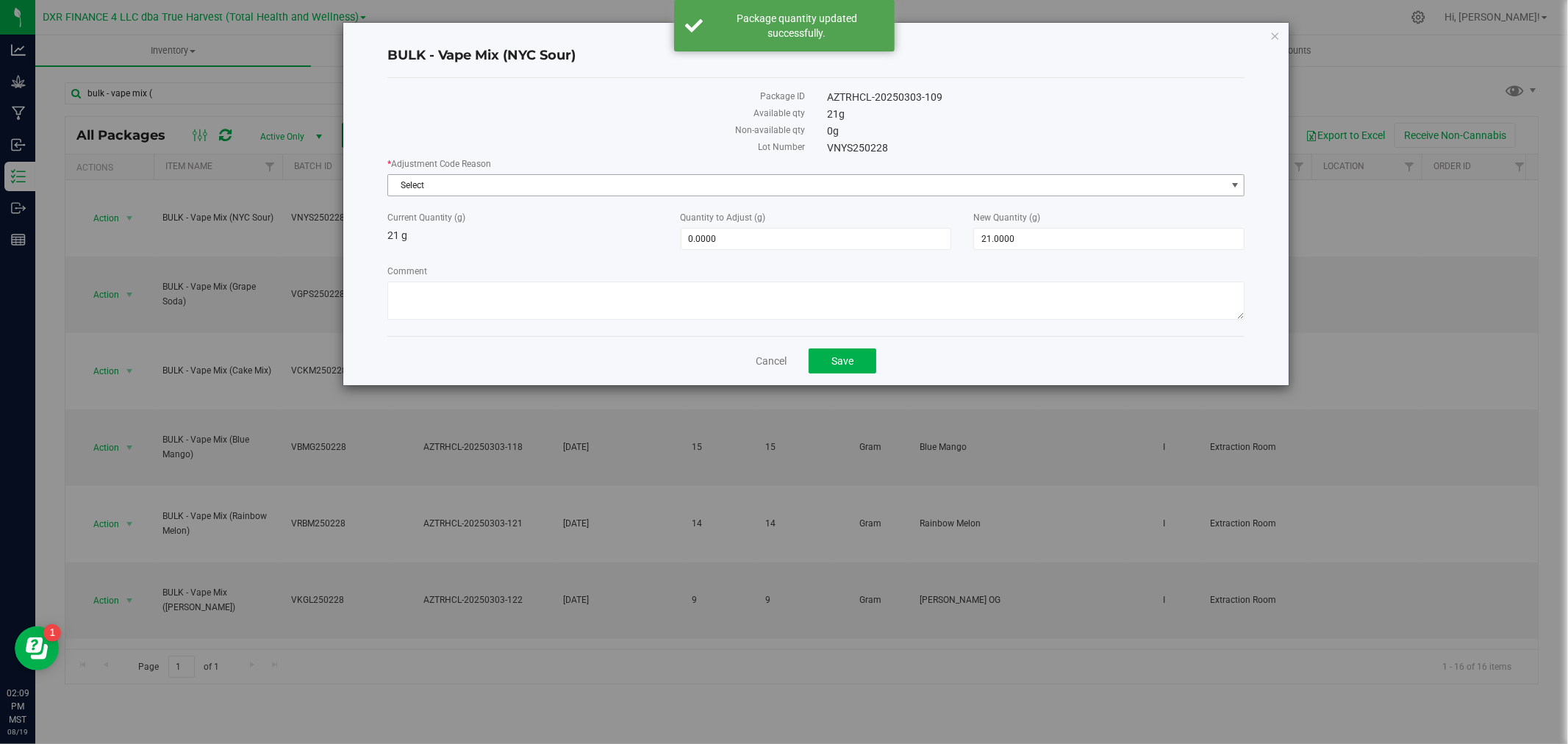
click at [895, 188] on span "Select" at bounding box center [807, 185] width 838 height 20
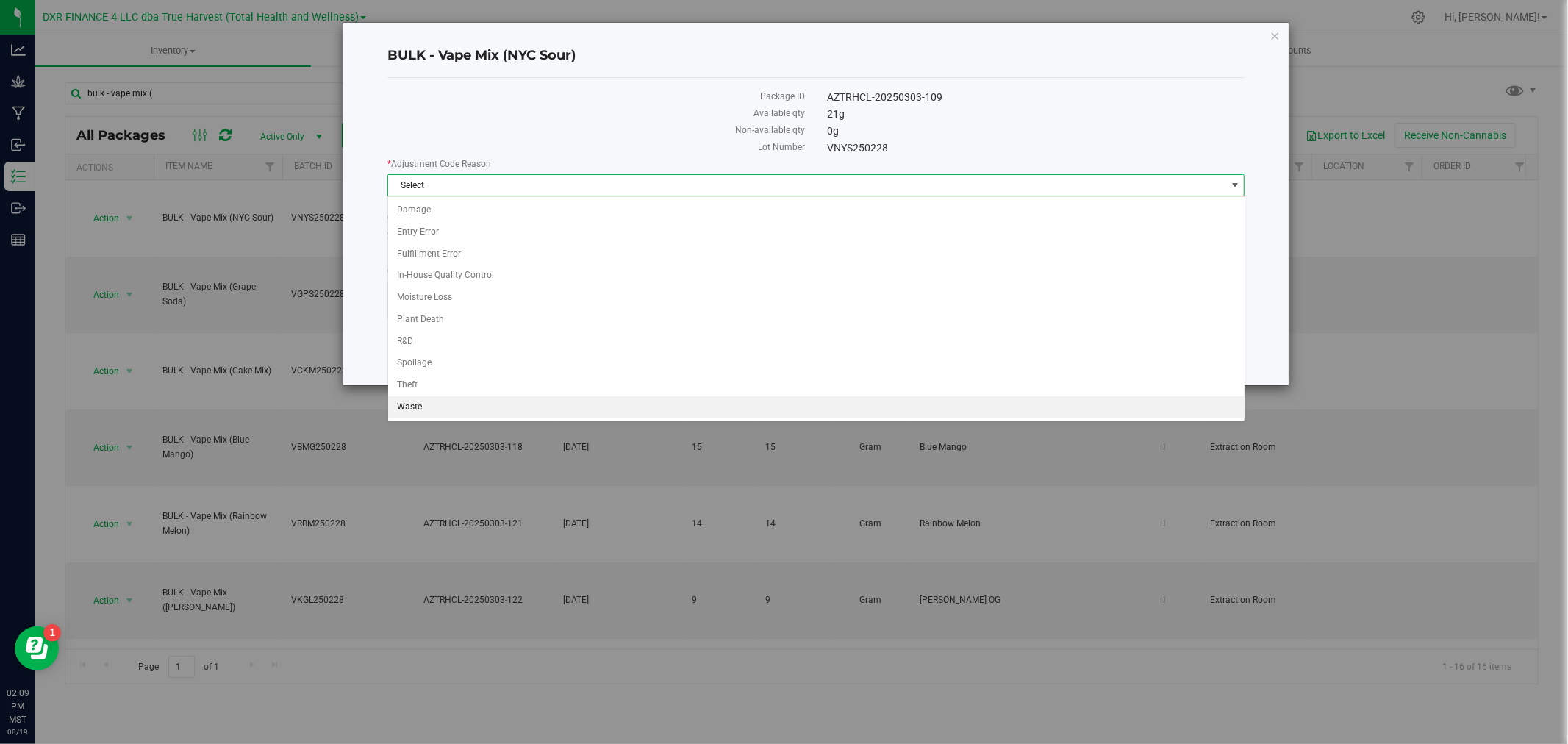
click at [456, 412] on li "Waste" at bounding box center [816, 407] width 856 height 22
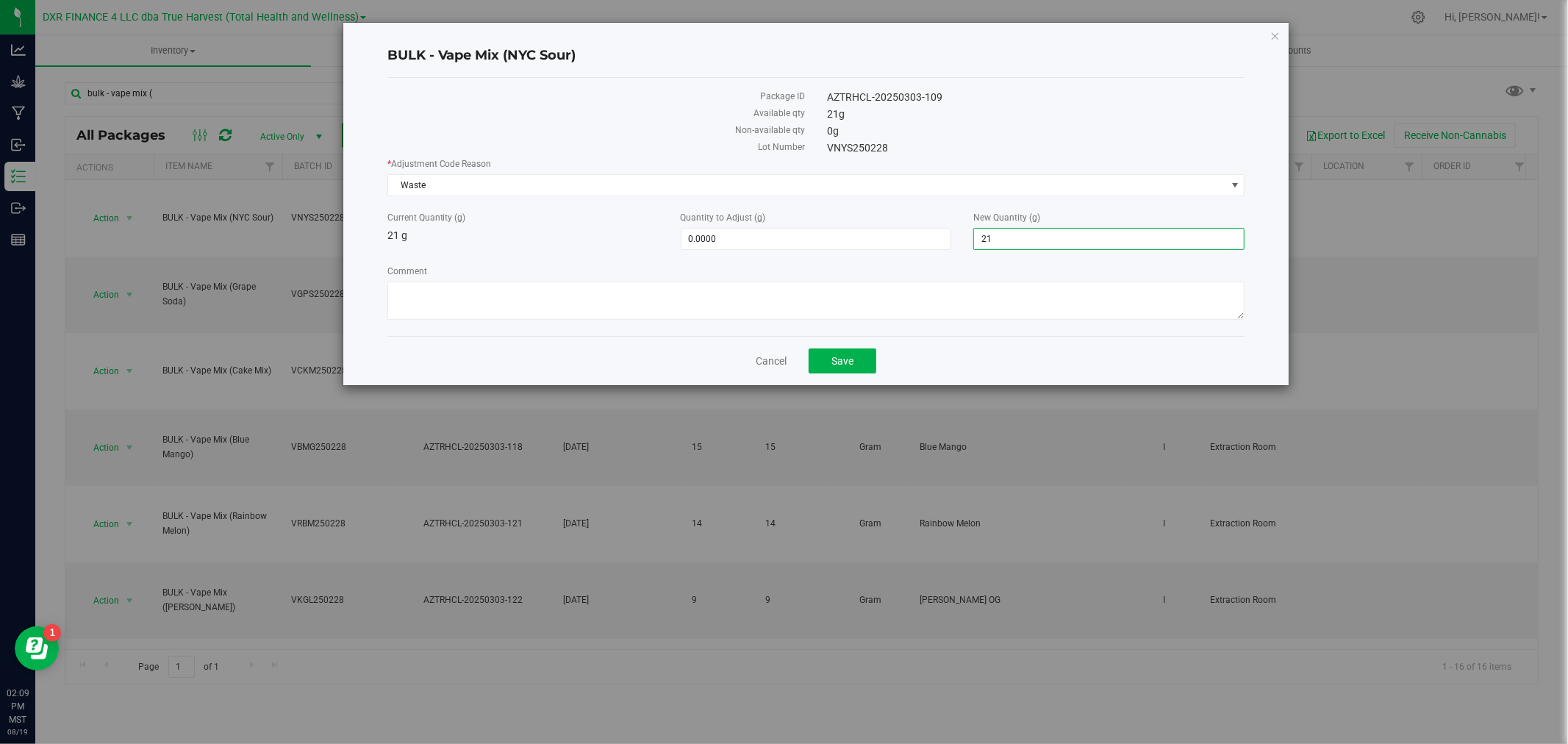
click at [1030, 240] on span "21.0000 21" at bounding box center [1108, 238] width 271 height 22
click at [1030, 240] on input "21" at bounding box center [1109, 238] width 270 height 20
type input "0"
type input "-21.0000"
type input "0.0000"
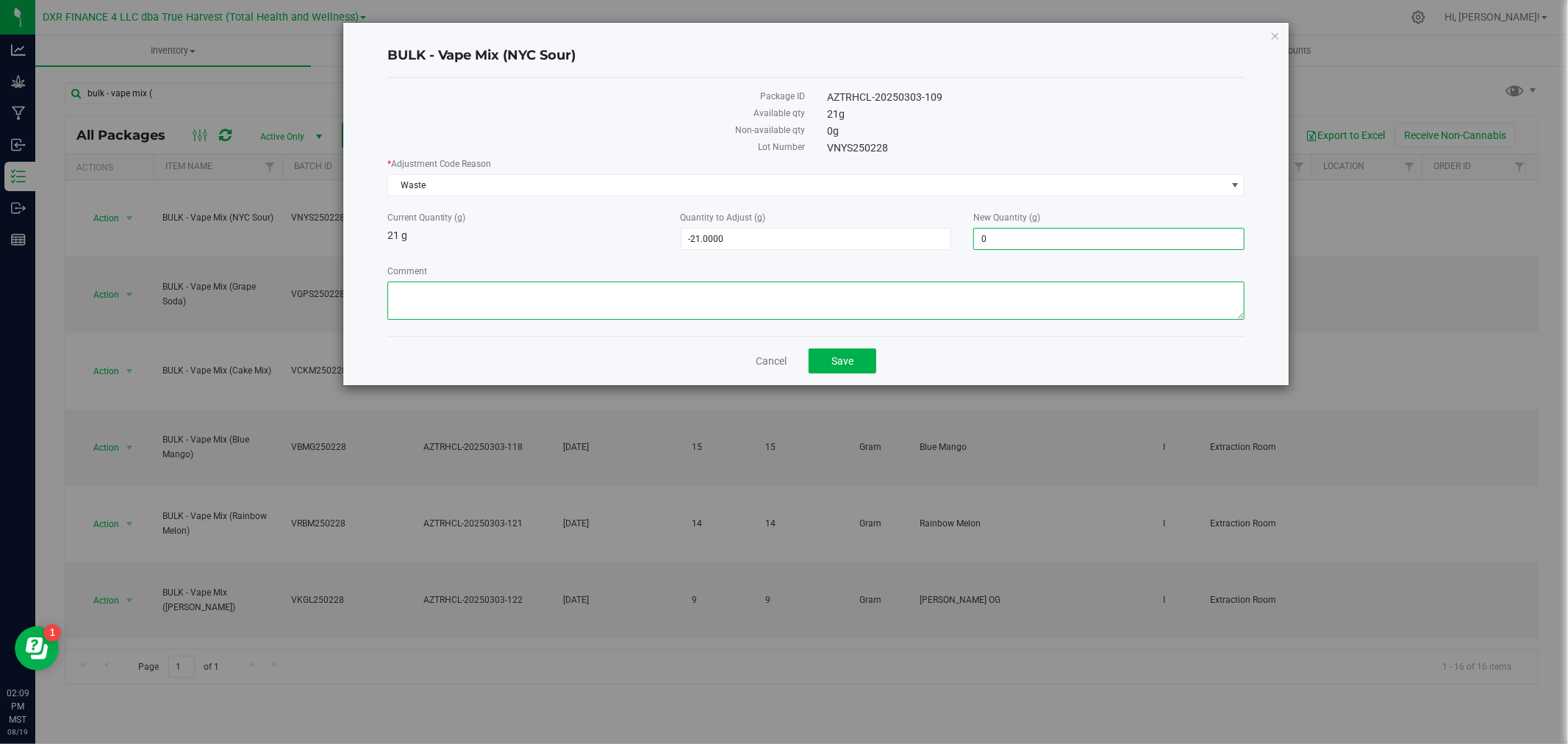
click at [1102, 300] on textarea "Comment" at bounding box center [816, 300] width 858 height 38
paste textarea "Qty too small to use. Wasted using bleach"
type textarea "Qty too small to use. Wasted using bleach"
click at [832, 351] on button "Save" at bounding box center [842, 361] width 68 height 25
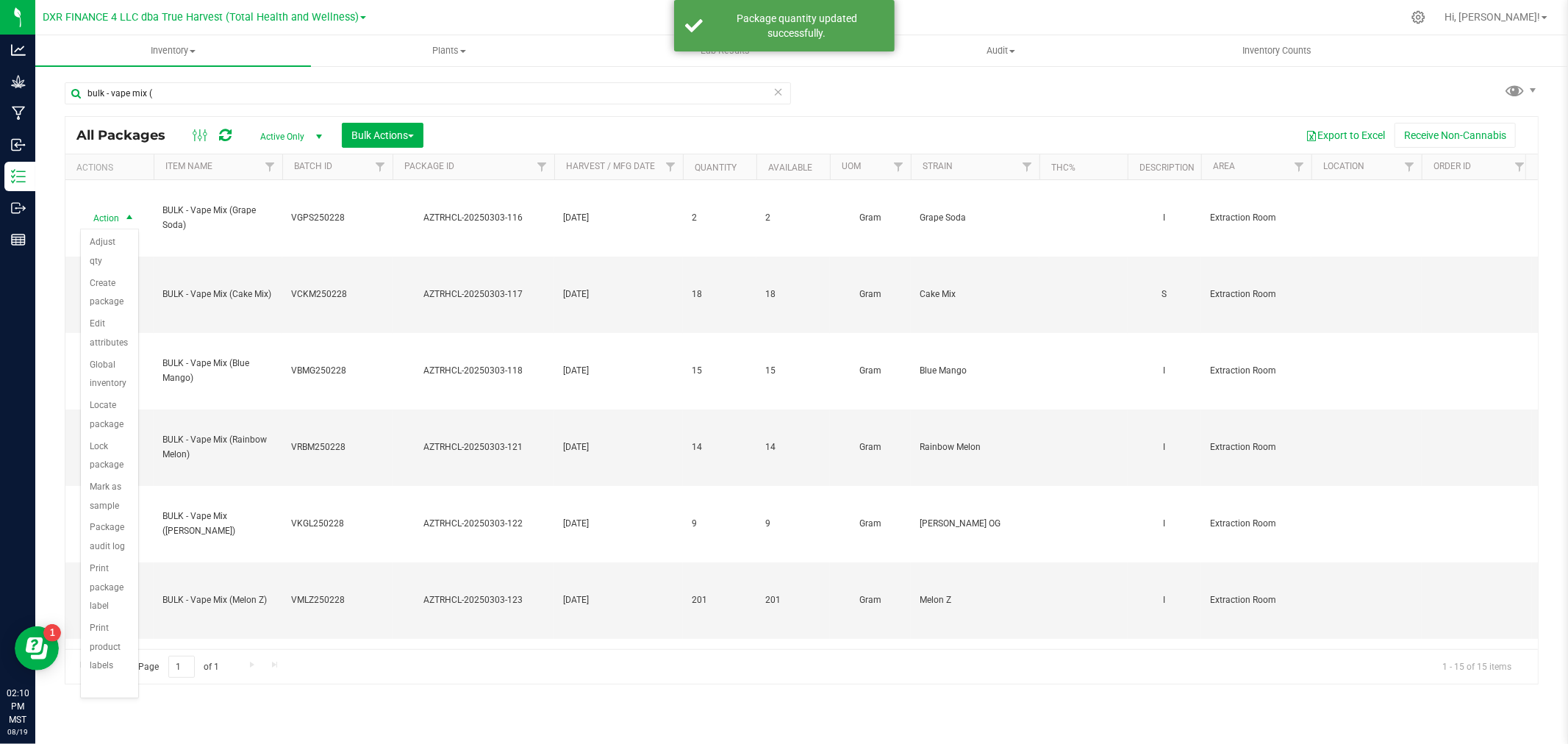
click at [107, 220] on span "Action" at bounding box center [99, 218] width 40 height 20
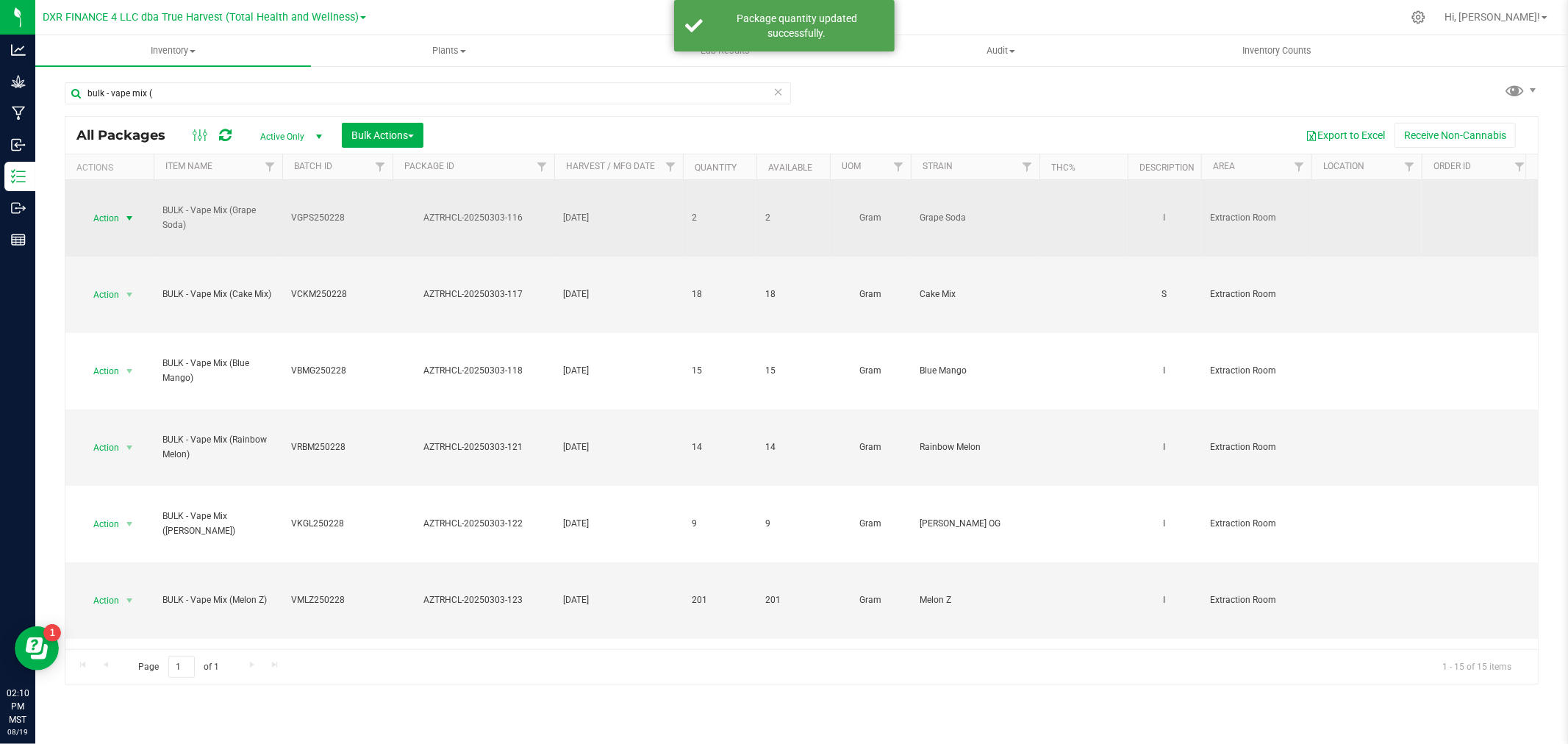
click at [104, 220] on span "Action" at bounding box center [99, 218] width 40 height 20
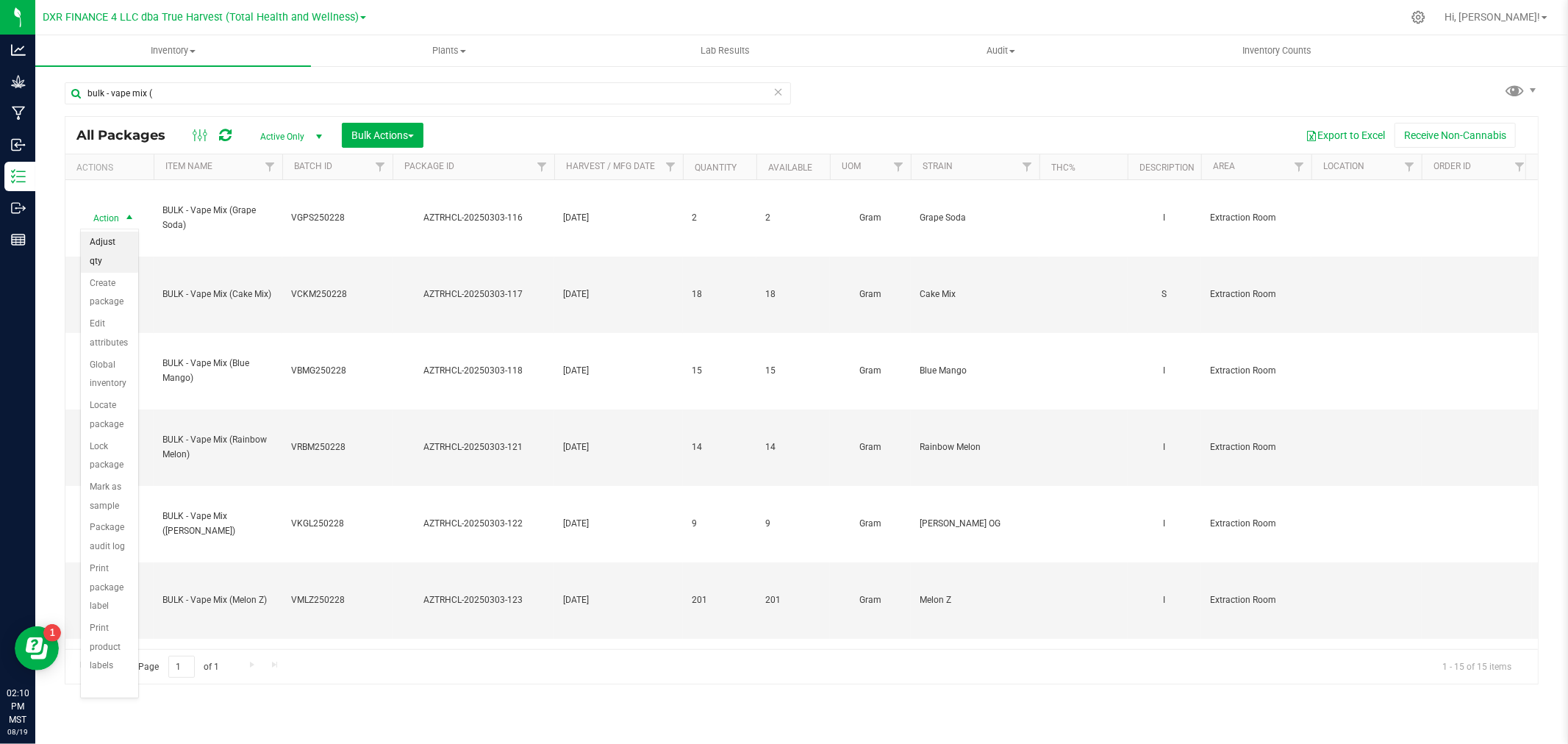
click at [104, 240] on li "Adjust qty" at bounding box center [109, 252] width 58 height 41
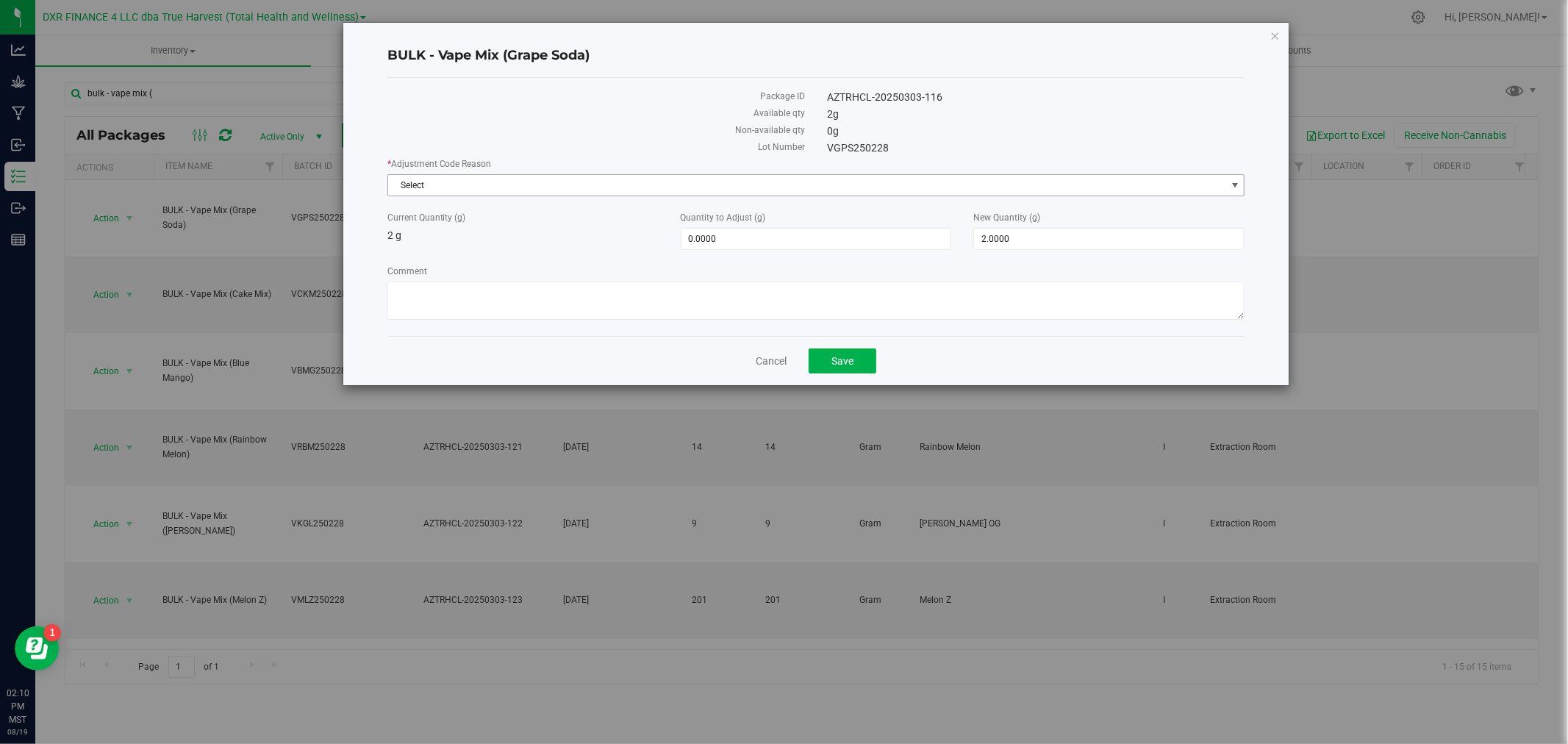
click at [466, 185] on span "Select" at bounding box center [807, 185] width 838 height 20
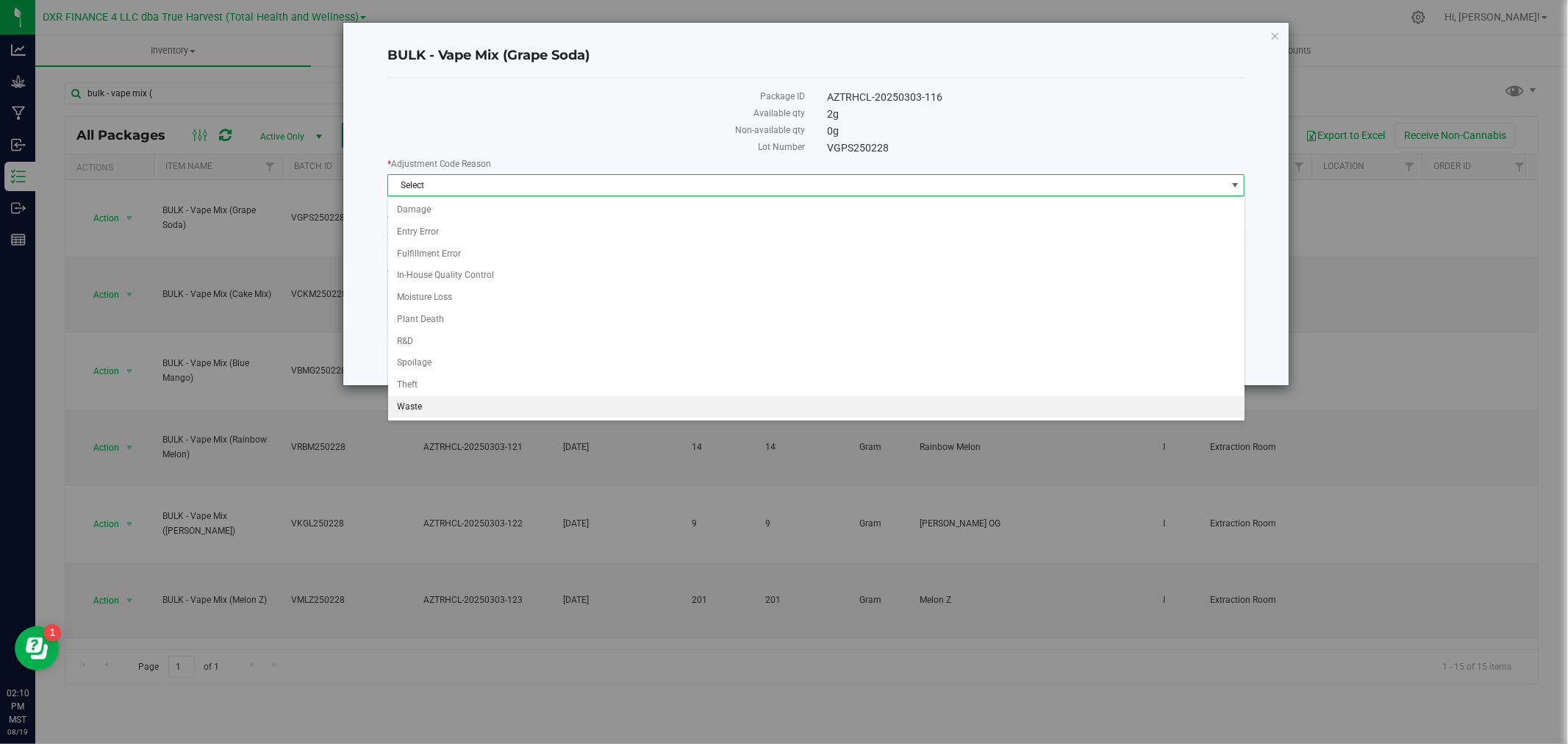
click at [431, 406] on li "Waste" at bounding box center [816, 407] width 856 height 22
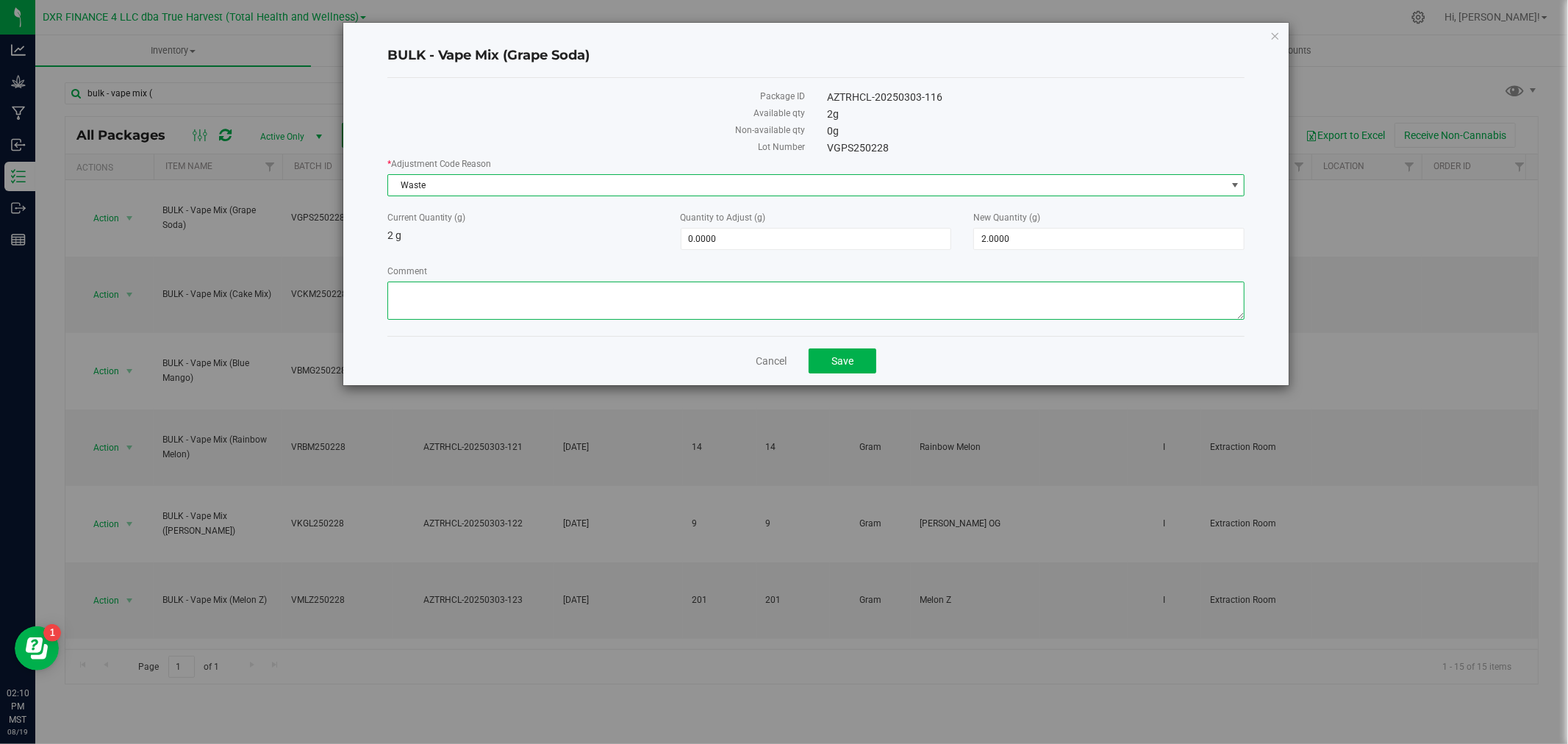
click at [454, 301] on textarea "Comment" at bounding box center [816, 300] width 858 height 38
paste textarea "Qty too small to use. Wasted using bleach"
type textarea "Qty too small to use. Wasted using bleach"
click at [1063, 244] on span "2.0000 2" at bounding box center [1108, 238] width 271 height 22
click at [1063, 244] on input "2" at bounding box center [1109, 238] width 270 height 20
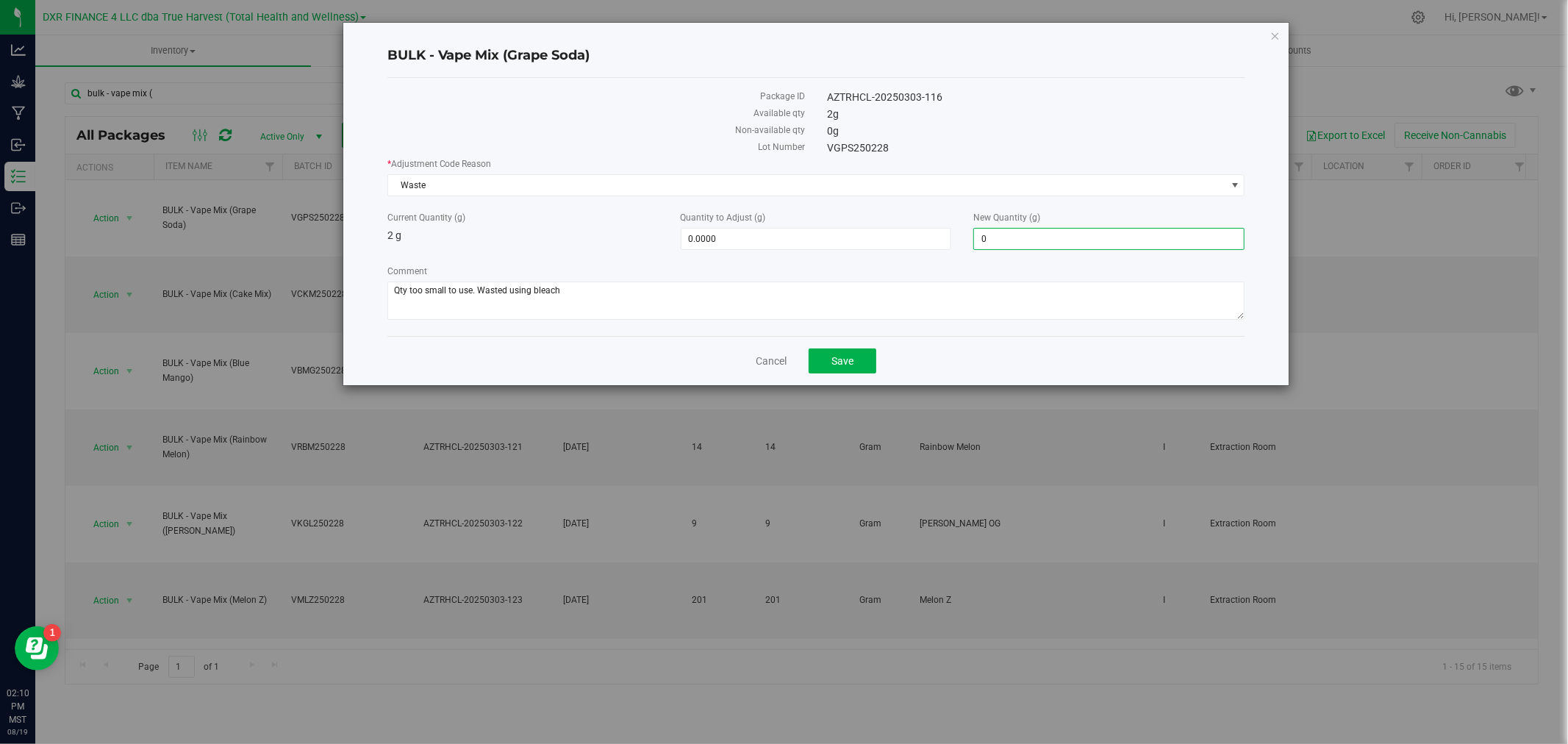
type input "0"
type input "-2.0000"
click at [858, 363] on button "Save" at bounding box center [842, 361] width 68 height 25
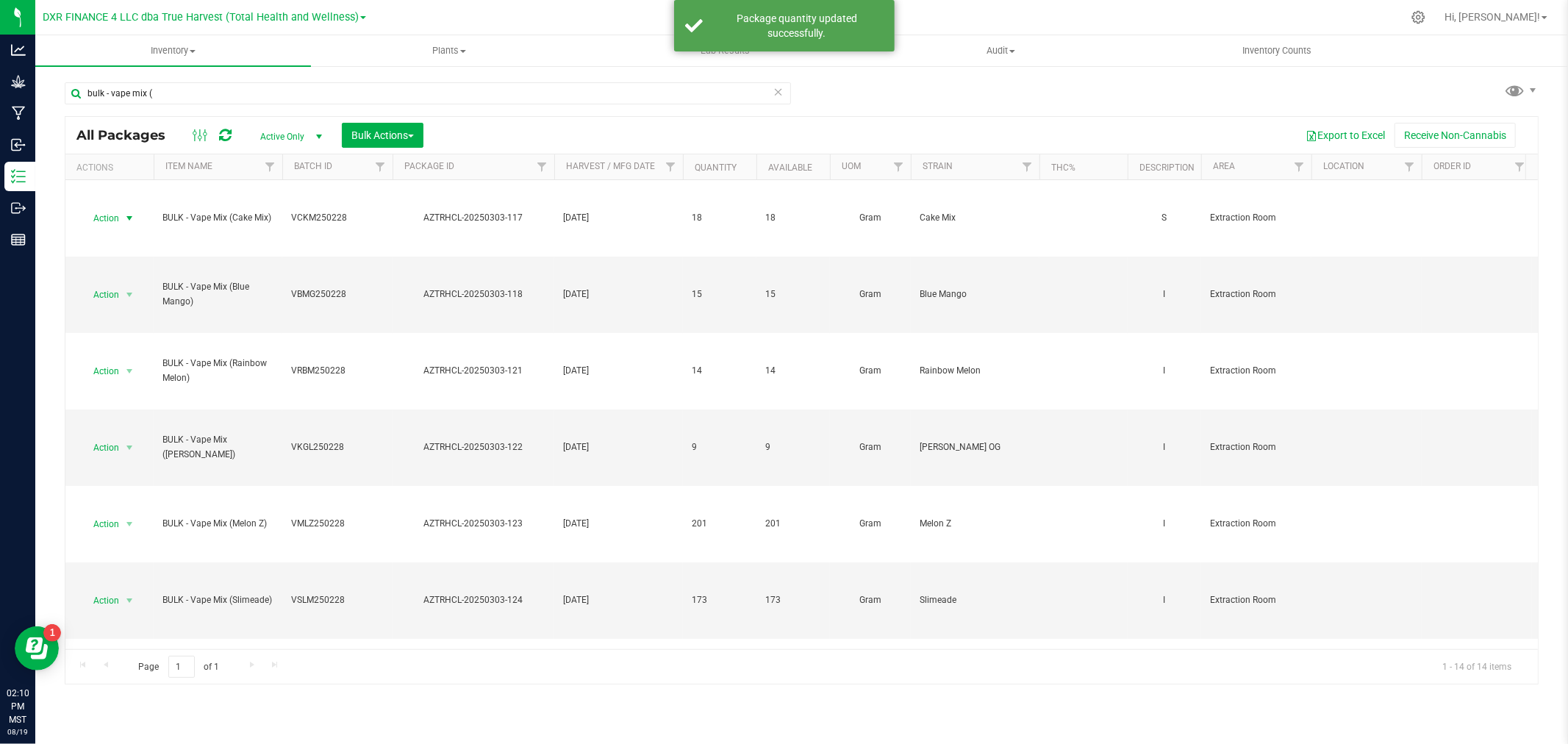
click at [114, 220] on span "Action" at bounding box center [99, 218] width 40 height 20
click at [134, 241] on li "Adjust qty" at bounding box center [128, 243] width 94 height 22
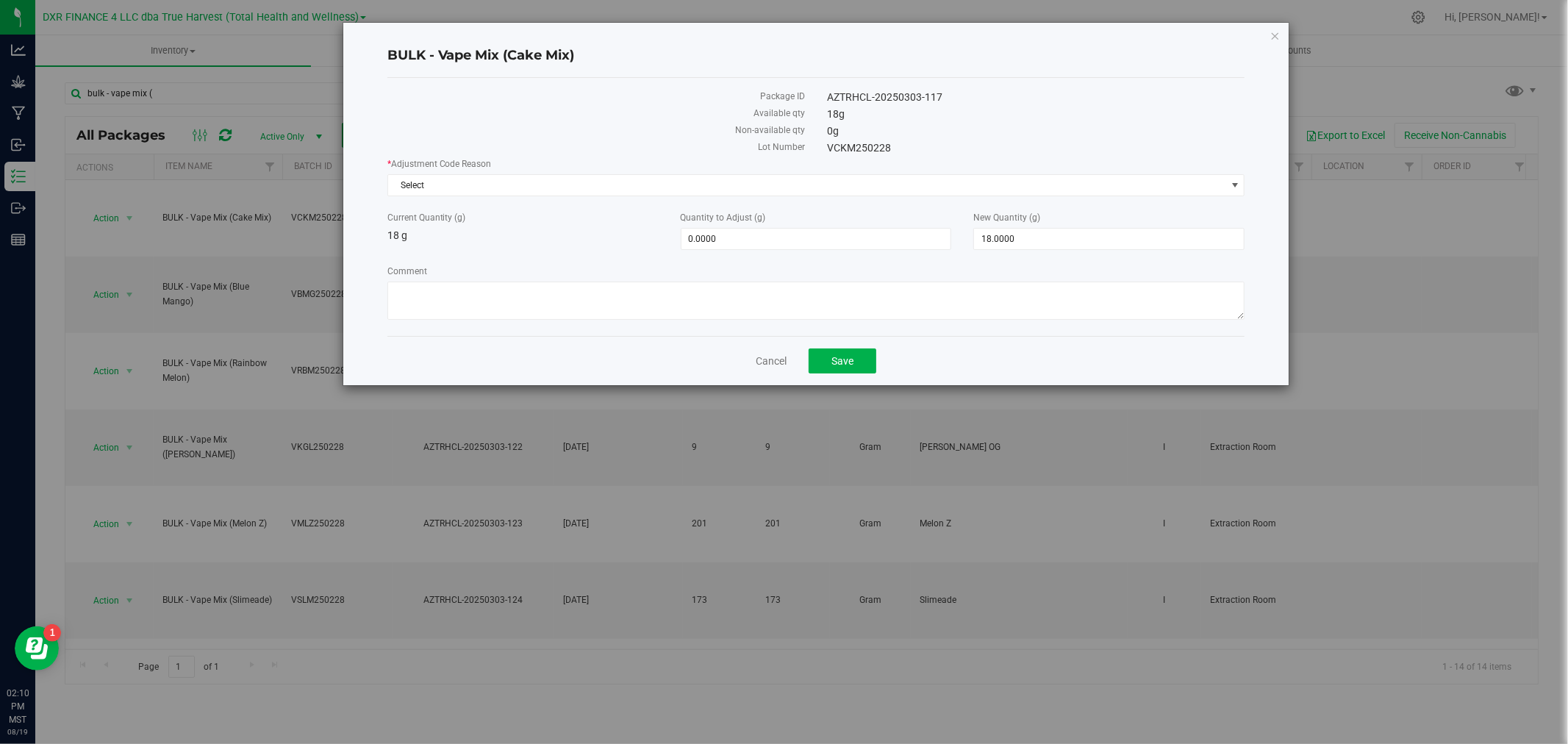
click at [454, 166] on label "* Adjustment Code Reason" at bounding box center [816, 164] width 858 height 13
click at [456, 174] on span "Select" at bounding box center [816, 185] width 858 height 22
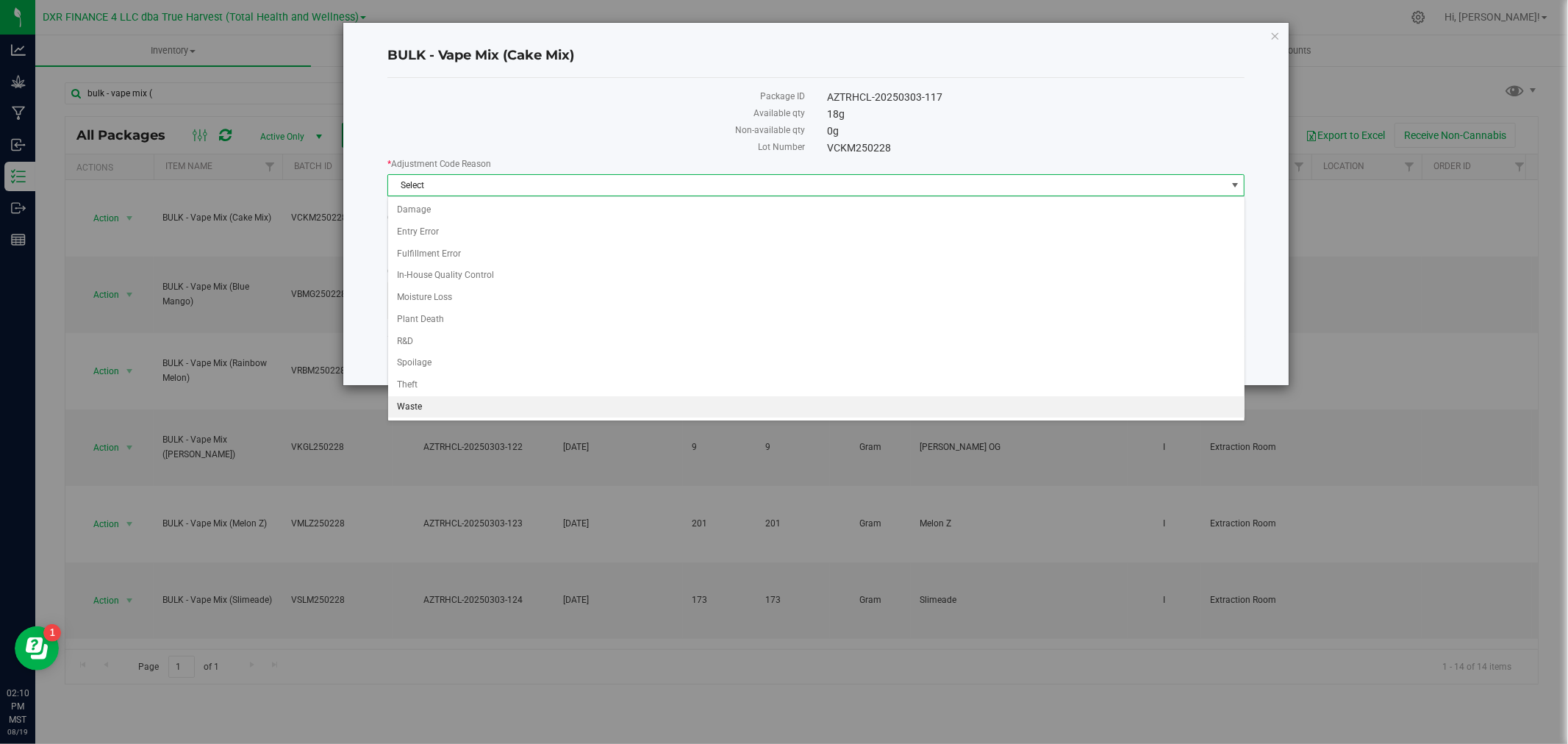
drag, startPoint x: 465, startPoint y: 401, endPoint x: 466, endPoint y: 390, distance: 11.0
click at [466, 401] on li "Waste" at bounding box center [816, 407] width 856 height 22
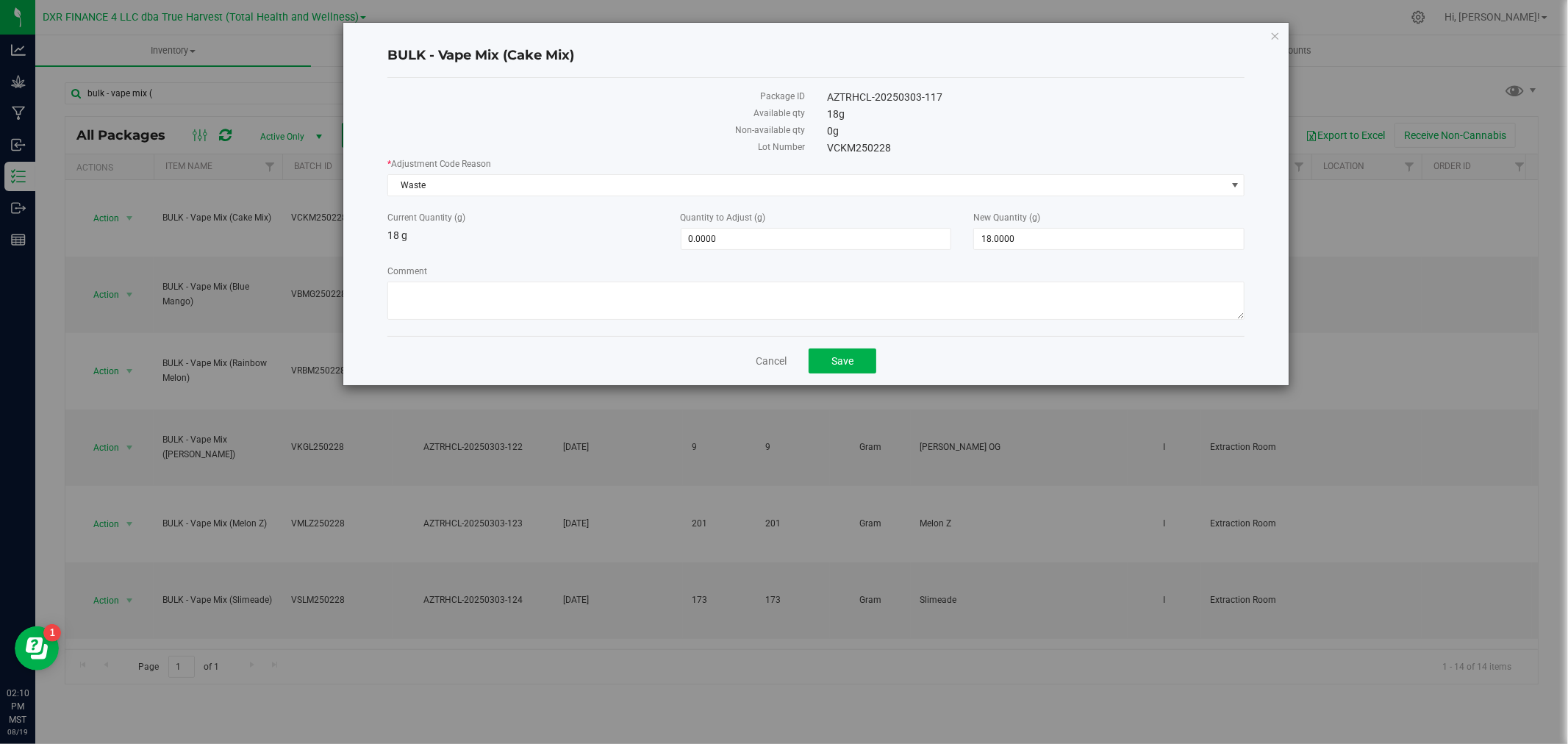
click at [481, 339] on div "Cancel Save" at bounding box center [816, 360] width 858 height 49
click at [487, 318] on textarea "Comment" at bounding box center [816, 300] width 858 height 38
paste textarea "Qty too small to use. Wasted using bleach"
type textarea "Qty too small to use. Wasted using bleach"
click at [1069, 248] on span "18.0000 18" at bounding box center [1108, 238] width 271 height 22
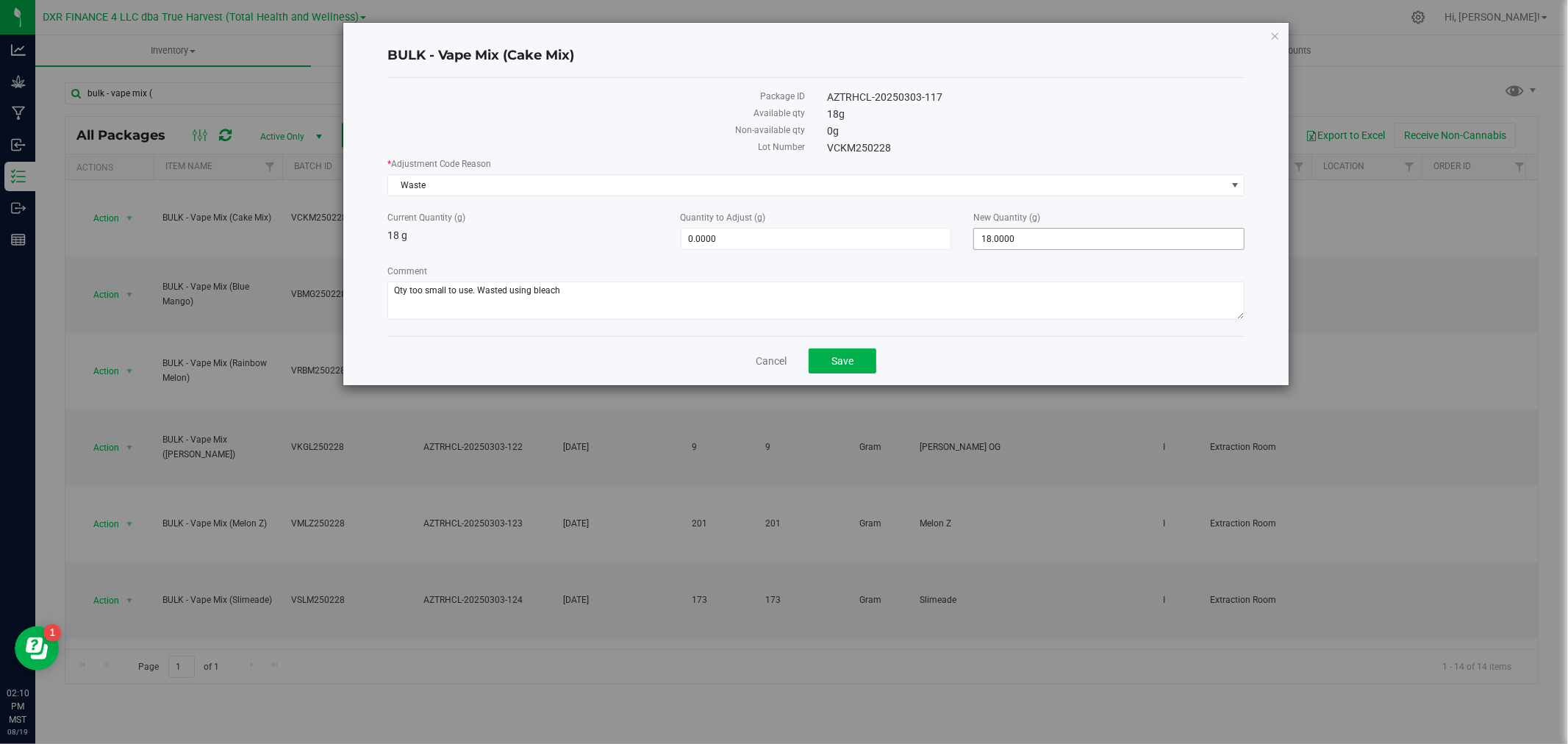
click at [0, 0] on input "18" at bounding box center [0, 0] width 0 height 0
type input "0"
type input "-18.0000"
type input "0.0000"
click at [832, 360] on span "Save" at bounding box center [842, 361] width 22 height 12
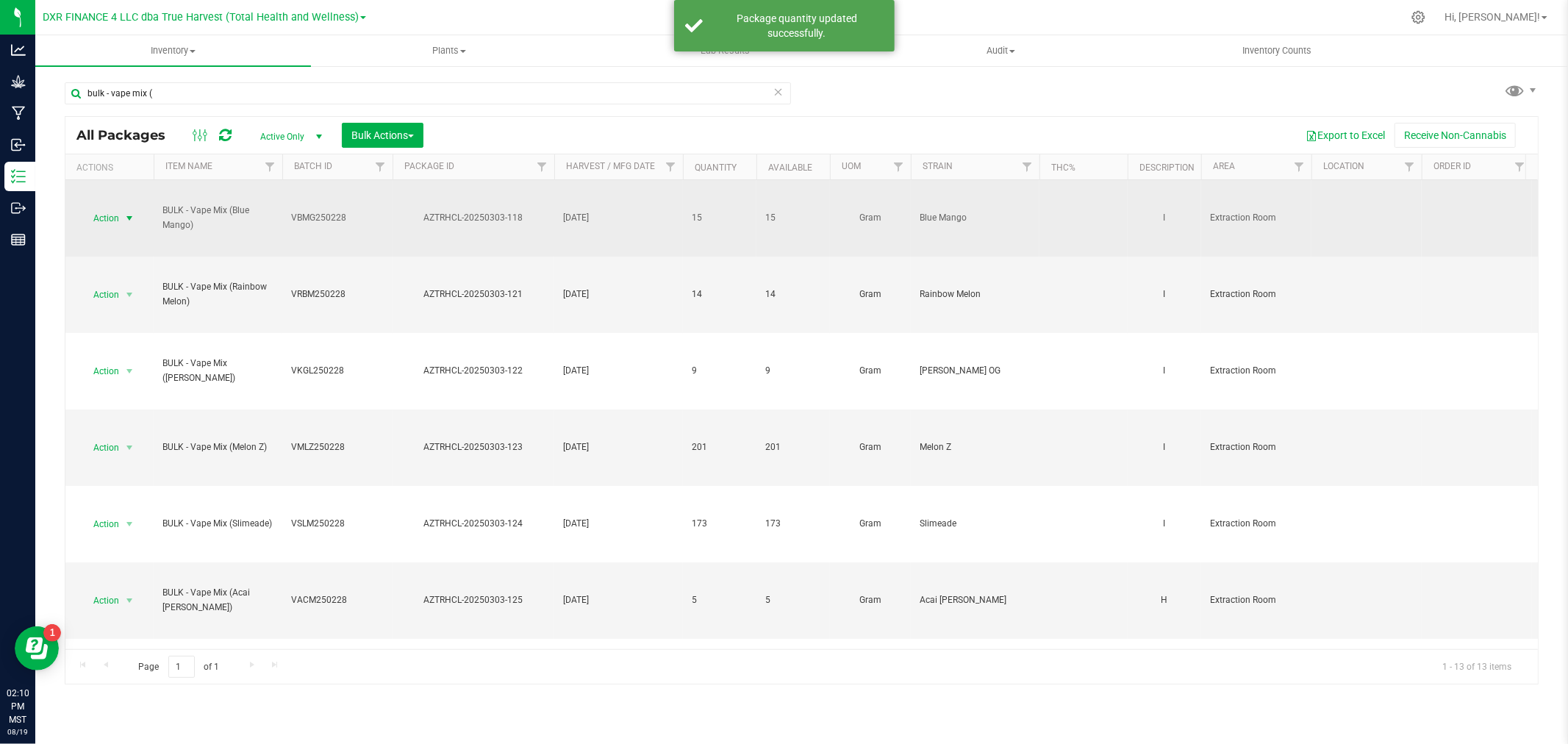
click at [107, 215] on span "Action" at bounding box center [99, 218] width 40 height 20
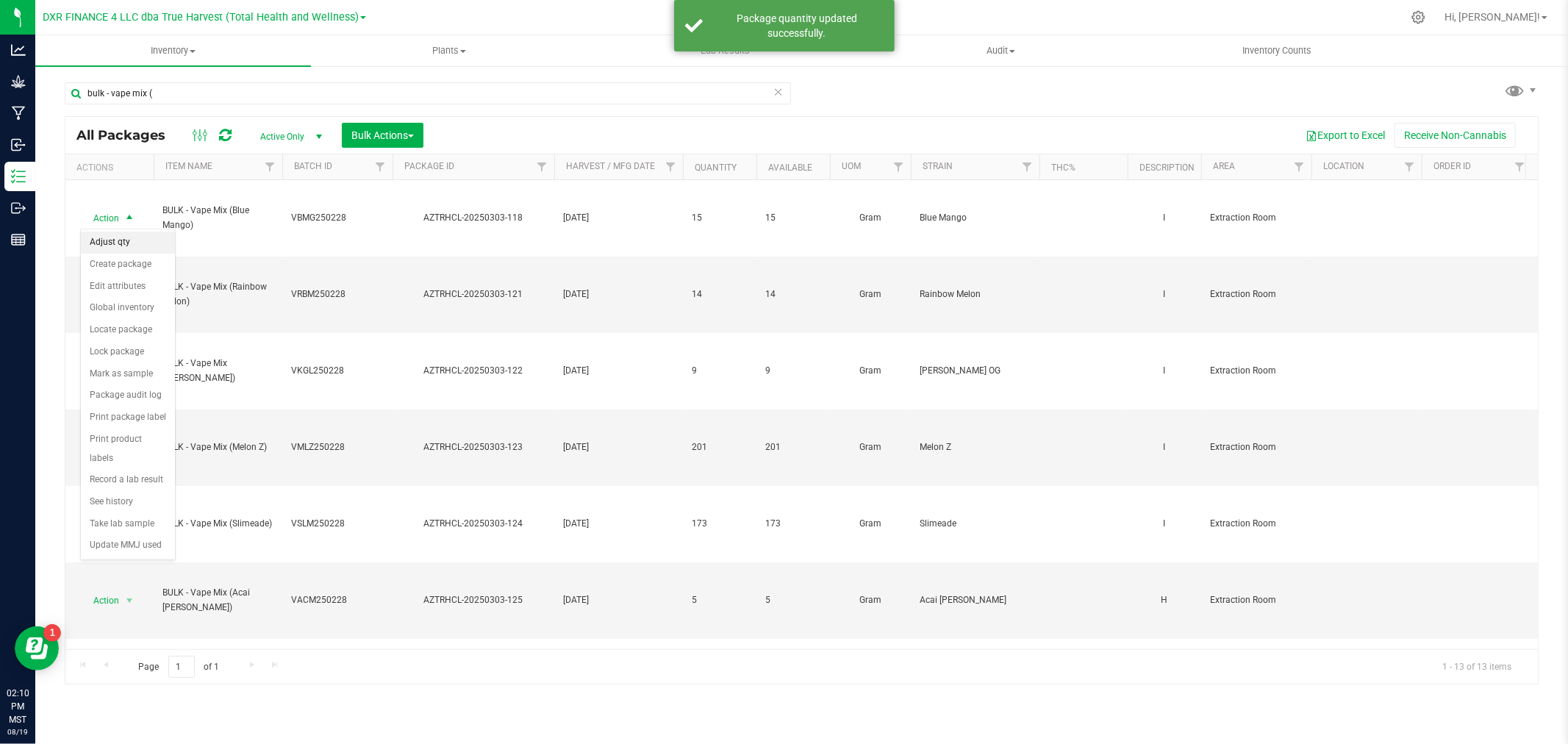
click at [108, 239] on li "Adjust qty" at bounding box center [128, 243] width 94 height 22
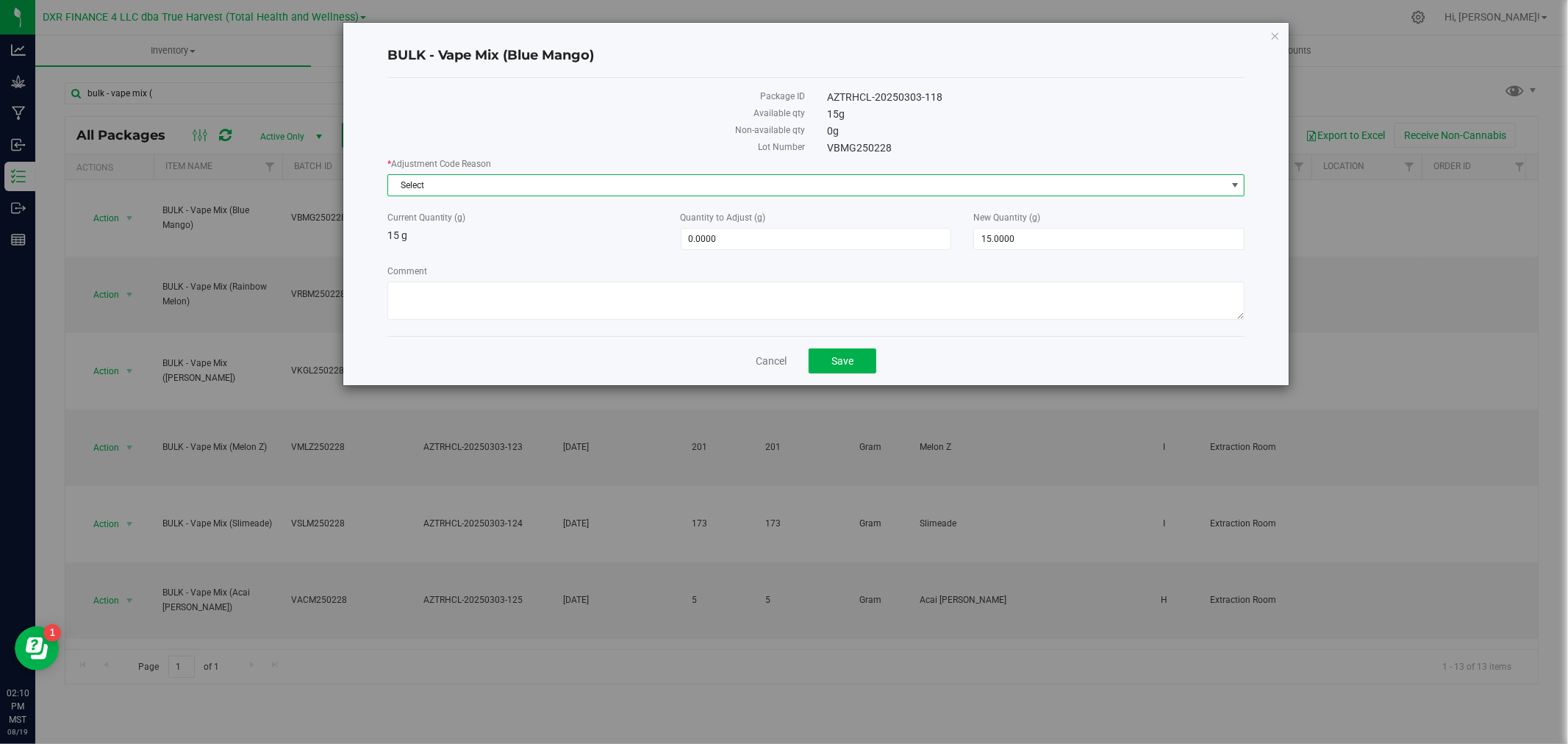
click at [406, 179] on span "Select" at bounding box center [807, 185] width 838 height 20
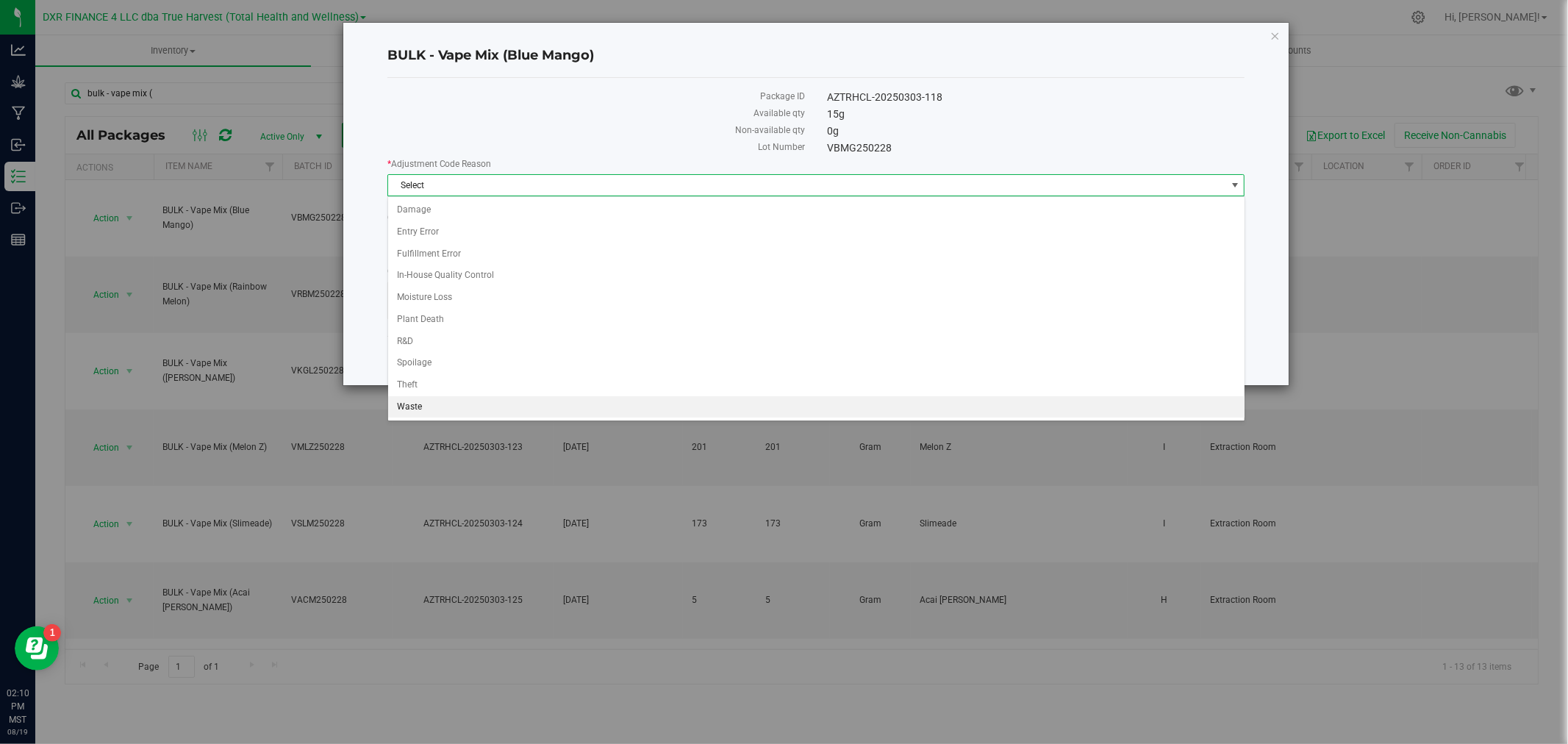
click at [474, 403] on li "Waste" at bounding box center [816, 407] width 856 height 22
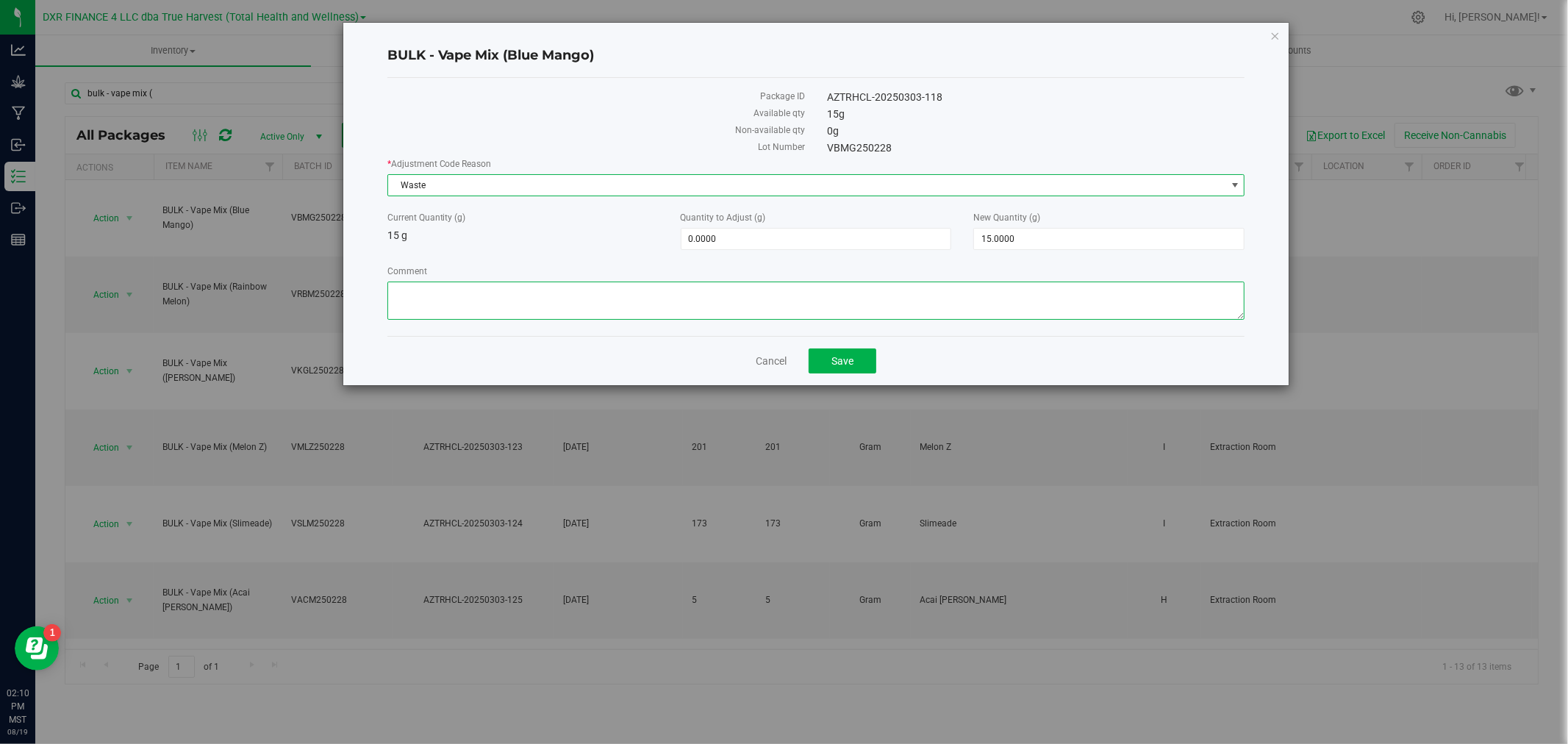
click at [471, 306] on textarea "Comment" at bounding box center [816, 300] width 858 height 38
paste textarea "Qty too small to use. Wasted using bleach"
type textarea "Qty too small to use. Wasted using bleach"
click at [1056, 224] on div "New Quantity (g) 15.0000 15" at bounding box center [1109, 230] width 293 height 39
click at [1055, 237] on span "15.0000 15" at bounding box center [1108, 238] width 271 height 22
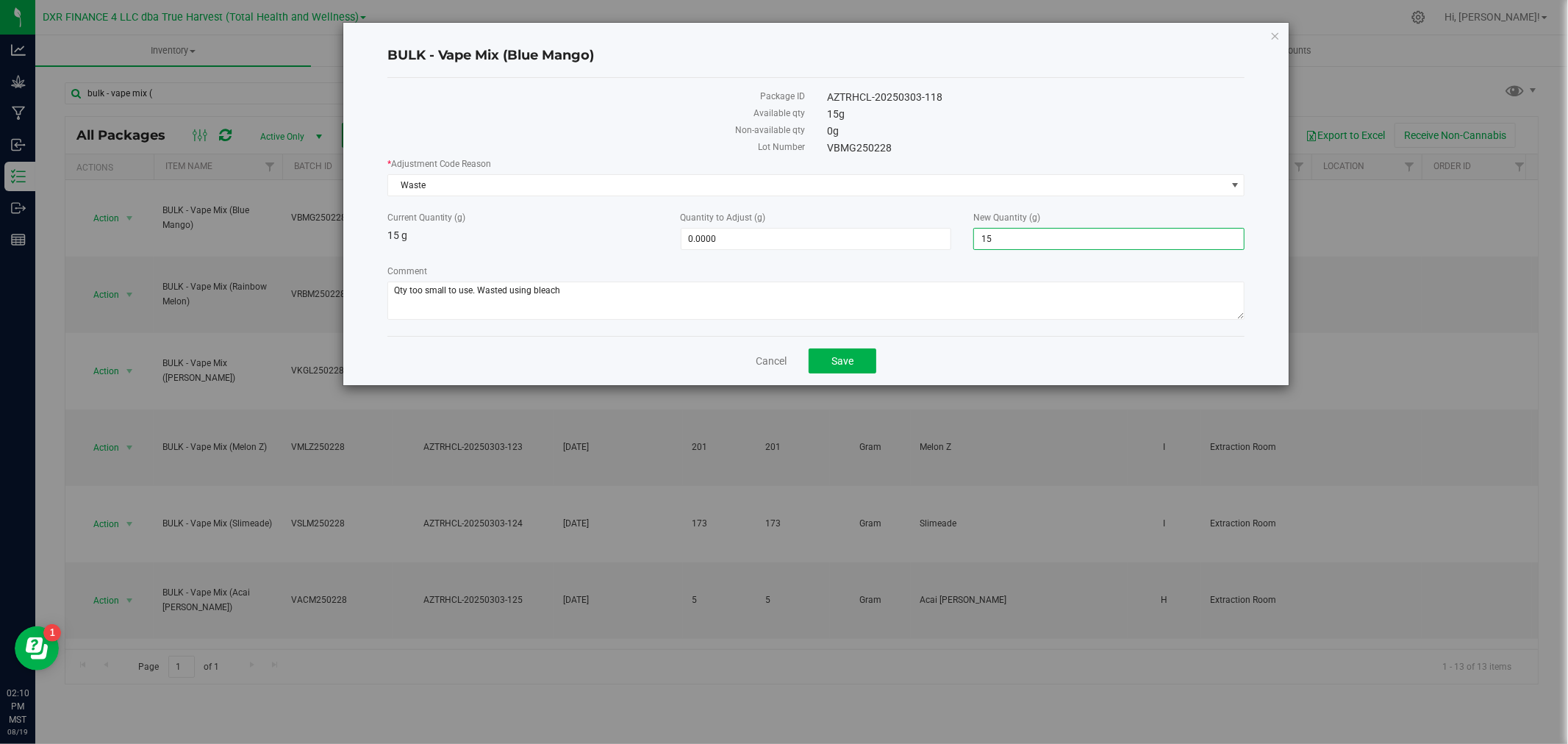
click at [1055, 237] on input "15" at bounding box center [1109, 238] width 270 height 20
type input "-15.0000"
type input "0.0000"
click at [89, 600] on div "BULK - Vape Mix (Blue Mango) Package ID AZTRHCL-20250303-118 Available qty 15 g…" at bounding box center [789, 372] width 1579 height 744
click at [863, 363] on button "Save" at bounding box center [842, 361] width 68 height 25
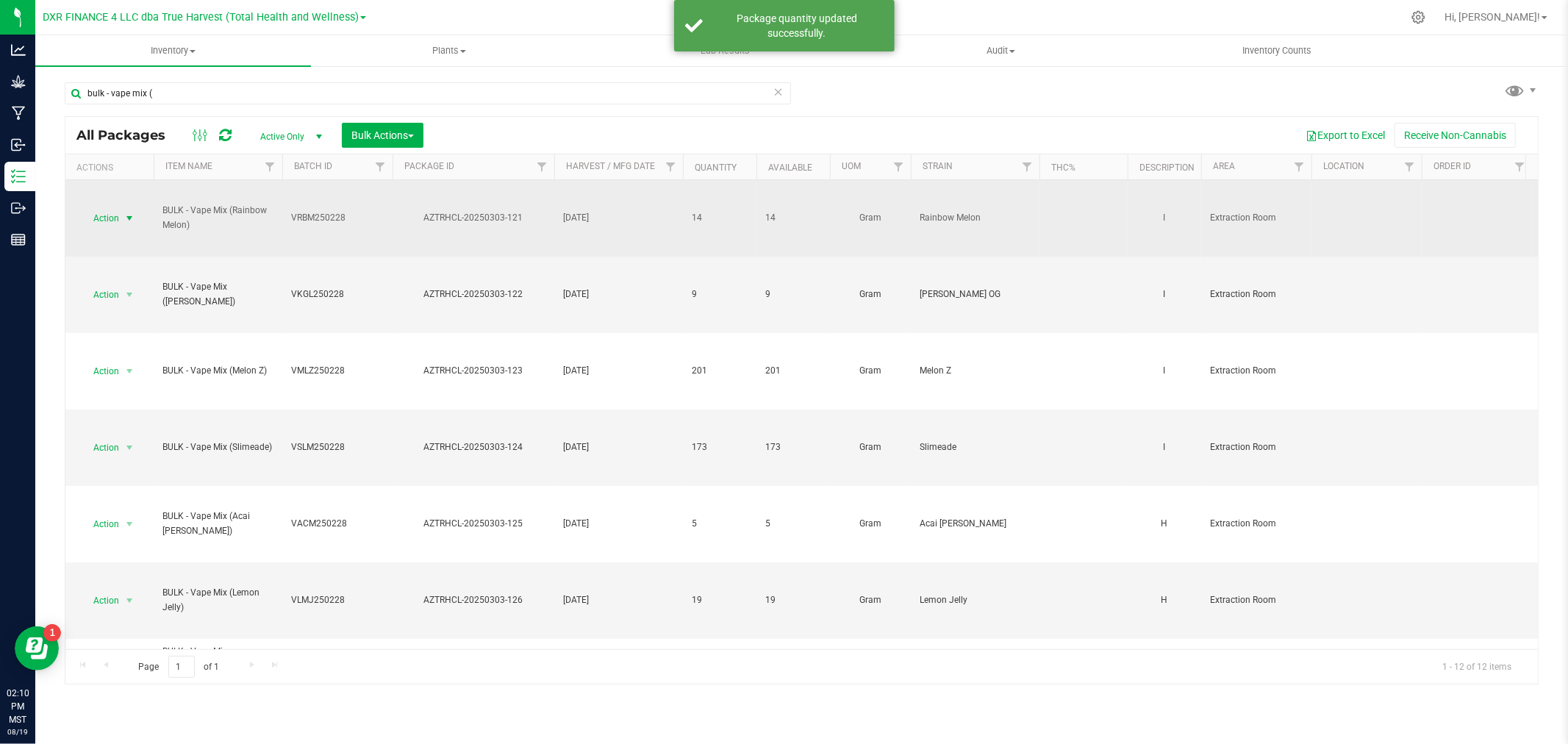
click at [115, 217] on span "Action" at bounding box center [99, 218] width 40 height 20
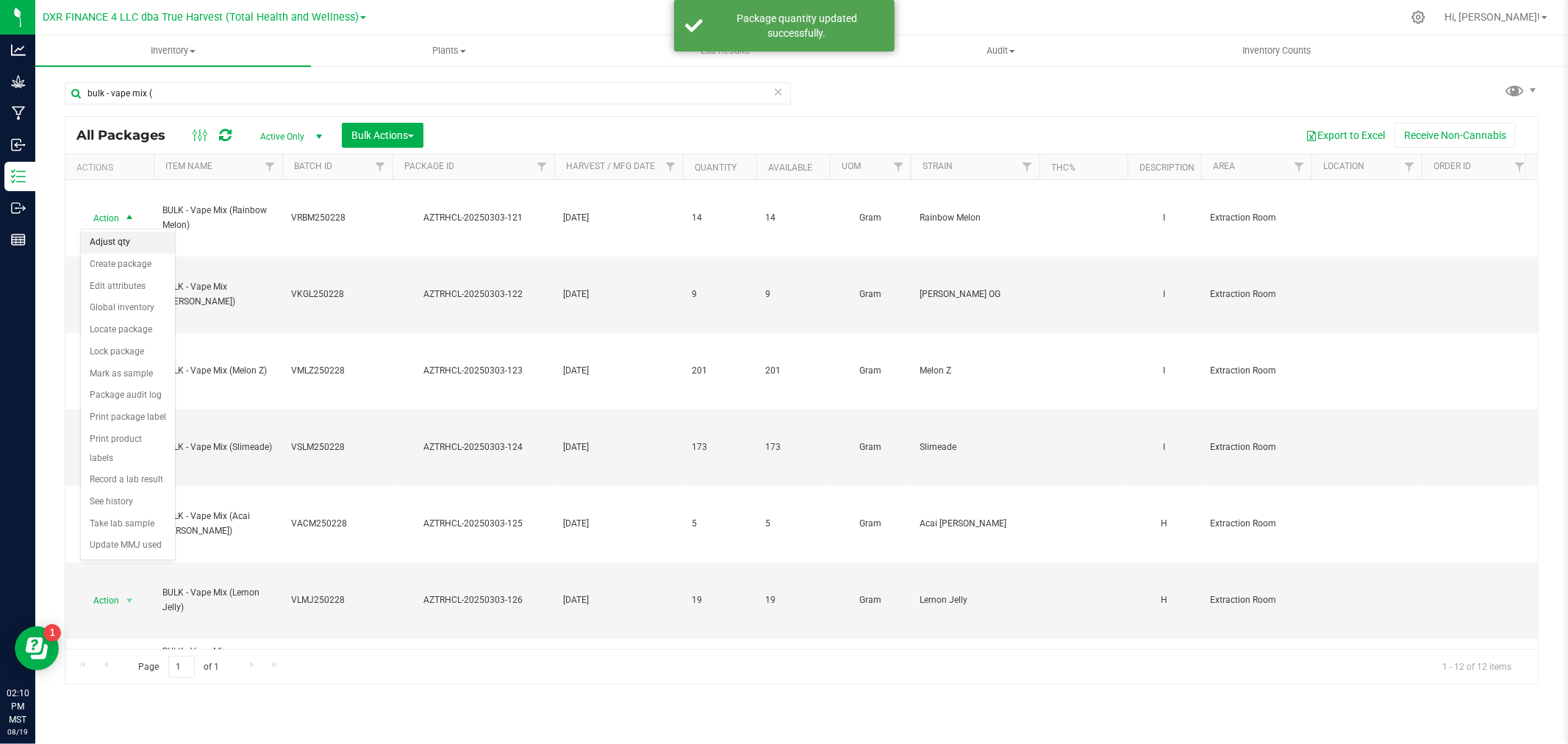
click at [120, 244] on li "Adjust qty" at bounding box center [128, 243] width 94 height 22
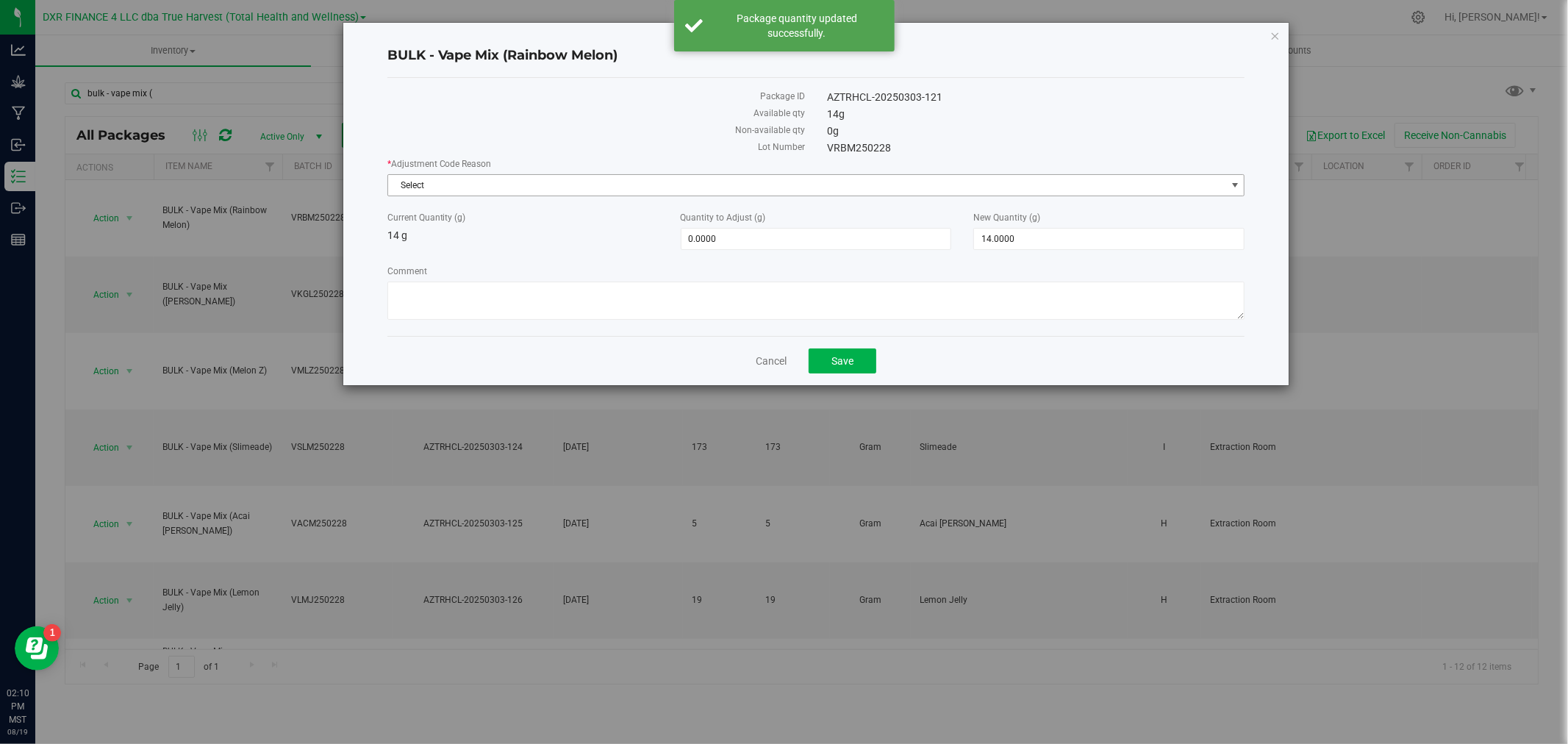
click at [429, 187] on span "Select" at bounding box center [807, 185] width 838 height 20
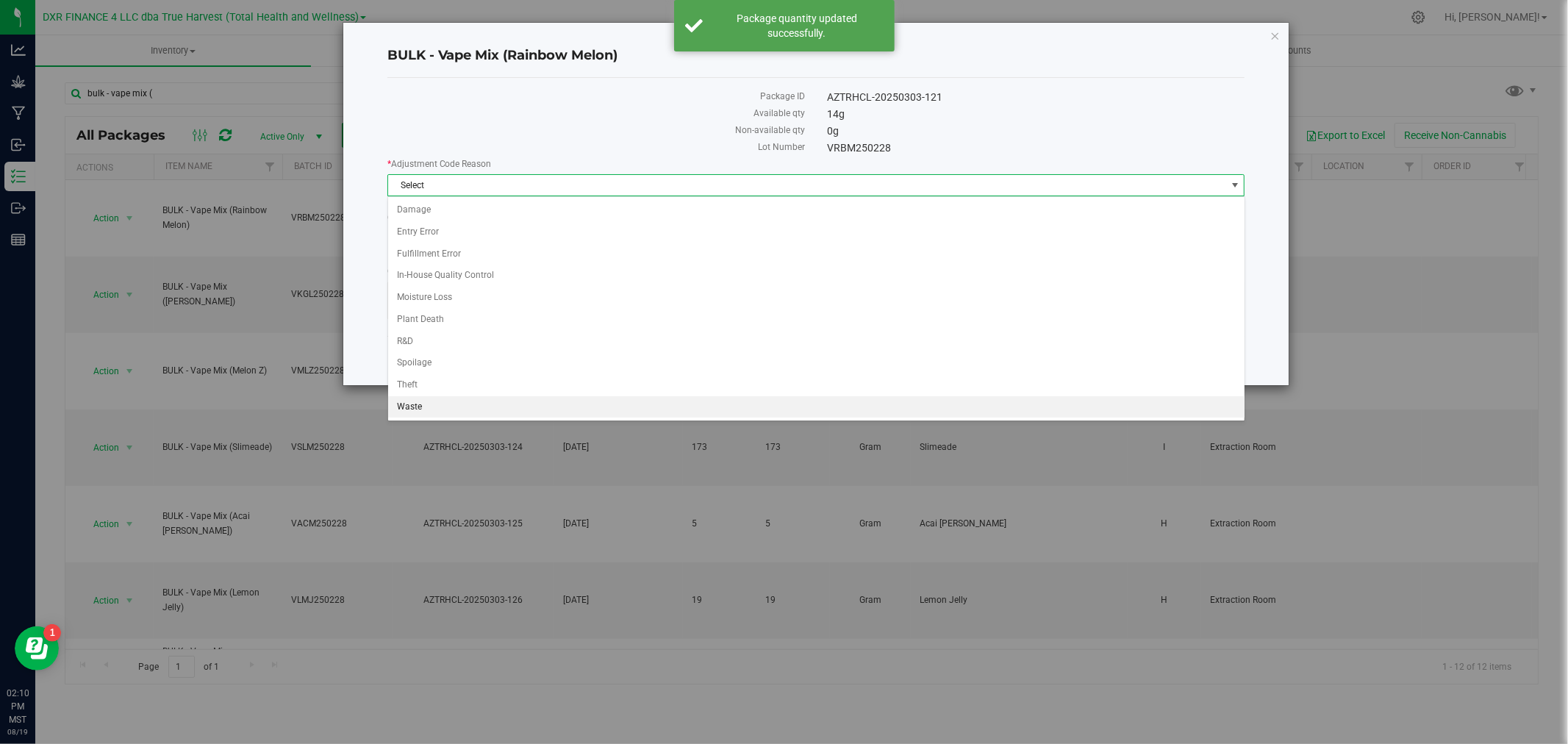
click at [438, 407] on li "Waste" at bounding box center [816, 407] width 856 height 22
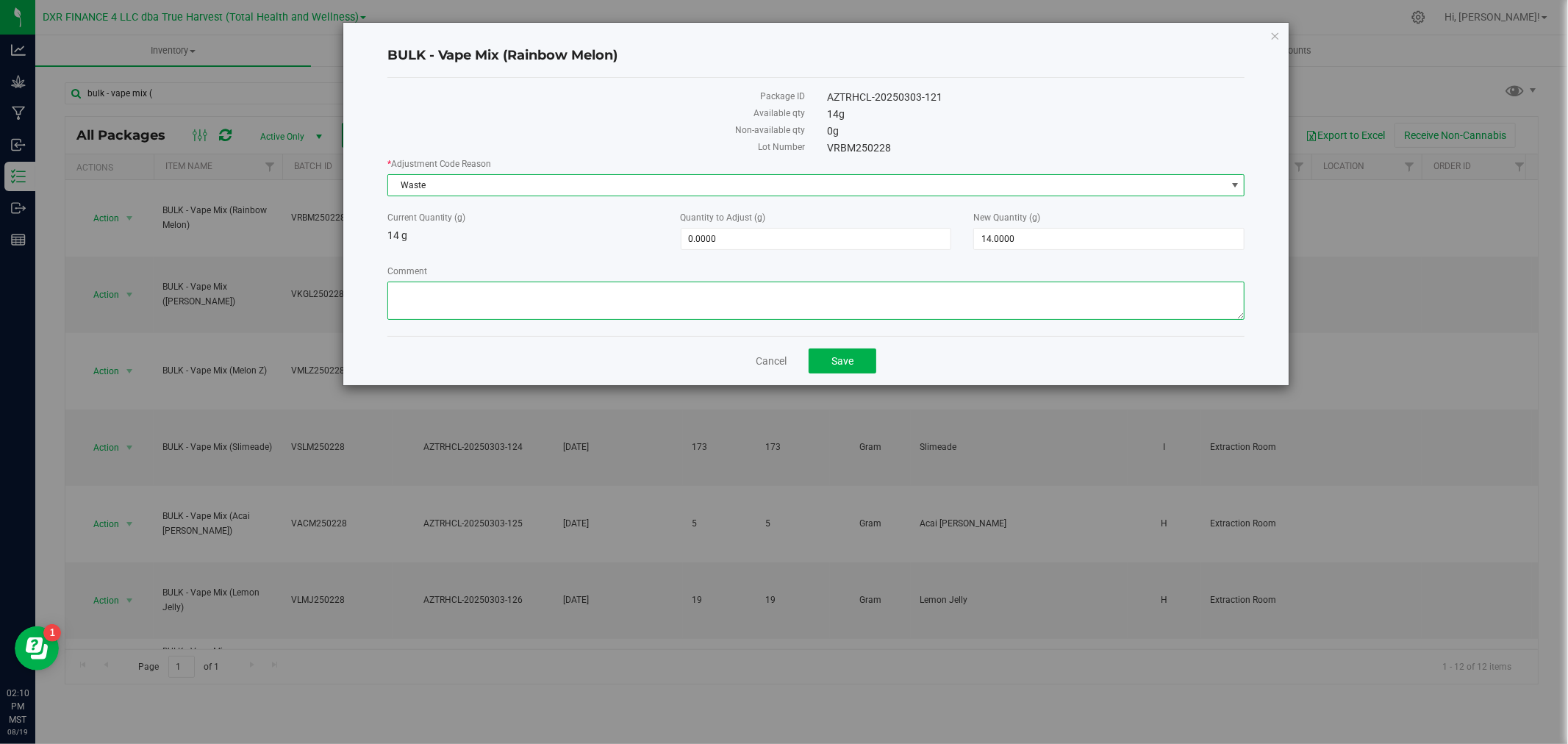
click at [436, 310] on textarea "Comment" at bounding box center [816, 300] width 858 height 38
paste textarea "Qty too small to use. Wasted using bleach"
type textarea "Qty too small to use. Wasted using bleach"
click at [972, 240] on div "New Quantity (g) 14.0000 14" at bounding box center [1109, 230] width 293 height 39
click at [982, 239] on span "14.0000 14" at bounding box center [1108, 238] width 271 height 22
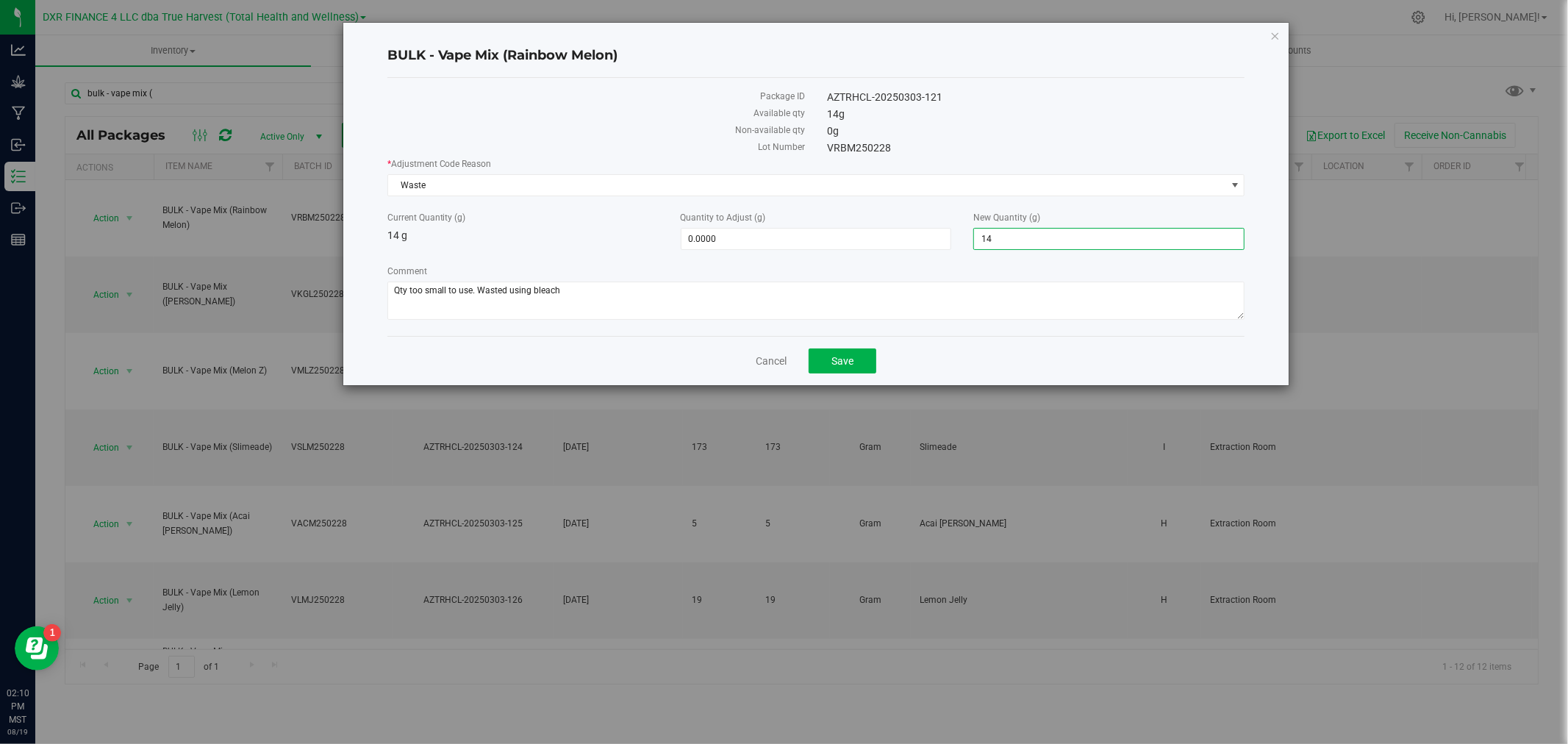
click at [982, 239] on input "14" at bounding box center [1109, 238] width 270 height 20
type input "0"
type input "-14.0000"
type input "0.0000"
click at [838, 365] on span "Save" at bounding box center [842, 361] width 22 height 12
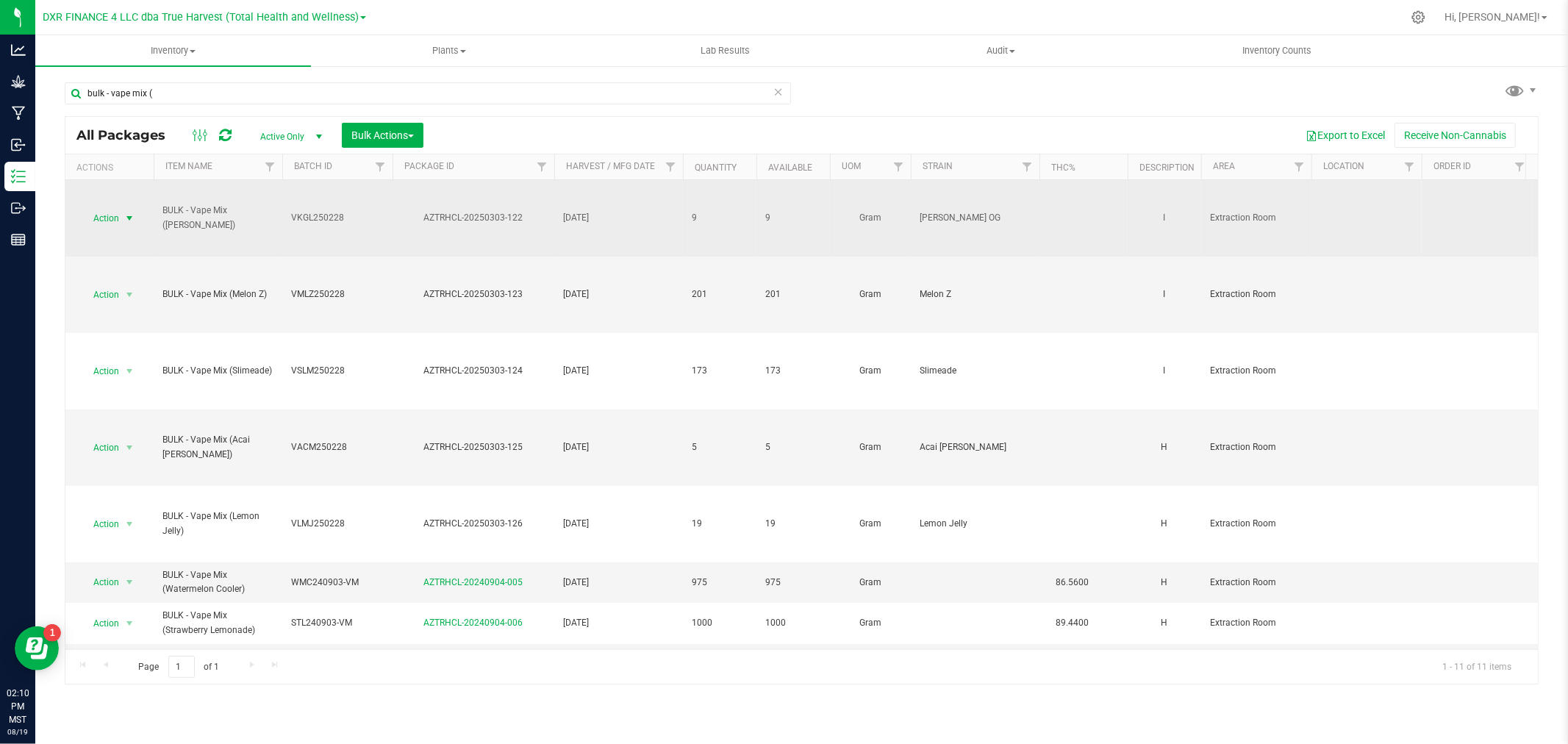
click at [99, 218] on span "Action" at bounding box center [99, 218] width 40 height 20
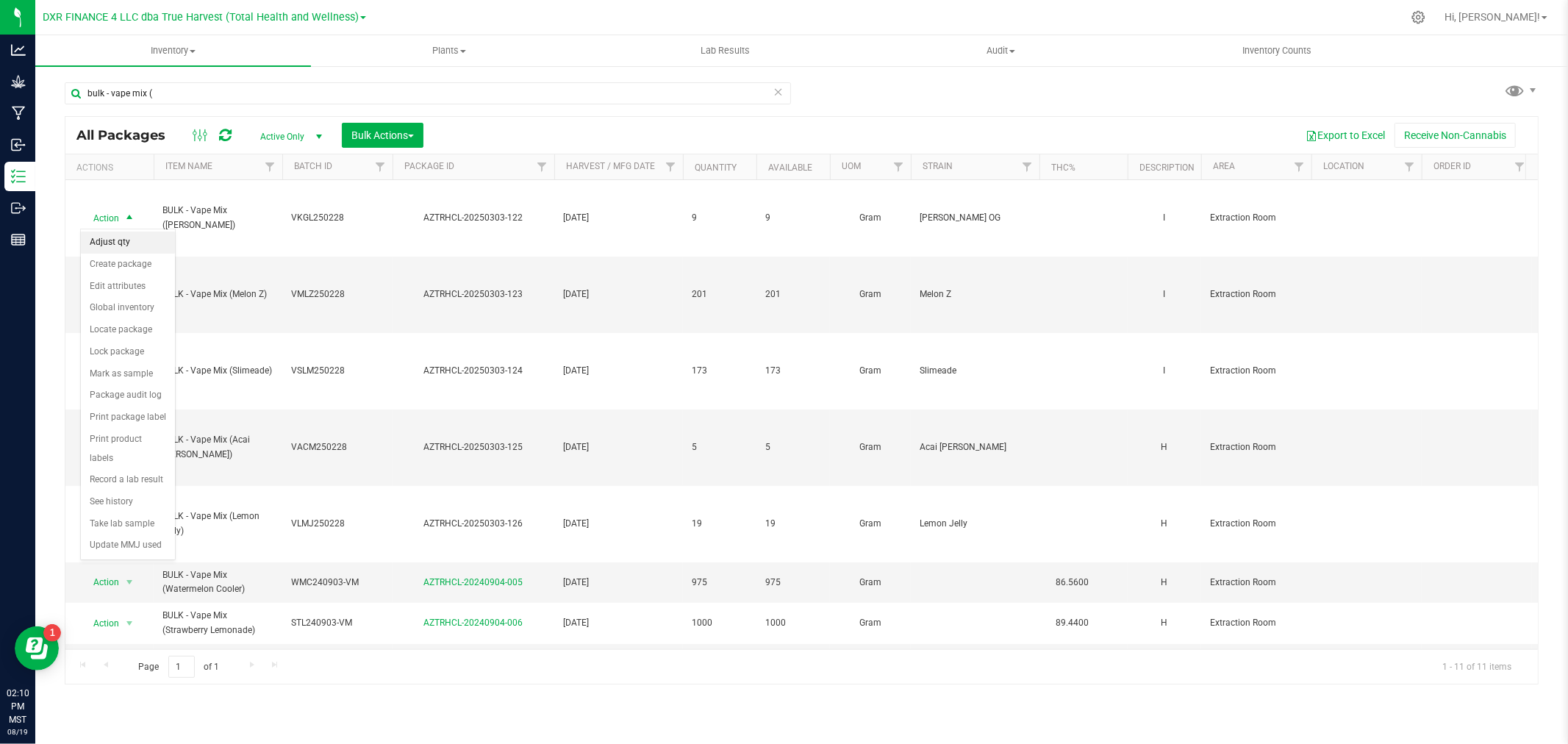
click at [96, 245] on li "Adjust qty" at bounding box center [128, 243] width 94 height 22
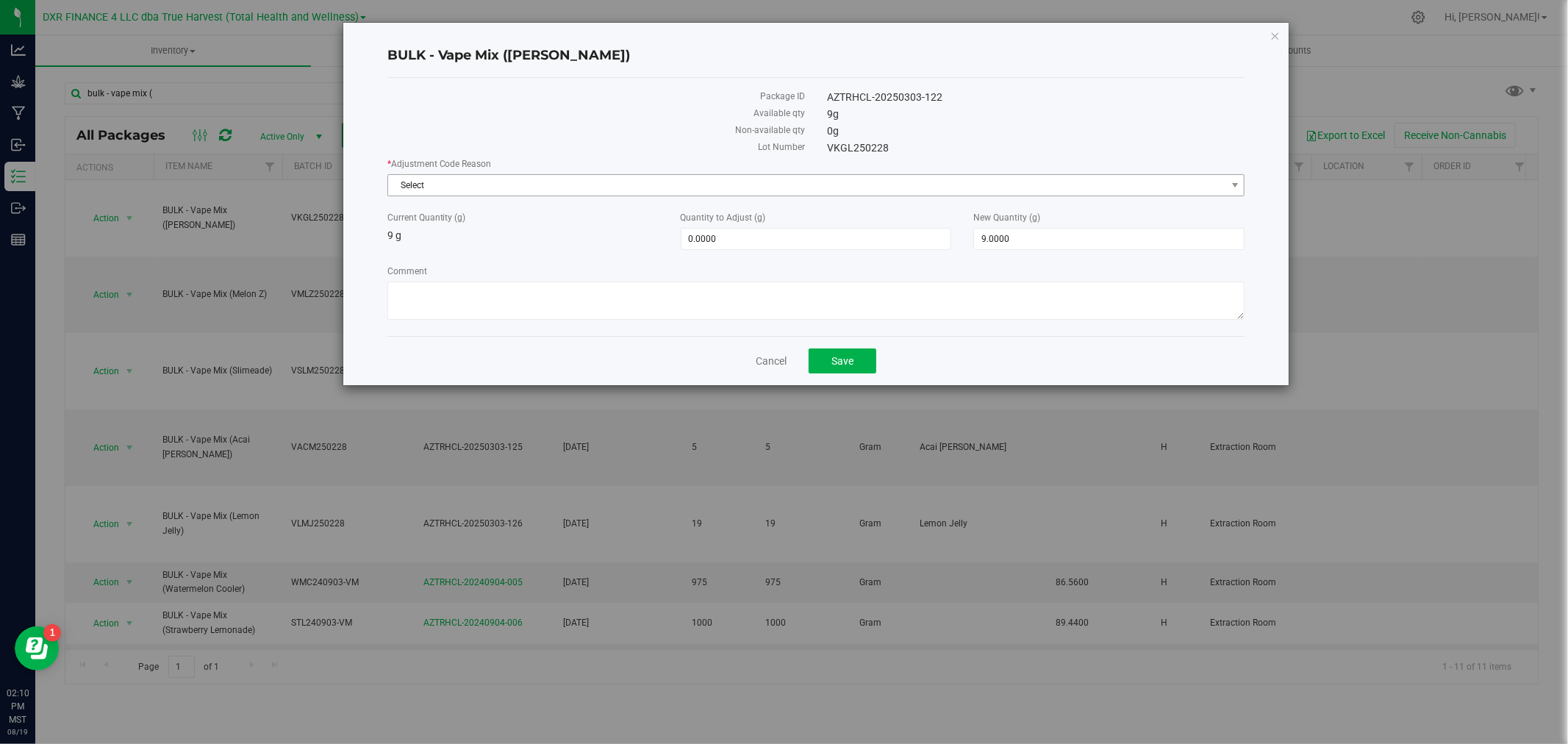
click at [547, 185] on span "Select" at bounding box center [807, 185] width 838 height 20
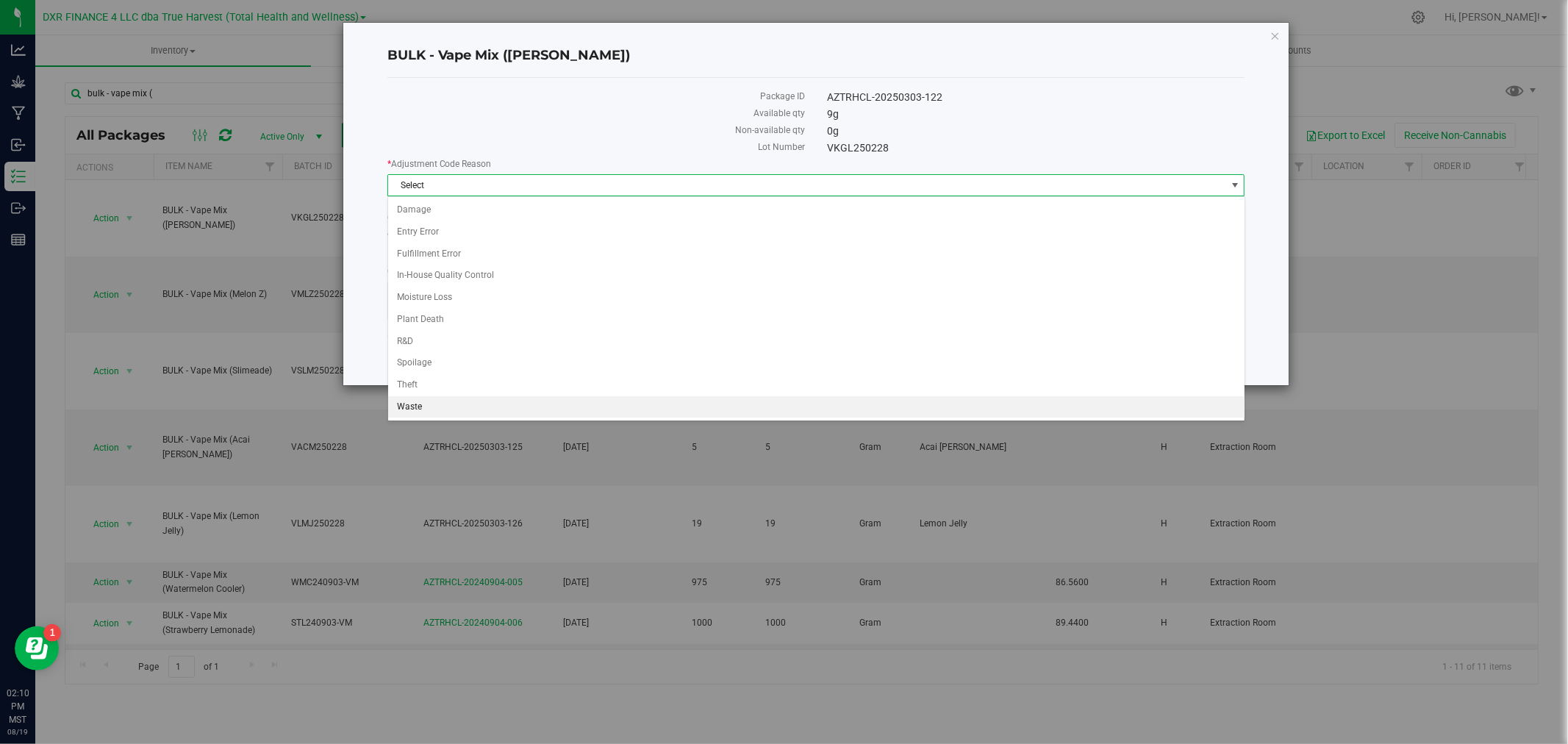
click at [419, 416] on li "Waste" at bounding box center [816, 407] width 856 height 22
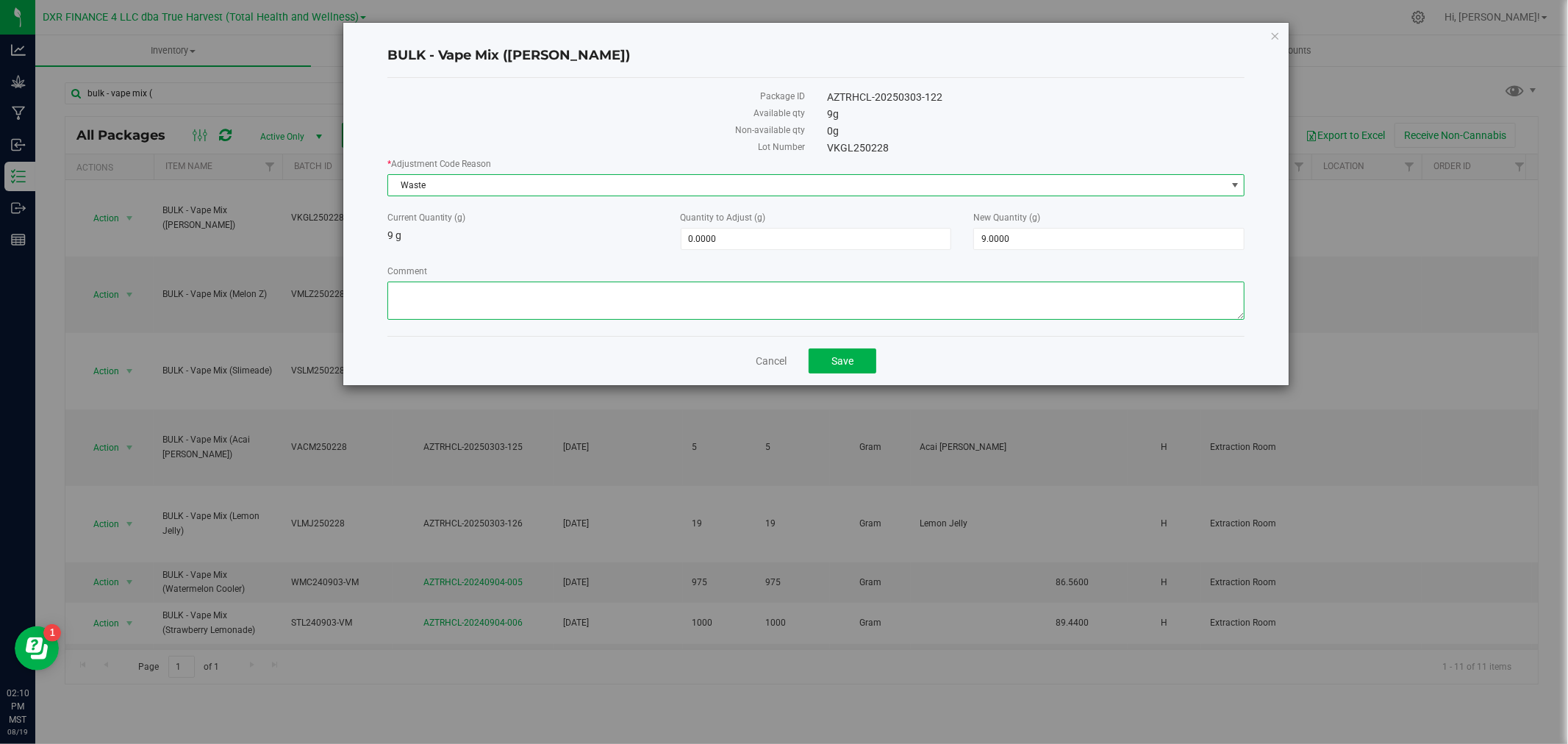
click at [443, 313] on textarea "Comment" at bounding box center [816, 300] width 858 height 38
paste textarea "Qty too small to use. Wasted using bleach"
type textarea "Qty too small to use. Wasted using bleach"
click at [997, 240] on span "9.0000 9" at bounding box center [1108, 238] width 271 height 22
click at [0, 0] on input "9" at bounding box center [0, 0] width 0 height 0
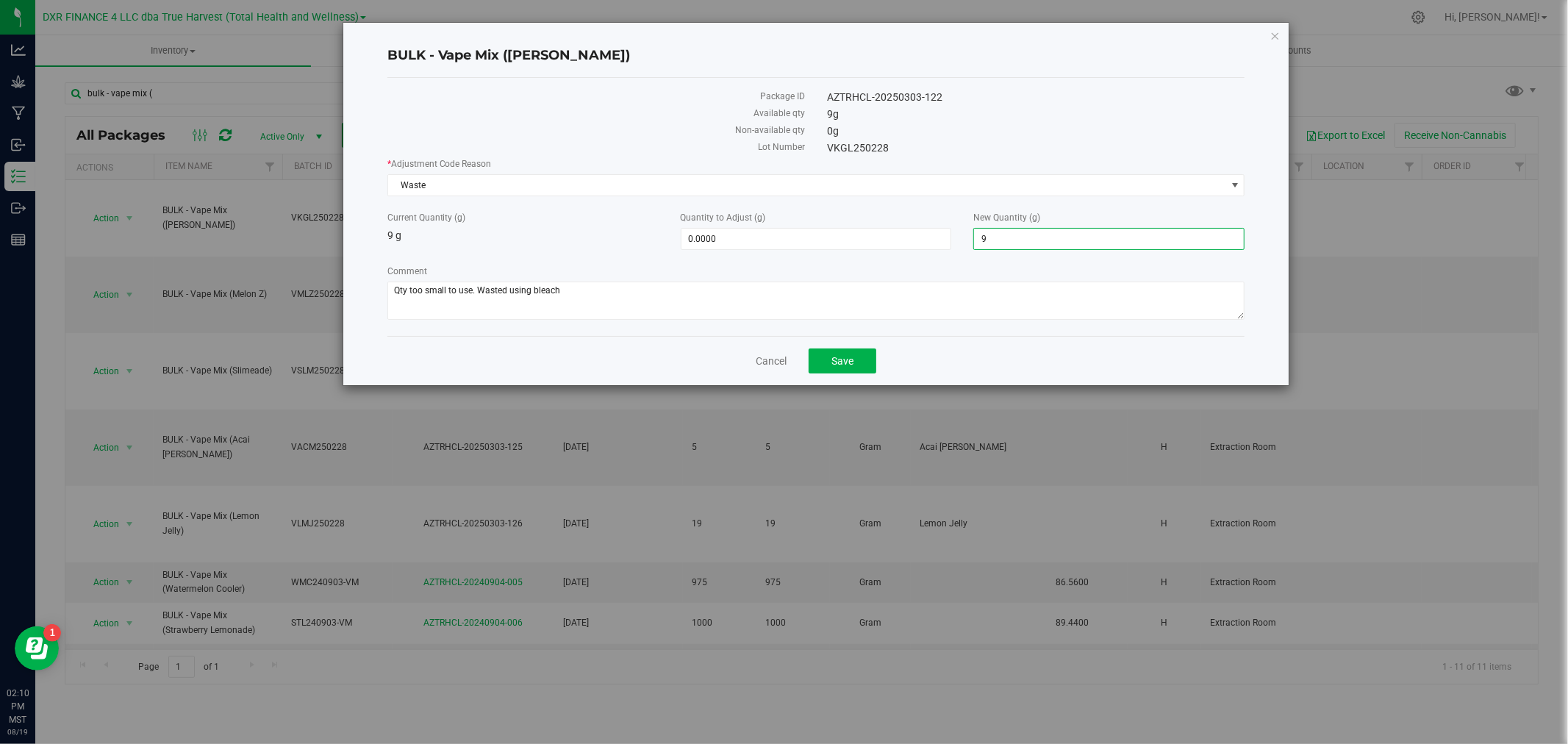
type input "0"
type input "-9.0000"
type input "0.0000"
click at [816, 371] on button "Save" at bounding box center [842, 361] width 68 height 25
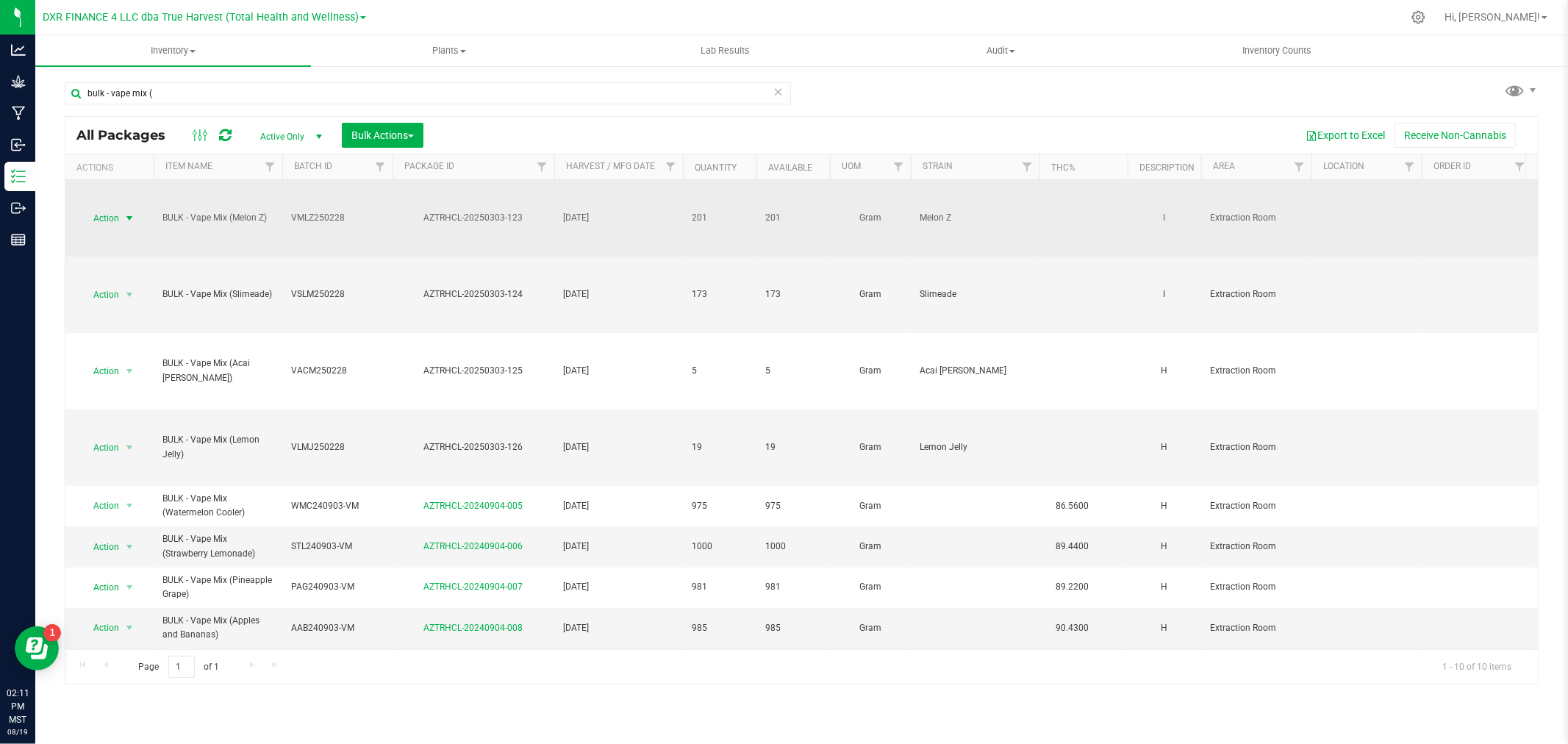
click at [122, 213] on span "select" at bounding box center [130, 218] width 19 height 20
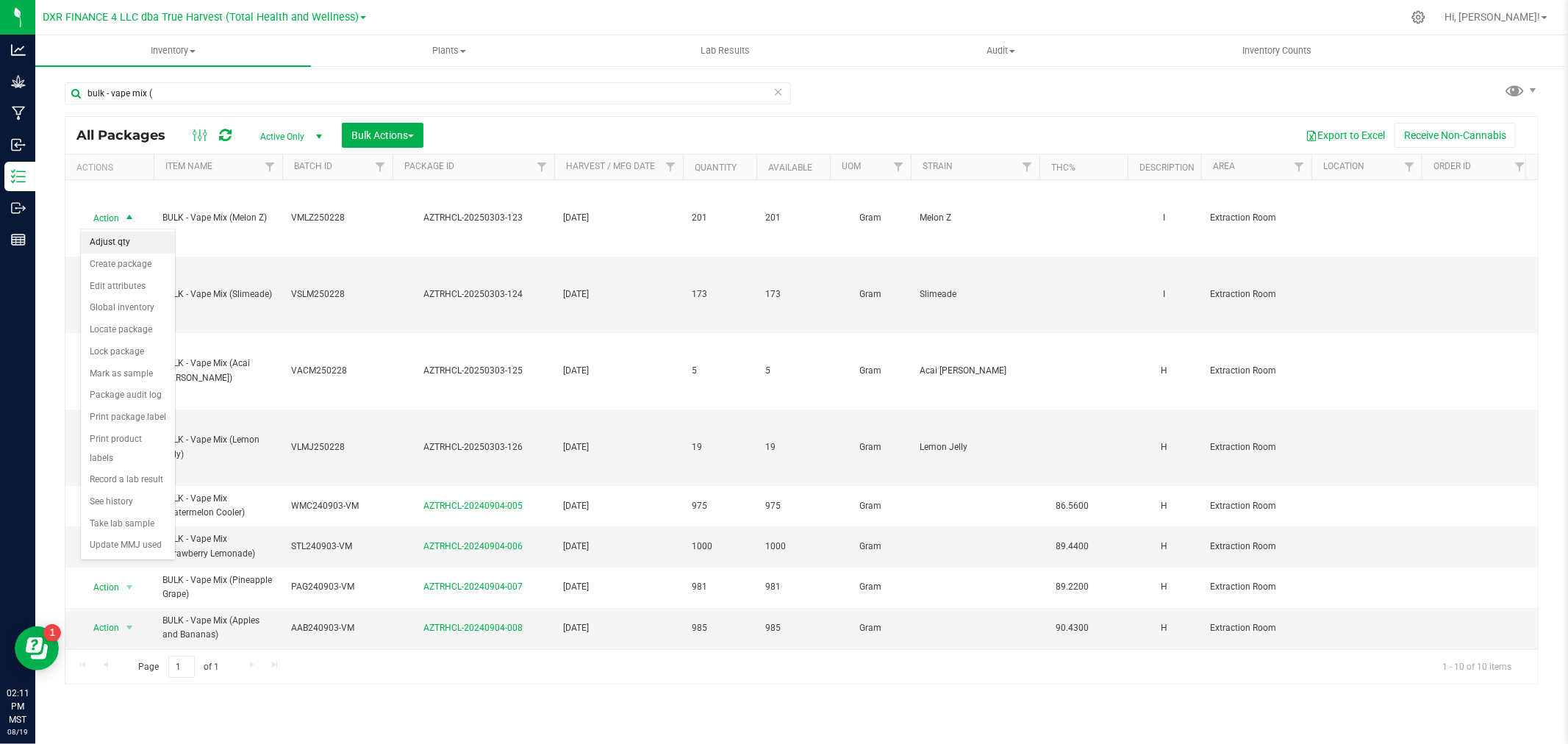
click at [150, 244] on li "Adjust qty" at bounding box center [128, 243] width 94 height 22
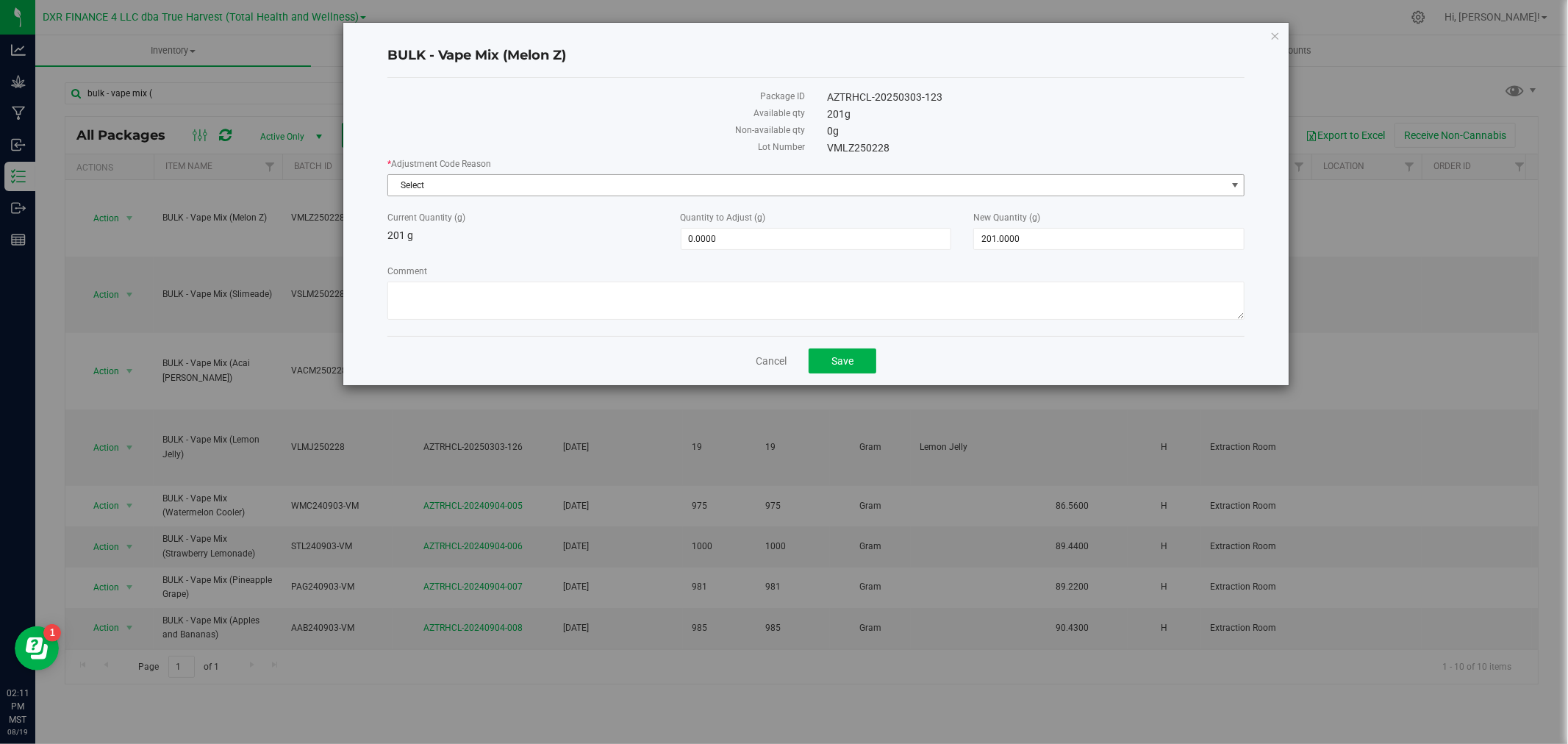
click at [400, 189] on span "Select" at bounding box center [807, 185] width 838 height 20
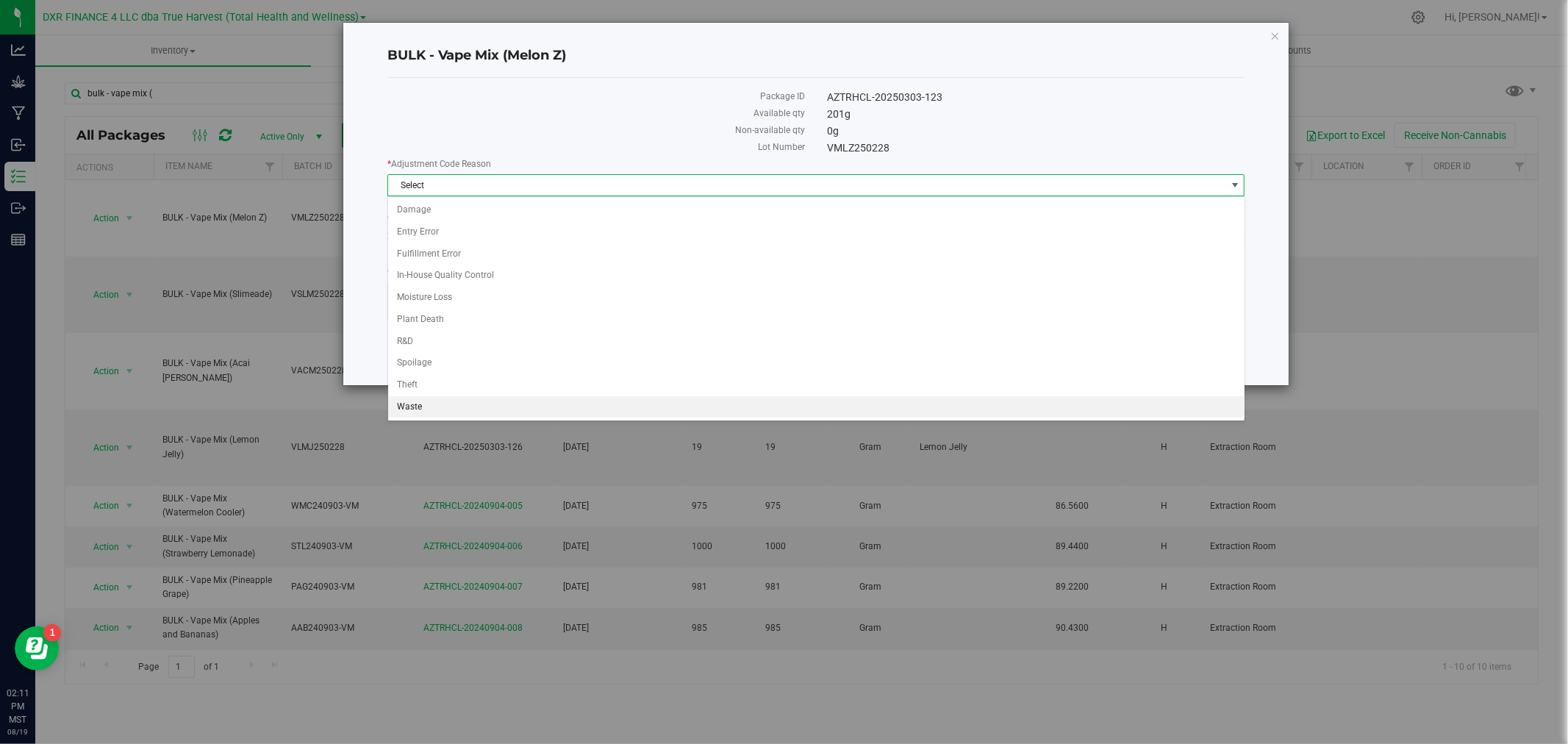
click at [418, 409] on li "Waste" at bounding box center [816, 407] width 856 height 22
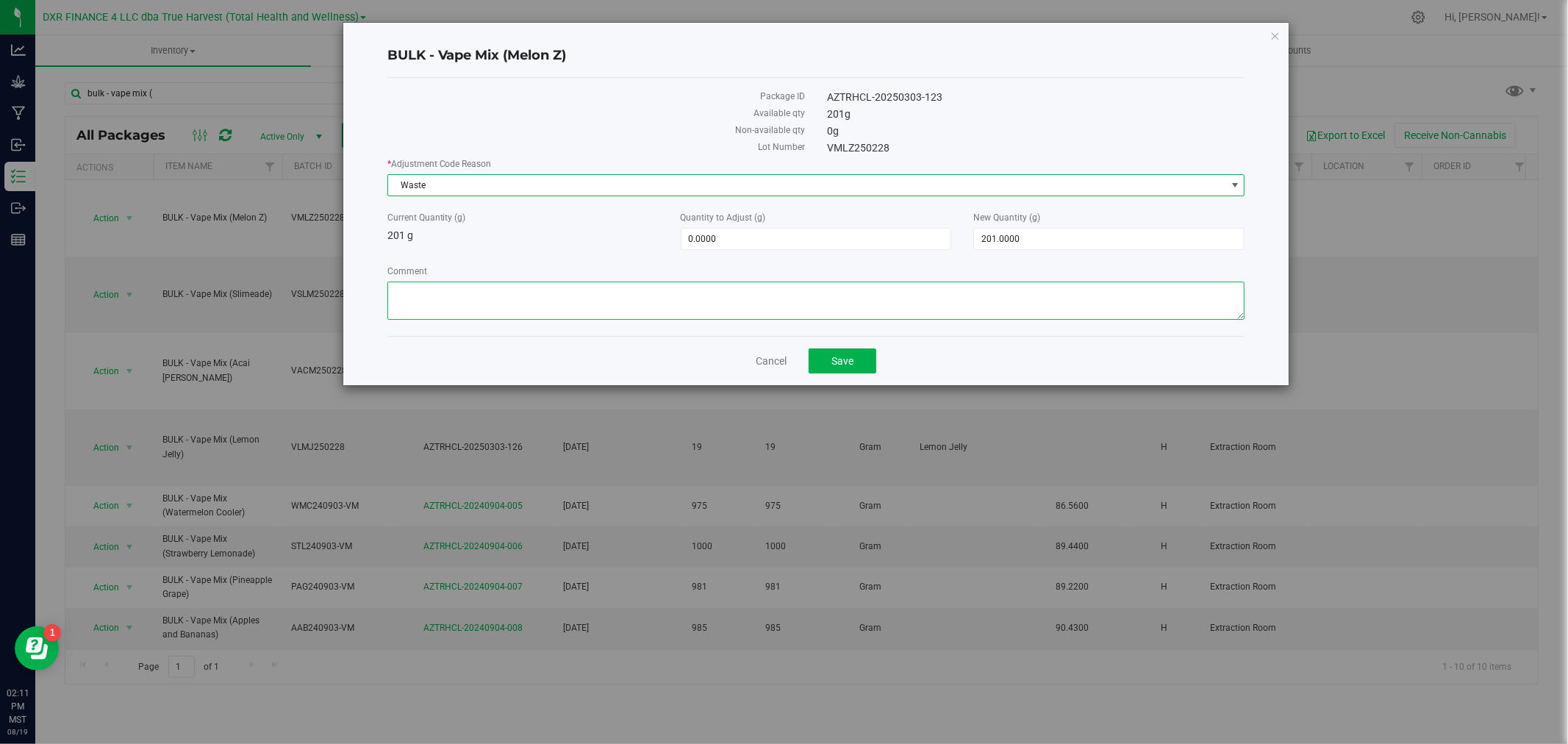
click at [443, 317] on textarea "Comment" at bounding box center [816, 300] width 858 height 38
paste textarea "Qty too small to use. Wasted using bleach"
type textarea "Qty too small to use. Wasted using bleach"
click at [1011, 236] on span "201.0000 201" at bounding box center [1108, 238] width 271 height 22
click at [1012, 236] on input "201" at bounding box center [1109, 238] width 270 height 20
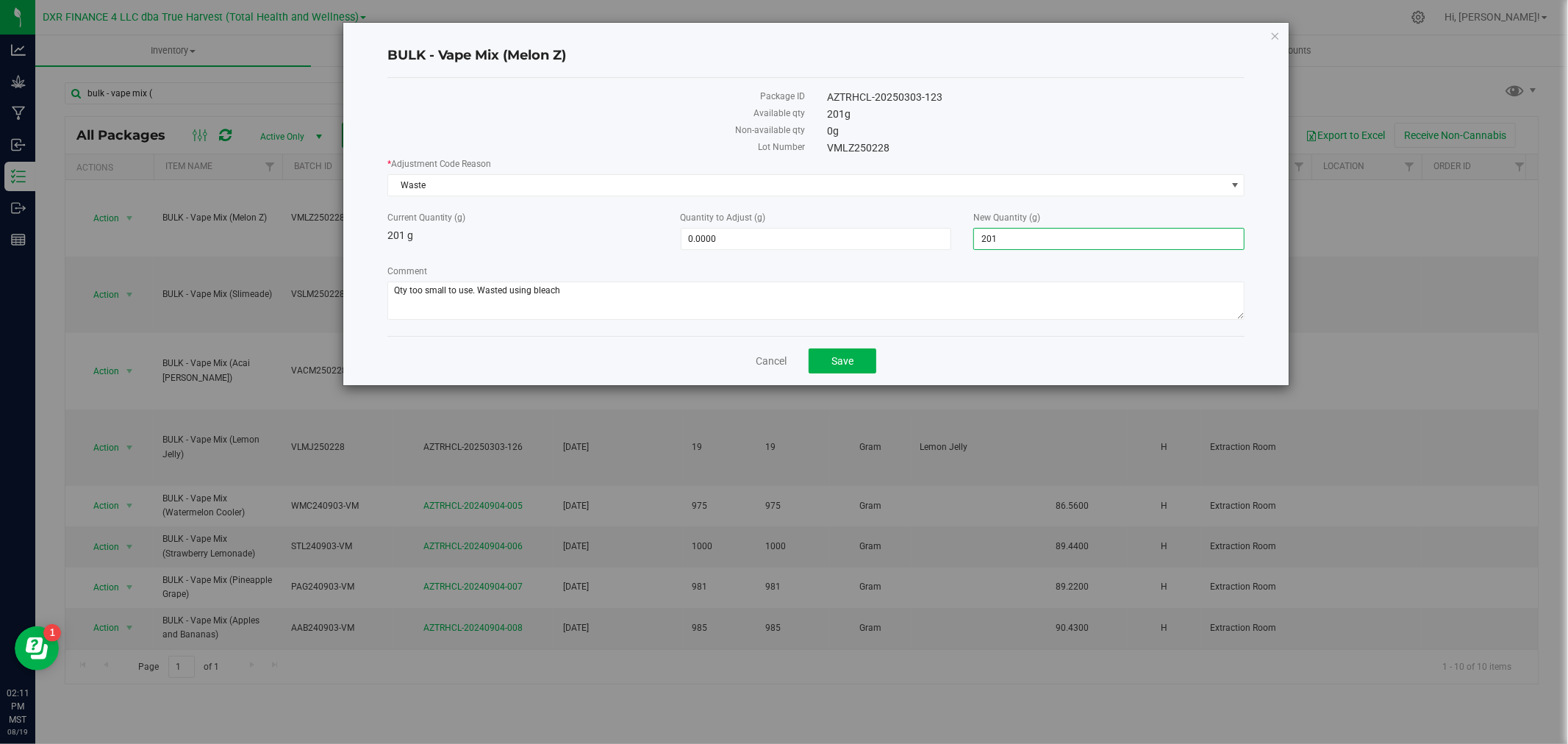
type input "0"
type input "-201.0000"
type input "0.0000"
click at [867, 356] on button "Save" at bounding box center [842, 361] width 68 height 25
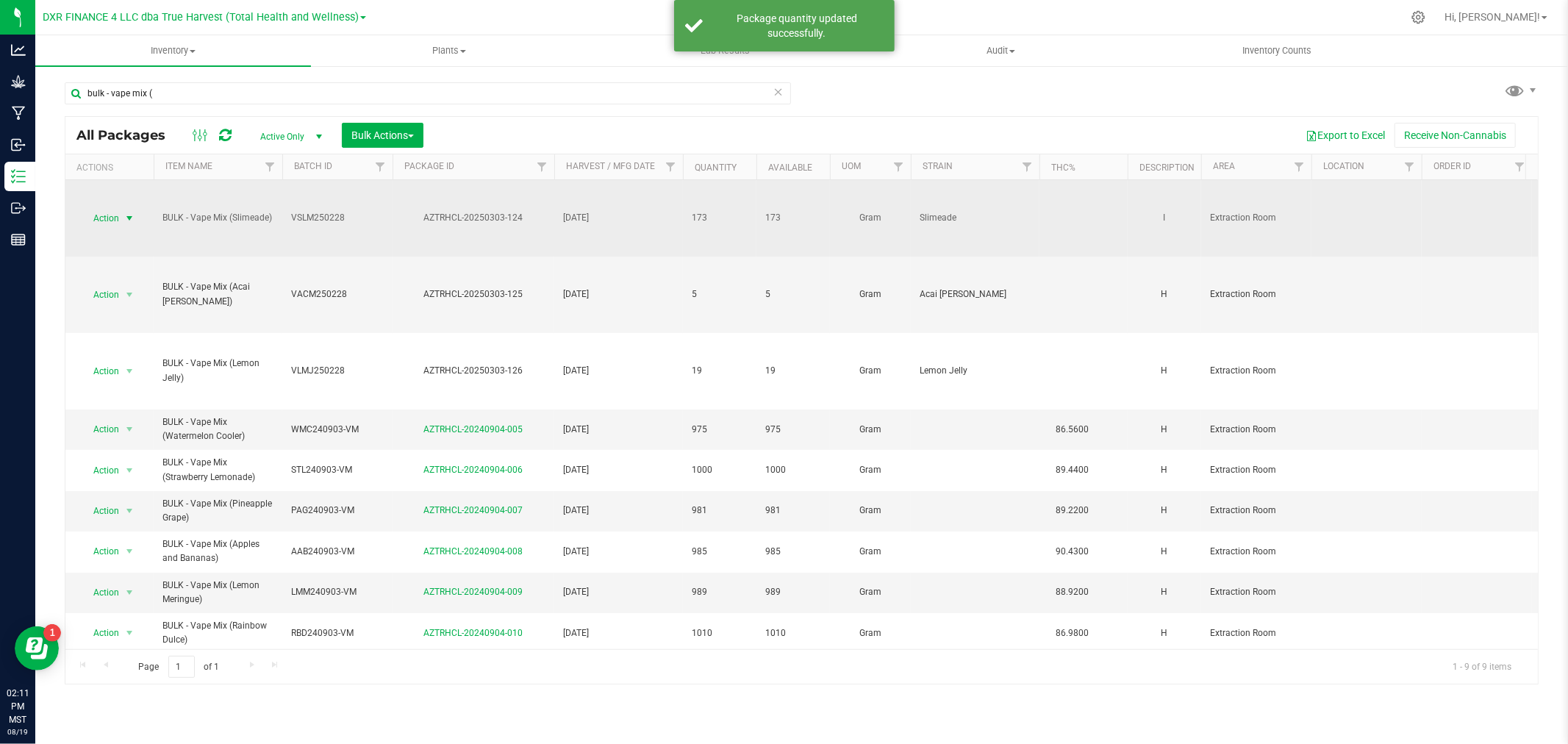
click at [131, 217] on span "select" at bounding box center [129, 218] width 12 height 12
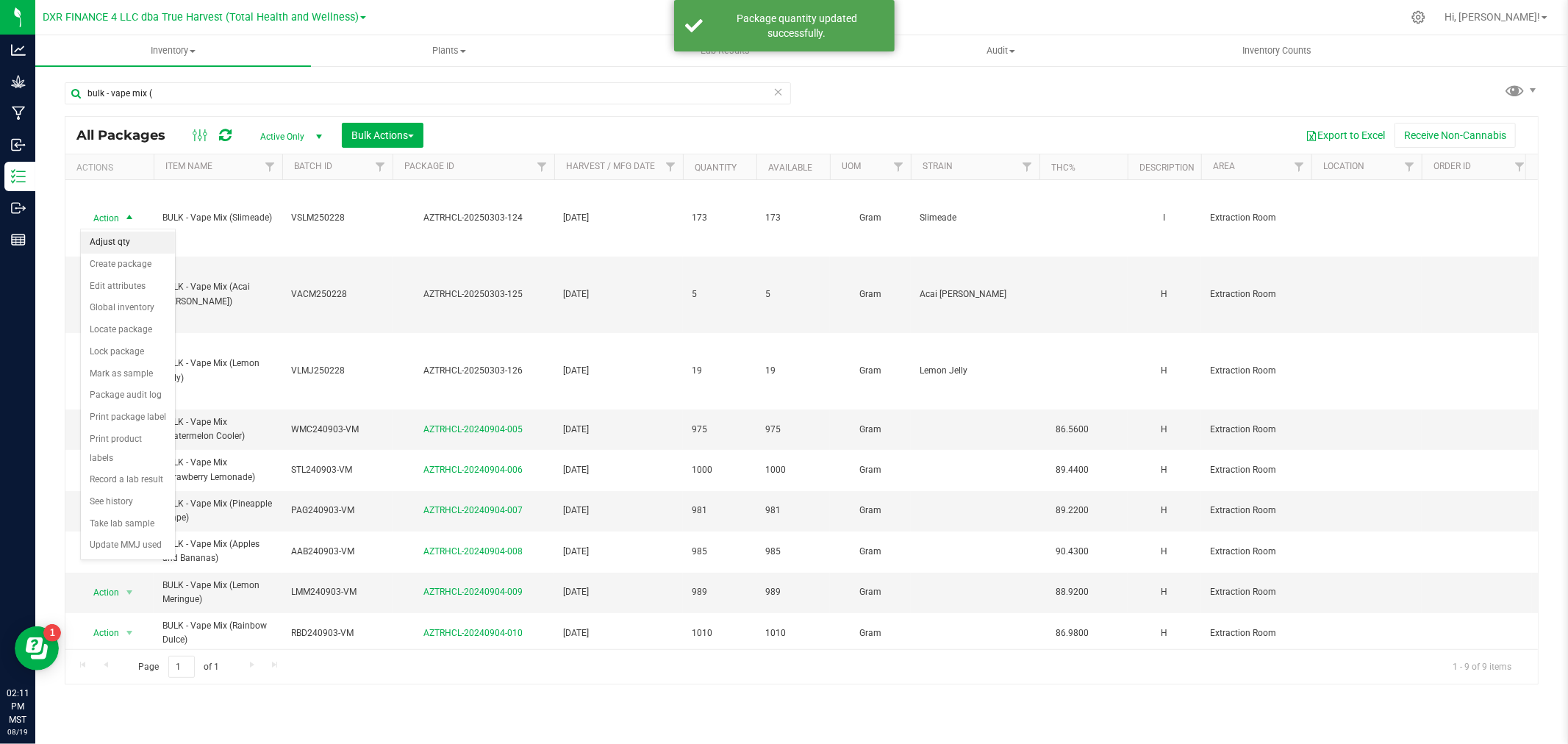
click at [132, 246] on li "Adjust qty" at bounding box center [128, 243] width 94 height 22
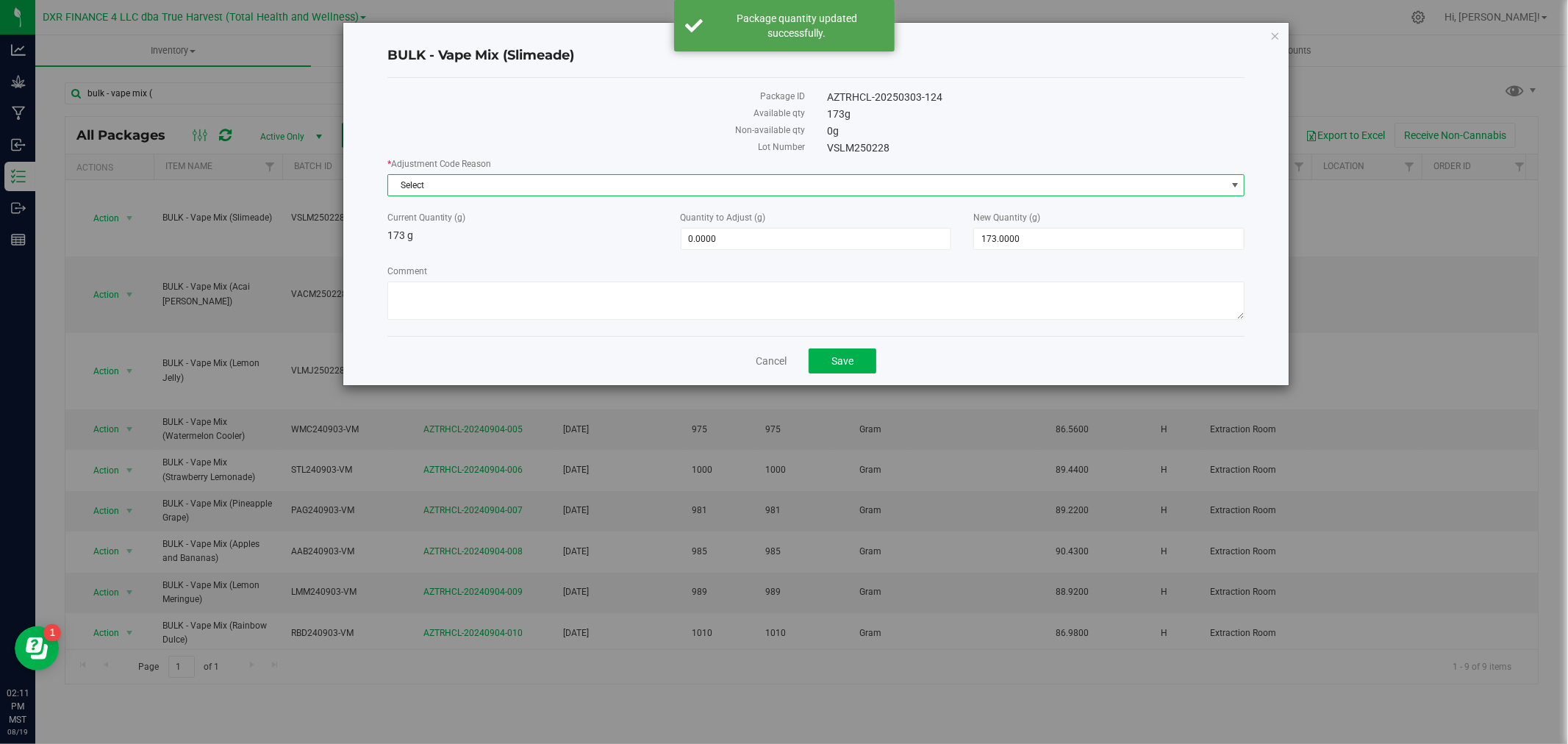
click at [414, 188] on span "Select" at bounding box center [807, 185] width 838 height 20
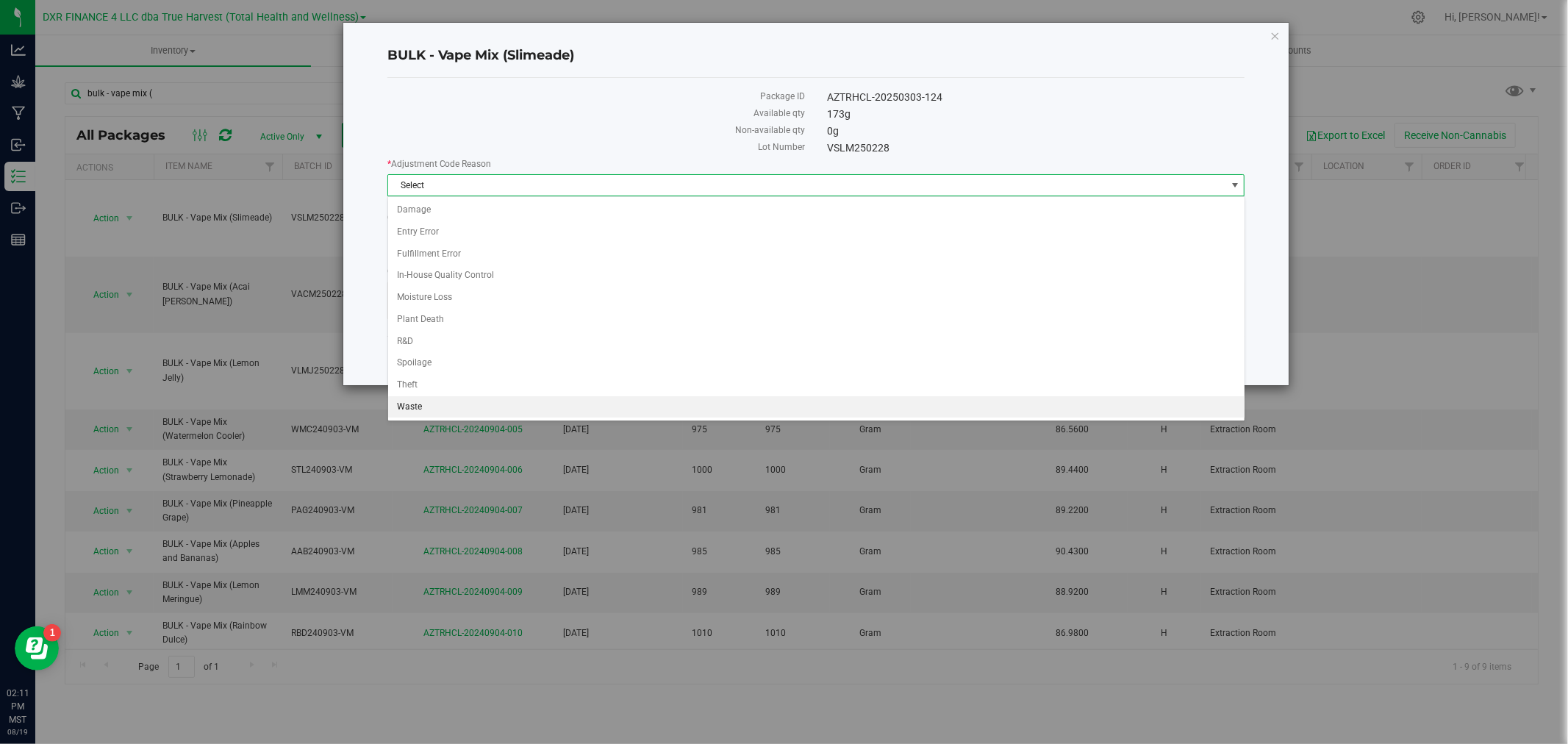
click at [434, 403] on li "Waste" at bounding box center [816, 407] width 856 height 22
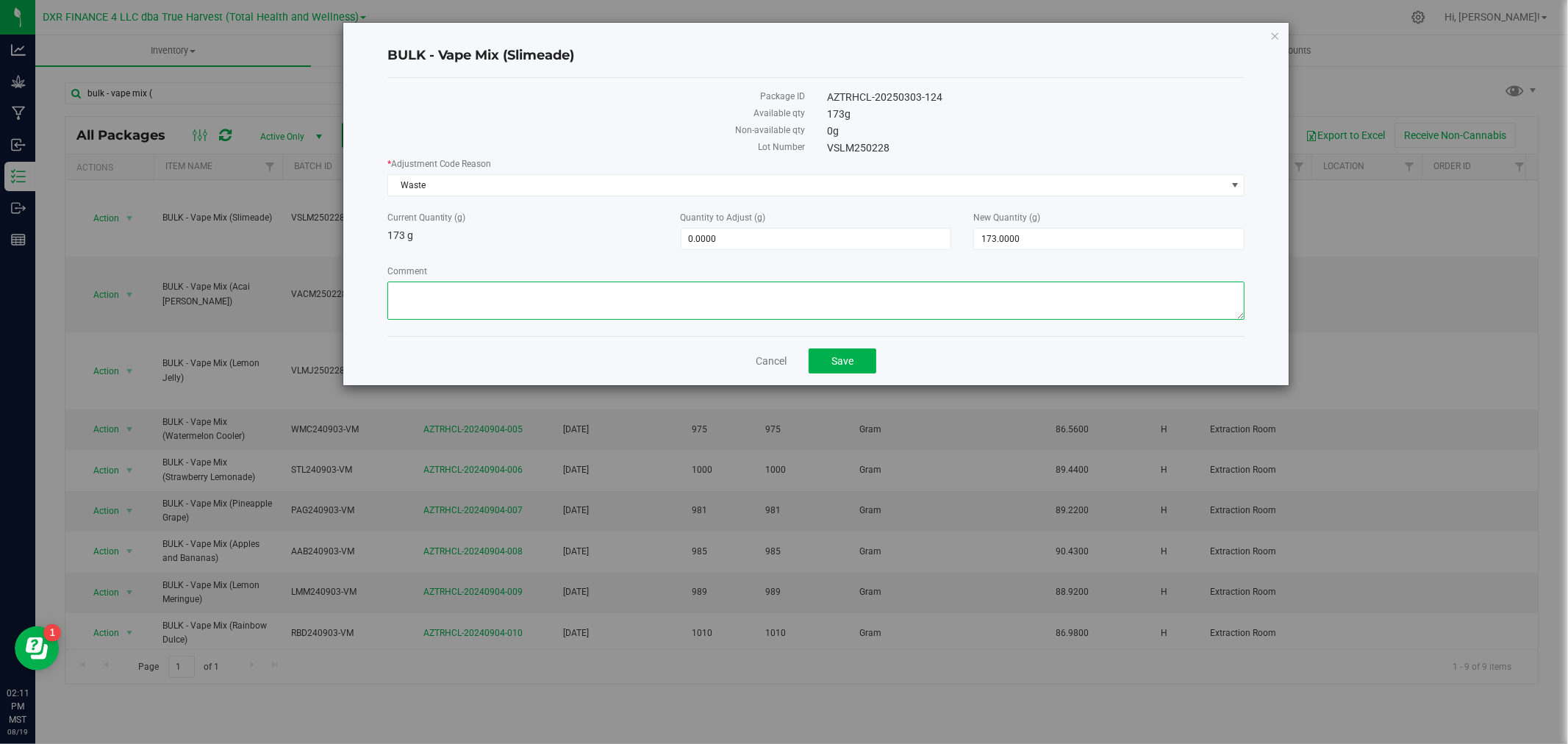
click at [466, 314] on textarea "Comment" at bounding box center [816, 300] width 858 height 38
paste textarea "Qty too small to use. Wasted using bleach"
type textarea "Qty too small to use. Wasted using bleach"
click at [1025, 233] on span "173.0000 173" at bounding box center [1108, 238] width 271 height 22
click at [1028, 234] on input "173" at bounding box center [1109, 238] width 270 height 20
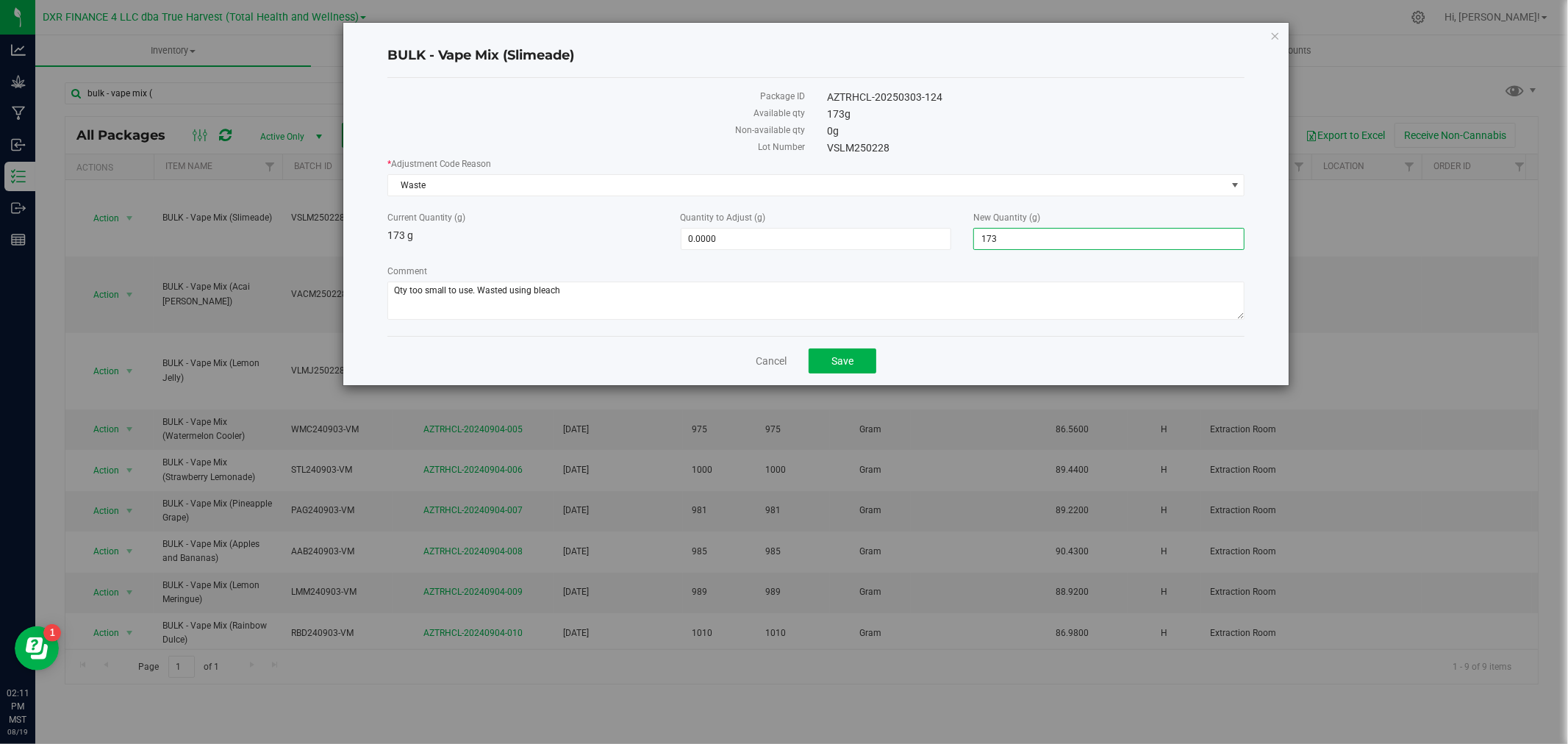
click at [497, 486] on div "BULK - Vape Mix (Slimeade) Package ID AZTRHCL-20250303-124 Available qty 173 g …" at bounding box center [789, 372] width 1579 height 744
click at [1012, 243] on span "173.0000 173" at bounding box center [1108, 238] width 271 height 22
click at [1012, 243] on input "173" at bounding box center [1109, 238] width 270 height 20
type input "0"
click at [1053, 243] on input "0" at bounding box center [1109, 238] width 270 height 20
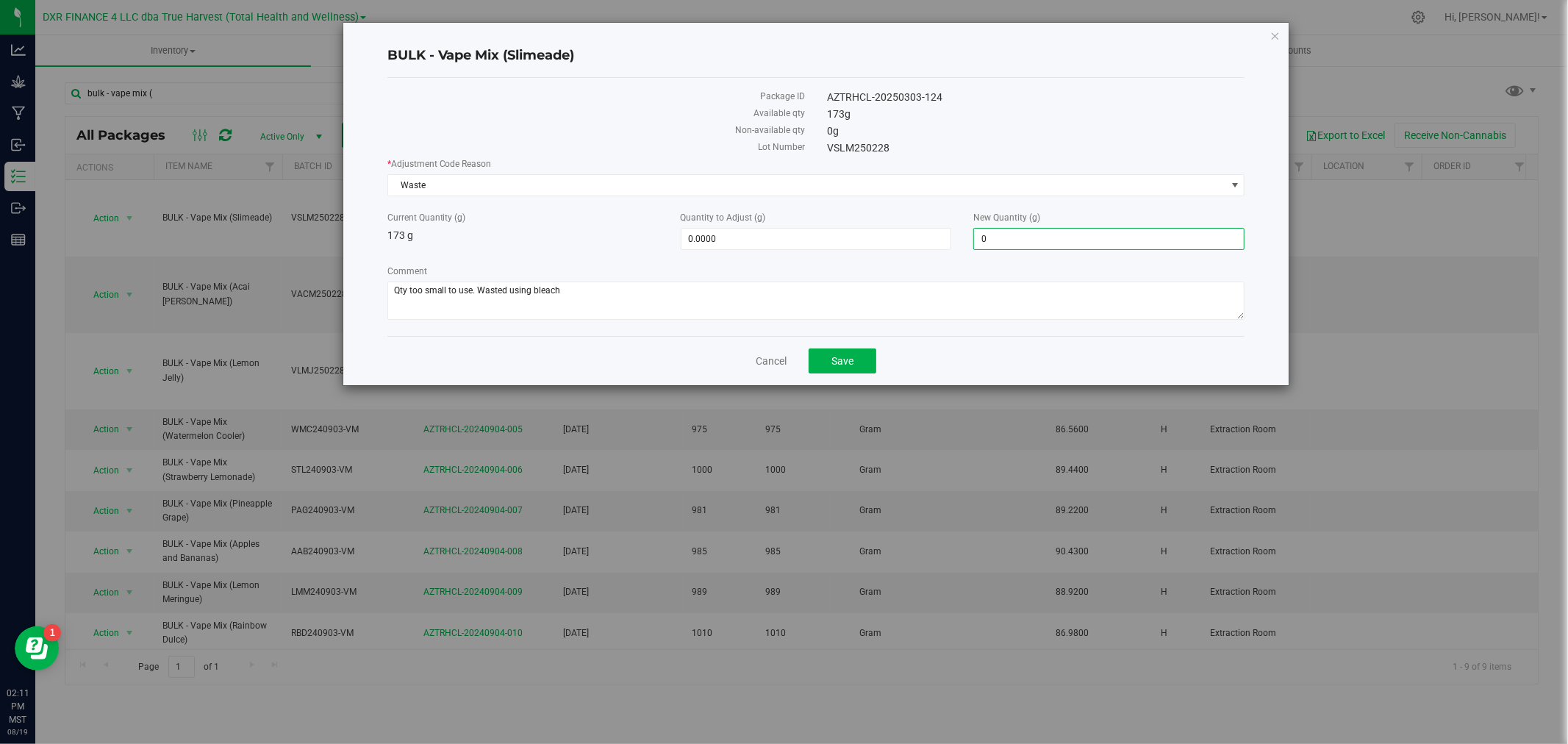
type input "-173.0000"
type input "0.0000"
click at [1015, 277] on label "Comment" at bounding box center [816, 271] width 858 height 13
click at [1015, 282] on textarea "Comment" at bounding box center [816, 300] width 858 height 38
click at [864, 358] on button "Save" at bounding box center [842, 361] width 68 height 25
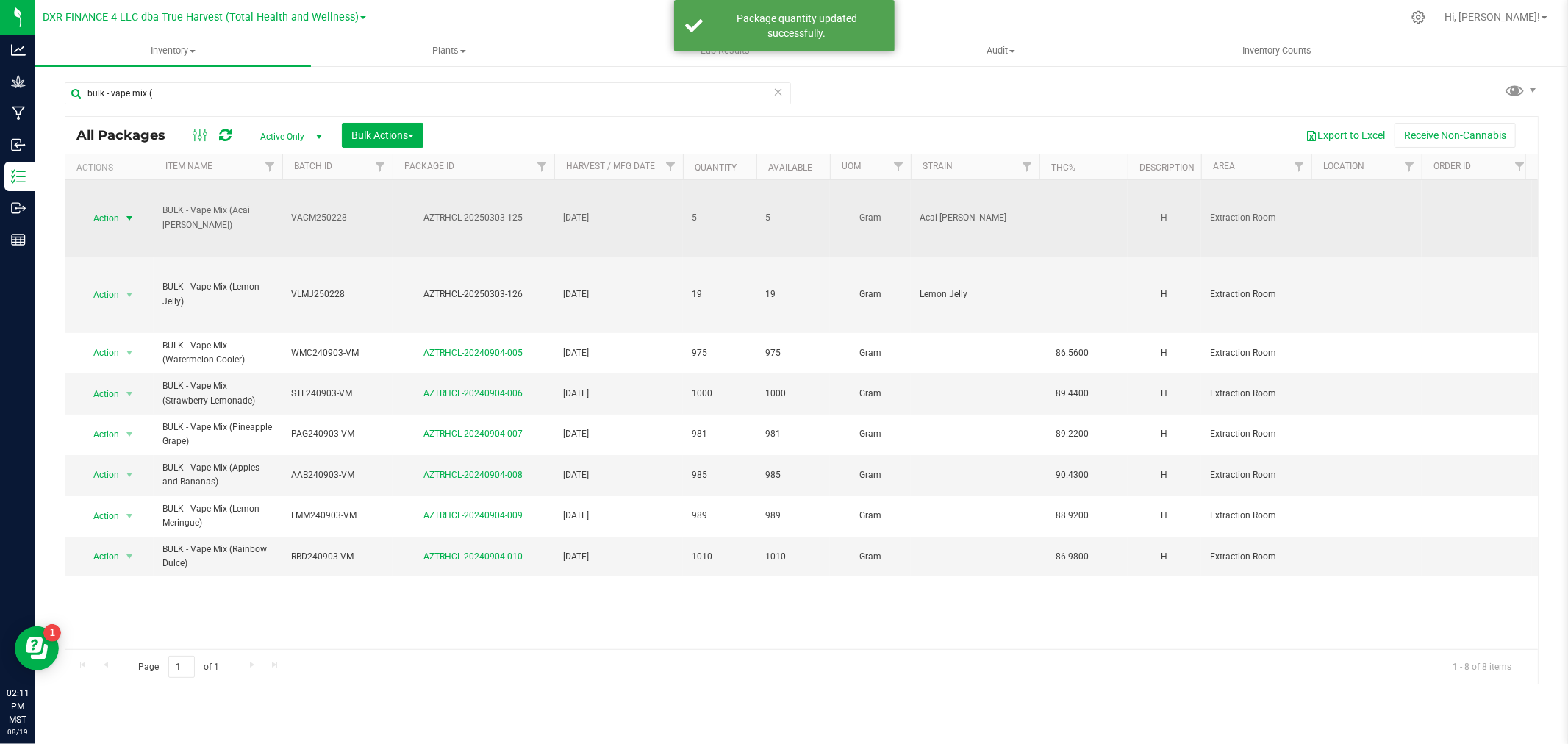
click at [108, 217] on span "Action" at bounding box center [99, 218] width 40 height 20
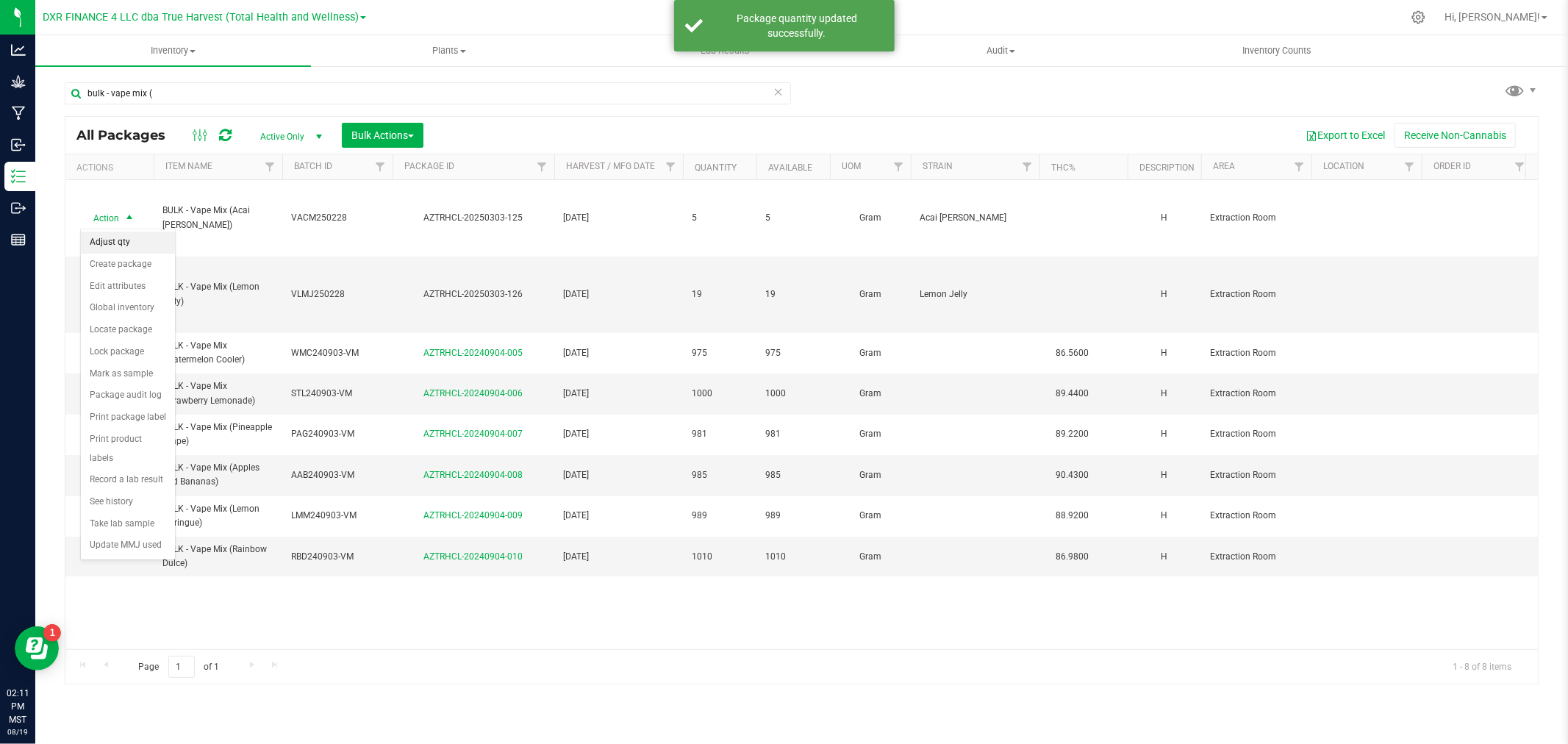
click at [126, 245] on li "Adjust qty" at bounding box center [128, 243] width 94 height 22
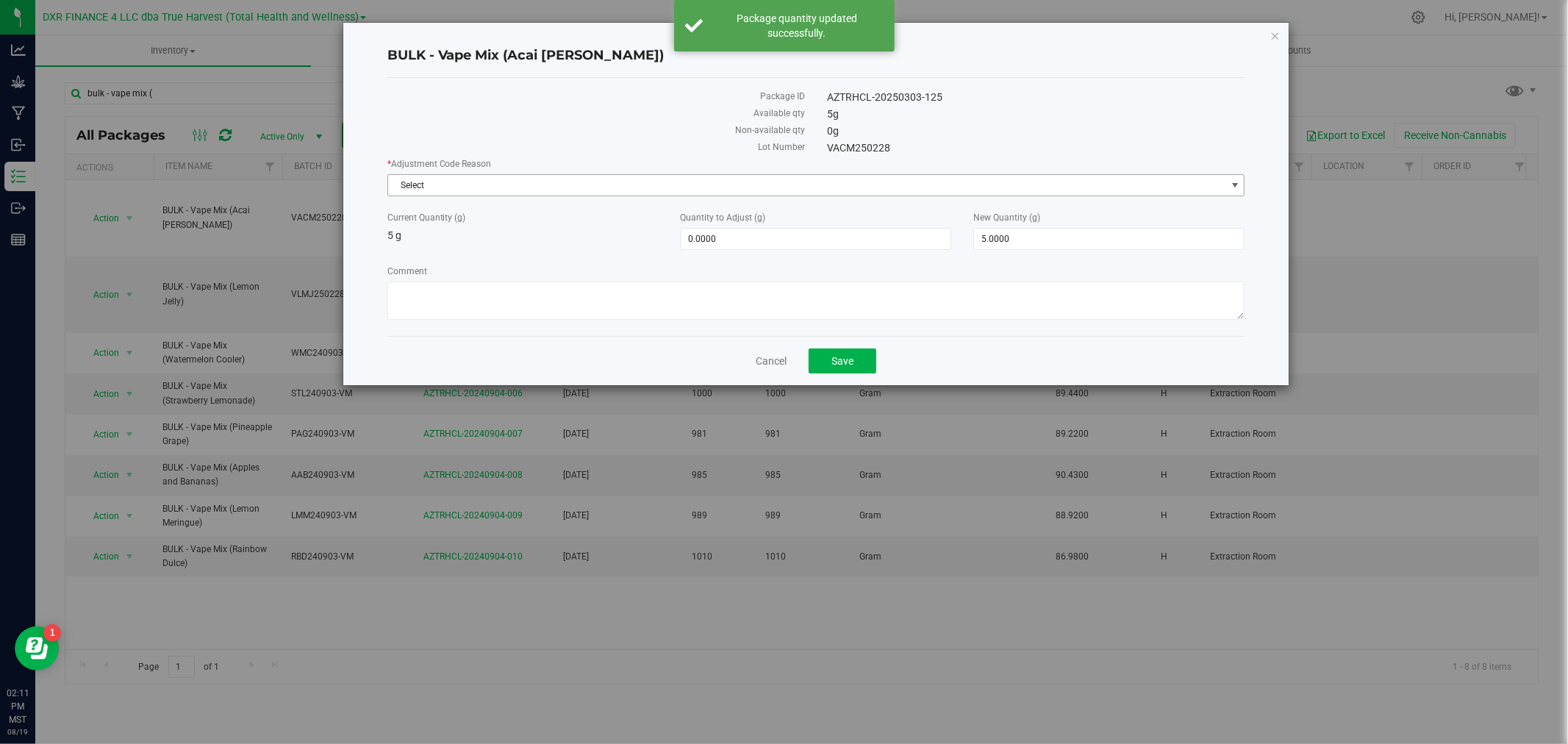
click at [537, 187] on span "Select" at bounding box center [807, 185] width 838 height 20
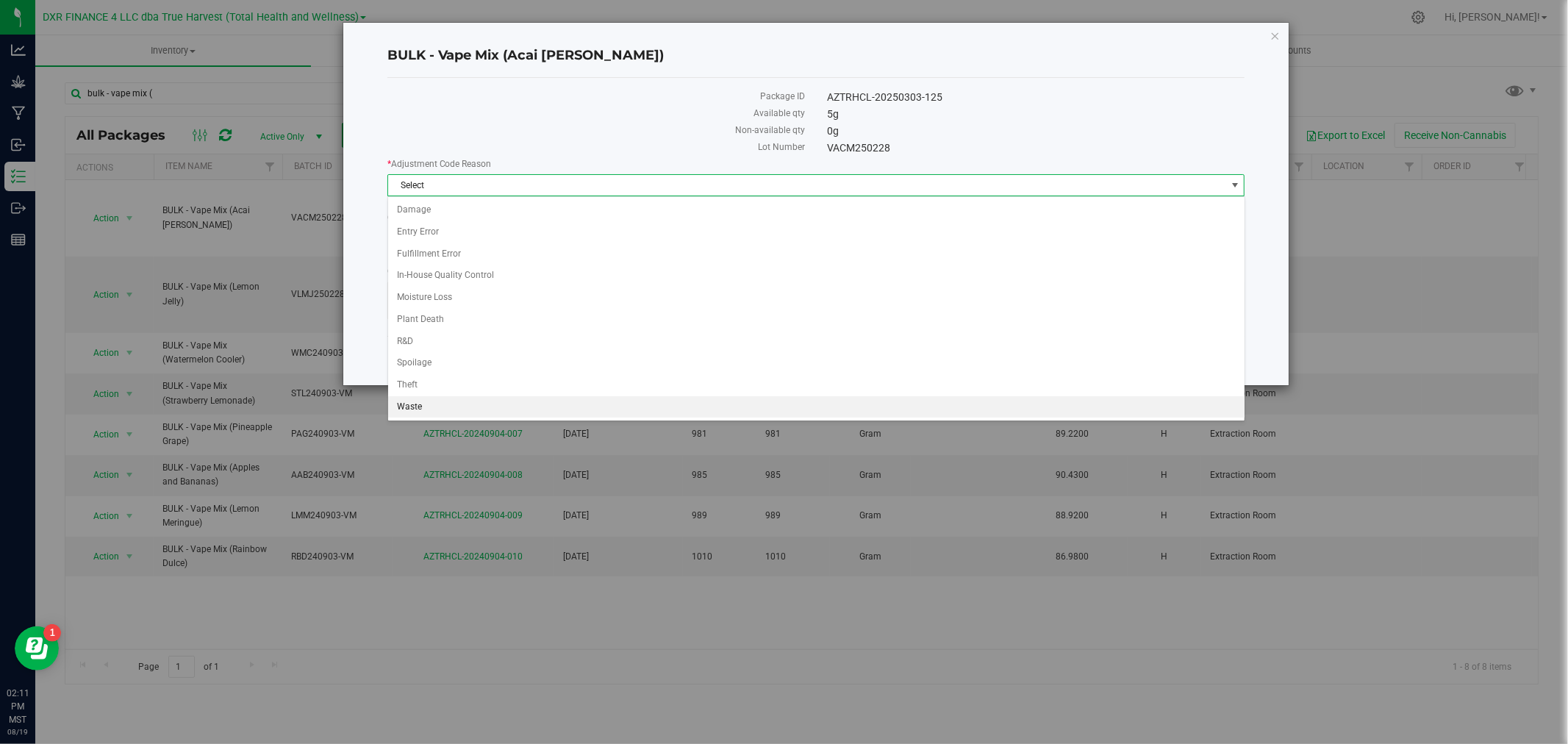
click at [436, 412] on li "Waste" at bounding box center [816, 407] width 856 height 22
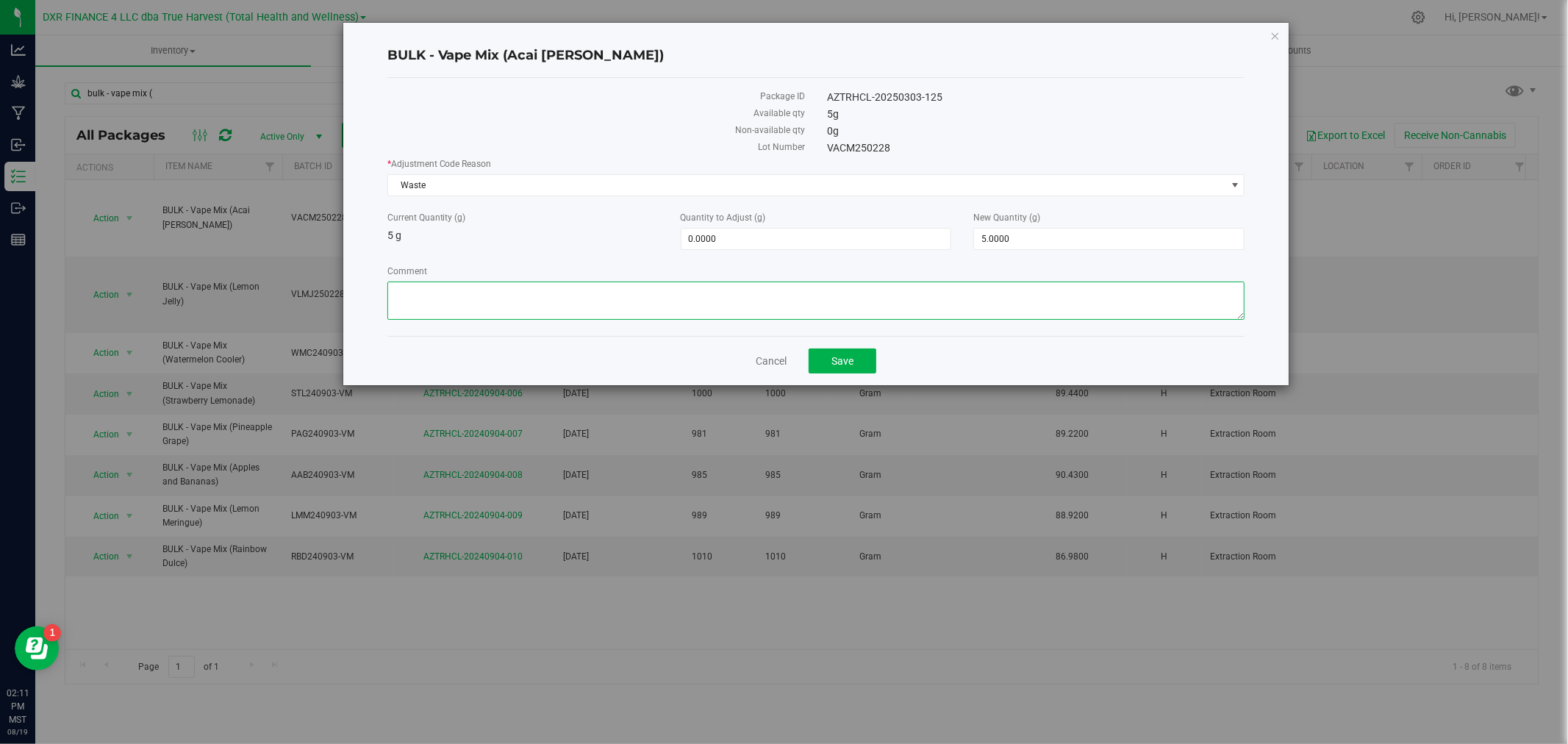
click at [474, 317] on textarea "Comment" at bounding box center [816, 300] width 858 height 38
paste textarea "Qty too small to use. Wasted using bleach"
type textarea "Qty too small to use. Wasted using bleach"
click at [1018, 229] on span "5.0000 5" at bounding box center [1108, 238] width 271 height 22
click at [1018, 229] on input "5" at bounding box center [1109, 238] width 270 height 20
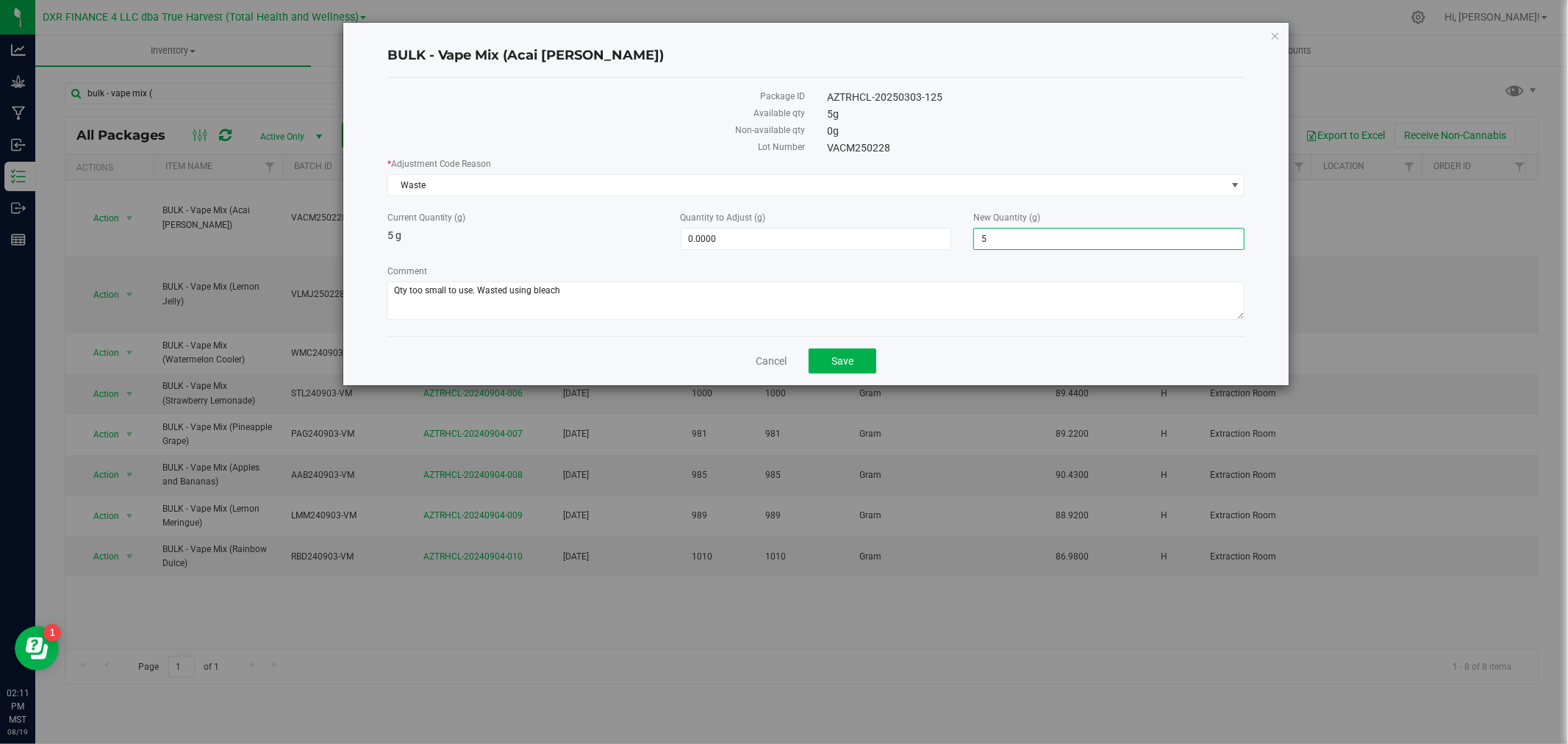
type input "0"
type input "-5.0000"
type input "0.0000"
click at [851, 361] on span "Save" at bounding box center [842, 361] width 22 height 12
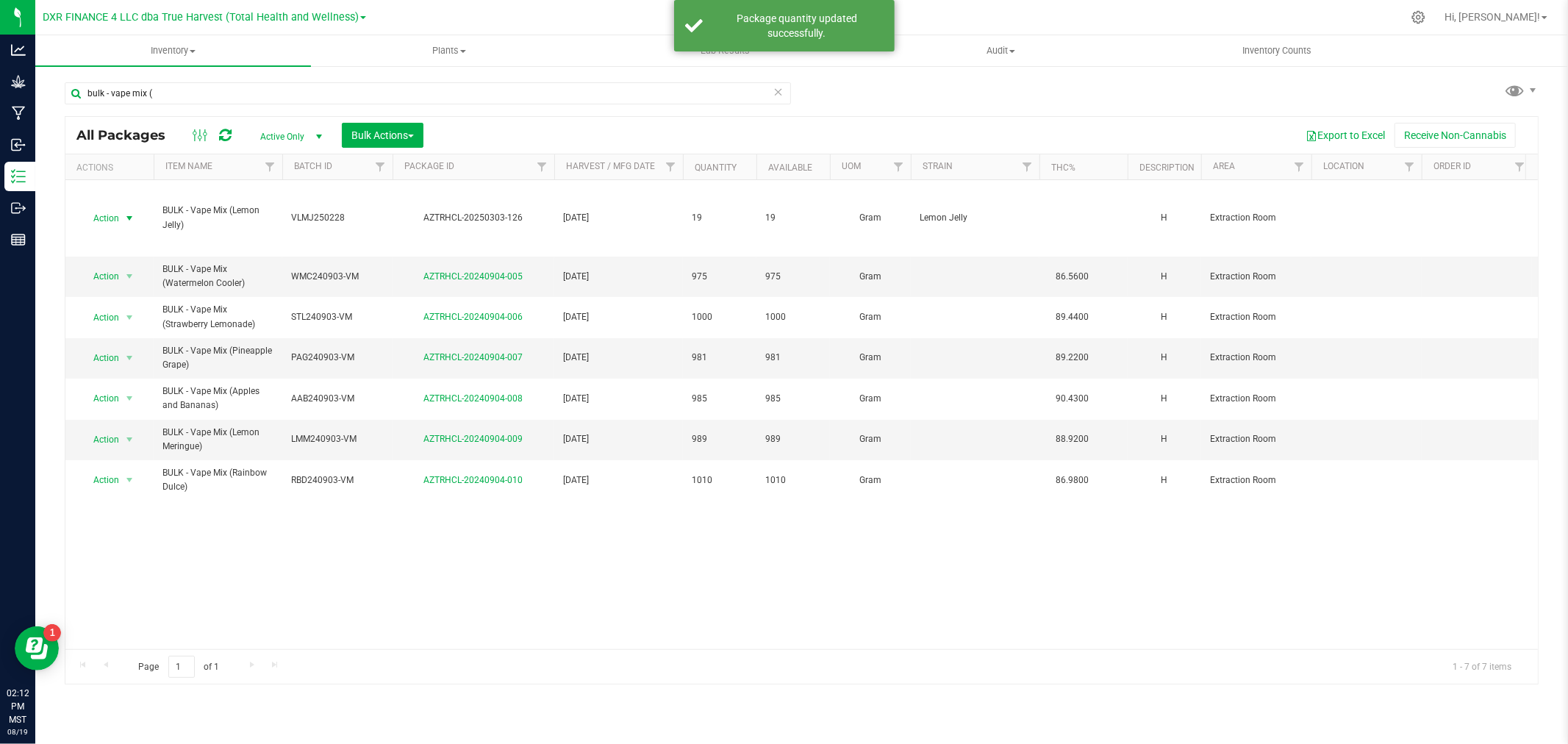
click at [113, 215] on span "Action" at bounding box center [99, 218] width 40 height 20
click at [131, 238] on li "Adjust qty" at bounding box center [128, 243] width 94 height 22
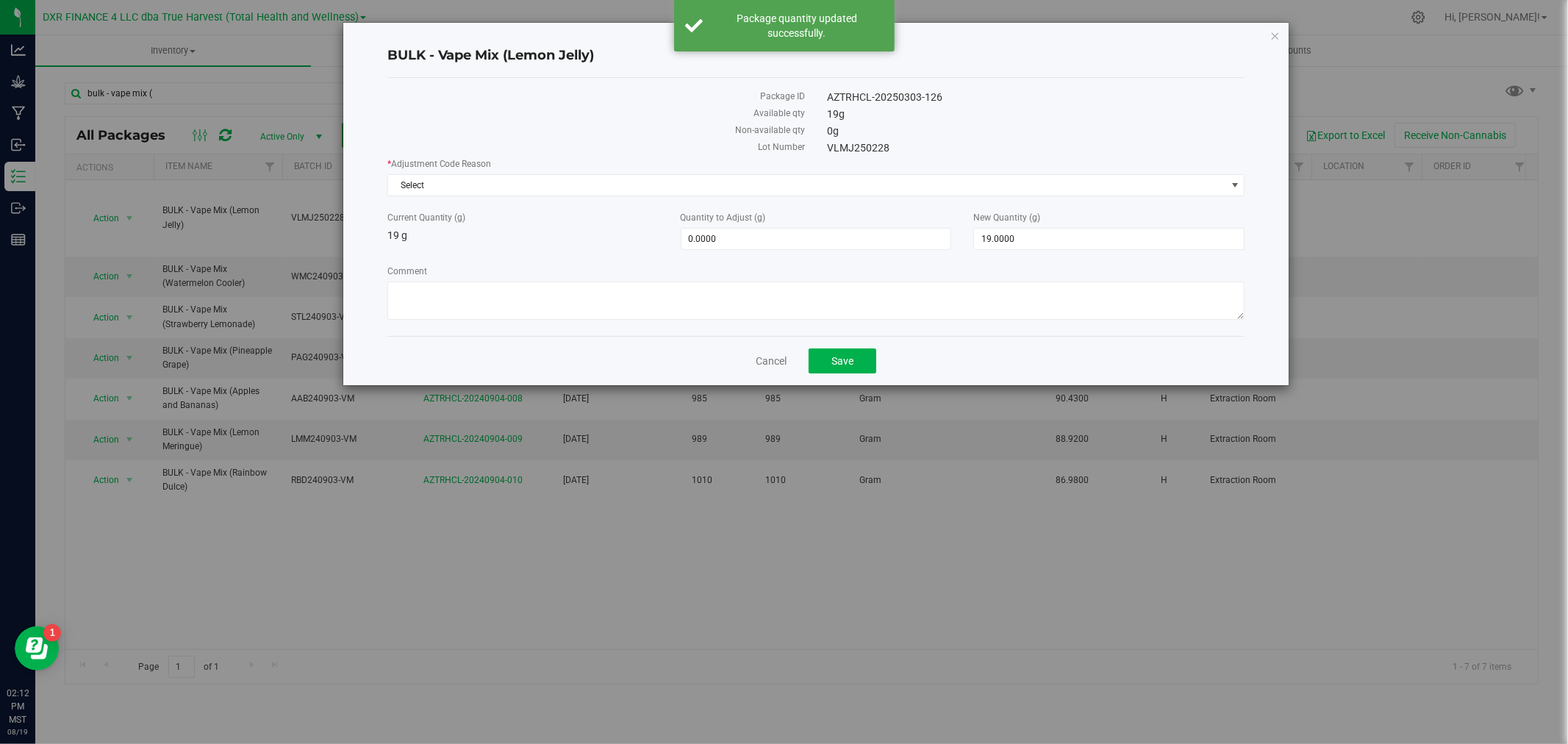
click at [569, 196] on div "* Adjustment Code Reason Select Select Damage Entry Error Fulfillment Error In-…" at bounding box center [816, 241] width 858 height 167
click at [509, 197] on div "* Adjustment Code Reason Select Select Damage Entry Error Fulfillment Error In-…" at bounding box center [816, 241] width 858 height 167
click at [504, 188] on span "Select" at bounding box center [807, 185] width 838 height 20
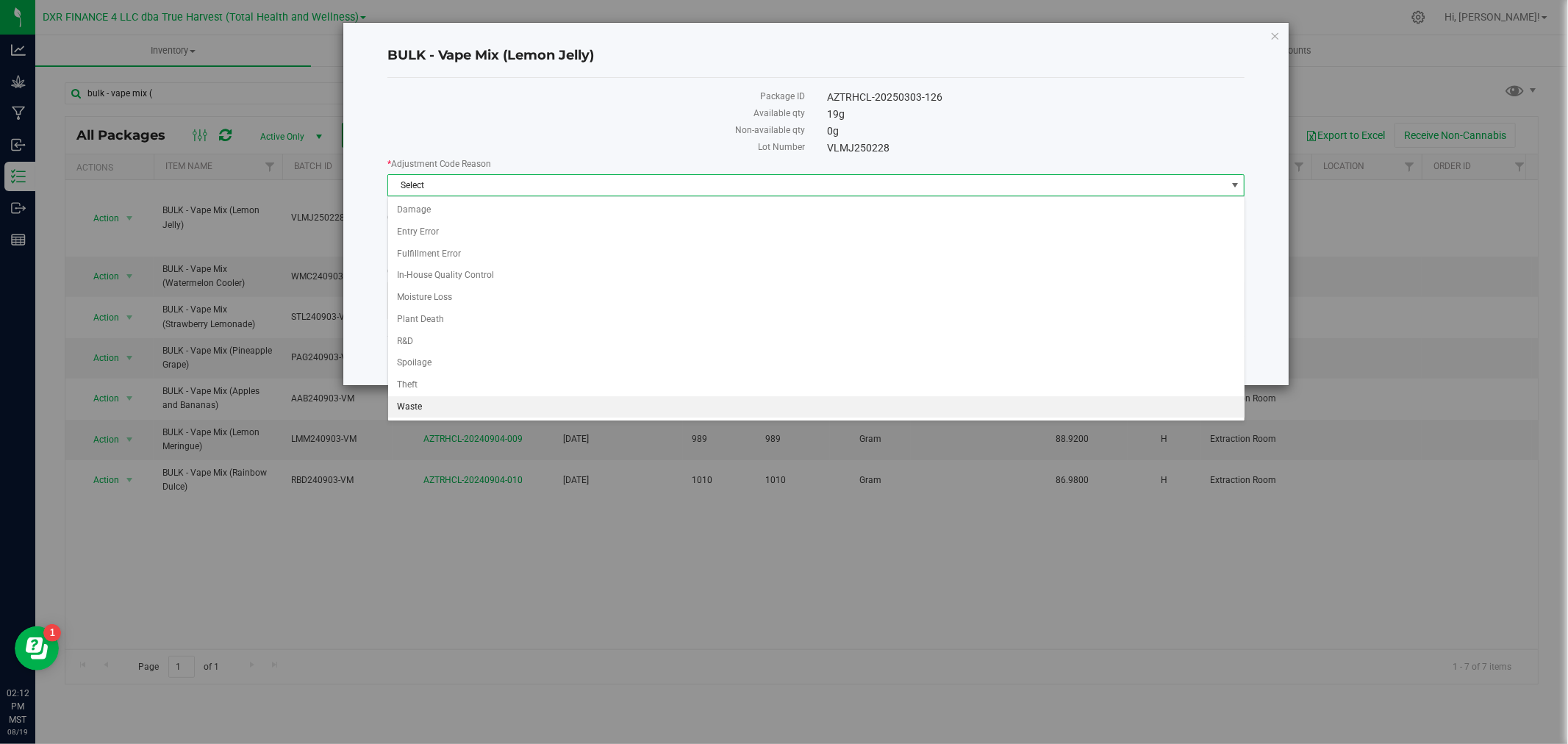
click at [420, 404] on li "Waste" at bounding box center [816, 407] width 856 height 22
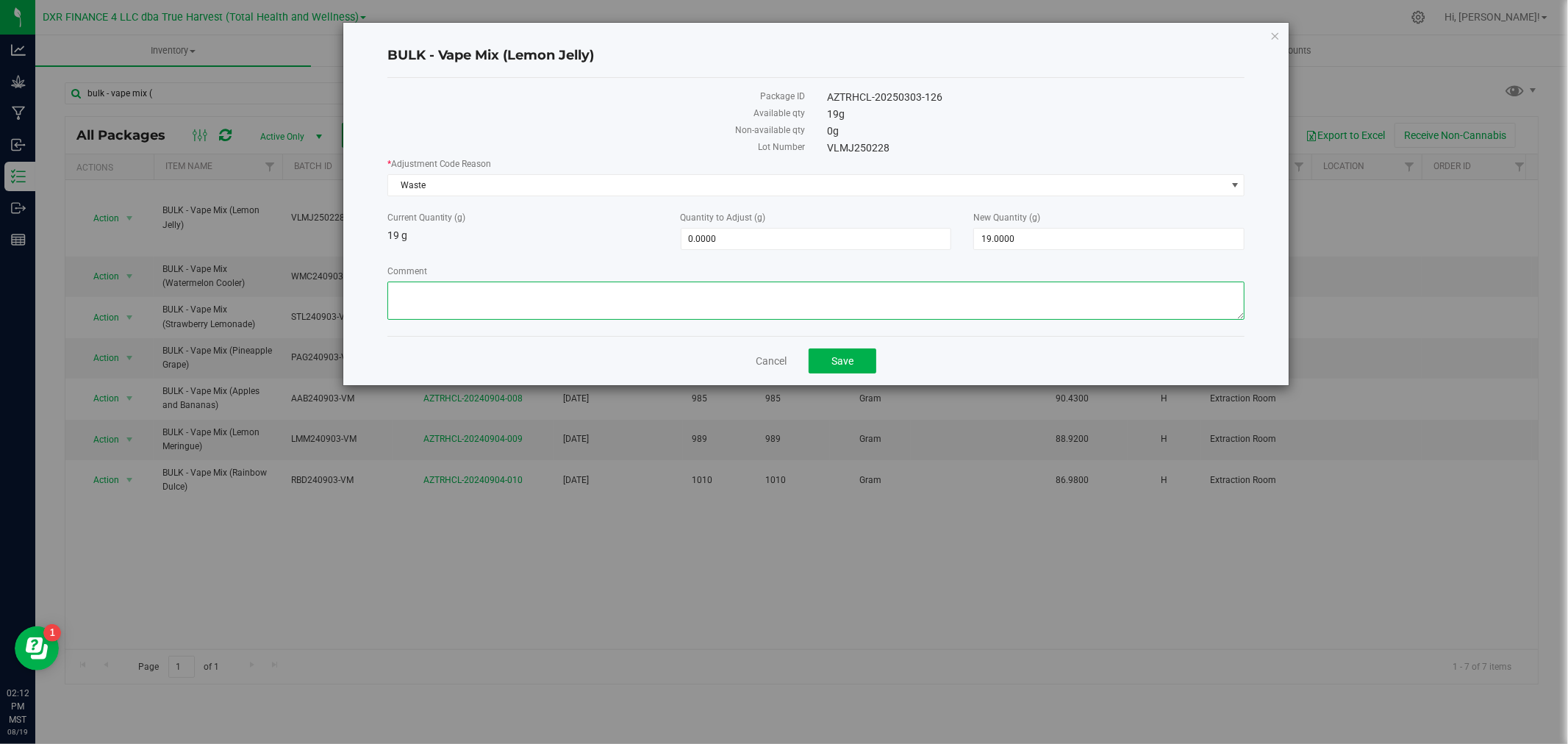
click at [436, 299] on textarea "Comment" at bounding box center [816, 300] width 858 height 38
paste textarea "Qty too small to use. Wasted using bleach"
type textarea "Qty too small to use. Wasted using bleach"
click at [1029, 236] on span "19.0000 19" at bounding box center [1108, 238] width 271 height 22
click at [1029, 236] on input "19" at bounding box center [1109, 238] width 270 height 20
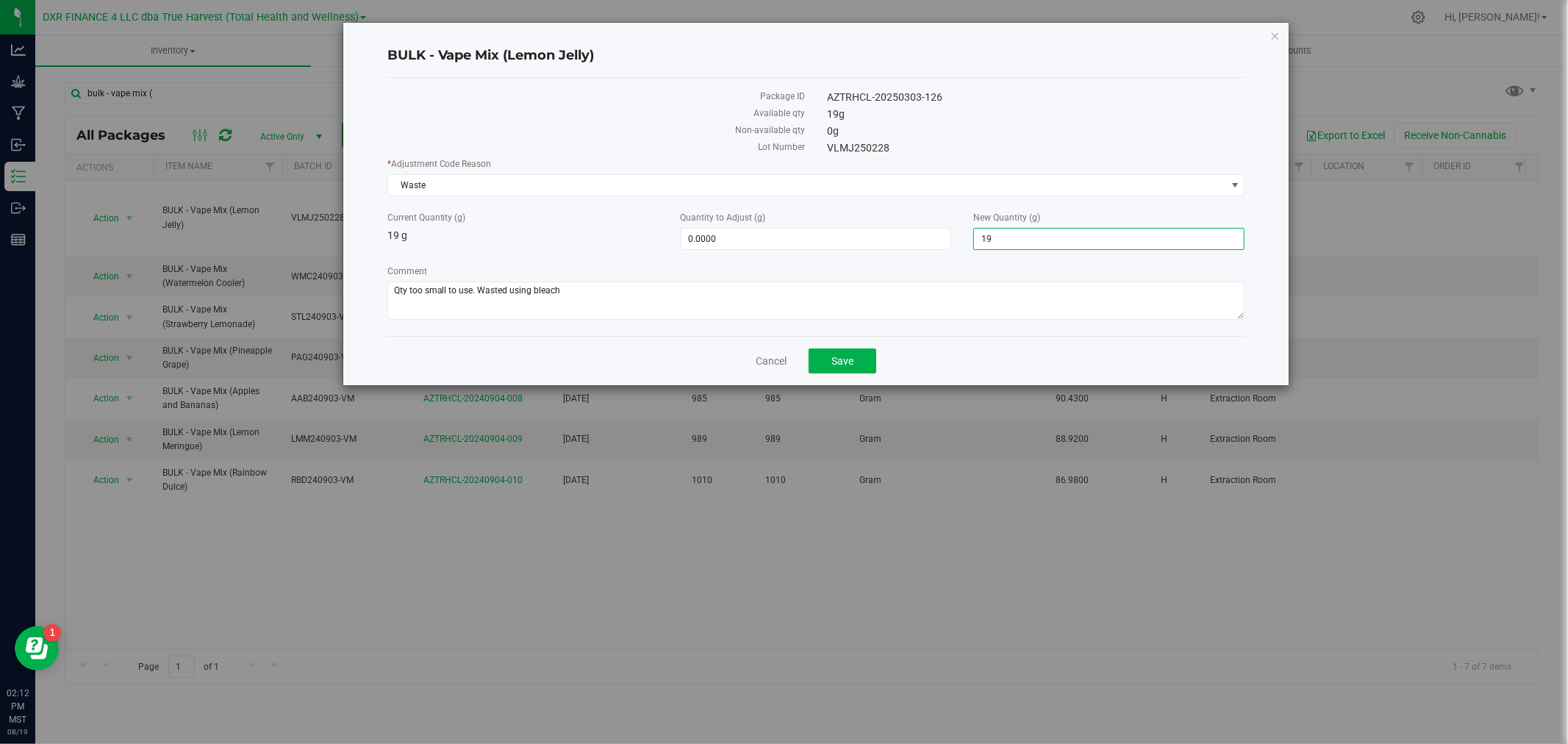
type input "0"
type input "-19.0000"
type input "0.0000"
click at [825, 381] on div "Cancel Save" at bounding box center [816, 360] width 858 height 49
click at [832, 358] on span "Save" at bounding box center [842, 361] width 22 height 12
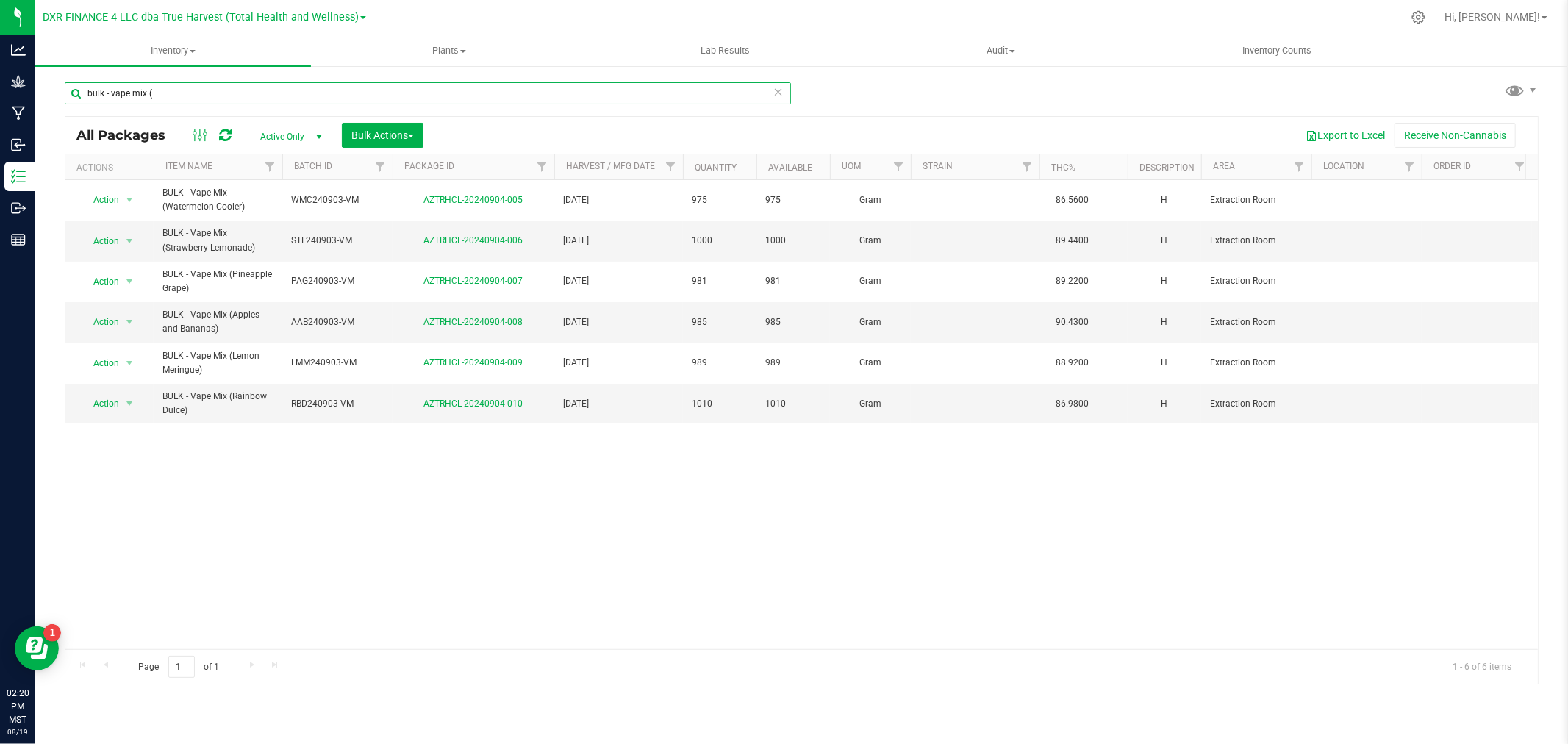
click at [186, 85] on input "bulk - vape mix (" at bounding box center [427, 93] width 726 height 22
paste input "AZTRHCL-20250203-050"
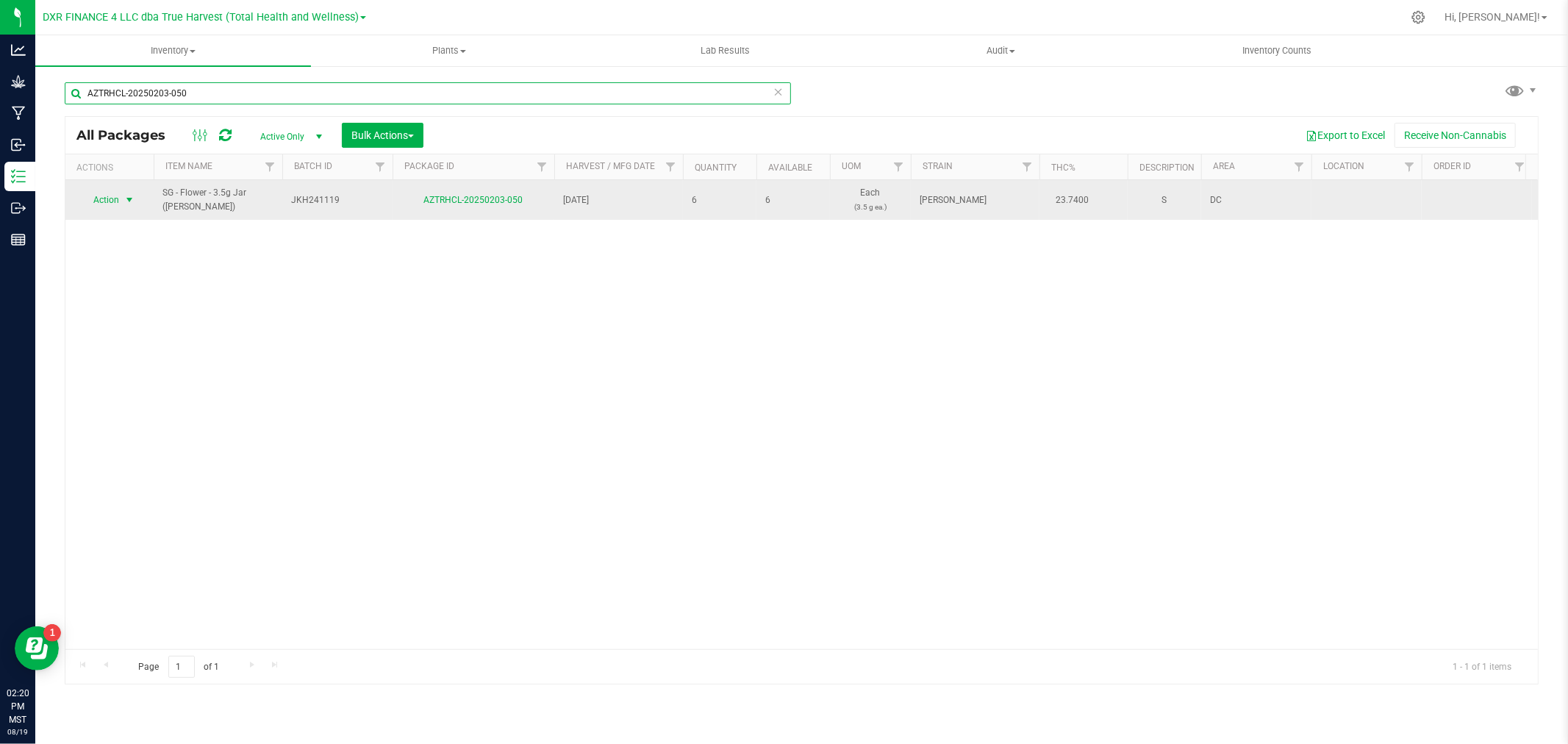
type input "AZTRHCL-20250203-050"
click at [108, 202] on span "Action" at bounding box center [99, 199] width 40 height 20
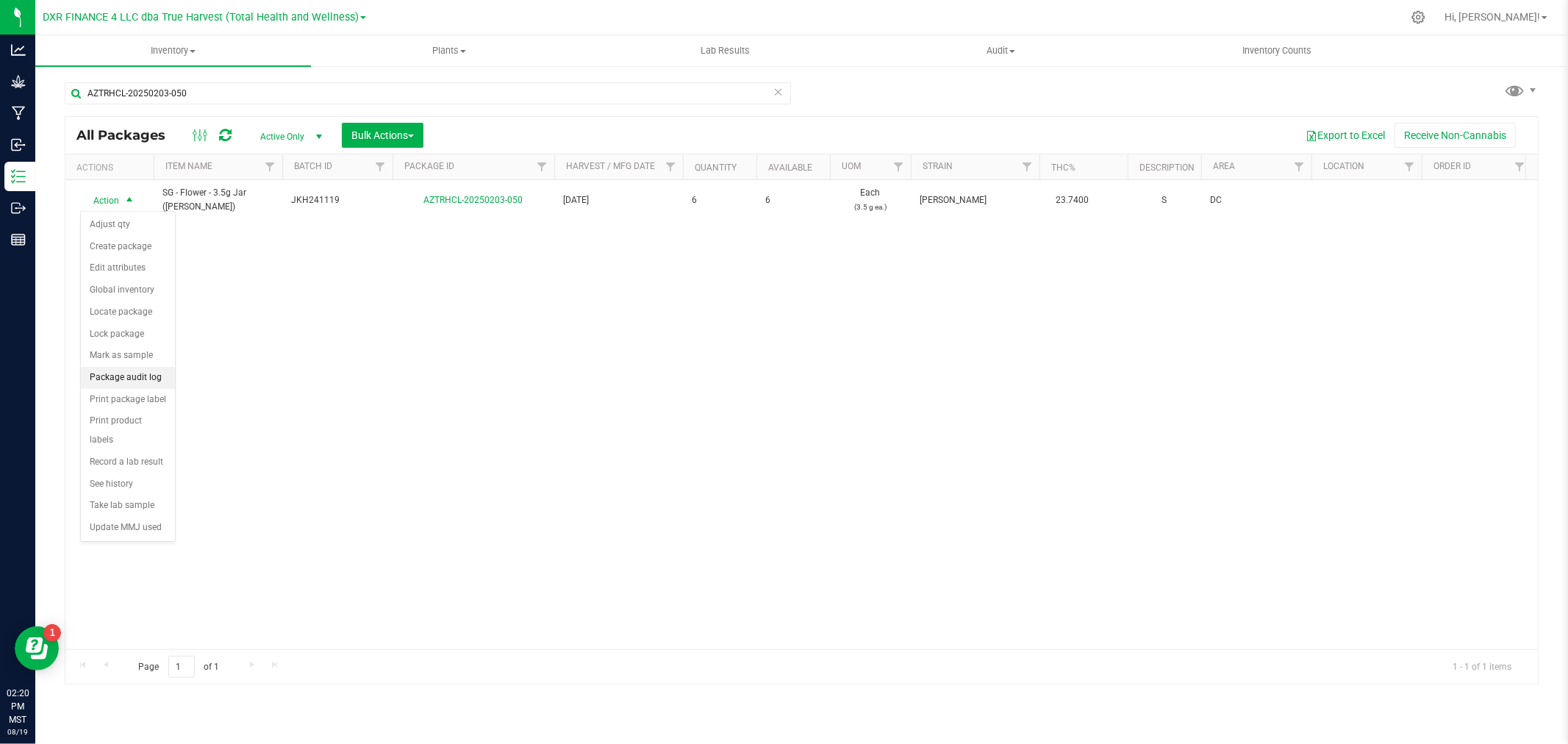
click at [128, 380] on li "Package audit log" at bounding box center [128, 378] width 94 height 22
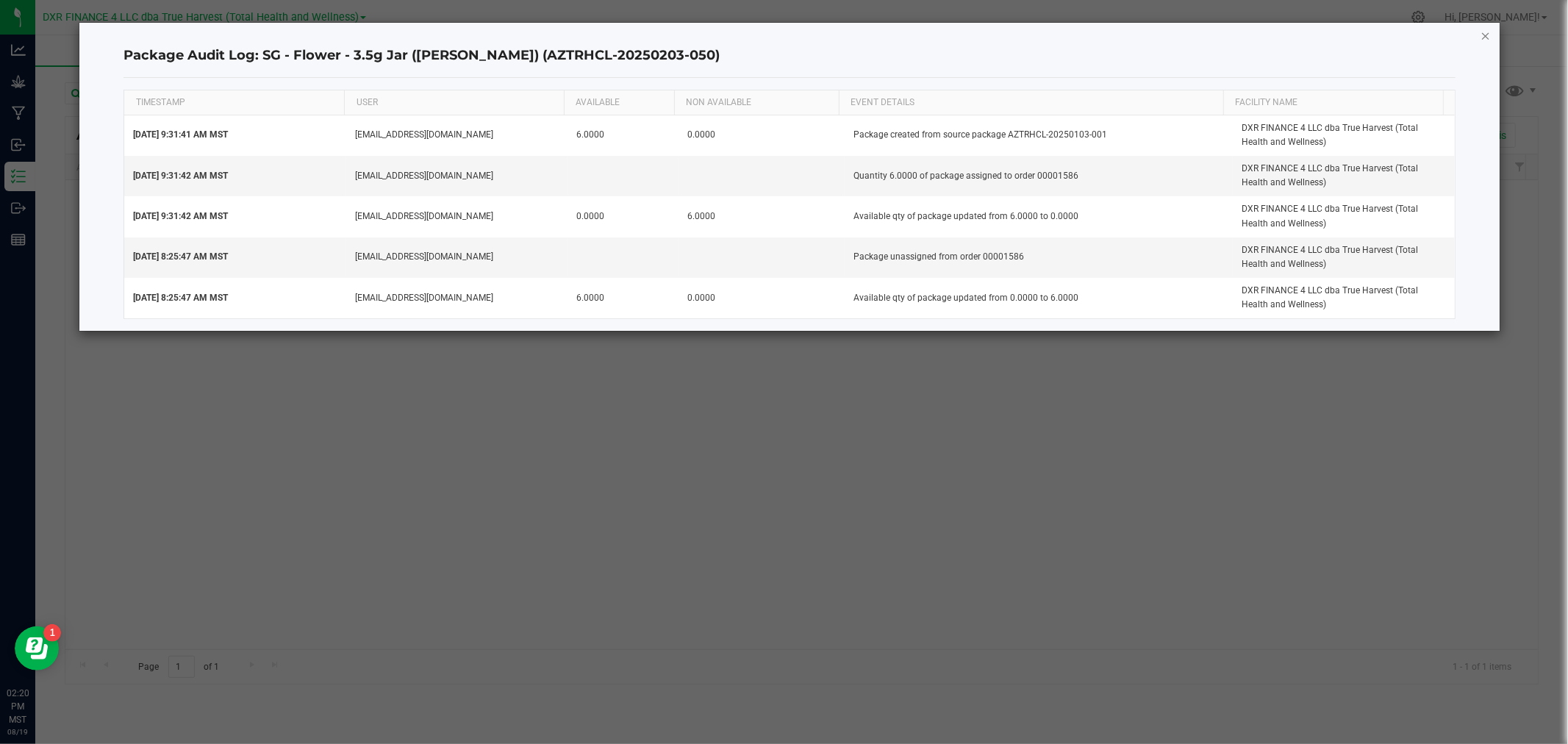
click at [1490, 32] on icon "button" at bounding box center [1485, 36] width 11 height 18
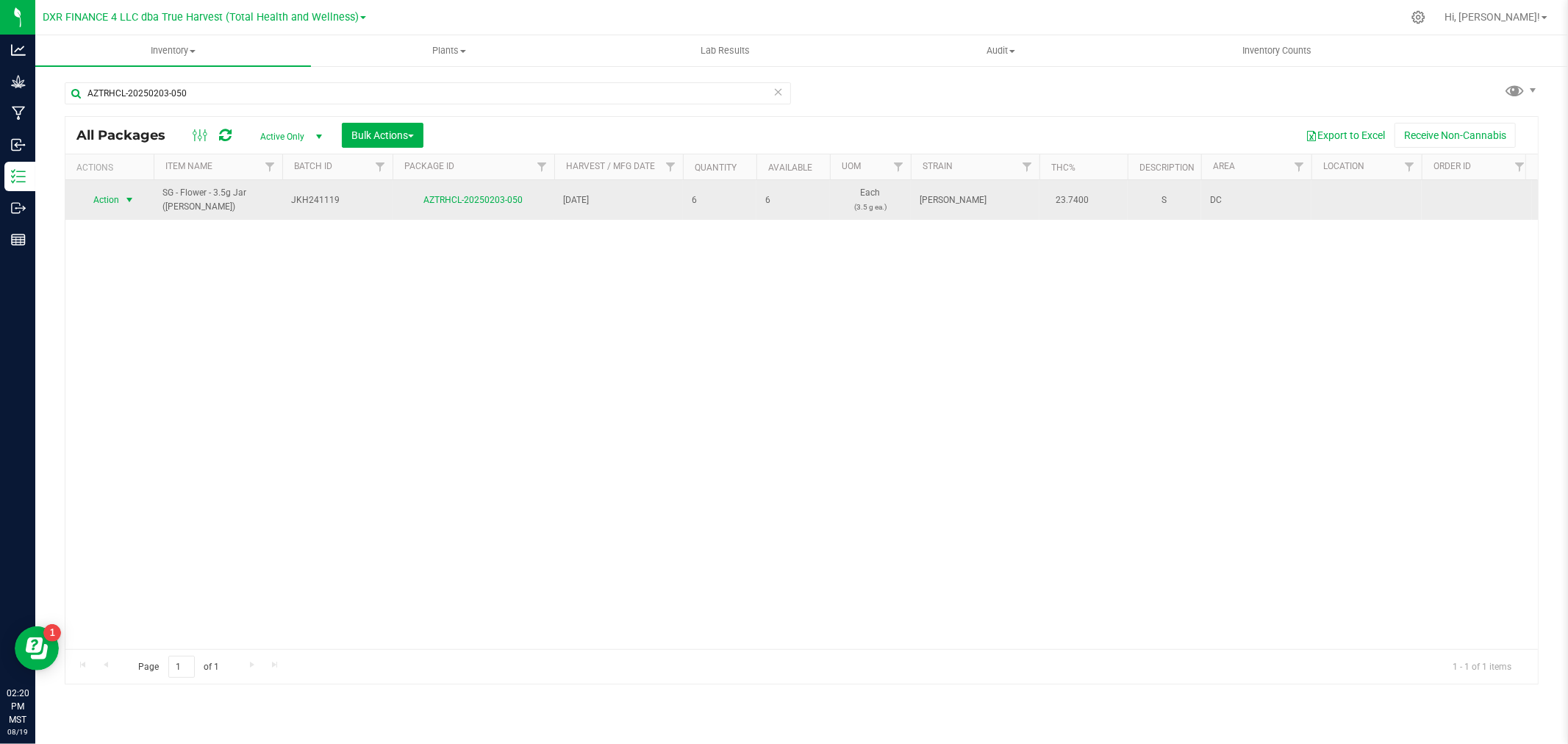
click at [105, 191] on span "Action" at bounding box center [99, 199] width 40 height 20
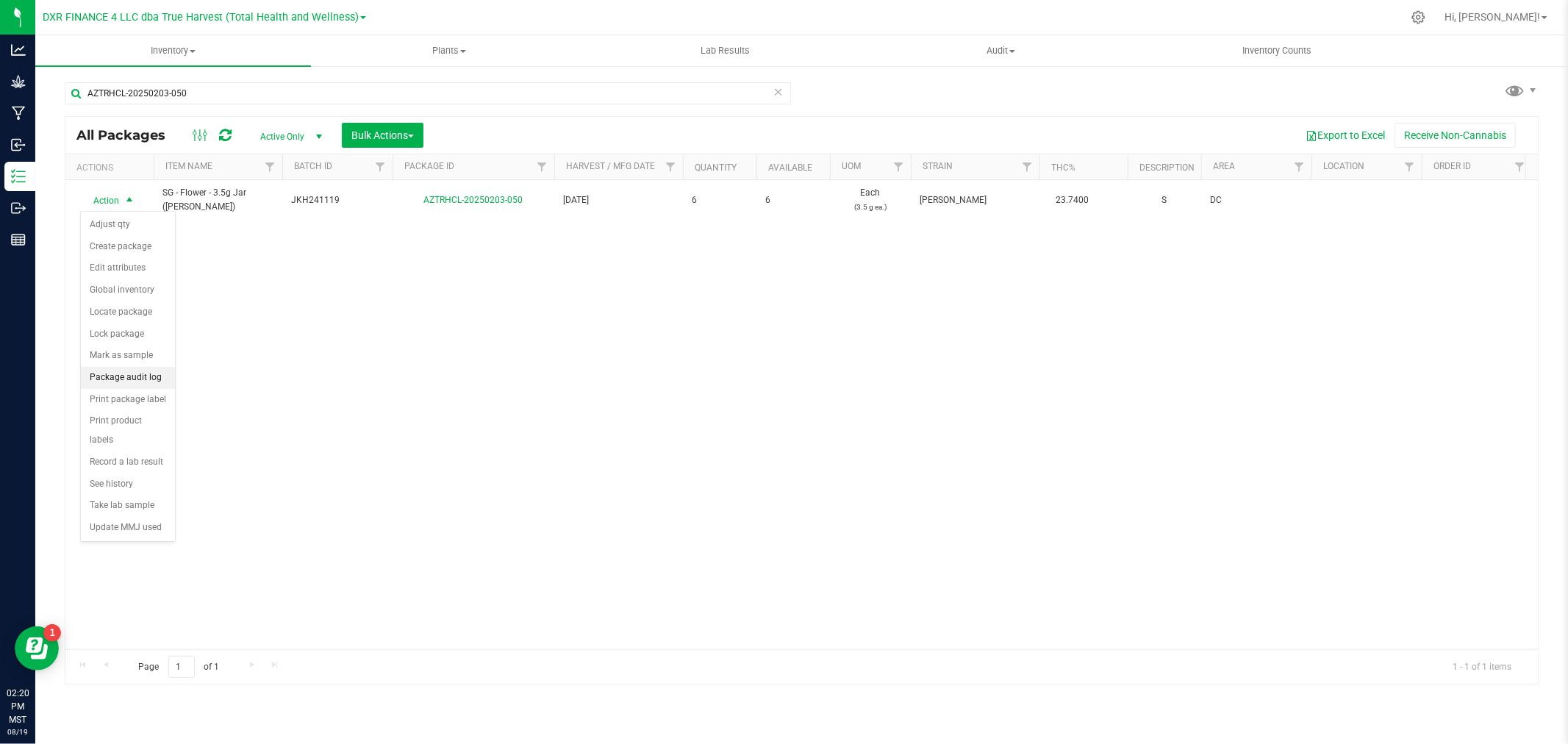
click at [122, 377] on li "Package audit log" at bounding box center [128, 378] width 94 height 22
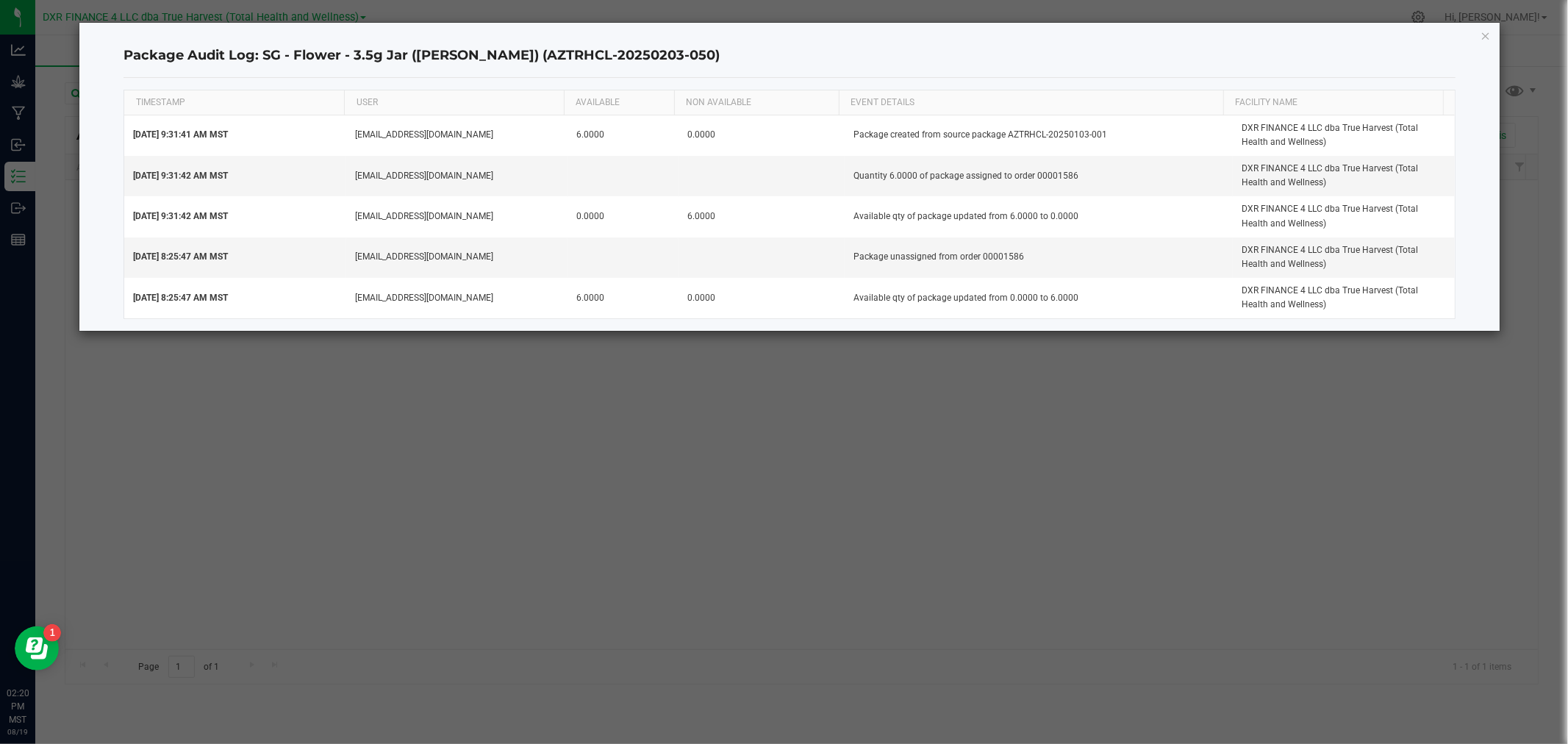
click at [1486, 32] on icon "button" at bounding box center [1485, 36] width 11 height 18
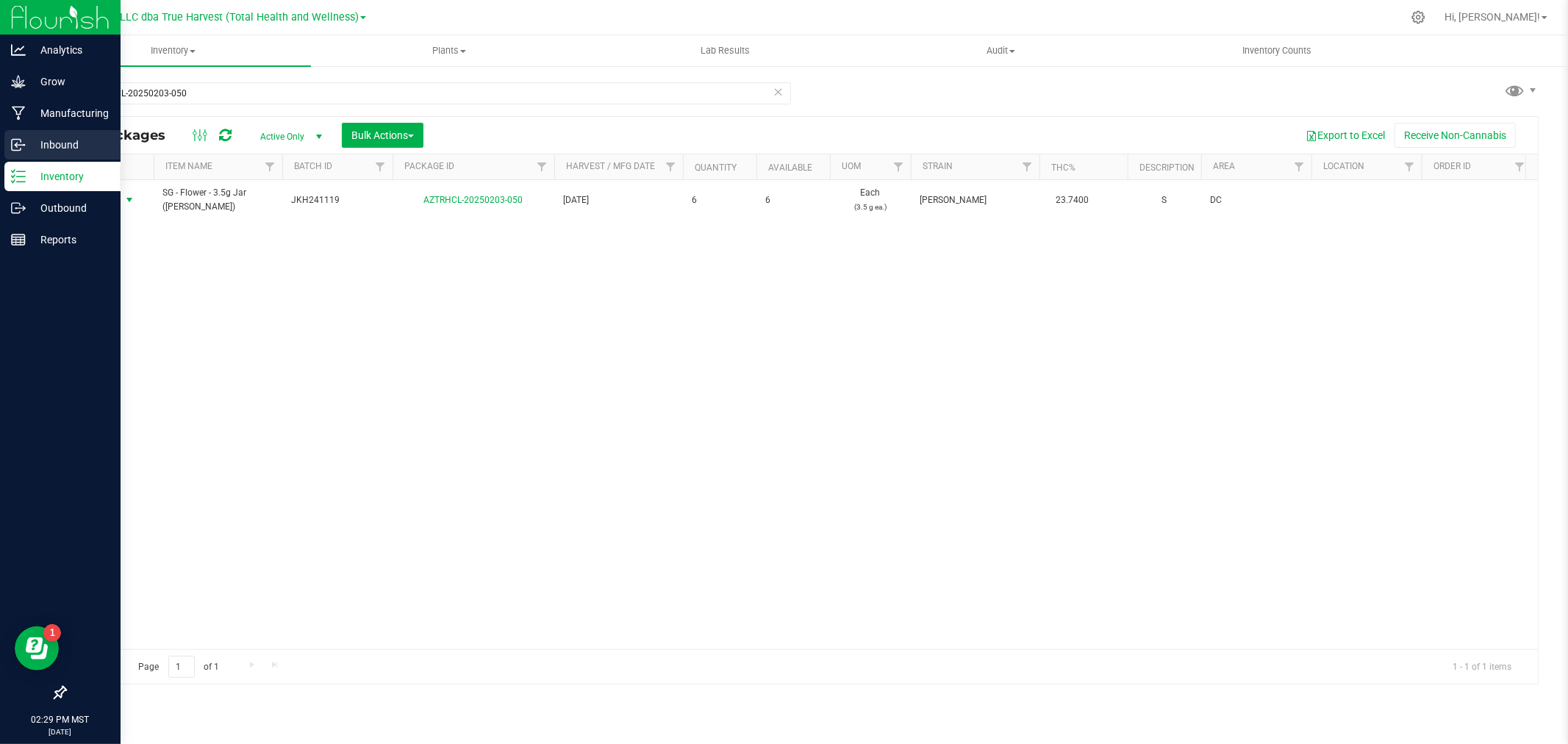
click at [27, 143] on p "Inbound" at bounding box center [69, 145] width 88 height 18
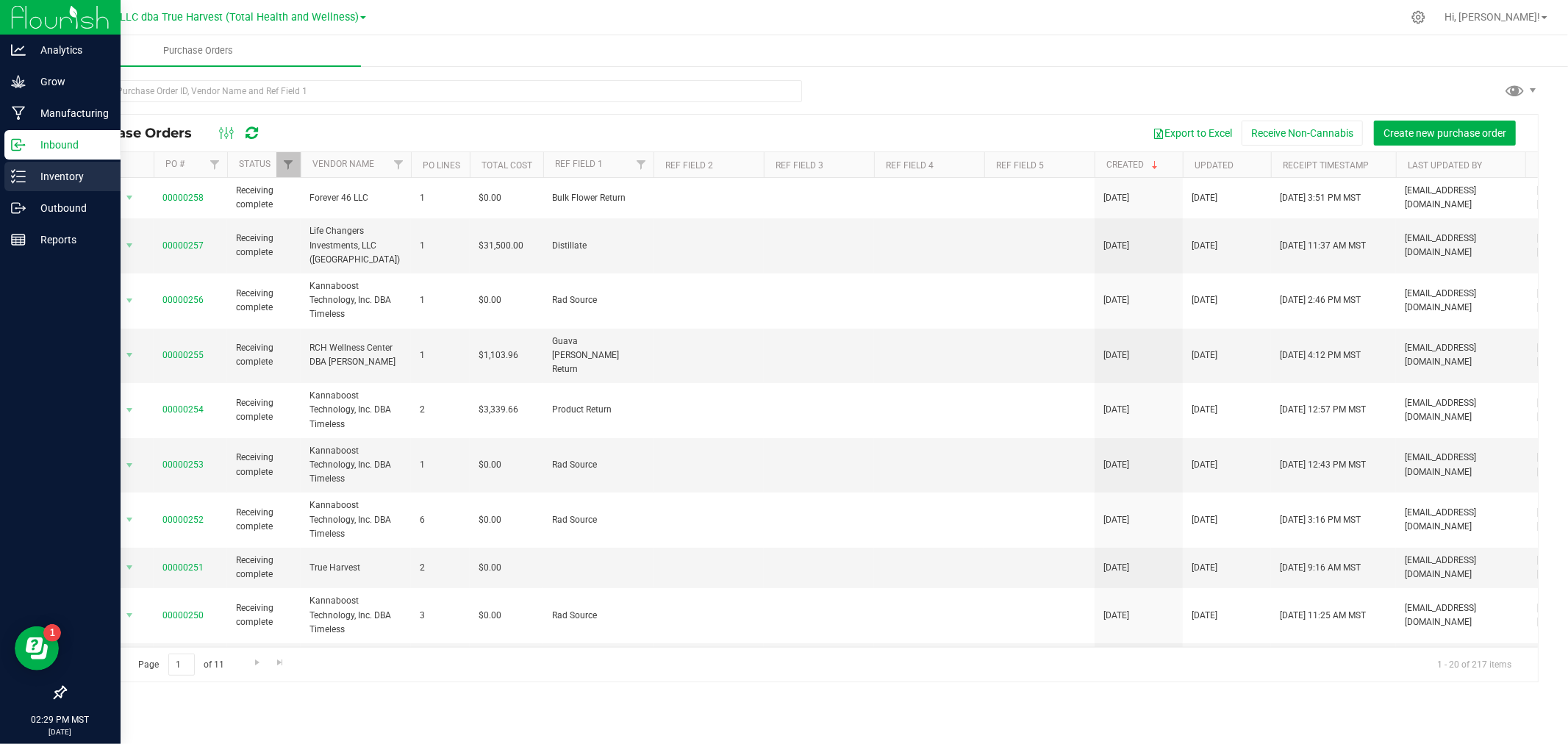
click at [45, 181] on p "Inventory" at bounding box center [69, 177] width 88 height 18
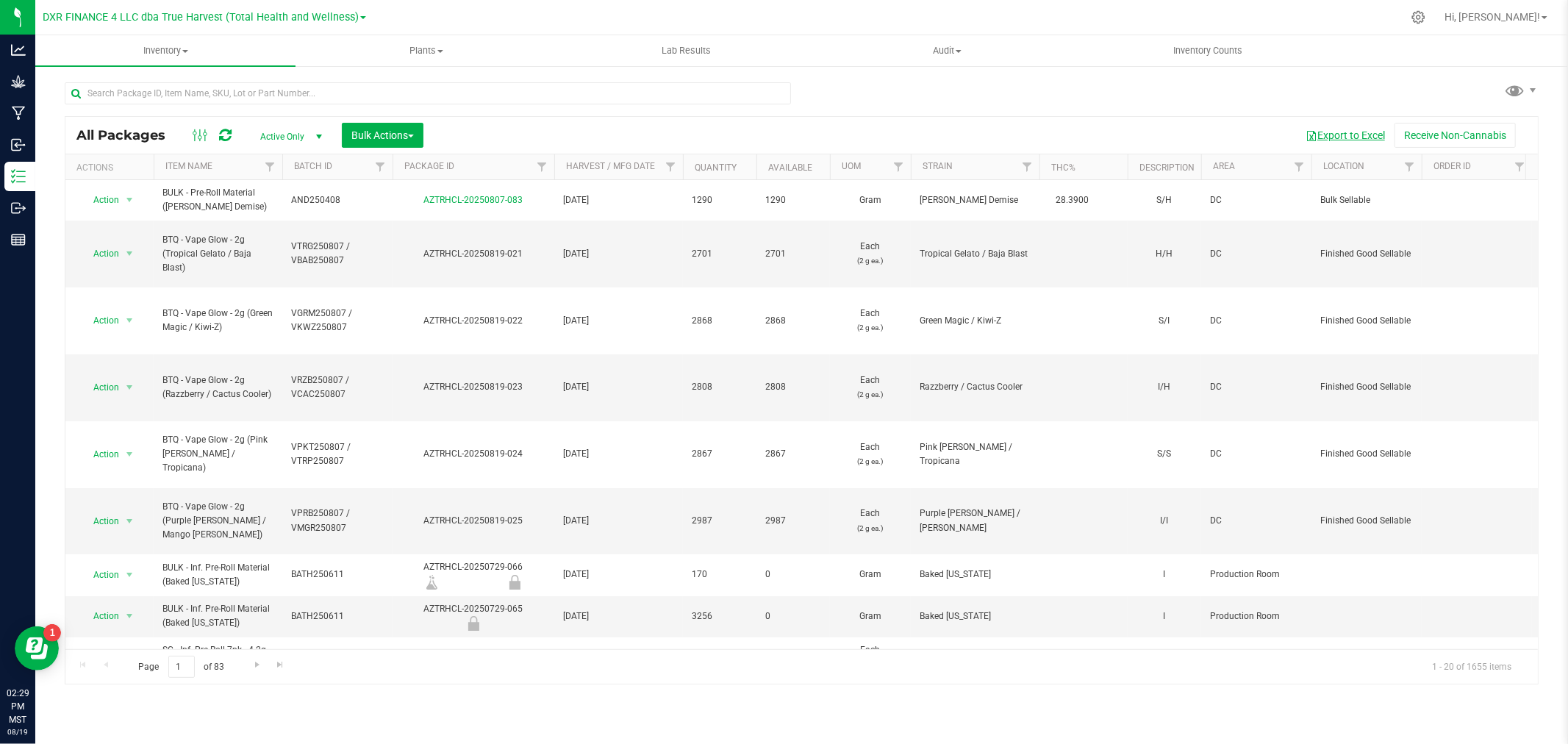
click at [1349, 131] on button "Export to Excel" at bounding box center [1345, 135] width 99 height 25
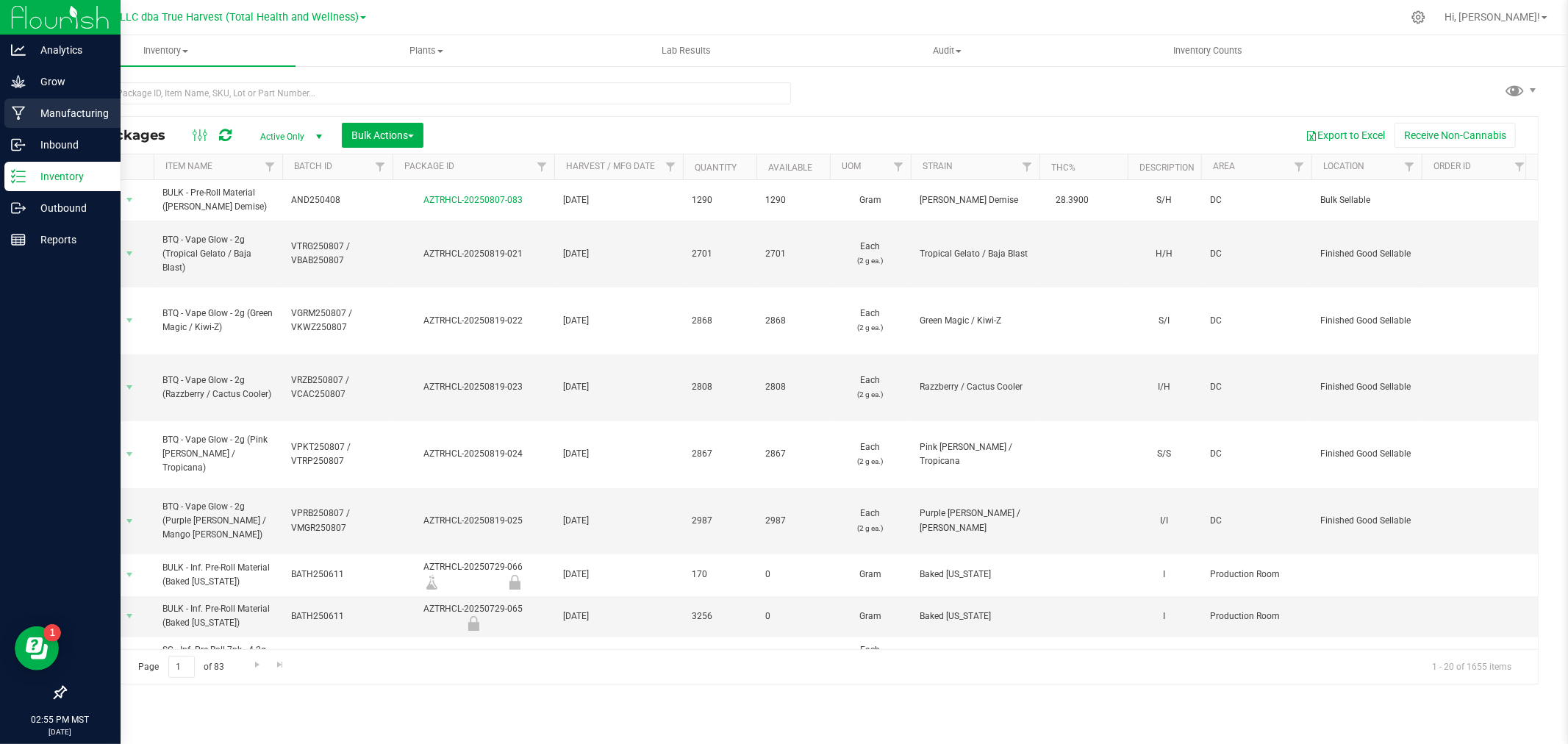
click at [39, 114] on p "Manufacturing" at bounding box center [69, 113] width 88 height 18
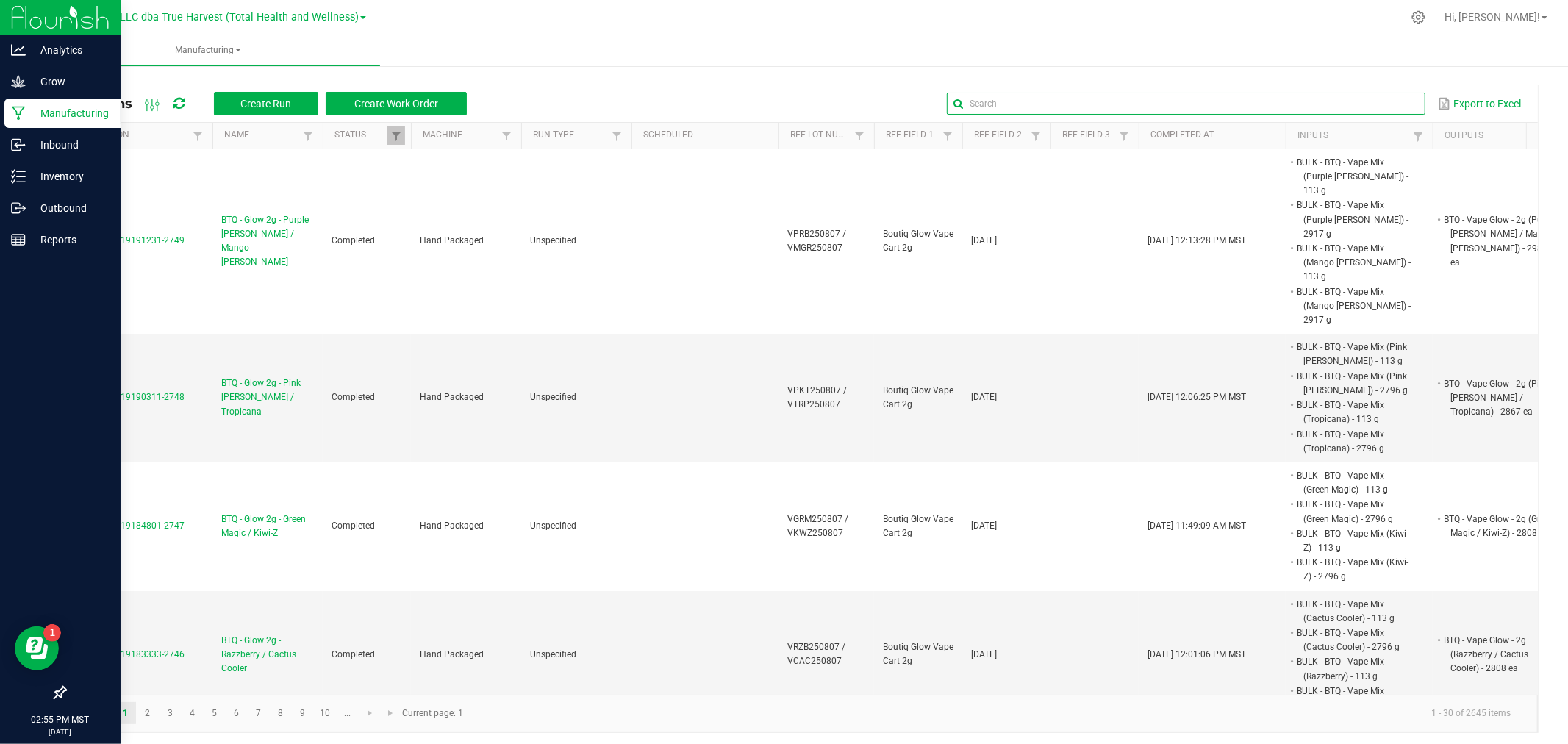
click at [1357, 106] on input "text" at bounding box center [1186, 103] width 478 height 22
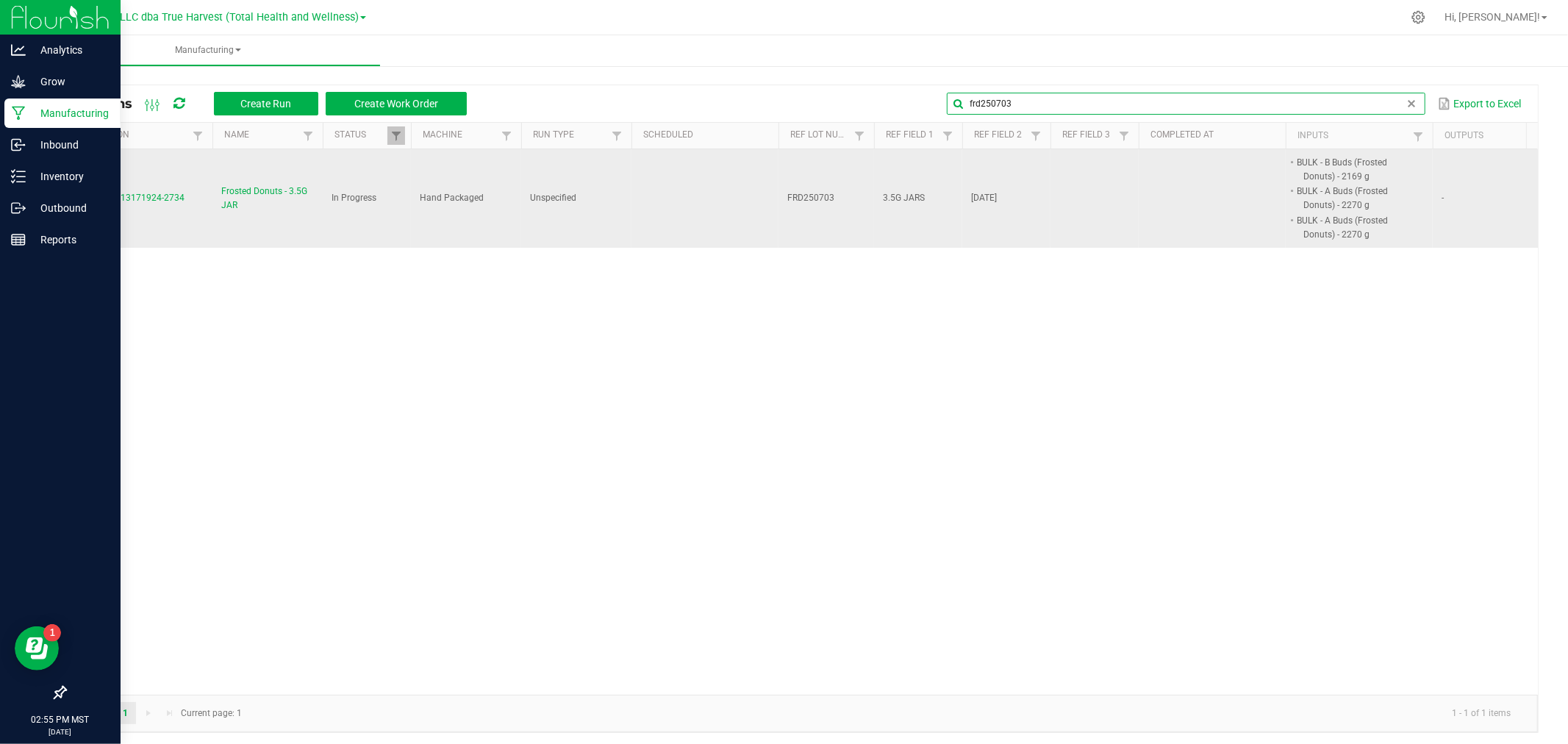
type input "frd250703"
click at [233, 200] on span "Frosted Donuts - 3.5G JAR" at bounding box center [267, 198] width 92 height 28
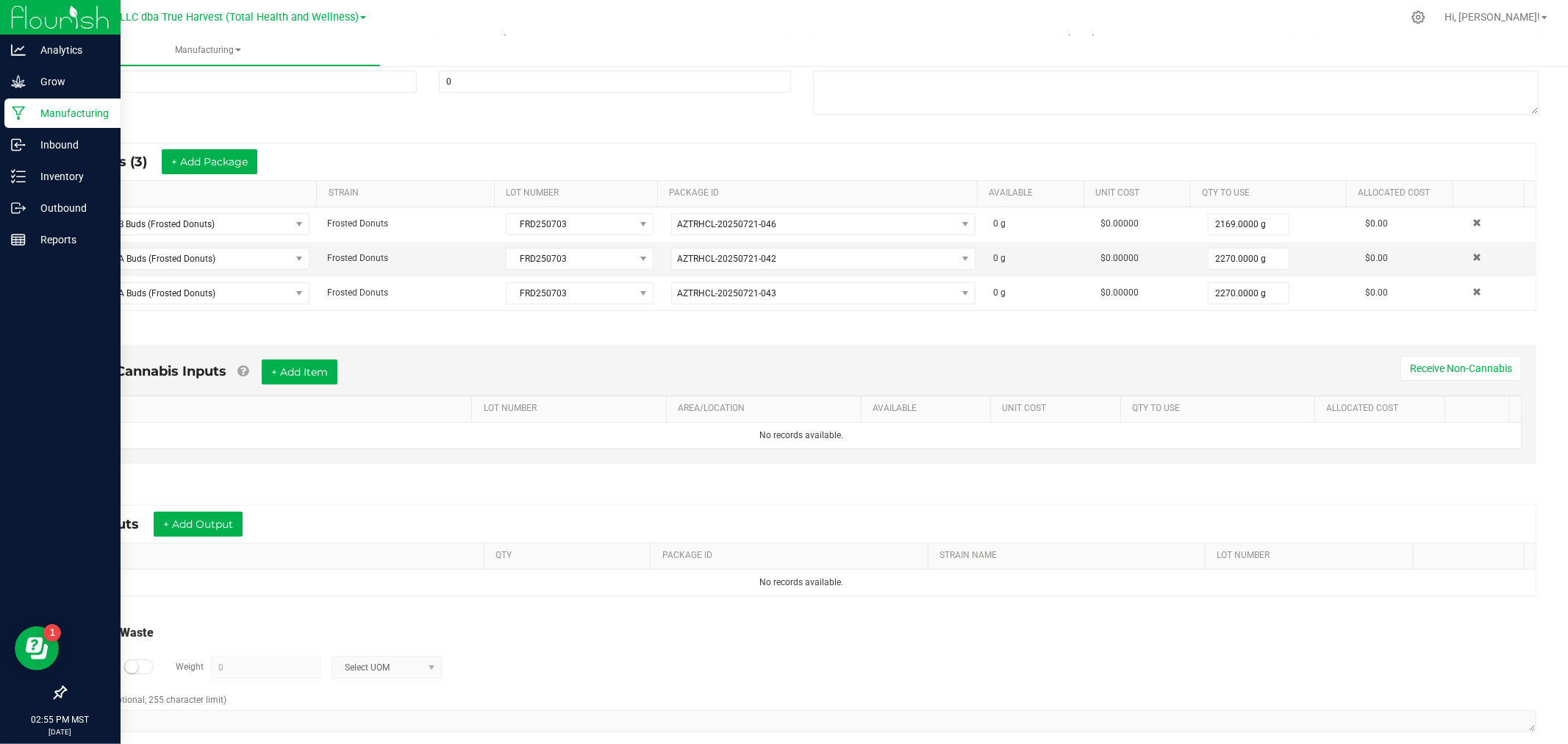
scroll to position [223, 0]
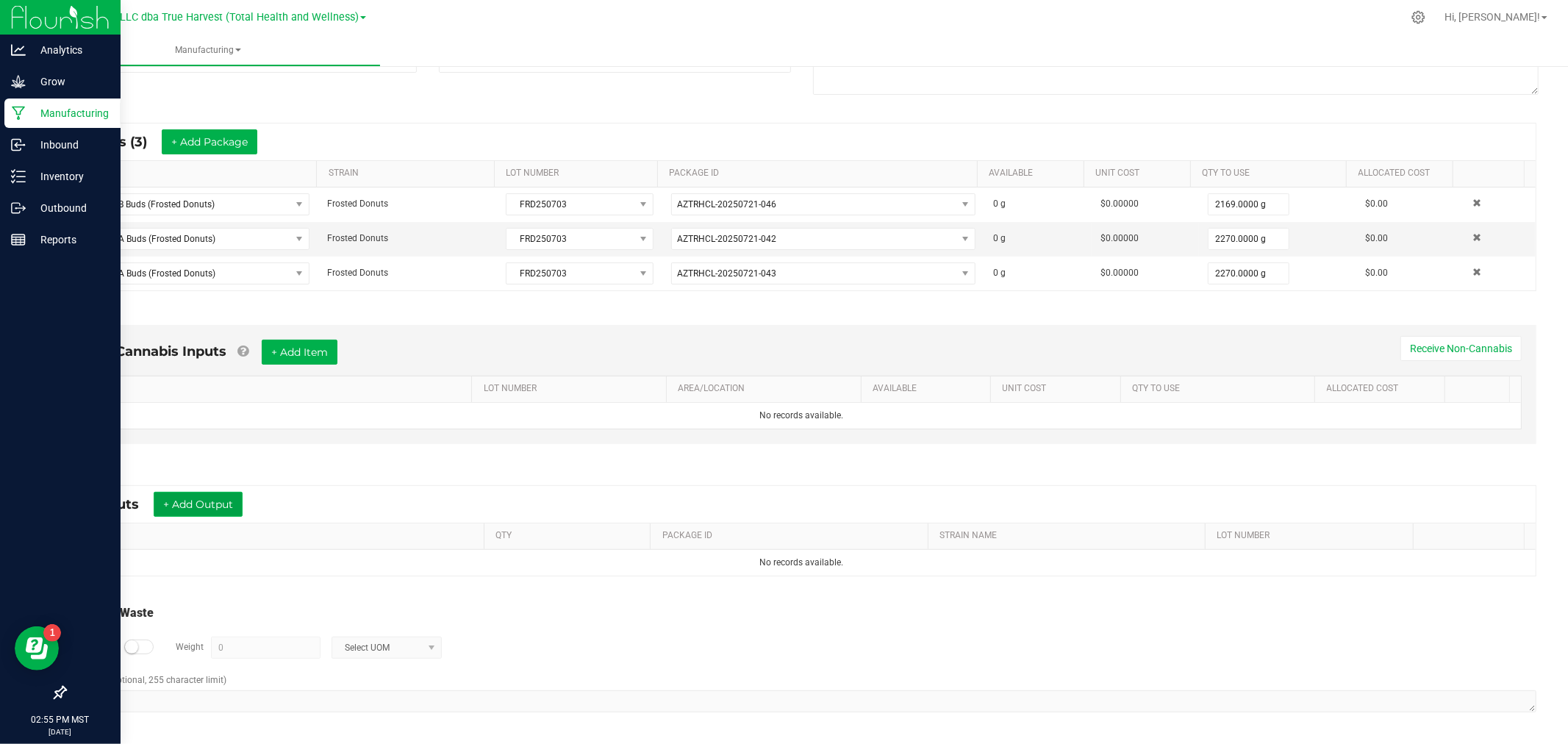
click at [229, 495] on button "+ Add Output" at bounding box center [198, 505] width 89 height 25
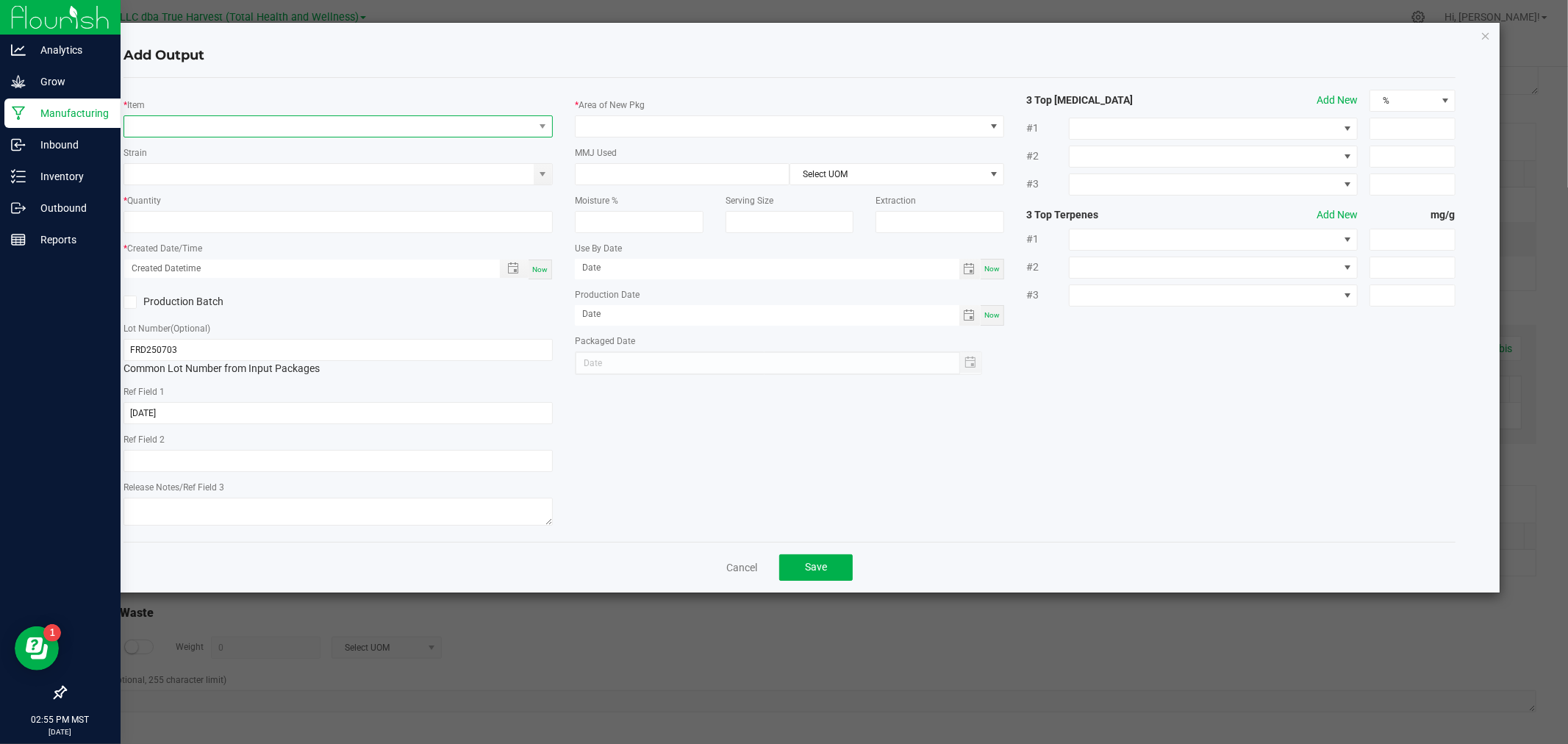
click at [232, 120] on span "NO DATA FOUND" at bounding box center [329, 126] width 410 height 20
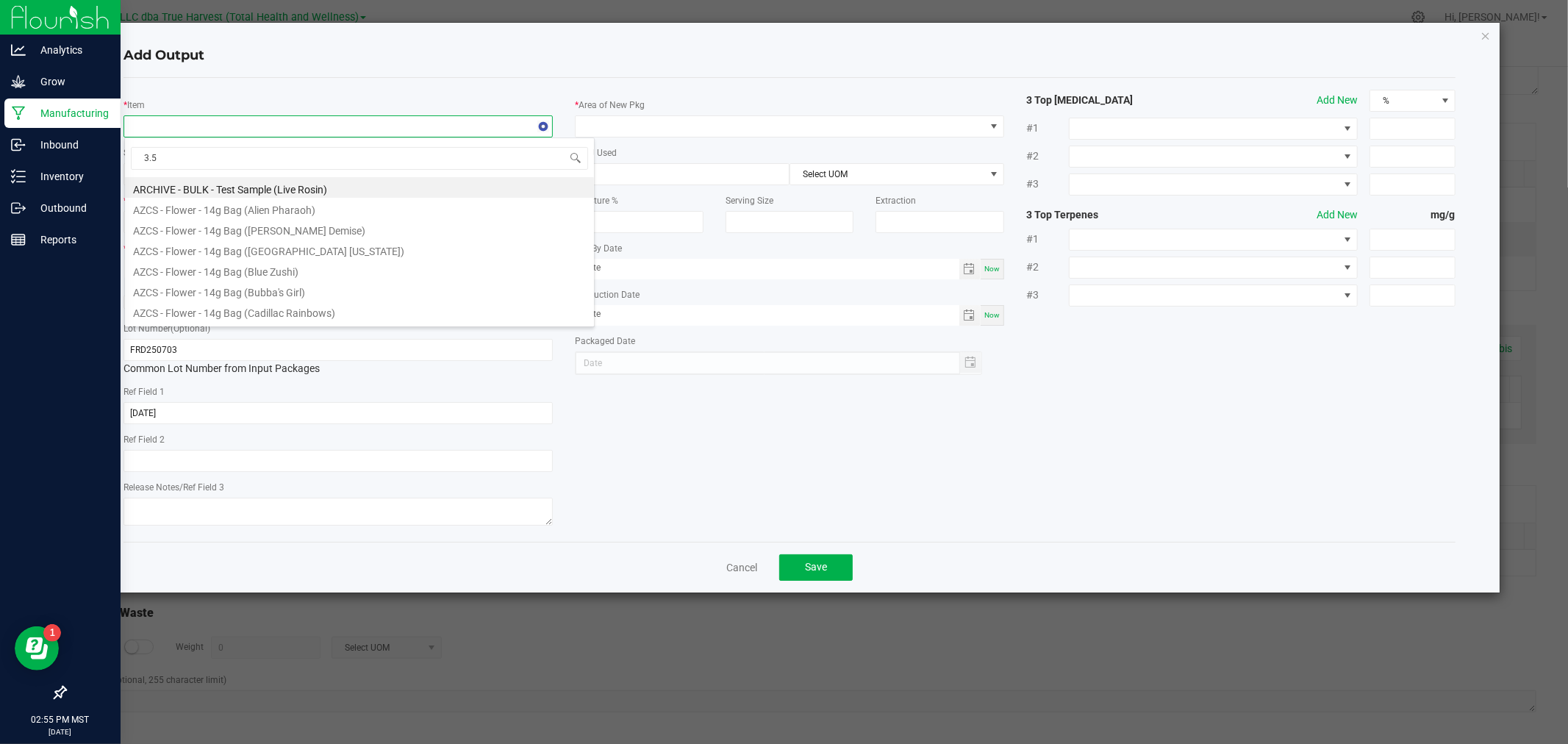
type input "3.5g"
click at [283, 302] on li "SG - Flower - 3.5g Jar (Frosted Donuts)" at bounding box center [360, 293] width 469 height 20
type input "0 ea"
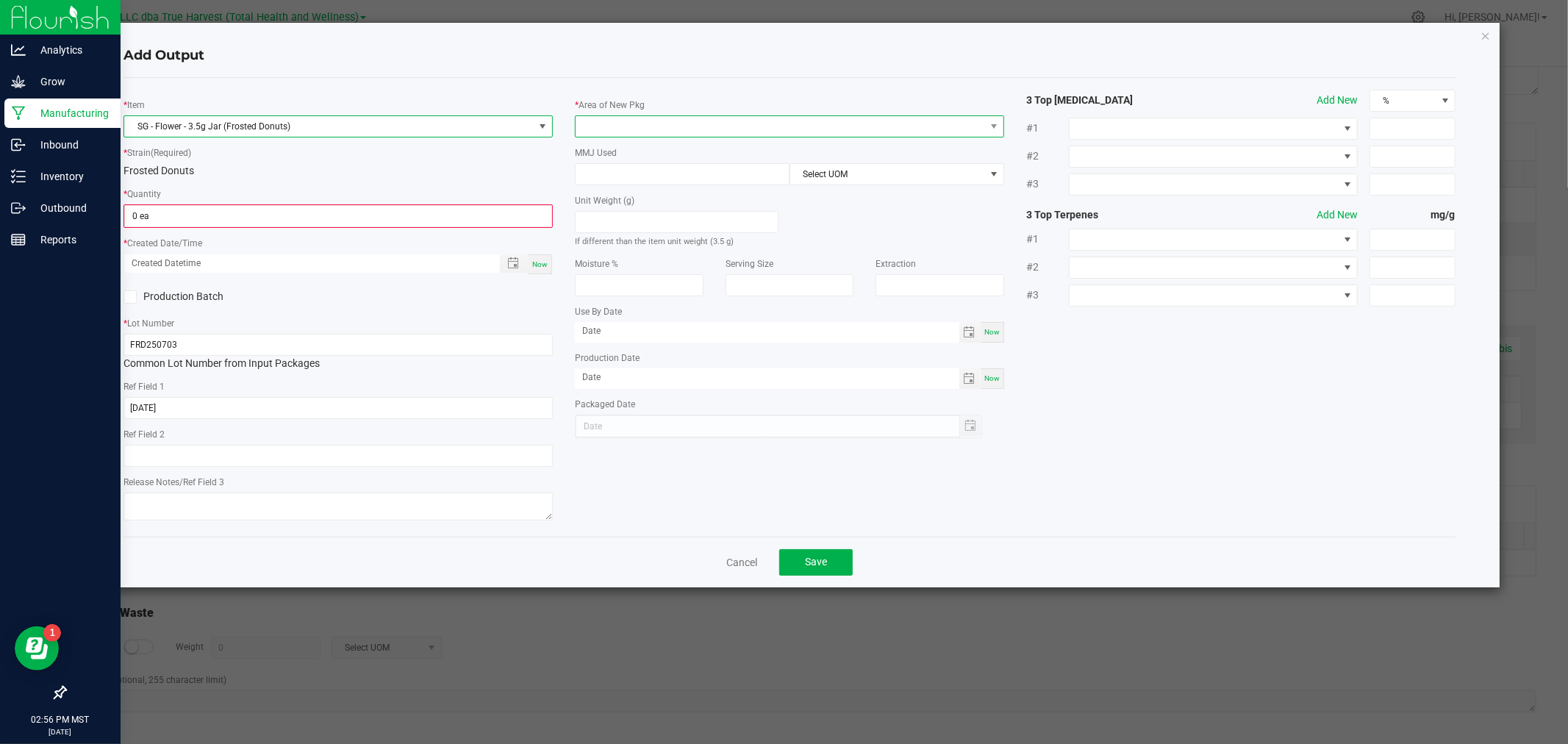
click at [602, 132] on span at bounding box center [780, 126] width 410 height 20
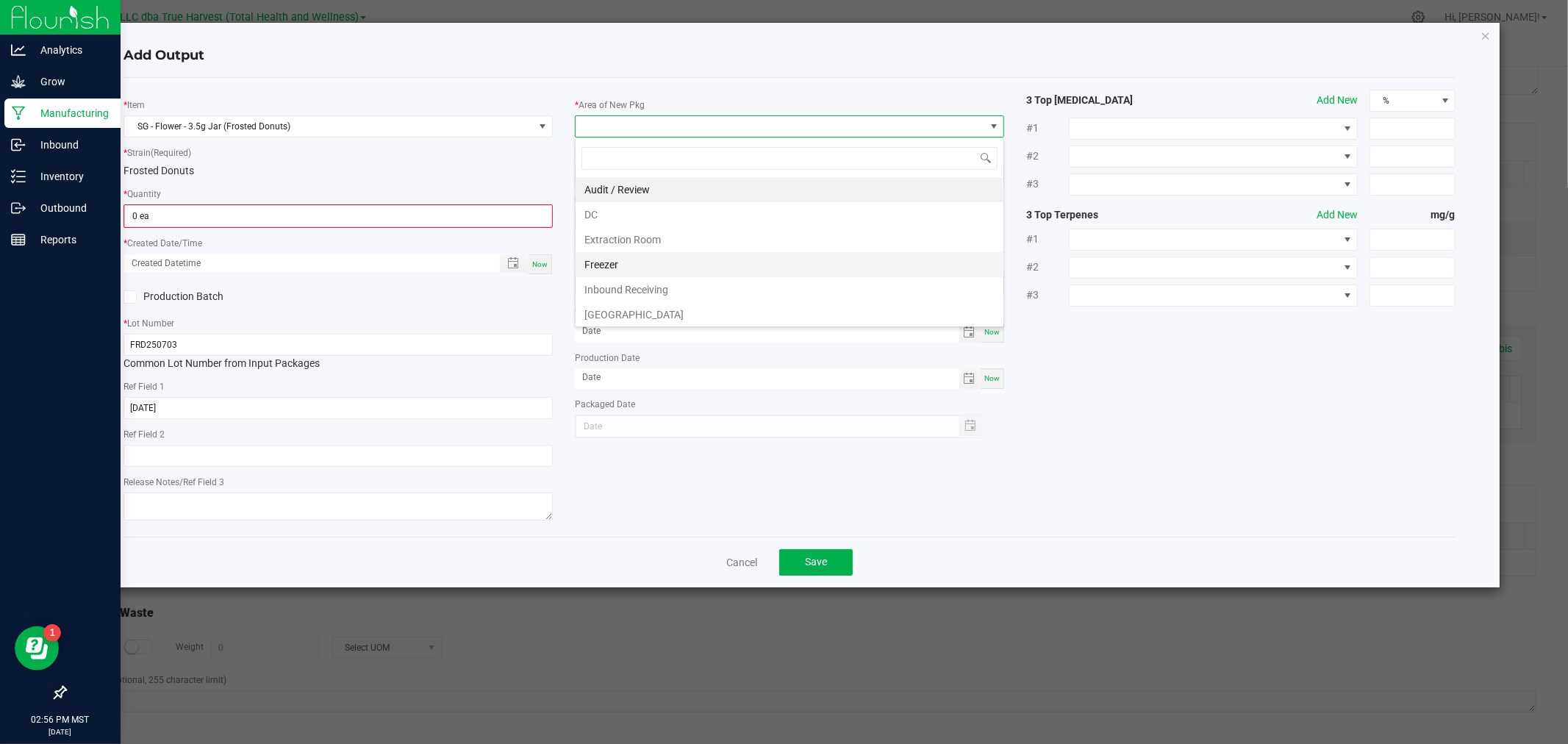
scroll to position [82, 0]
click at [614, 255] on li "Production Room" at bounding box center [790, 258] width 428 height 25
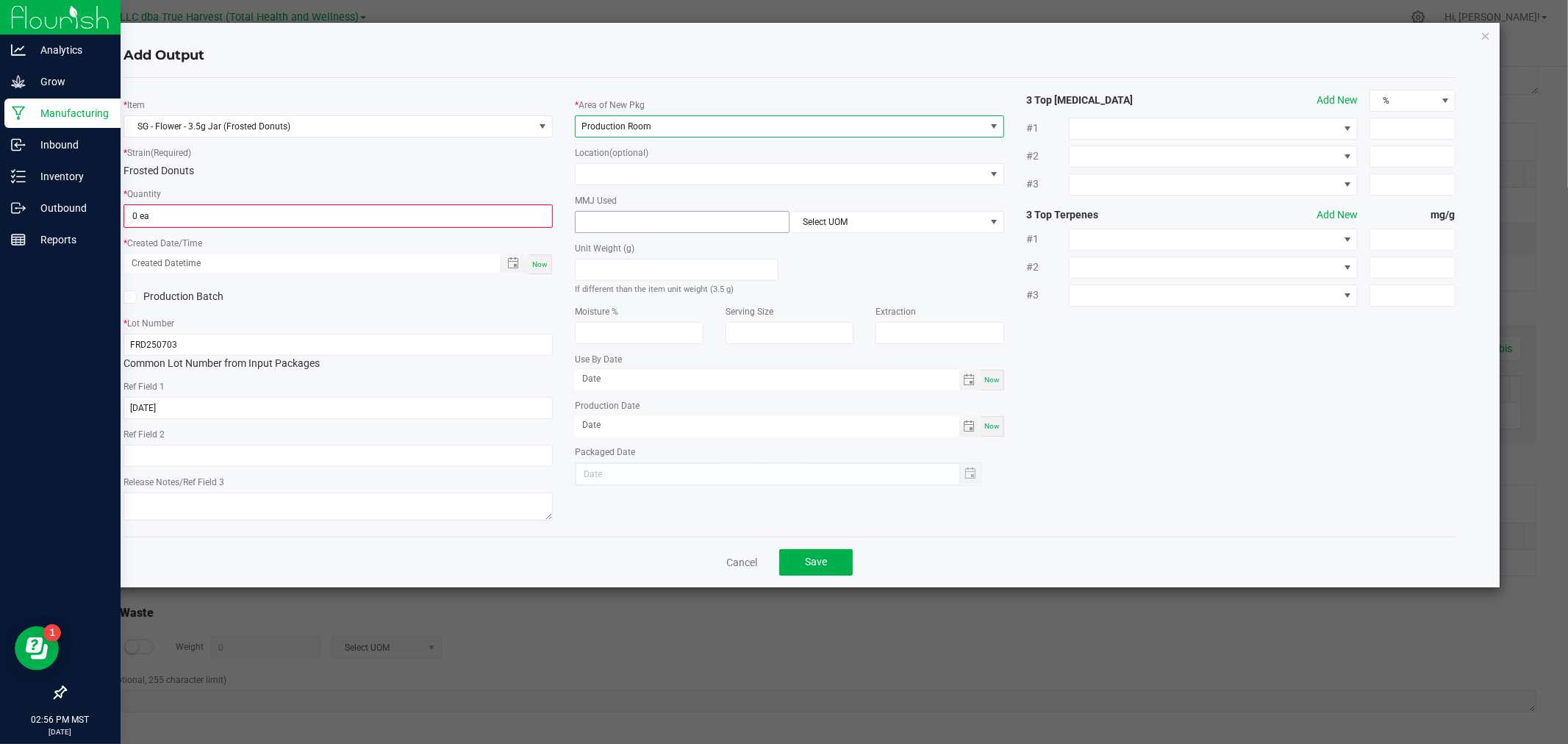
click at [617, 225] on input at bounding box center [682, 221] width 213 height 20
type input "3.5"
click at [807, 228] on span "Select UOM" at bounding box center [887, 221] width 195 height 20
click at [828, 313] on li "Gram" at bounding box center [896, 311] width 213 height 25
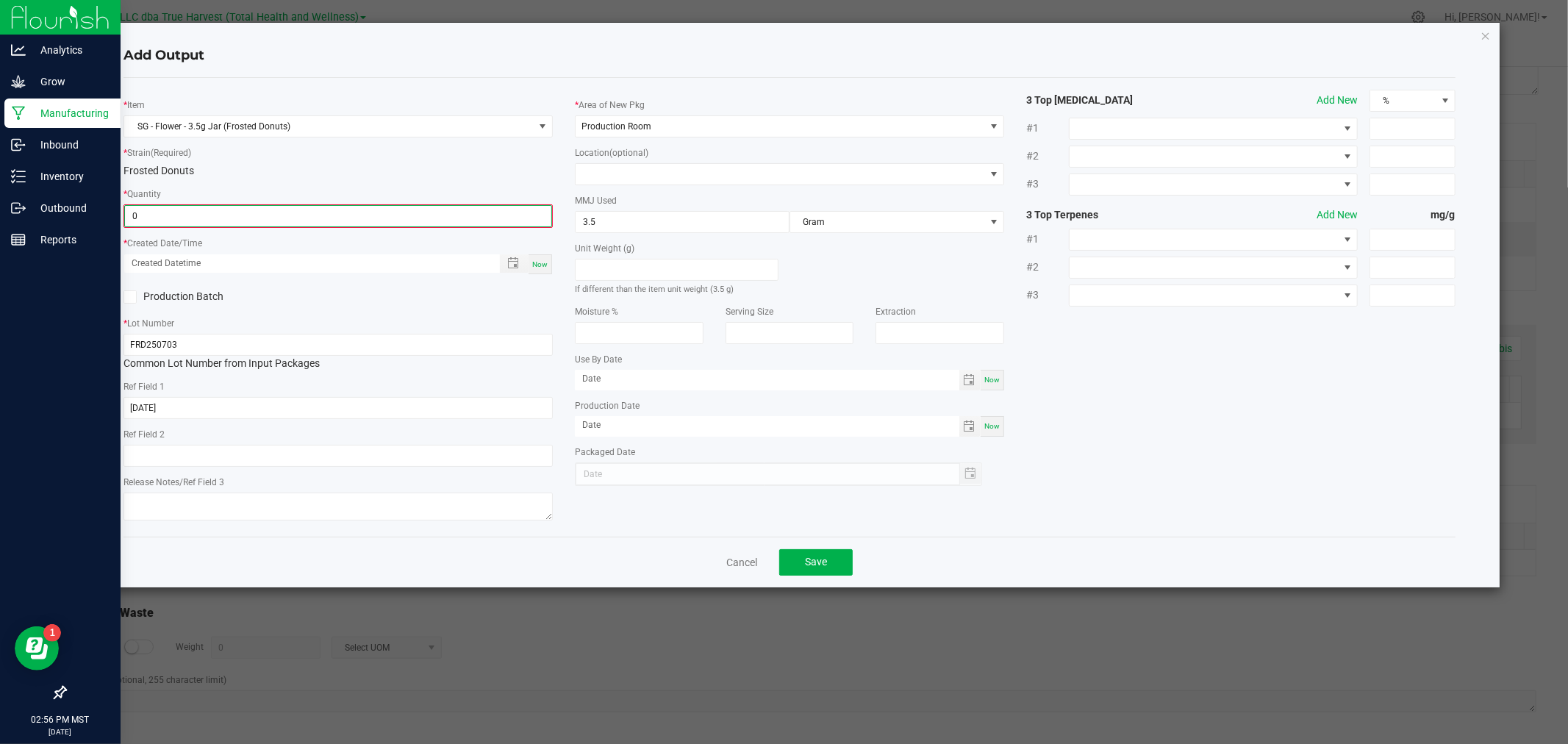
click at [474, 215] on input "0" at bounding box center [338, 216] width 426 height 20
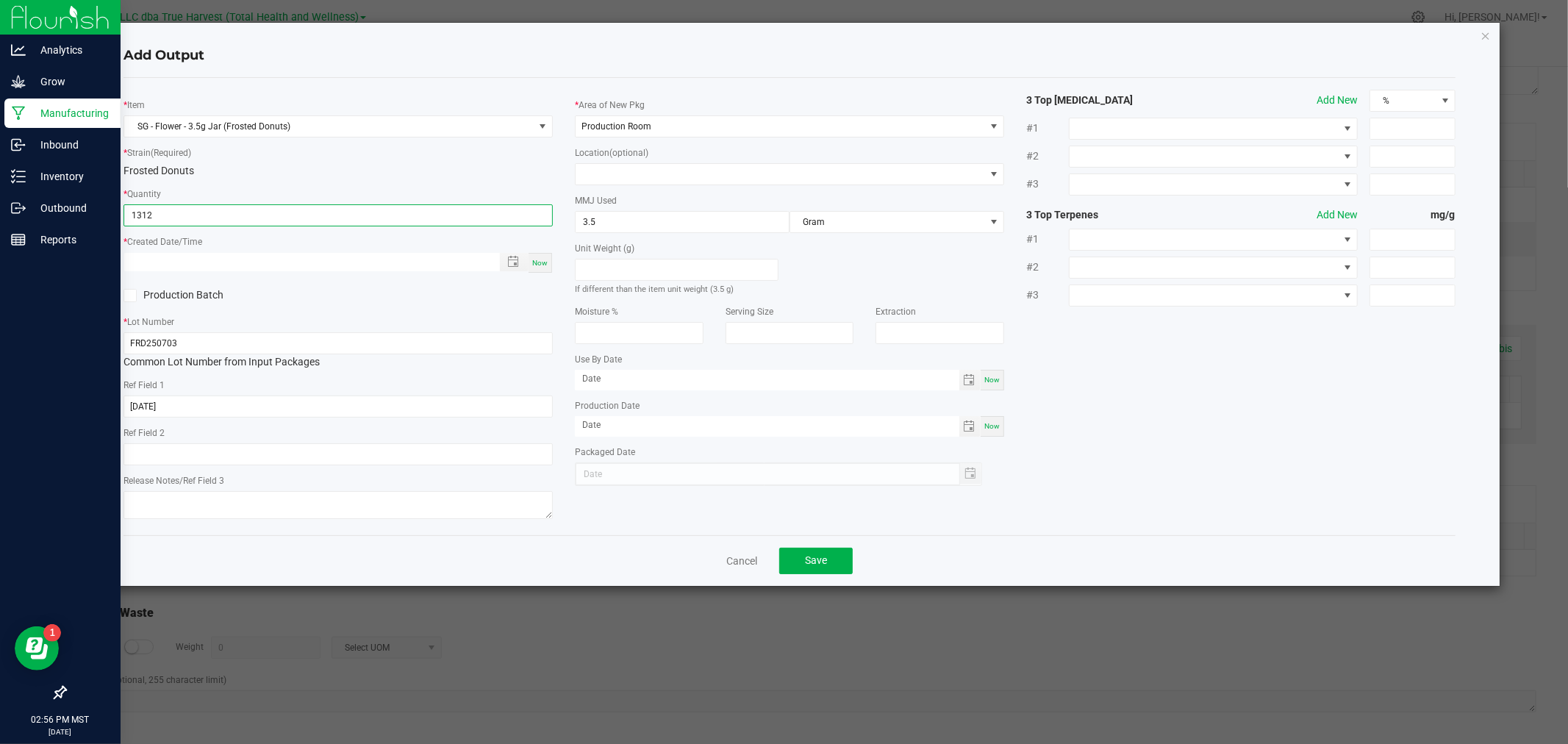
type input "1312 ea"
type input "month/day/year hour:minute AM"
click at [517, 261] on span "Toggle popup" at bounding box center [513, 261] width 12 height 12
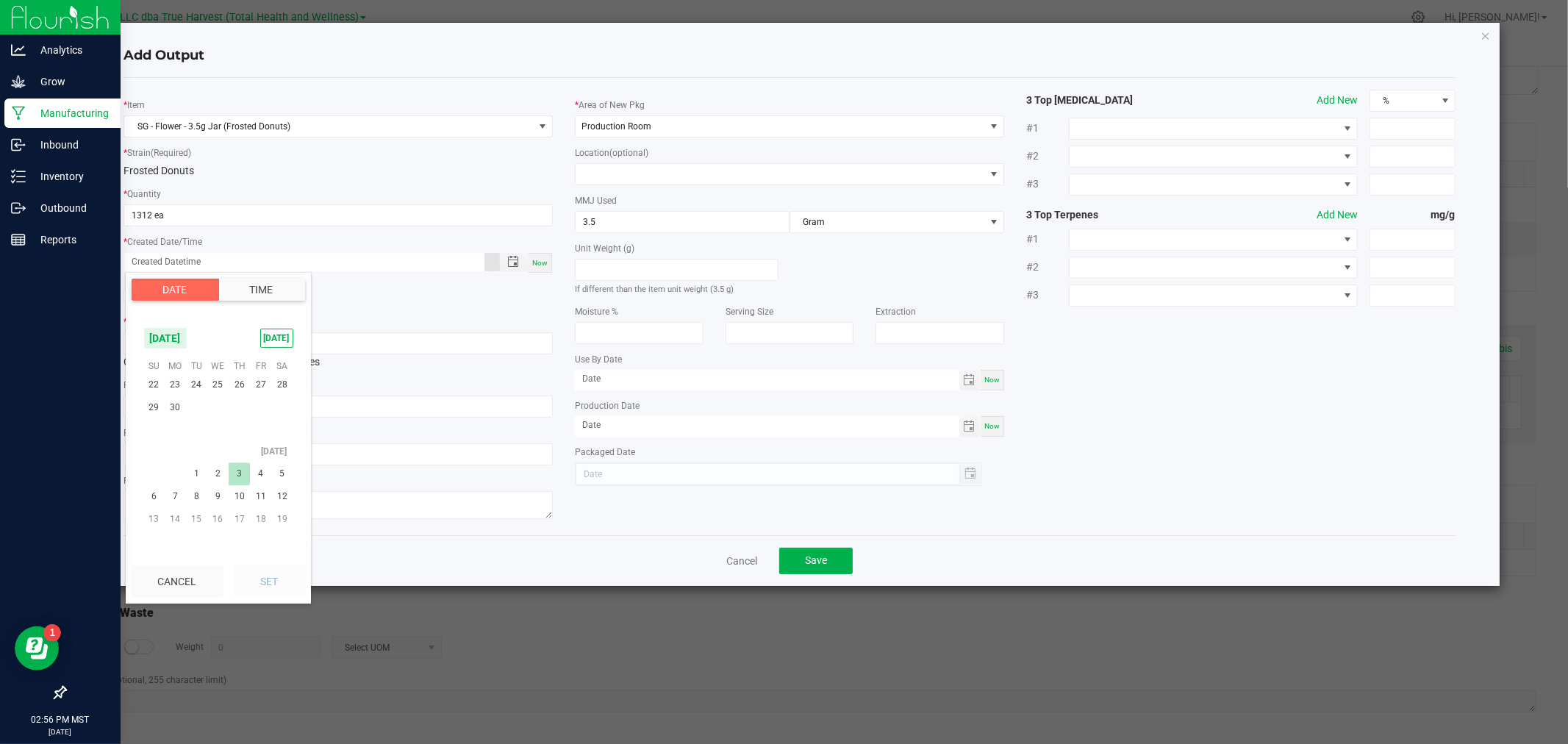
click at [235, 468] on span "3" at bounding box center [239, 474] width 21 height 23
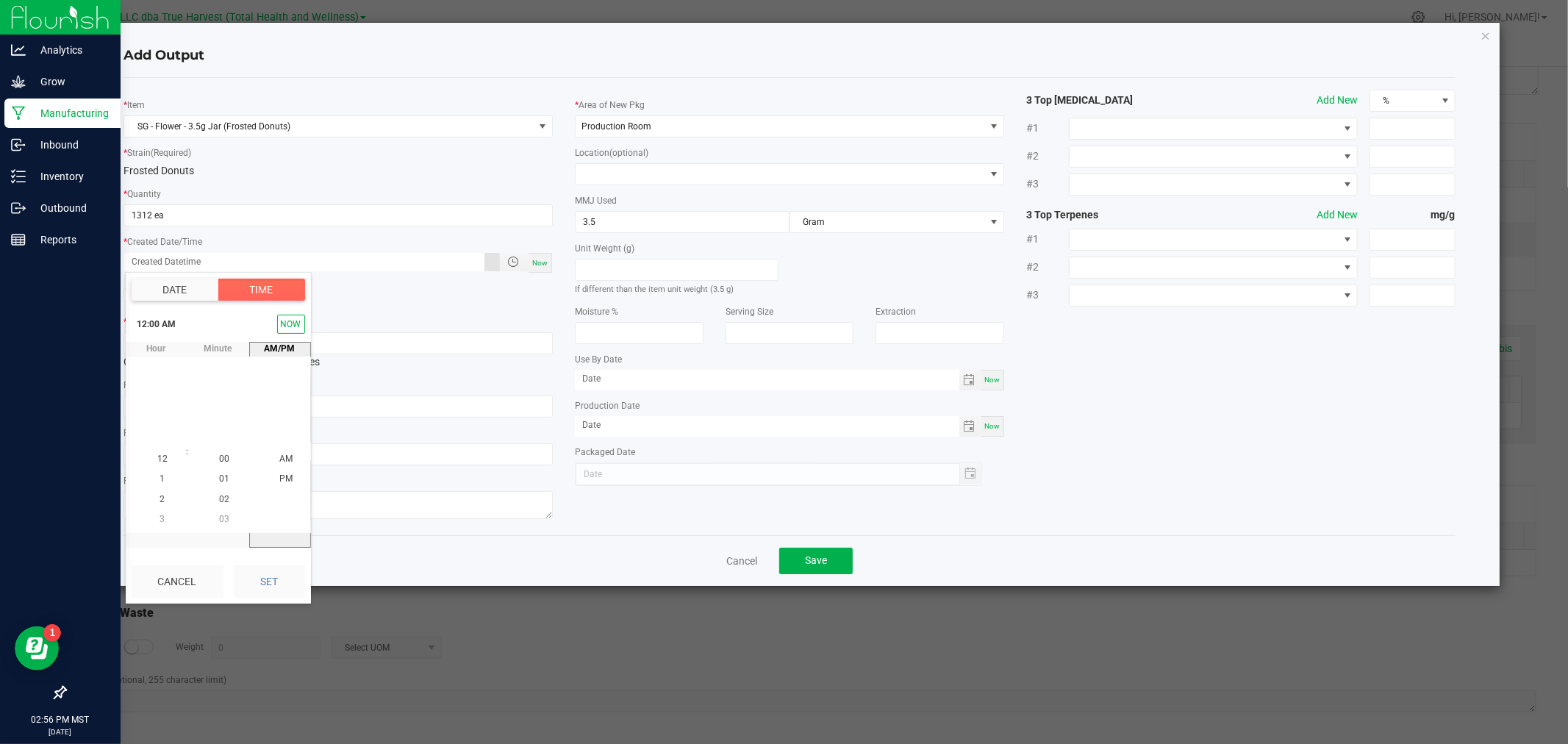
click at [253, 578] on button "Set" at bounding box center [269, 581] width 71 height 32
type input "[DATE] 12:00 AM"
type input "[DATE]"
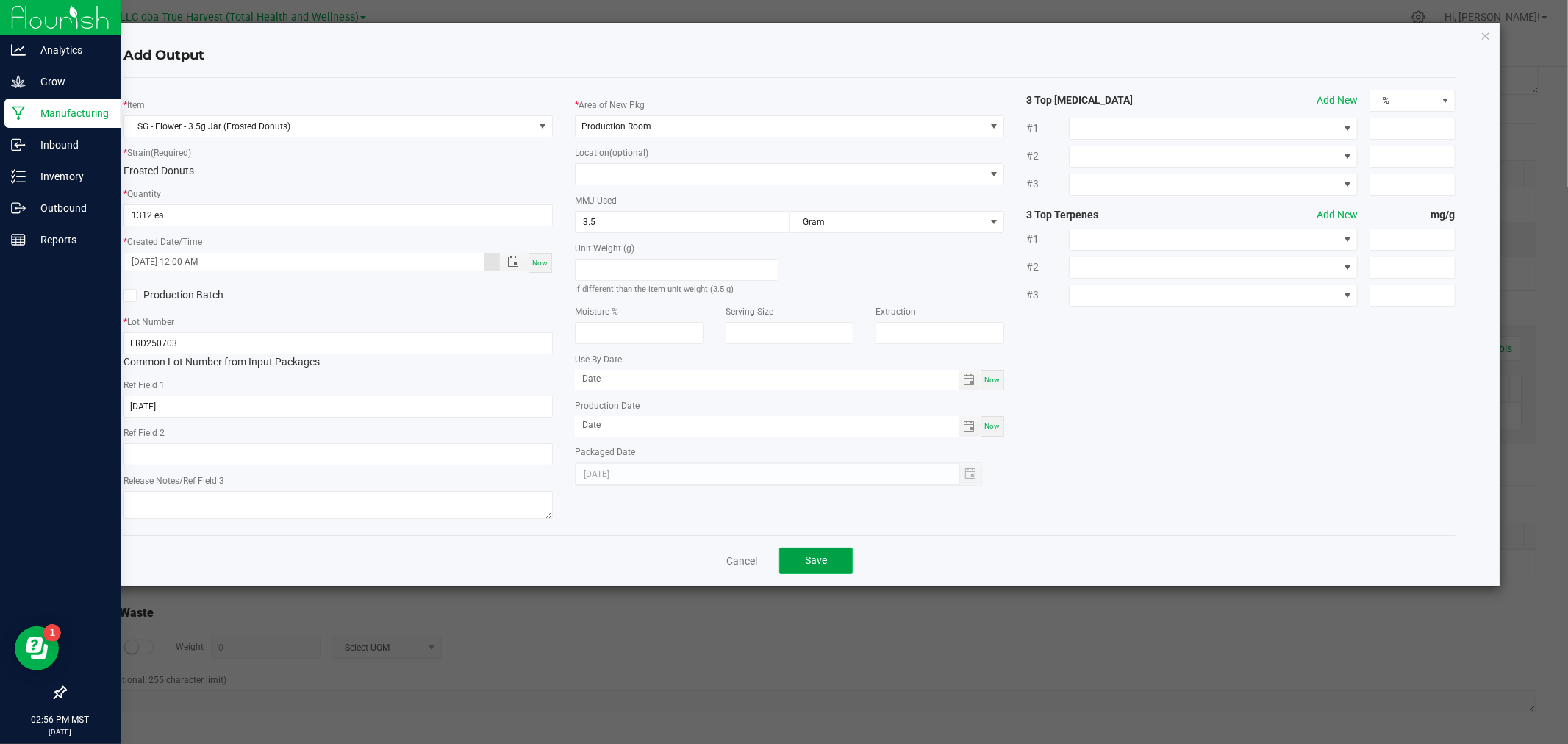
click at [811, 560] on span "Save" at bounding box center [816, 560] width 22 height 12
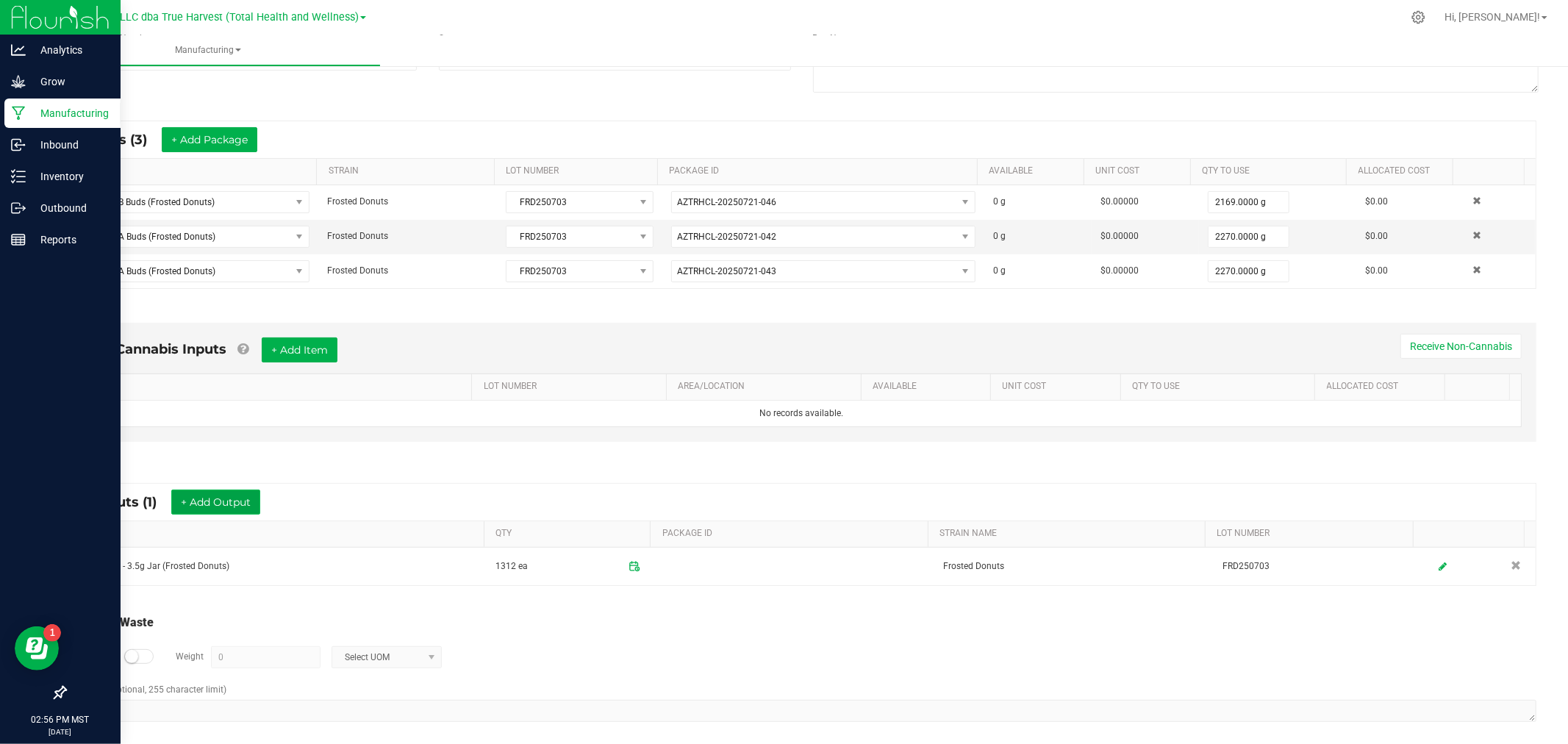
click at [244, 499] on button "+ Add Output" at bounding box center [216, 502] width 89 height 25
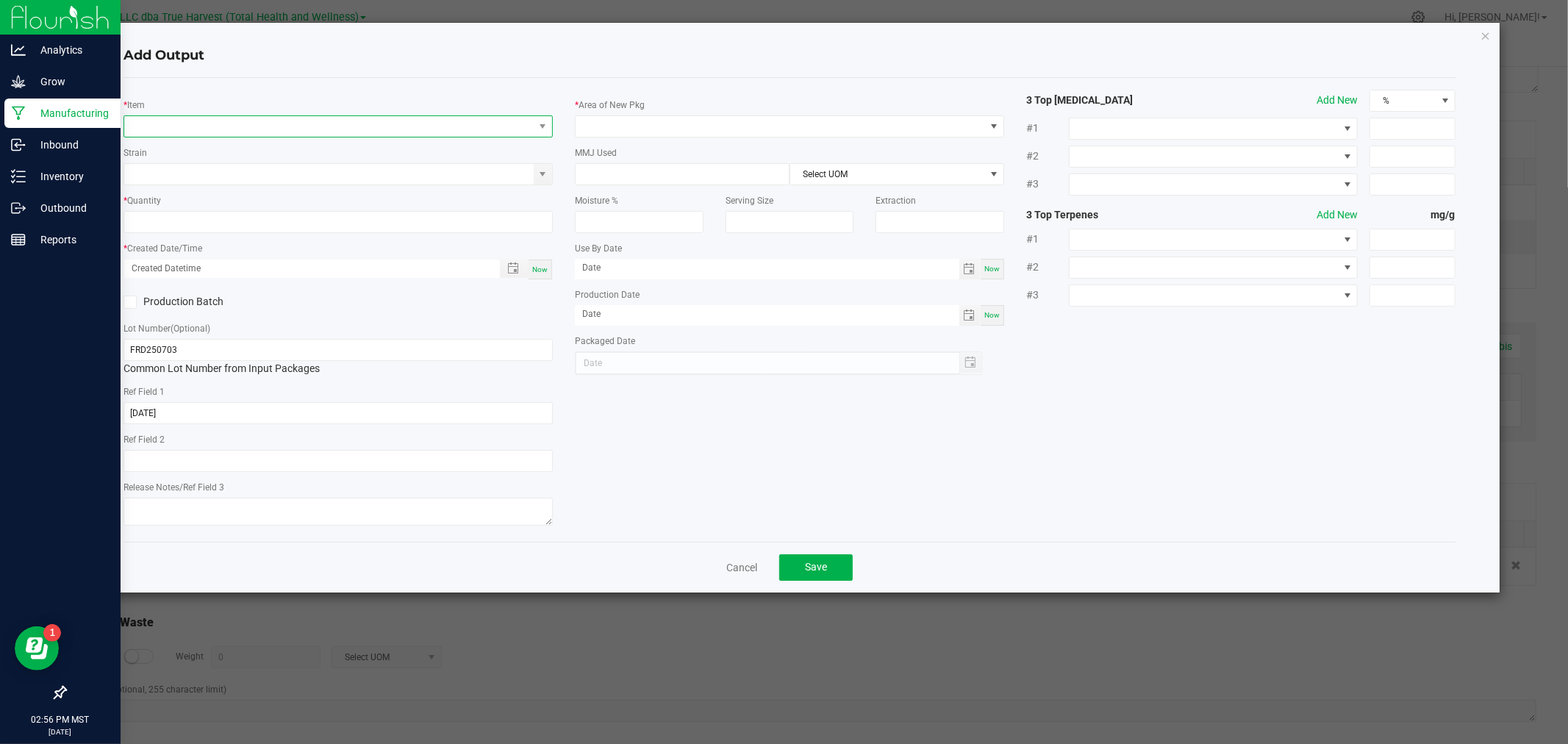
click at [185, 134] on span "NO DATA FOUND" at bounding box center [329, 126] width 410 height 20
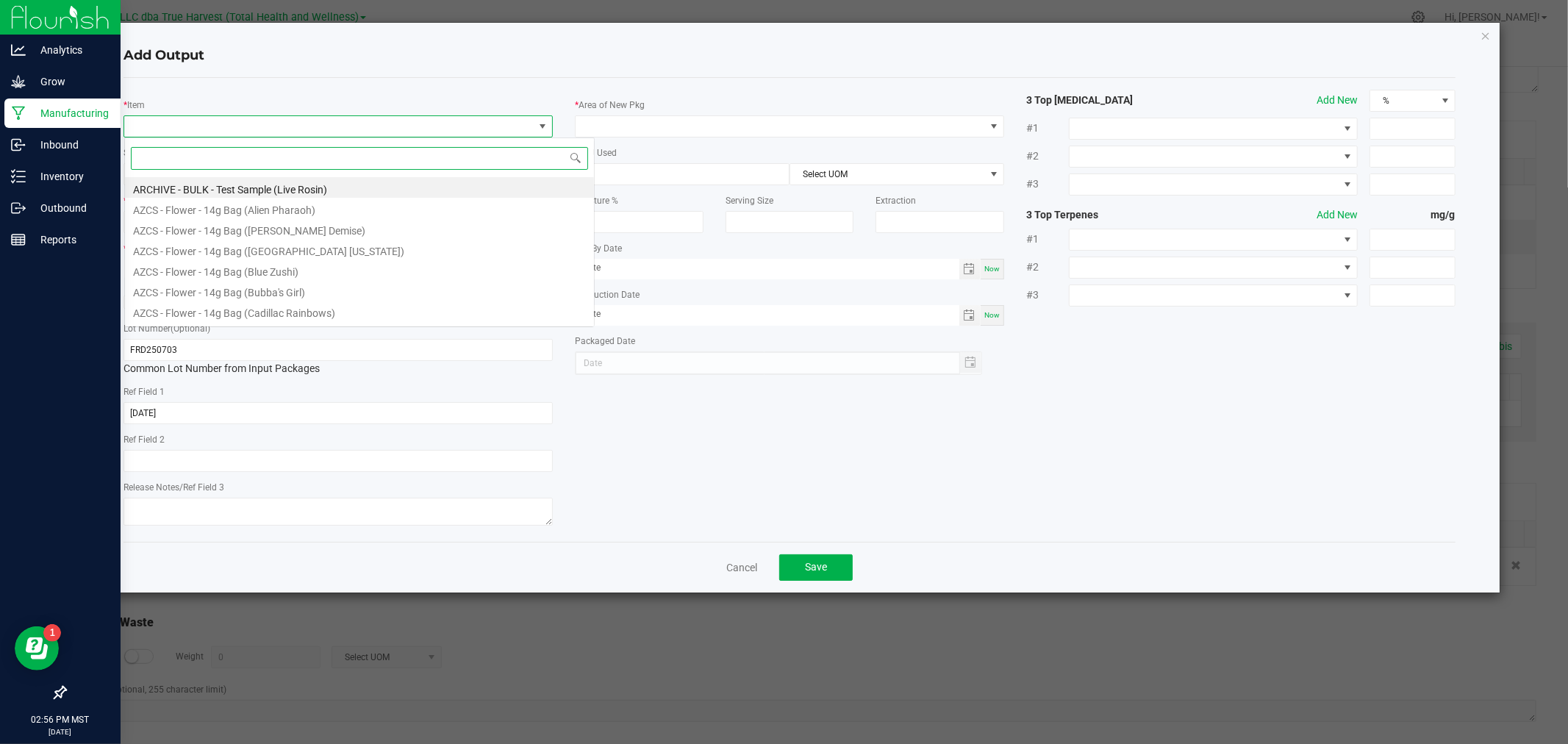
scroll to position [22, 429]
click at [191, 162] on input at bounding box center [359, 158] width 458 height 23
type input "b bud"
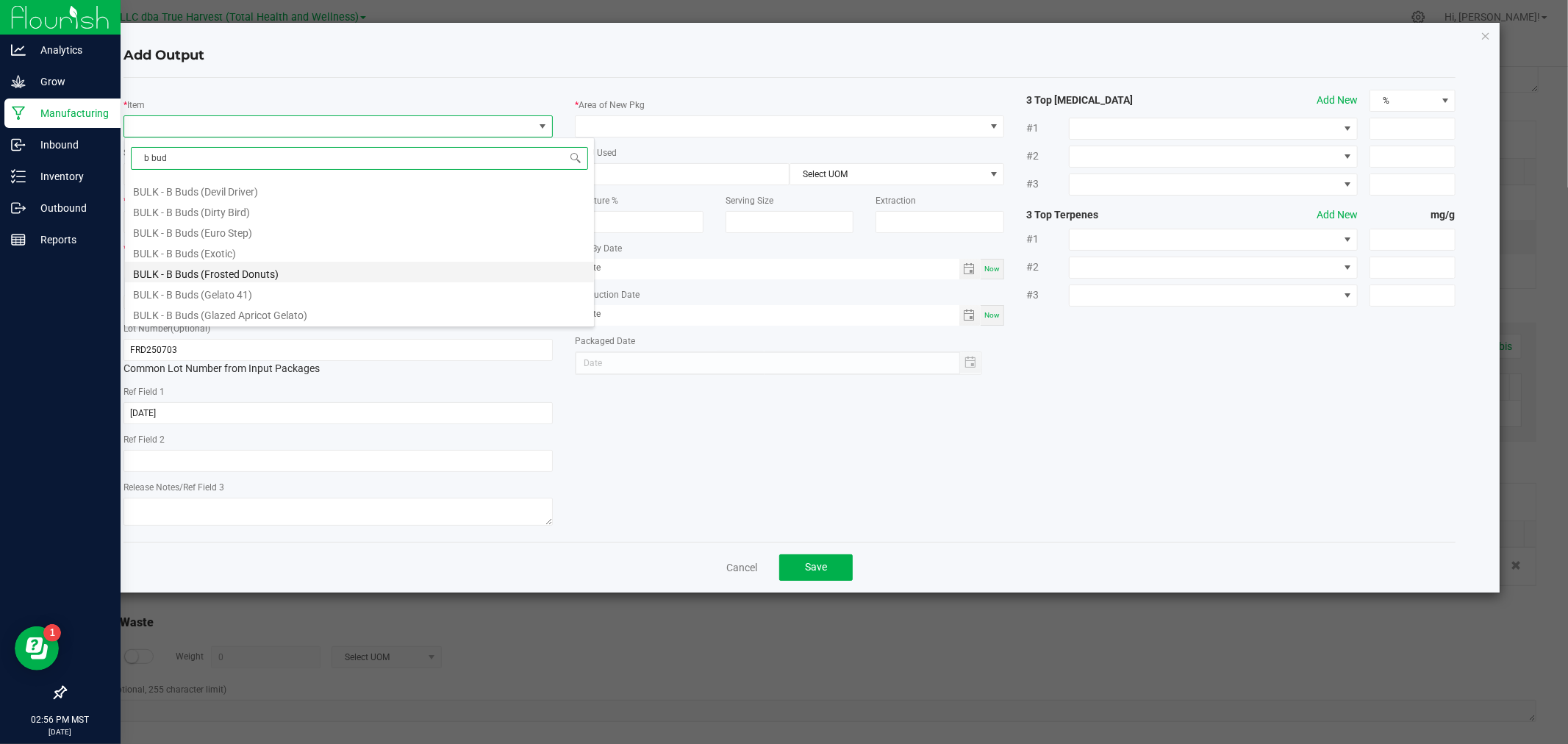
click at [268, 274] on li "BULK - B Buds (Frosted Donuts)" at bounding box center [360, 272] width 469 height 20
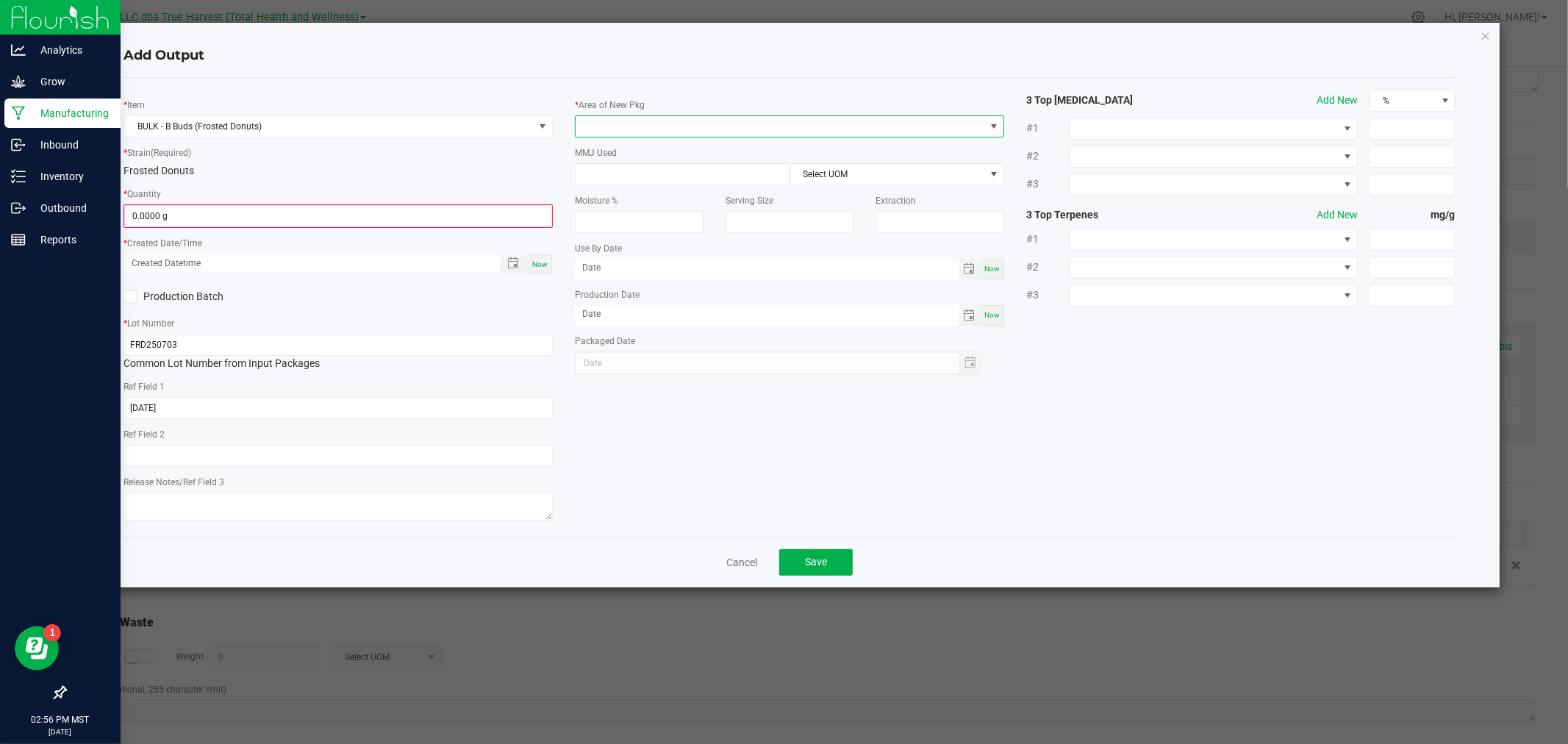
click at [607, 130] on span at bounding box center [780, 126] width 410 height 20
click at [618, 252] on li "Production Room" at bounding box center [790, 258] width 428 height 25
click at [618, 220] on input at bounding box center [682, 221] width 213 height 20
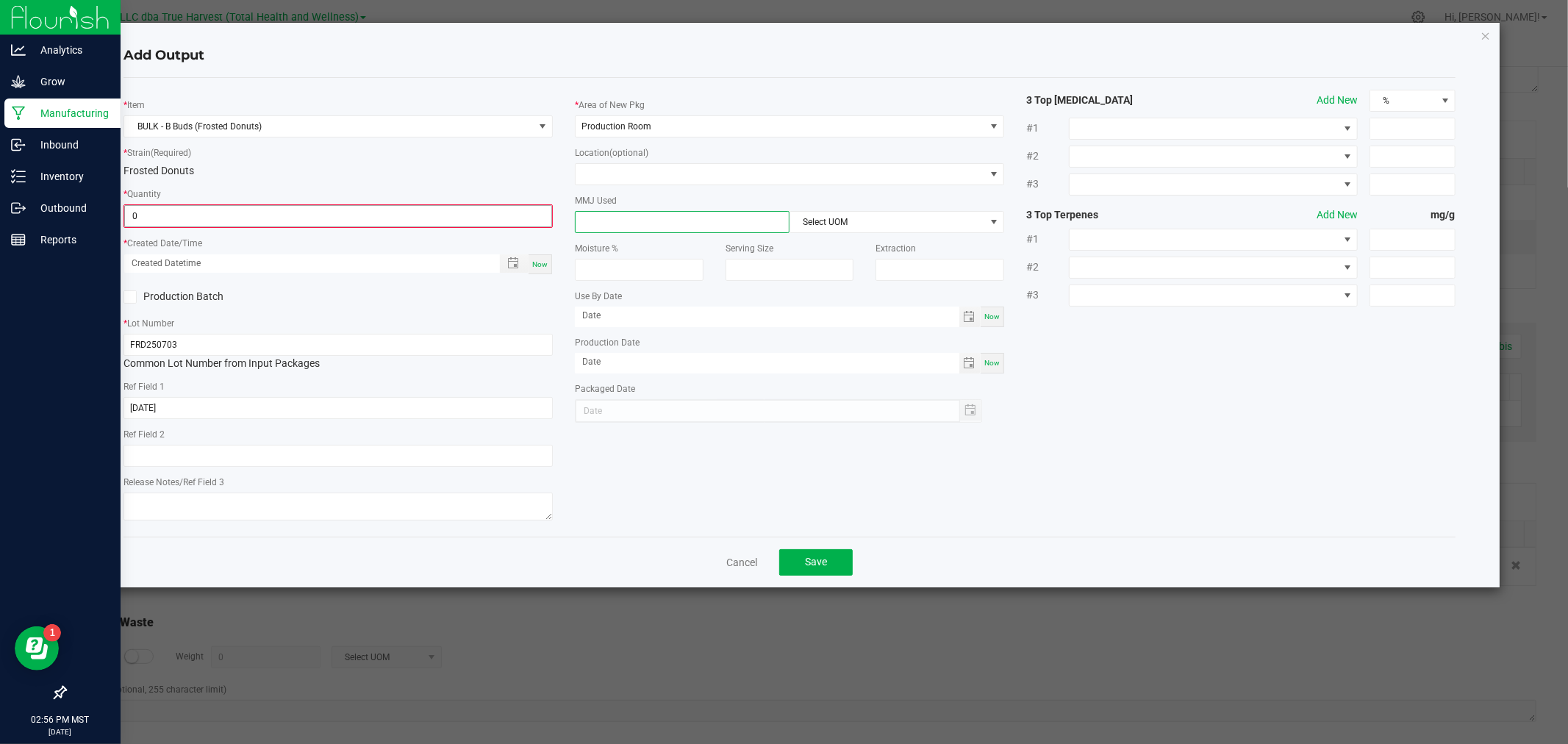
click at [528, 214] on input "0" at bounding box center [338, 216] width 426 height 20
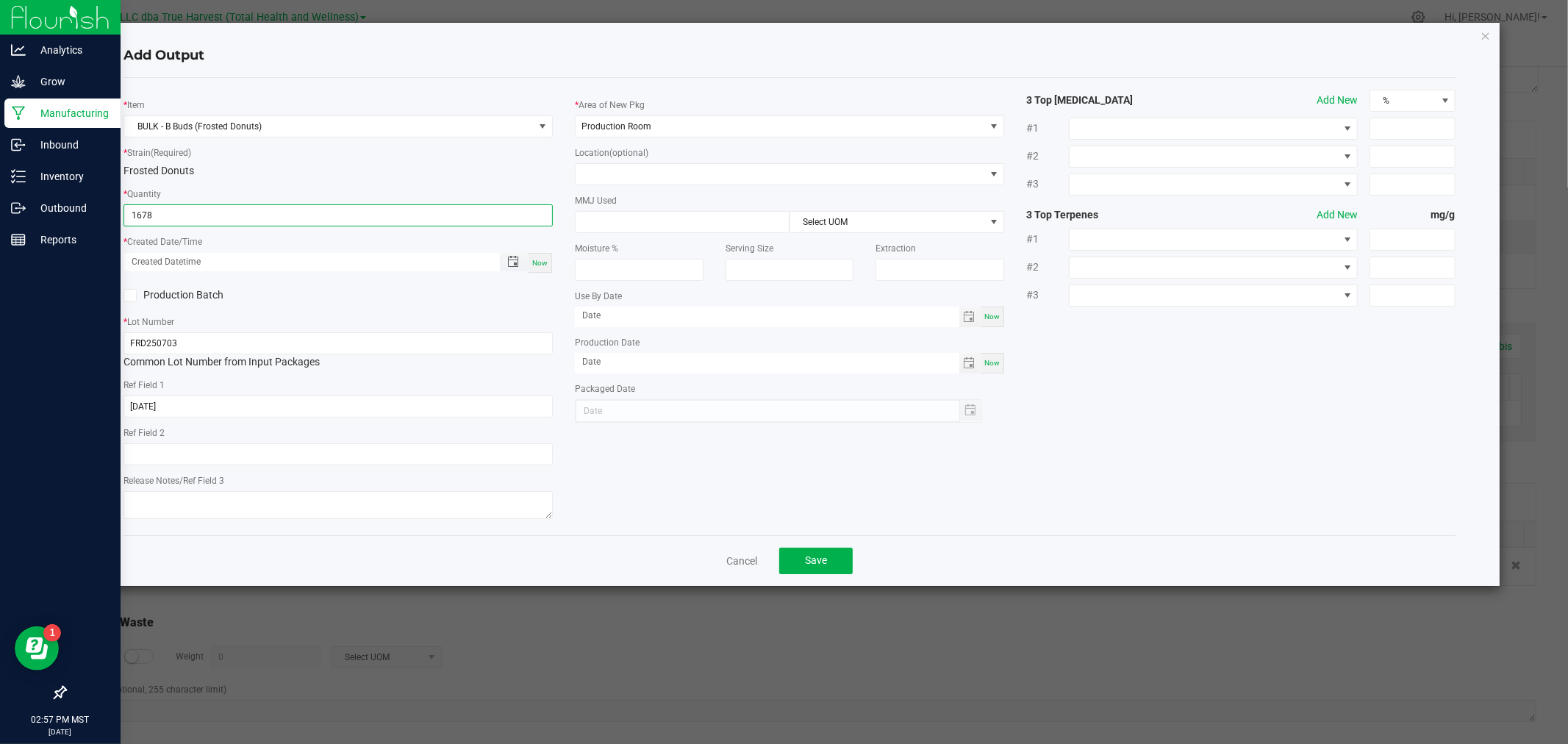
click at [505, 258] on span "Toggle popup" at bounding box center [513, 261] width 25 height 12
type input "1678.0000 g"
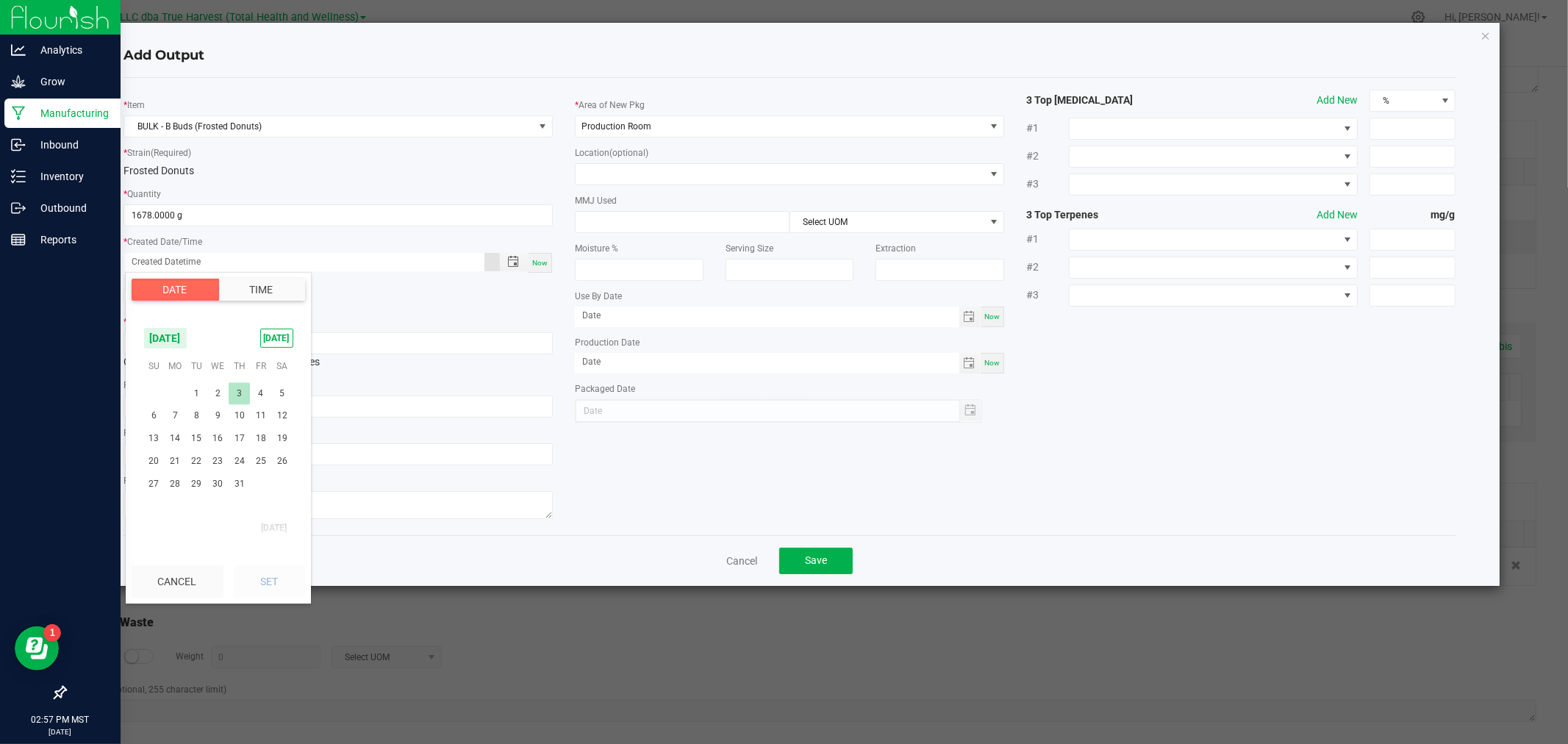
click at [237, 399] on span "3" at bounding box center [239, 394] width 21 height 23
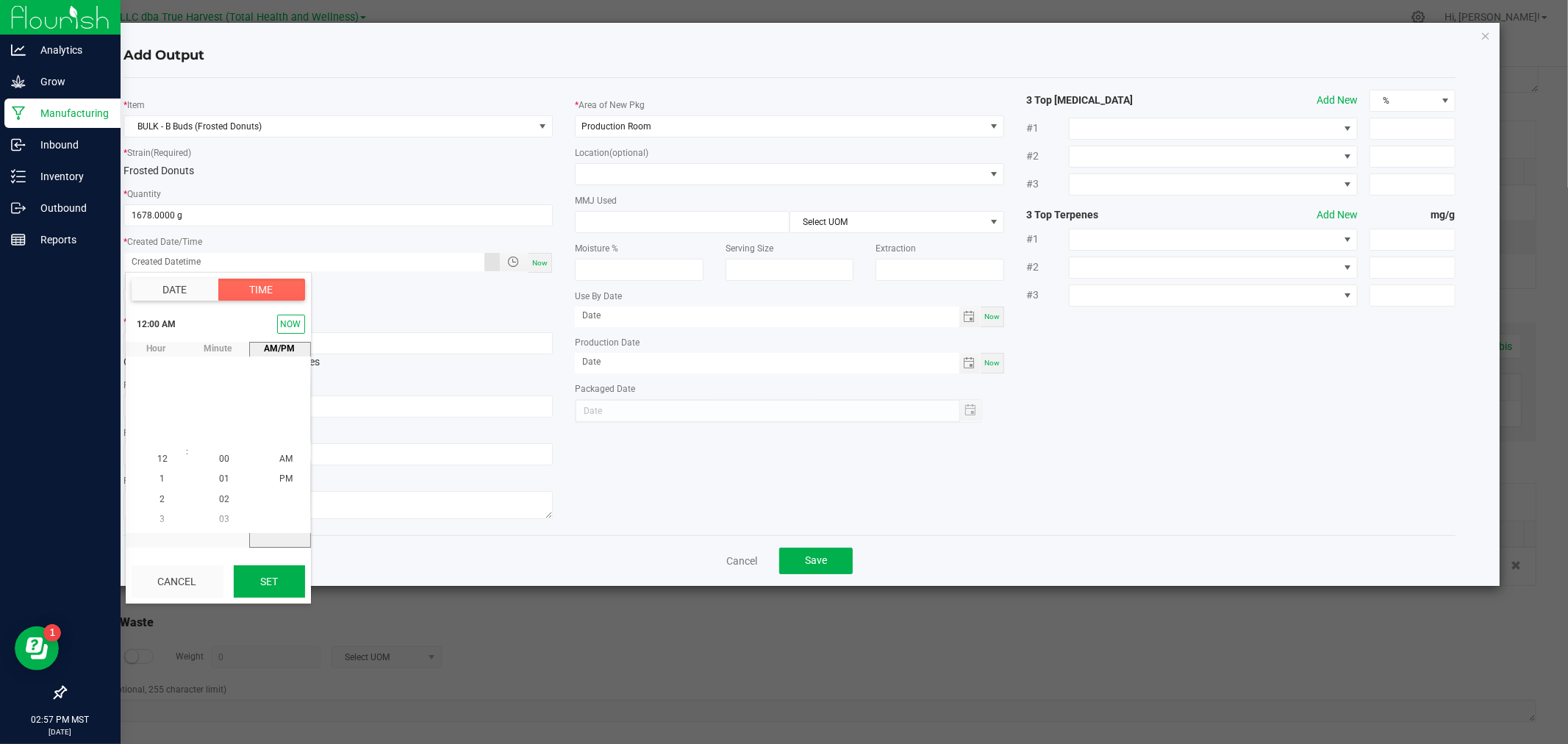
click at [259, 578] on button "Set" at bounding box center [269, 581] width 71 height 32
type input "[DATE] 12:00 AM"
type input "[DATE]"
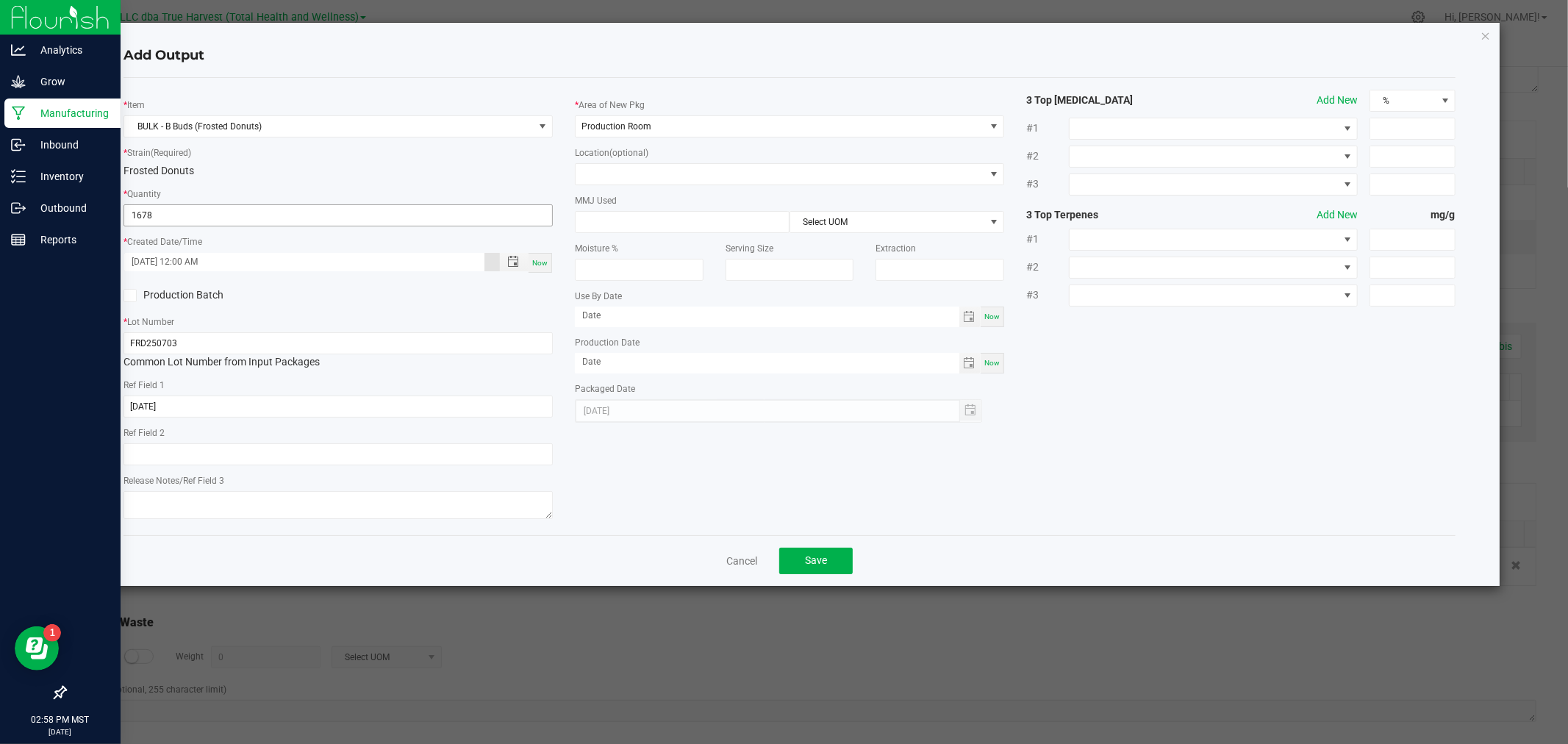
click at [203, 216] on input "1678" at bounding box center [338, 215] width 428 height 20
click at [208, 217] on input "1678" at bounding box center [338, 215] width 428 height 20
type input "1678.0000 g"
click at [249, 196] on div "* Quantity 1678.0000 g" at bounding box center [338, 206] width 429 height 41
click at [811, 556] on span "Save" at bounding box center [816, 560] width 22 height 12
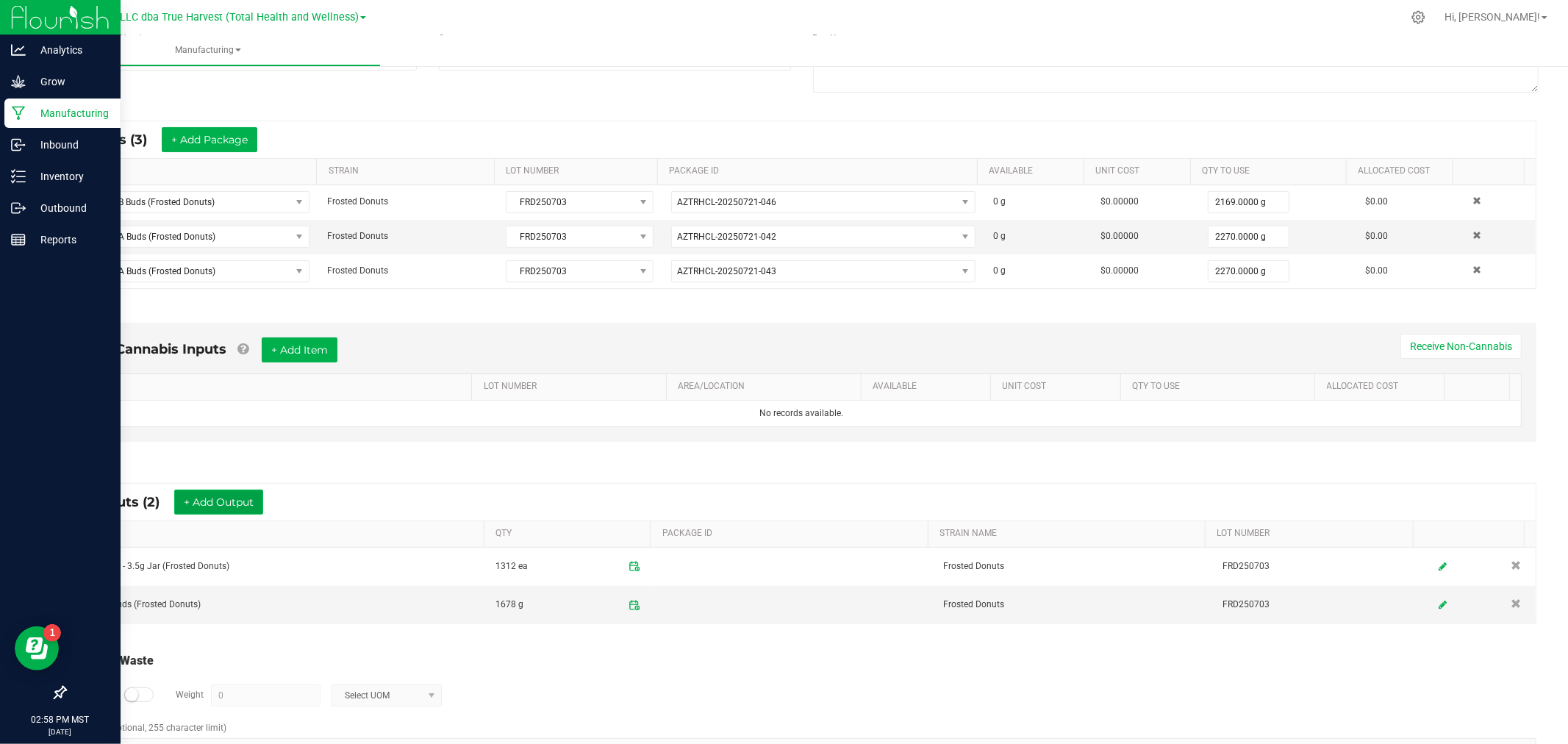
click at [245, 496] on button "+ Add Output" at bounding box center [219, 502] width 89 height 25
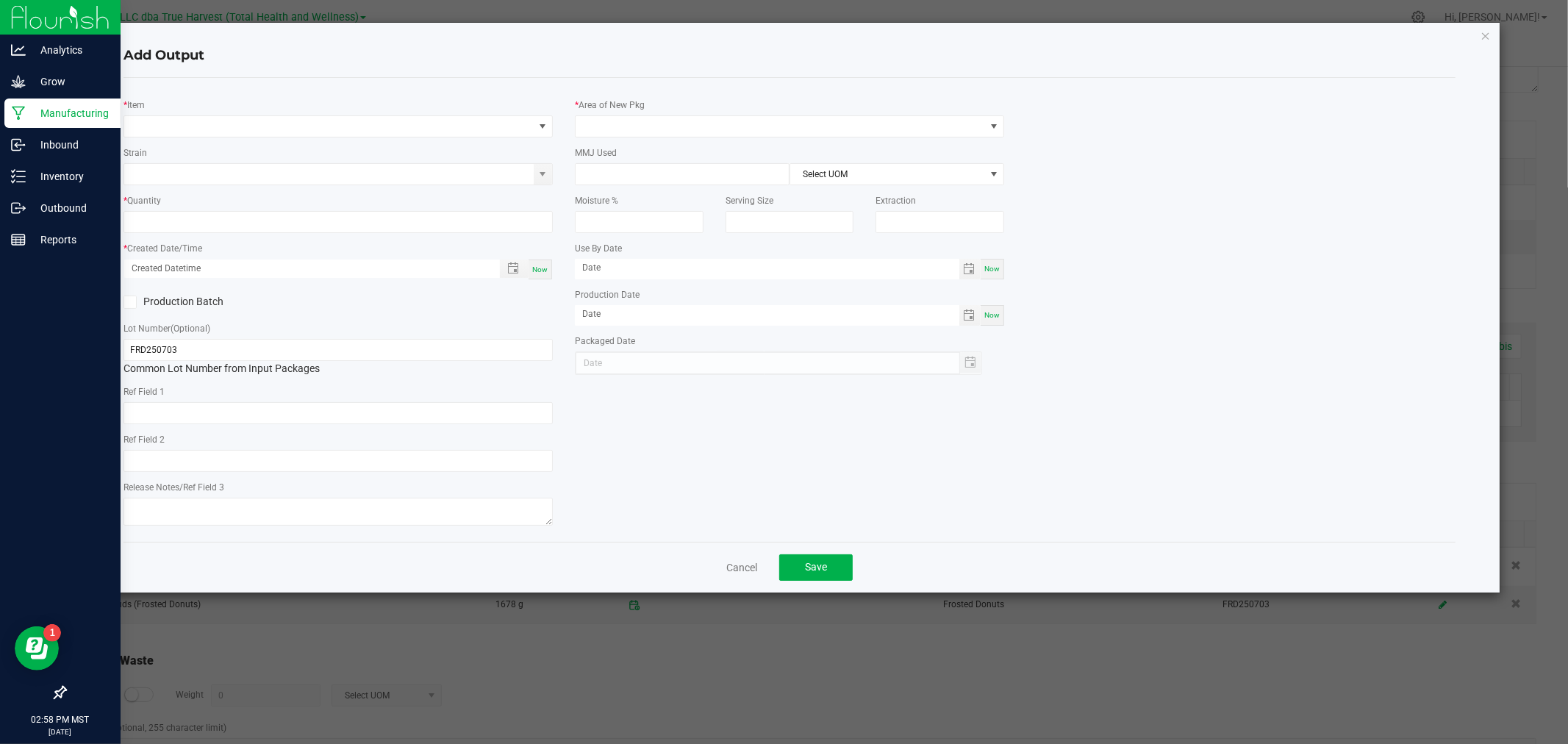
type input "[DATE]"
click at [185, 112] on div "* Item" at bounding box center [338, 117] width 429 height 41
click at [186, 117] on span "NO DATA FOUND" at bounding box center [329, 126] width 410 height 20
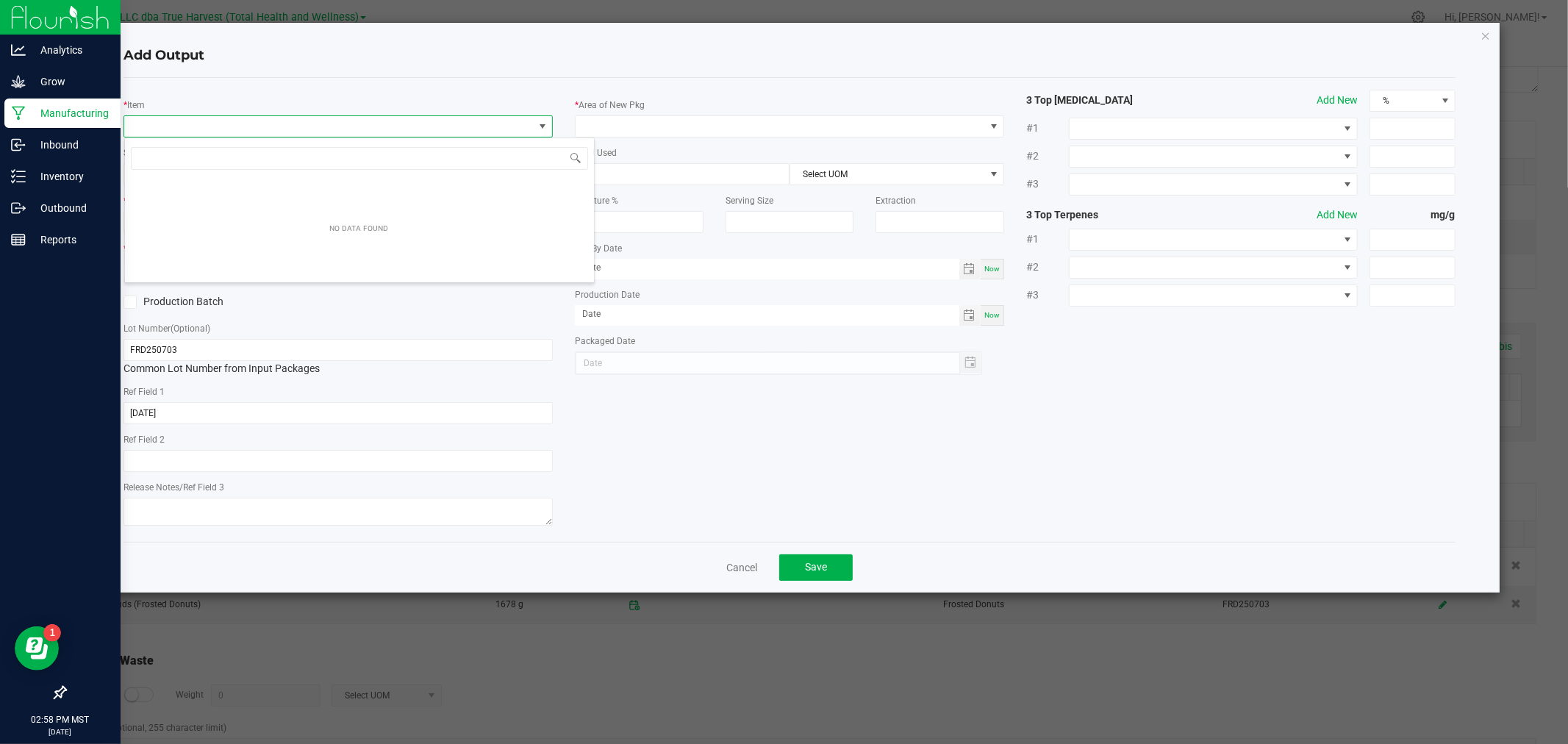
scroll to position [22, 429]
type input "ial (fro"
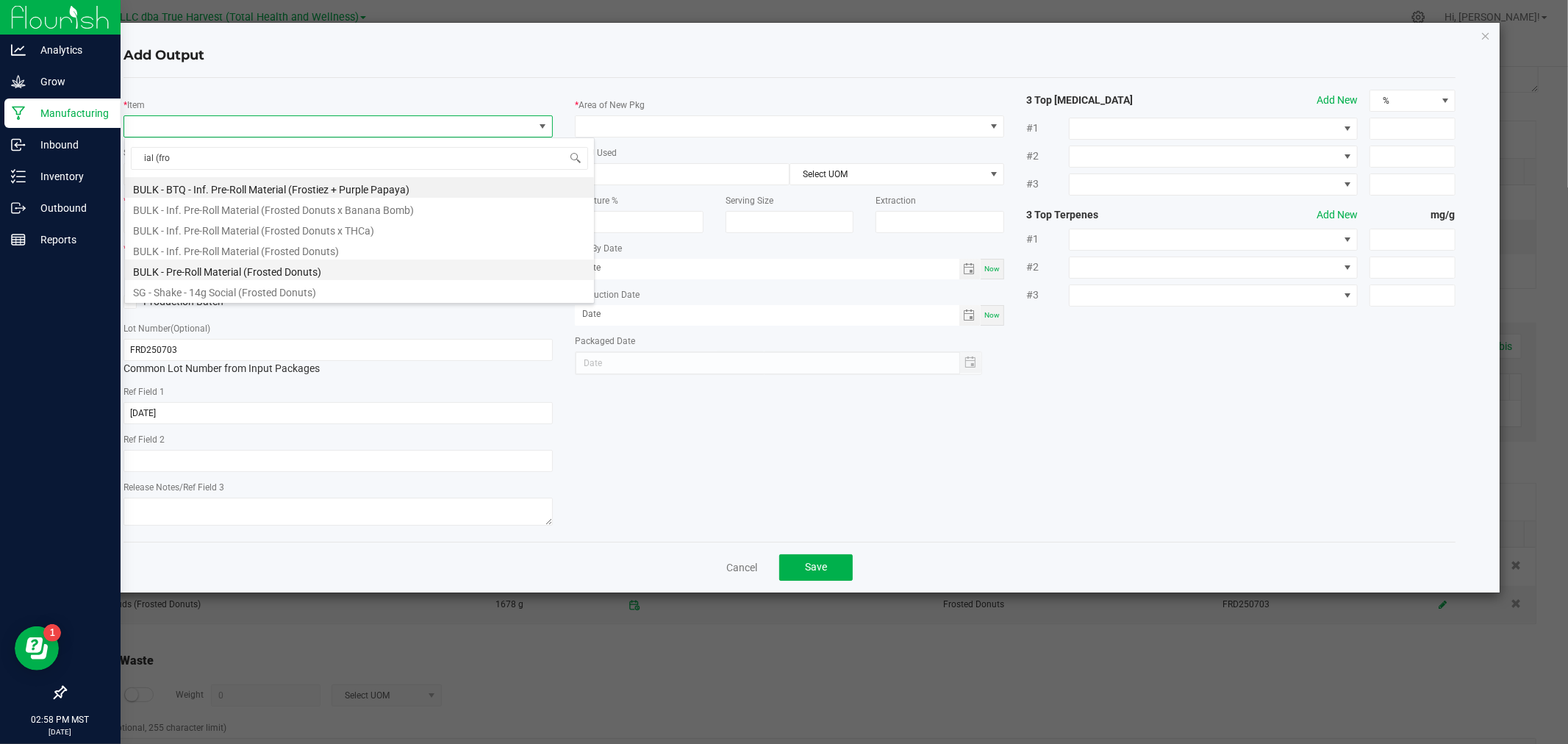
click at [186, 270] on li "BULK - Pre-Roll Material (Frosted Donuts)" at bounding box center [360, 269] width 469 height 20
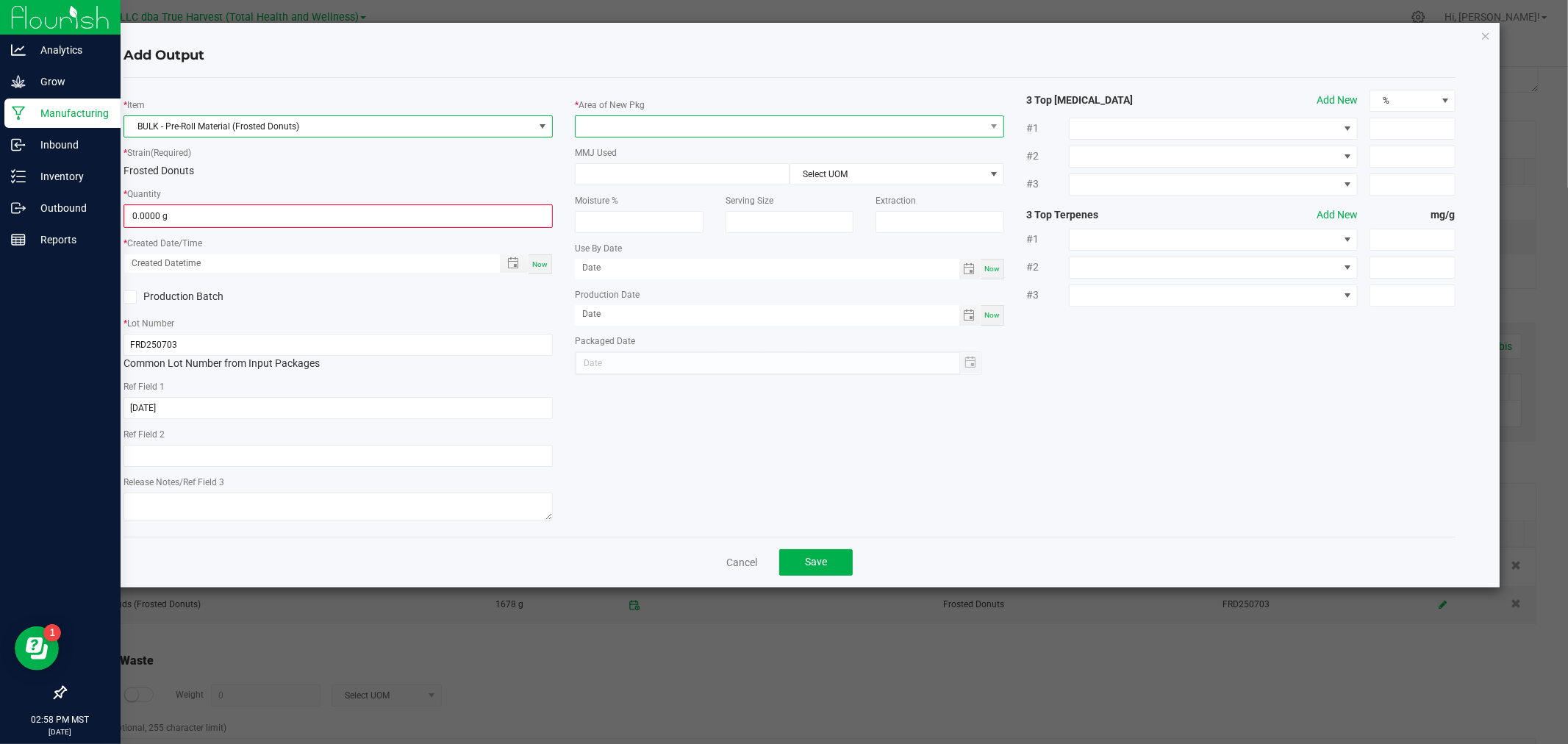
click at [688, 121] on span at bounding box center [780, 126] width 410 height 20
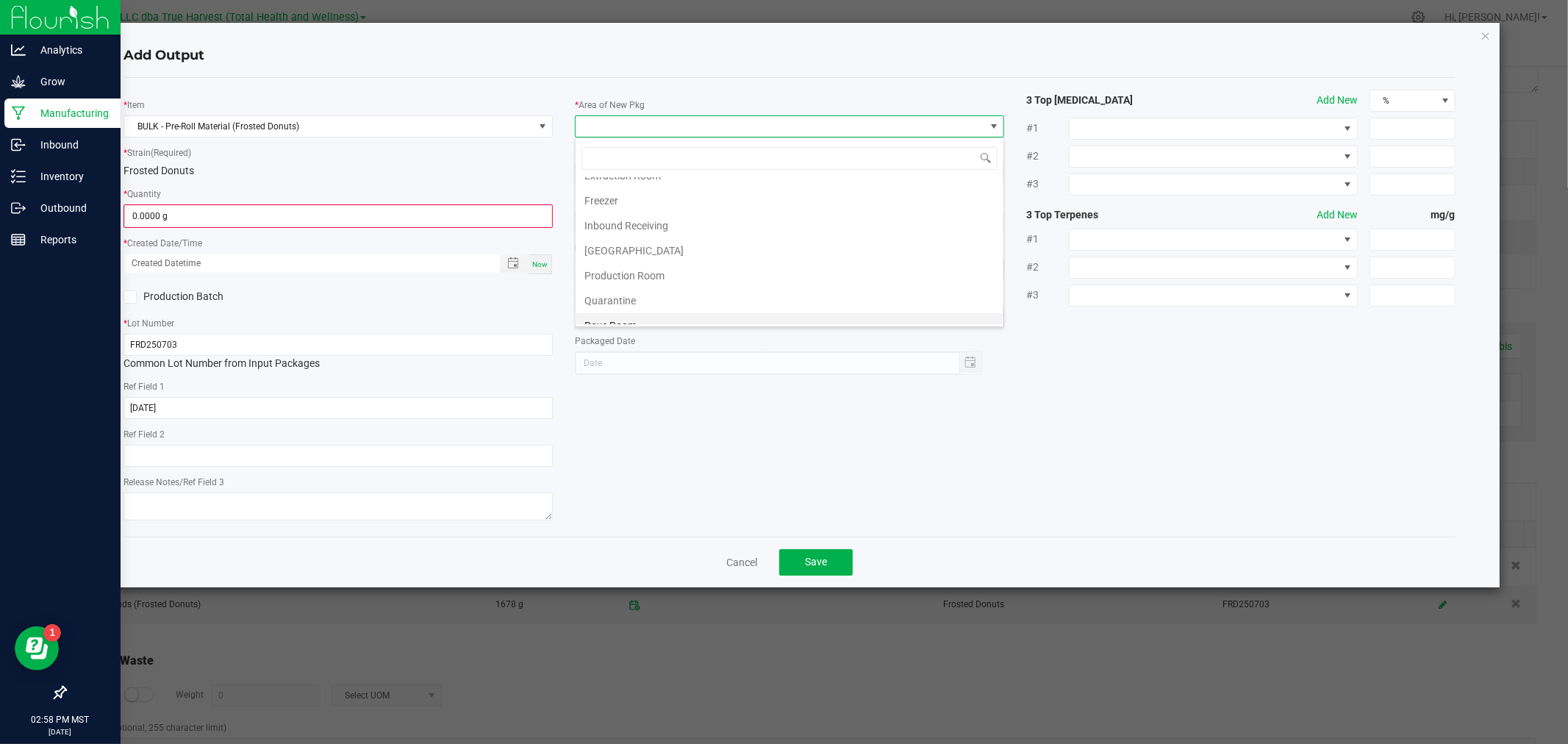
scroll to position [82, 0]
click at [637, 260] on li "Production Room" at bounding box center [790, 258] width 428 height 25
click at [501, 211] on input "0" at bounding box center [338, 216] width 426 height 20
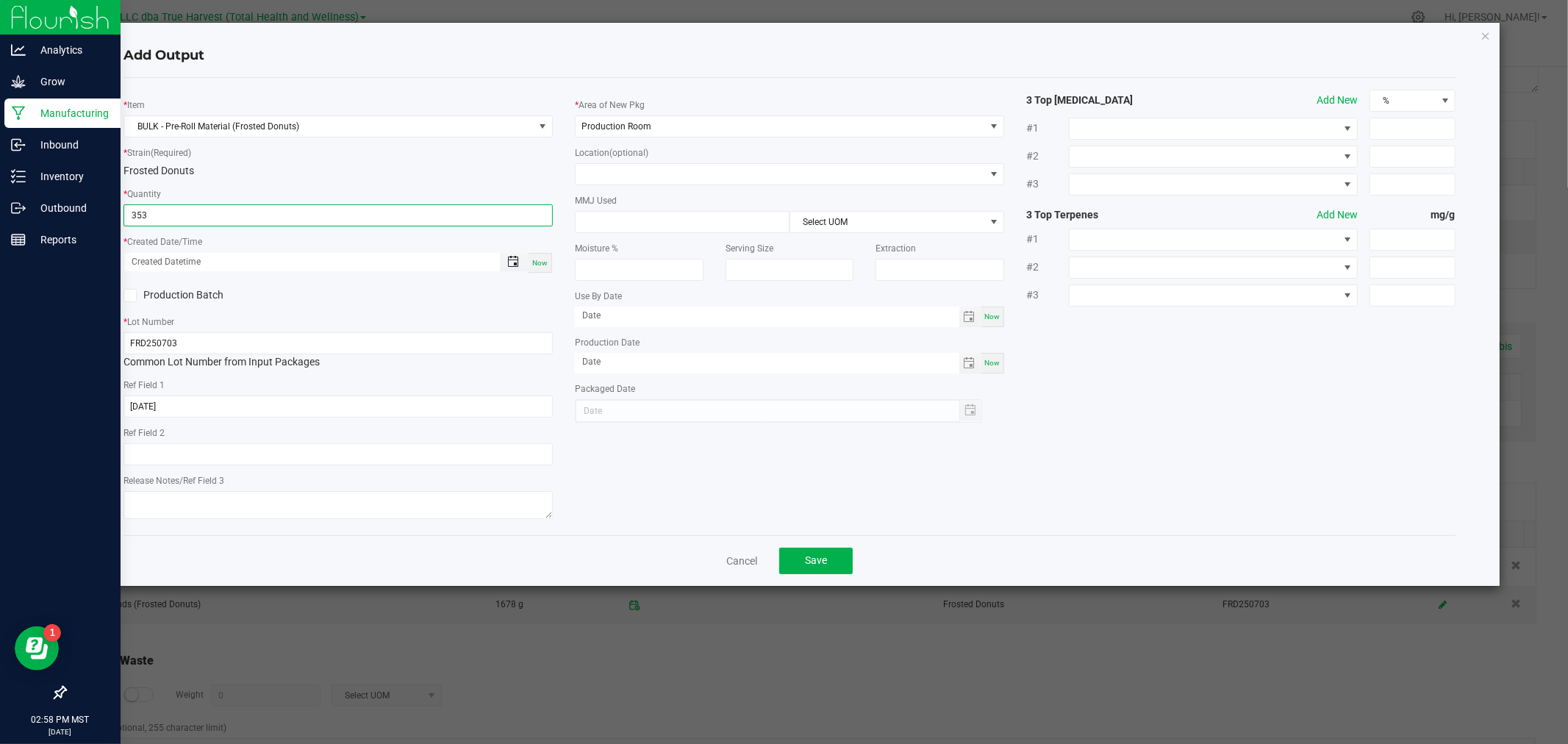
click at [513, 266] on span "Toggle popup" at bounding box center [513, 261] width 12 height 12
type input "353.0000 g"
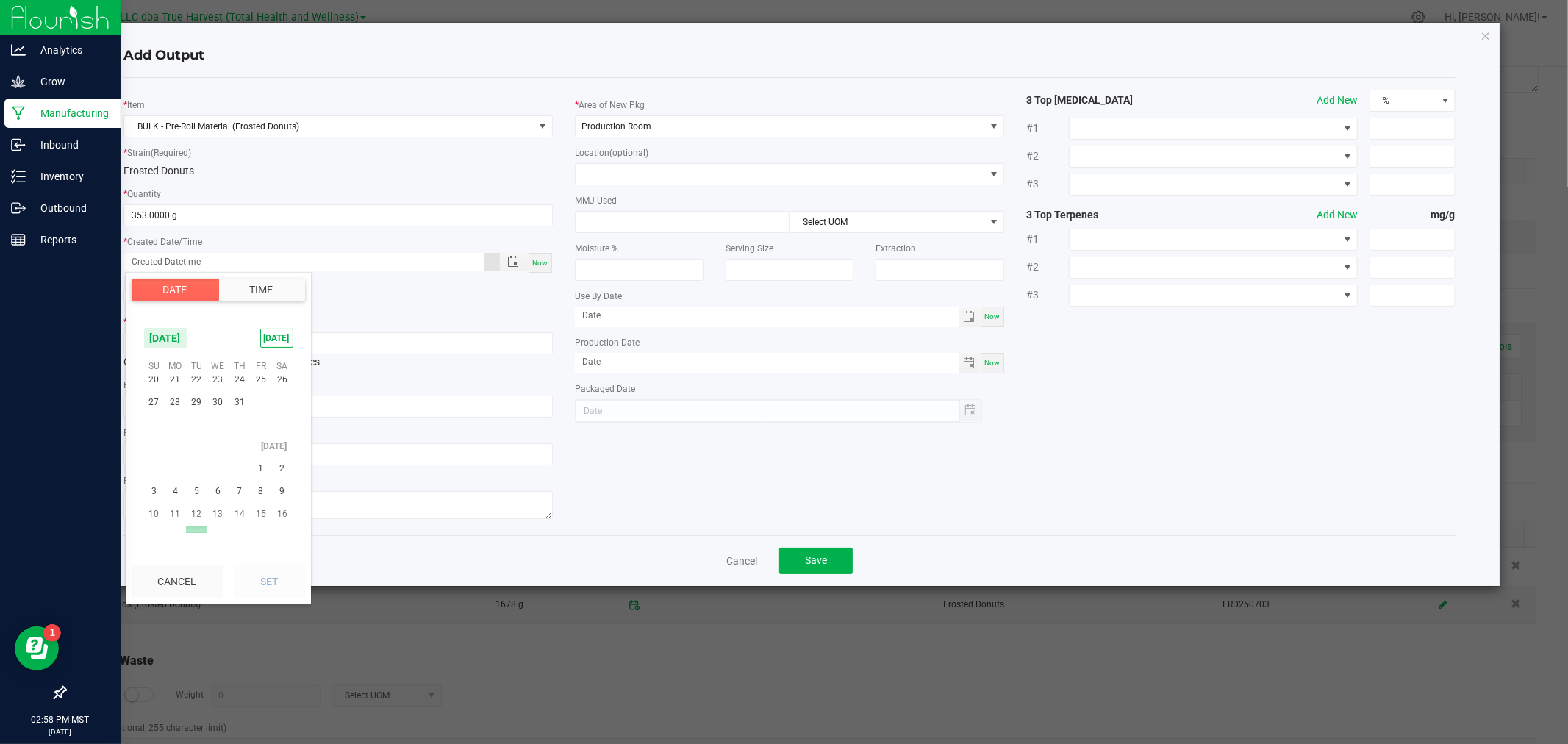
scroll to position [238205, 0]
click at [236, 394] on span "3" at bounding box center [239, 394] width 21 height 23
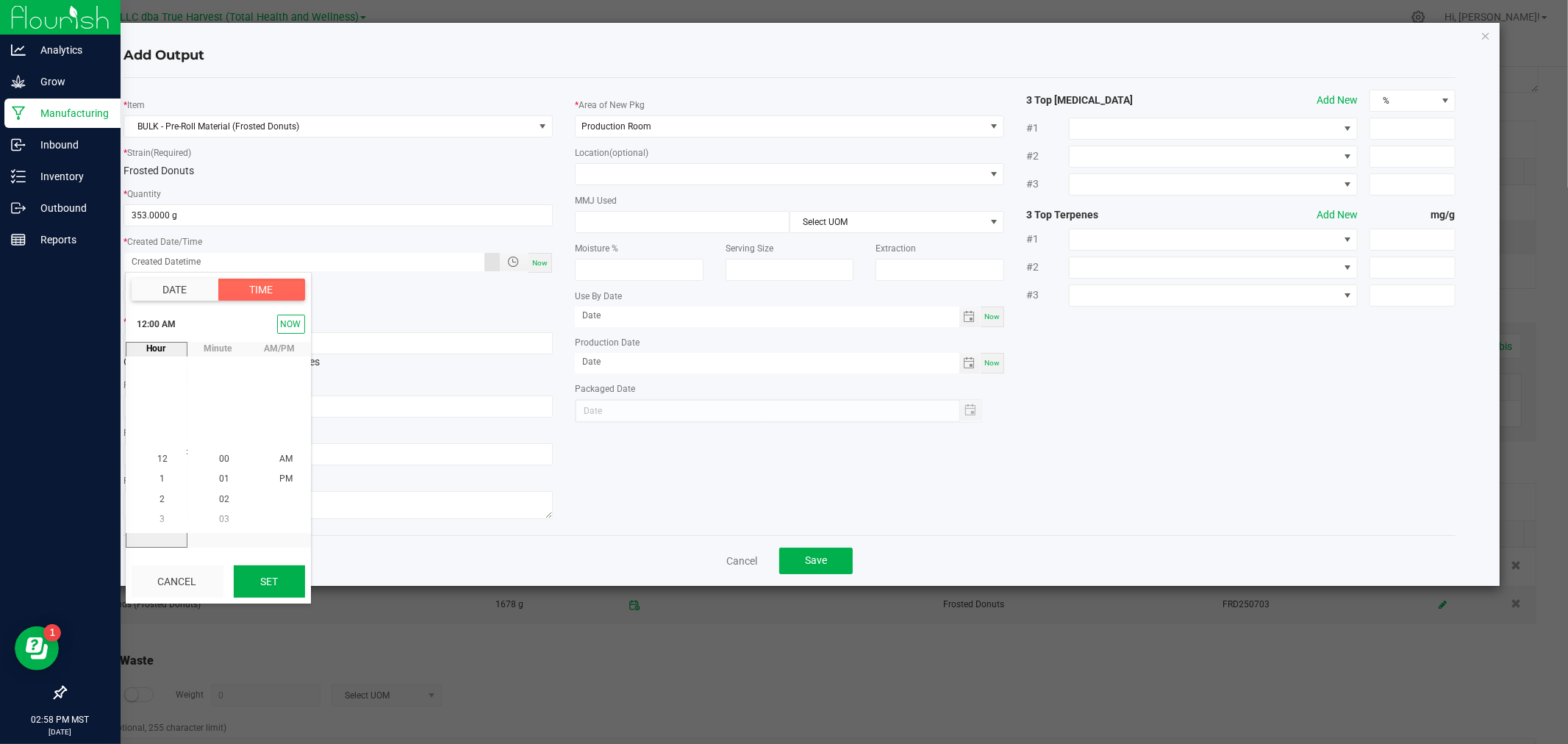
click at [252, 587] on button "Set" at bounding box center [269, 581] width 71 height 32
type input "[DATE] 12:00 AM"
type input "[DATE]"
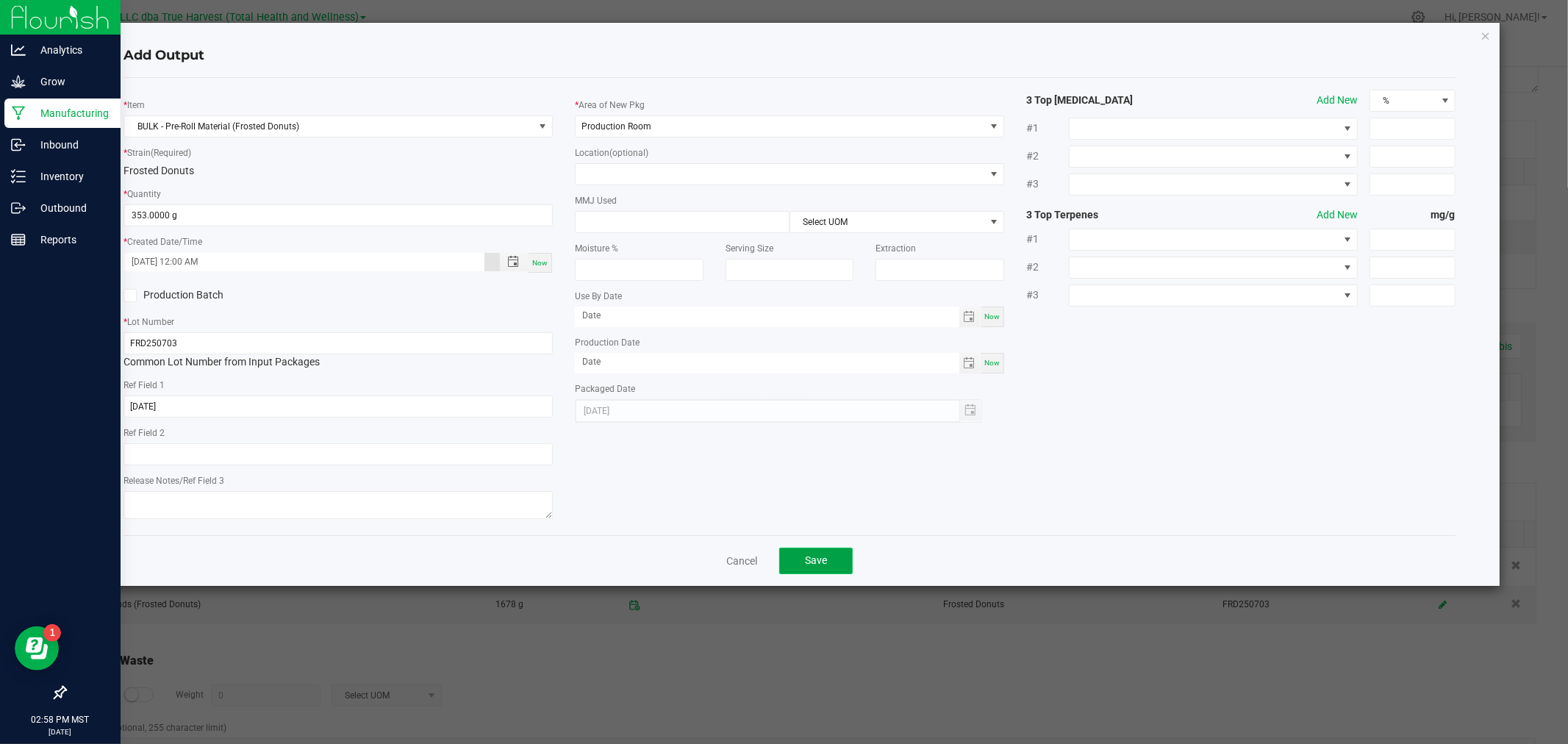
click at [822, 561] on span "Save" at bounding box center [816, 560] width 22 height 12
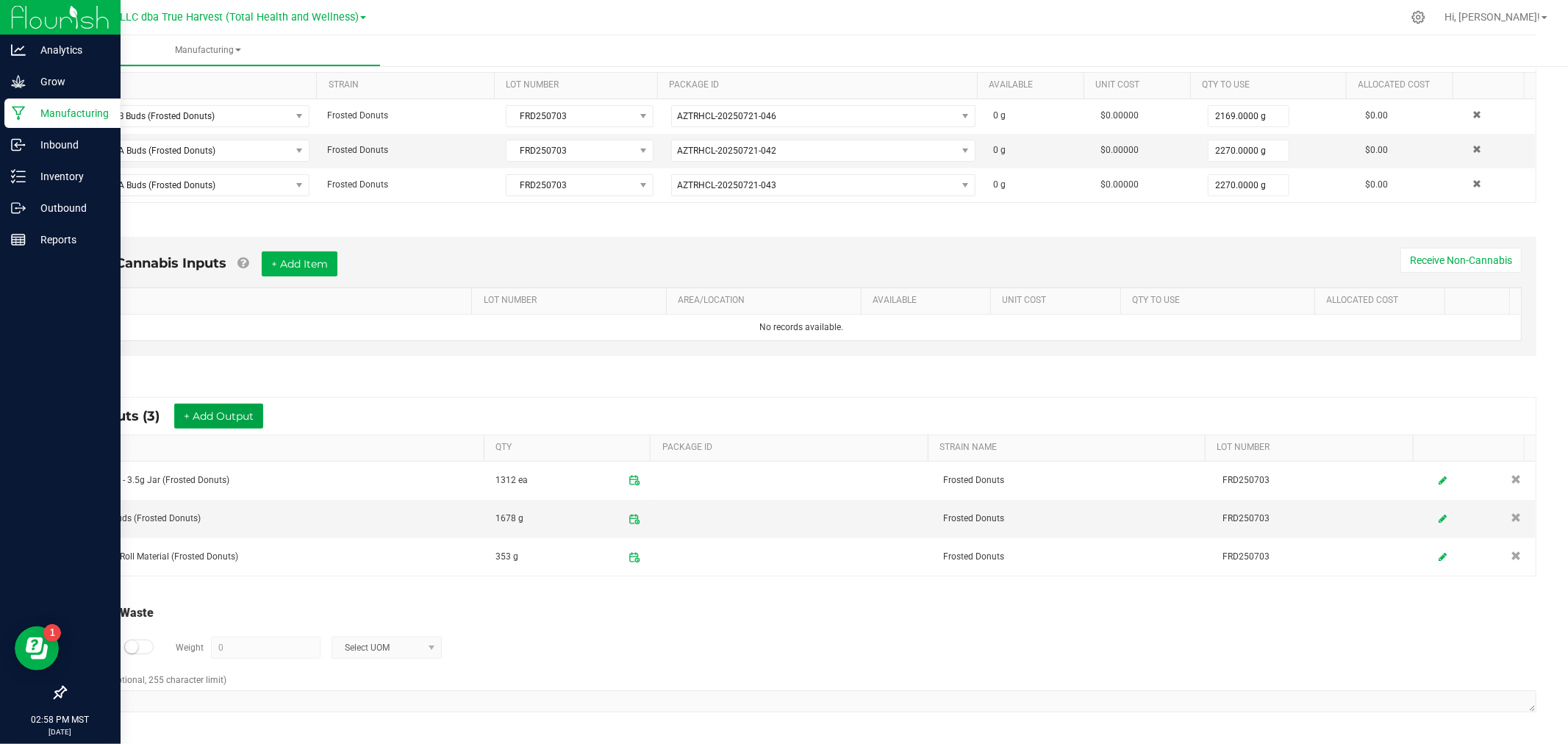
scroll to position [312, 0]
click at [140, 649] on div at bounding box center [139, 647] width 29 height 15
click at [219, 650] on input "0" at bounding box center [266, 647] width 108 height 20
click at [351, 651] on span "Select UOM" at bounding box center [378, 647] width 91 height 20
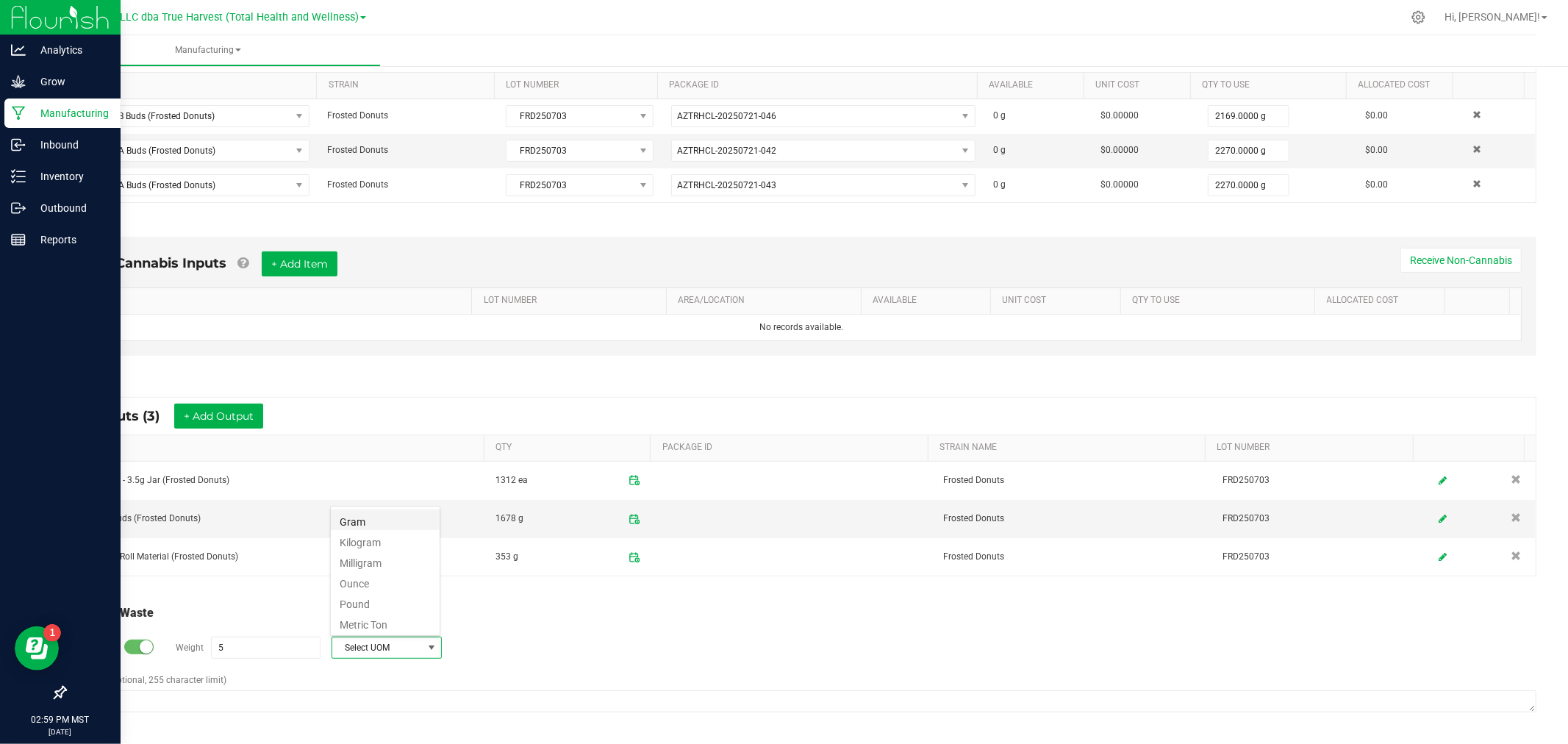
click at [360, 521] on li "Gram" at bounding box center [385, 519] width 108 height 20
type input "5 g"
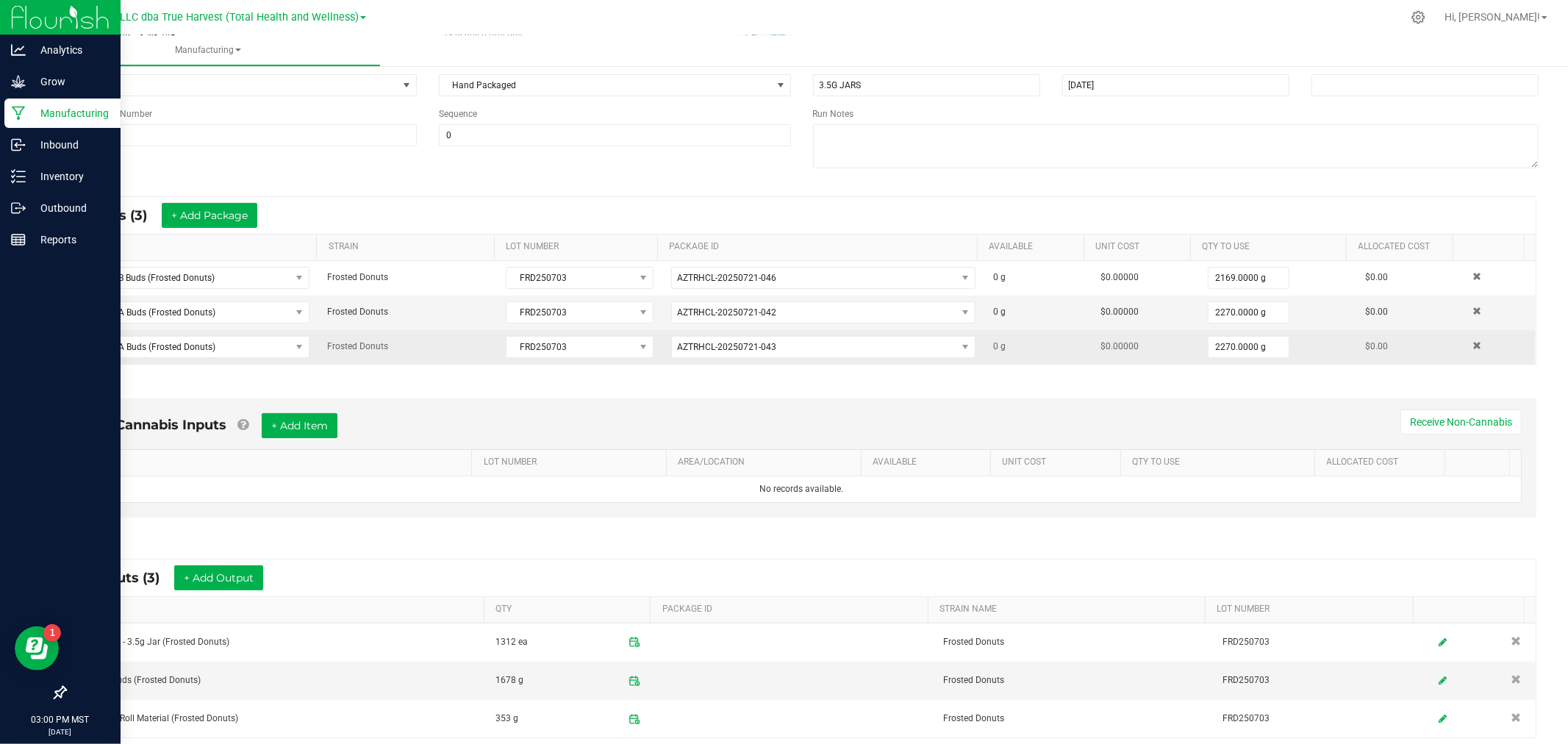
scroll to position [0, 0]
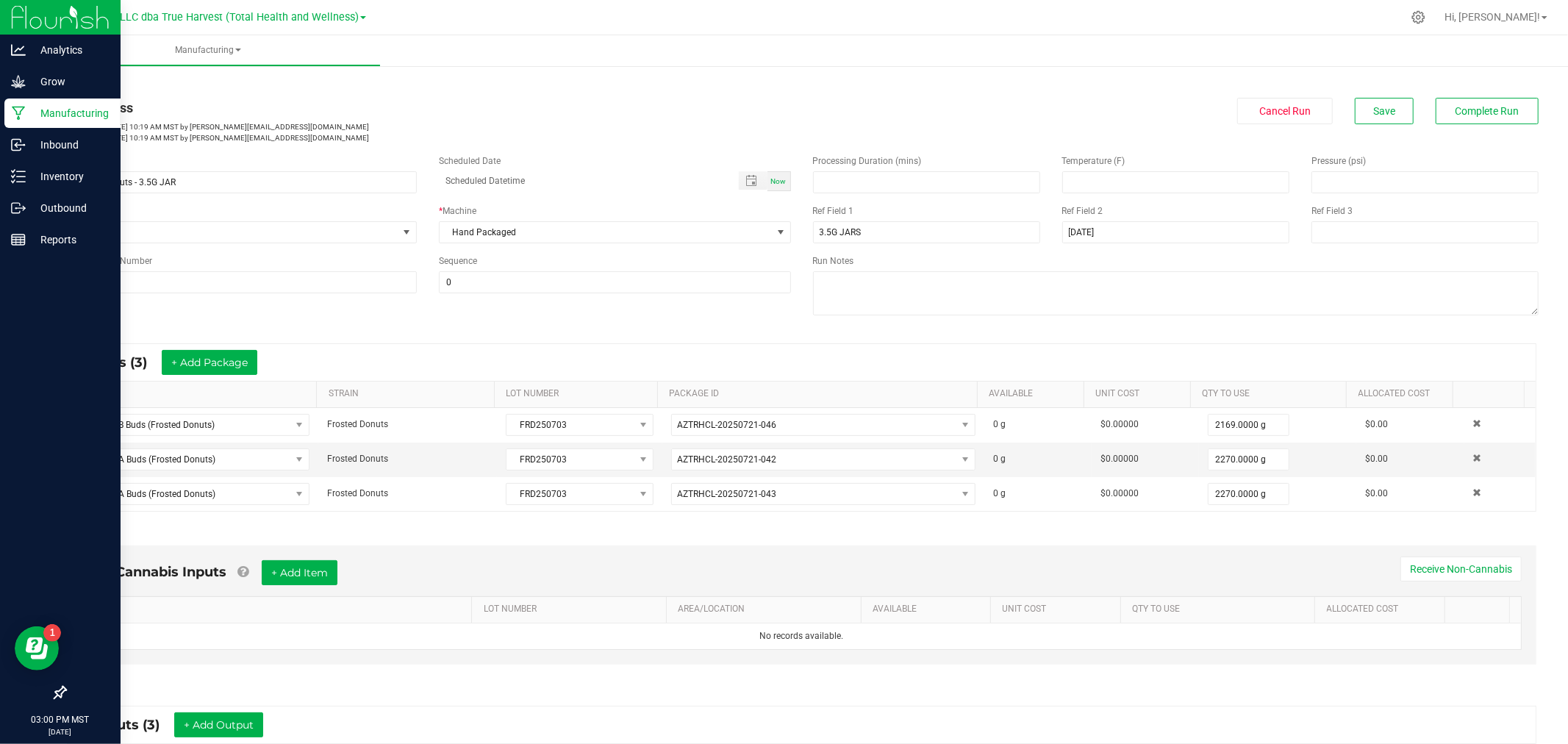
click at [1379, 92] on div "< All Runs In Progress Started: [DATE] 10:19 AM MST by [EMAIL_ADDRESS][DOMAIN_N…" at bounding box center [801, 110] width 1474 height 66
click at [1391, 108] on button "Save" at bounding box center [1384, 111] width 59 height 27
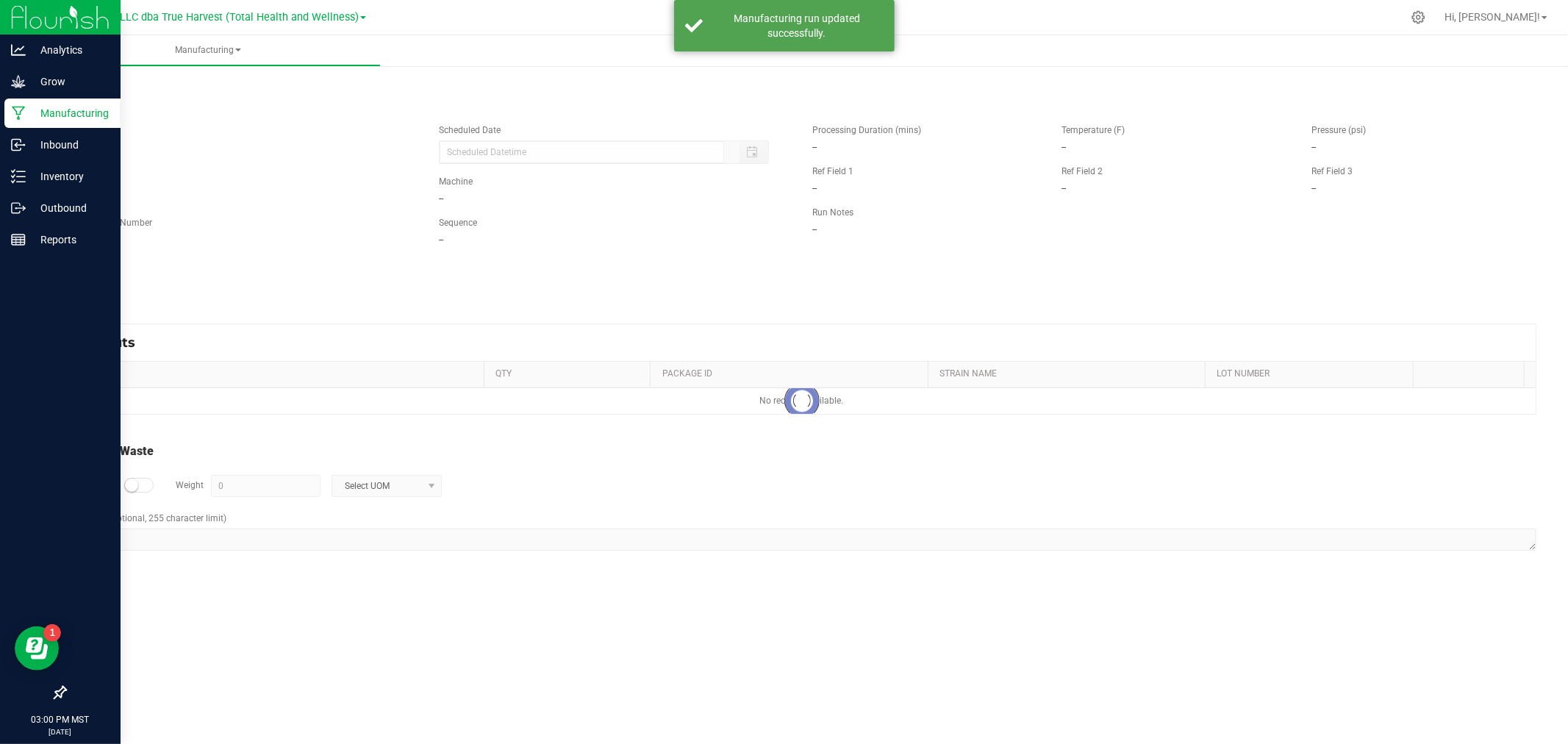
type input "5 g"
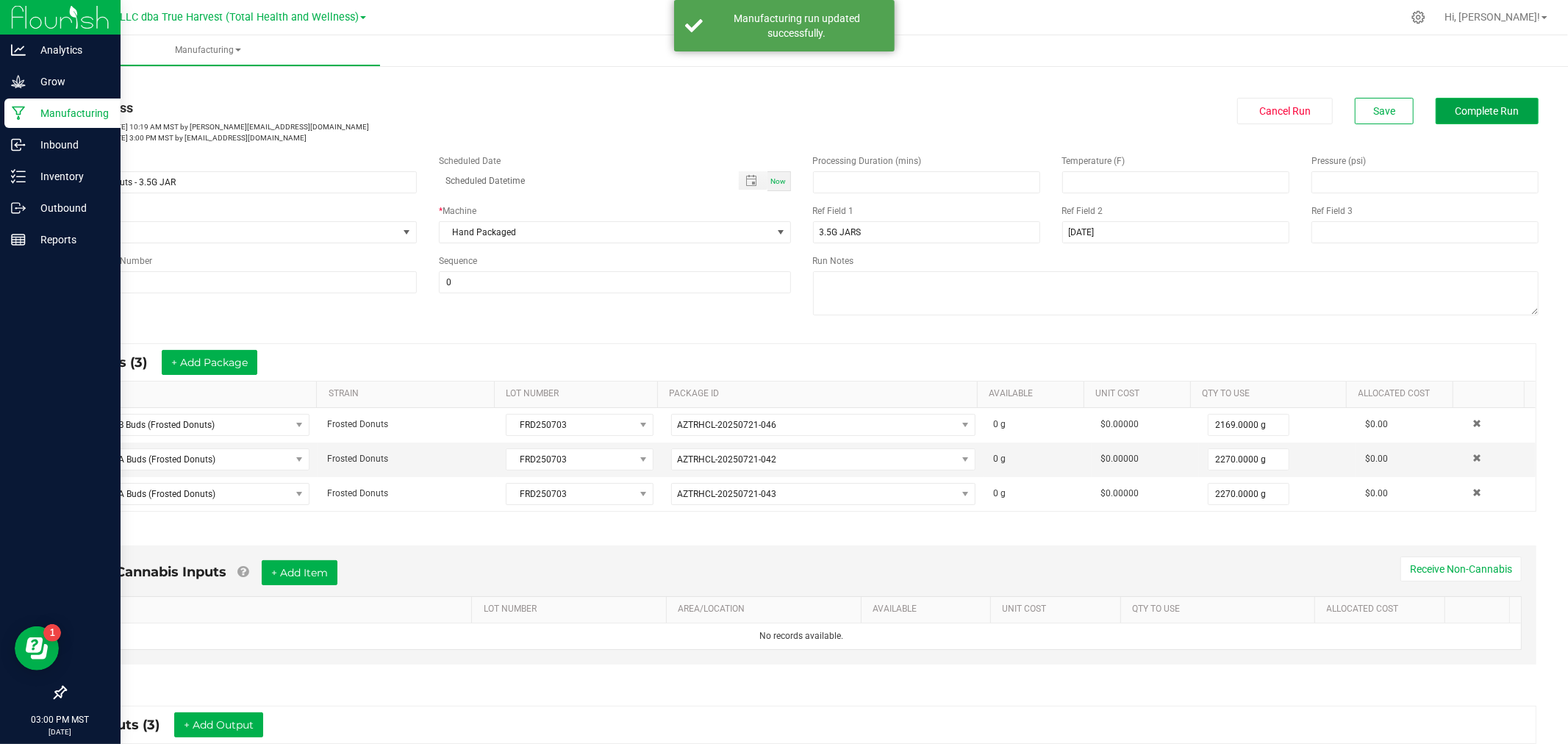
drag, startPoint x: 1442, startPoint y: 110, endPoint x: 1452, endPoint y: 110, distance: 10.0
click at [1455, 110] on span "Complete Run" at bounding box center [1487, 110] width 64 height 12
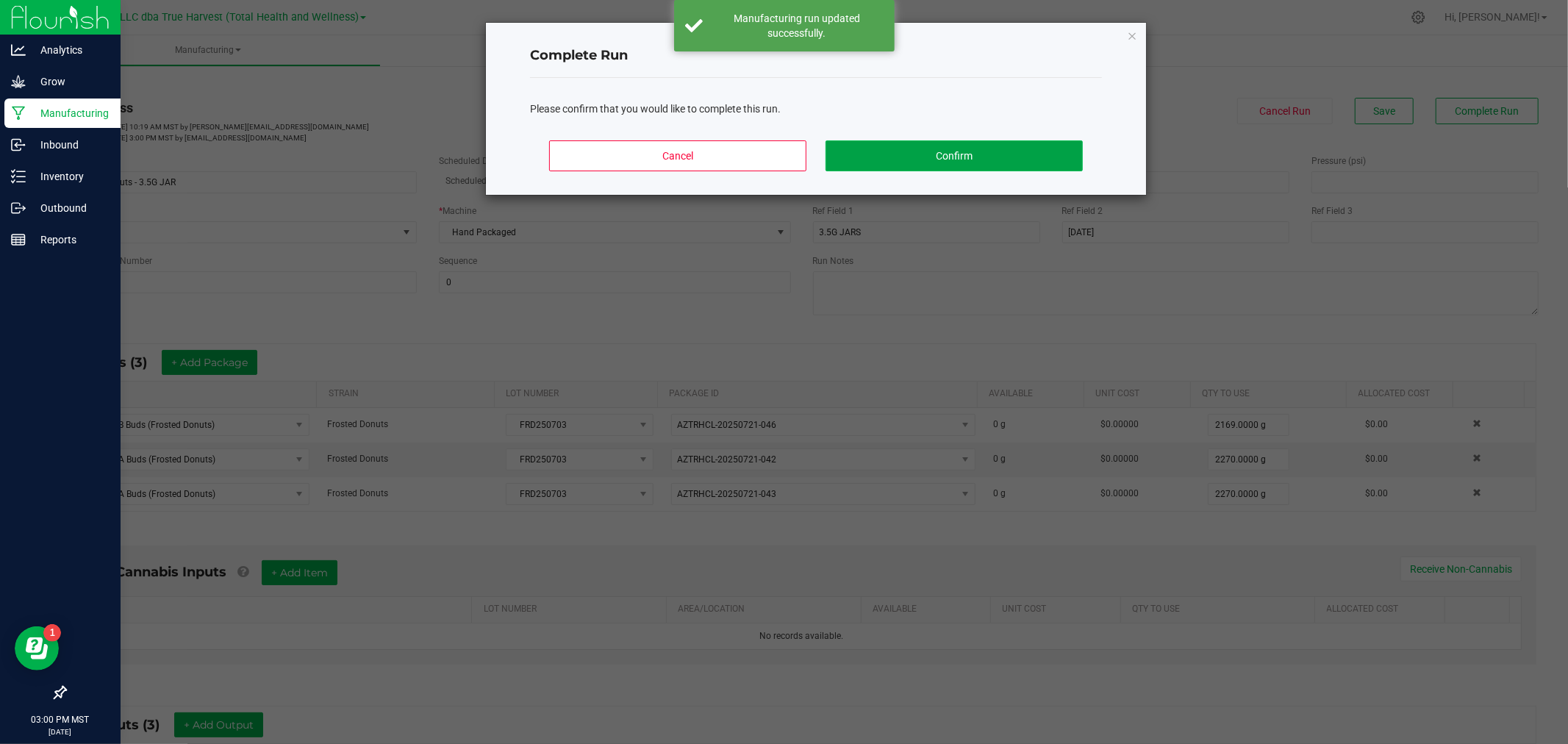
click at [1041, 153] on button "Confirm" at bounding box center [954, 156] width 258 height 31
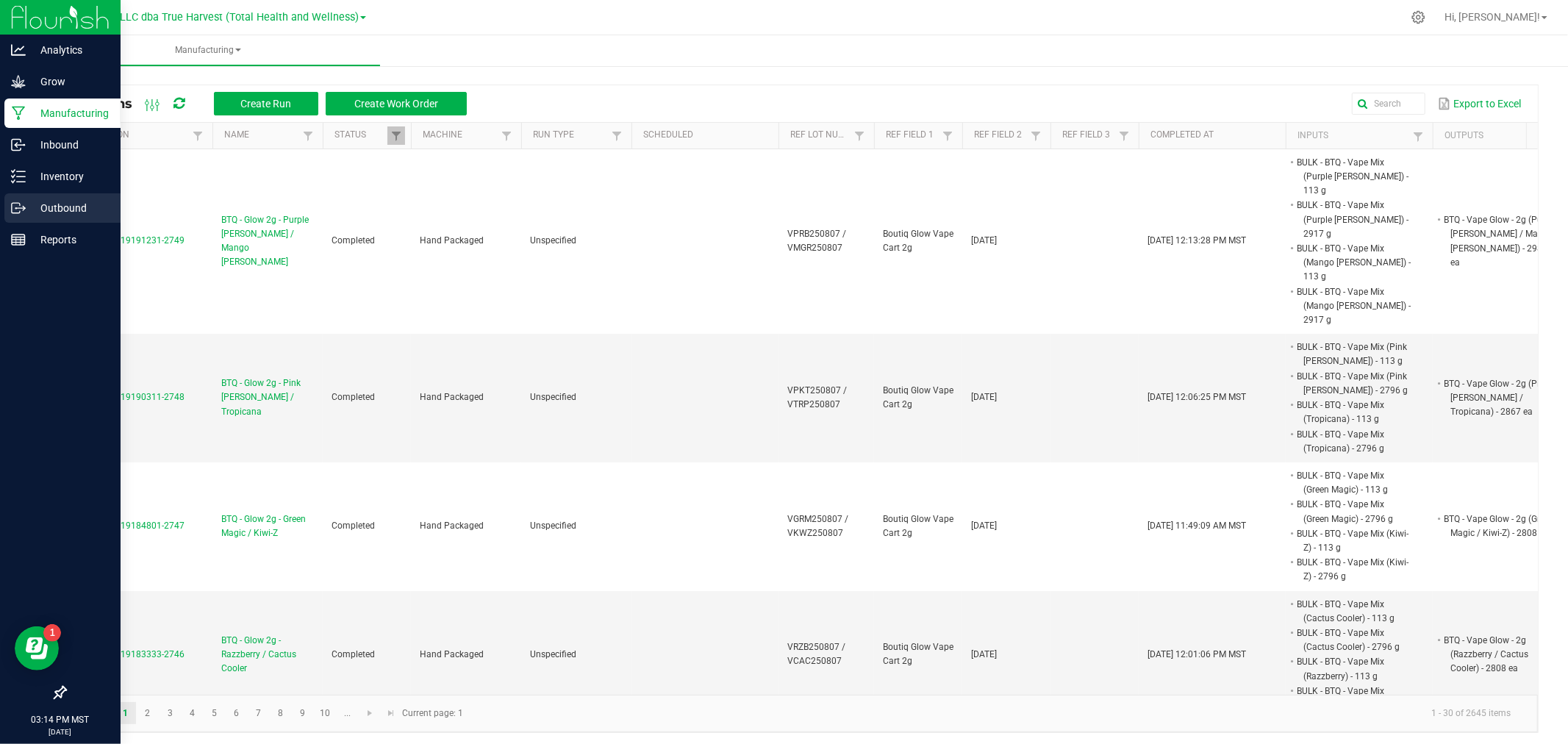
click at [19, 217] on div "Outbound" at bounding box center [62, 208] width 116 height 29
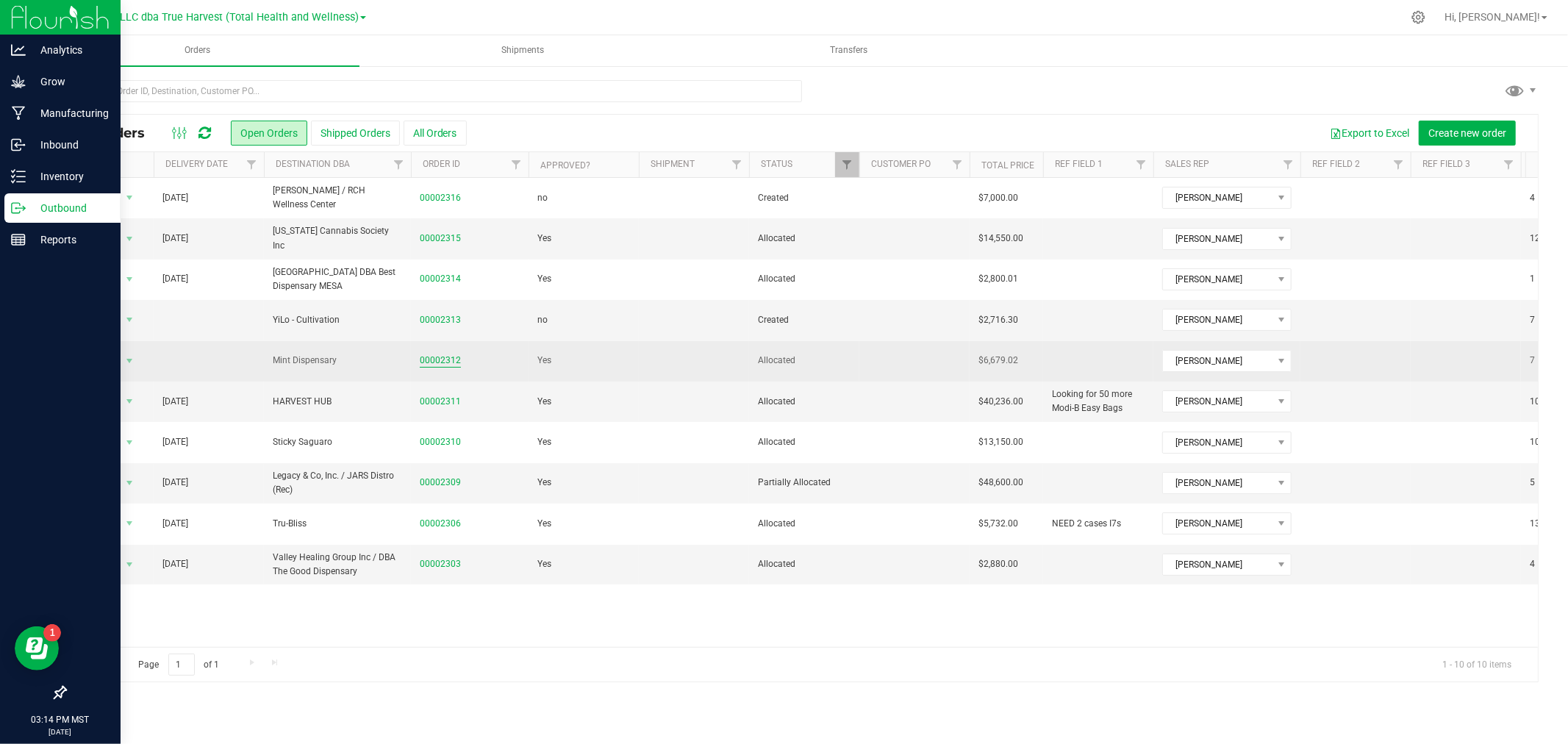
click at [440, 364] on link "00002312" at bounding box center [440, 361] width 41 height 14
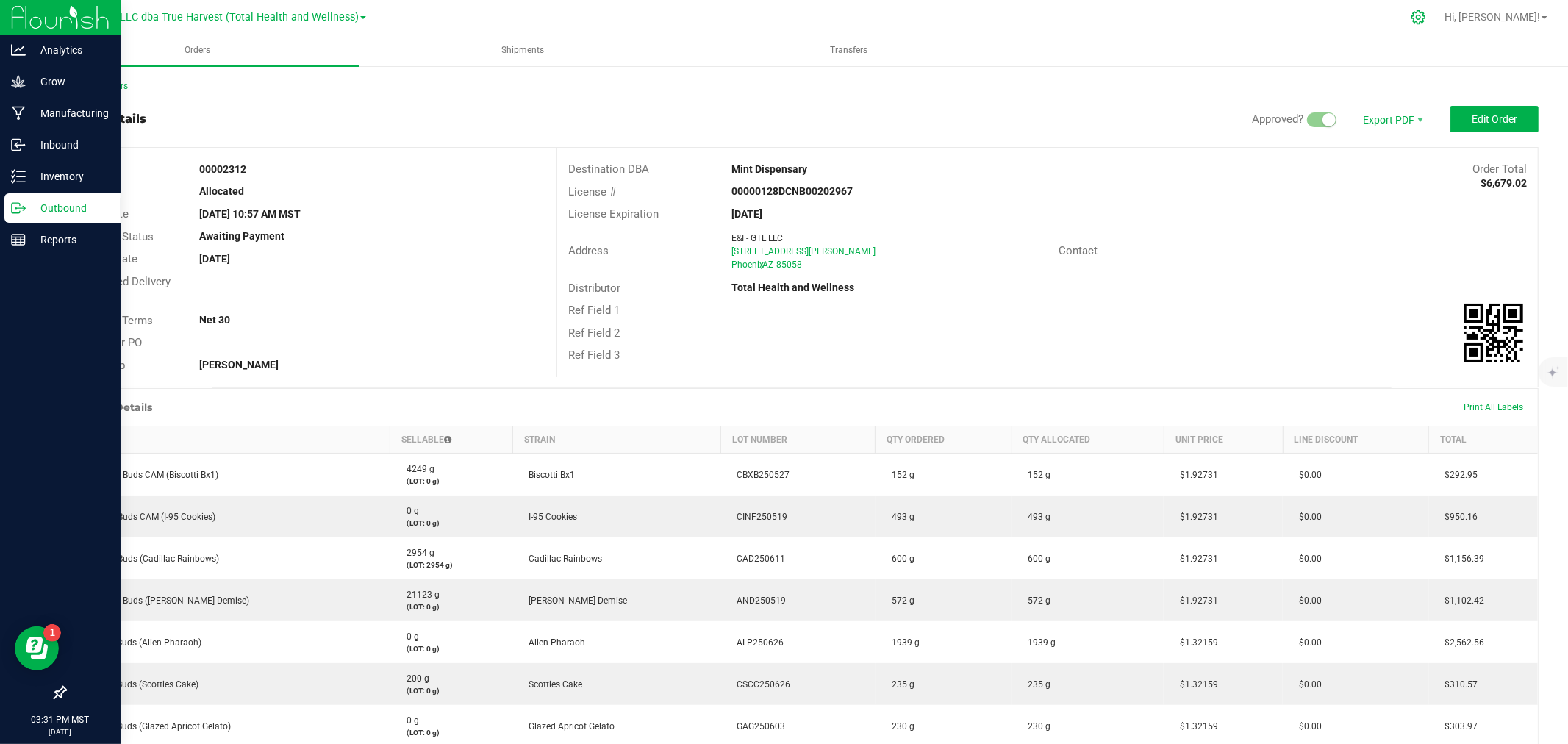
click at [1425, 13] on icon at bounding box center [1419, 18] width 14 height 14
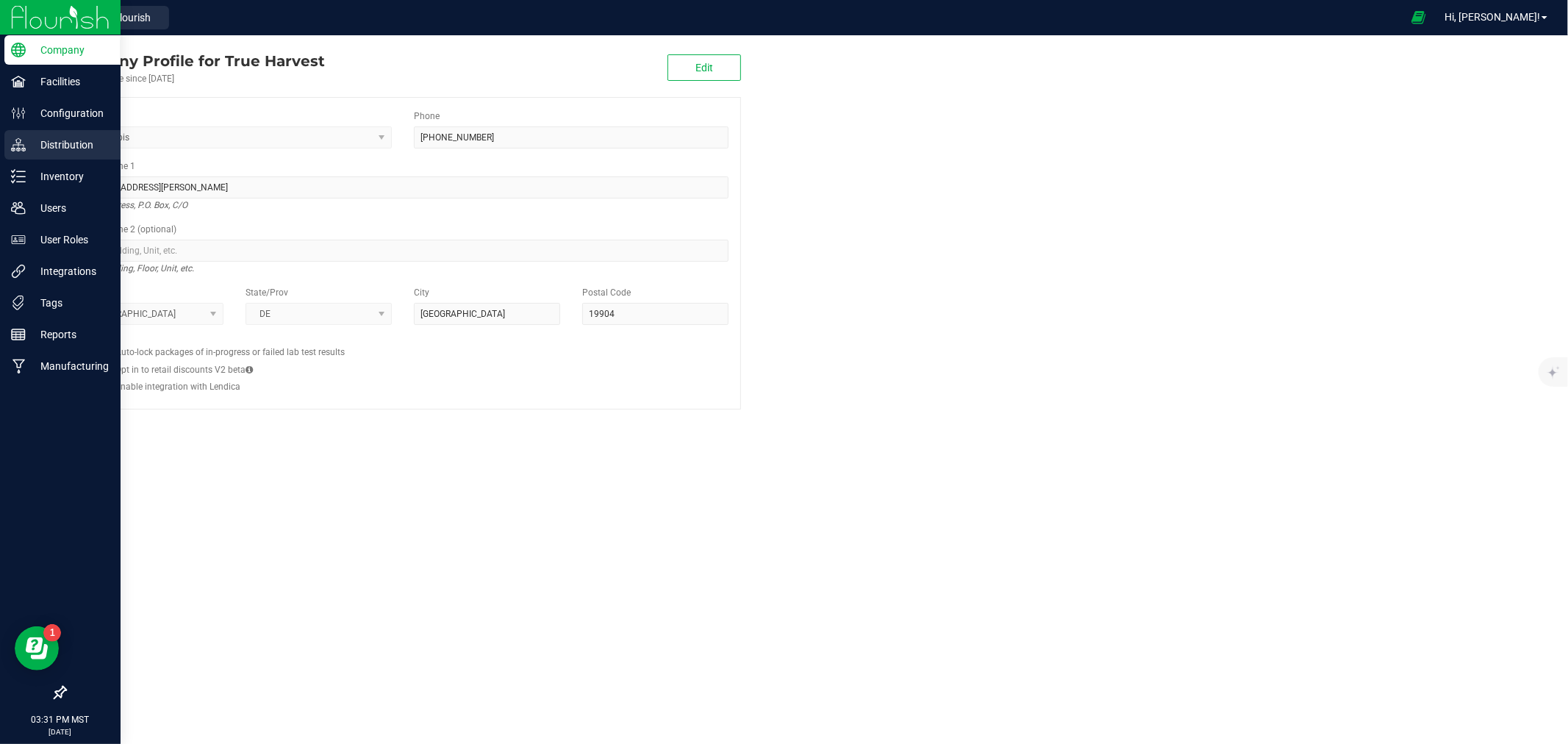
click at [61, 143] on p "Distribution" at bounding box center [69, 145] width 88 height 18
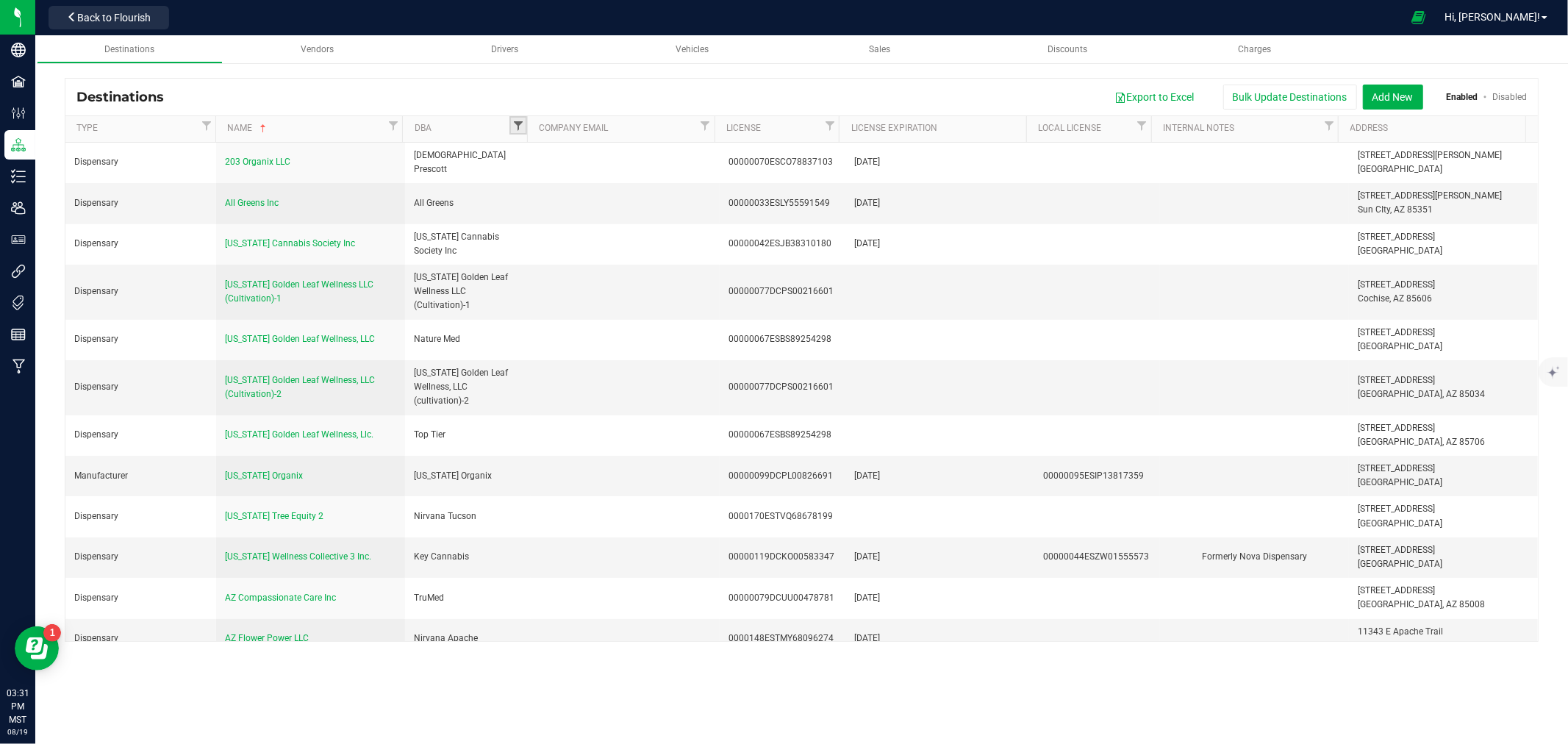
click at [519, 122] on span "Filter" at bounding box center [518, 125] width 12 height 12
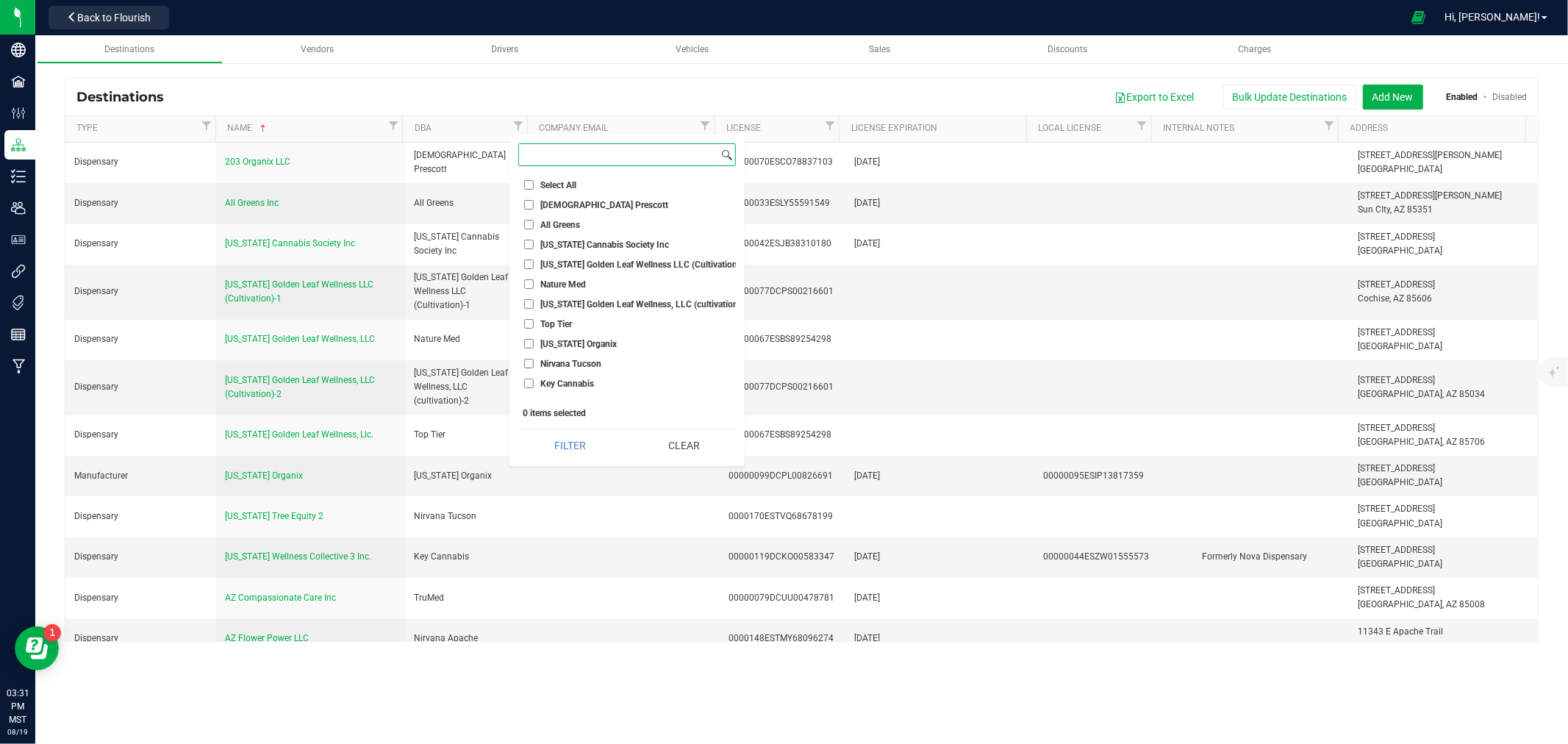
click at [576, 151] on input at bounding box center [618, 155] width 199 height 21
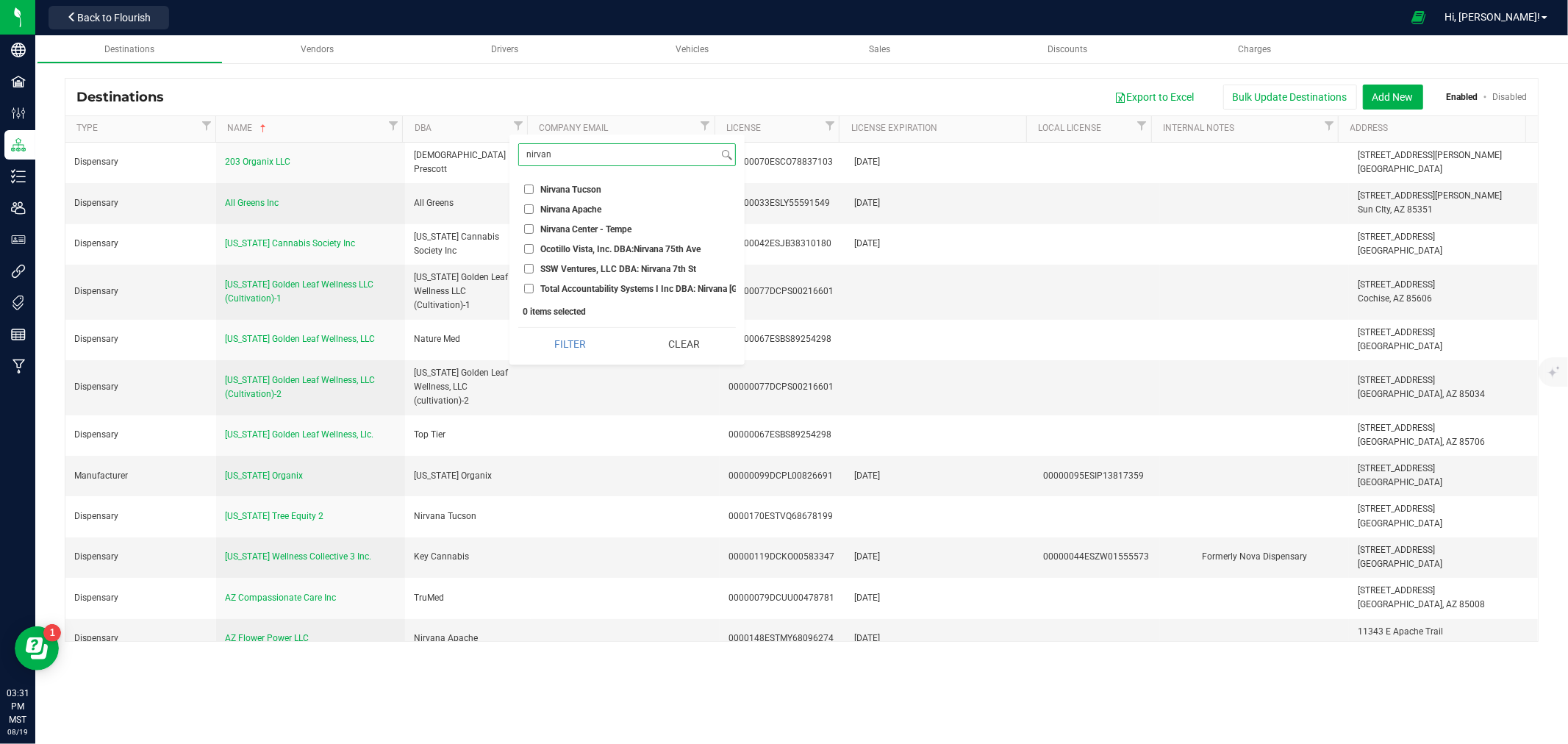
type input "nirvan"
click at [529, 209] on input "Nirvana Apache" at bounding box center [529, 209] width 10 height 10
checkbox input "true"
click at [528, 231] on input "Nirvana Center - Tempe" at bounding box center [529, 228] width 10 height 10
checkbox input "true"
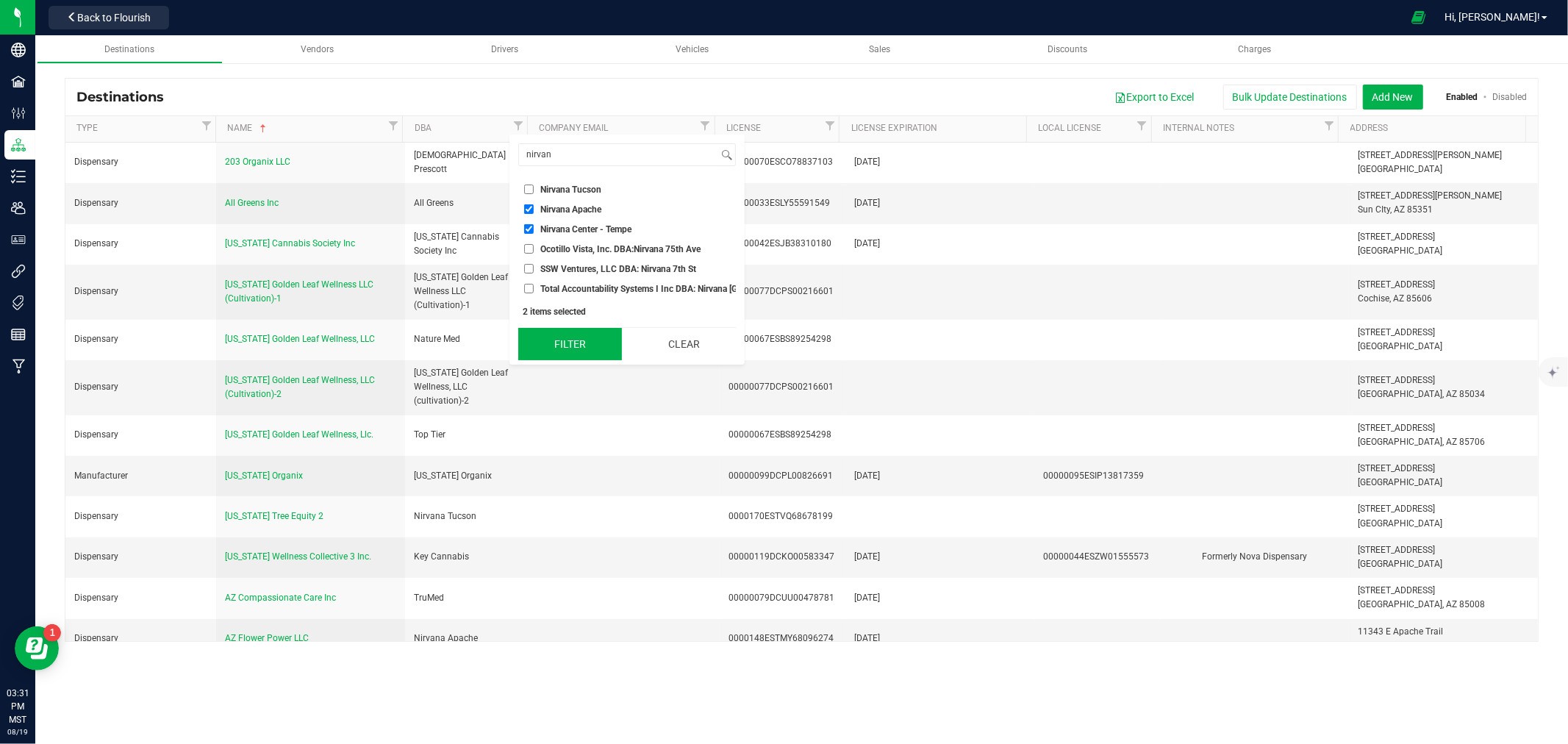
click at [577, 350] on button "Filter" at bounding box center [569, 344] width 104 height 32
checkbox input "true"
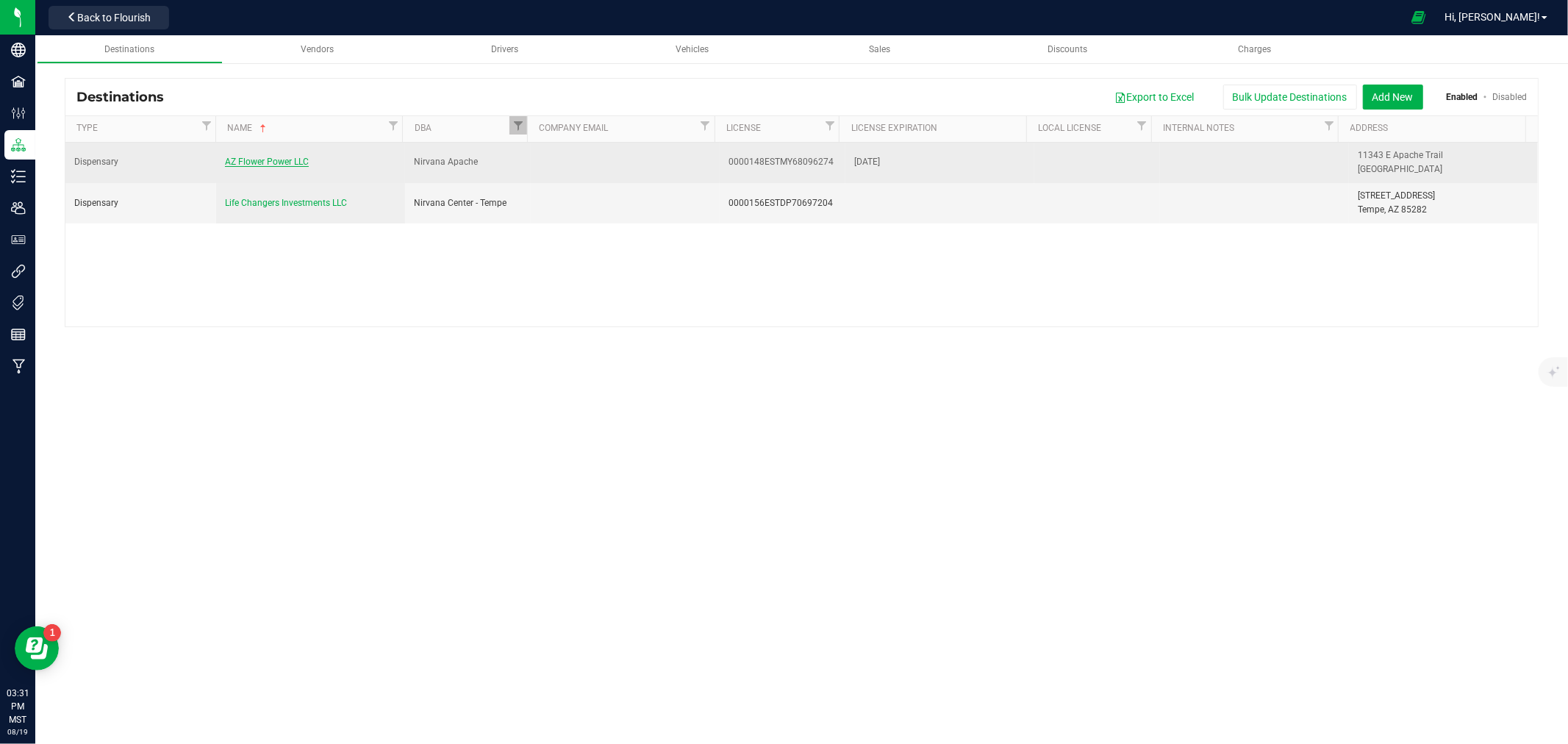
click at [283, 164] on span "AZ Flower Power LLC" at bounding box center [267, 162] width 84 height 11
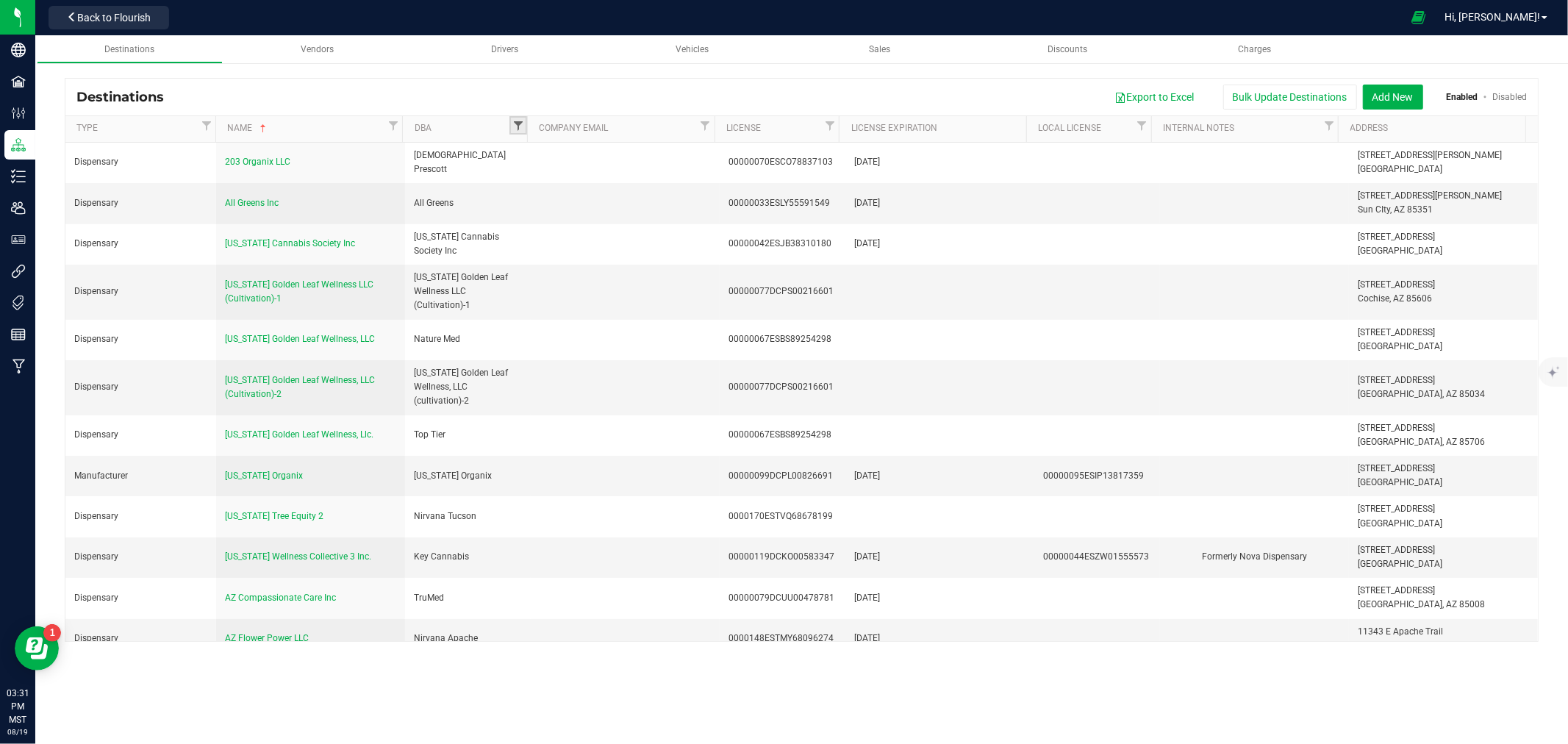
click at [516, 124] on span "Filter" at bounding box center [518, 125] width 12 height 12
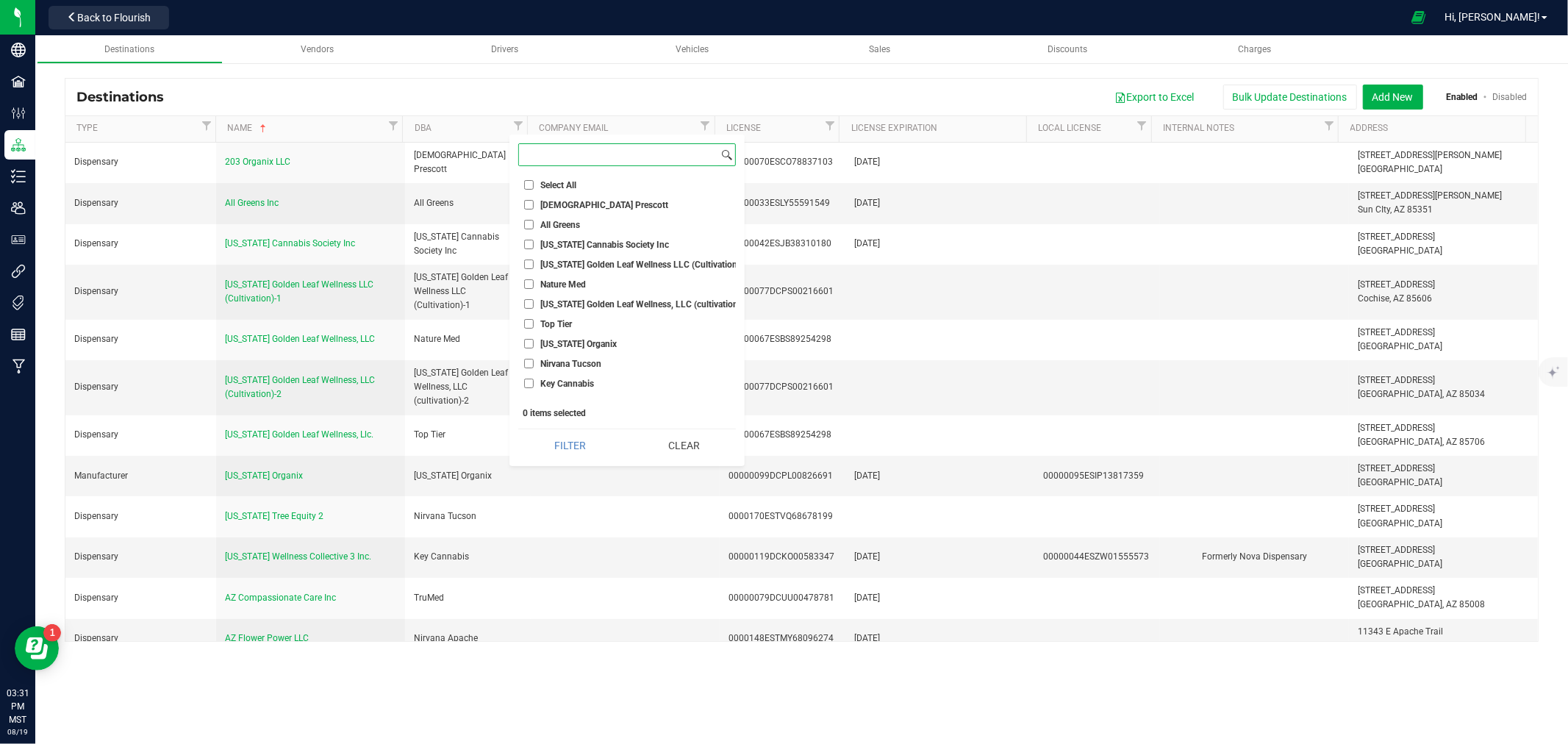
click at [563, 151] on input at bounding box center [618, 155] width 199 height 21
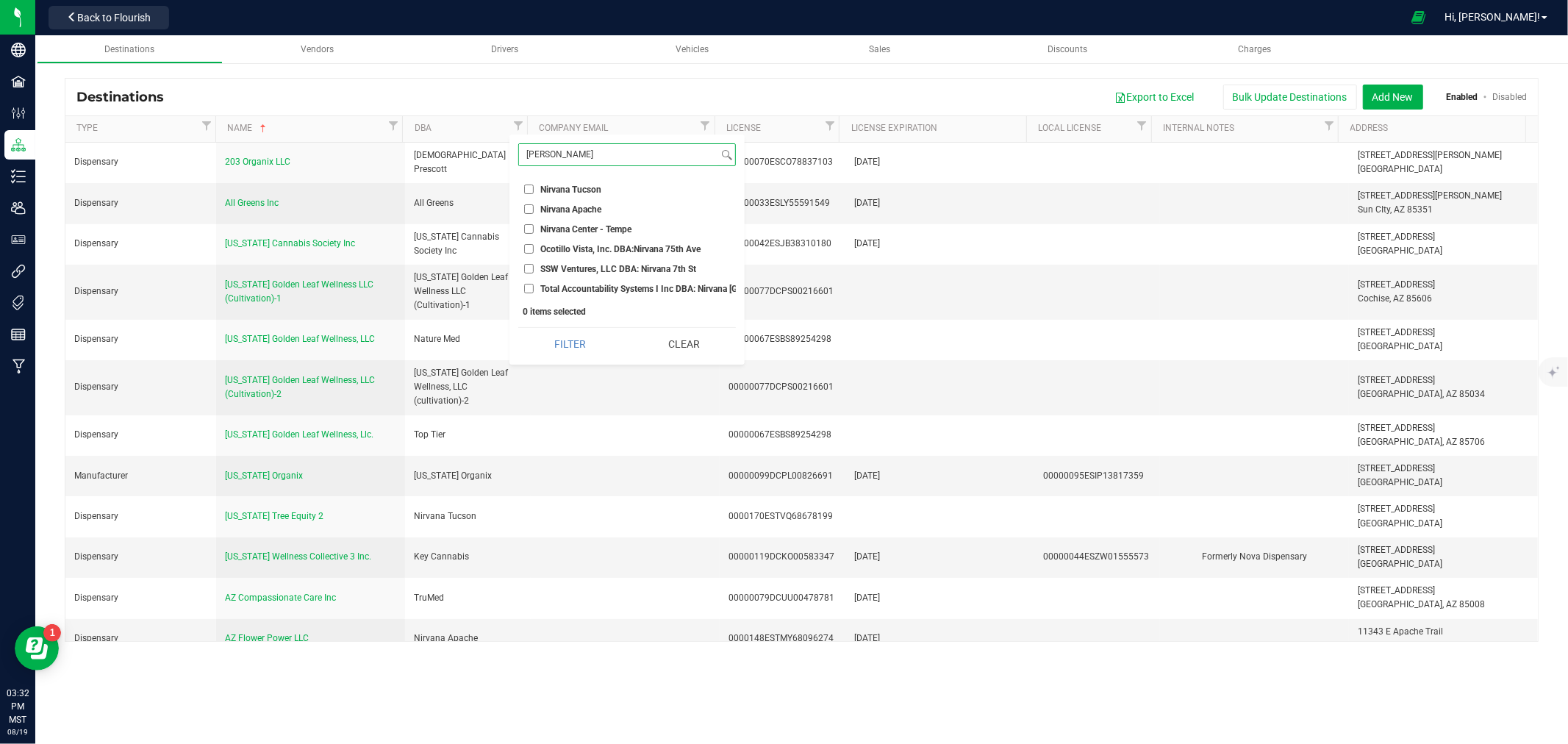
type input "[PERSON_NAME]"
click at [532, 249] on input "Ocotillo Vista, Inc. DBA:Nirvana 75th Ave" at bounding box center [529, 249] width 10 height 10
click at [577, 360] on button "Filter" at bounding box center [569, 344] width 104 height 32
checkbox input "true"
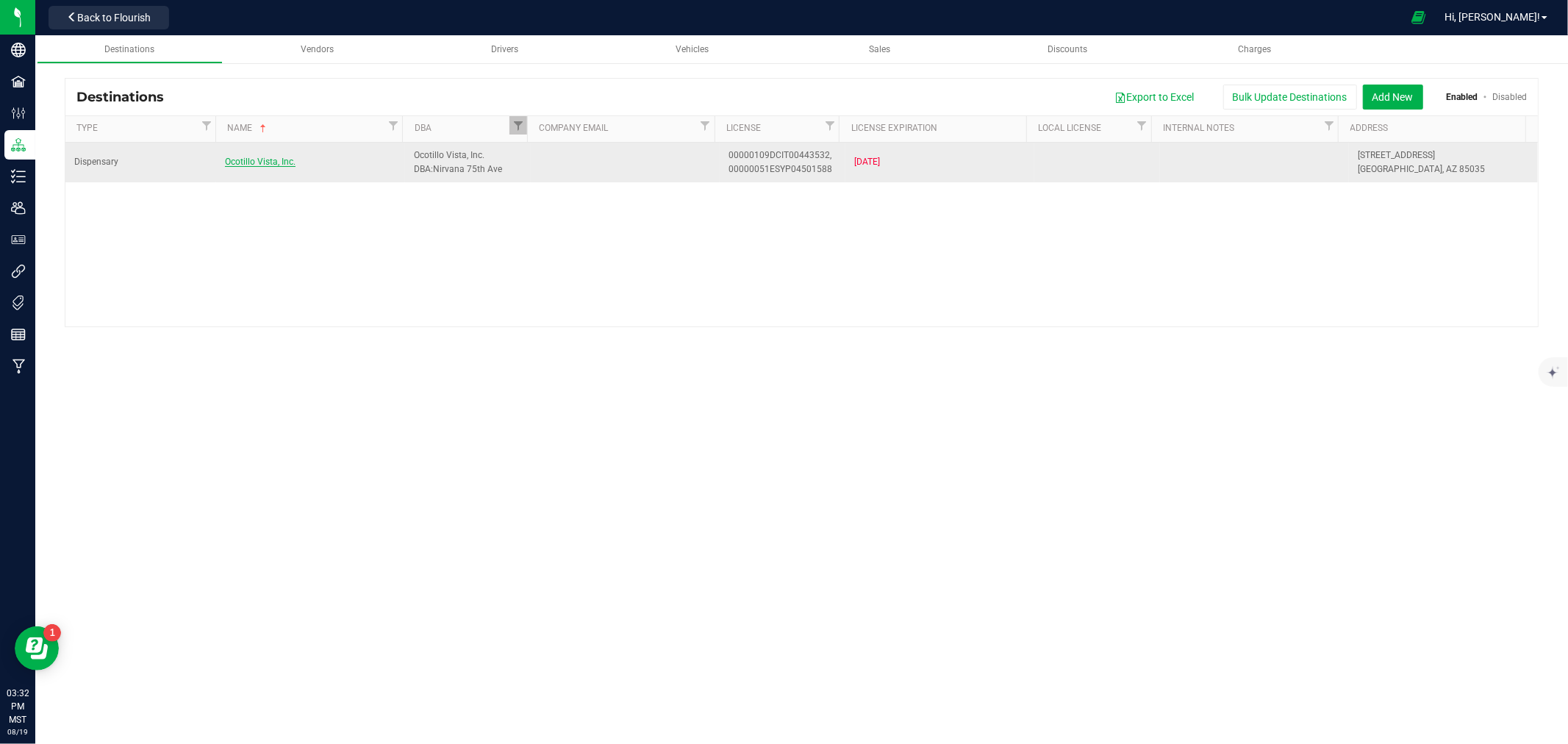
click at [251, 164] on span "Ocotillo Vista, Inc." at bounding box center [259, 162] width 70 height 11
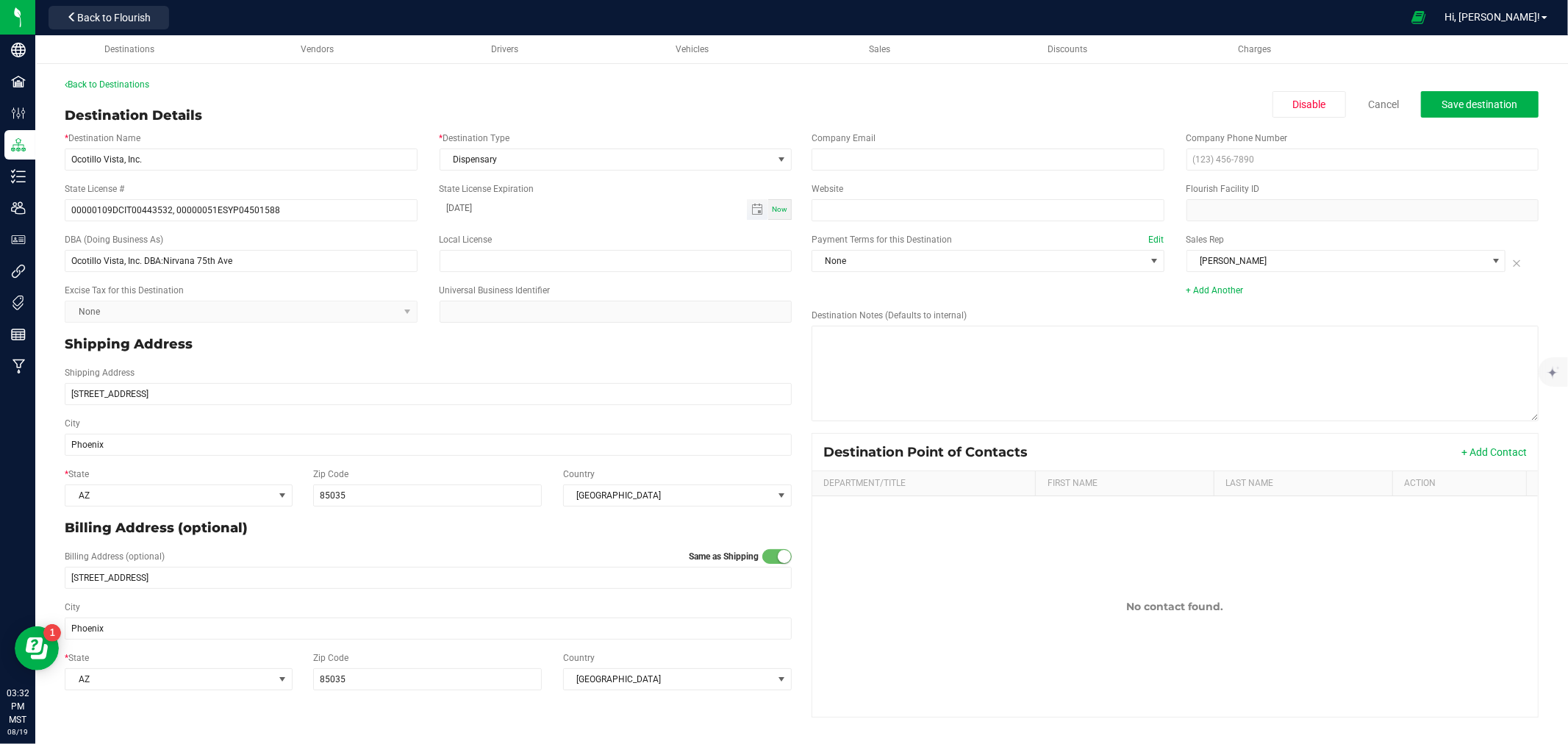
click at [489, 216] on input "[DATE]" at bounding box center [593, 208] width 308 height 19
click at [354, 495] on input "85035" at bounding box center [426, 495] width 228 height 22
click at [485, 255] on input "text" at bounding box center [616, 260] width 353 height 22
click at [487, 153] on span "Dispensary" at bounding box center [607, 159] width 333 height 20
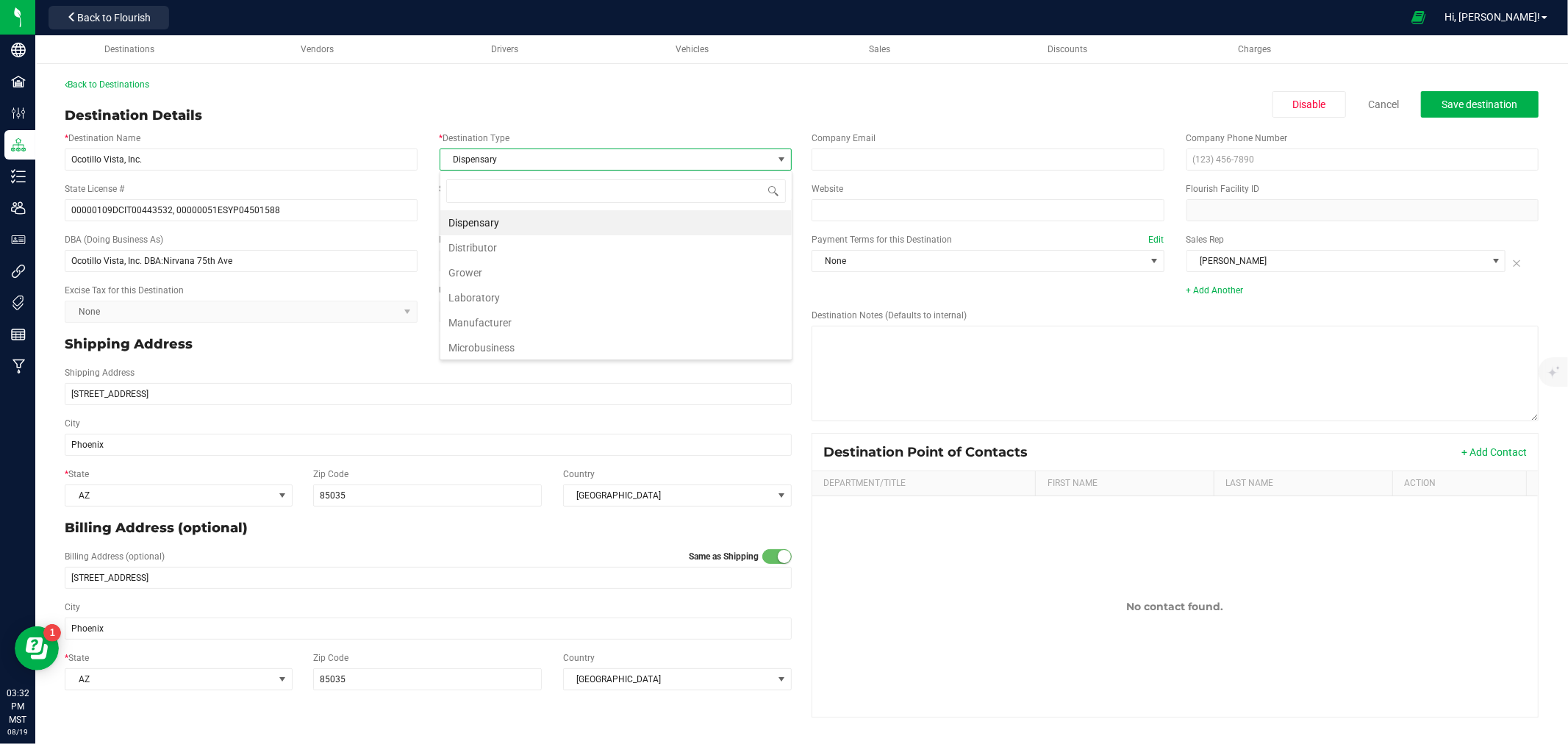
scroll to position [22, 351]
click at [346, 156] on input "Ocotillo Vista, Inc." at bounding box center [241, 159] width 353 height 22
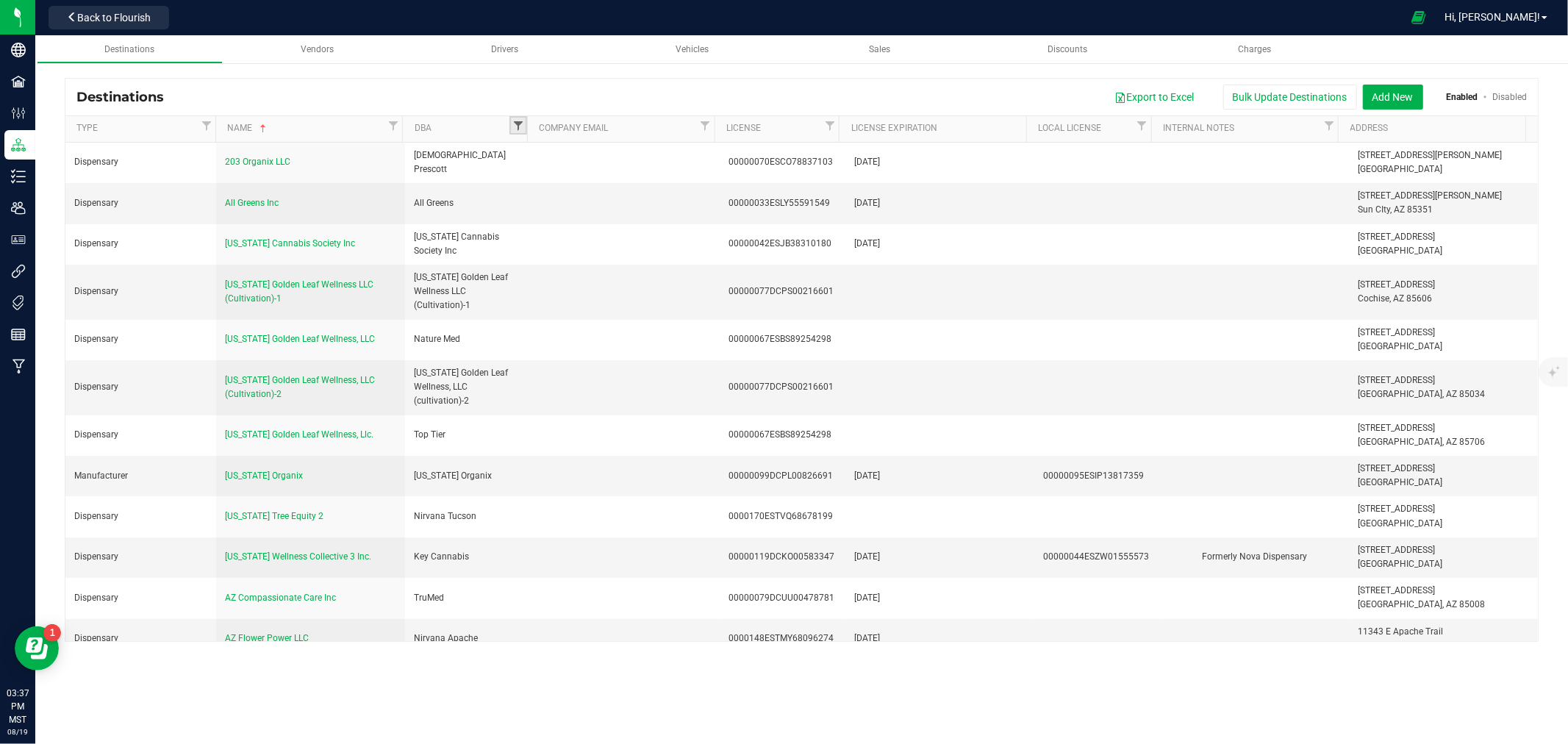
click at [513, 123] on span "Filter" at bounding box center [518, 125] width 12 height 12
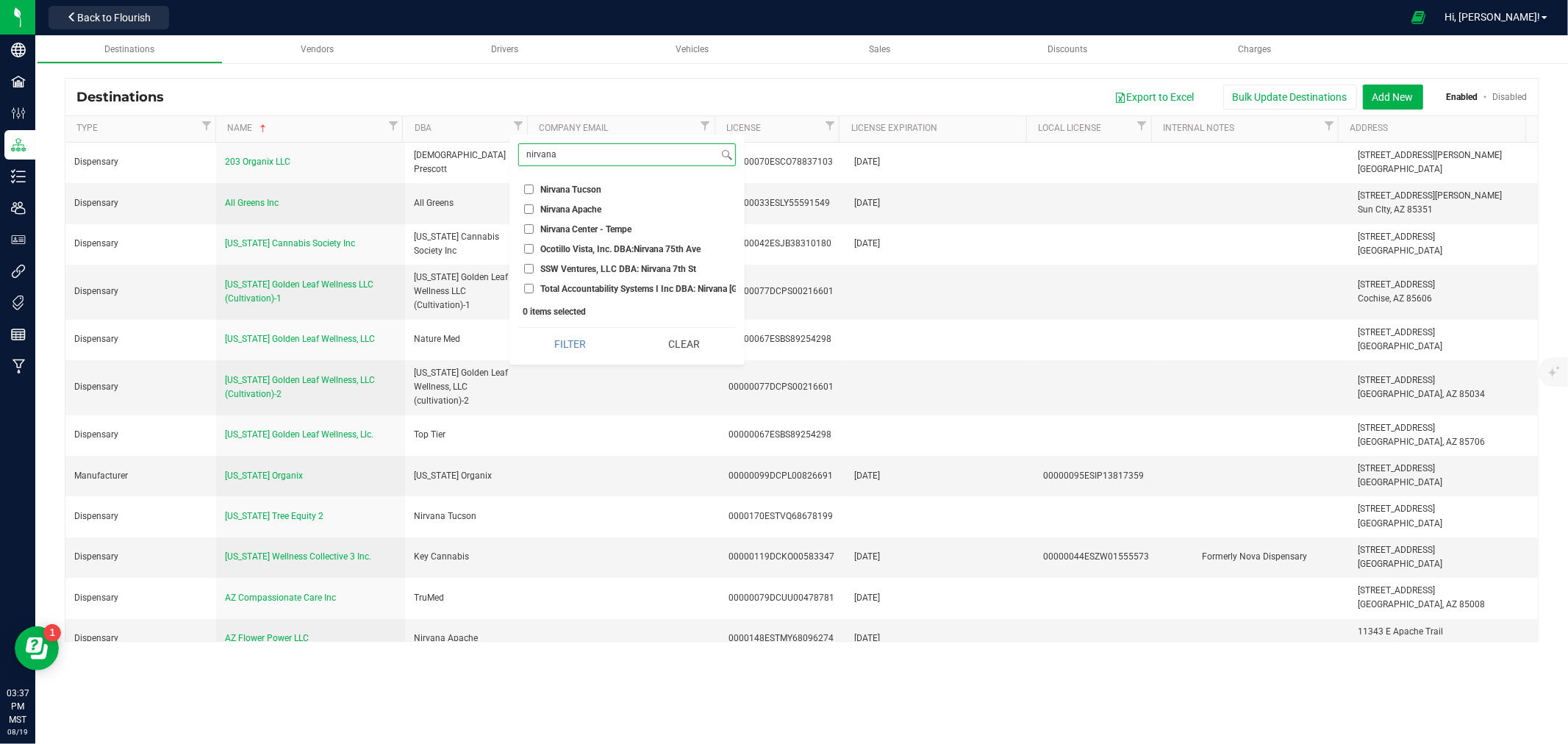
type input "nirvana"
click at [527, 204] on input "Nirvana Apache" at bounding box center [529, 209] width 10 height 10
click at [570, 348] on button "Filter" at bounding box center [569, 344] width 104 height 32
checkbox input "true"
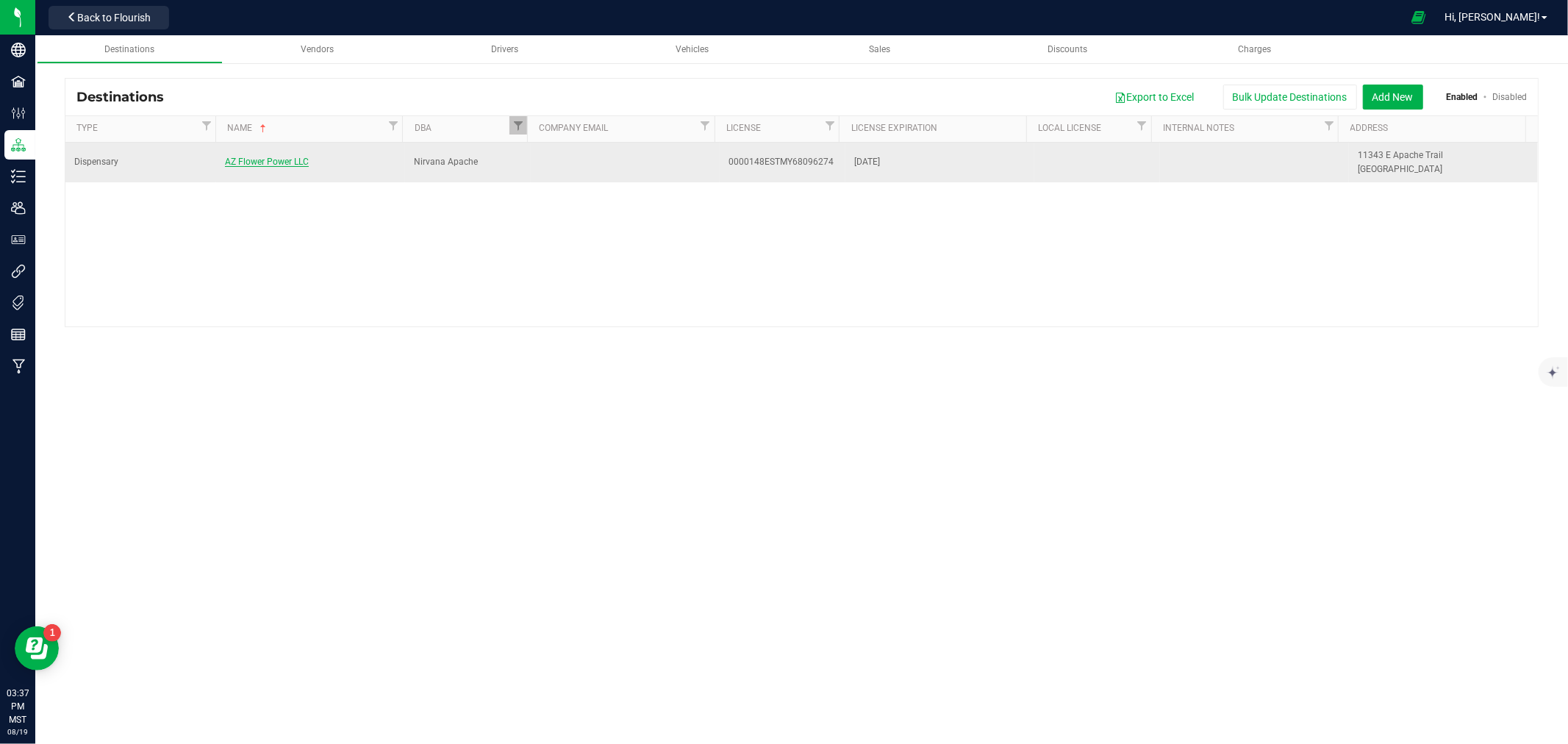
click at [236, 164] on span "AZ Flower Power LLC" at bounding box center [267, 162] width 84 height 11
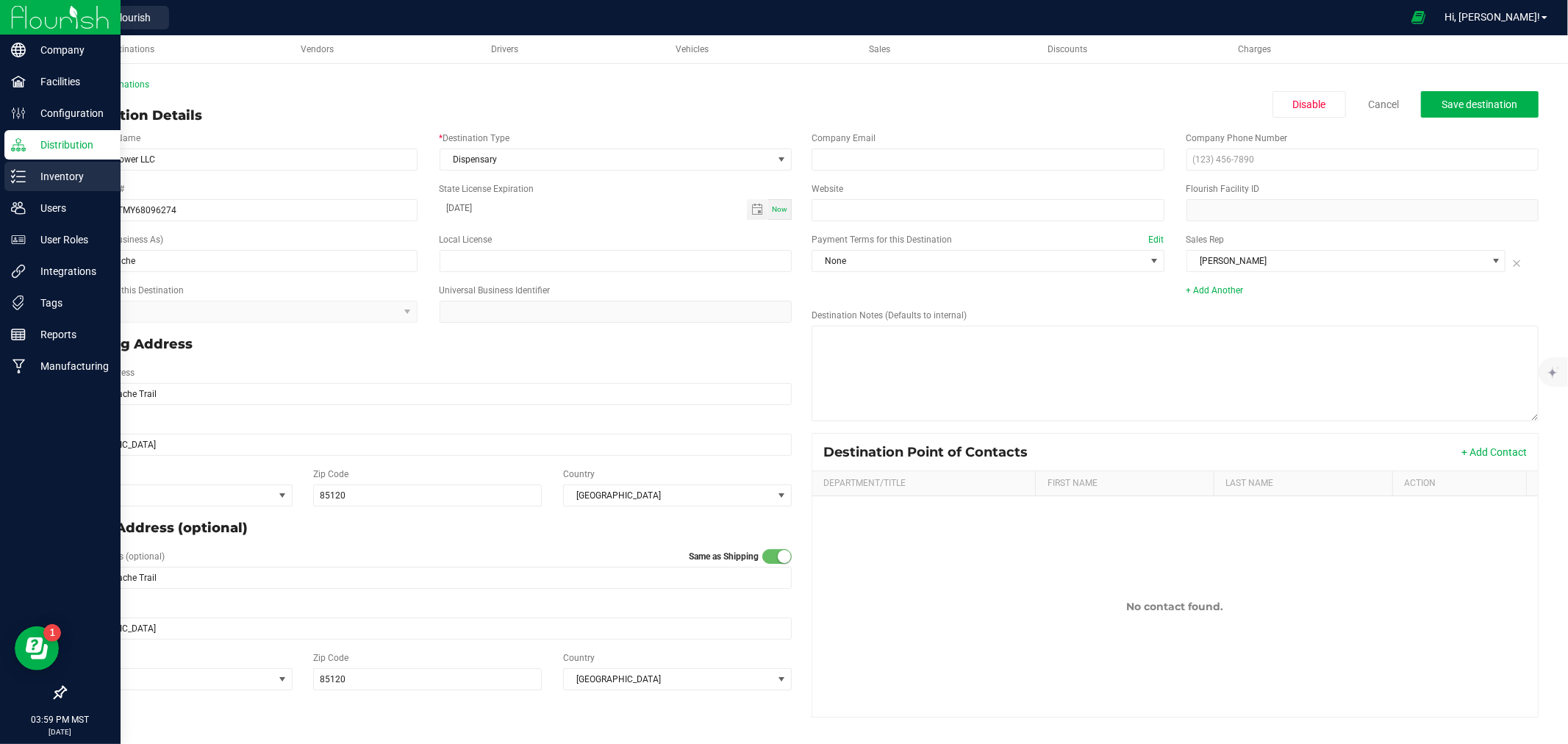
click at [29, 172] on p "Inventory" at bounding box center [69, 177] width 88 height 18
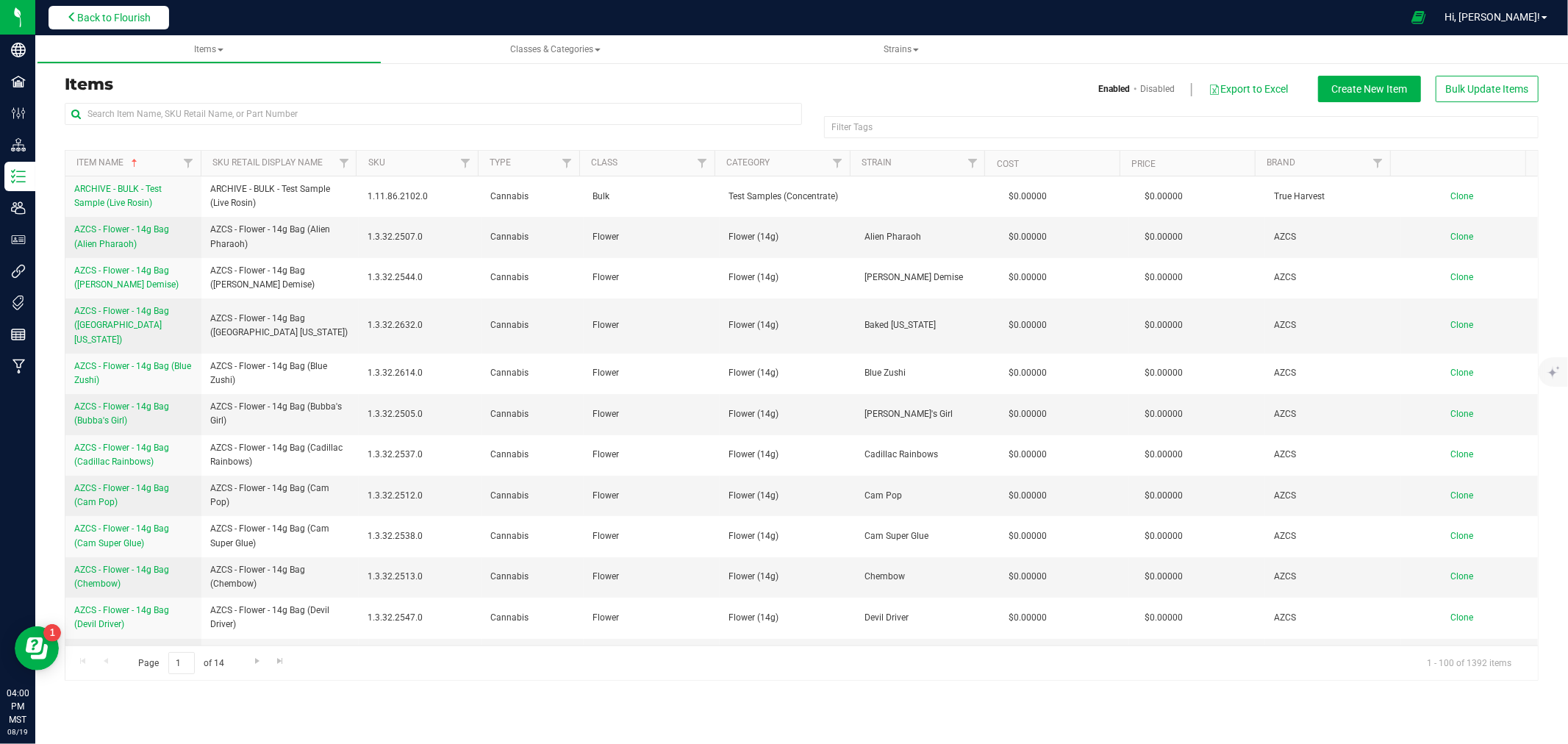
click at [78, 12] on span "Back to Flourish" at bounding box center [114, 17] width 74 height 12
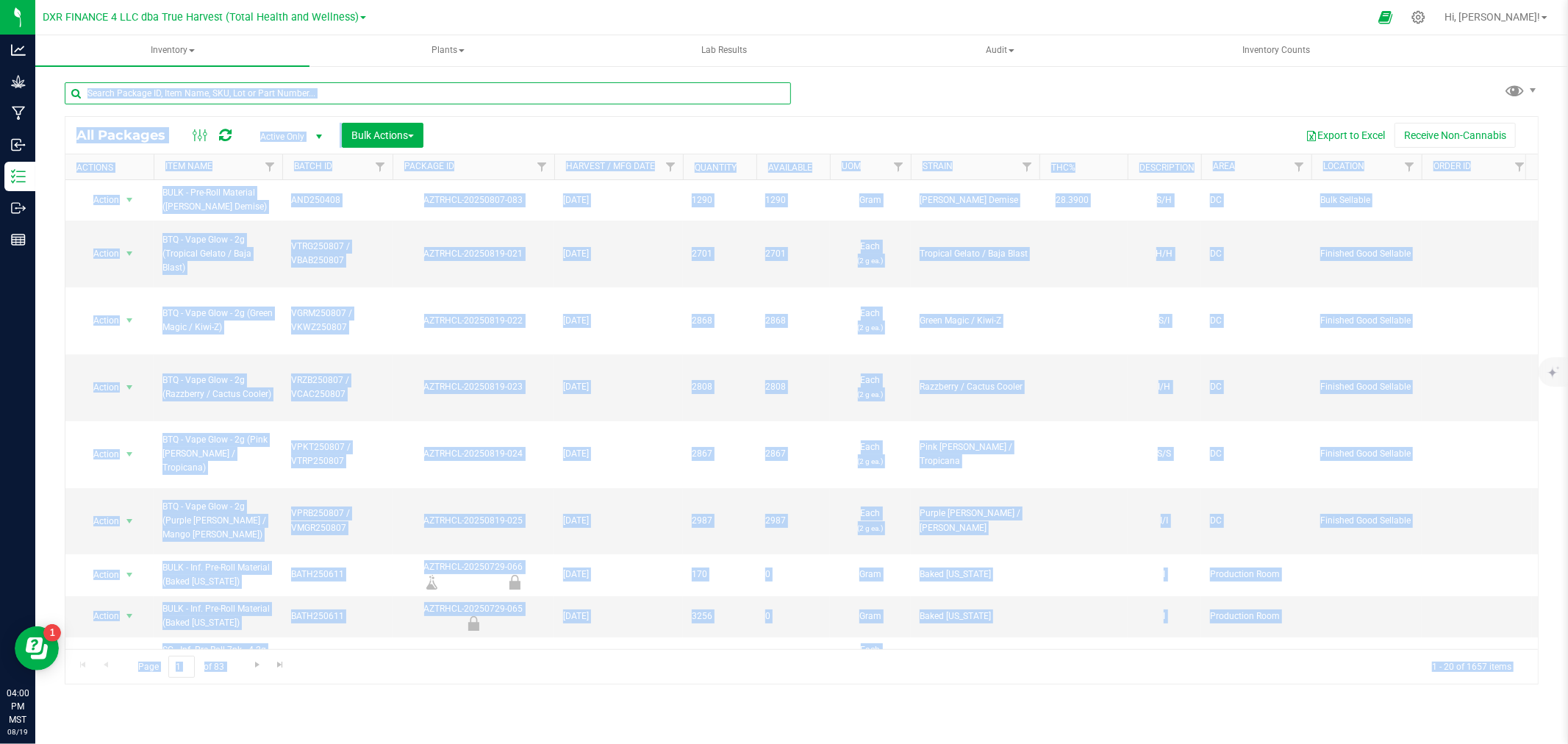
click at [260, 89] on input "text" at bounding box center [427, 93] width 726 height 22
click at [291, 92] on input "text" at bounding box center [427, 93] width 726 height 22
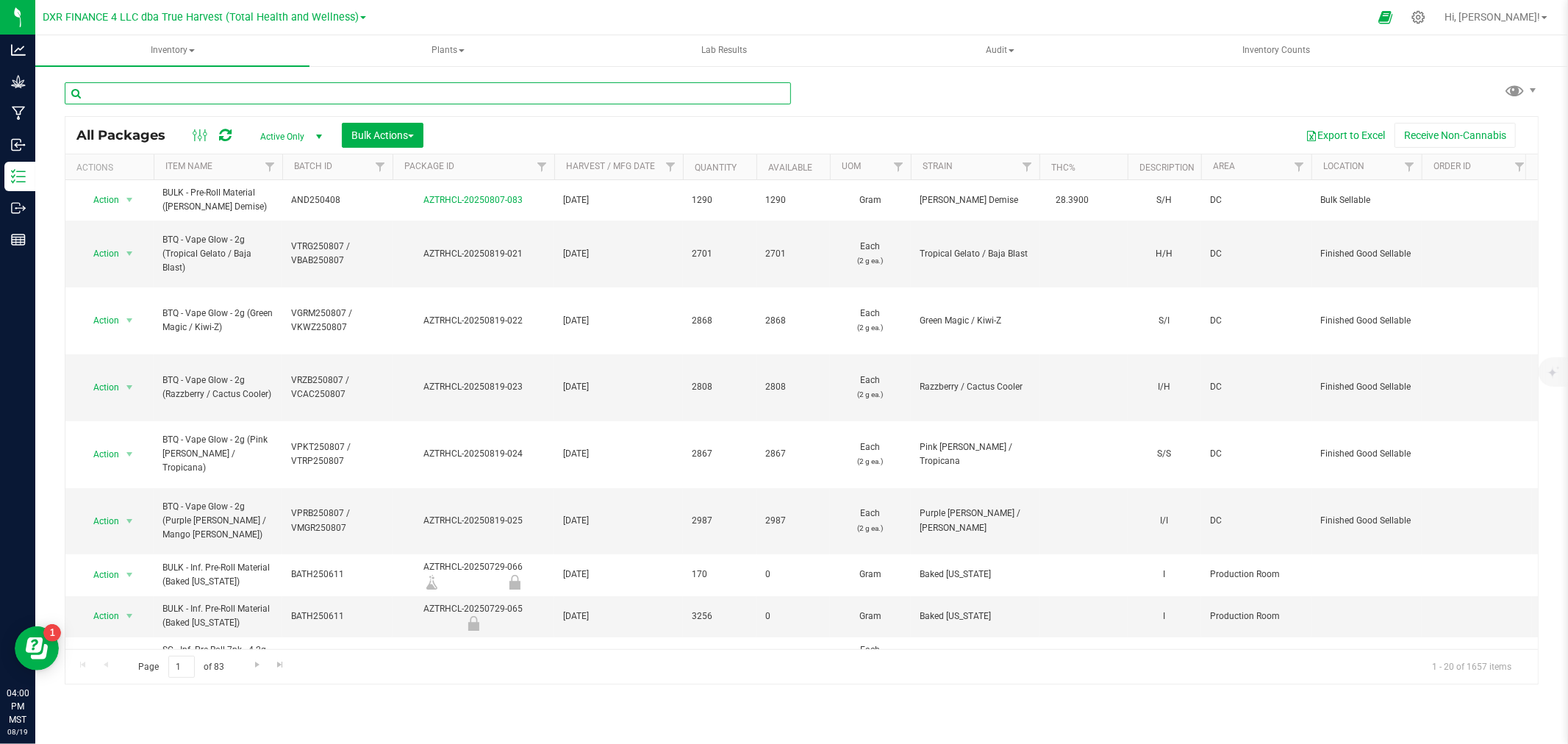
paste input "AZTRHCL-20250801-002"
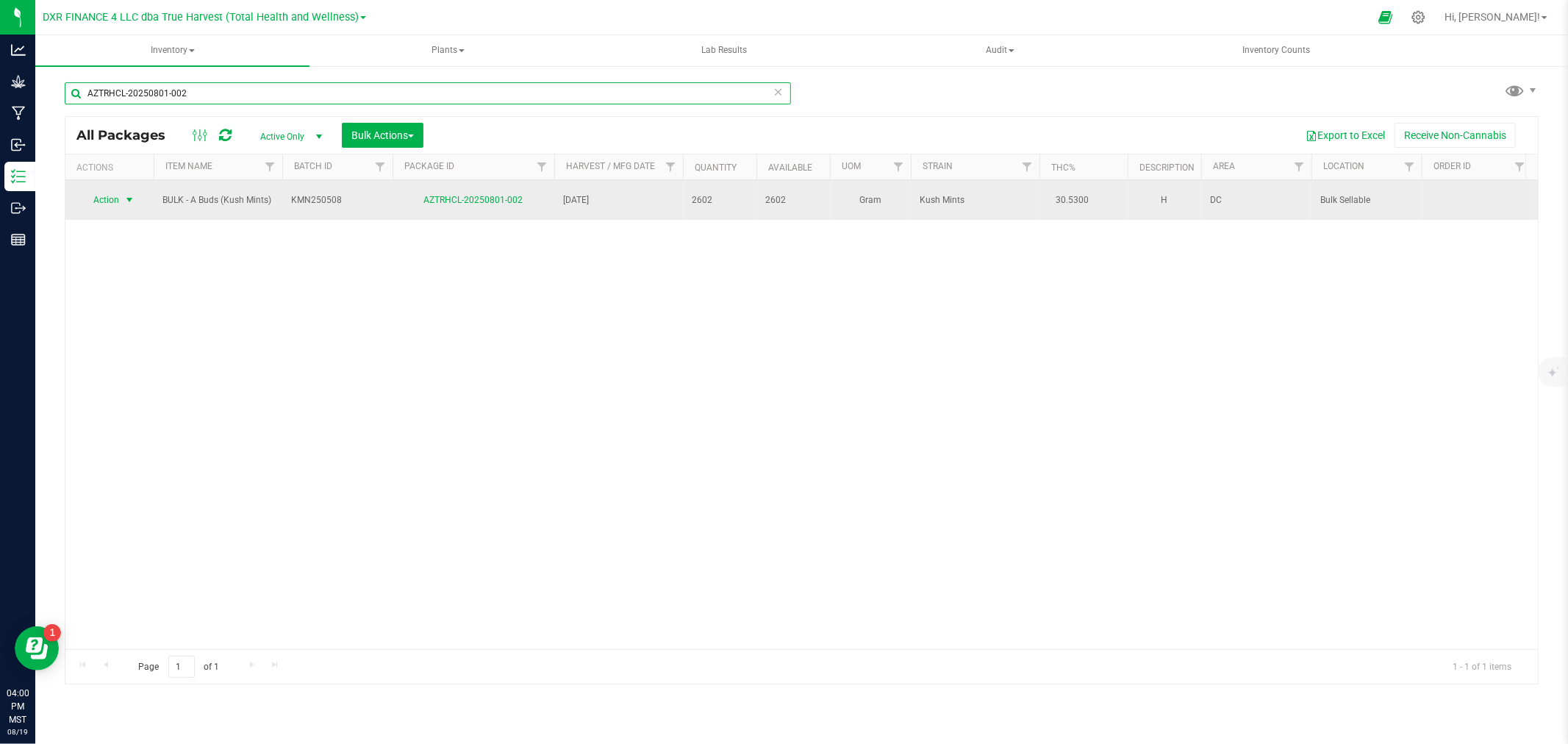
type input "AZTRHCL-20250801-002"
click at [106, 203] on span "Action" at bounding box center [99, 199] width 40 height 20
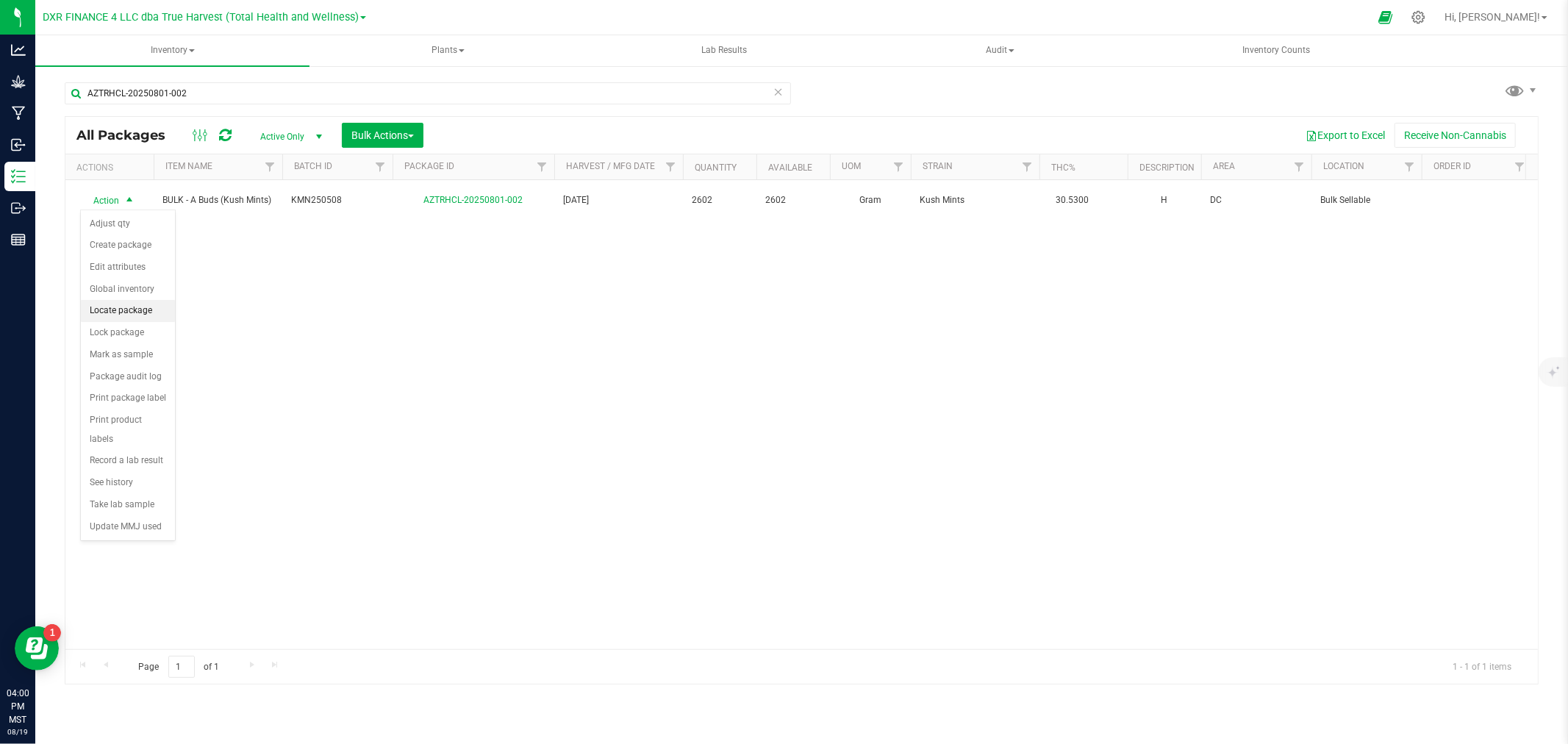
click at [134, 315] on li "Locate package" at bounding box center [128, 311] width 94 height 22
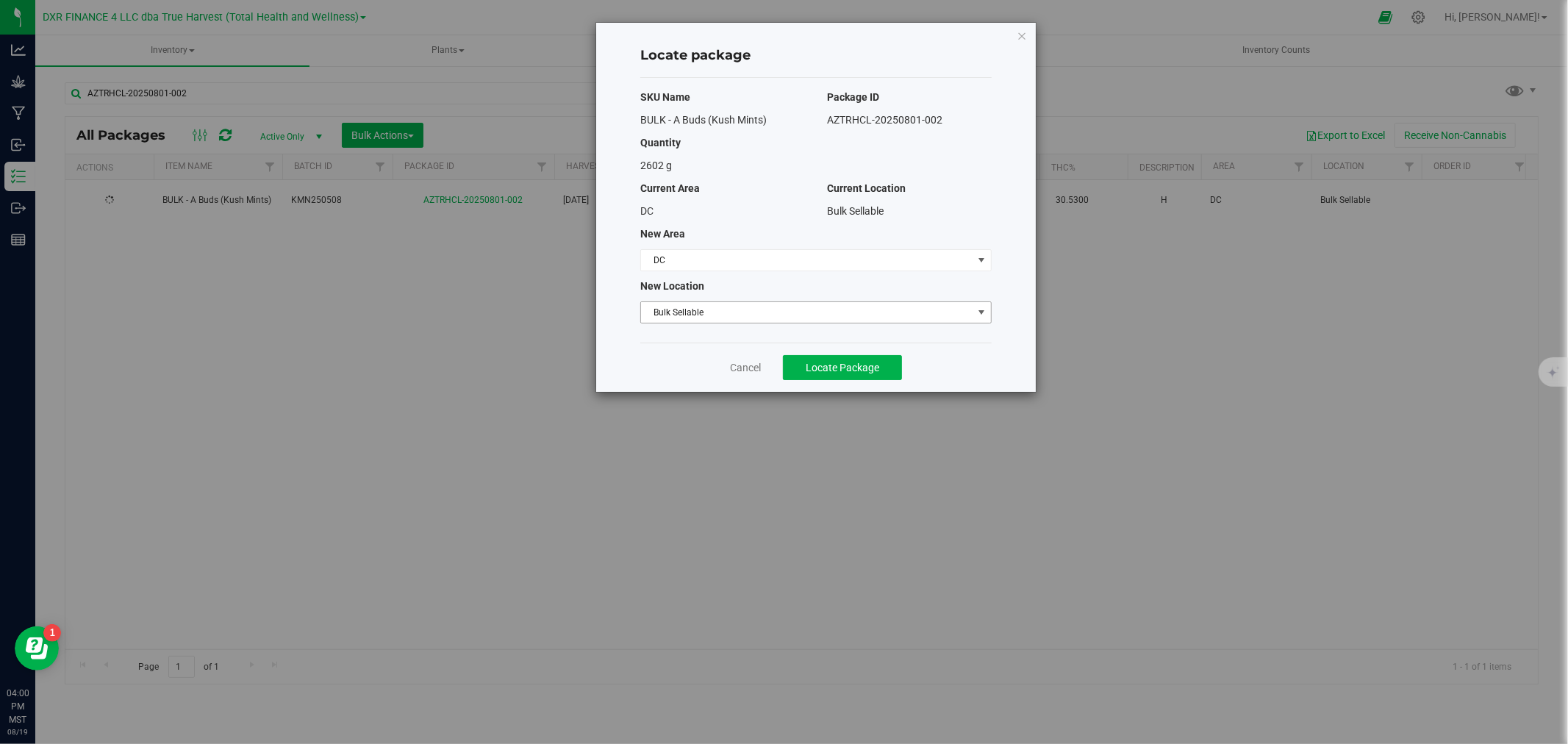
click at [721, 310] on span "Bulk Sellable" at bounding box center [806, 312] width 331 height 20
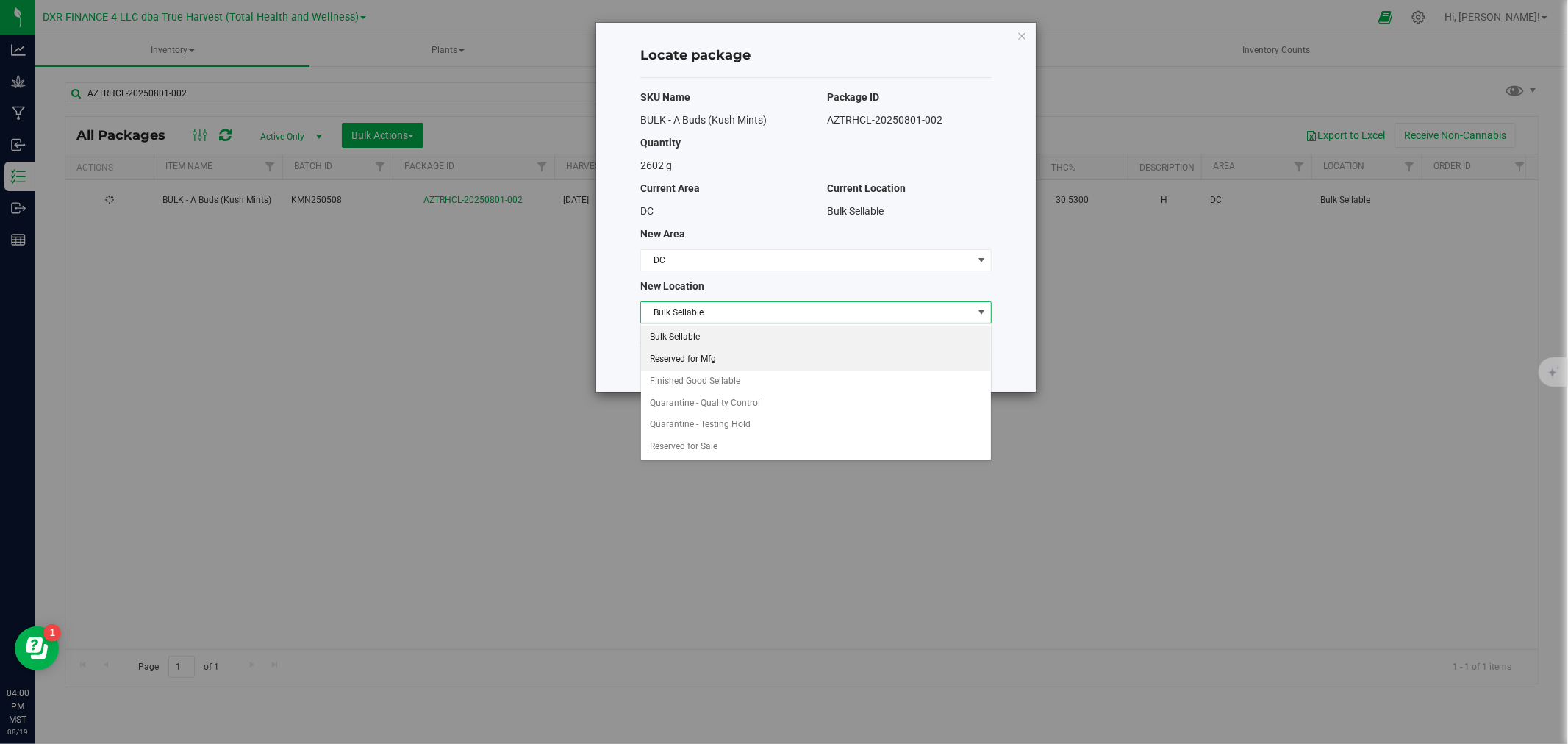
click at [698, 356] on li "Reserved for Mfg" at bounding box center [816, 359] width 350 height 22
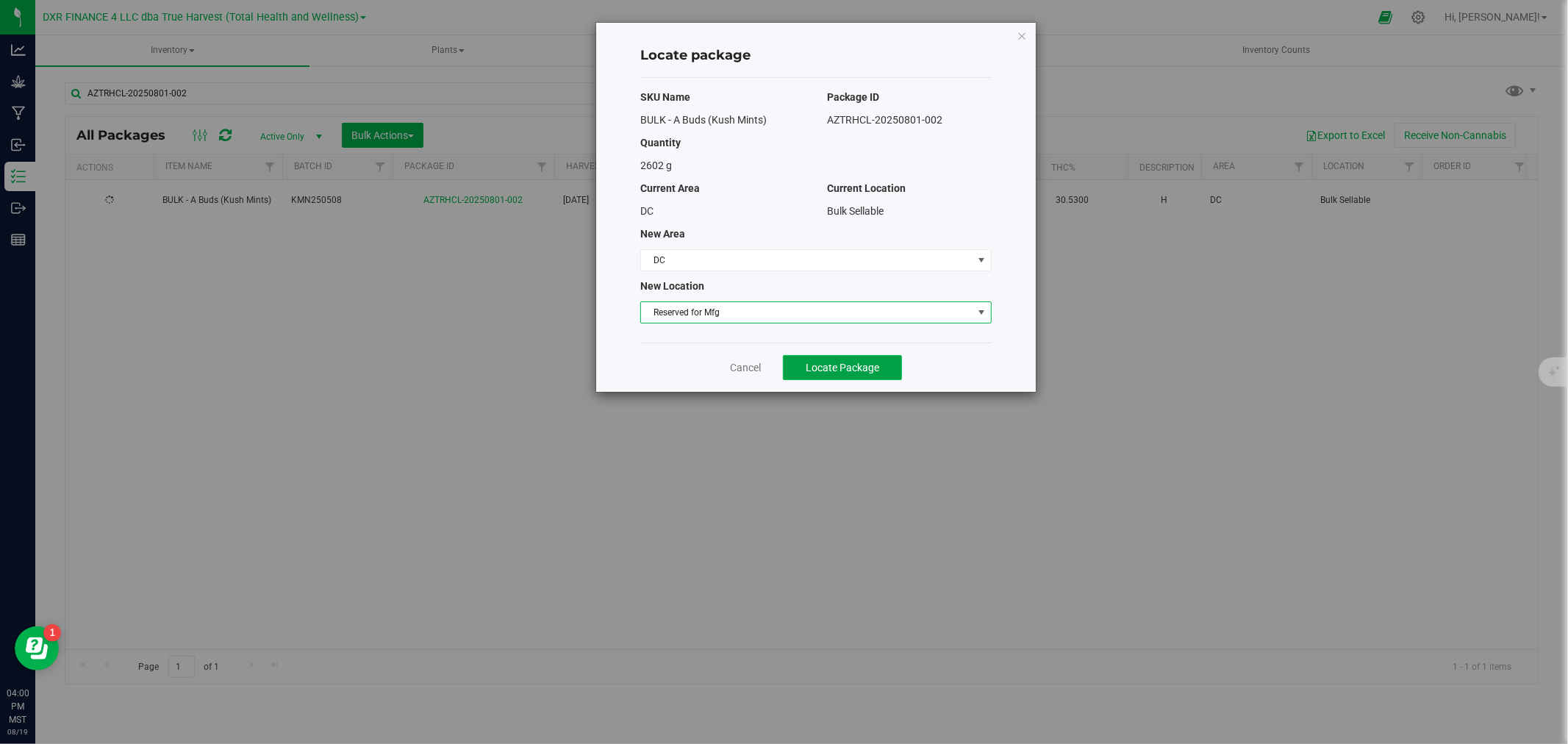
click at [849, 375] on button "Locate Package" at bounding box center [842, 368] width 119 height 25
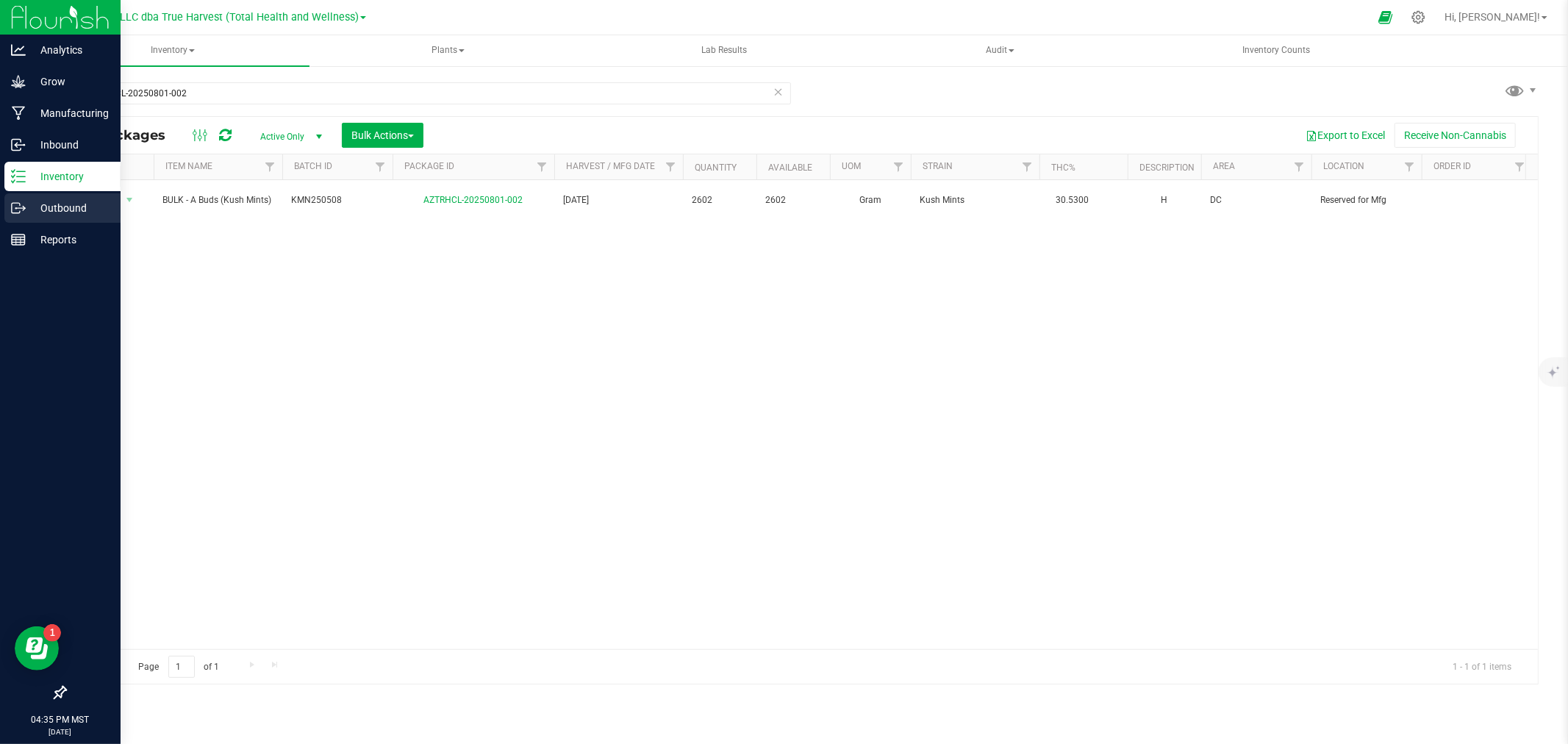
click at [20, 206] on icon at bounding box center [18, 208] width 15 height 15
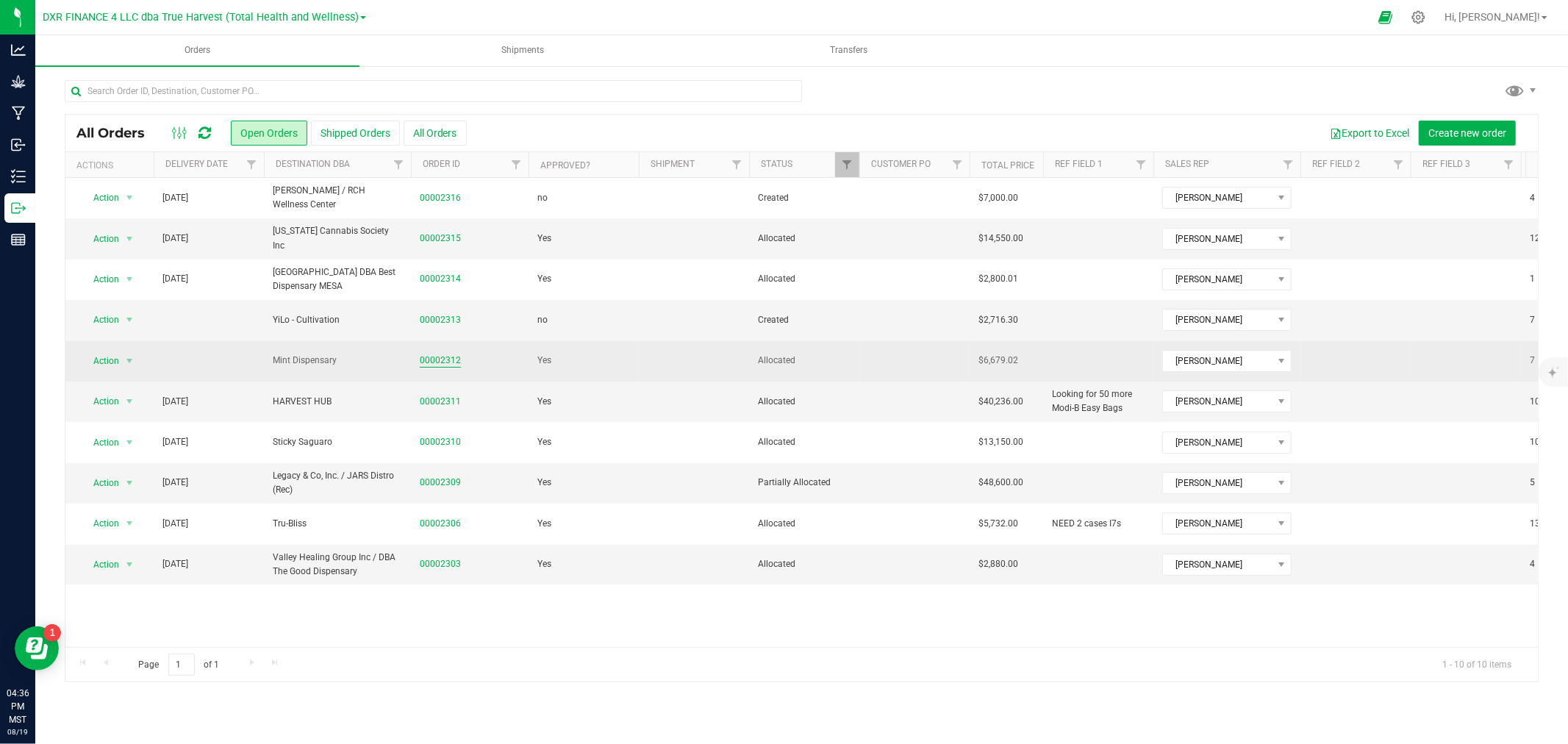
click at [442, 362] on link "00002312" at bounding box center [440, 361] width 41 height 14
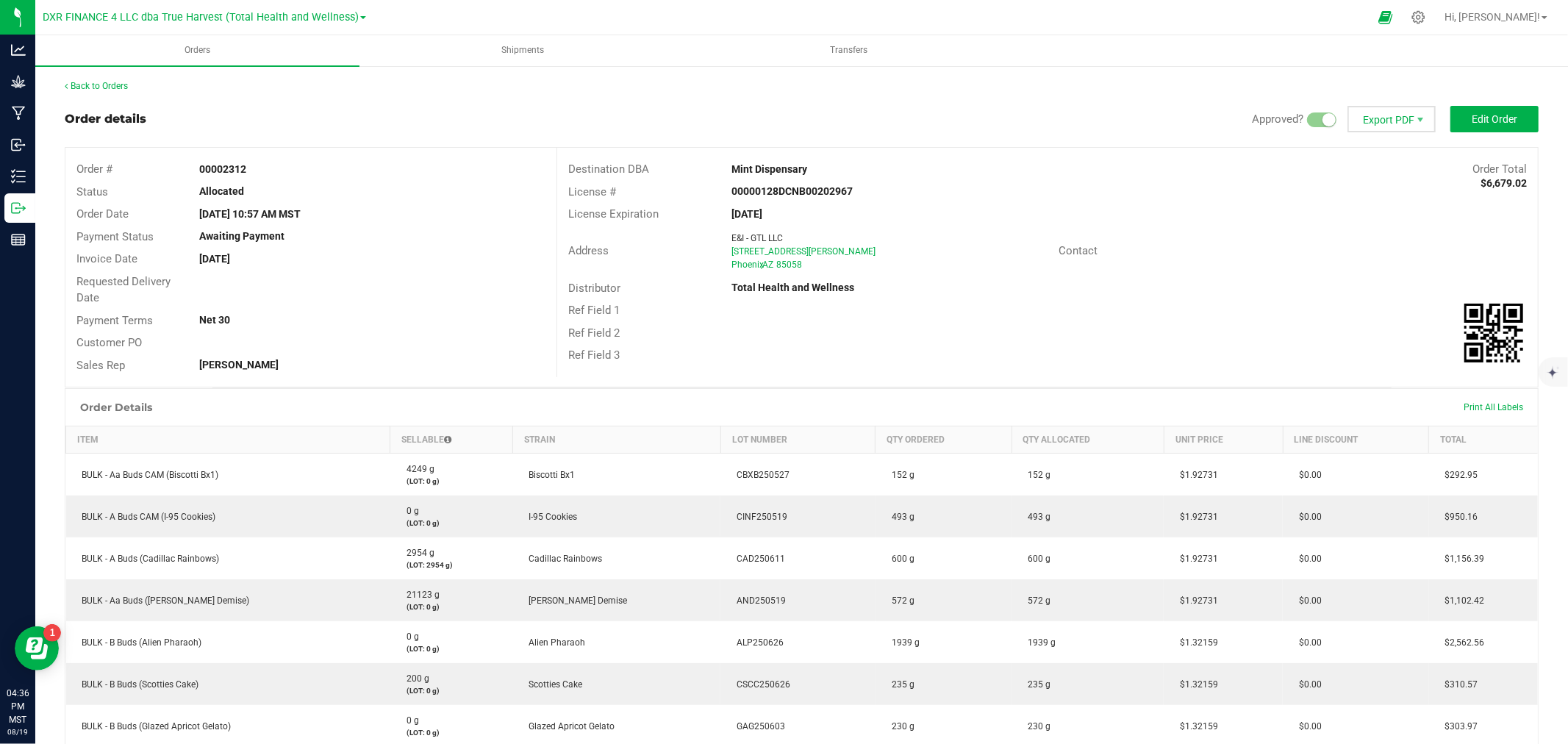
click at [1390, 121] on span "Export PDF" at bounding box center [1391, 119] width 88 height 27
click at [1390, 163] on span "Invoice PDF" at bounding box center [1381, 165] width 92 height 21
